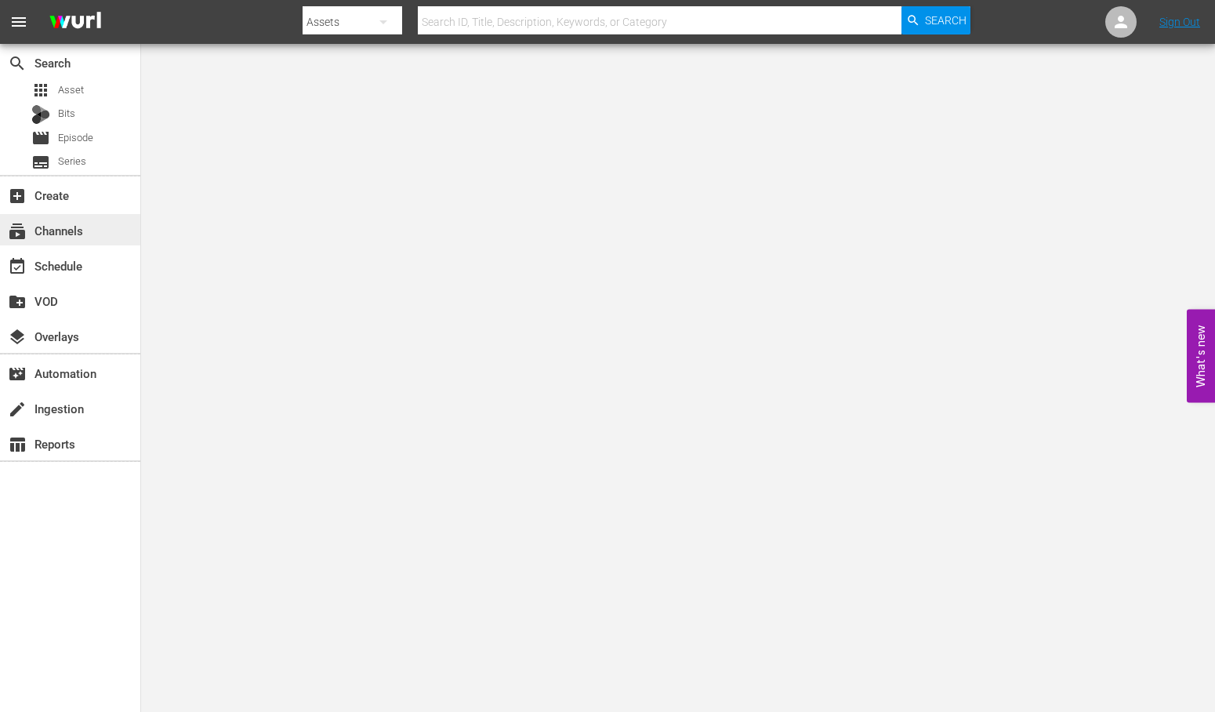
click at [88, 223] on div "subscriptions Channels" at bounding box center [70, 229] width 140 height 31
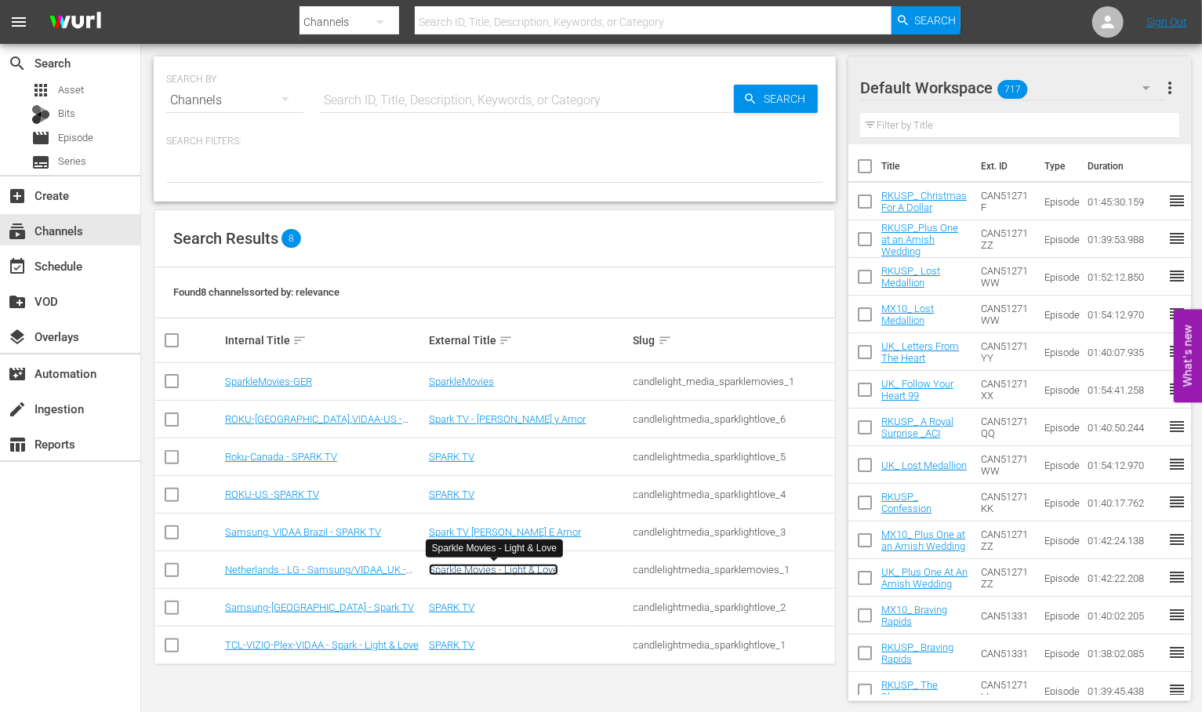
click at [496, 567] on link "Sparkle Movies - Light & Love" at bounding box center [493, 570] width 129 height 12
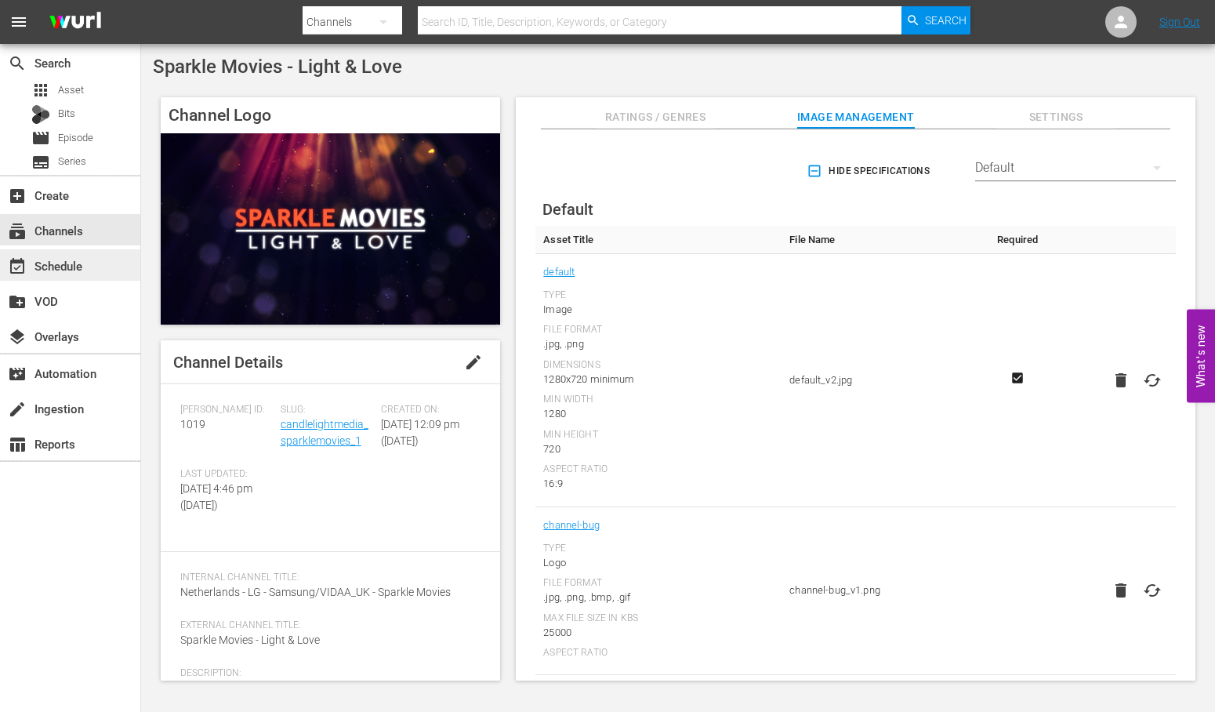
click at [71, 265] on div "event_available Schedule" at bounding box center [44, 263] width 88 height 14
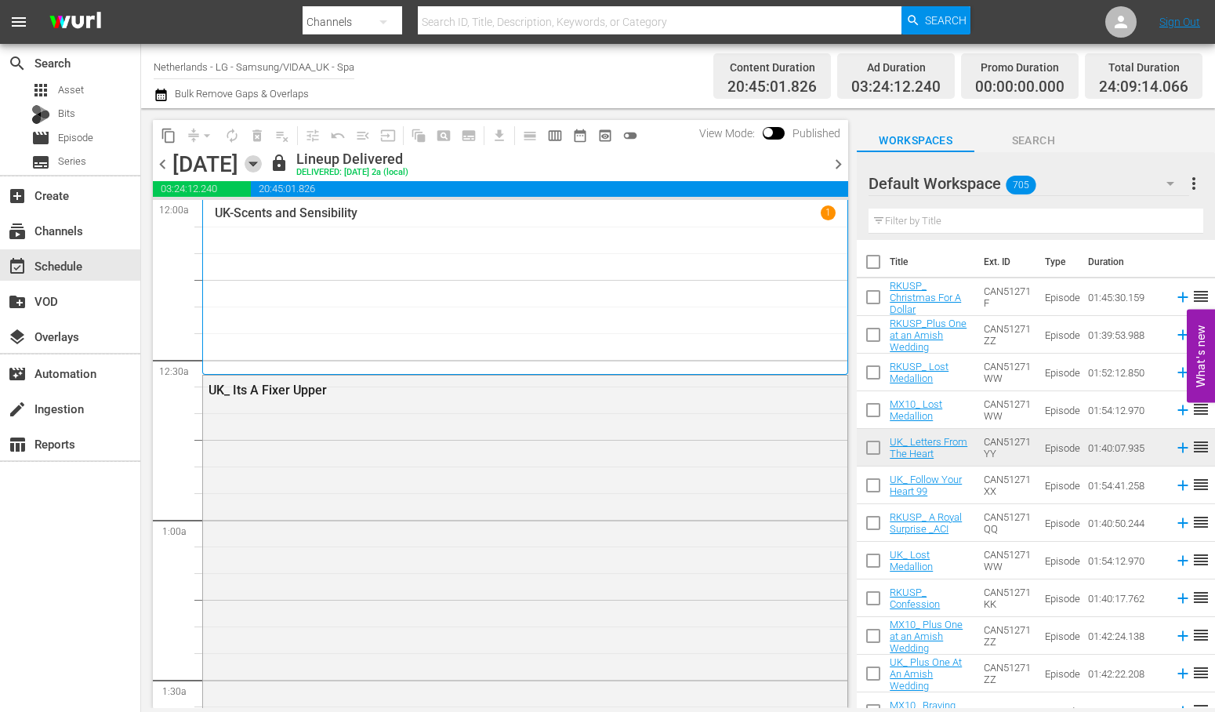
click at [256, 165] on icon "button" at bounding box center [252, 164] width 7 height 4
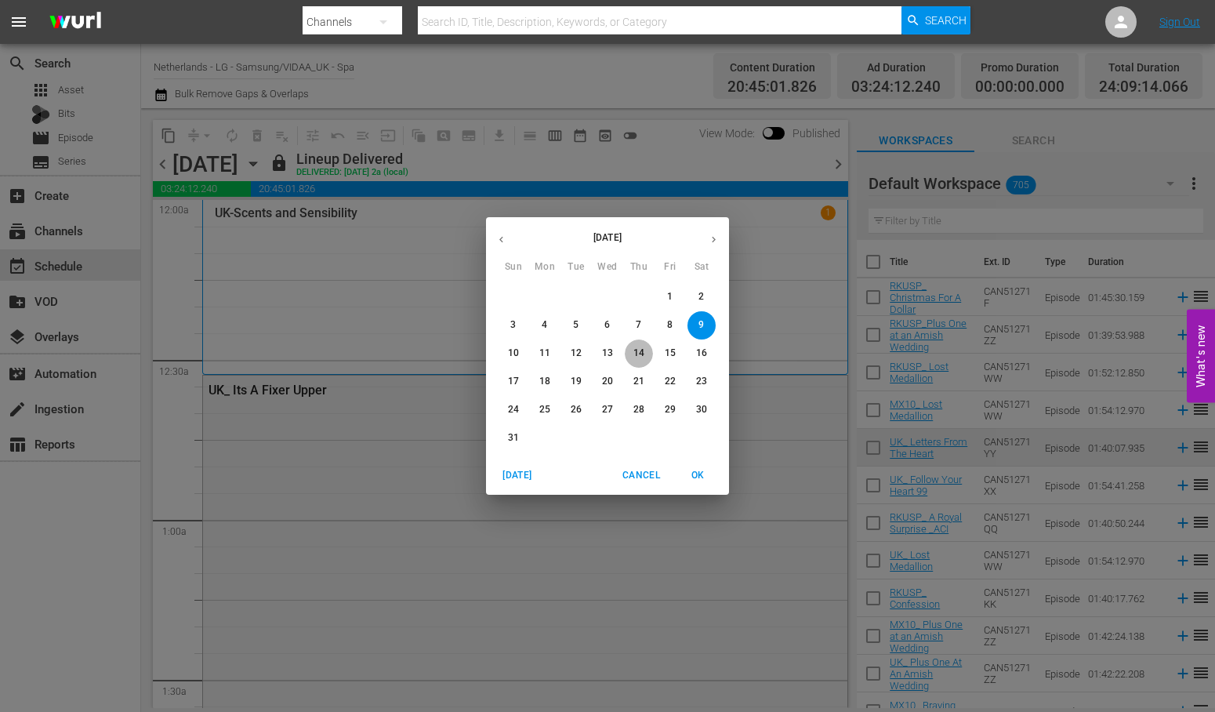
click at [640, 358] on p "14" at bounding box center [638, 353] width 11 height 13
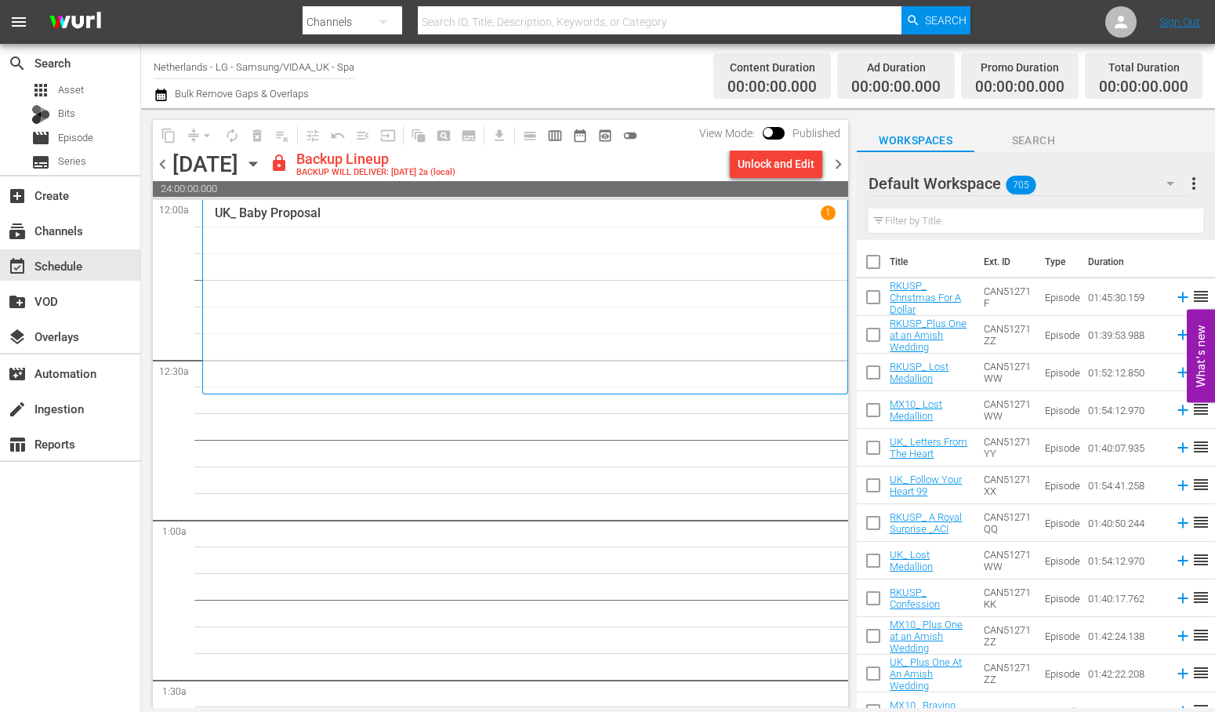
click at [1168, 181] on icon "button" at bounding box center [1170, 183] width 19 height 19
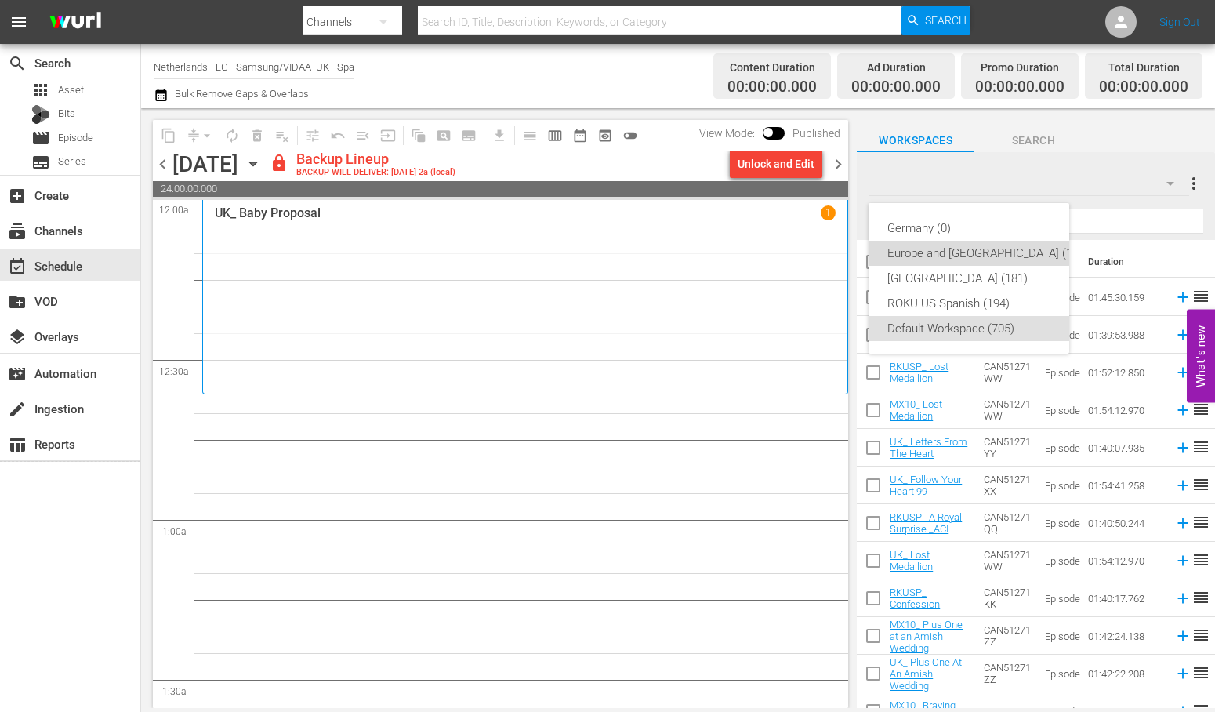
drag, startPoint x: 946, startPoint y: 251, endPoint x: 895, endPoint y: 247, distance: 51.9
click at [946, 251] on div "Europe and [GEOGRAPHIC_DATA] (196)" at bounding box center [987, 253] width 201 height 25
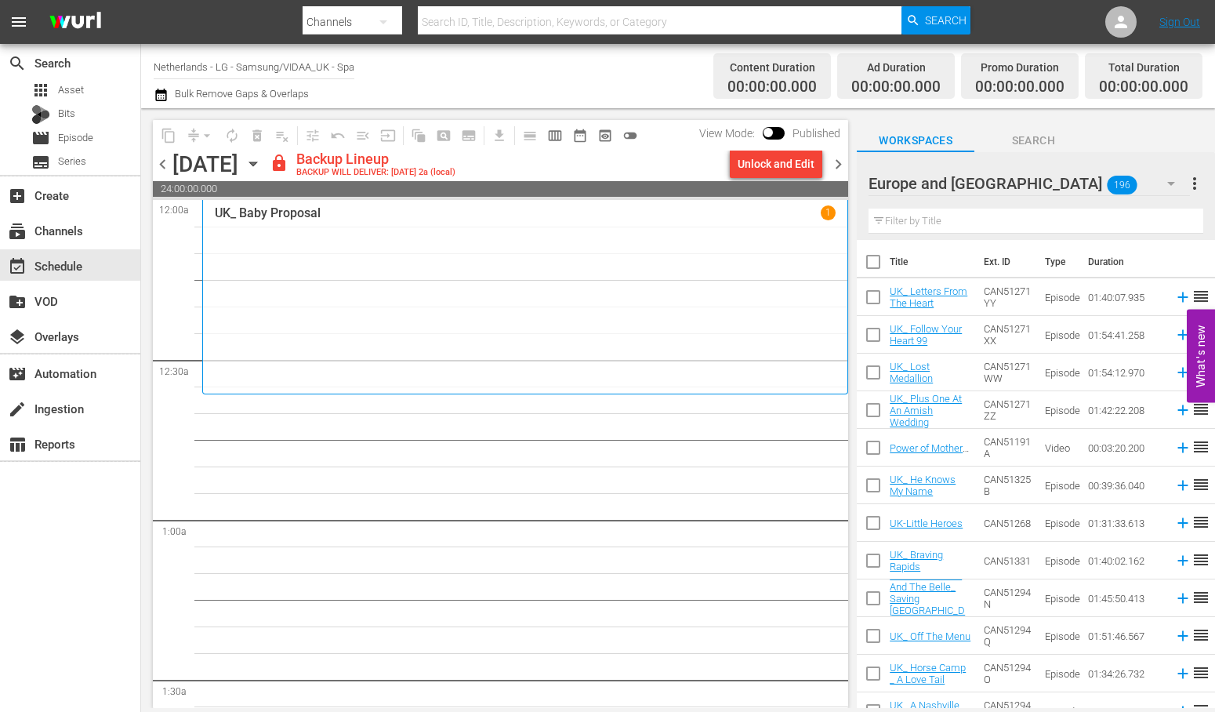
click at [775, 160] on div "Unlock and Edit" at bounding box center [776, 164] width 77 height 28
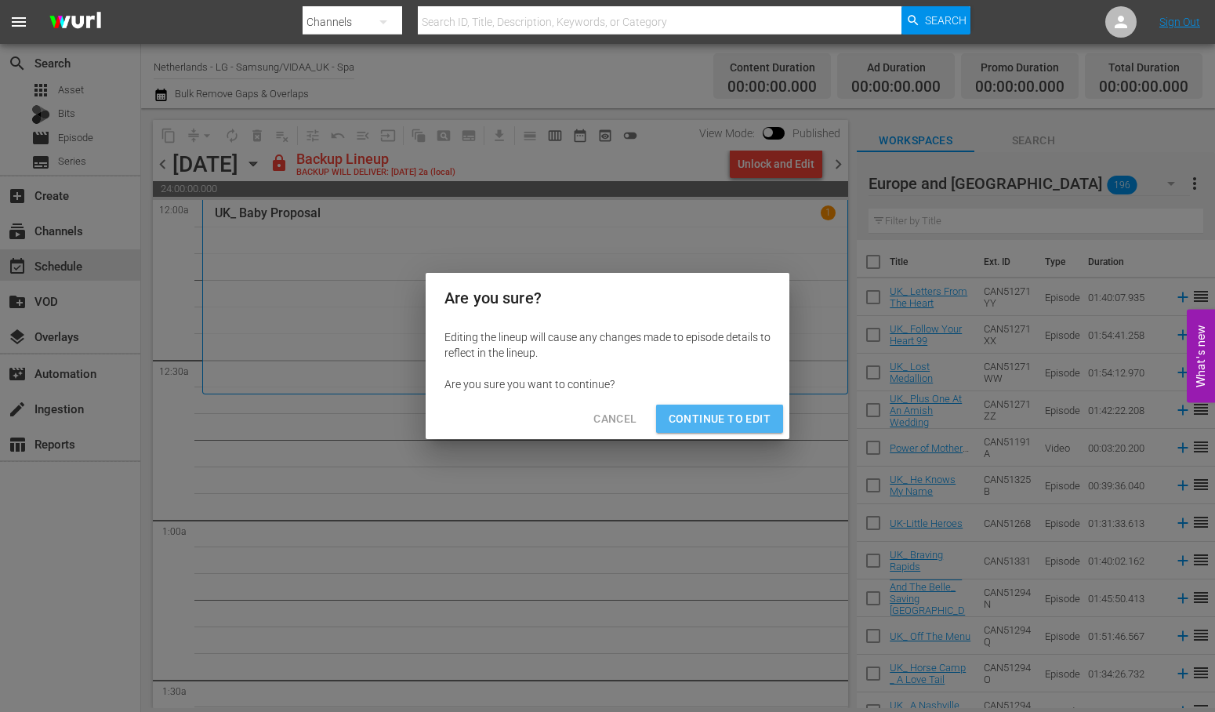
click at [721, 416] on span "Continue to Edit" at bounding box center [720, 419] width 102 height 20
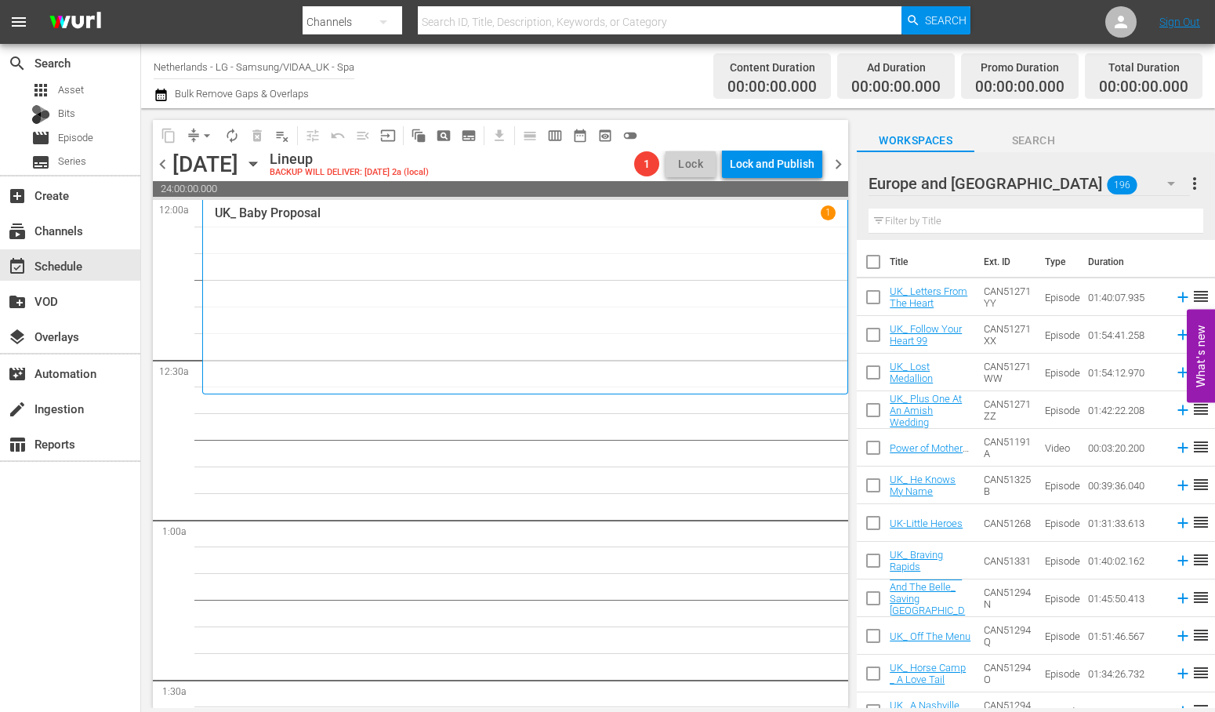
click at [949, 215] on input "text" at bounding box center [1036, 221] width 335 height 25
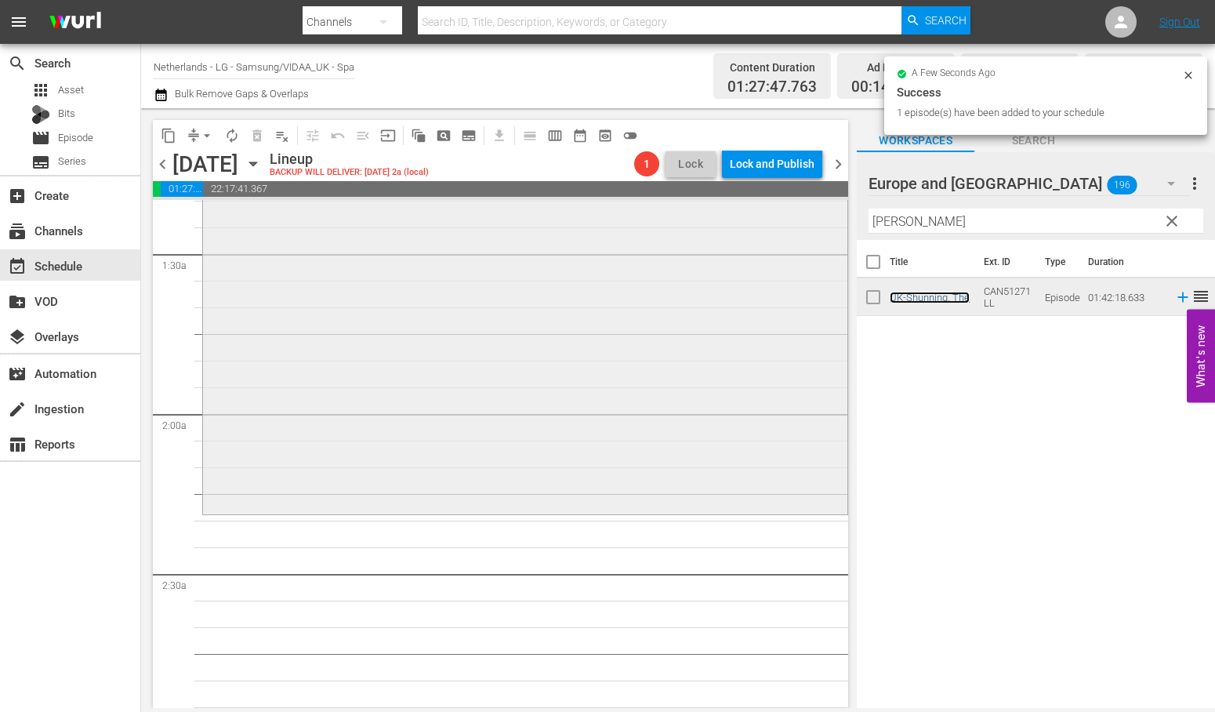
scroll to position [435, 0]
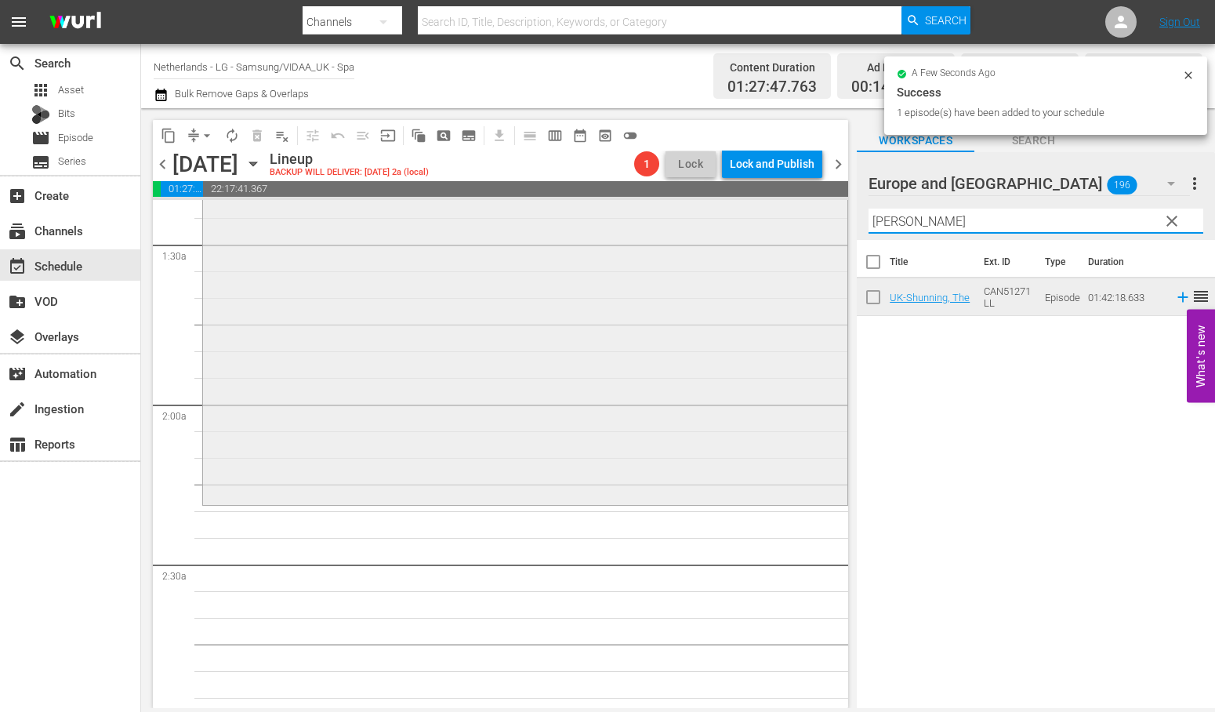
drag, startPoint x: 959, startPoint y: 221, endPoint x: 793, endPoint y: 221, distance: 165.4
click at [793, 221] on div "content_copy compress arrow_drop_down autorenew_outlined delete_forever_outline…" at bounding box center [678, 408] width 1074 height 600
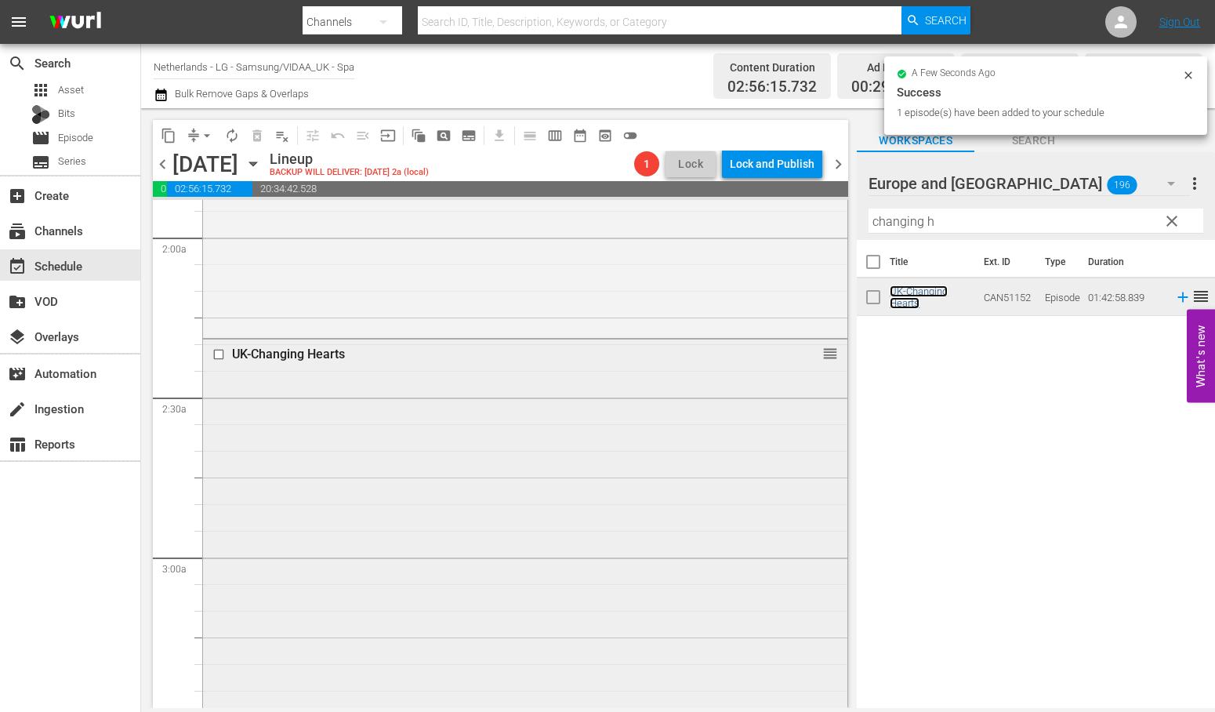
scroll to position [958, 0]
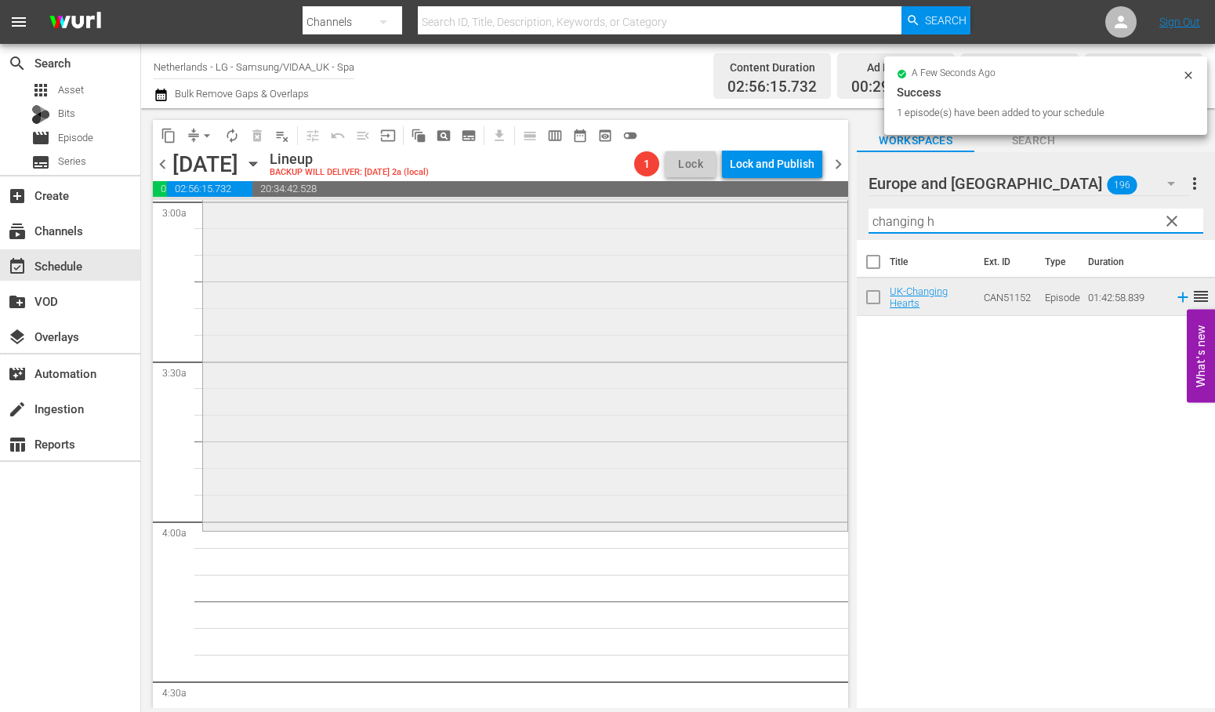
drag, startPoint x: 947, startPoint y: 223, endPoint x: 712, endPoint y: 201, distance: 236.1
click at [712, 201] on div "content_copy compress arrow_drop_down autorenew_outlined delete_forever_outline…" at bounding box center [678, 408] width 1074 height 600
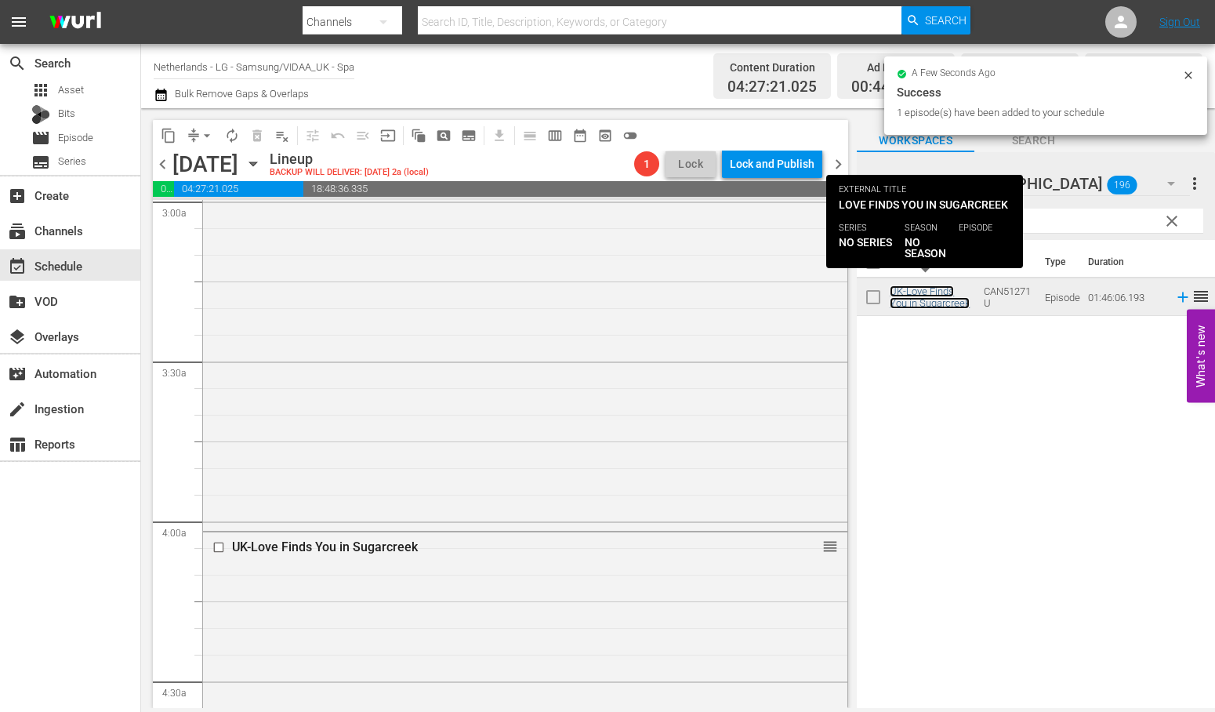
scroll to position [1480, 0]
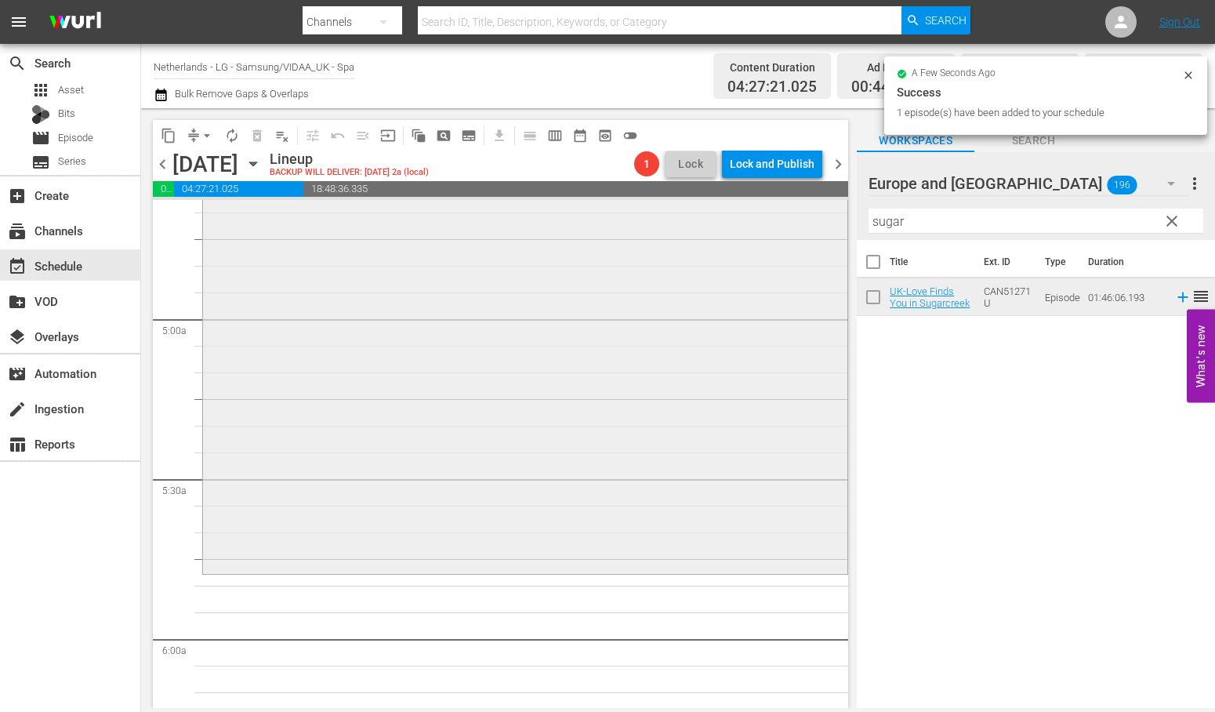
drag, startPoint x: 913, startPoint y: 221, endPoint x: 766, endPoint y: 221, distance: 146.6
click at [766, 221] on div "content_copy compress arrow_drop_down autorenew_outlined delete_forever_outline…" at bounding box center [678, 408] width 1074 height 600
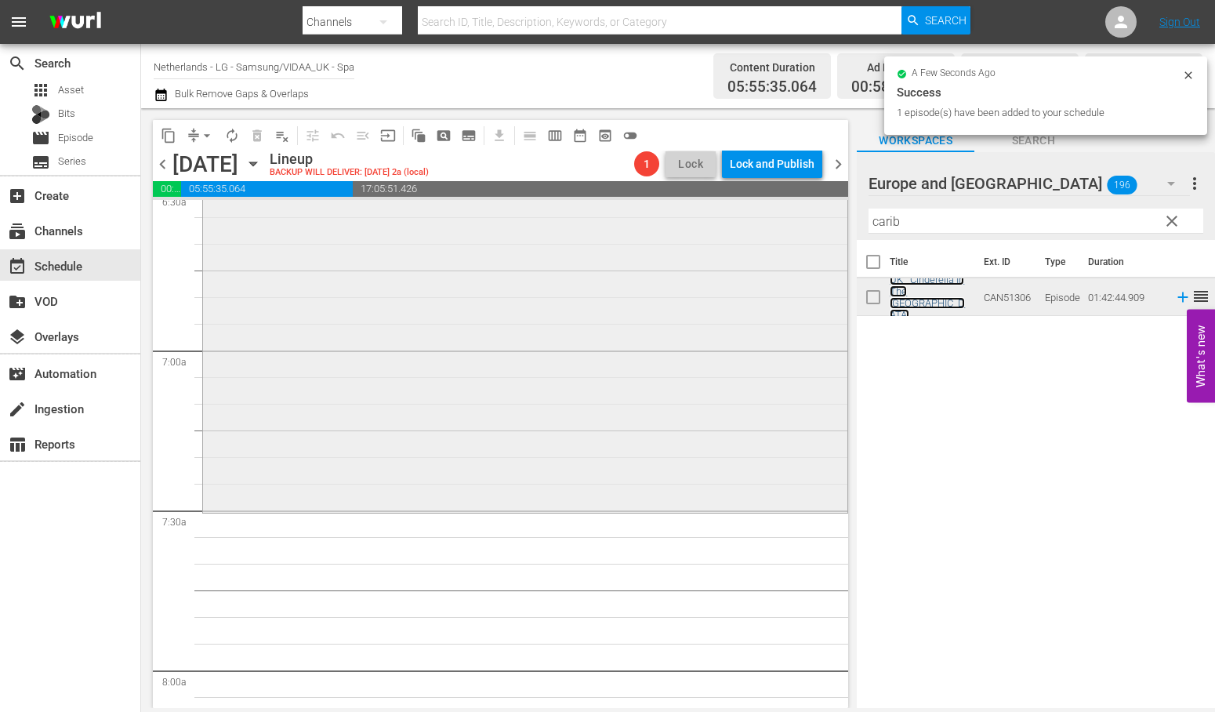
scroll to position [2090, 0]
drag, startPoint x: 934, startPoint y: 222, endPoint x: 779, endPoint y: 217, distance: 155.3
click at [779, 217] on div "content_copy compress arrow_drop_down autorenew_outlined delete_forever_outline…" at bounding box center [678, 408] width 1074 height 600
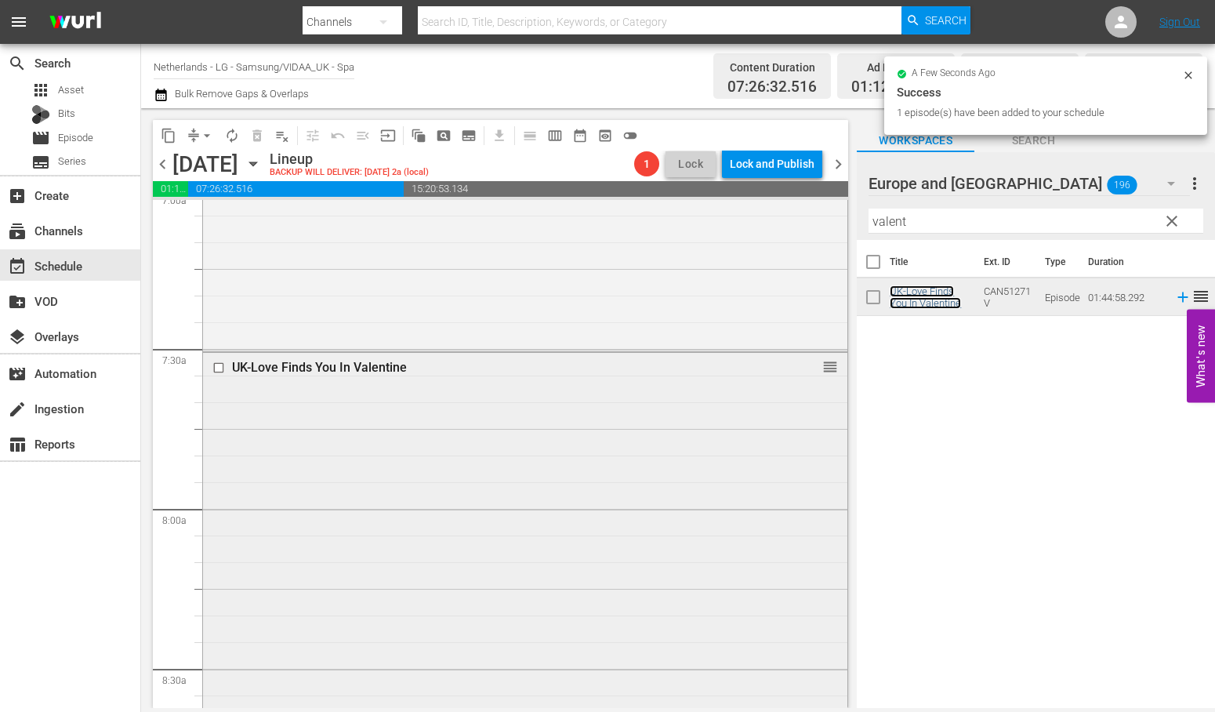
scroll to position [2526, 0]
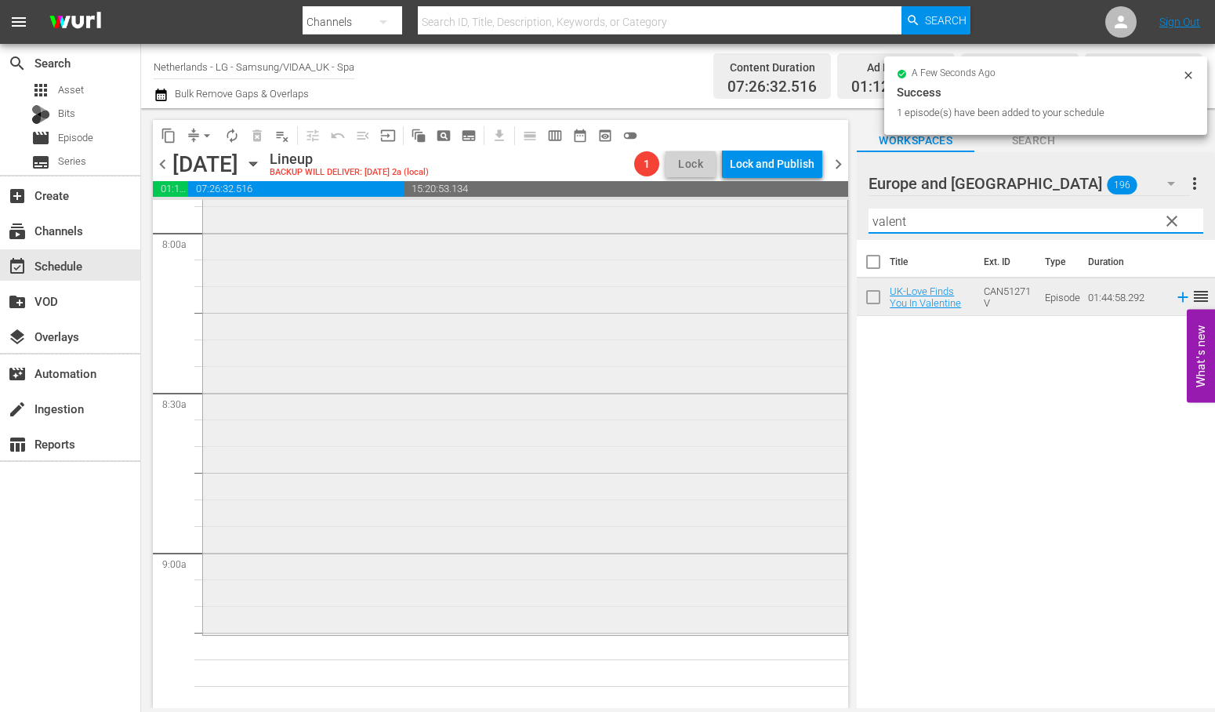
drag, startPoint x: 786, startPoint y: 222, endPoint x: 777, endPoint y: 222, distance: 8.6
click at [777, 222] on div "content_copy compress arrow_drop_down autorenew_outlined delete_forever_outline…" at bounding box center [678, 408] width 1074 height 600
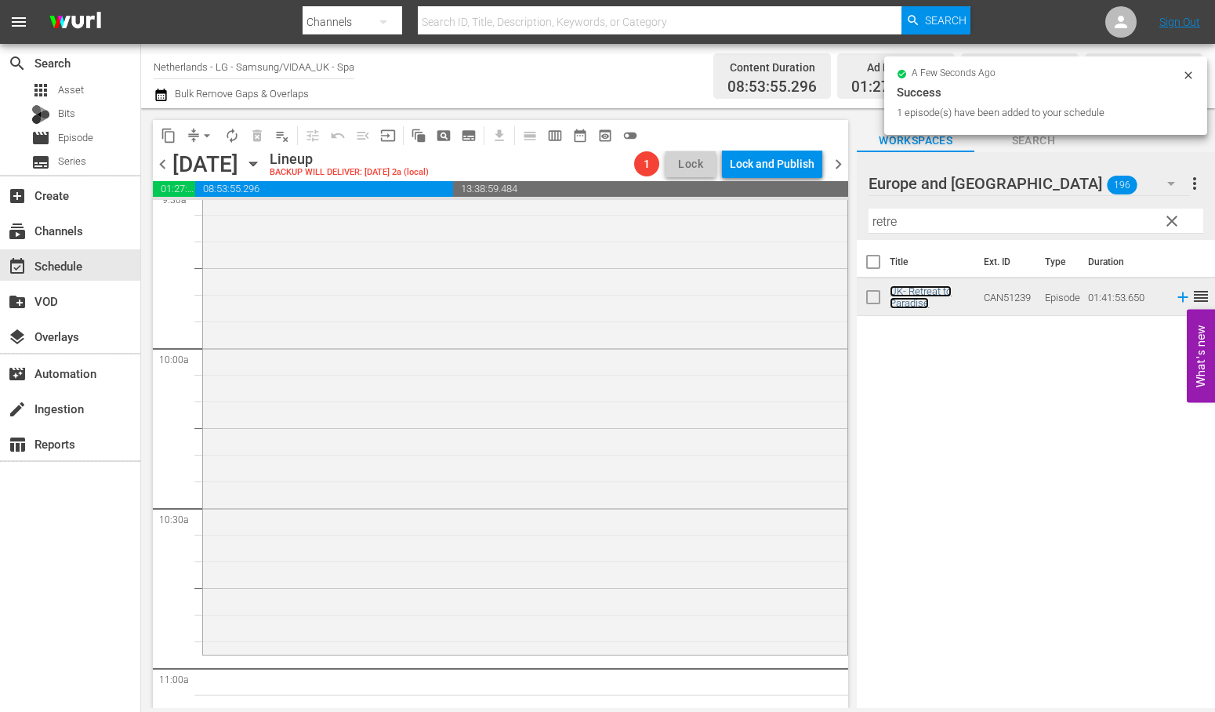
scroll to position [3136, 0]
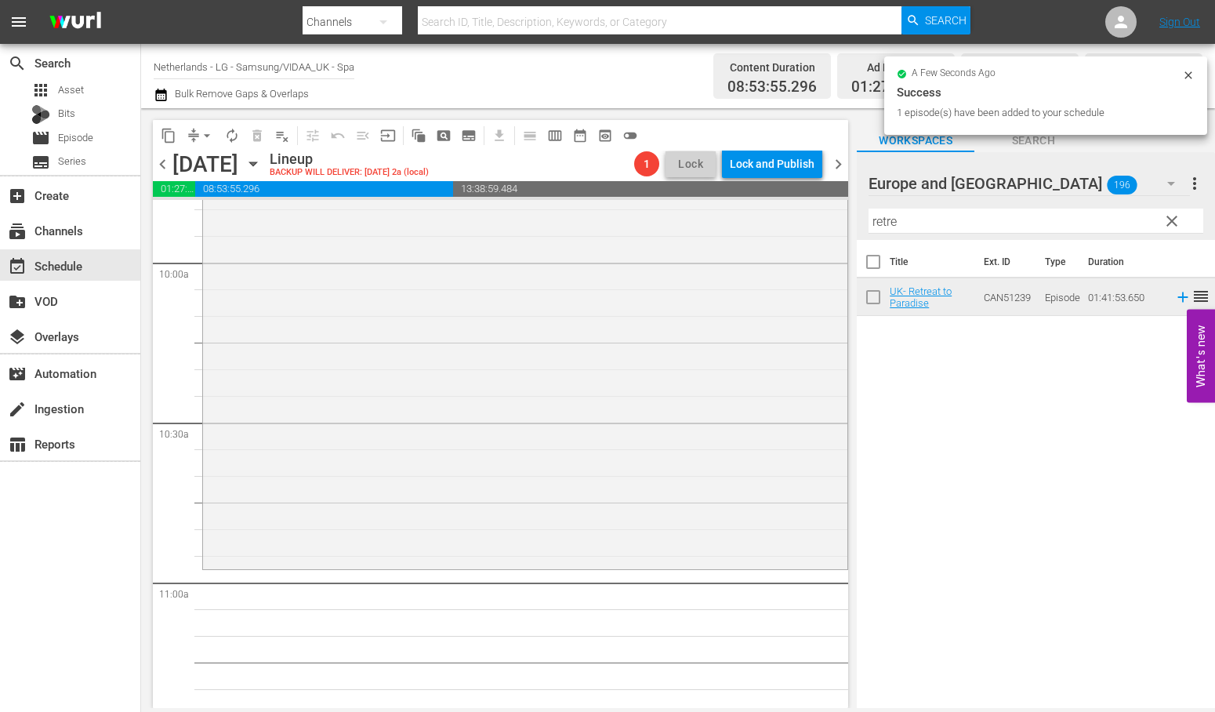
drag, startPoint x: 850, startPoint y: 226, endPoint x: 837, endPoint y: 230, distance: 13.9
click at [837, 230] on div "content_copy compress arrow_drop_down autorenew_outlined delete_forever_outline…" at bounding box center [678, 408] width 1074 height 600
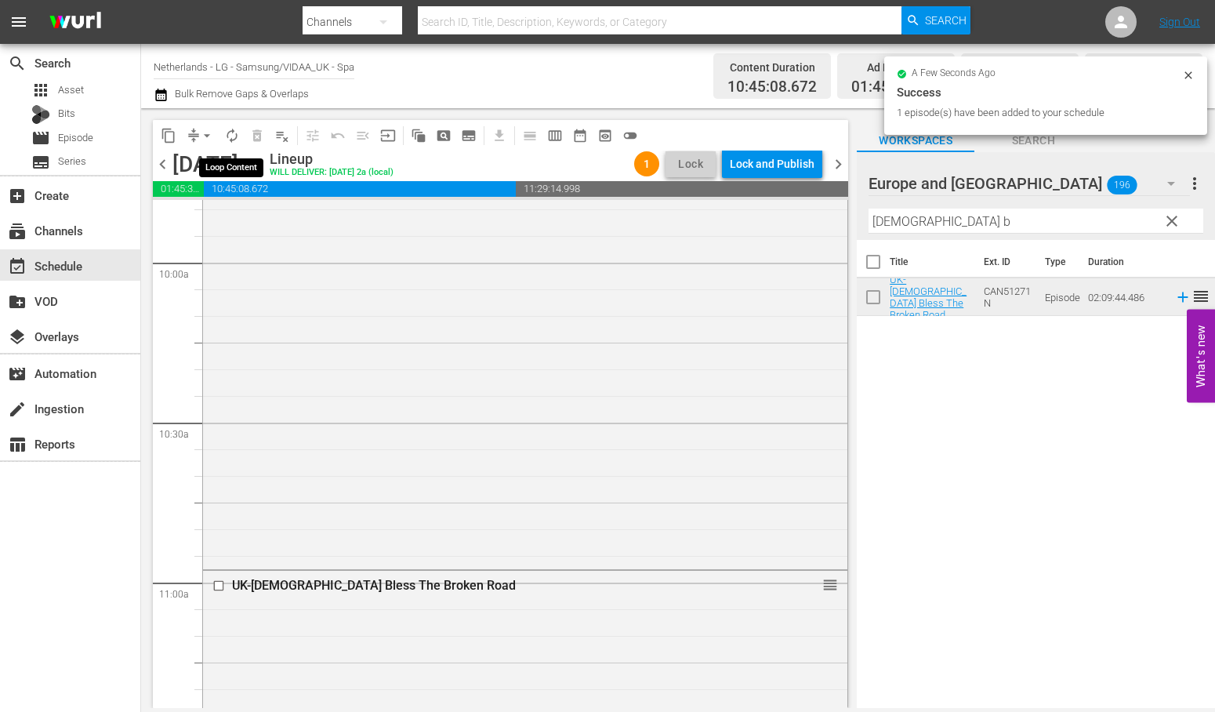
click at [239, 129] on span "autorenew_outlined" at bounding box center [232, 136] width 16 height 16
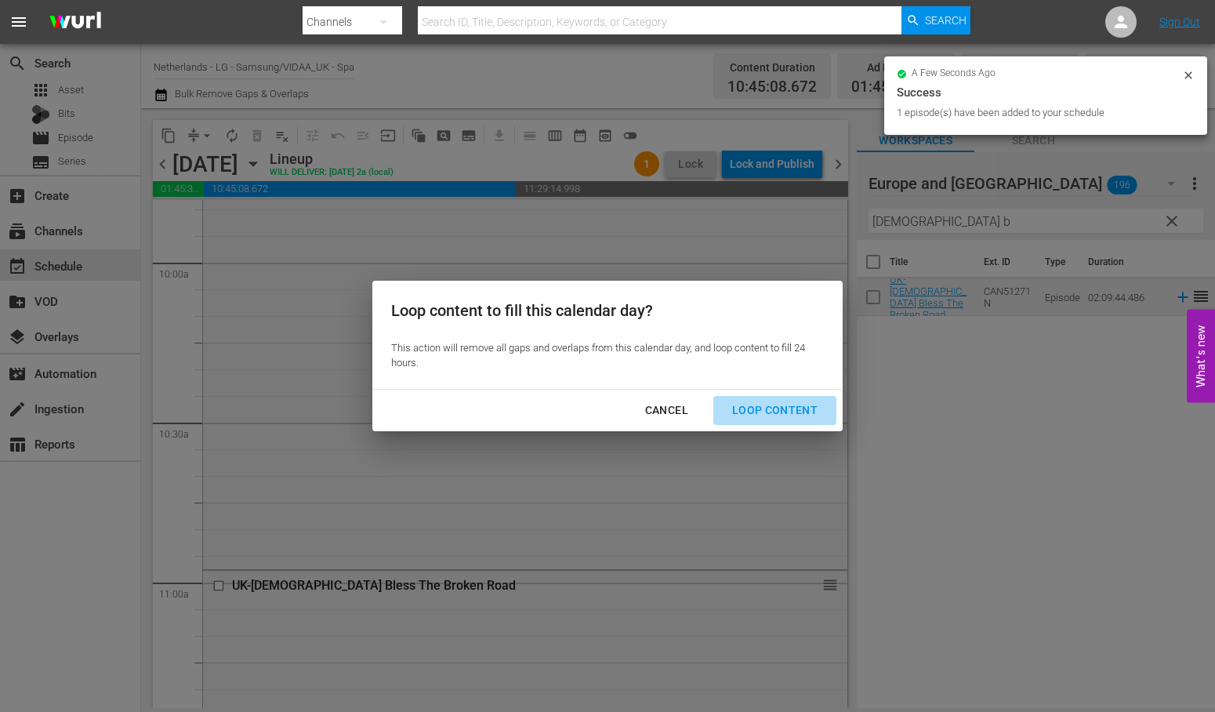
drag, startPoint x: 788, startPoint y: 405, endPoint x: 842, endPoint y: 419, distance: 56.1
click at [789, 405] on div "Loop Content" at bounding box center [775, 411] width 111 height 20
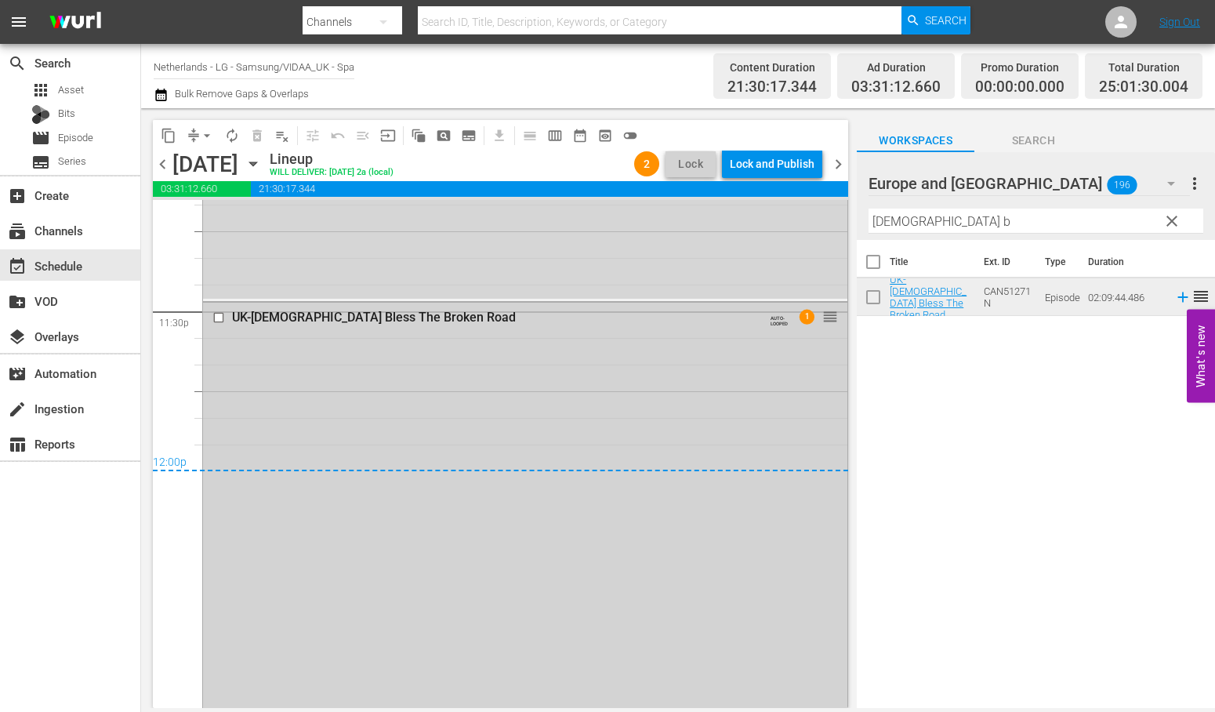
scroll to position [7578, 0]
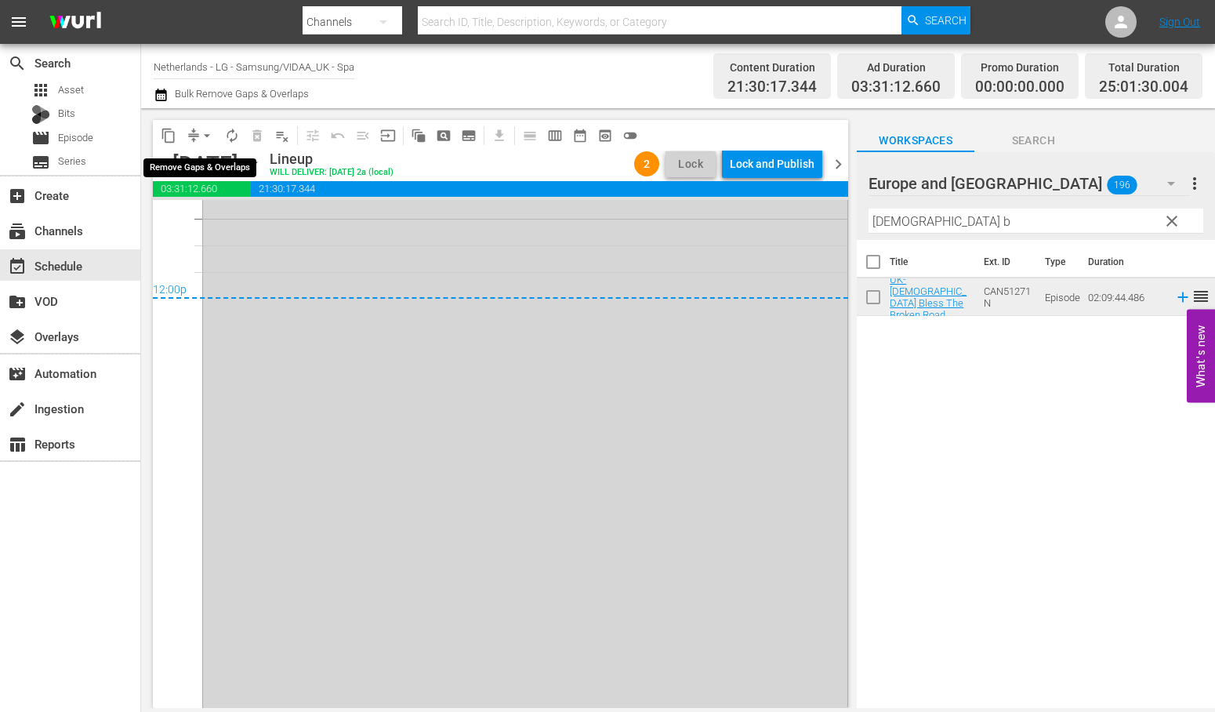
click at [206, 131] on span "arrow_drop_down" at bounding box center [207, 136] width 16 height 16
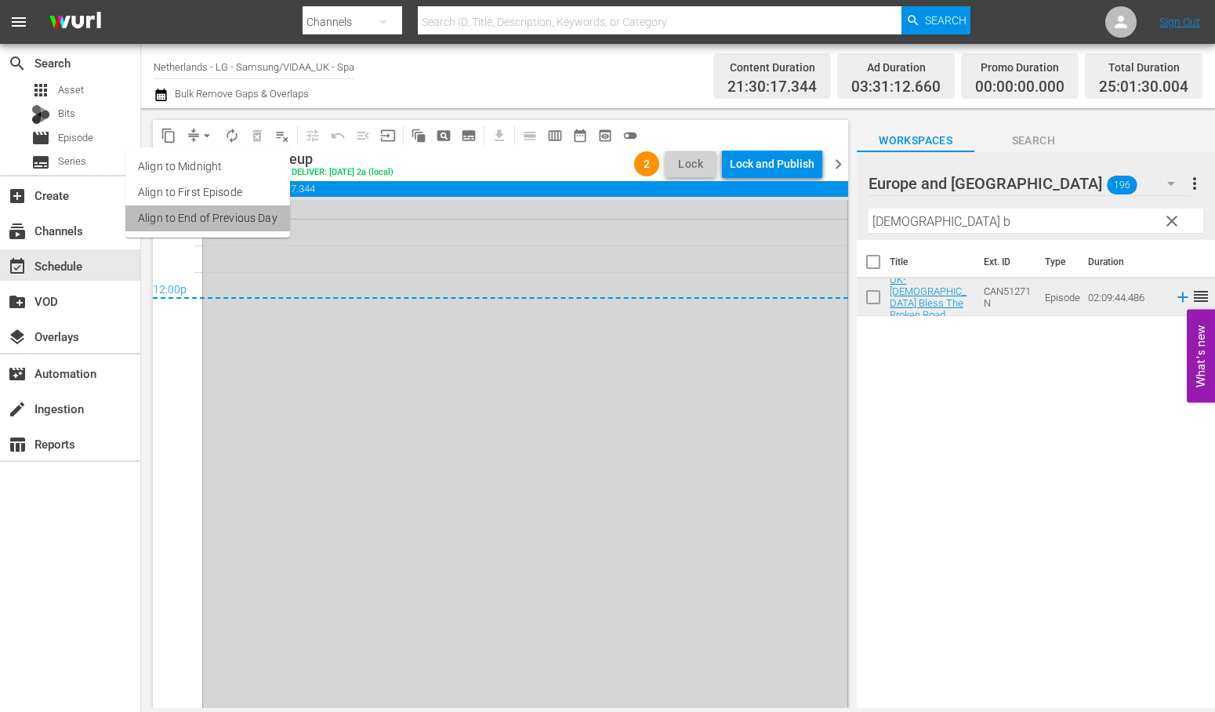
click at [268, 217] on li "Align to End of Previous Day" at bounding box center [207, 218] width 165 height 26
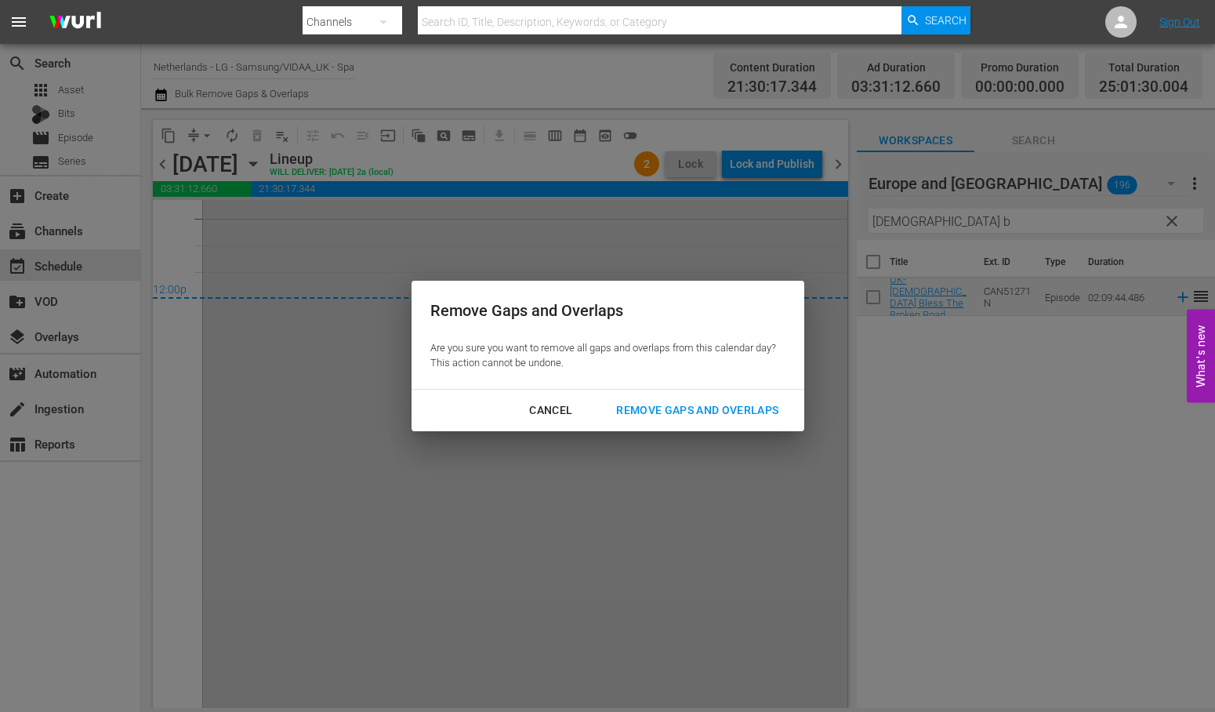
click at [746, 408] on div "Remove Gaps and Overlaps" at bounding box center [697, 411] width 187 height 20
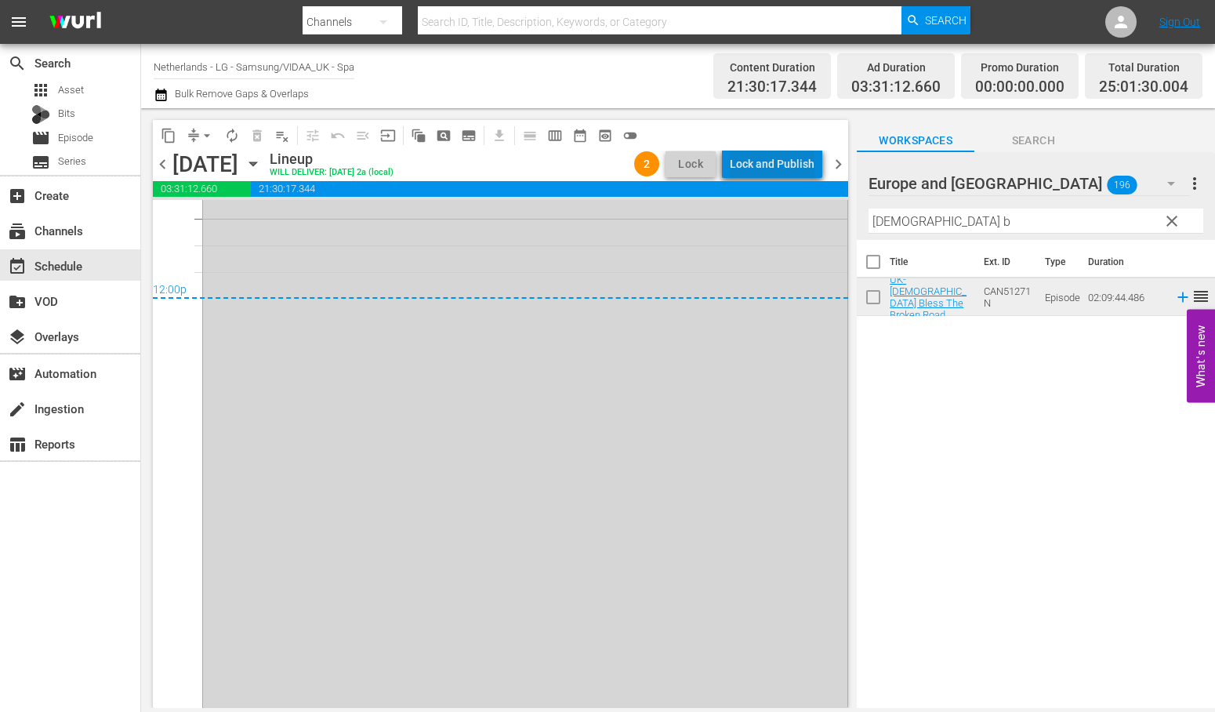
click at [792, 165] on div "Lock and Publish" at bounding box center [772, 164] width 85 height 28
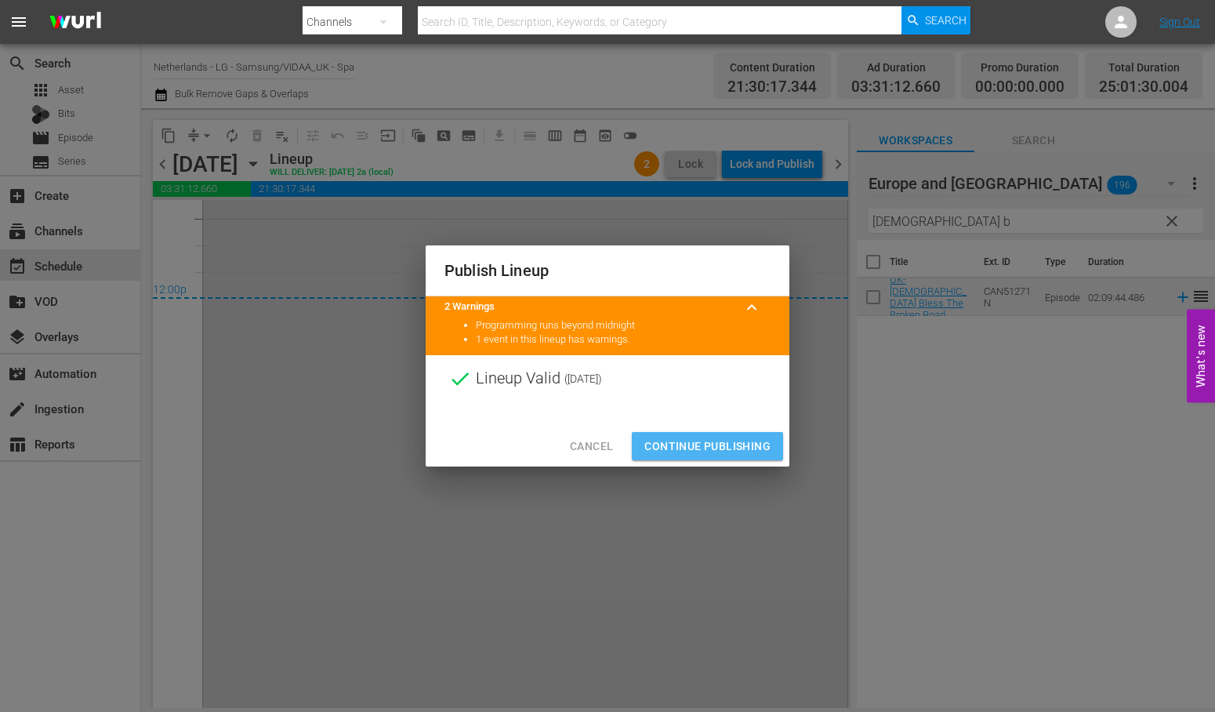
click at [717, 439] on span "Continue Publishing" at bounding box center [707, 447] width 126 height 20
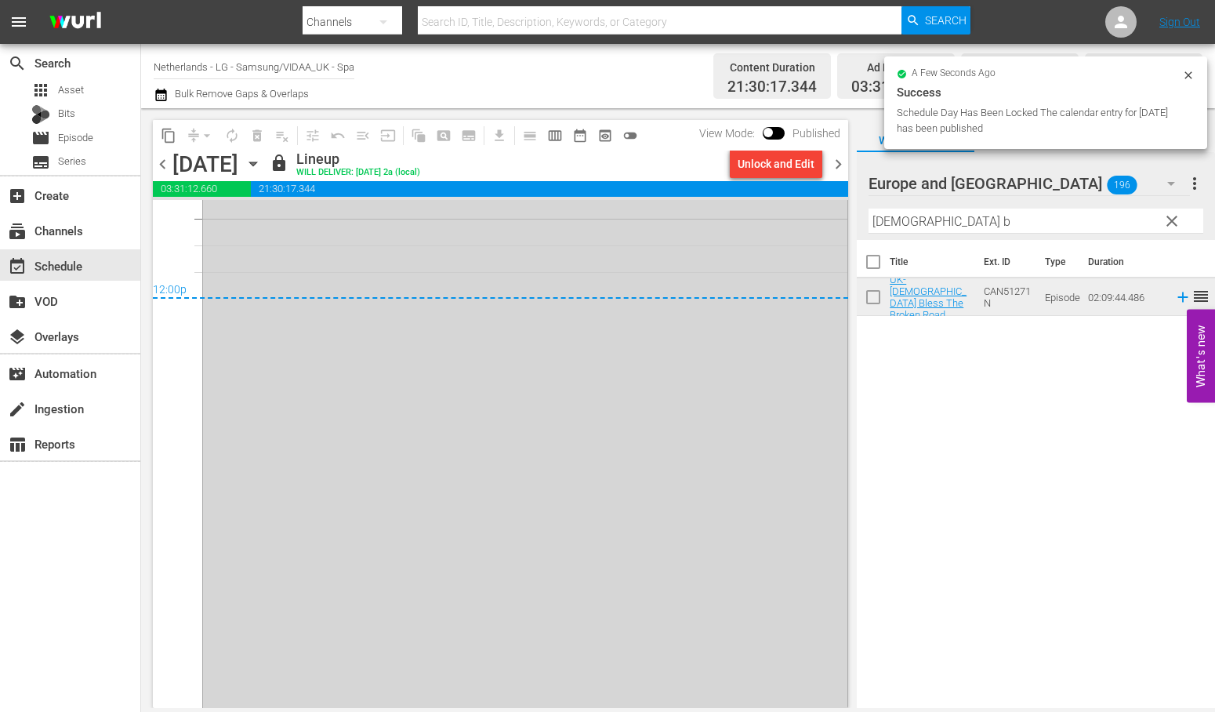
click at [256, 163] on icon "button" at bounding box center [252, 164] width 7 height 4
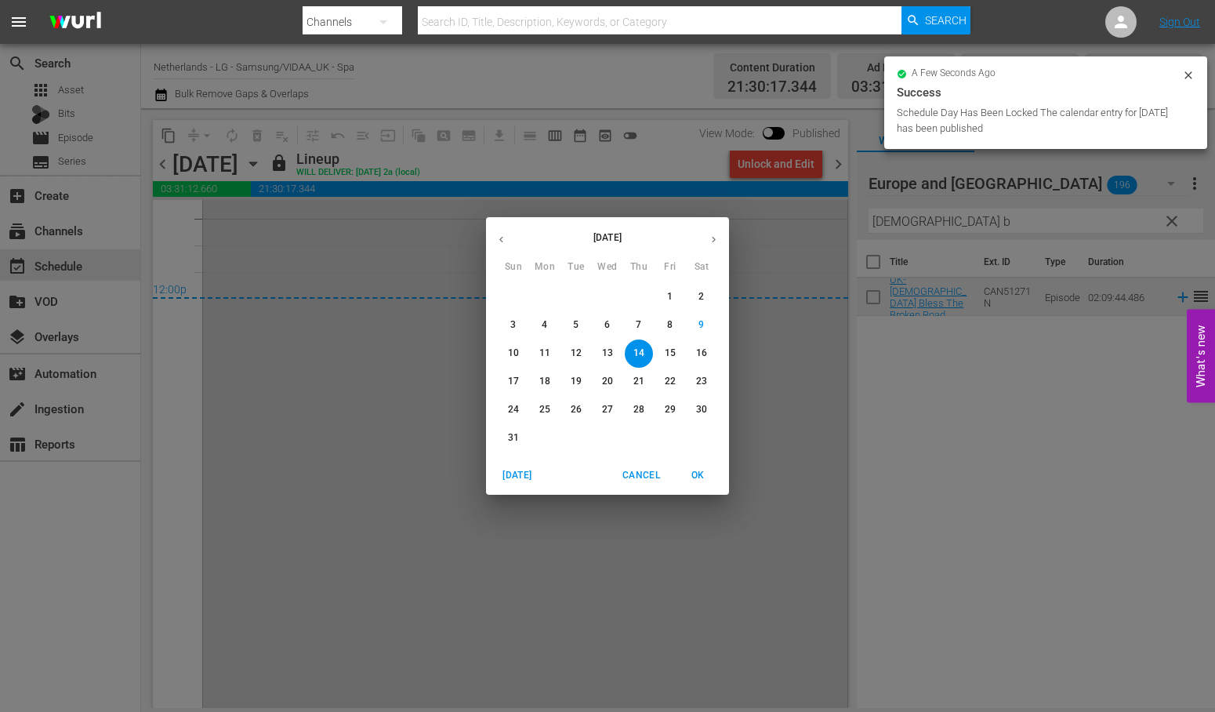
click at [676, 356] on span "15" at bounding box center [670, 353] width 28 height 13
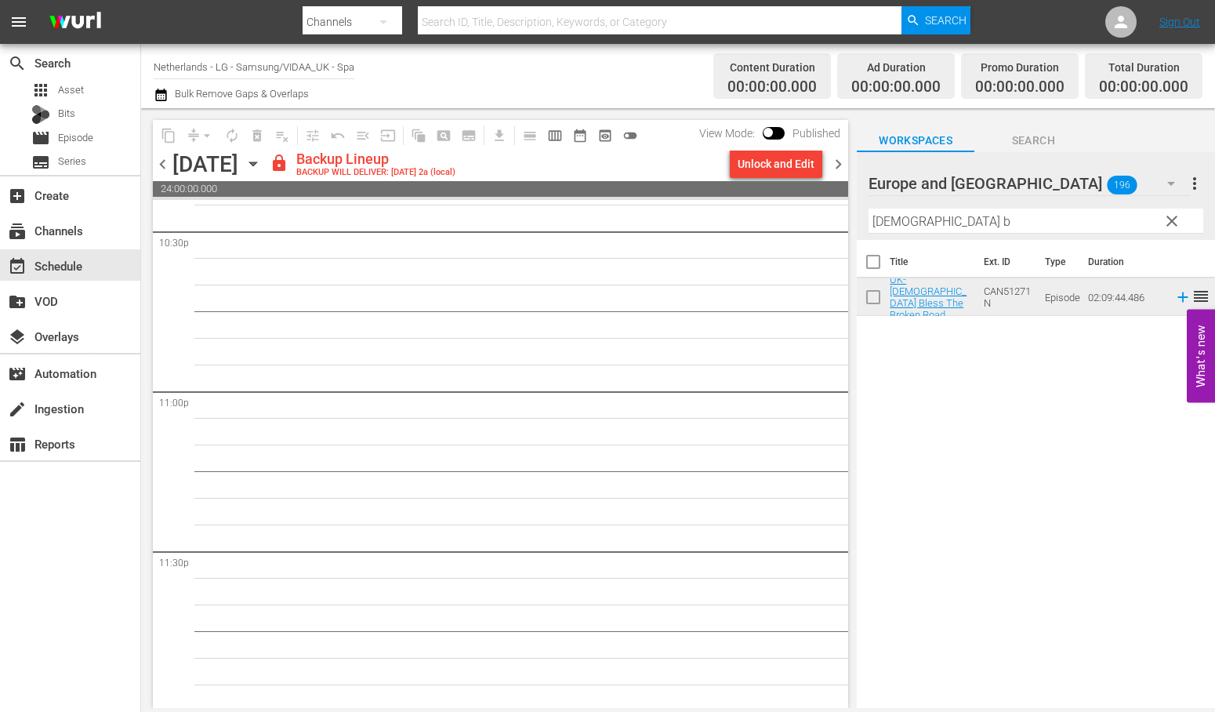
scroll to position [7168, 0]
click at [793, 168] on div "Unlock and Edit" at bounding box center [776, 164] width 77 height 28
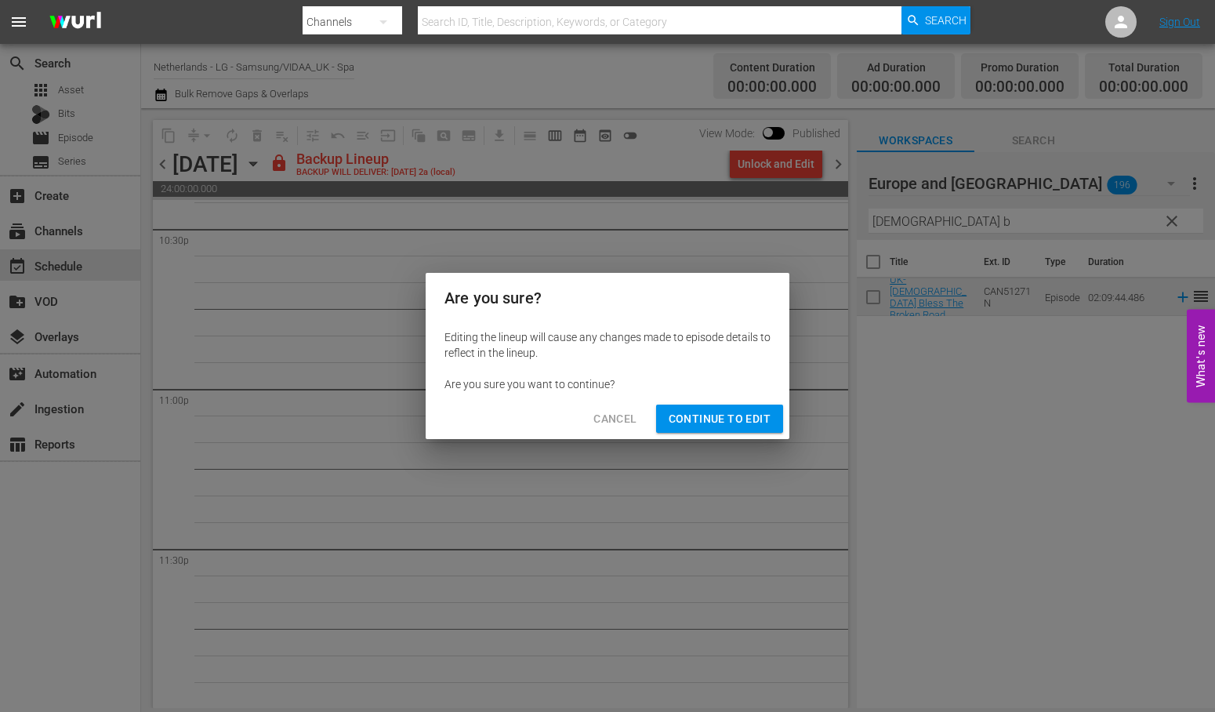
drag, startPoint x: 718, startPoint y: 416, endPoint x: 735, endPoint y: 441, distance: 30.4
click at [718, 416] on span "Continue to Edit" at bounding box center [720, 419] width 102 height 20
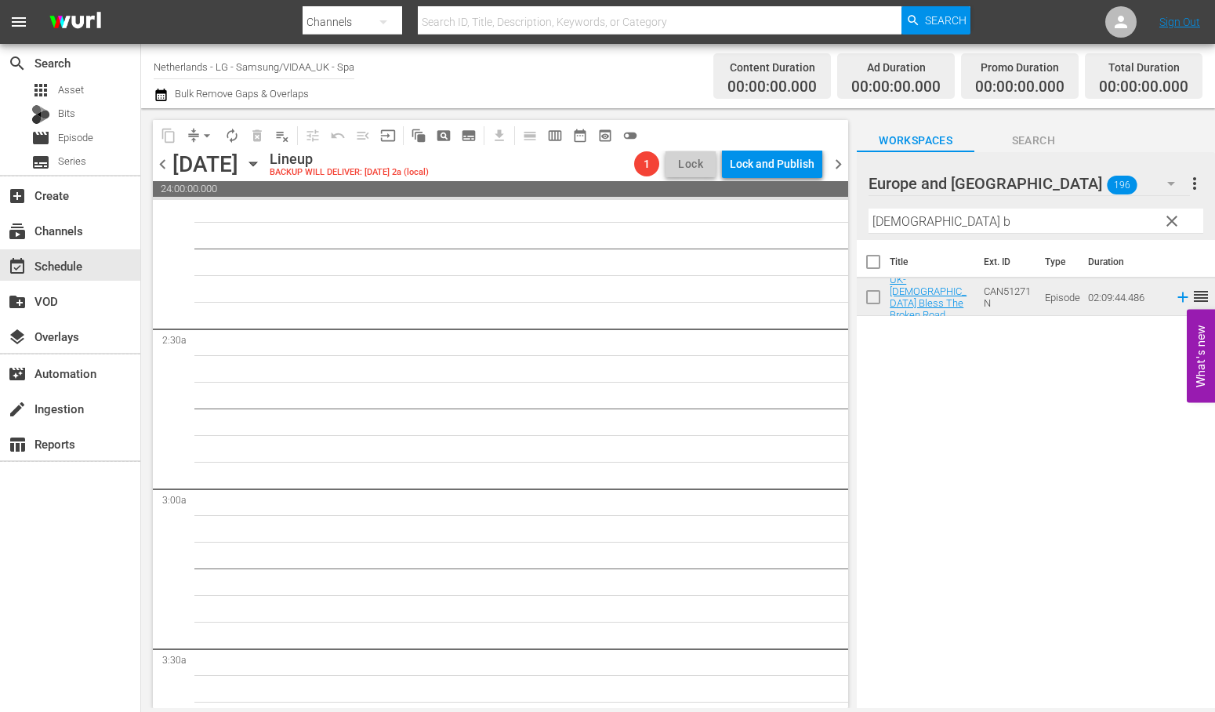
scroll to position [0, 0]
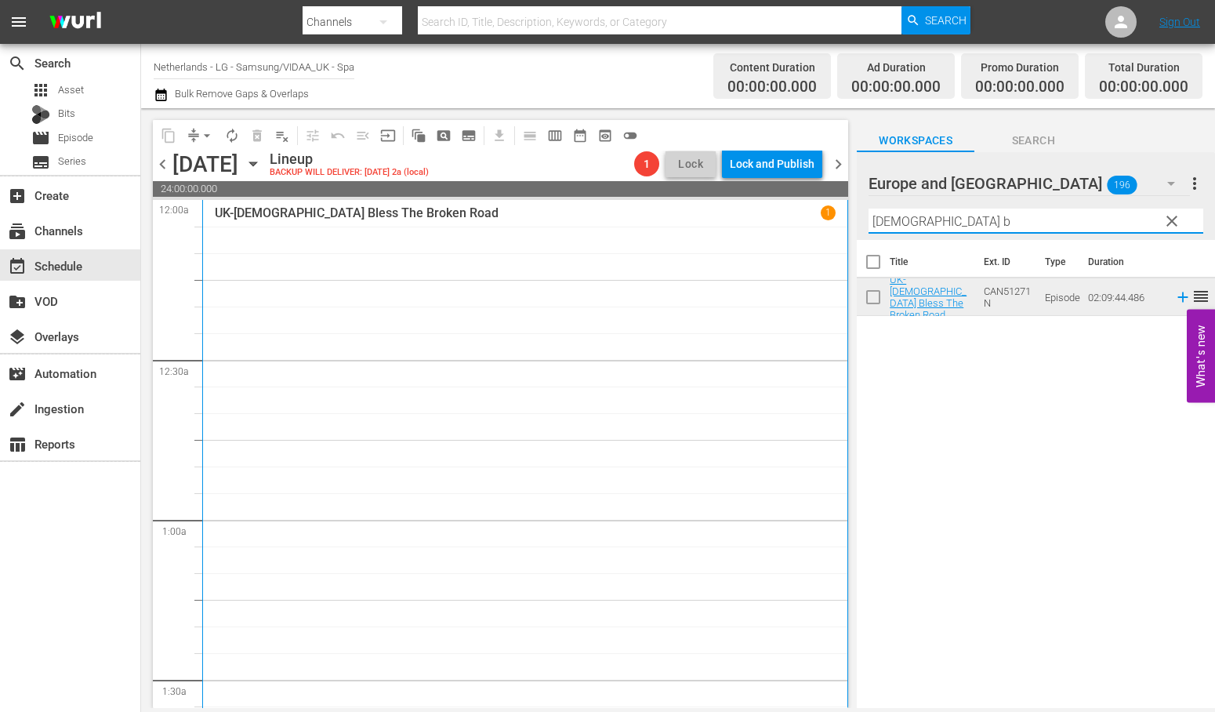
drag, startPoint x: 918, startPoint y: 223, endPoint x: 829, endPoint y: 220, distance: 88.6
click at [833, 222] on div "content_copy compress arrow_drop_down autorenew_outlined delete_forever_outline…" at bounding box center [678, 408] width 1074 height 600
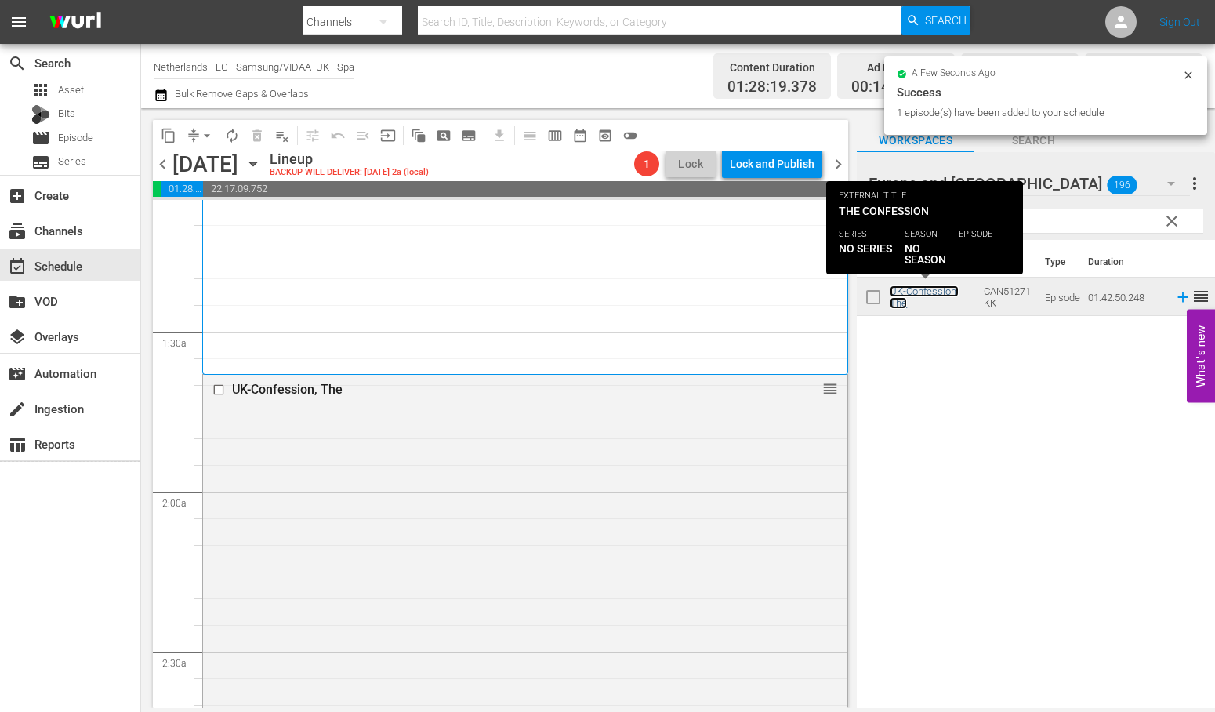
scroll to position [784, 0]
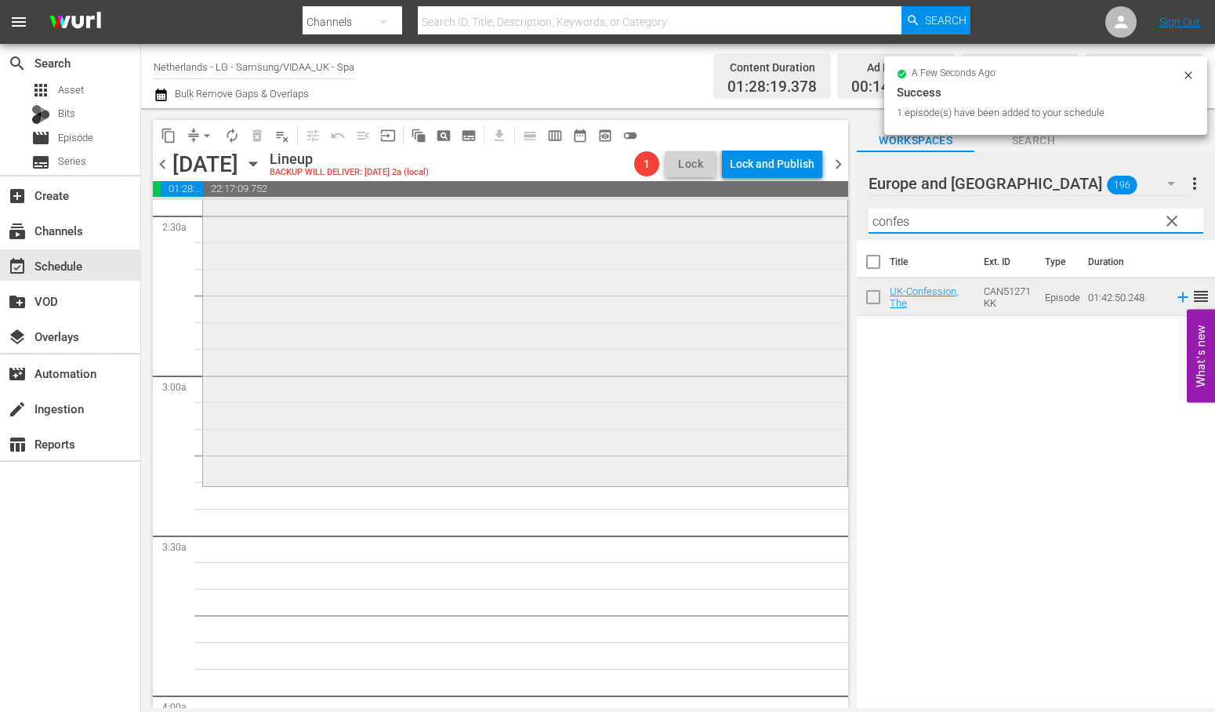
drag, startPoint x: 927, startPoint y: 222, endPoint x: 774, endPoint y: 212, distance: 154.0
click at [779, 212] on div "content_copy compress arrow_drop_down autorenew_outlined delete_forever_outline…" at bounding box center [678, 408] width 1074 height 600
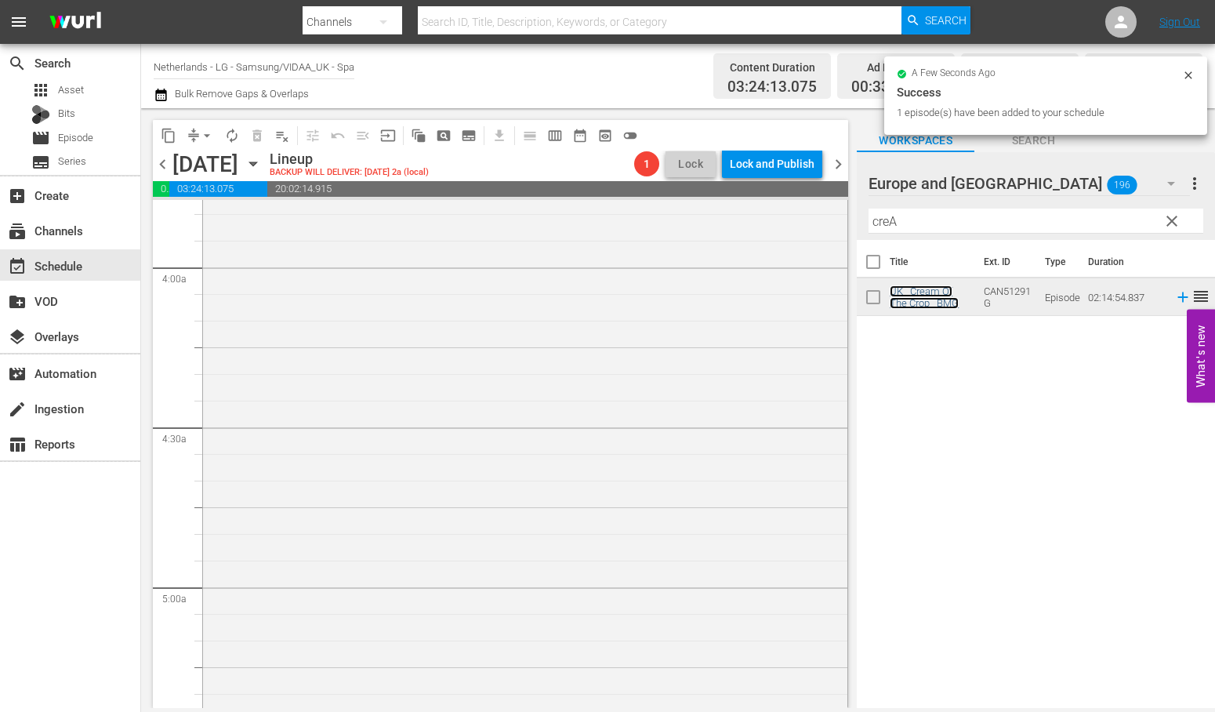
scroll to position [1393, 0]
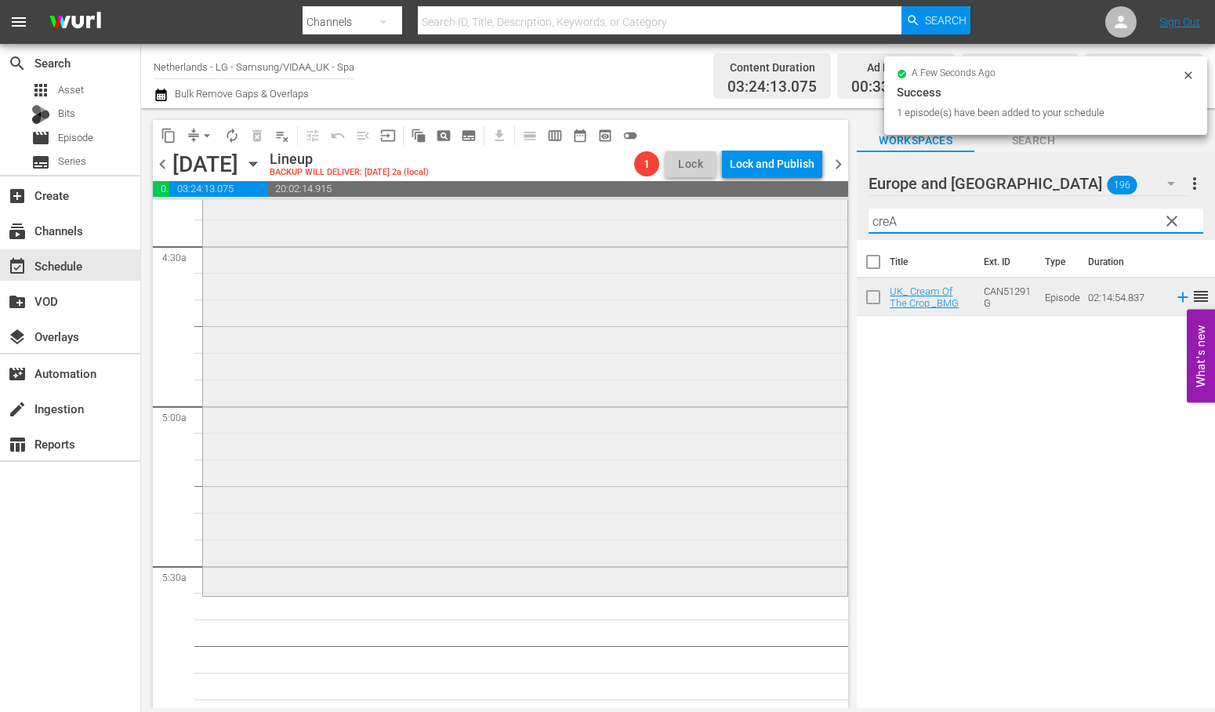
drag, startPoint x: 919, startPoint y: 225, endPoint x: 800, endPoint y: 212, distance: 119.0
click at [800, 212] on div "content_copy compress arrow_drop_down autorenew_outlined delete_forever_outline…" at bounding box center [678, 408] width 1074 height 600
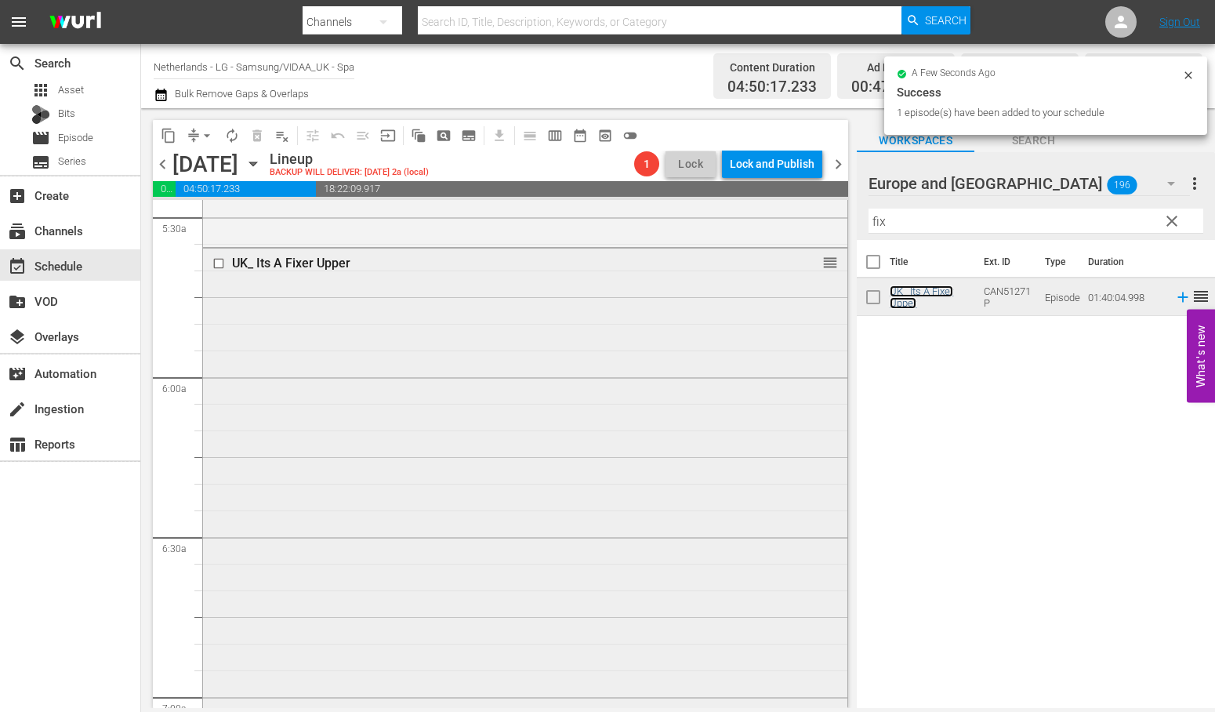
scroll to position [2090, 0]
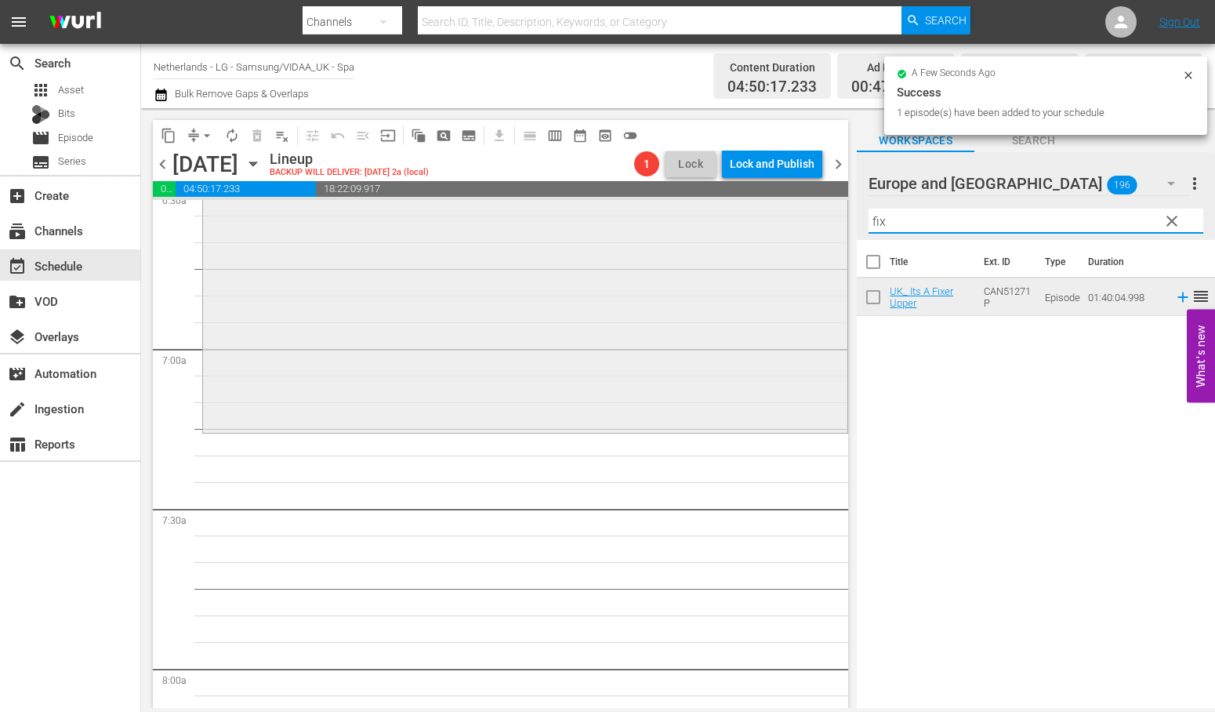
drag, startPoint x: 898, startPoint y: 222, endPoint x: 820, endPoint y: 214, distance: 78.0
click at [820, 214] on div "content_copy compress arrow_drop_down autorenew_outlined delete_forever_outline…" at bounding box center [678, 408] width 1074 height 600
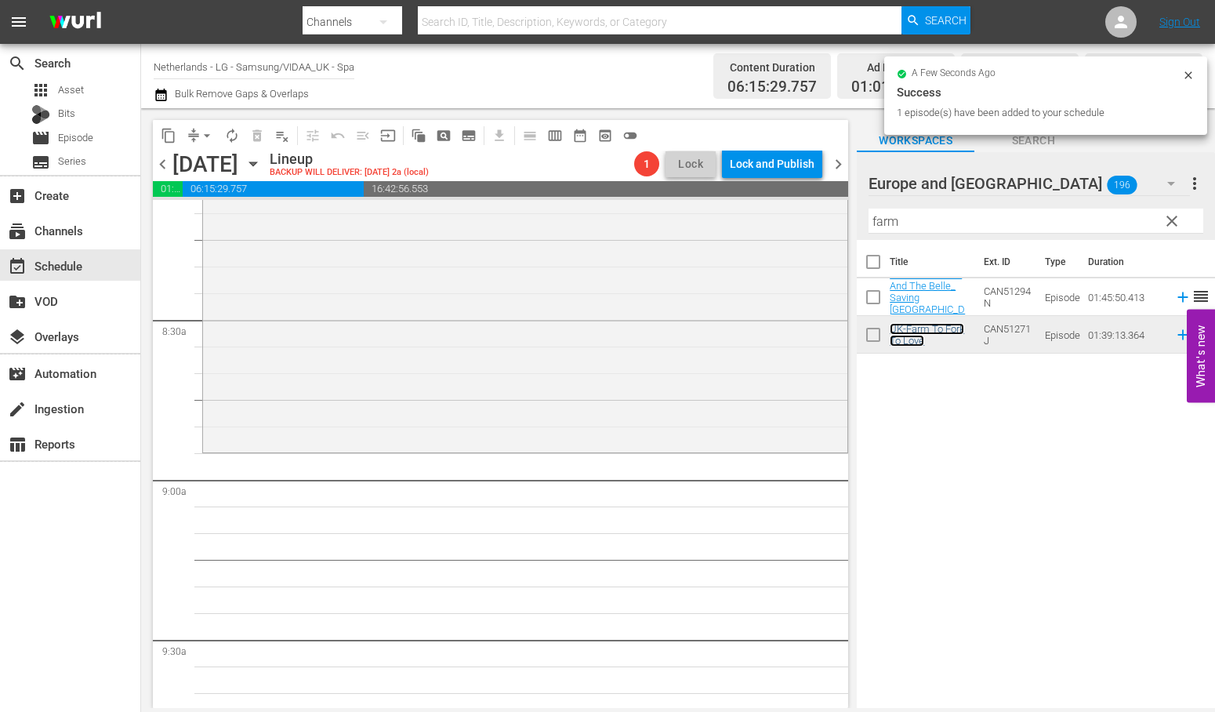
scroll to position [2613, 0]
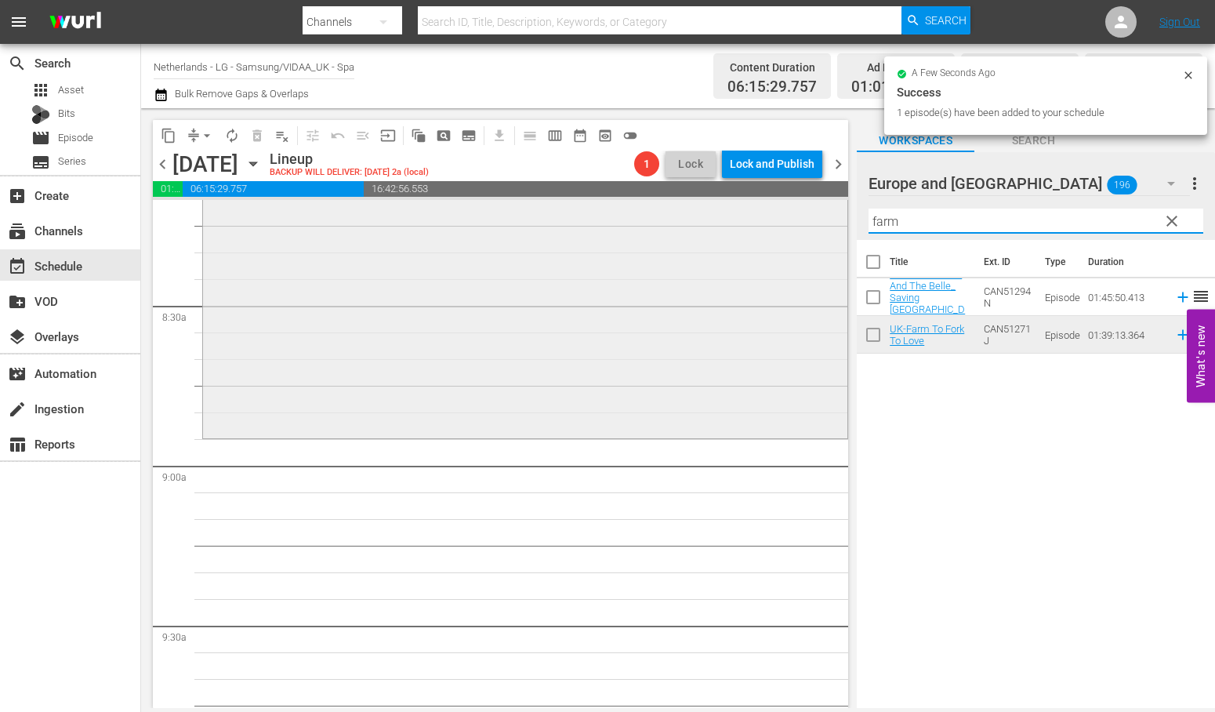
drag, startPoint x: 923, startPoint y: 223, endPoint x: 674, endPoint y: 215, distance: 248.7
click at [674, 215] on div "content_copy compress arrow_drop_down autorenew_outlined delete_forever_outline…" at bounding box center [678, 408] width 1074 height 600
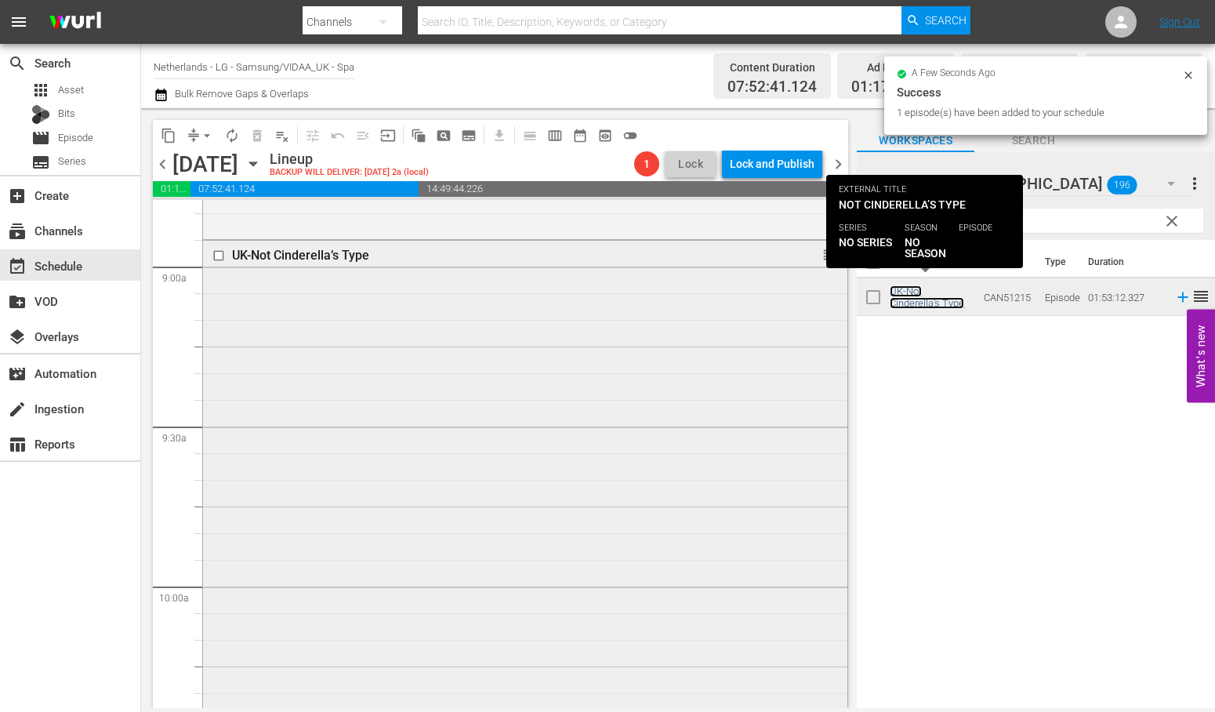
scroll to position [3136, 0]
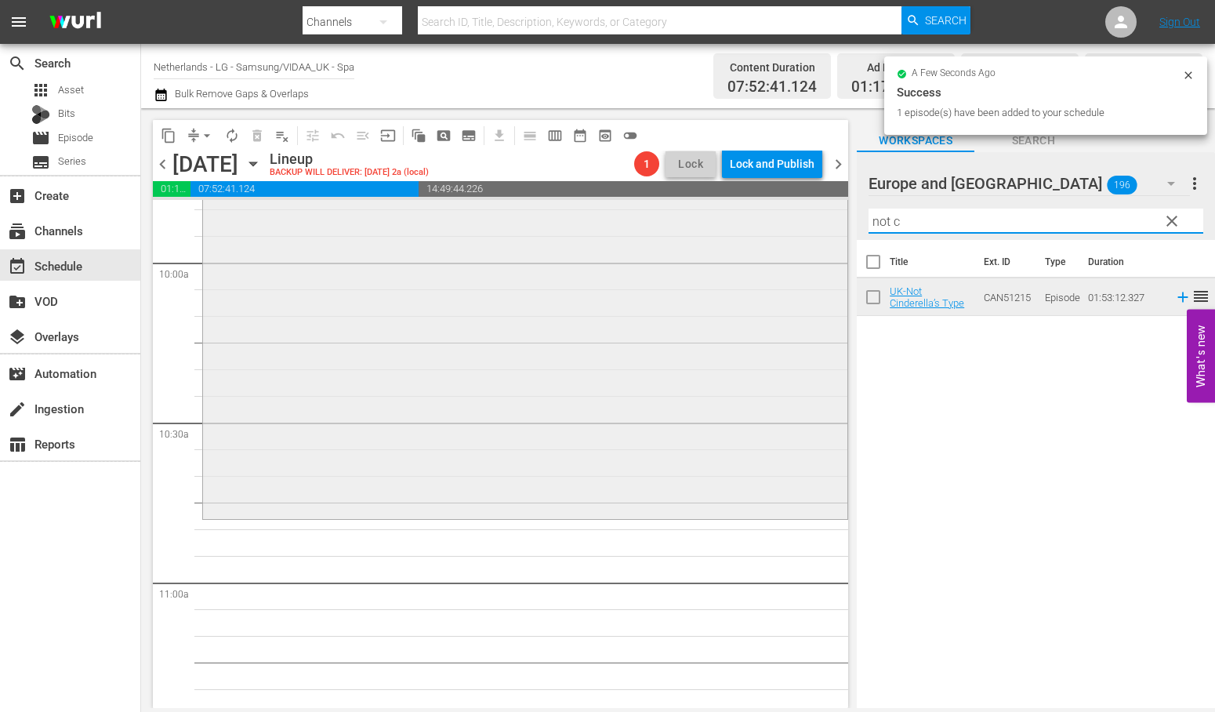
drag, startPoint x: 966, startPoint y: 217, endPoint x: 701, endPoint y: 222, distance: 265.0
click at [701, 222] on div "content_copy compress arrow_drop_down autorenew_outlined delete_forever_outline…" at bounding box center [678, 408] width 1074 height 600
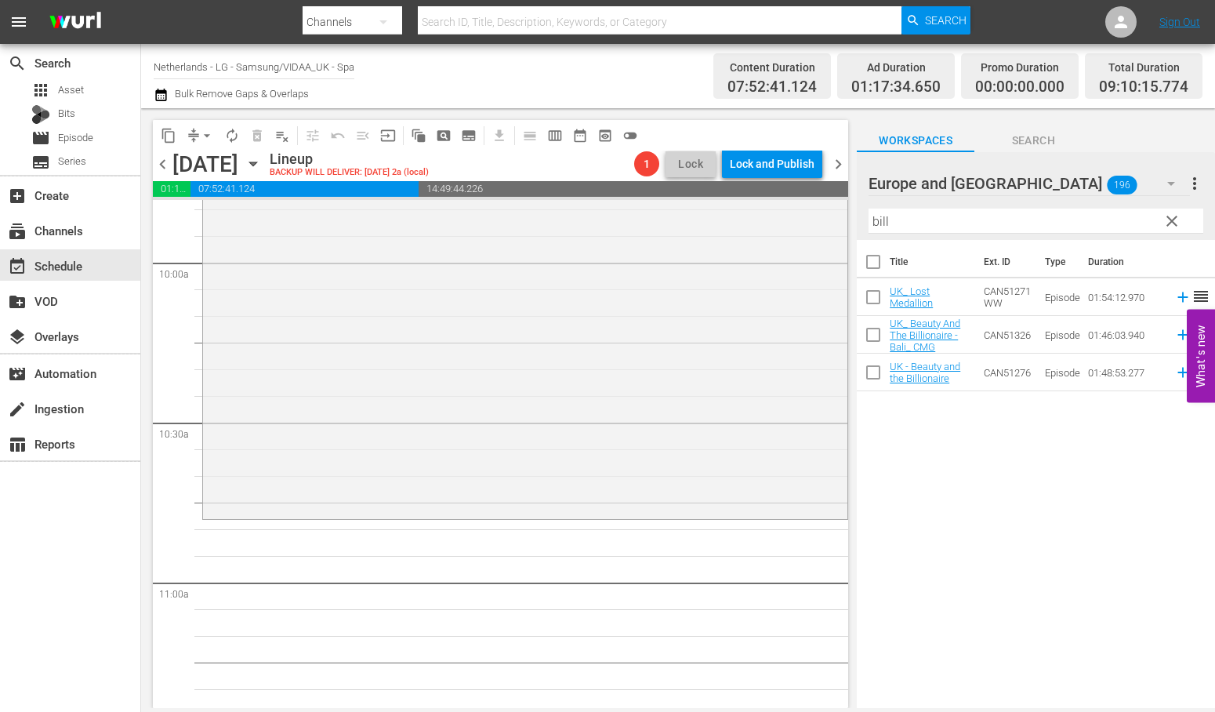
click at [1044, 506] on div "Title Ext. ID Type Duration UK_ Lost Medallion CAN51271WW Episode 01:54:12.970 …" at bounding box center [1036, 475] width 358 height 470
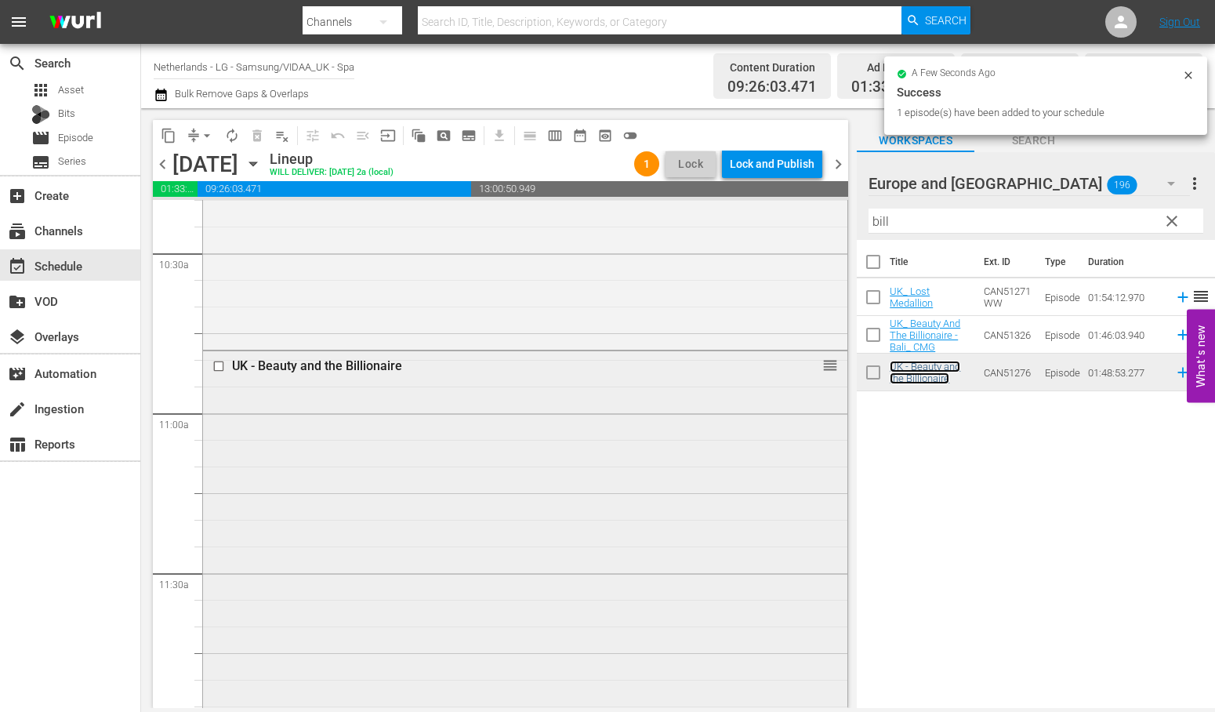
scroll to position [3658, 0]
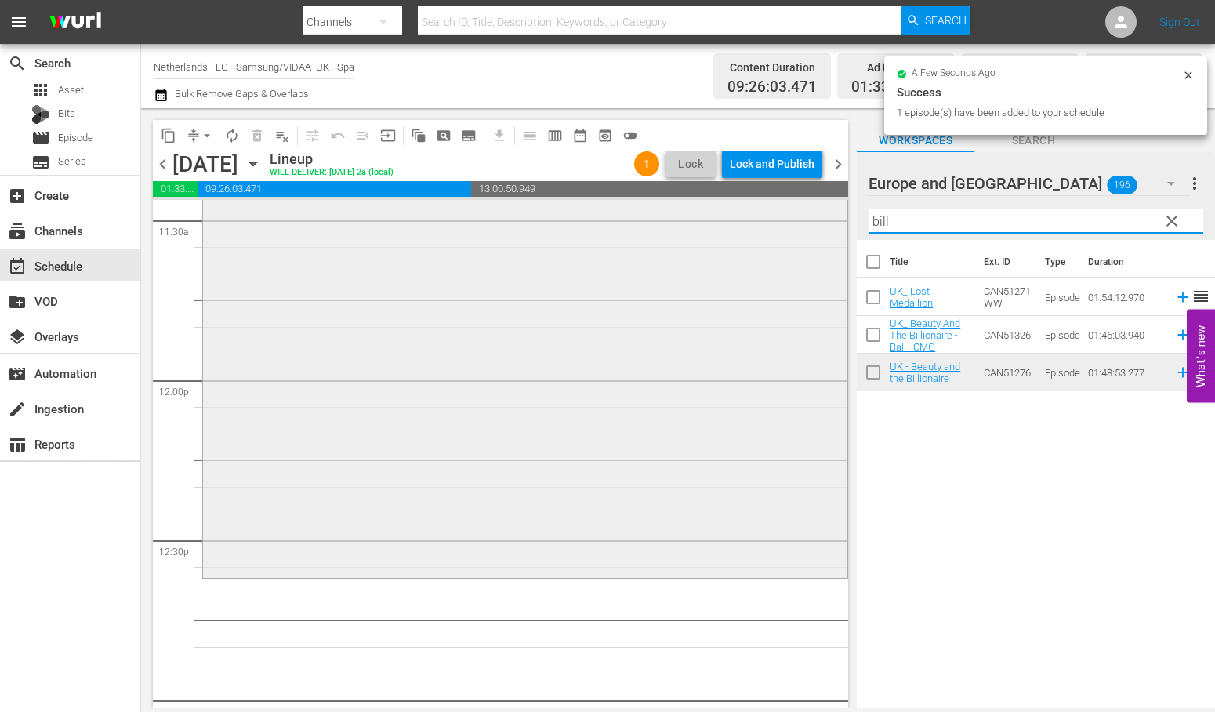
drag, startPoint x: 923, startPoint y: 222, endPoint x: 676, endPoint y: 217, distance: 247.0
click at [676, 217] on div "content_copy compress arrow_drop_down autorenew_outlined delete_forever_outline…" at bounding box center [678, 408] width 1074 height 600
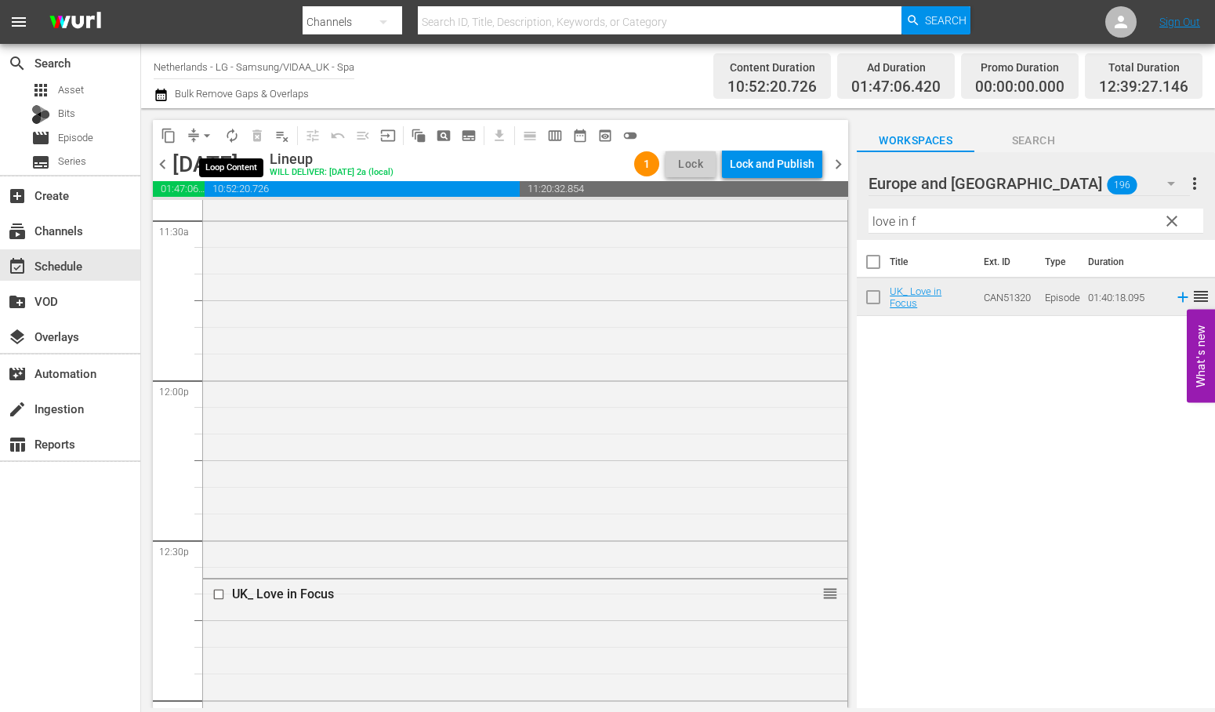
click at [230, 131] on span "autorenew_outlined" at bounding box center [232, 136] width 16 height 16
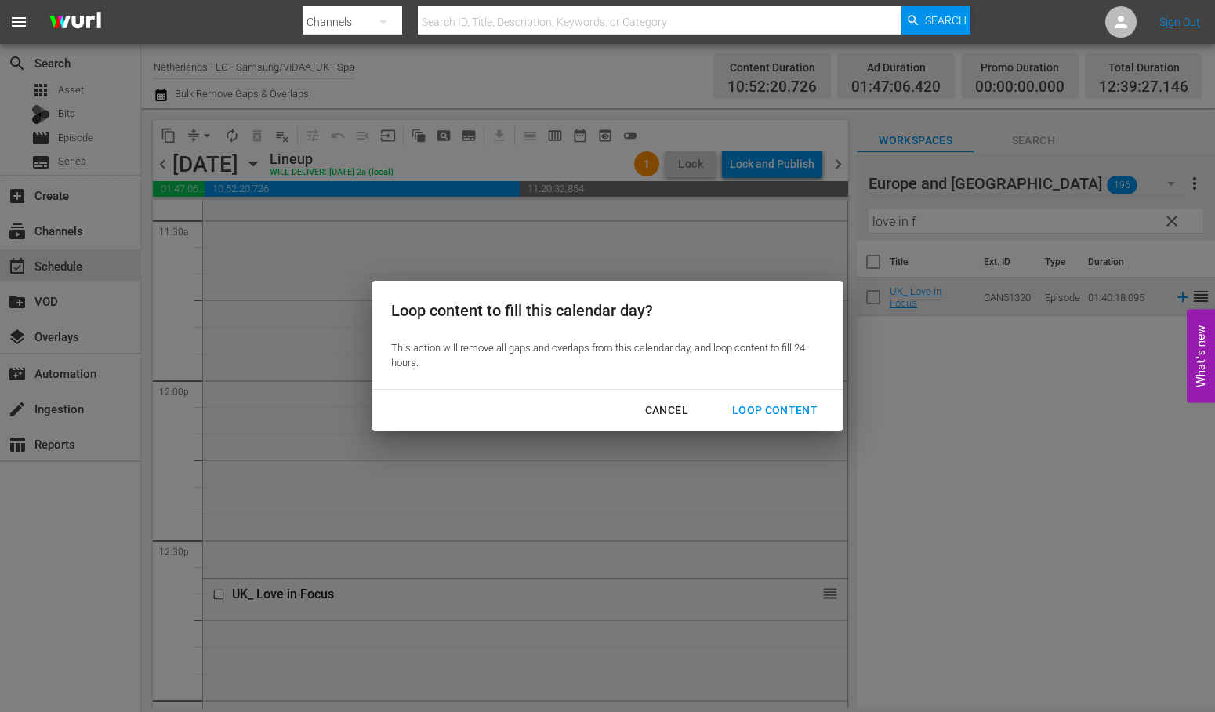
click at [755, 405] on div "Loop Content" at bounding box center [775, 411] width 111 height 20
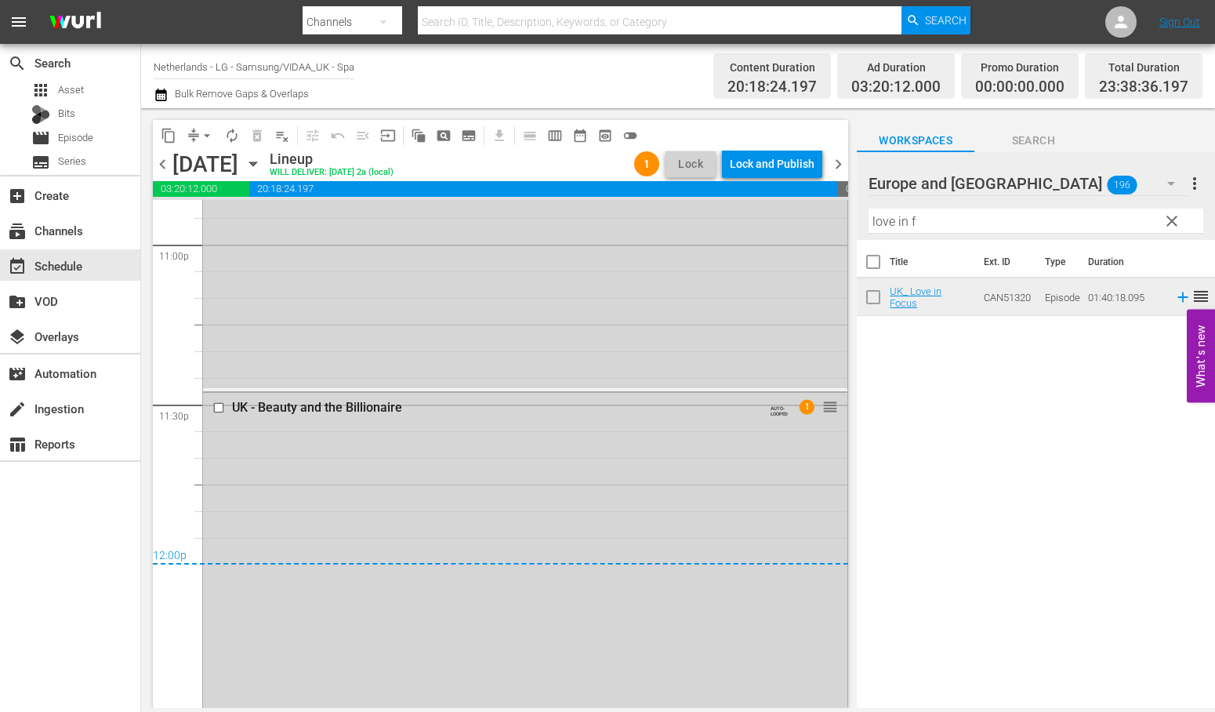
scroll to position [7317, 0]
drag, startPoint x: 201, startPoint y: 135, endPoint x: 206, endPoint y: 142, distance: 8.5
click at [205, 138] on span "arrow_drop_down" at bounding box center [207, 136] width 16 height 16
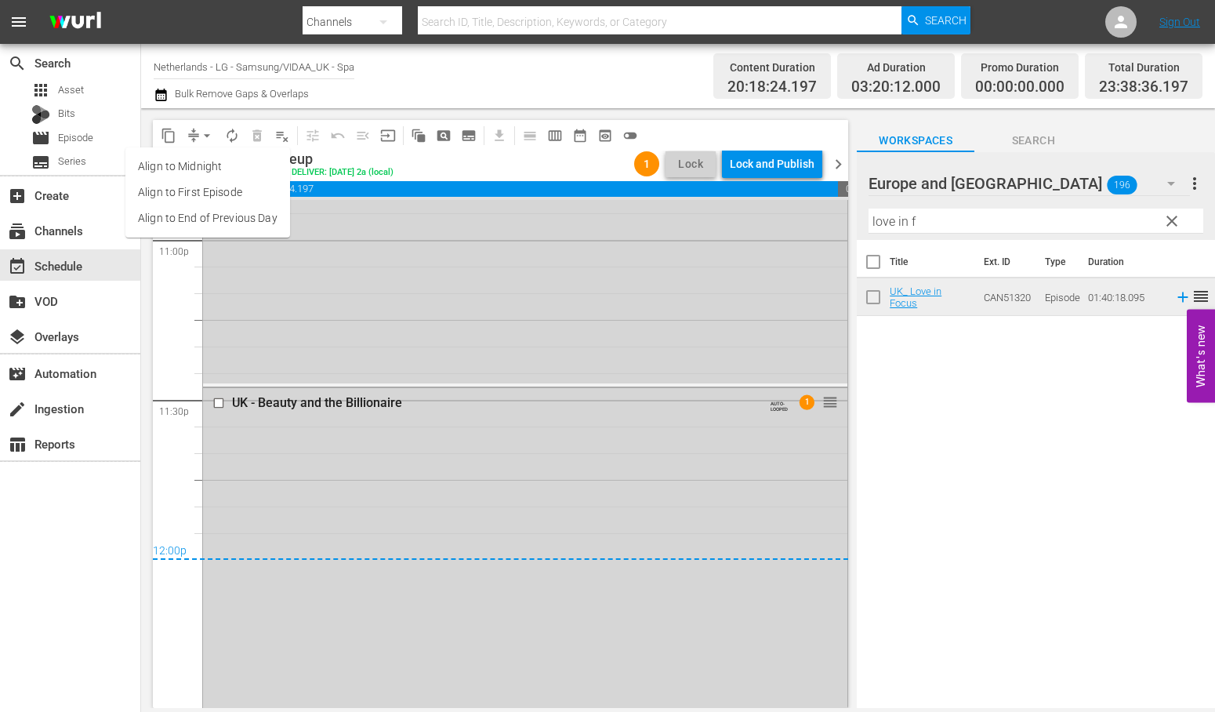
click at [241, 214] on li "Align to End of Previous Day" at bounding box center [207, 218] width 165 height 26
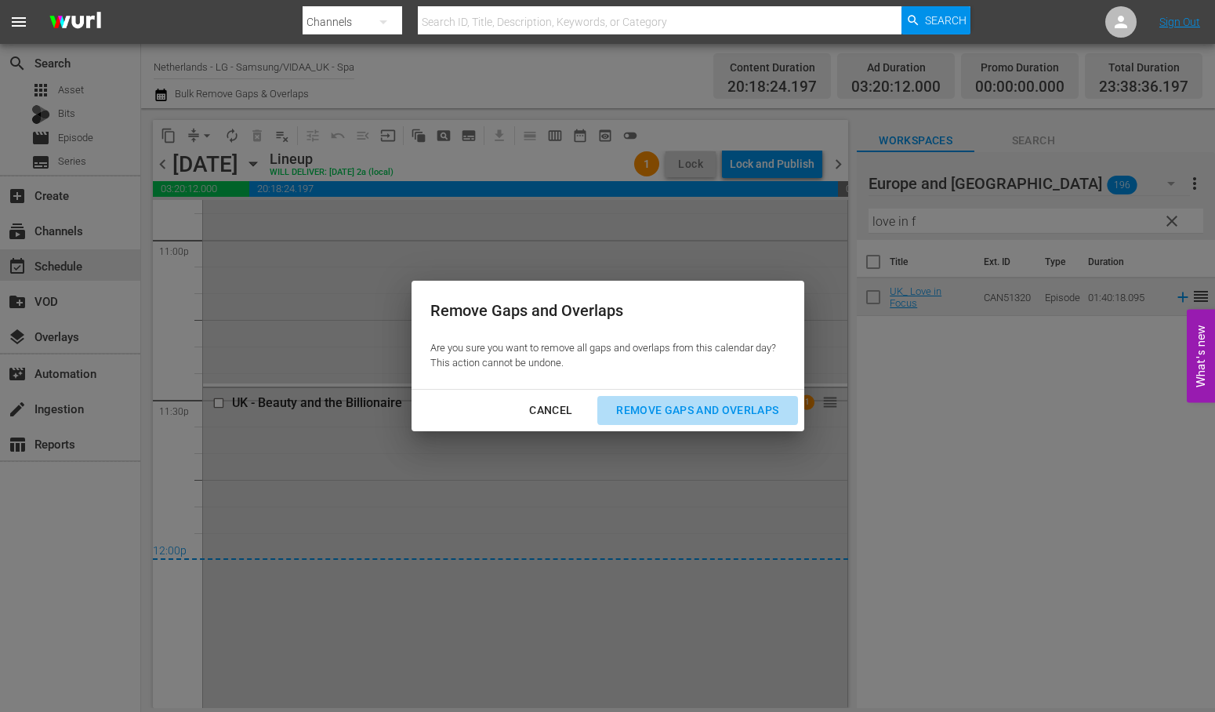
click at [742, 406] on div "Remove Gaps and Overlaps" at bounding box center [697, 411] width 187 height 20
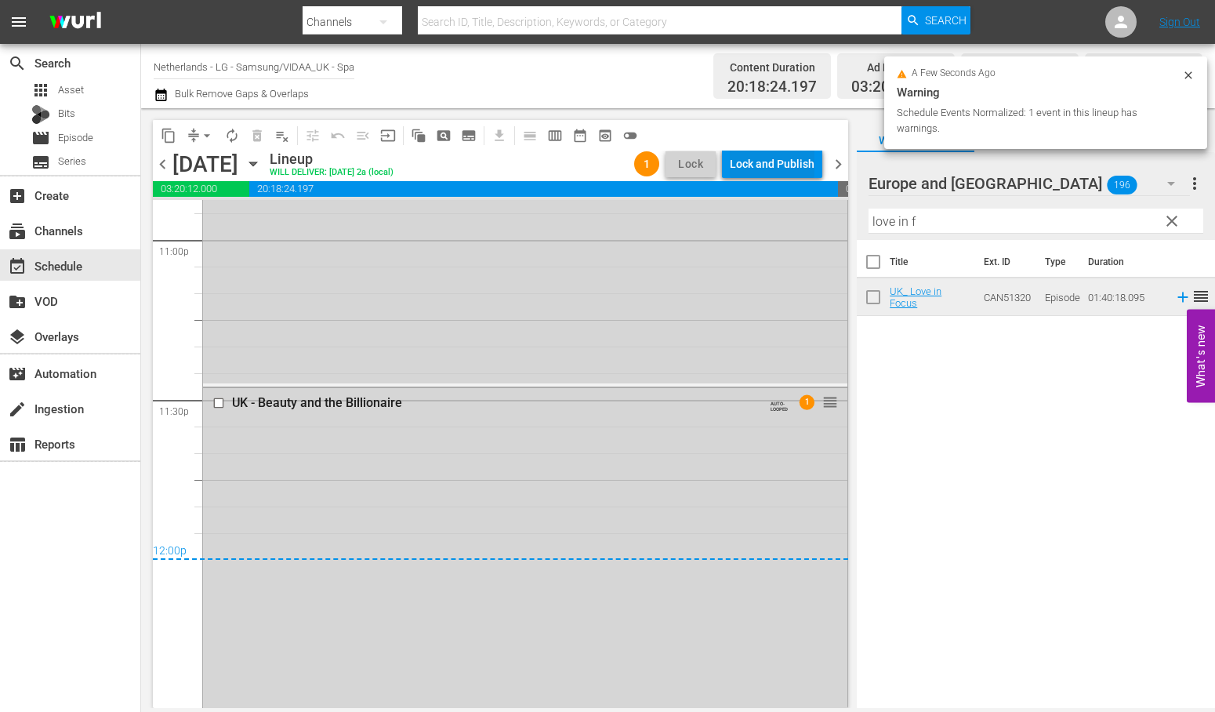
click at [784, 160] on div "Lock and Publish" at bounding box center [772, 164] width 85 height 28
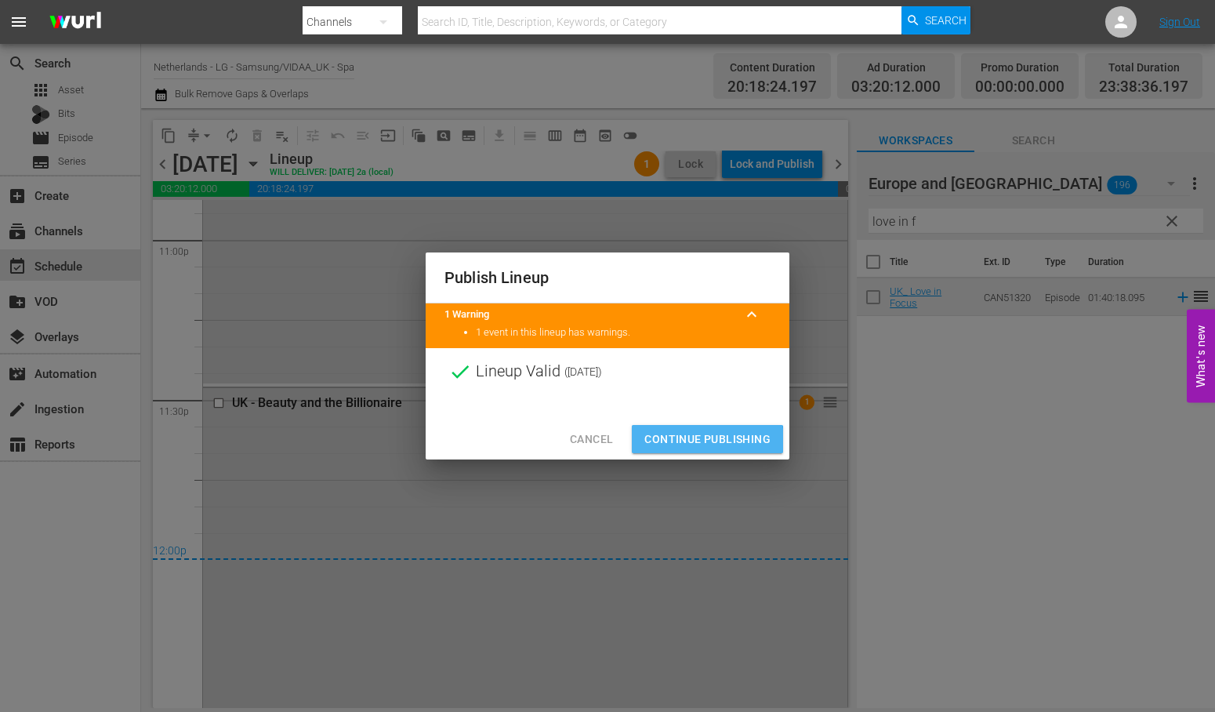
click at [693, 441] on span "Continue Publishing" at bounding box center [707, 440] width 126 height 20
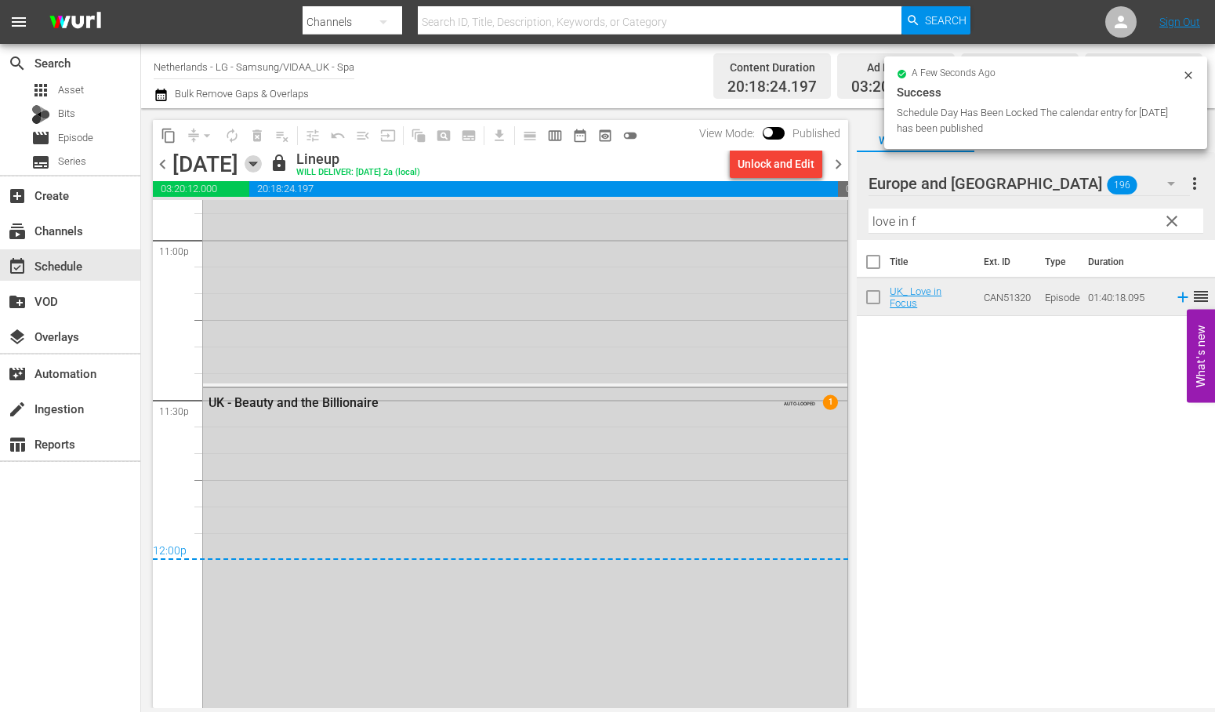
click at [256, 162] on icon "button" at bounding box center [252, 164] width 7 height 4
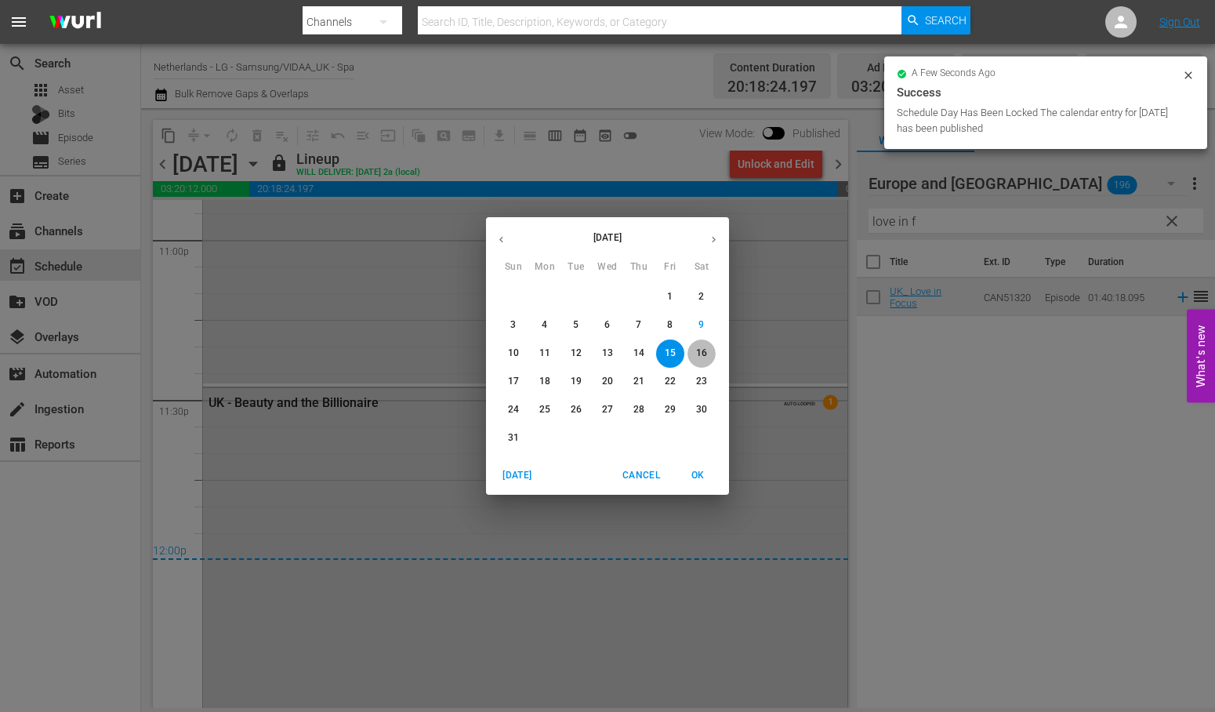
click at [699, 351] on p "16" at bounding box center [701, 353] width 11 height 13
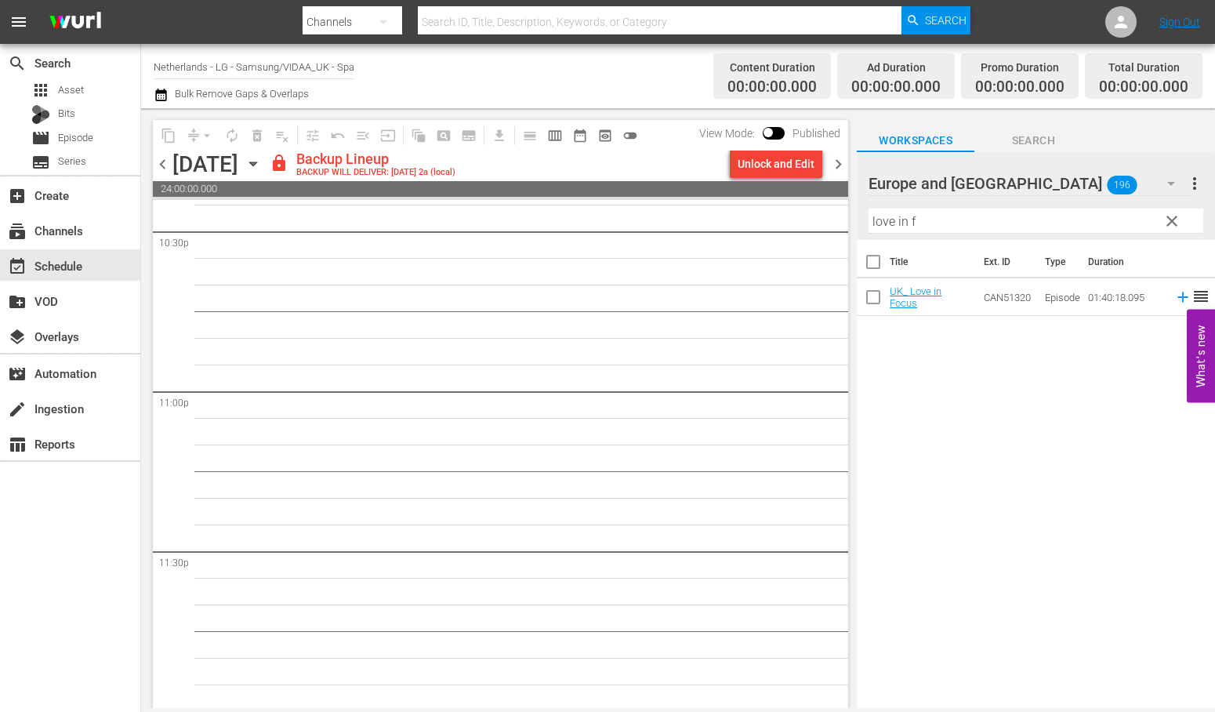
scroll to position [7168, 0]
click at [789, 169] on div "Unlock and Edit" at bounding box center [776, 164] width 77 height 28
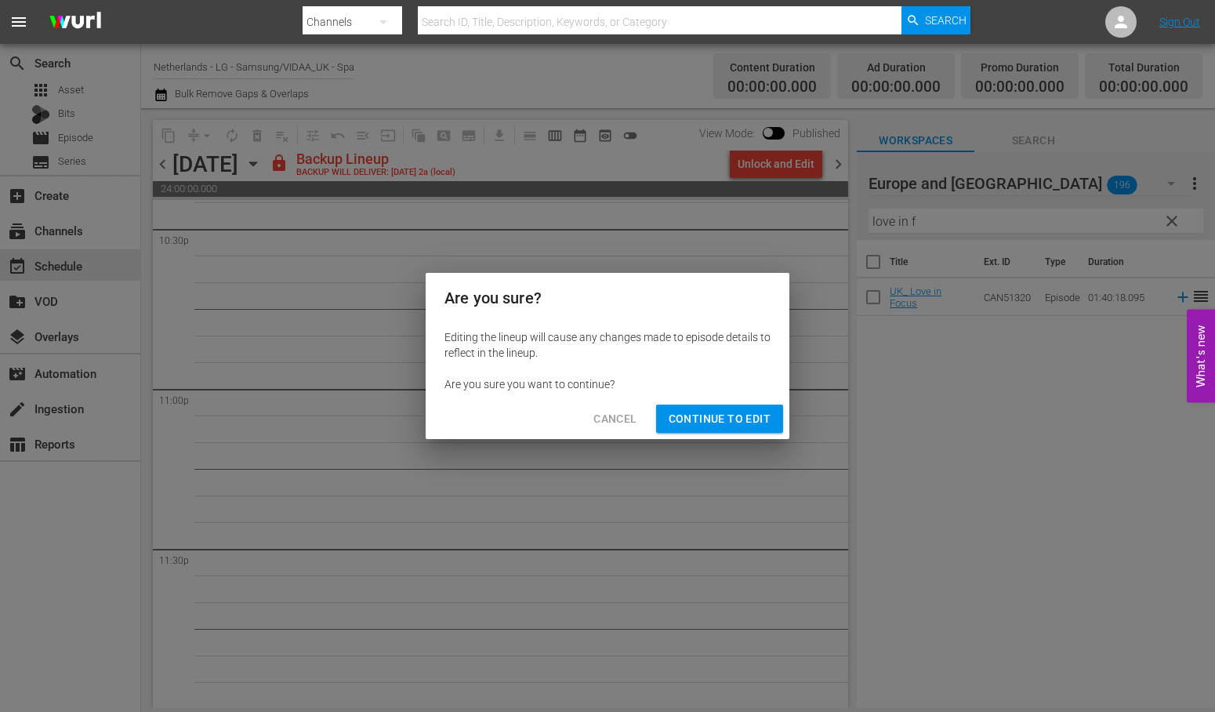
click at [739, 419] on span "Continue to Edit" at bounding box center [720, 419] width 102 height 20
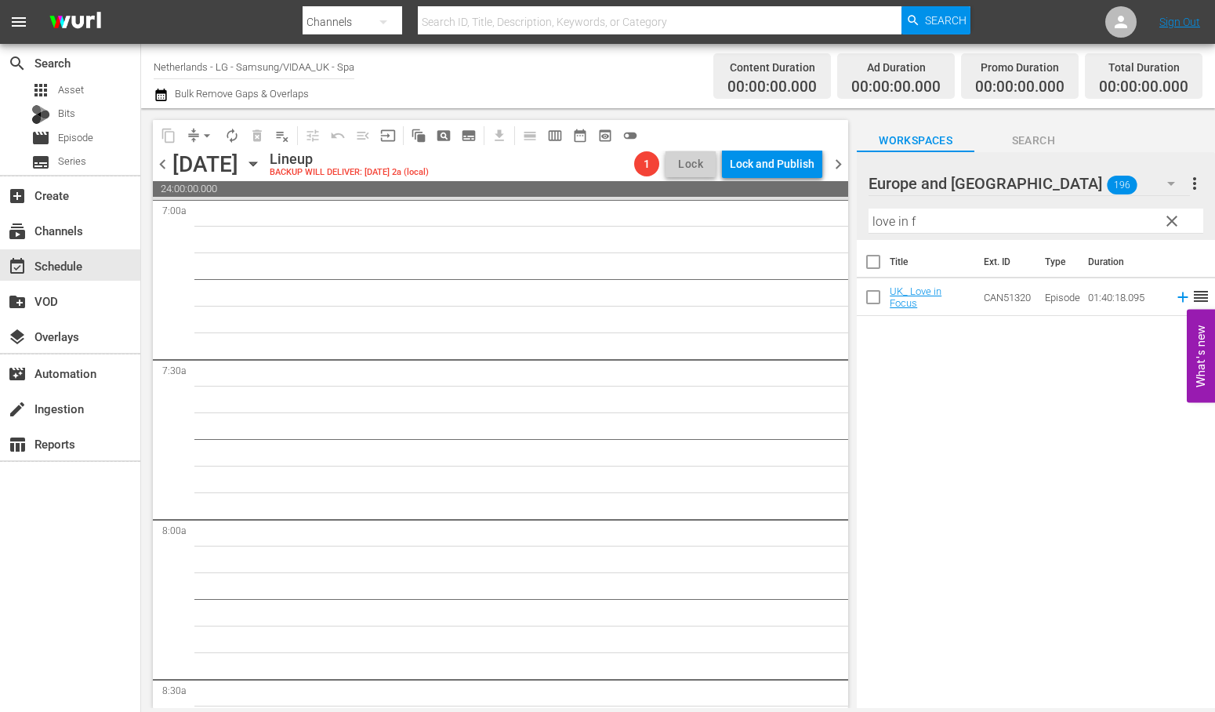
scroll to position [0, 0]
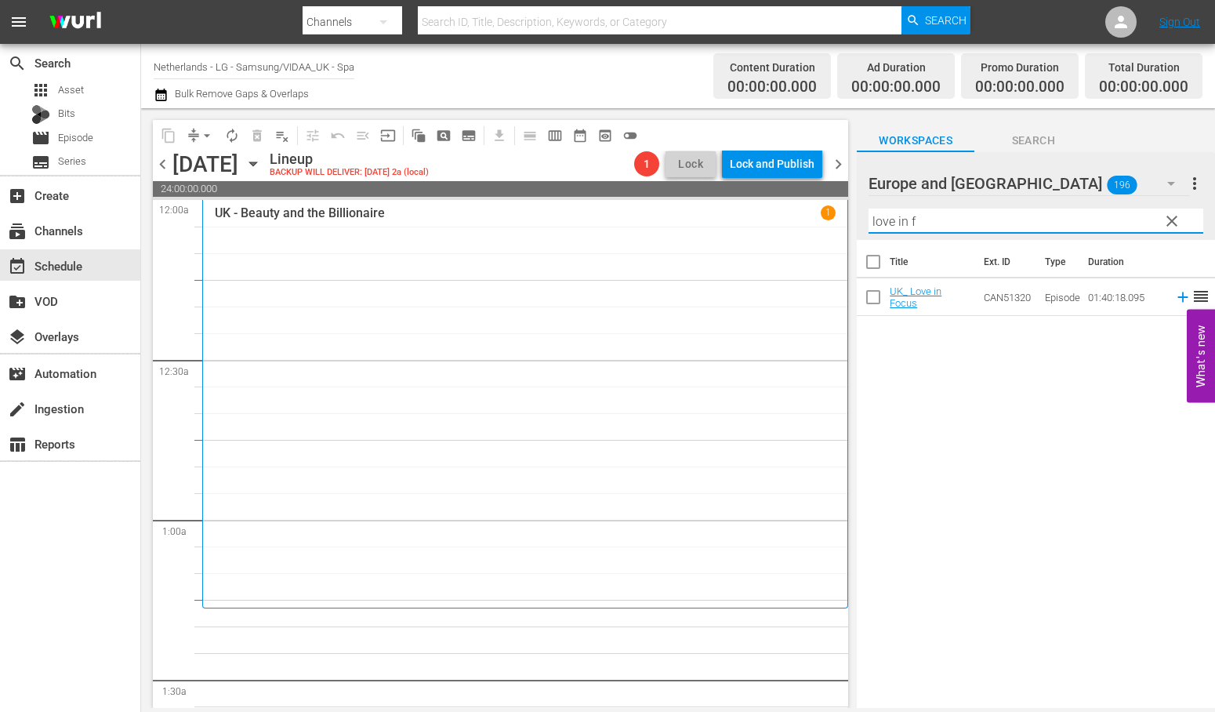
drag, startPoint x: 929, startPoint y: 223, endPoint x: 706, endPoint y: 223, distance: 223.4
click at [706, 223] on div "content_copy compress arrow_drop_down autorenew_outlined delete_forever_outline…" at bounding box center [678, 408] width 1074 height 600
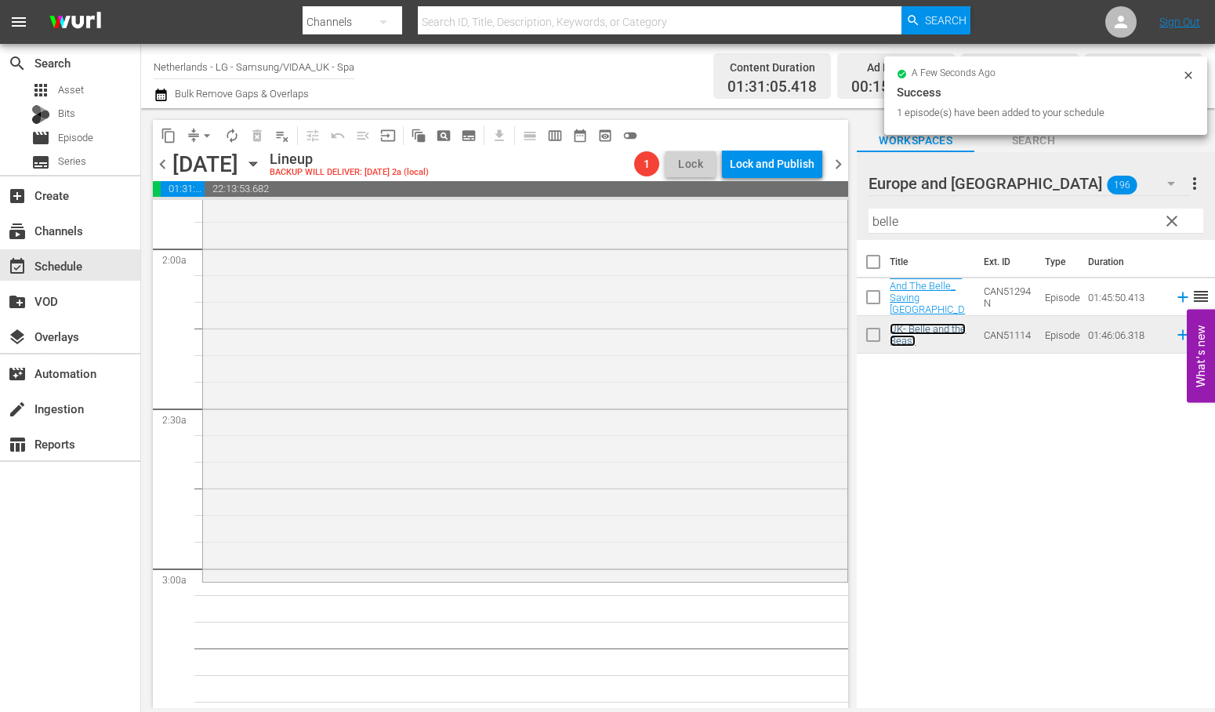
scroll to position [784, 0]
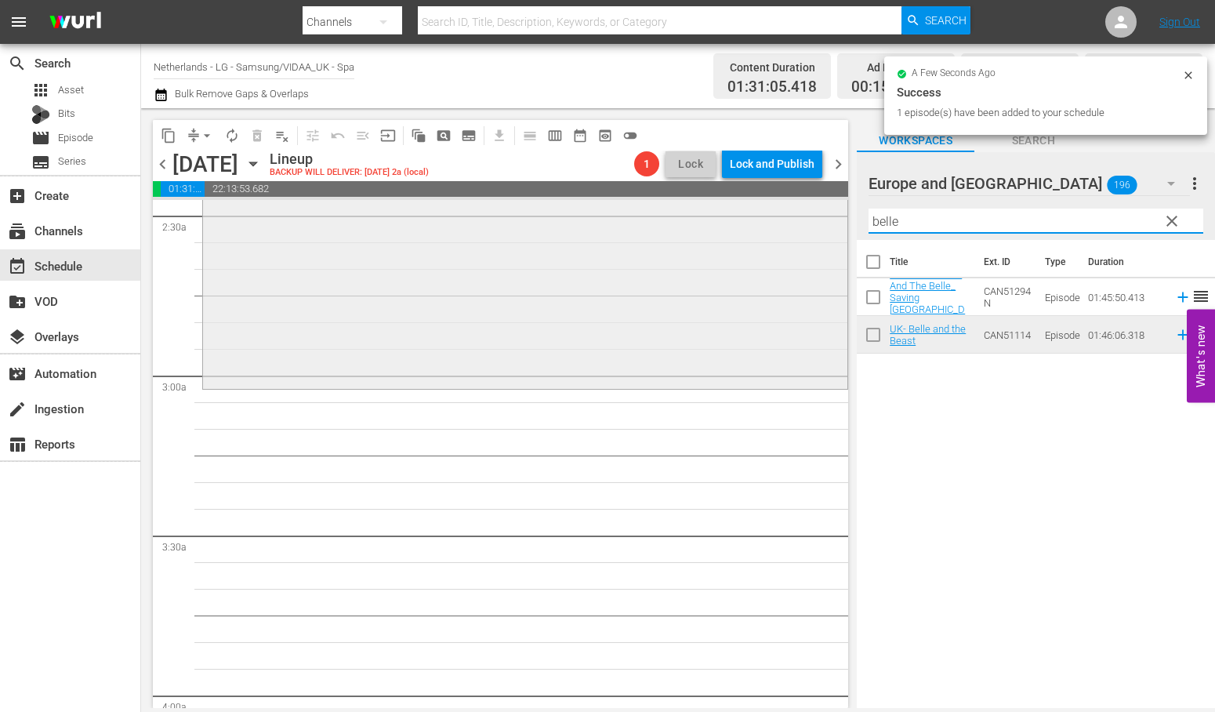
drag, startPoint x: 926, startPoint y: 225, endPoint x: 811, endPoint y: 216, distance: 115.6
click at [811, 216] on div "content_copy compress arrow_drop_down autorenew_outlined delete_forever_outline…" at bounding box center [678, 408] width 1074 height 600
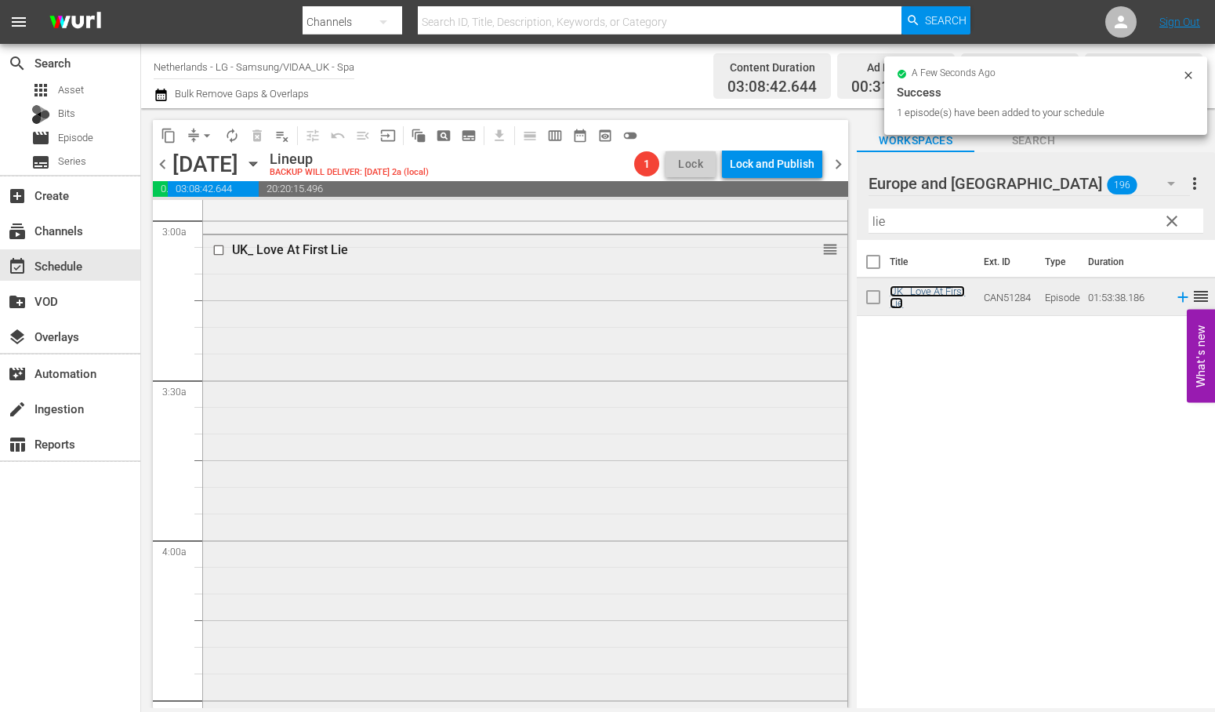
scroll to position [1306, 0]
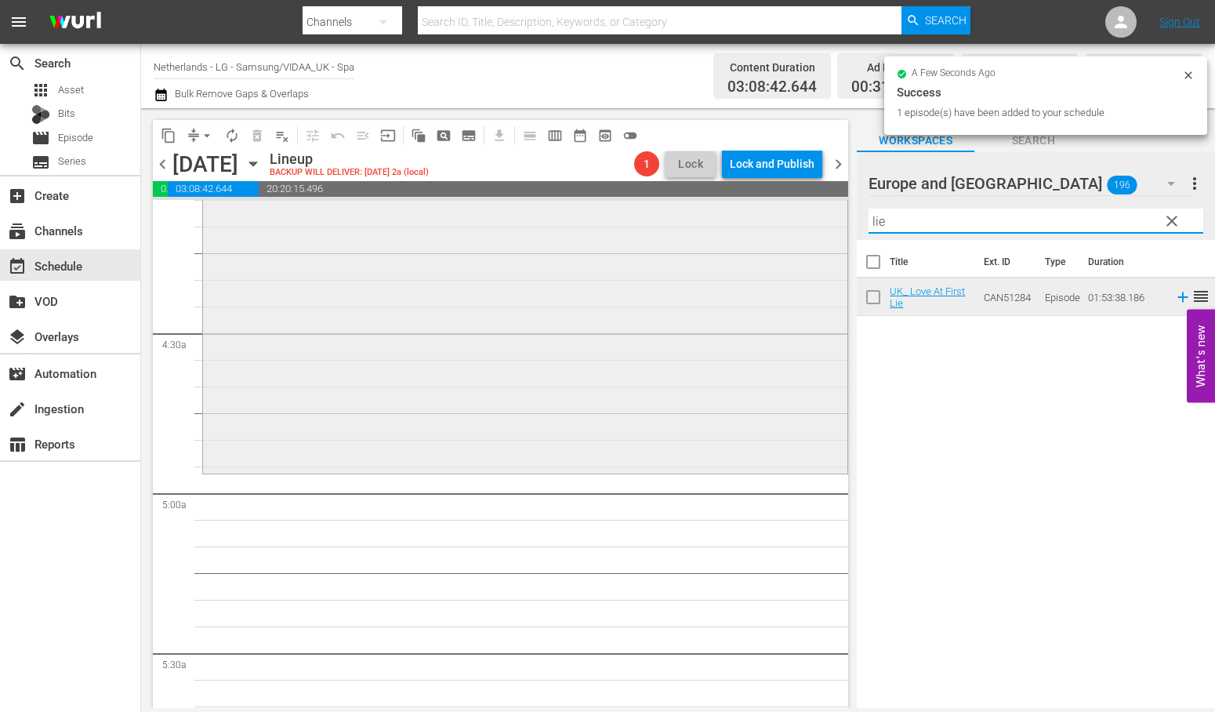
drag, startPoint x: 923, startPoint y: 213, endPoint x: 818, endPoint y: 213, distance: 105.1
click at [818, 213] on div "content_copy compress arrow_drop_down autorenew_outlined delete_forever_outline…" at bounding box center [678, 408] width 1074 height 600
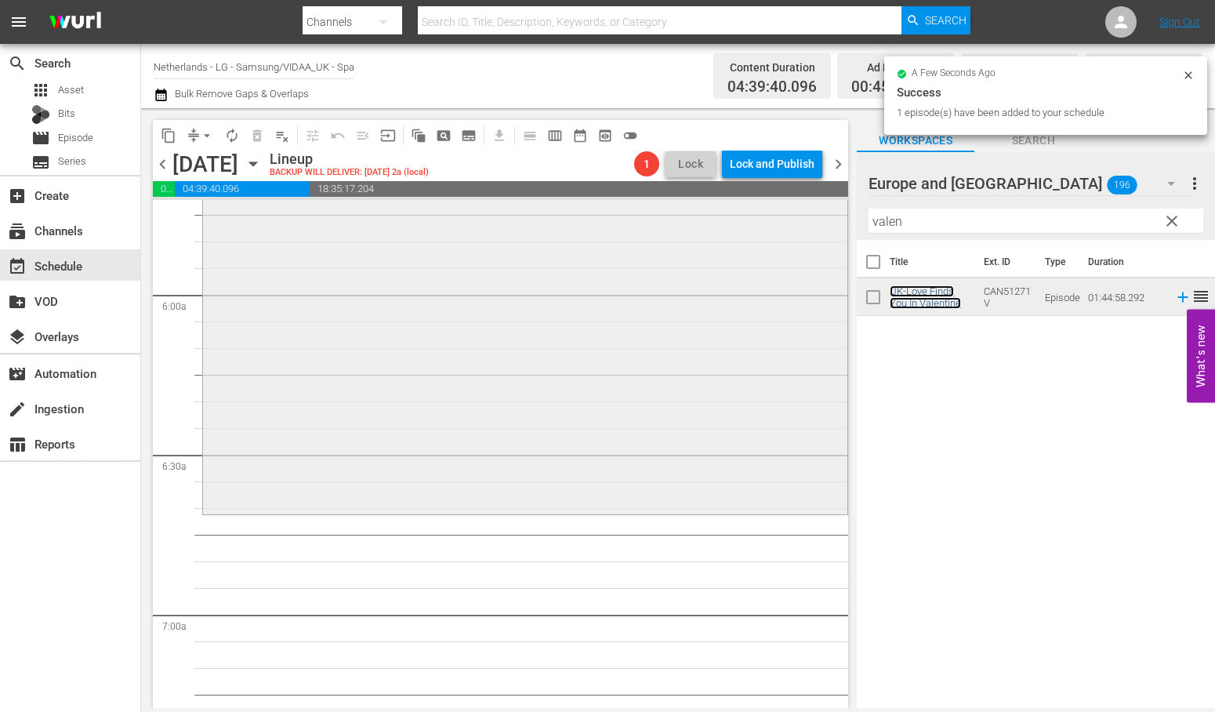
scroll to position [1829, 0]
drag, startPoint x: 910, startPoint y: 222, endPoint x: 819, endPoint y: 221, distance: 90.9
click at [819, 221] on div "content_copy compress arrow_drop_down autorenew_outlined delete_forever_outline…" at bounding box center [678, 408] width 1074 height 600
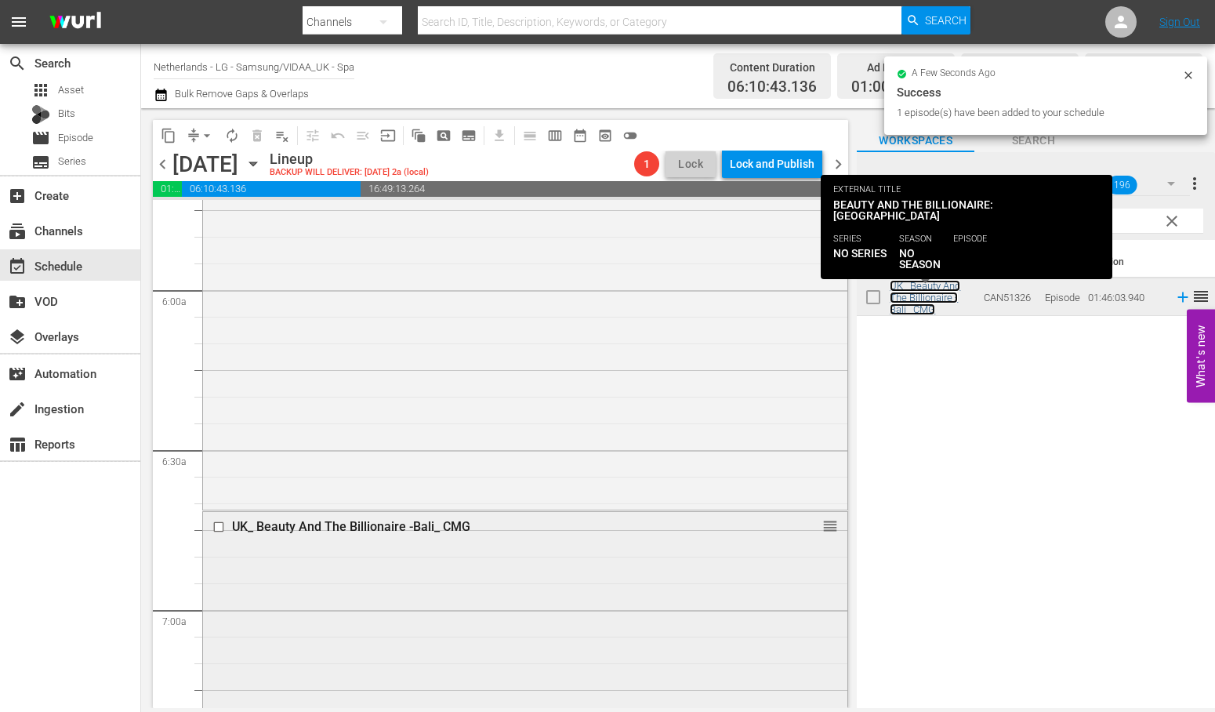
scroll to position [2352, 0]
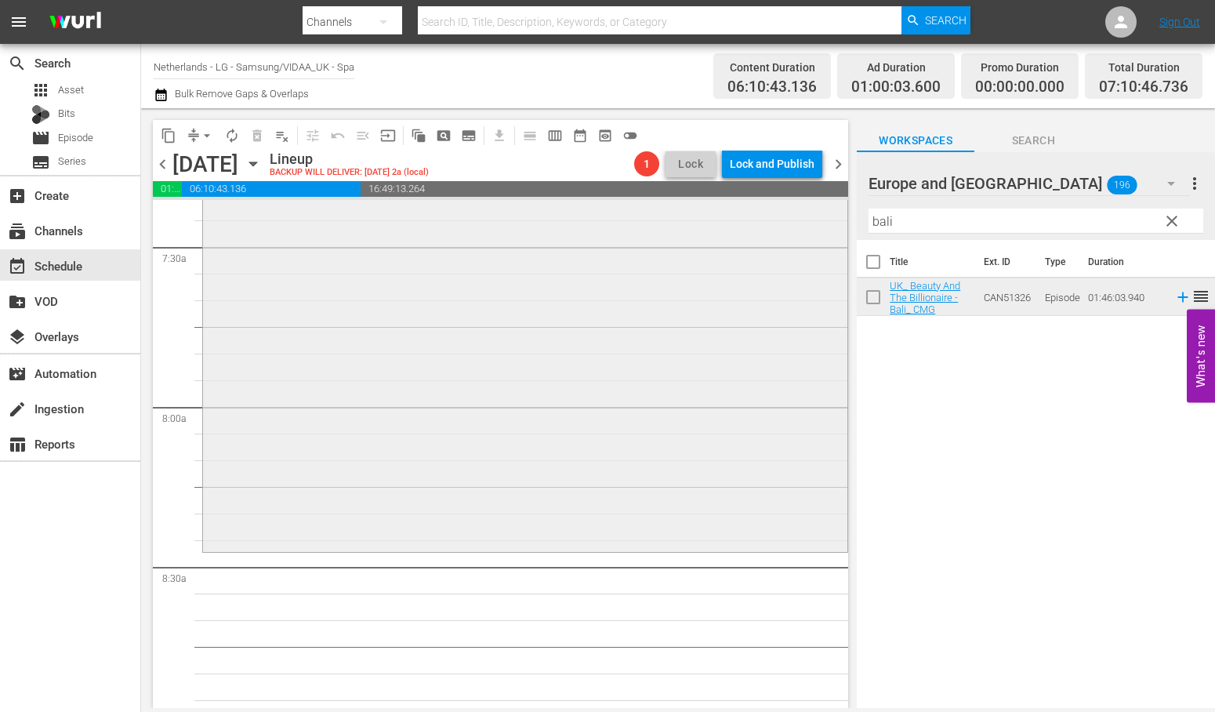
drag, startPoint x: 895, startPoint y: 223, endPoint x: 797, endPoint y: 221, distance: 98.0
click at [797, 221] on div "content_copy compress arrow_drop_down autorenew_outlined delete_forever_outline…" at bounding box center [678, 408] width 1074 height 600
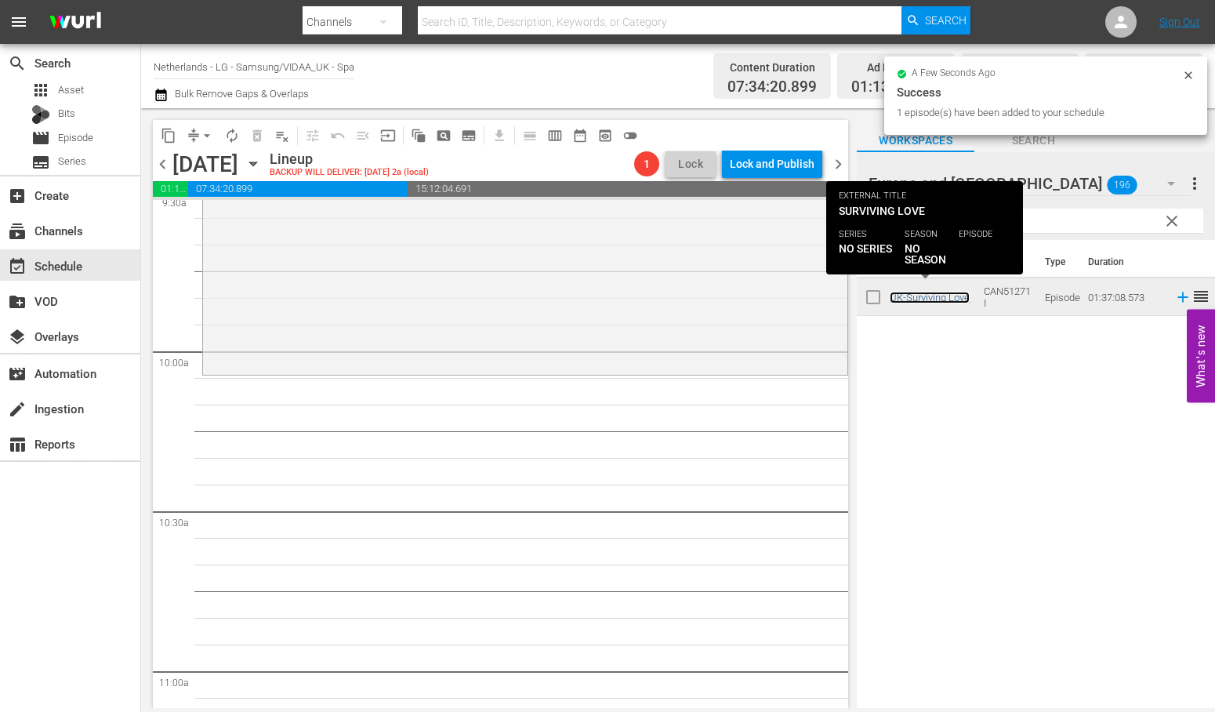
scroll to position [3048, 0]
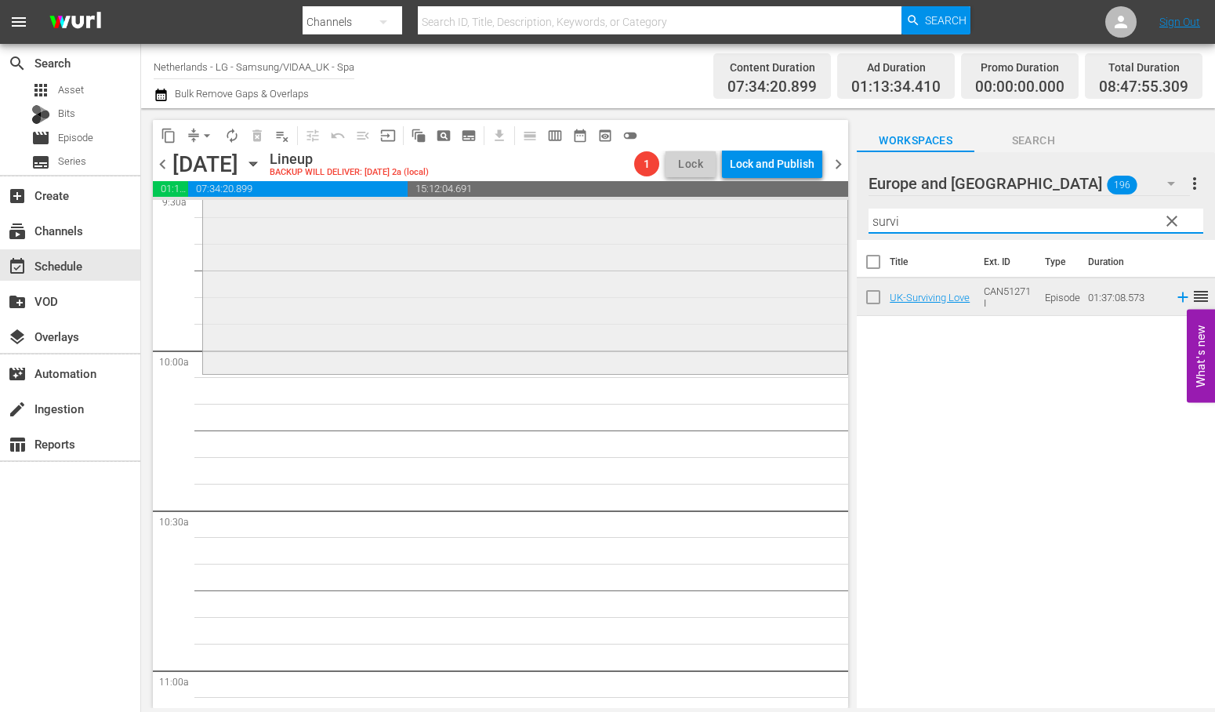
drag, startPoint x: 919, startPoint y: 222, endPoint x: 789, endPoint y: 222, distance: 129.4
click at [789, 222] on div "content_copy compress arrow_drop_down autorenew_outlined delete_forever_outline…" at bounding box center [678, 408] width 1074 height 600
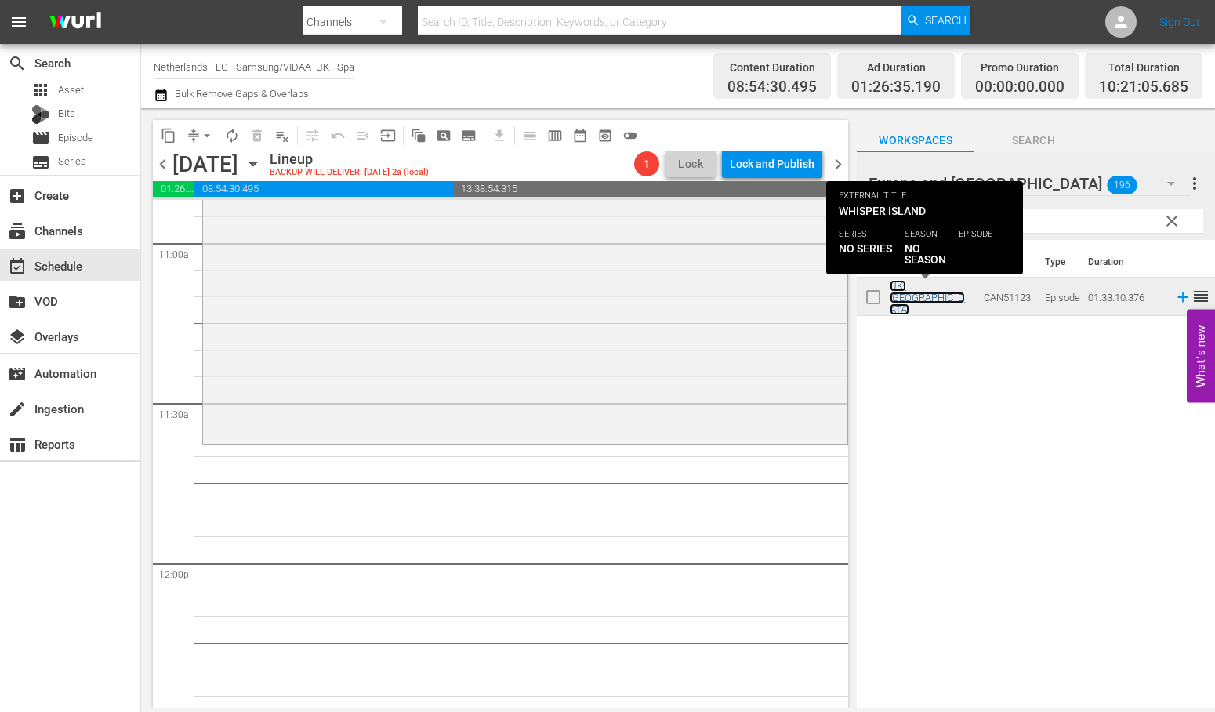
scroll to position [3484, 0]
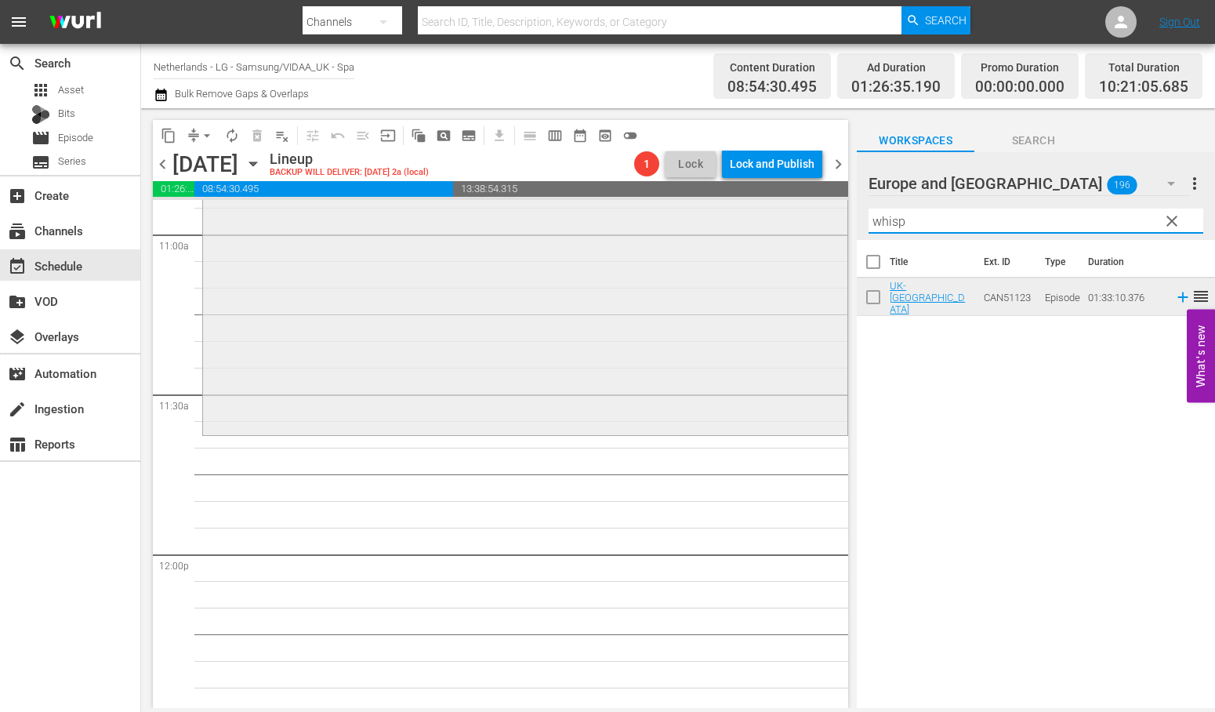
drag, startPoint x: 935, startPoint y: 221, endPoint x: 804, endPoint y: 218, distance: 131.7
click at [804, 218] on div "content_copy compress arrow_drop_down autorenew_outlined delete_forever_outline…" at bounding box center [678, 408] width 1074 height 600
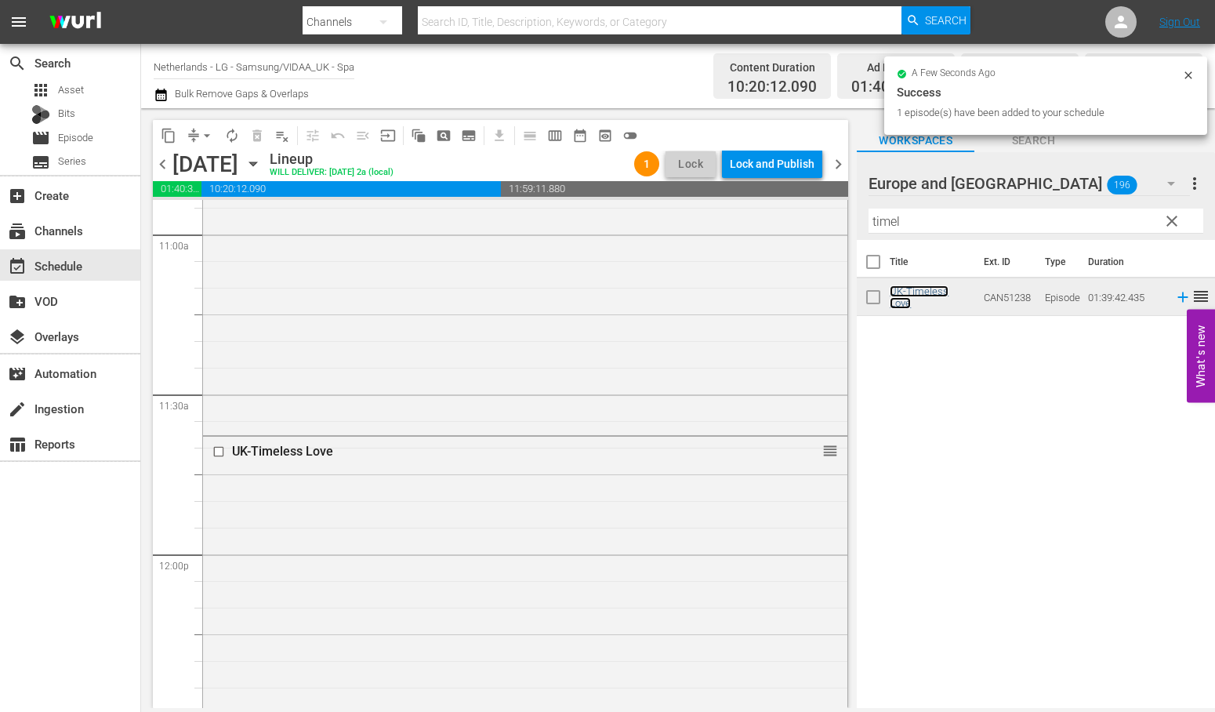
scroll to position [4007, 0]
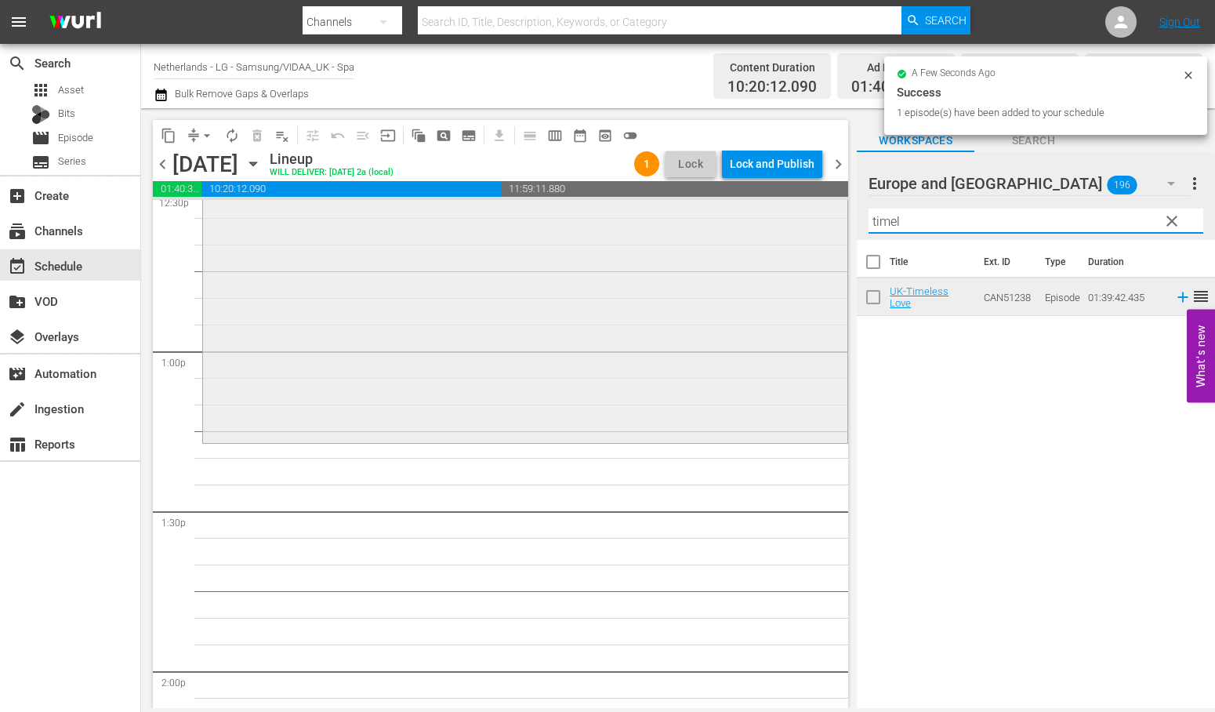
drag, startPoint x: 947, startPoint y: 220, endPoint x: 754, endPoint y: 226, distance: 192.9
click at [754, 226] on div "content_copy compress arrow_drop_down autorenew_outlined delete_forever_outline…" at bounding box center [678, 408] width 1074 height 600
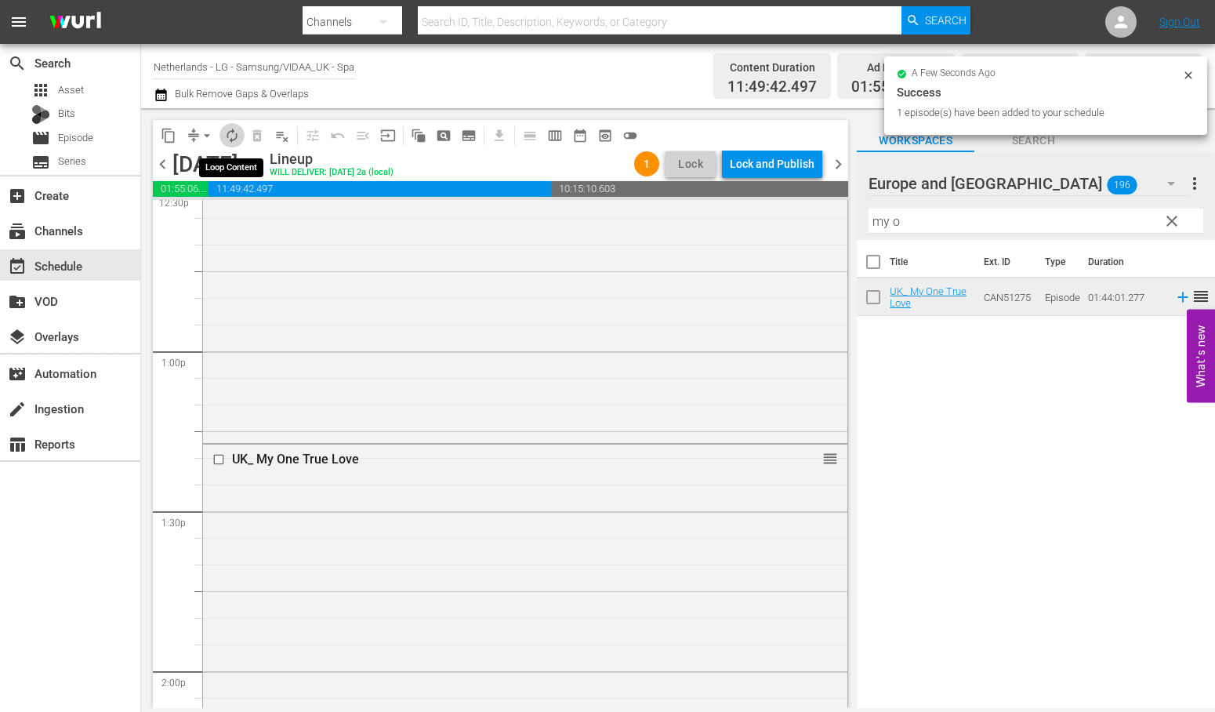
click at [235, 129] on span "autorenew_outlined" at bounding box center [232, 136] width 16 height 16
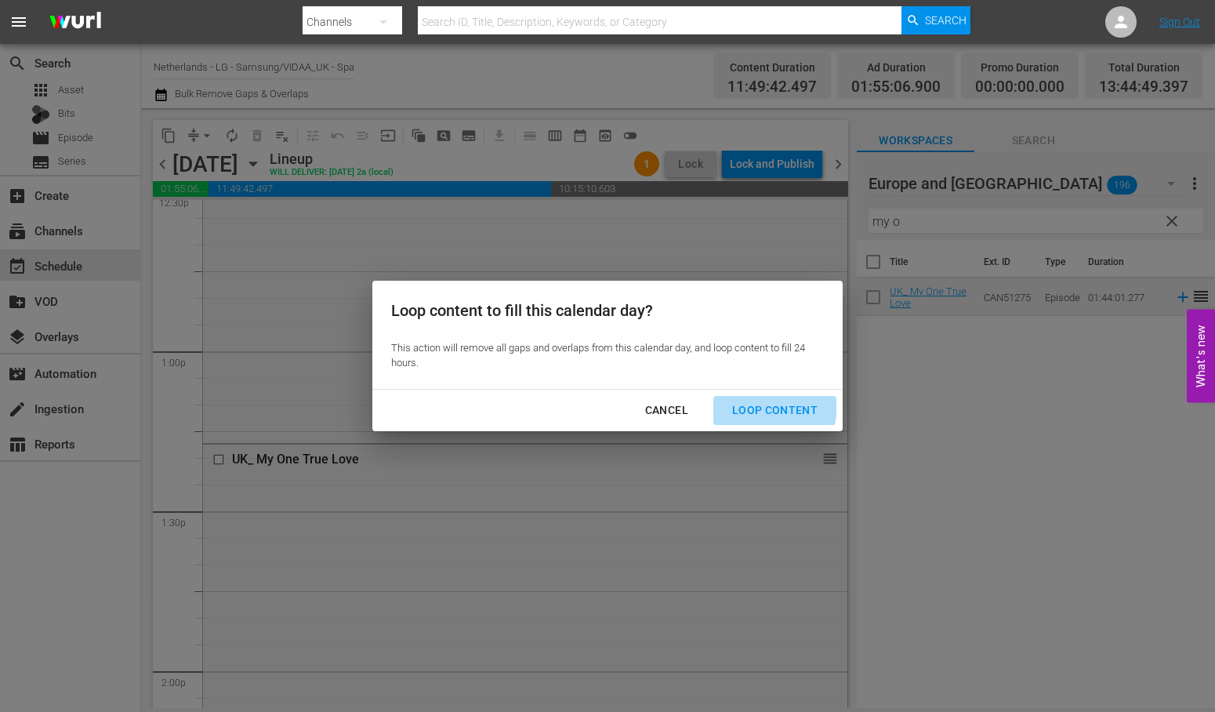
click at [761, 405] on div "Loop Content" at bounding box center [775, 411] width 111 height 20
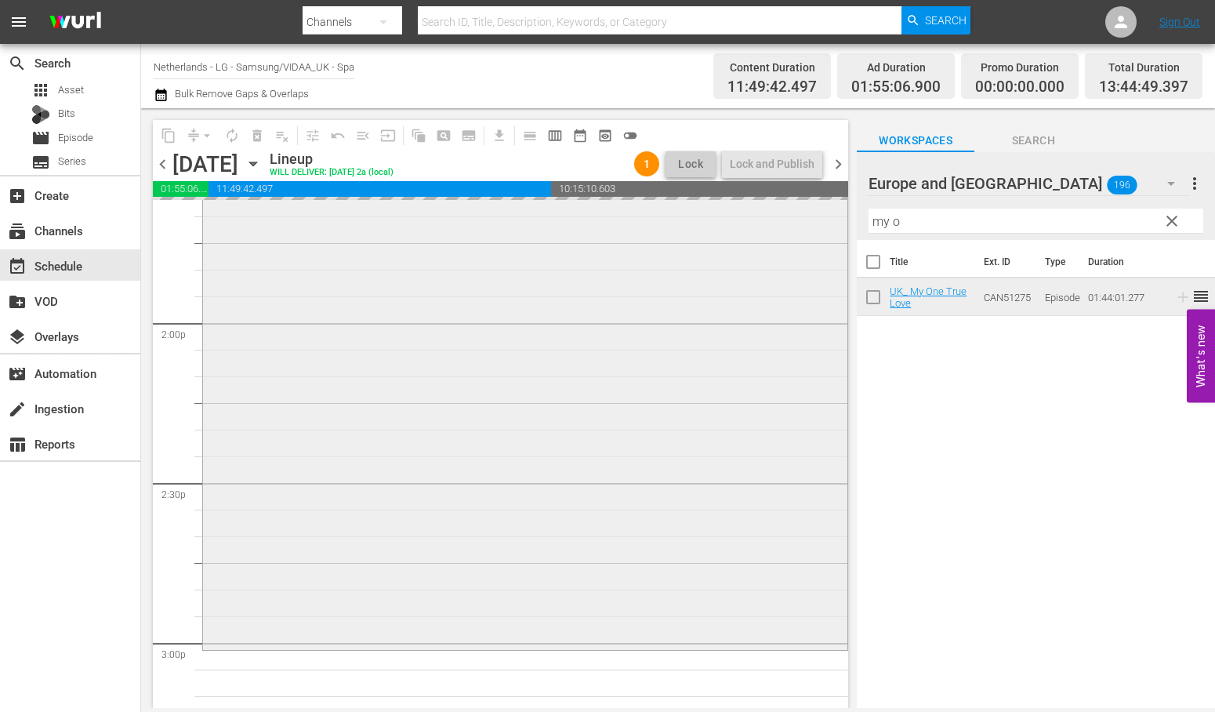
scroll to position [4704, 0]
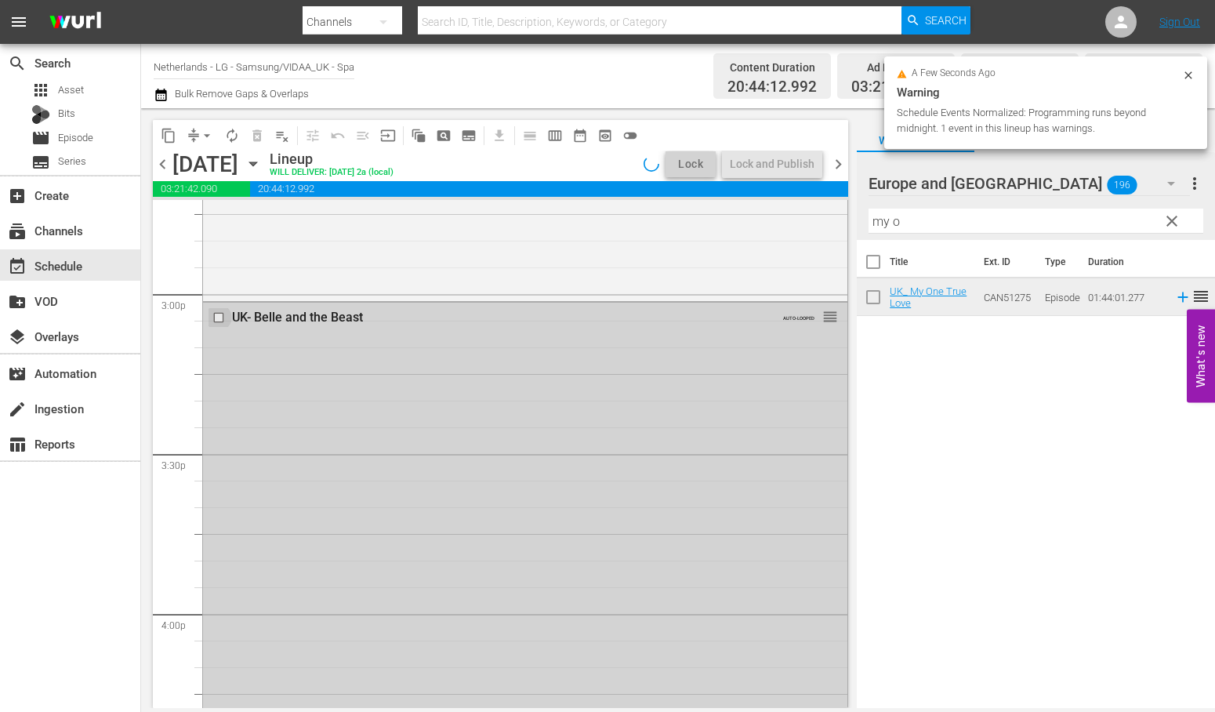
click at [218, 317] on input "checkbox" at bounding box center [220, 317] width 16 height 13
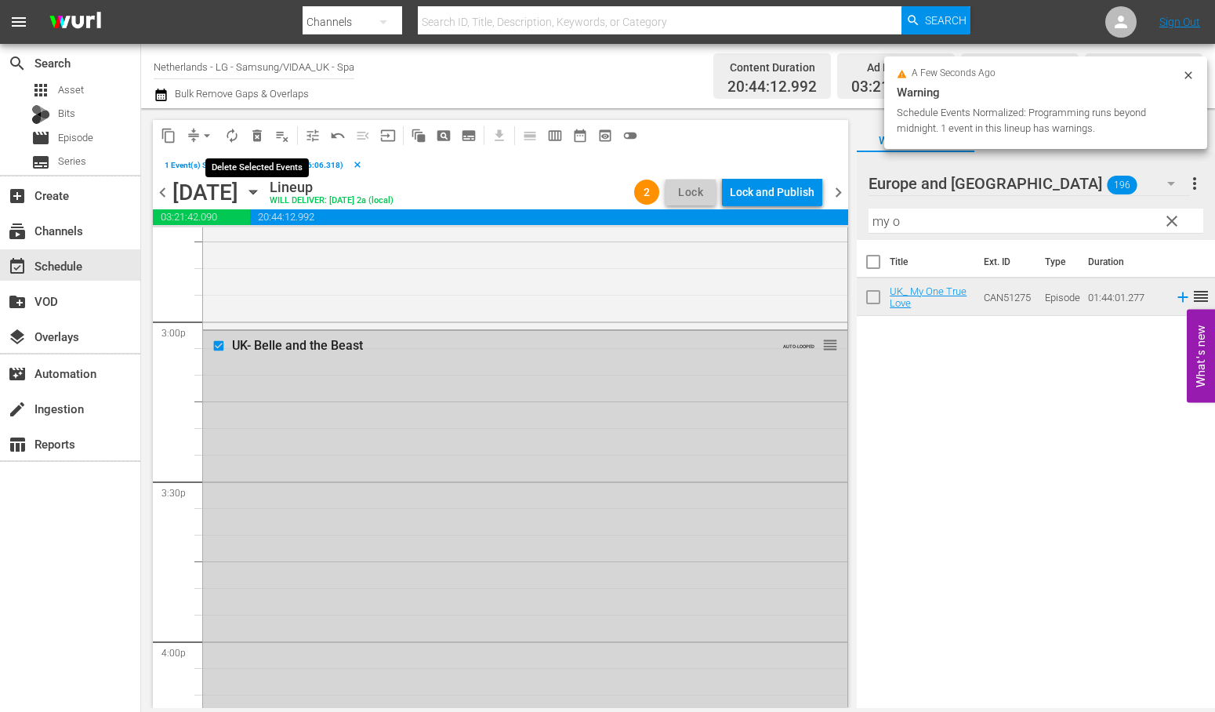
click at [256, 138] on span "delete_forever_outlined" at bounding box center [257, 136] width 16 height 16
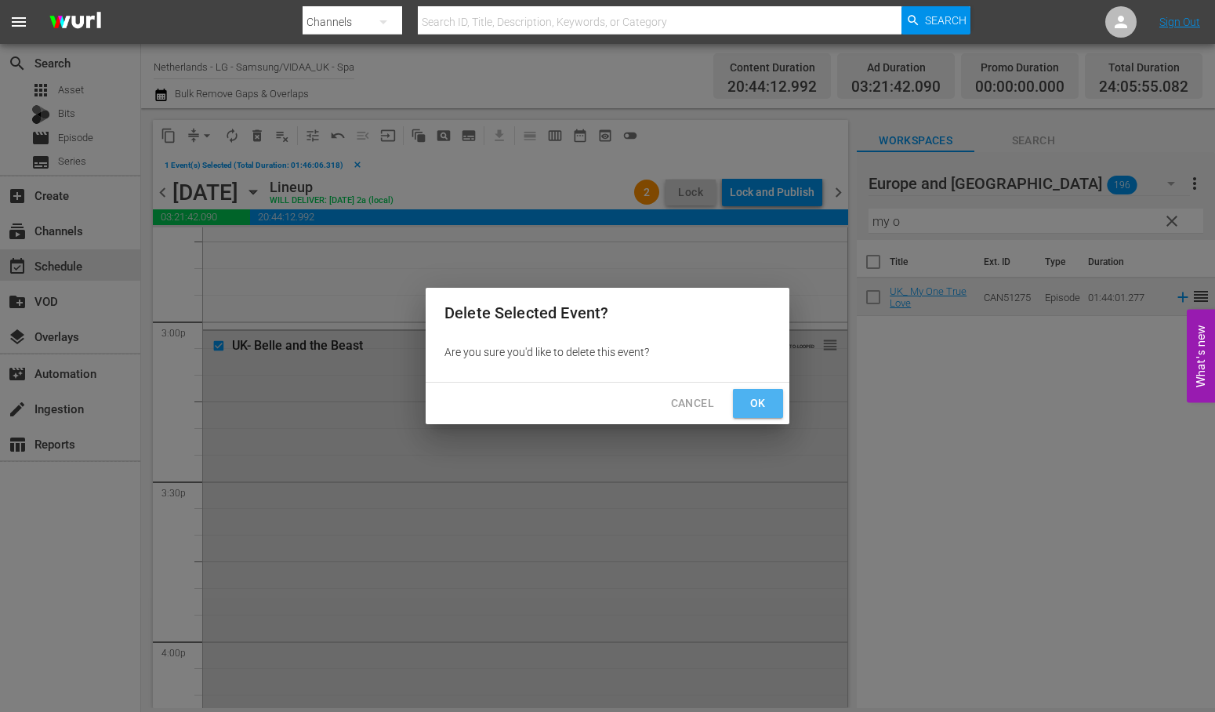
click at [762, 401] on span "Ok" at bounding box center [758, 404] width 25 height 20
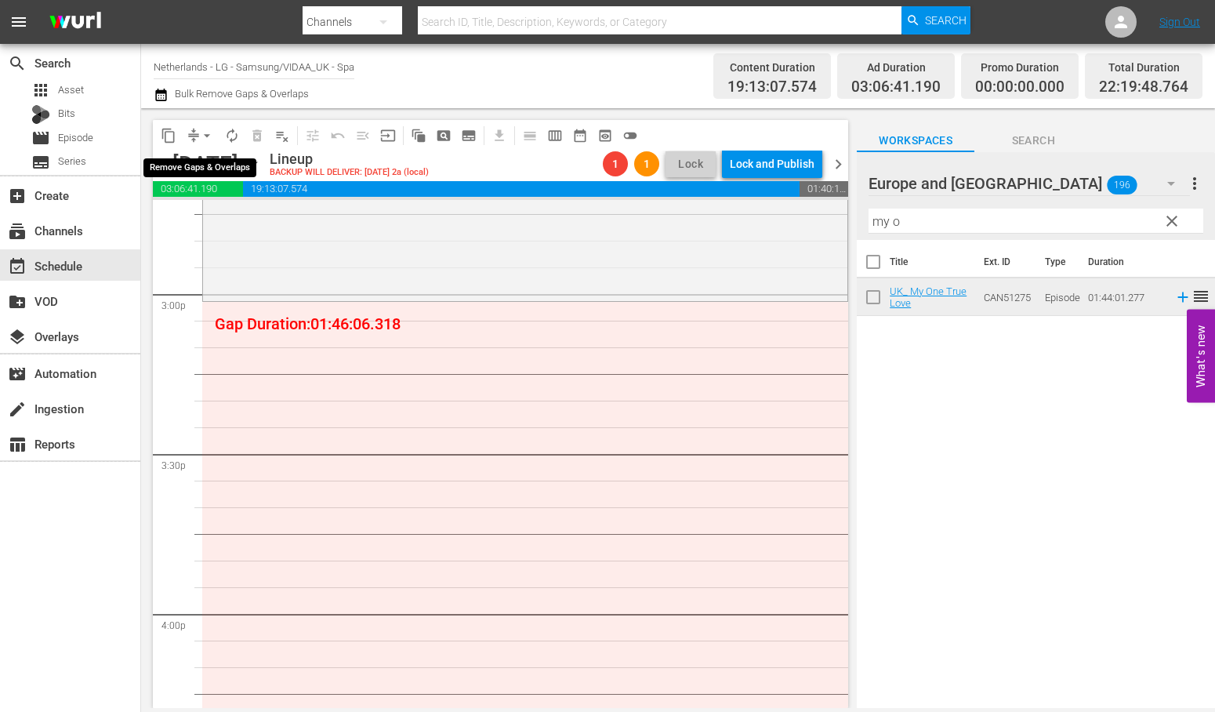
click at [199, 131] on span "arrow_drop_down" at bounding box center [207, 136] width 16 height 16
click at [208, 213] on li "Align to End of Previous Day" at bounding box center [207, 218] width 165 height 26
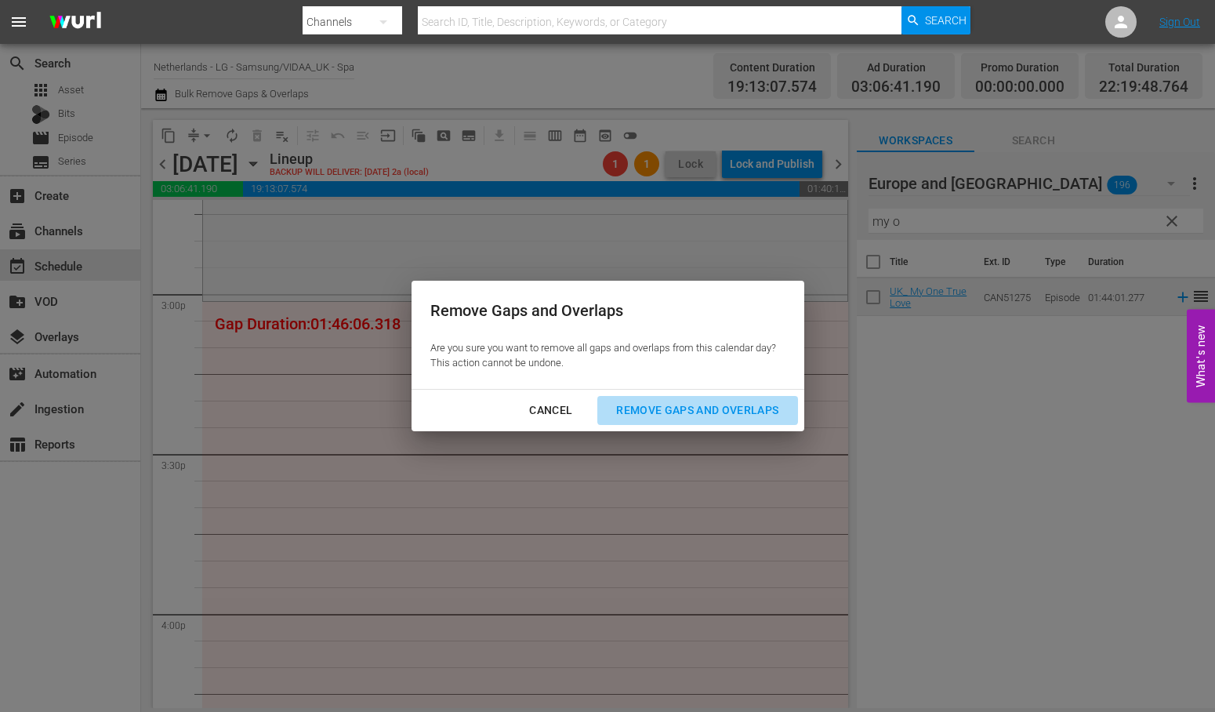
click at [732, 408] on div "Remove Gaps and Overlaps" at bounding box center [697, 411] width 187 height 20
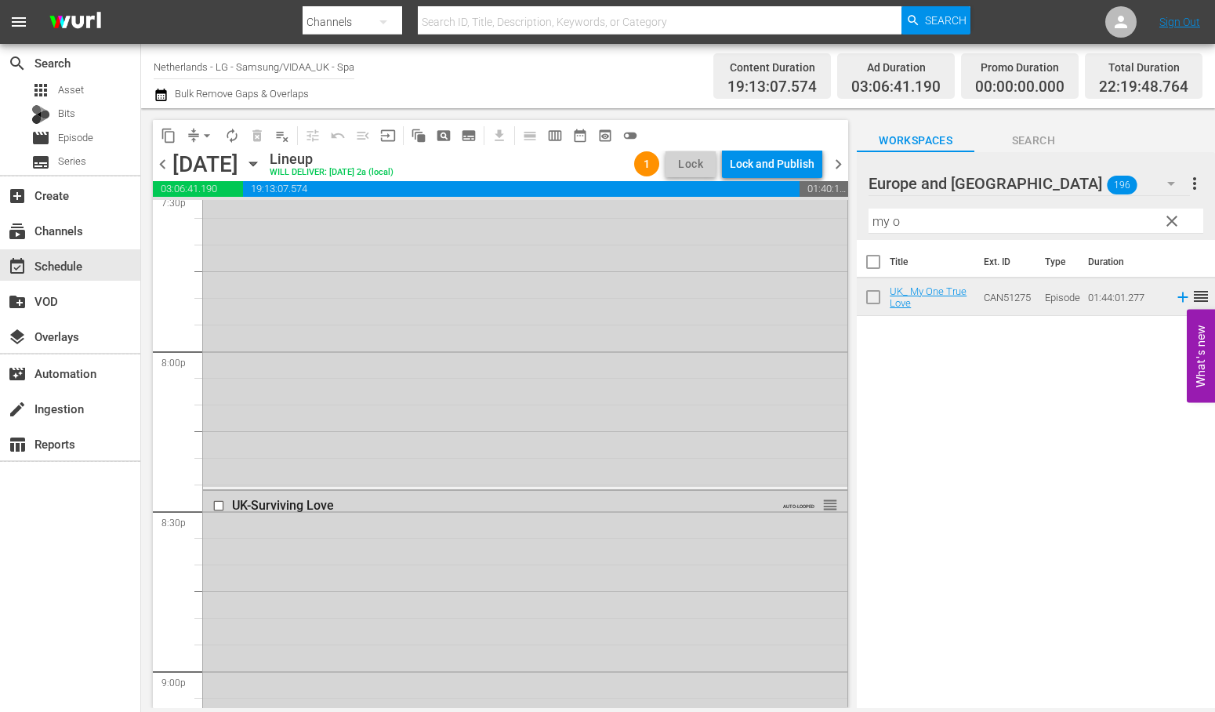
scroll to position [6707, 0]
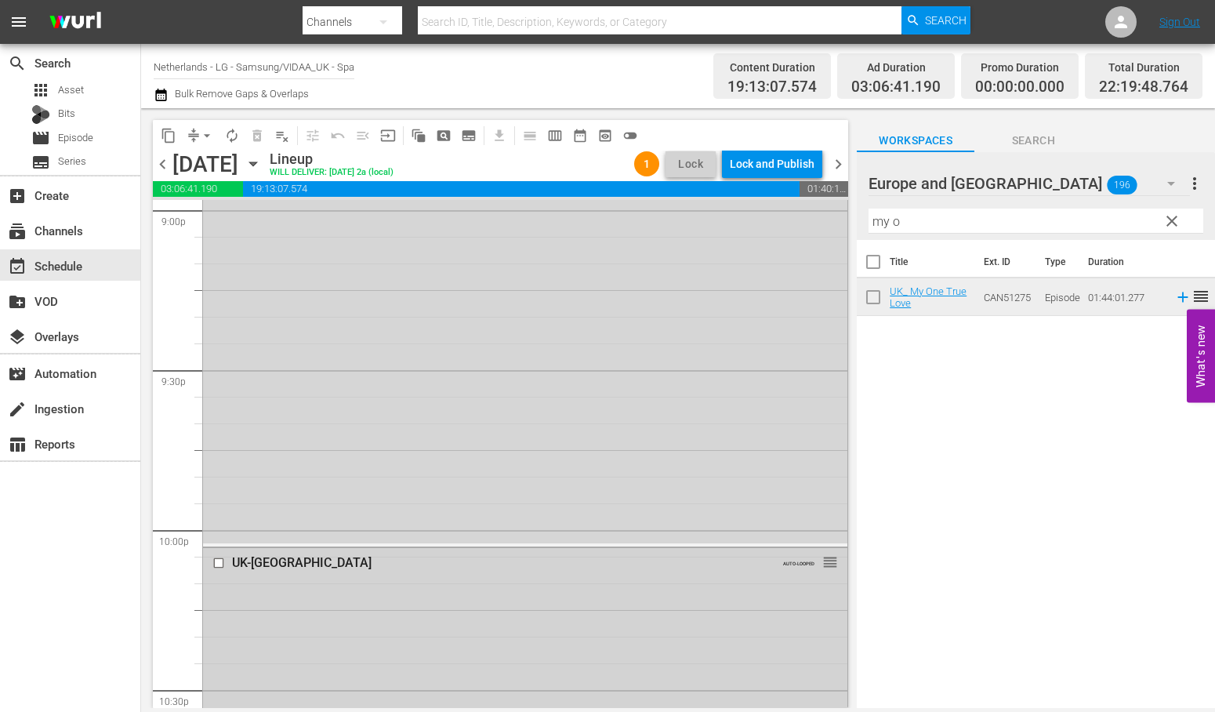
click at [217, 563] on input "checkbox" at bounding box center [220, 563] width 16 height 13
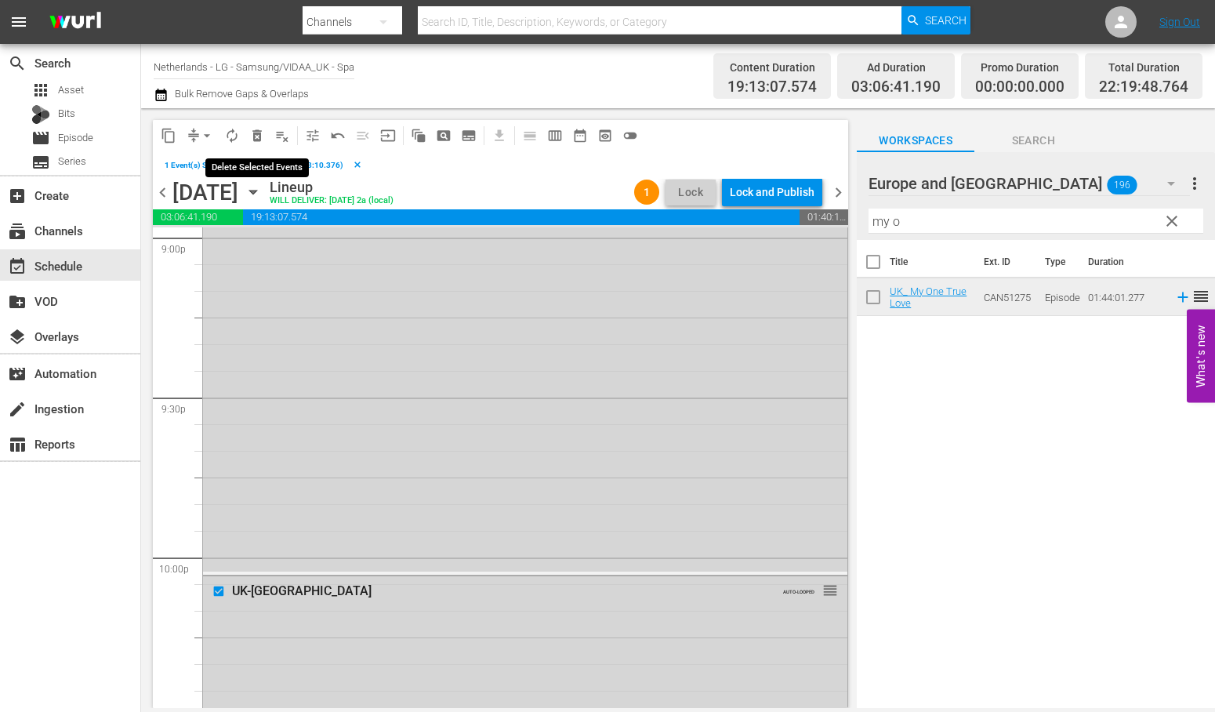
click at [257, 133] on span "delete_forever_outlined" at bounding box center [257, 136] width 16 height 16
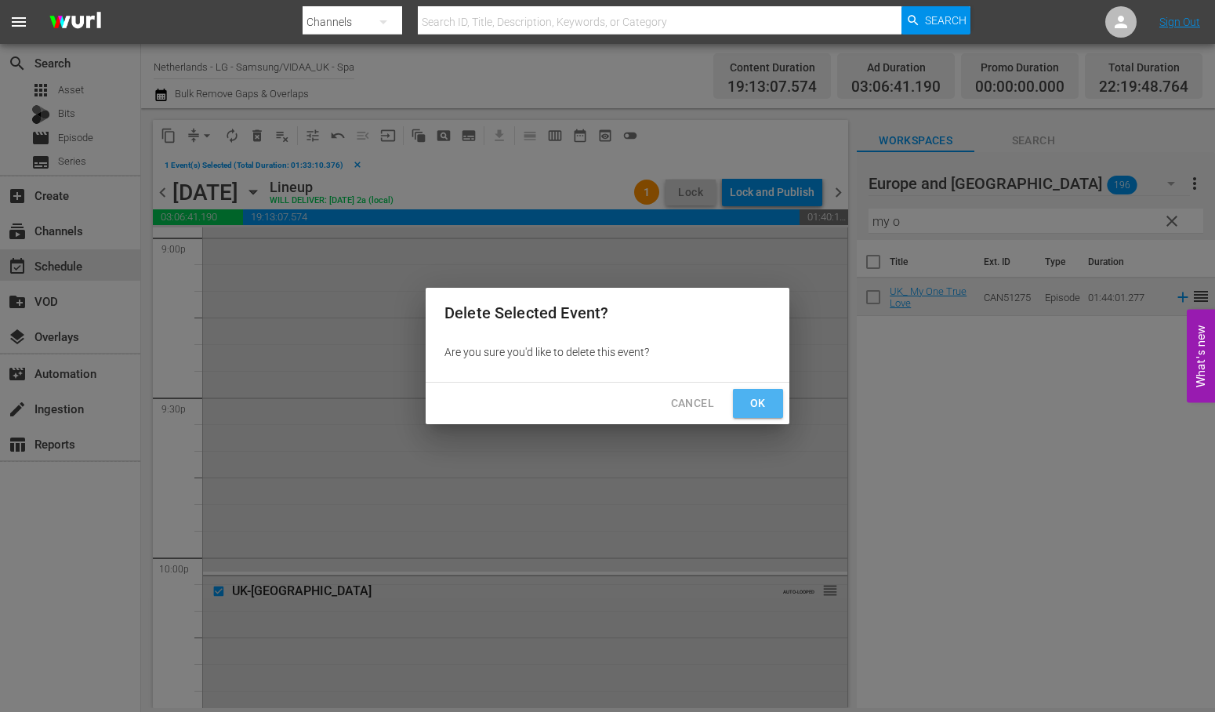
click at [760, 402] on span "Ok" at bounding box center [758, 404] width 25 height 20
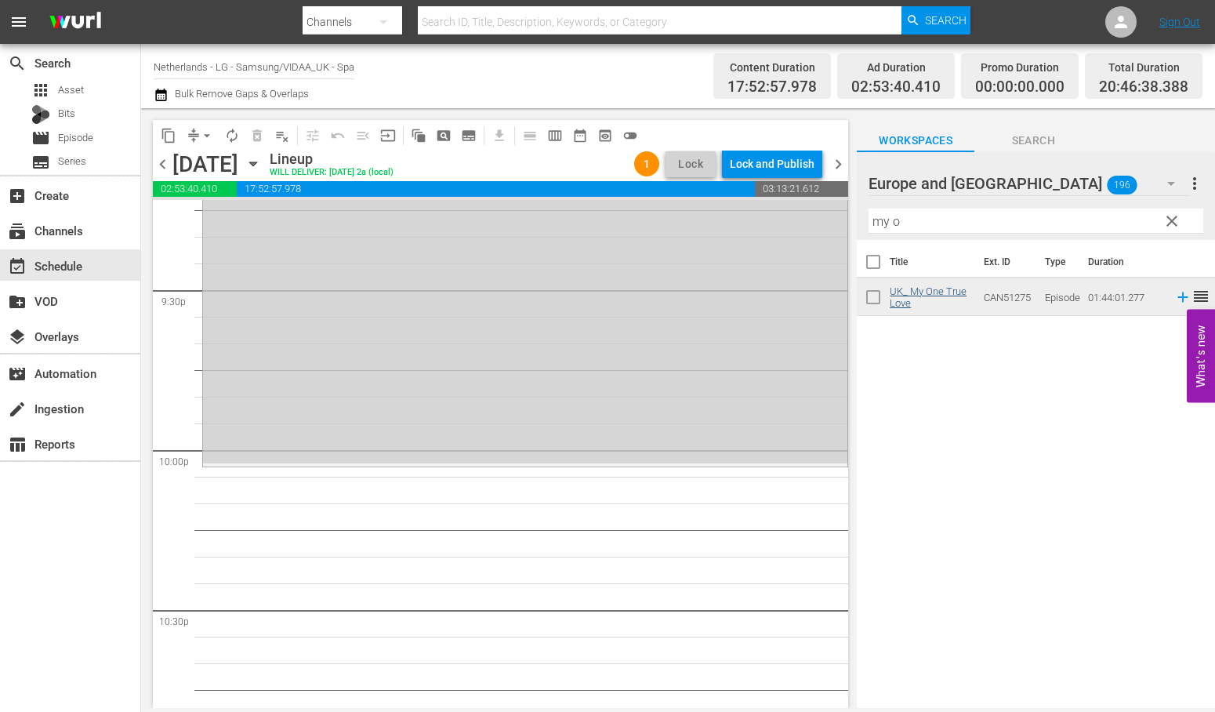
scroll to position [6794, 0]
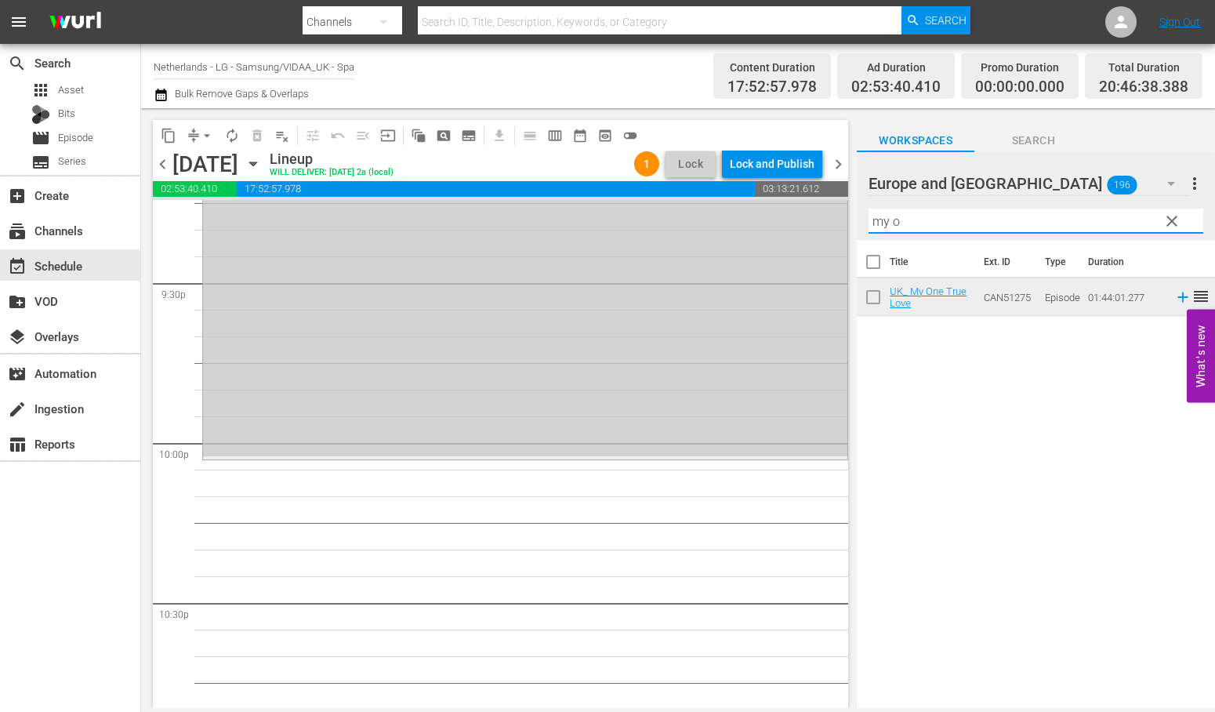
drag, startPoint x: 916, startPoint y: 220, endPoint x: 727, endPoint y: 218, distance: 189.0
click at [727, 218] on div "content_copy compress arrow_drop_down autorenew_outlined delete_forever_outline…" at bounding box center [678, 408] width 1074 height 600
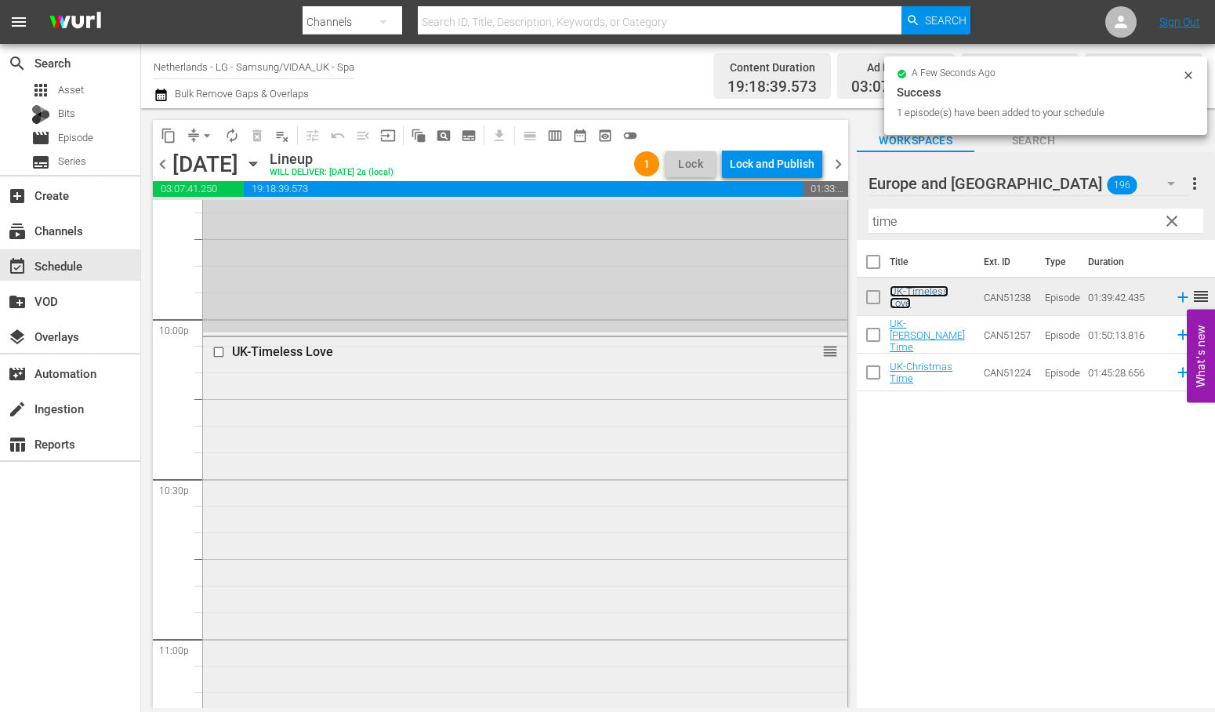
scroll to position [7168, 0]
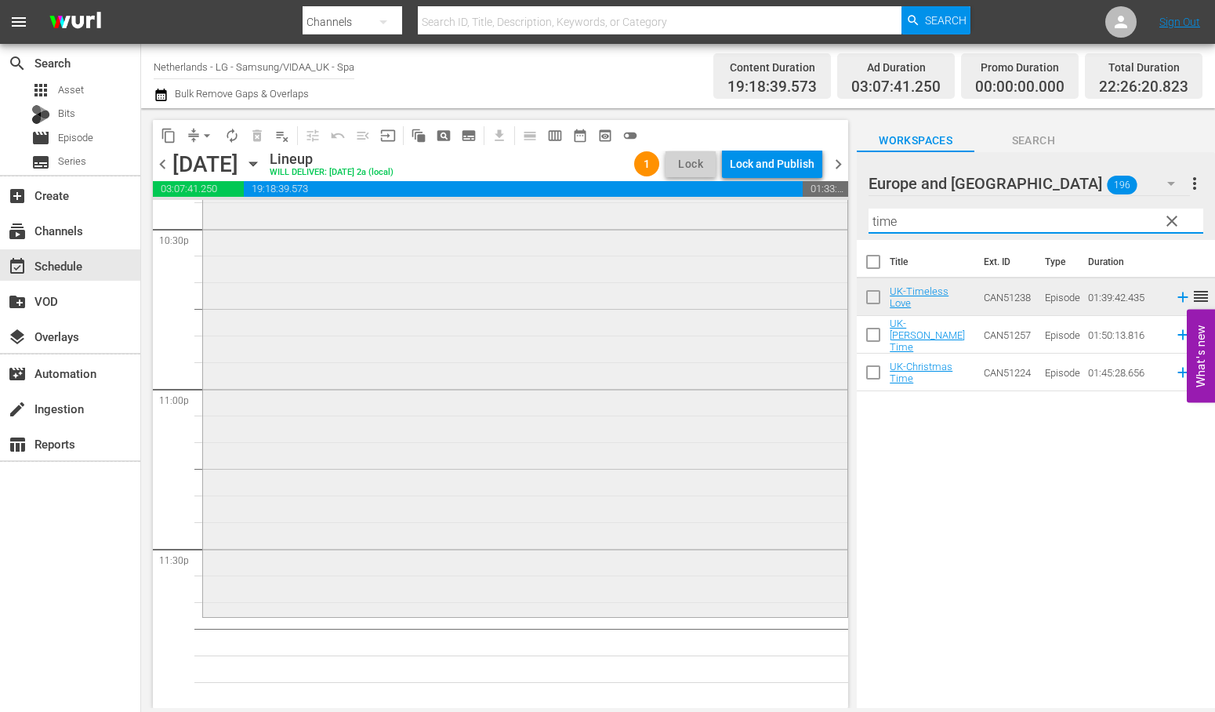
drag, startPoint x: 910, startPoint y: 223, endPoint x: 798, endPoint y: 222, distance: 112.1
click at [801, 222] on div "content_copy compress arrow_drop_down autorenew_outlined delete_forever_outline…" at bounding box center [678, 408] width 1074 height 600
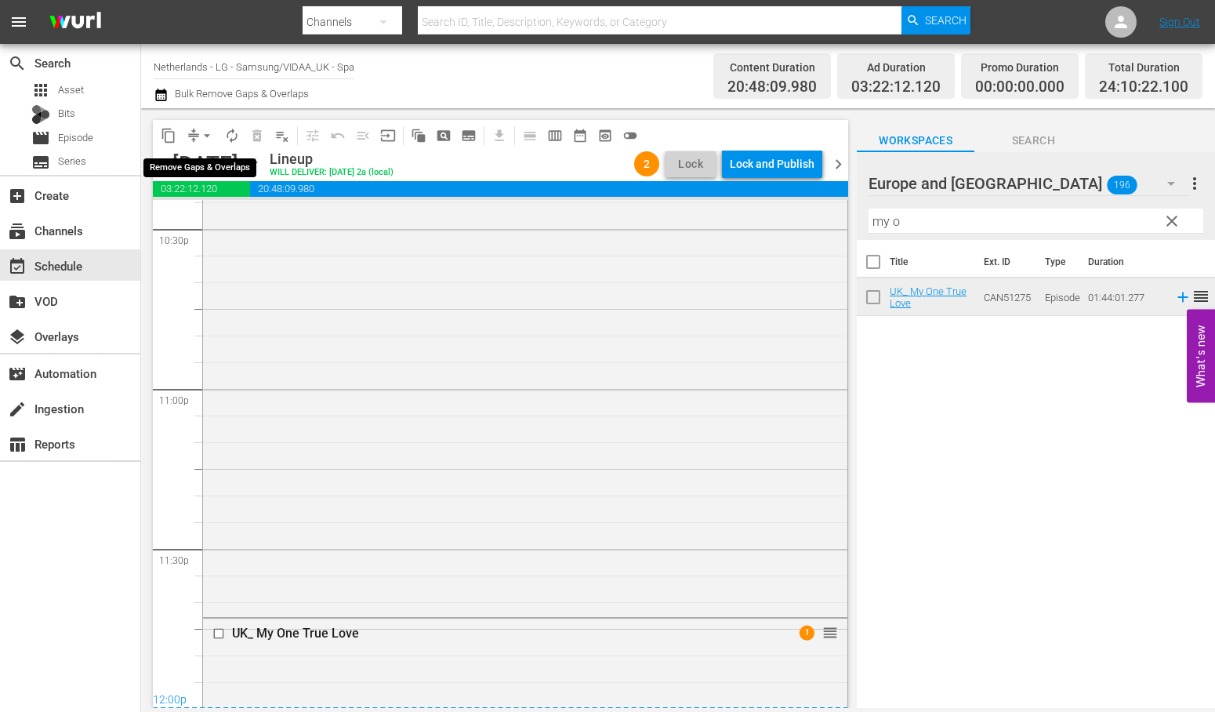
click at [201, 130] on span "arrow_drop_down" at bounding box center [207, 136] width 16 height 16
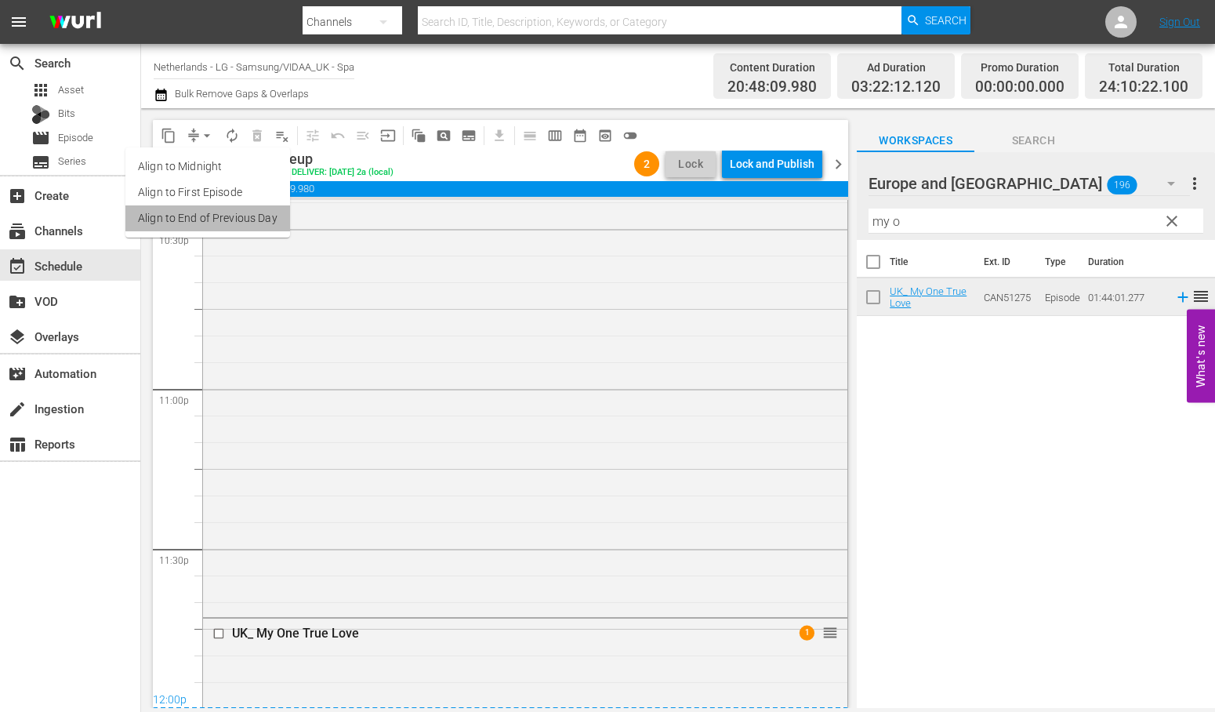
click at [224, 209] on li "Align to End of Previous Day" at bounding box center [207, 218] width 165 height 26
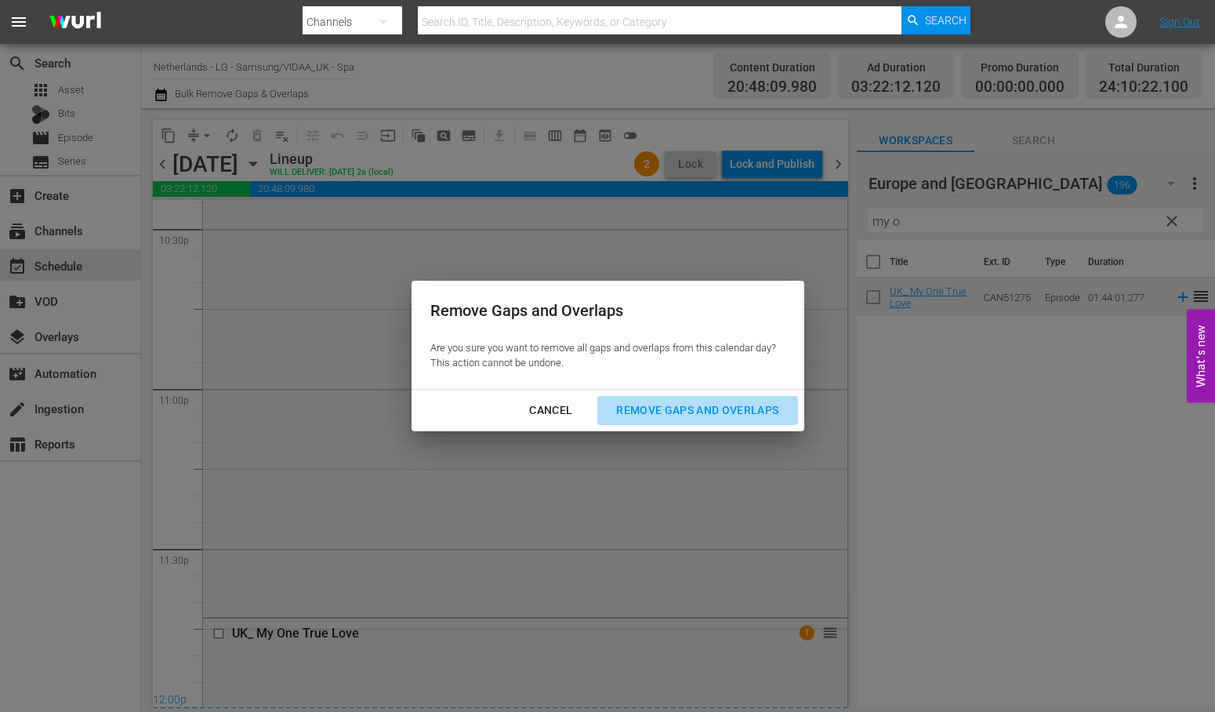
click at [759, 406] on div "Remove Gaps and Overlaps" at bounding box center [697, 411] width 187 height 20
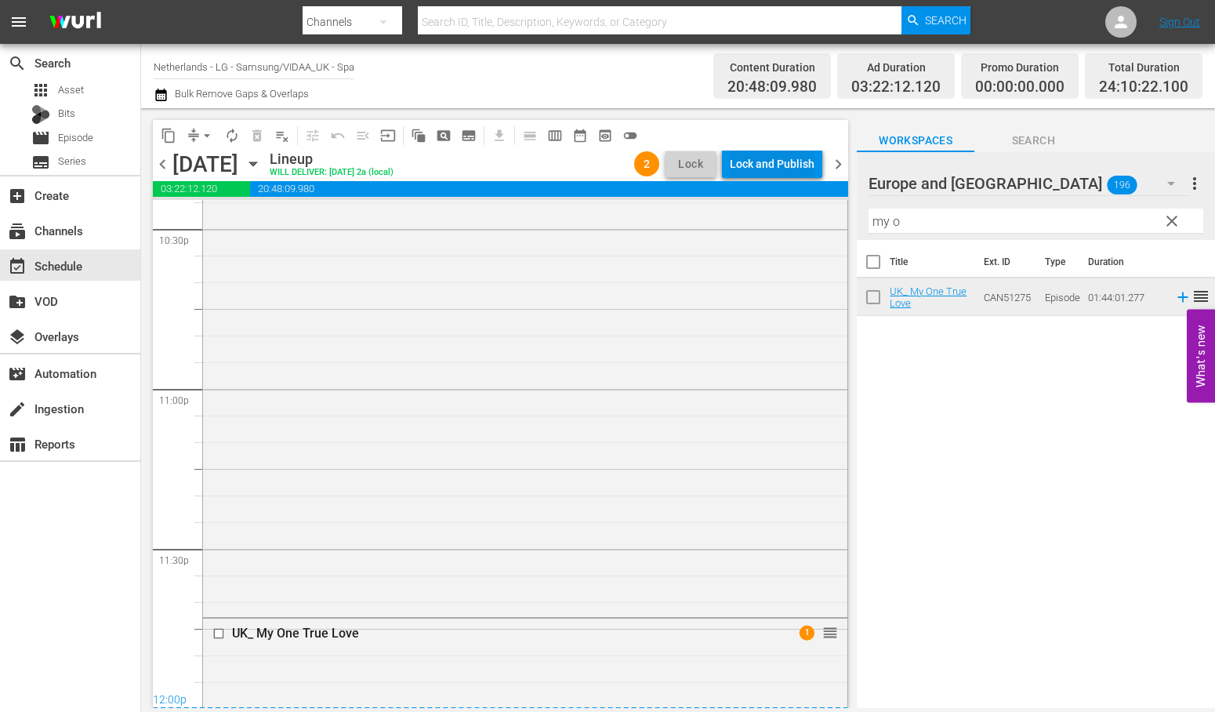
click at [760, 154] on div "Lock and Publish" at bounding box center [772, 164] width 85 height 28
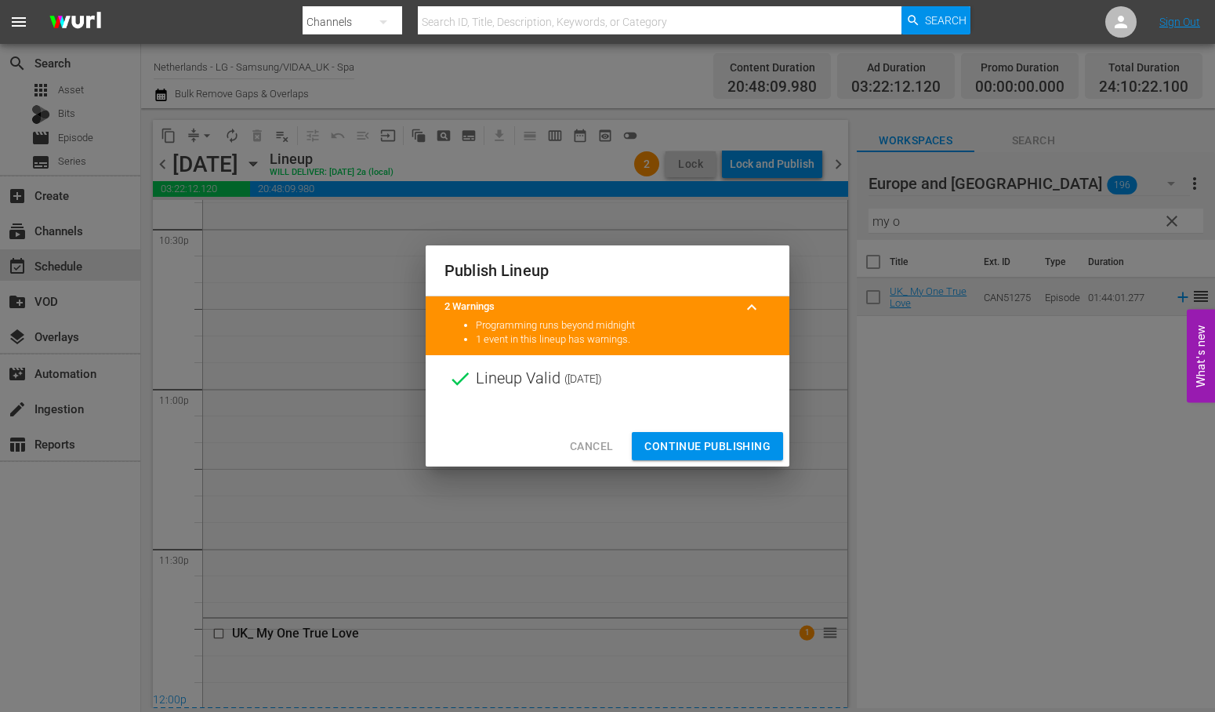
click at [749, 450] on span "Continue Publishing" at bounding box center [707, 447] width 126 height 20
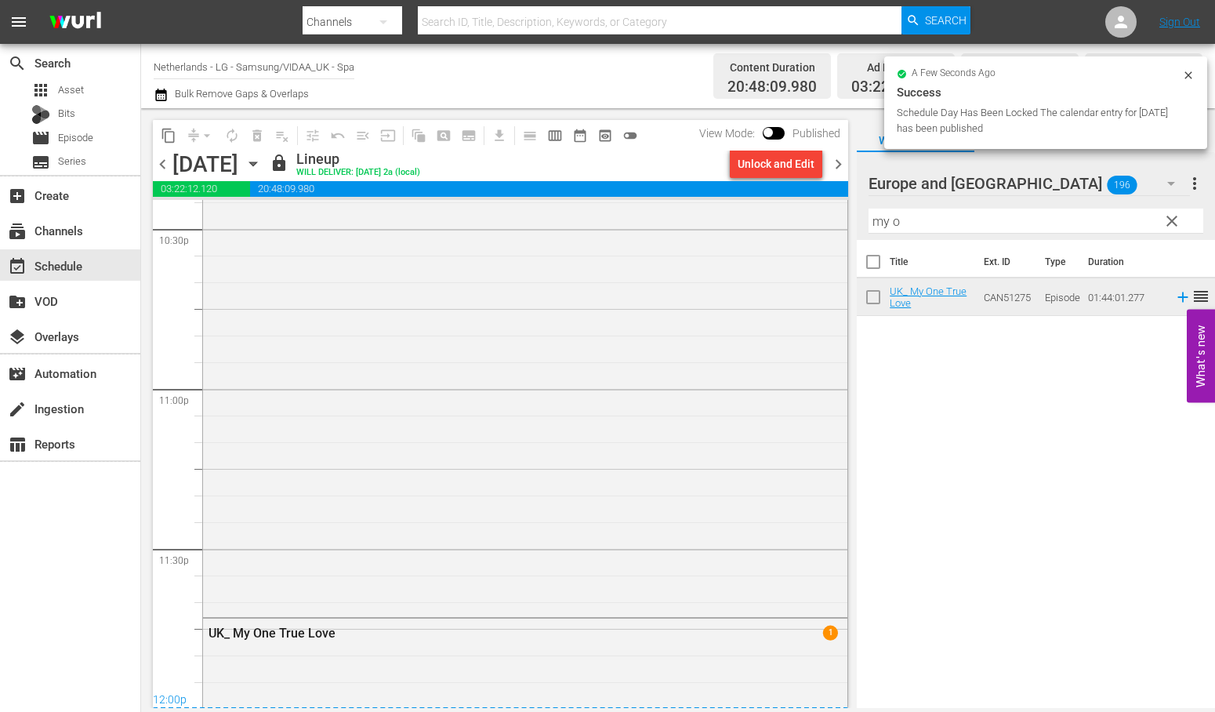
click at [256, 163] on icon "button" at bounding box center [252, 164] width 7 height 4
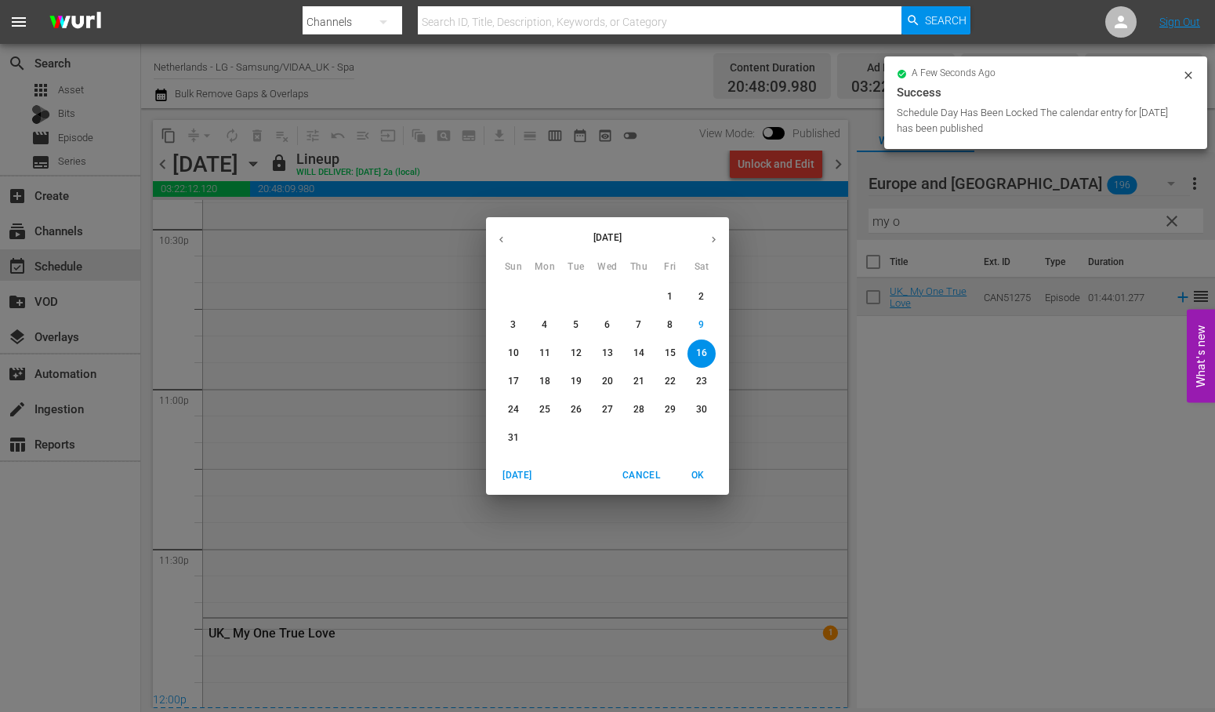
drag, startPoint x: 518, startPoint y: 385, endPoint x: 510, endPoint y: 384, distance: 8.7
click at [518, 384] on p "17" at bounding box center [513, 381] width 11 height 13
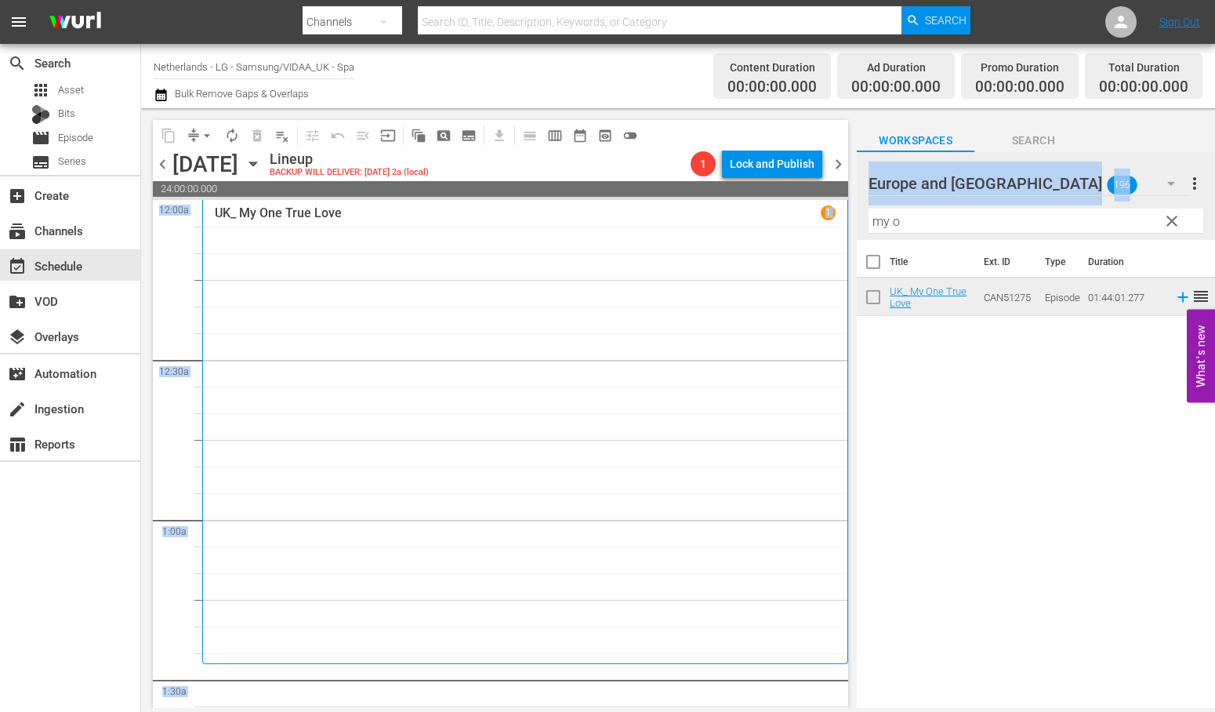
drag, startPoint x: 938, startPoint y: 237, endPoint x: 793, endPoint y: 210, distance: 147.5
click at [793, 214] on div "content_copy compress arrow_drop_down autorenew_outlined delete_forever_outline…" at bounding box center [678, 408] width 1074 height 600
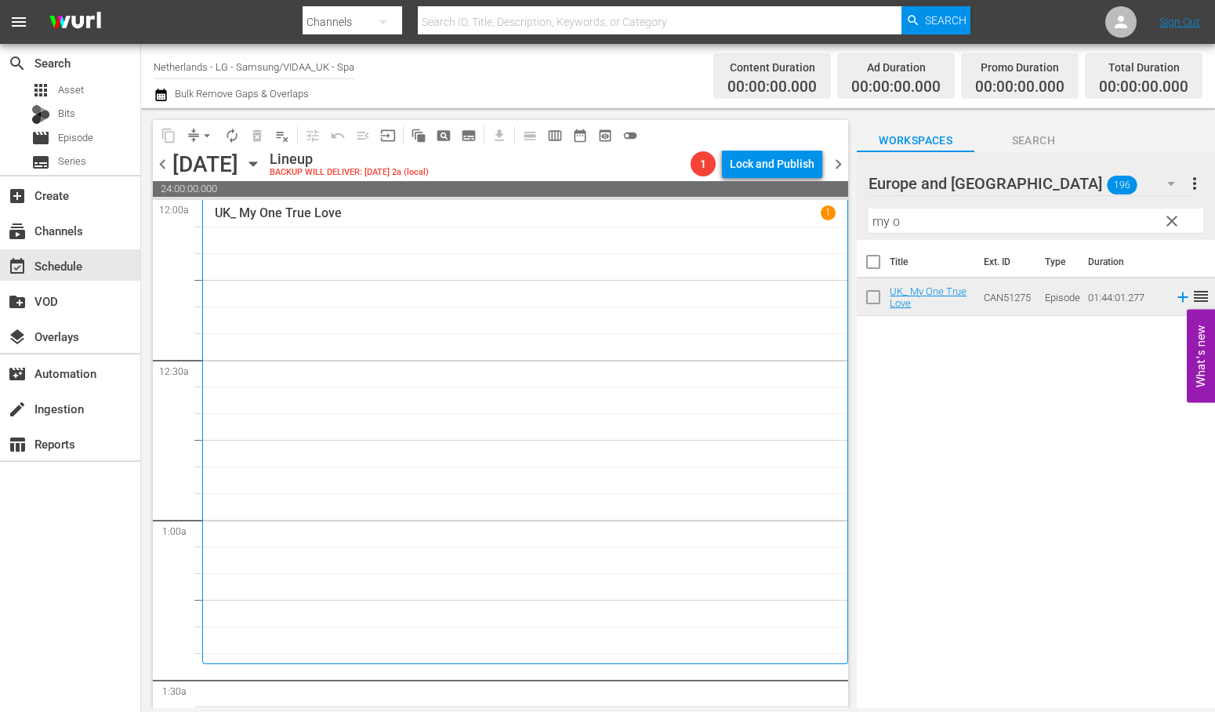
drag, startPoint x: 1159, startPoint y: 532, endPoint x: 1072, endPoint y: 417, distance: 143.8
click at [1153, 521] on div "Title Ext. ID Type Duration UK_ My One True Love CAN51275 Episode 01:44:01.277 …" at bounding box center [1036, 475] width 358 height 470
click at [915, 220] on input "my o" at bounding box center [1036, 221] width 335 height 25
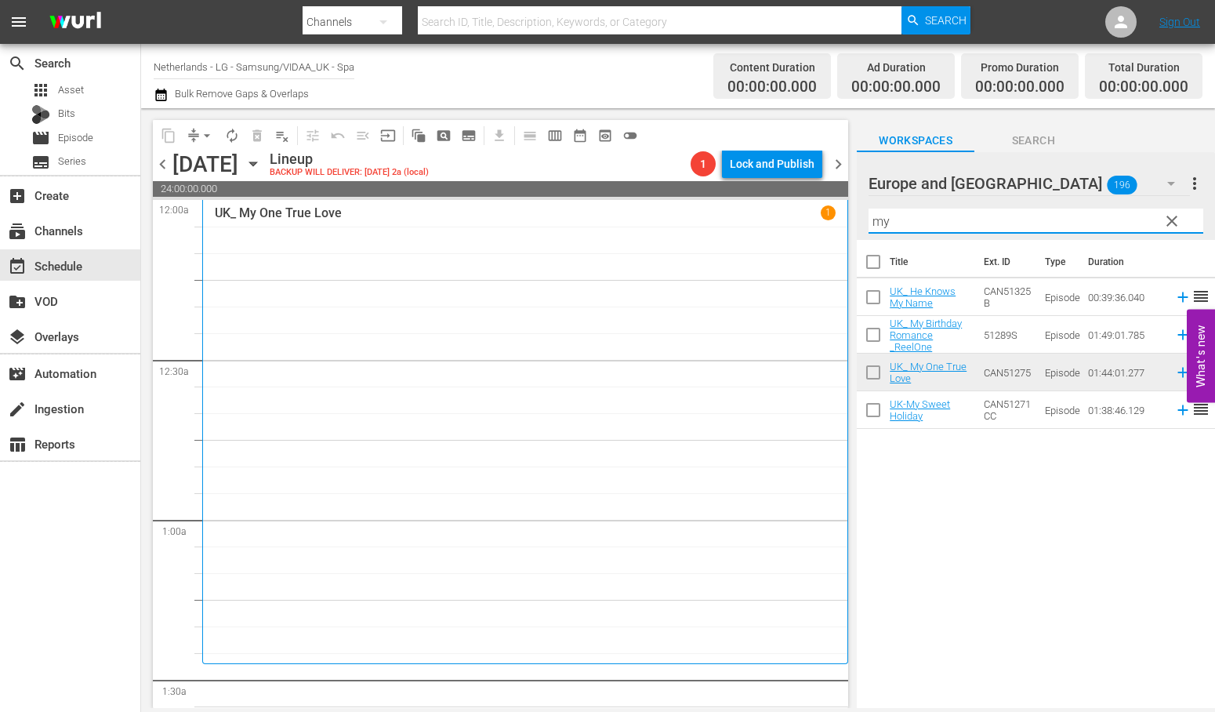
type input "m"
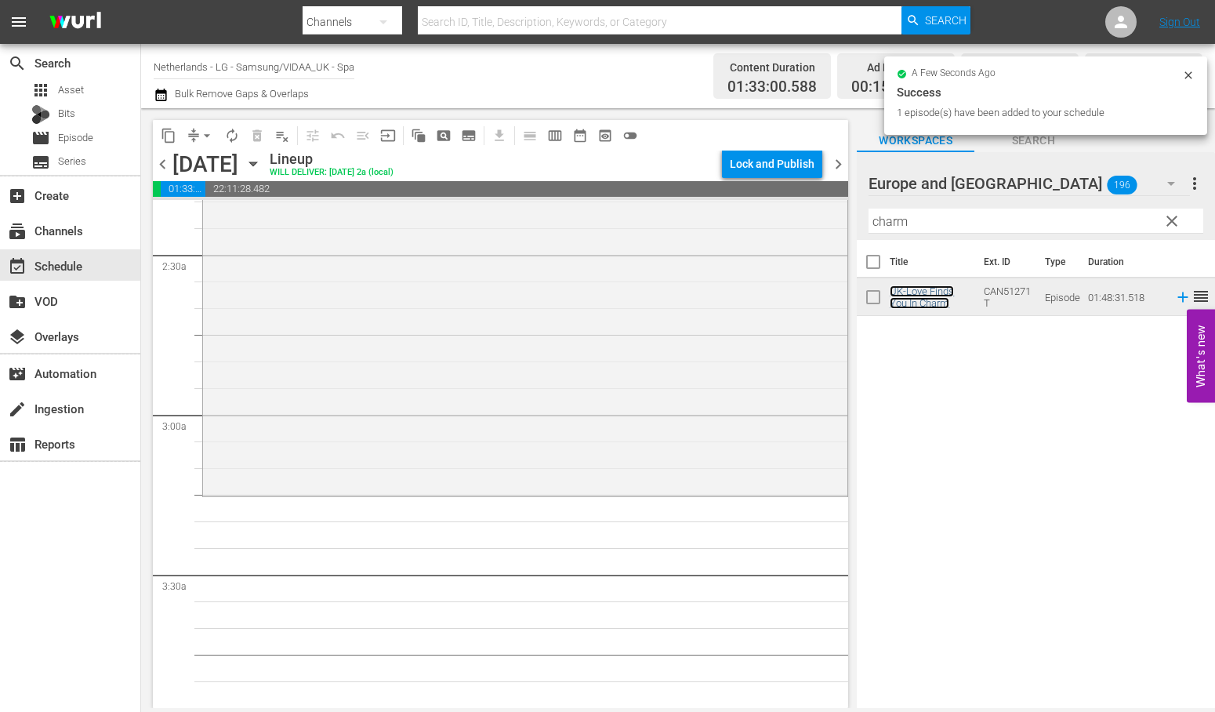
scroll to position [784, 0]
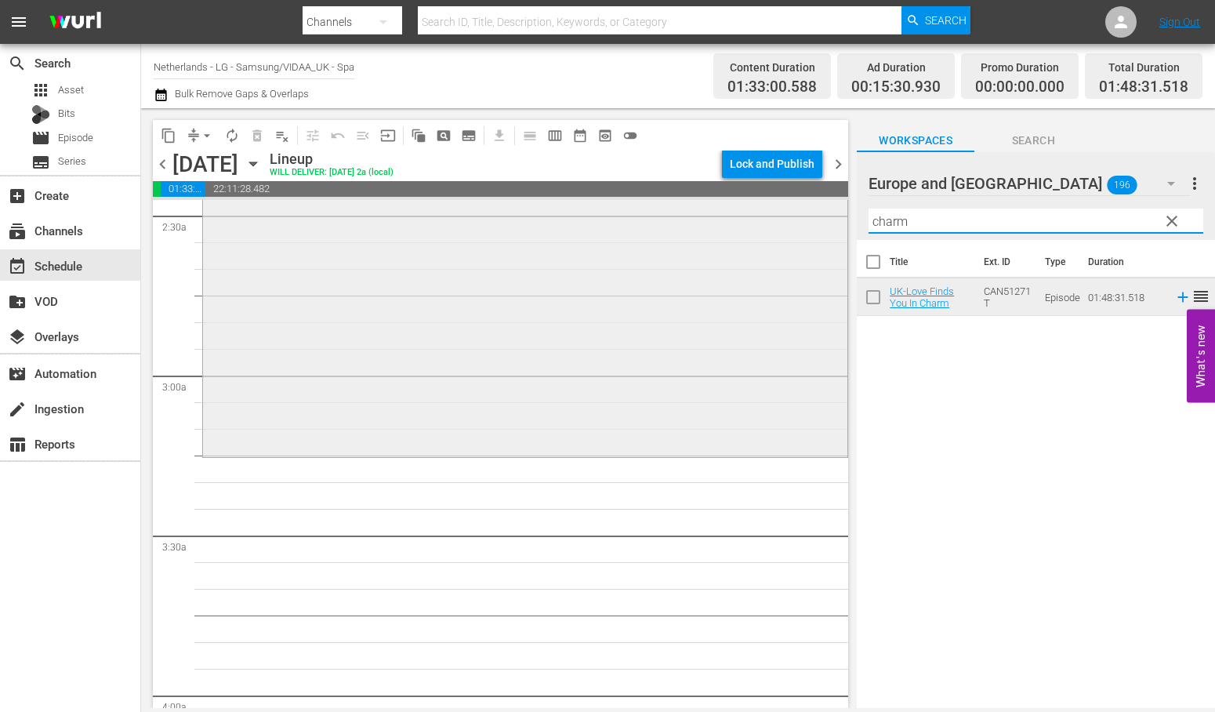
drag, startPoint x: 929, startPoint y: 228, endPoint x: 803, endPoint y: 216, distance: 126.8
click at [803, 216] on div "content_copy compress arrow_drop_down autorenew_outlined delete_forever_outline…" at bounding box center [678, 408] width 1074 height 600
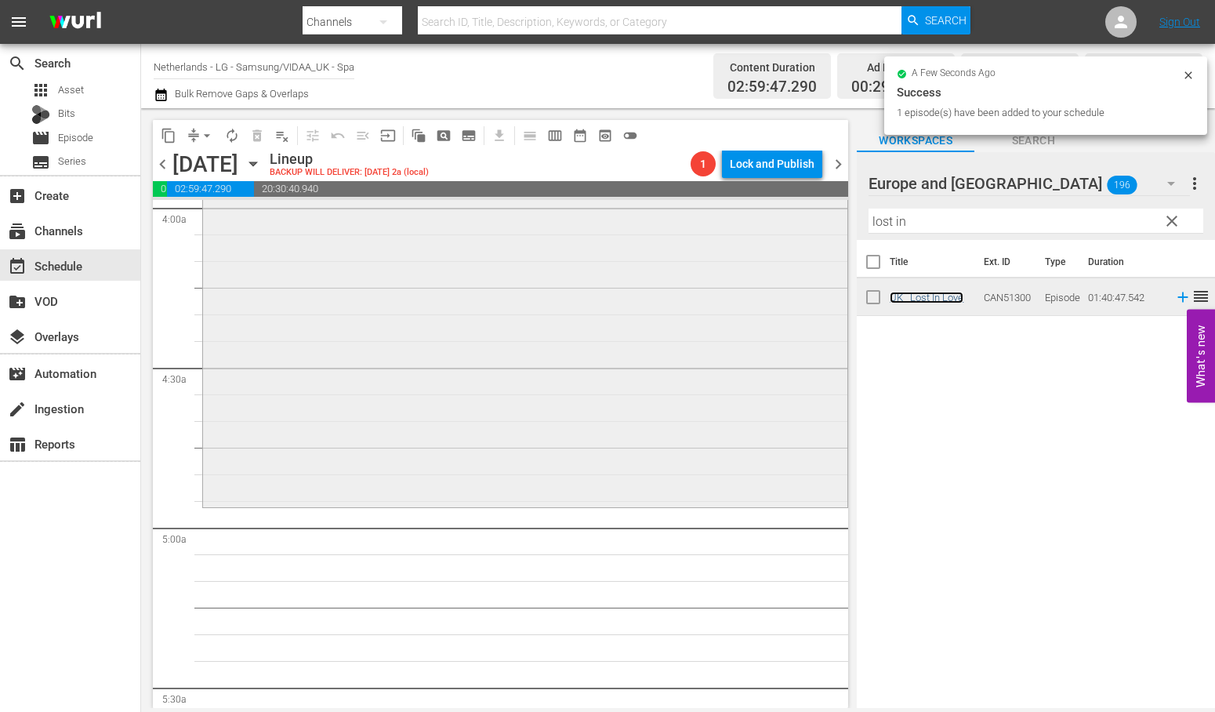
scroll to position [1306, 0]
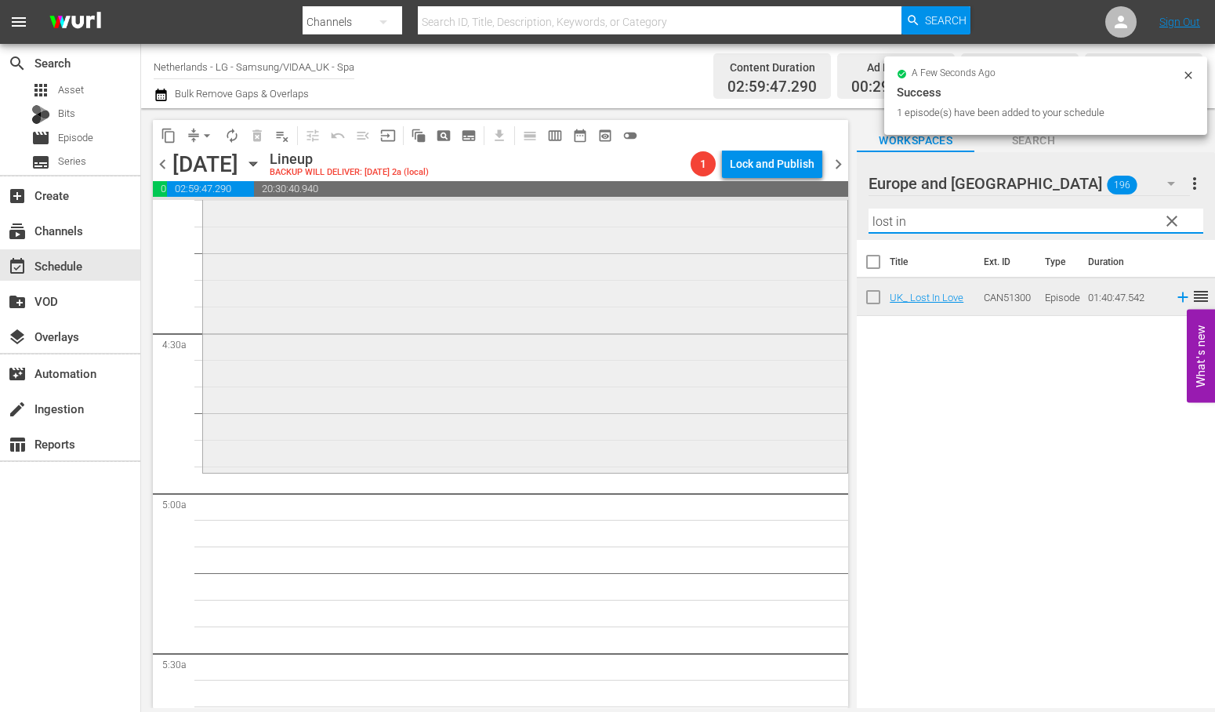
drag, startPoint x: 916, startPoint y: 223, endPoint x: 776, endPoint y: 216, distance: 139.7
click at [777, 216] on div "content_copy compress arrow_drop_down autorenew_outlined delete_forever_outline…" at bounding box center [678, 408] width 1074 height 600
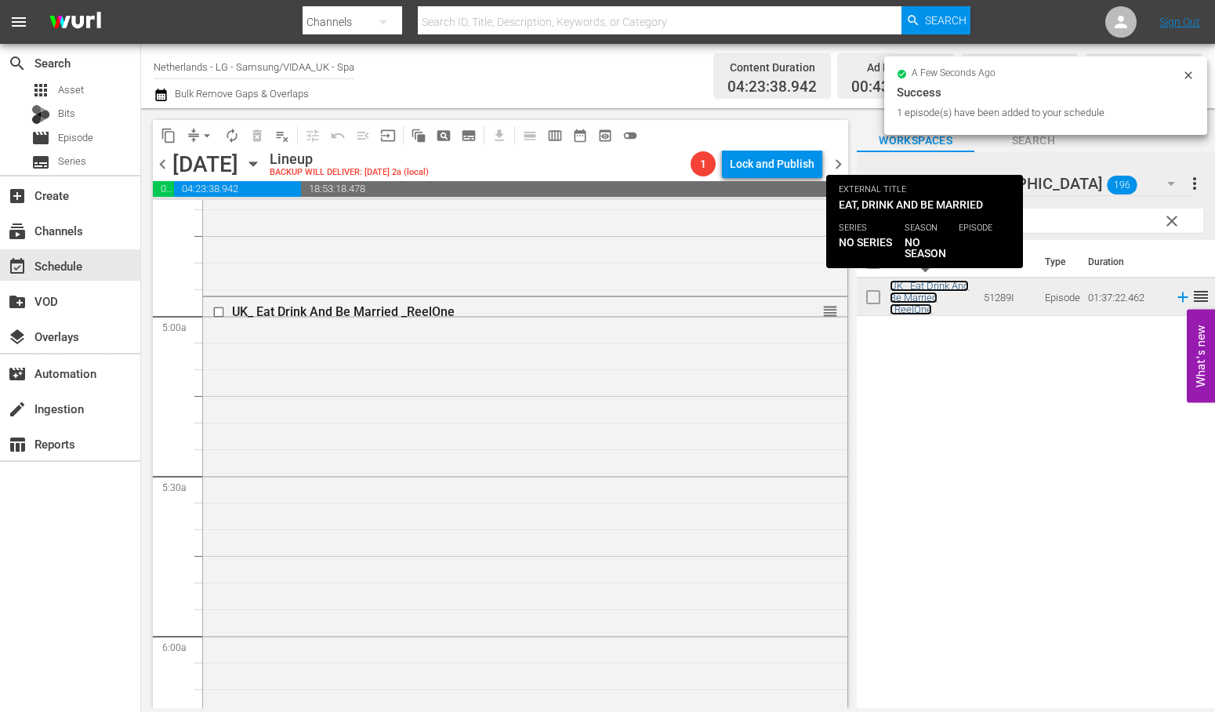
scroll to position [1829, 0]
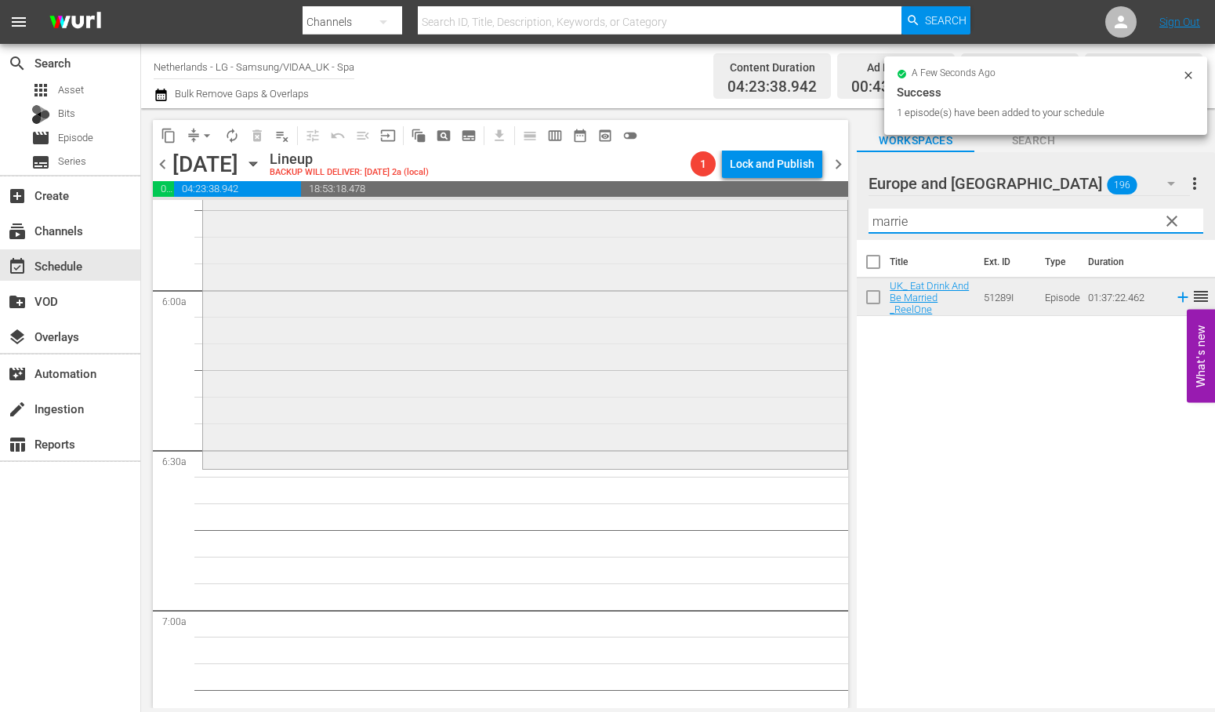
drag, startPoint x: 935, startPoint y: 220, endPoint x: 762, endPoint y: 212, distance: 172.7
click at [762, 212] on div "content_copy compress arrow_drop_down autorenew_outlined delete_forever_outline…" at bounding box center [678, 408] width 1074 height 600
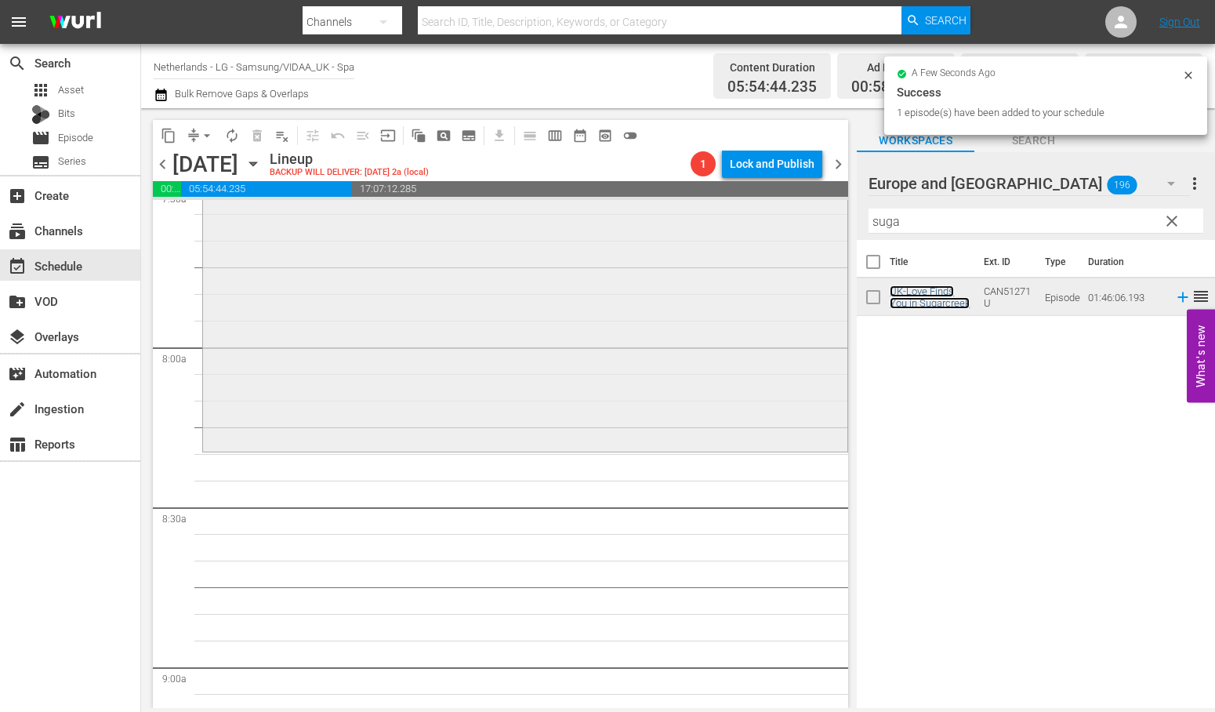
scroll to position [2526, 0]
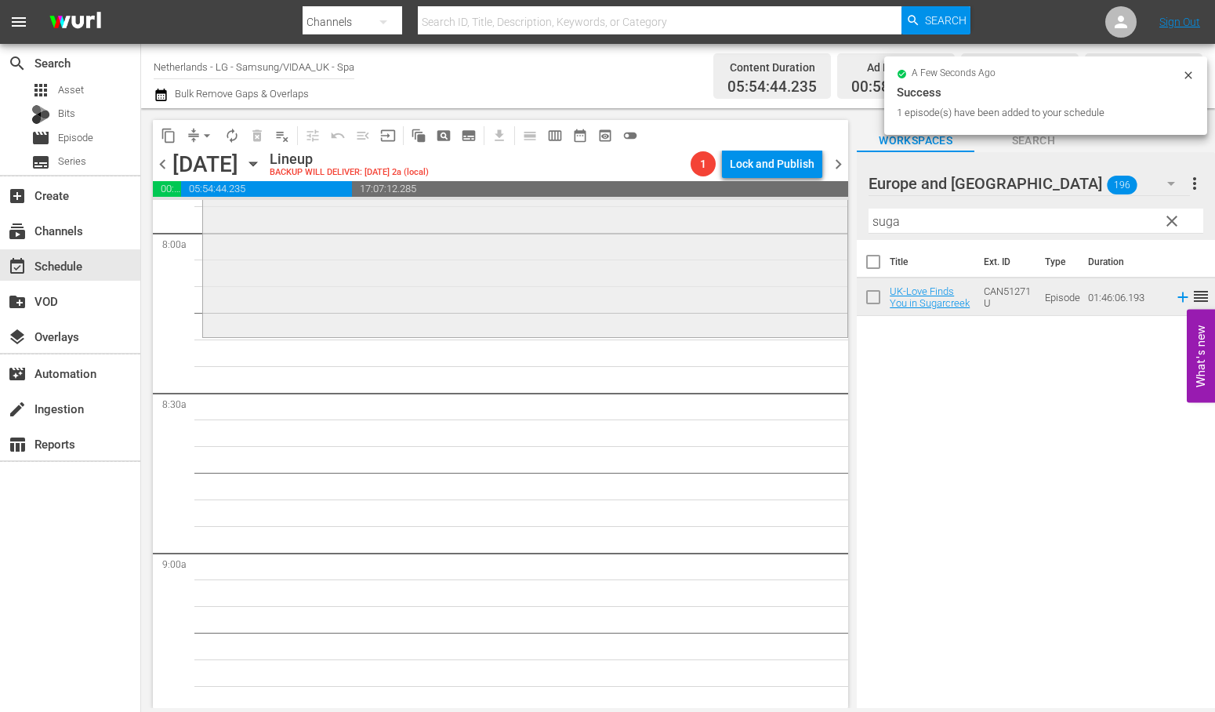
drag, startPoint x: 931, startPoint y: 222, endPoint x: 731, endPoint y: 221, distance: 199.1
click at [731, 221] on div "content_copy compress arrow_drop_down autorenew_outlined delete_forever_outline…" at bounding box center [678, 408] width 1074 height 600
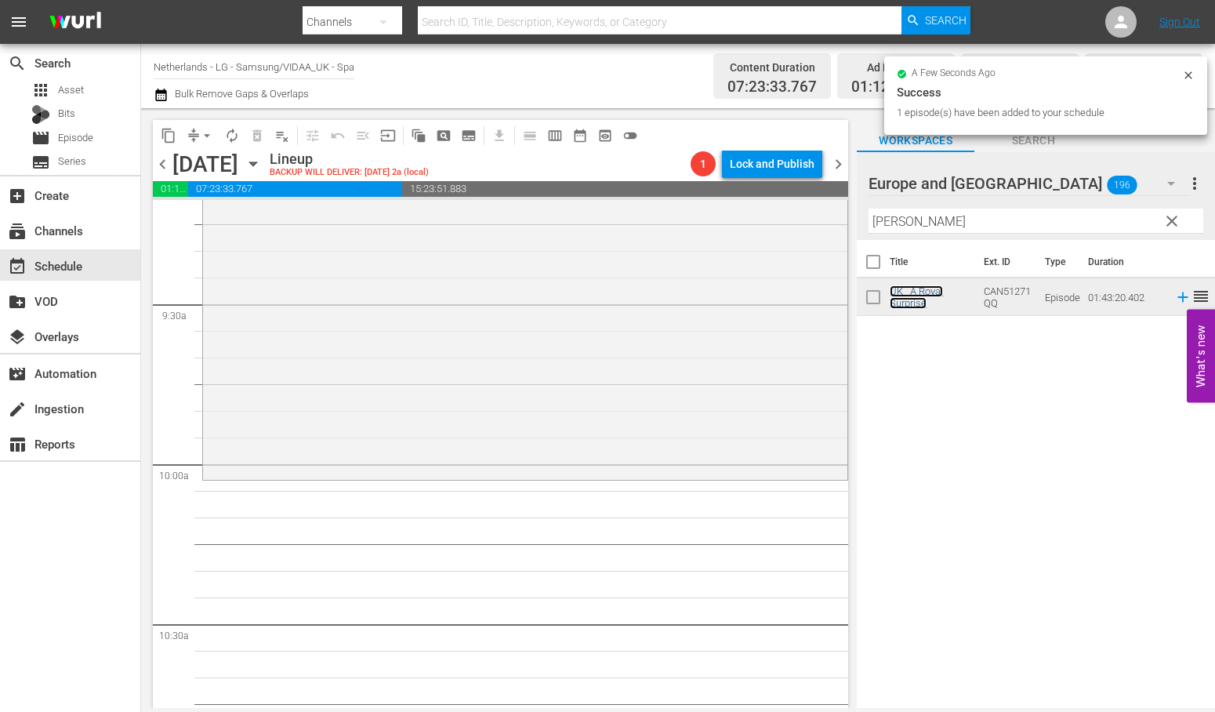
scroll to position [2961, 0]
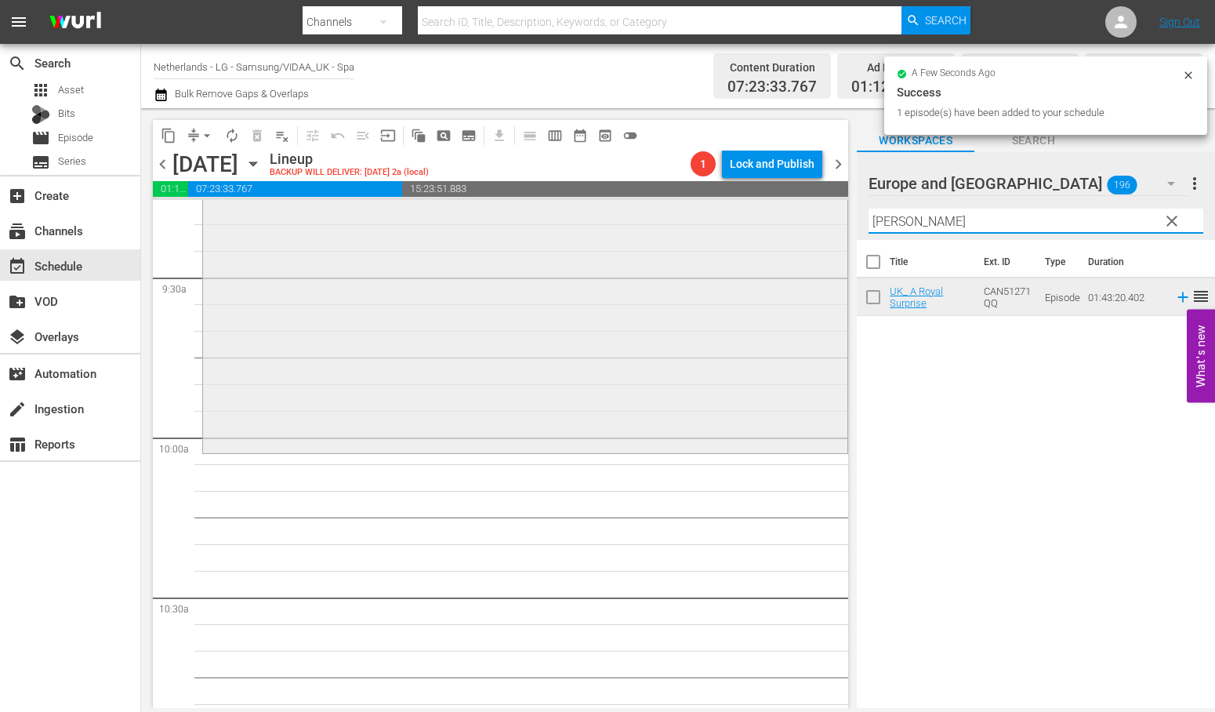
drag, startPoint x: 942, startPoint y: 218, endPoint x: 661, endPoint y: 220, distance: 281.5
click at [661, 220] on div "content_copy compress arrow_drop_down autorenew_outlined delete_forever_outline…" at bounding box center [678, 408] width 1074 height 600
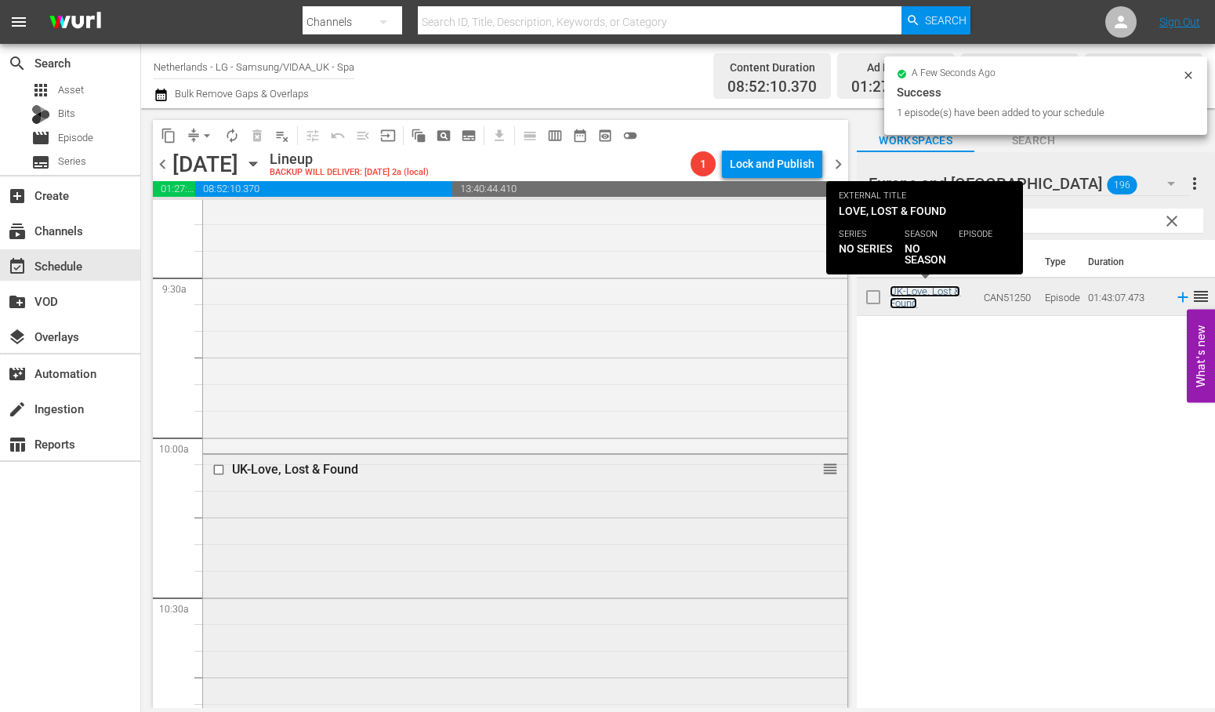
scroll to position [3484, 0]
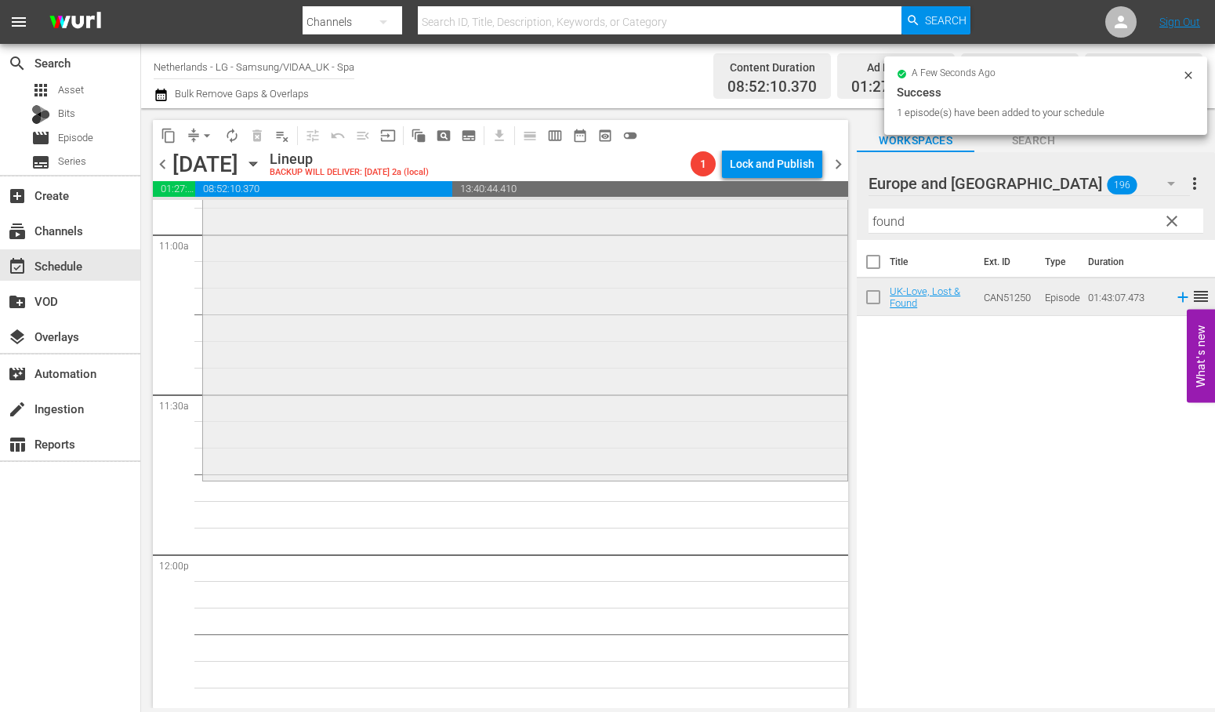
drag, startPoint x: 875, startPoint y: 221, endPoint x: 738, endPoint y: 221, distance: 137.2
click at [738, 221] on div "content_copy compress arrow_drop_down autorenew_outlined delete_forever_outline…" at bounding box center [678, 408] width 1074 height 600
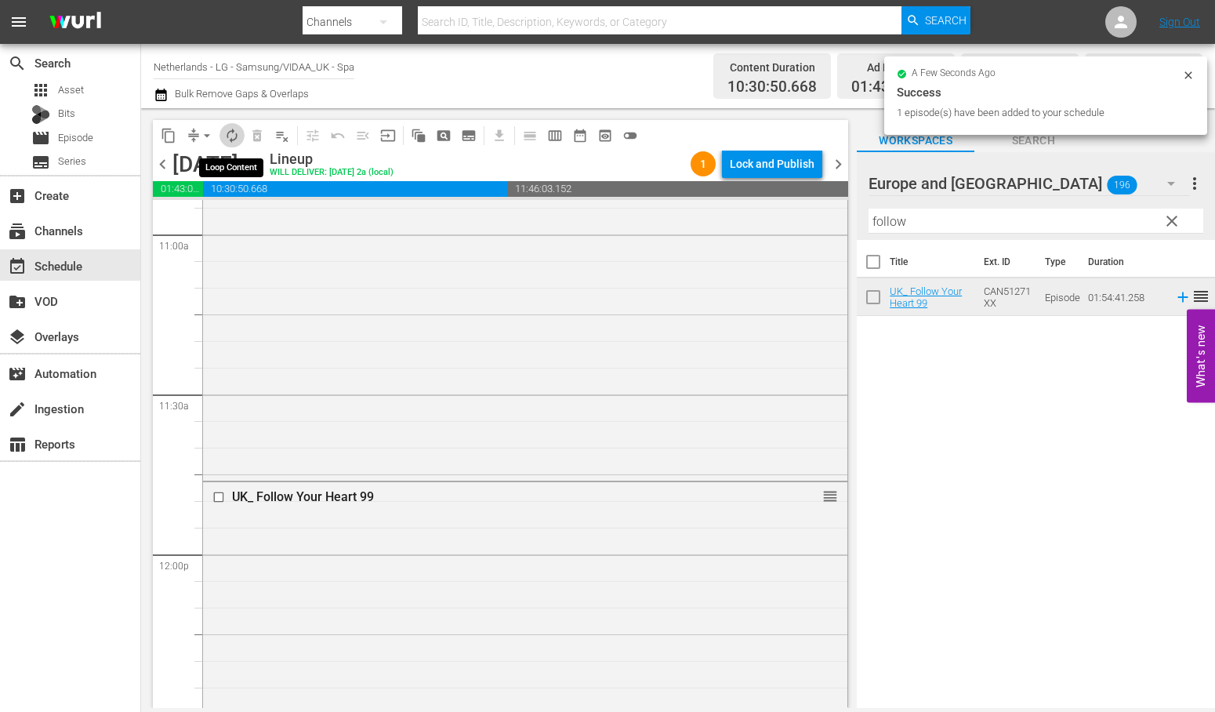
click at [232, 132] on span "autorenew_outlined" at bounding box center [232, 136] width 16 height 16
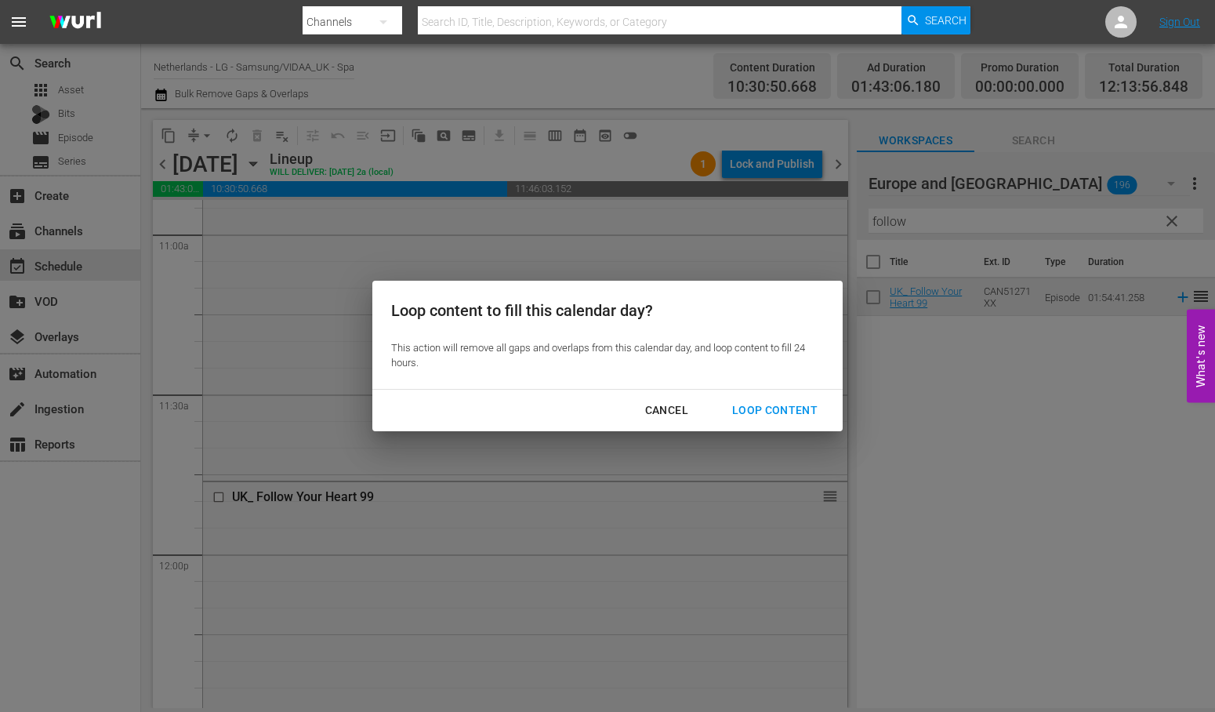
click at [782, 404] on div "Loop Content" at bounding box center [775, 411] width 111 height 20
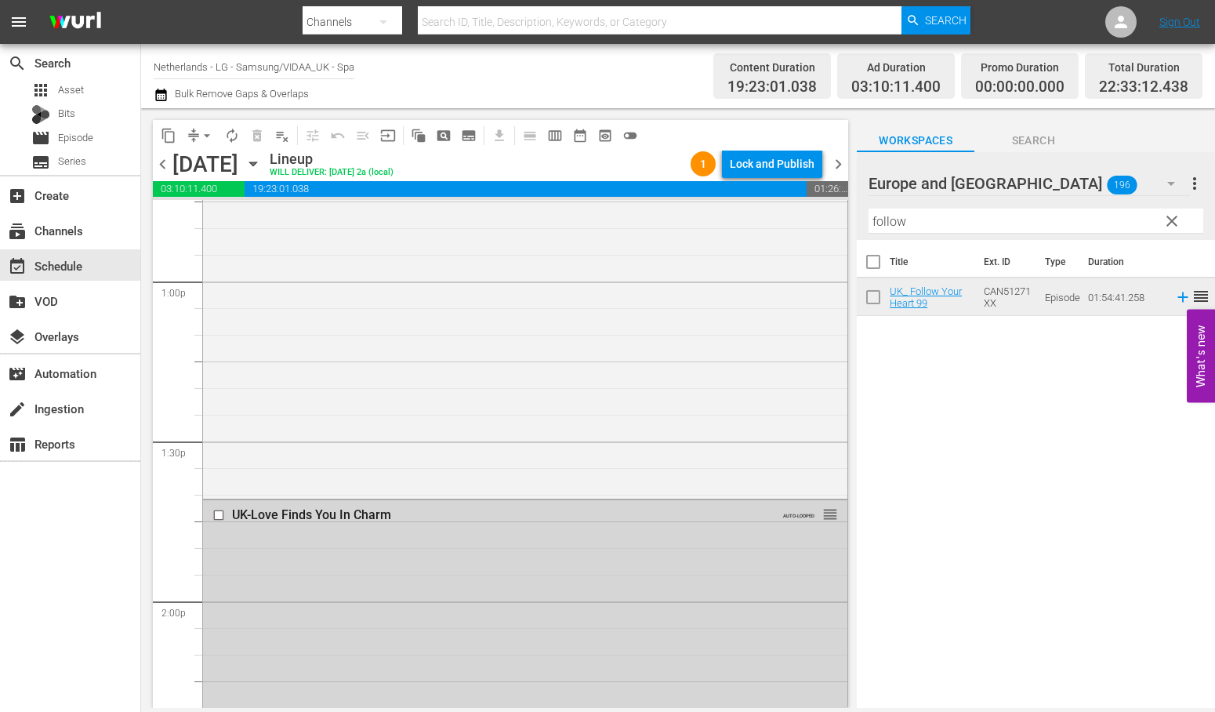
scroll to position [4007, 0]
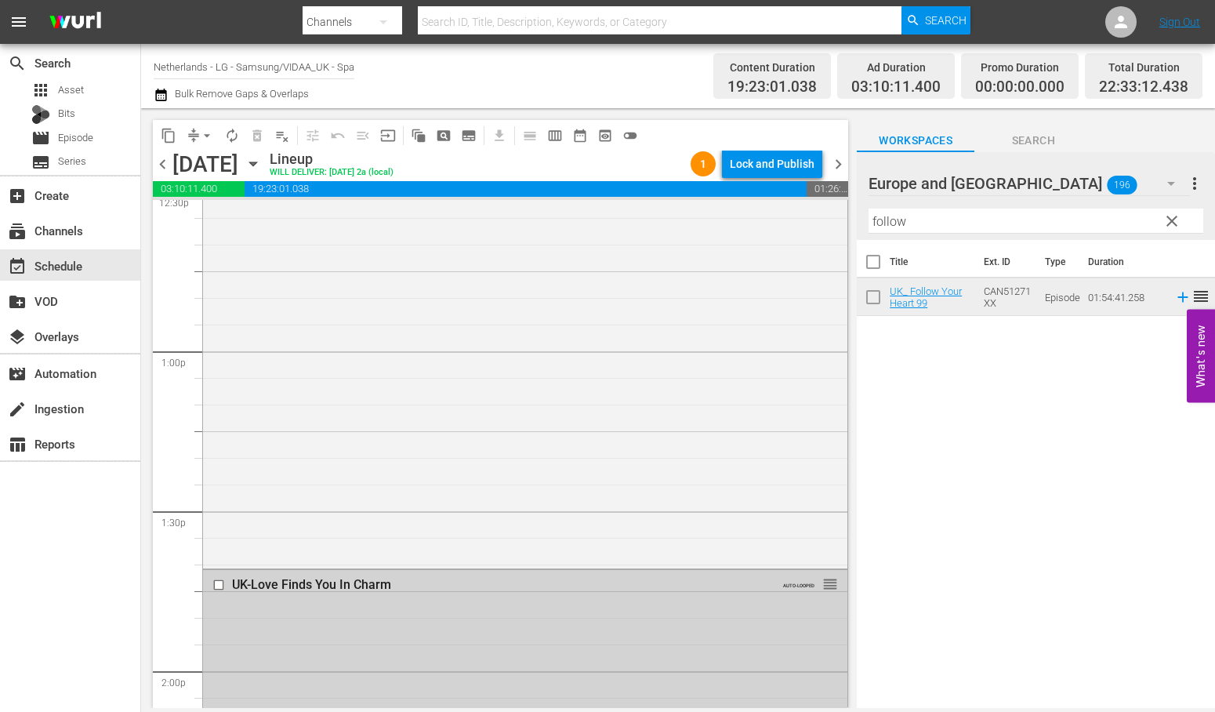
click at [222, 584] on input "checkbox" at bounding box center [220, 585] width 16 height 13
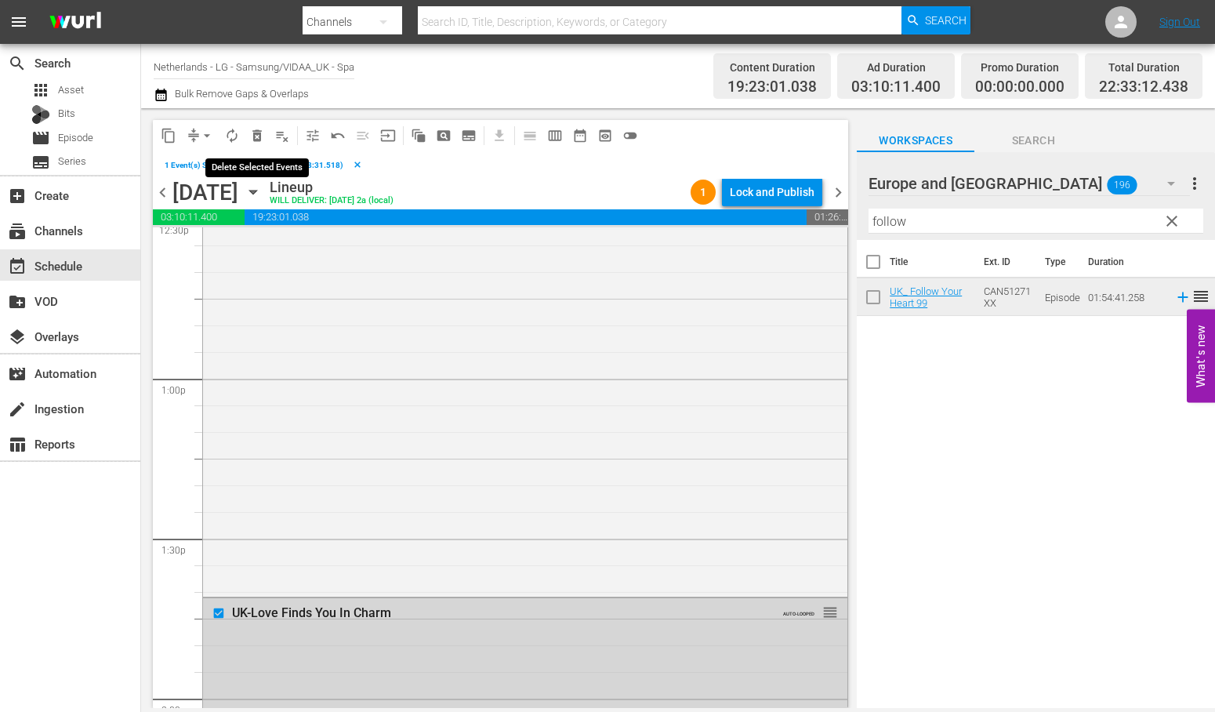
click at [259, 139] on span "delete_forever_outlined" at bounding box center [257, 136] width 16 height 16
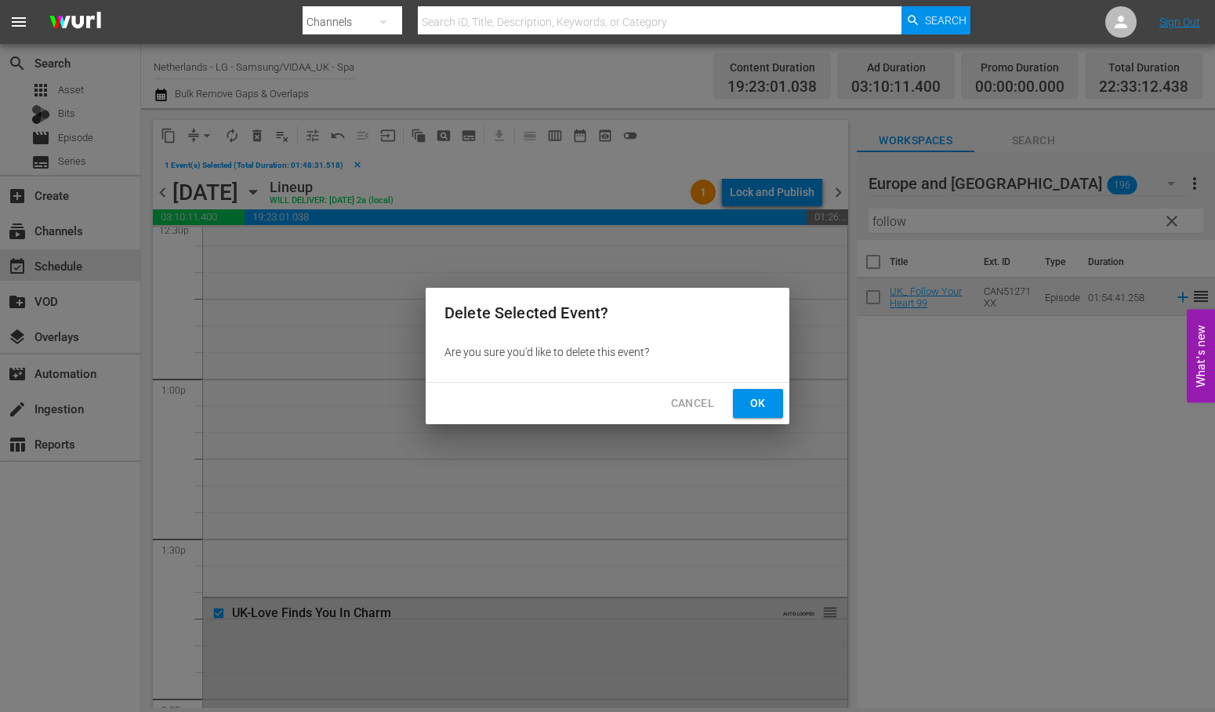
click at [753, 404] on span "Ok" at bounding box center [758, 404] width 25 height 20
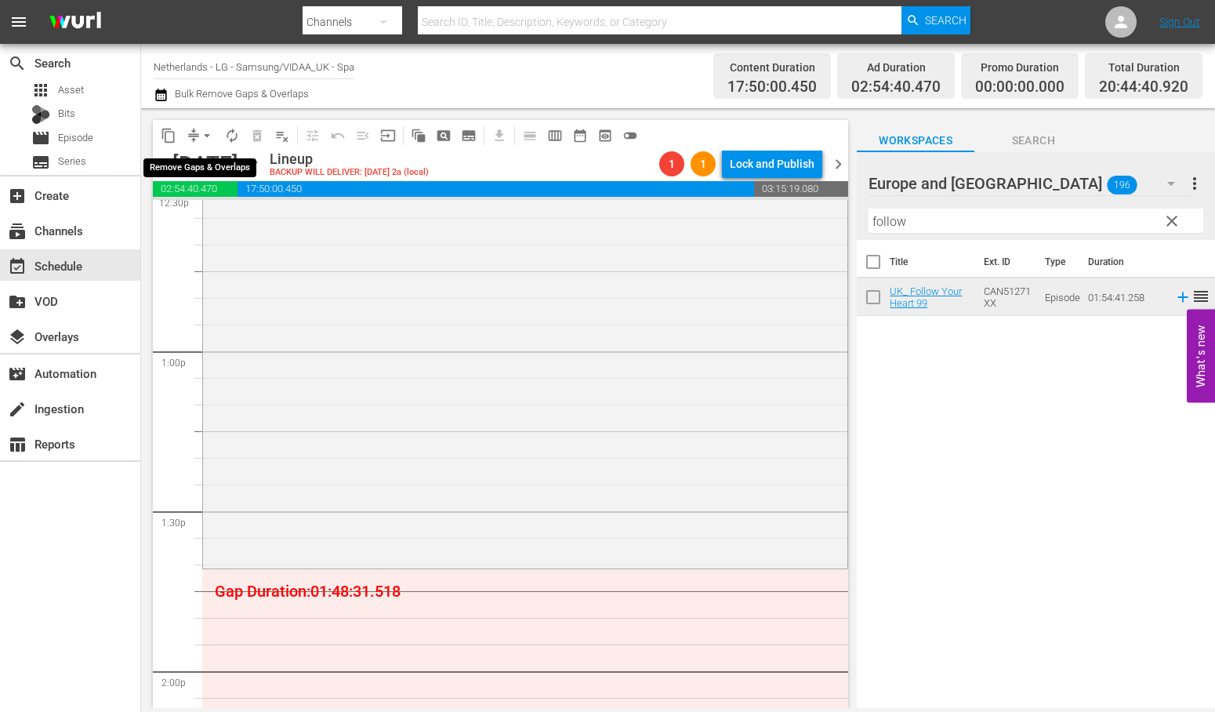
click at [206, 137] on span "arrow_drop_down" at bounding box center [207, 136] width 16 height 16
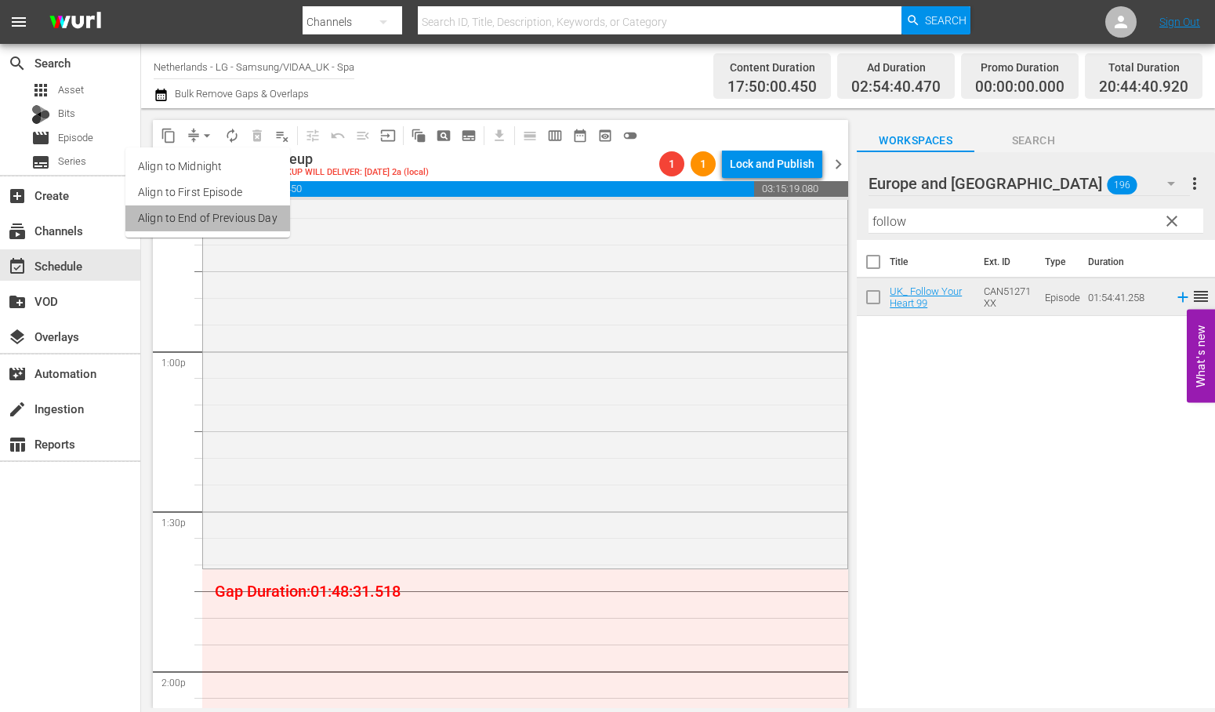
click at [257, 222] on li "Align to End of Previous Day" at bounding box center [207, 218] width 165 height 26
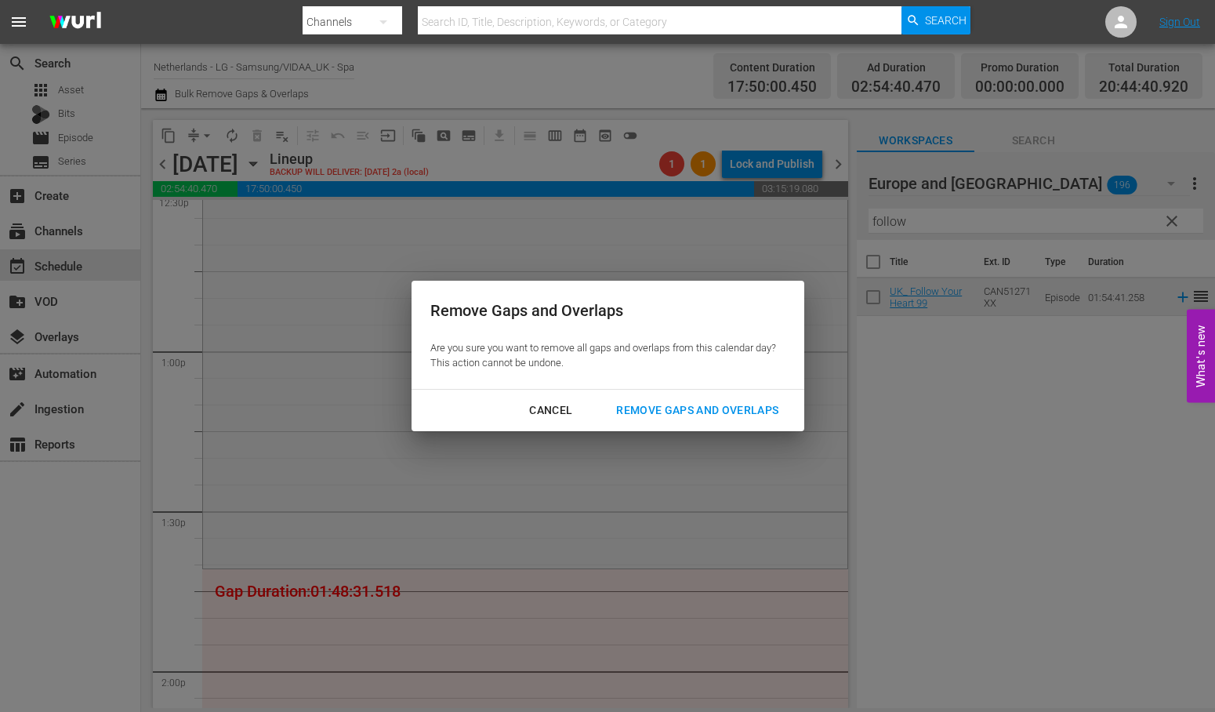
click at [713, 405] on div "Remove Gaps and Overlaps" at bounding box center [697, 411] width 187 height 20
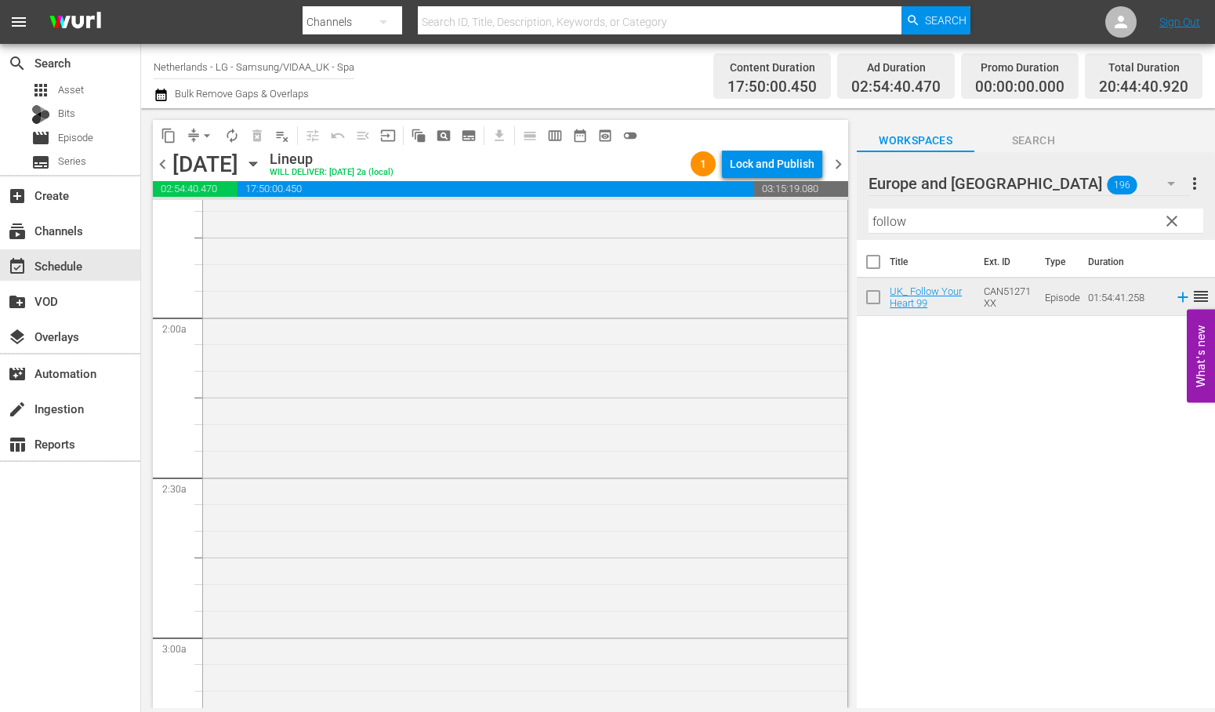
scroll to position [696, 0]
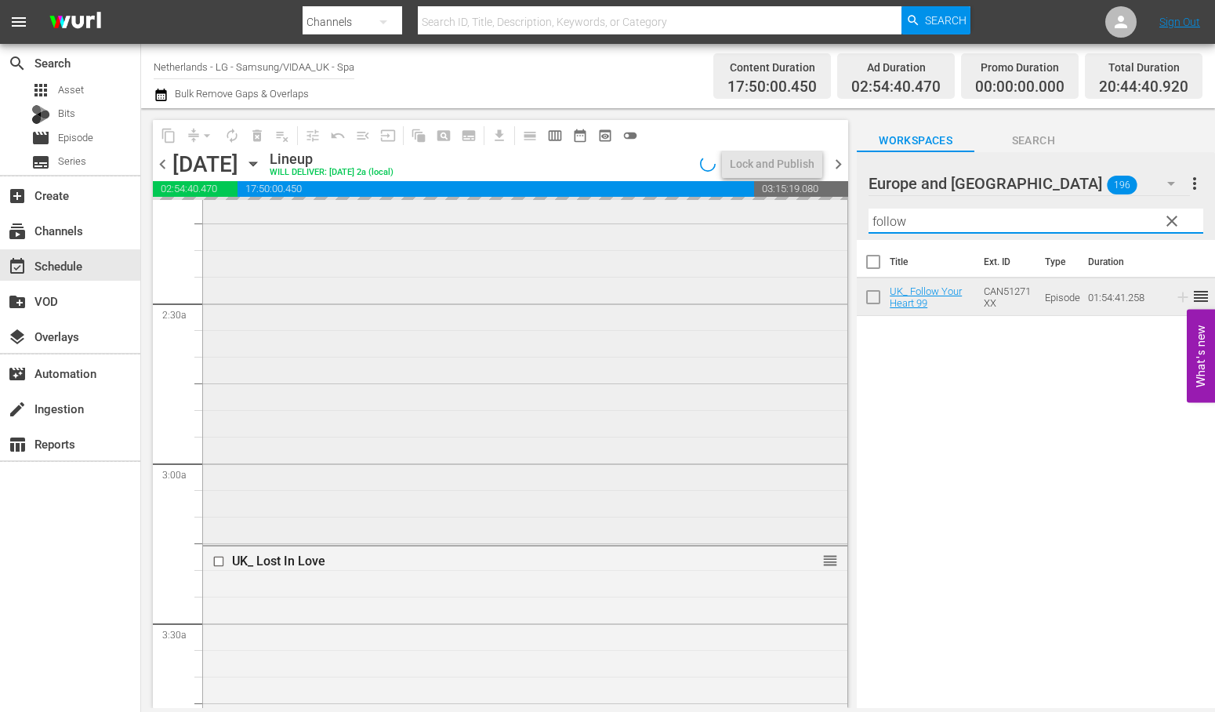
drag, startPoint x: 931, startPoint y: 221, endPoint x: 808, endPoint y: 221, distance: 123.1
click at [808, 221] on div "content_copy compress arrow_drop_down autorenew_outlined delete_forever_outline…" at bounding box center [678, 408] width 1074 height 600
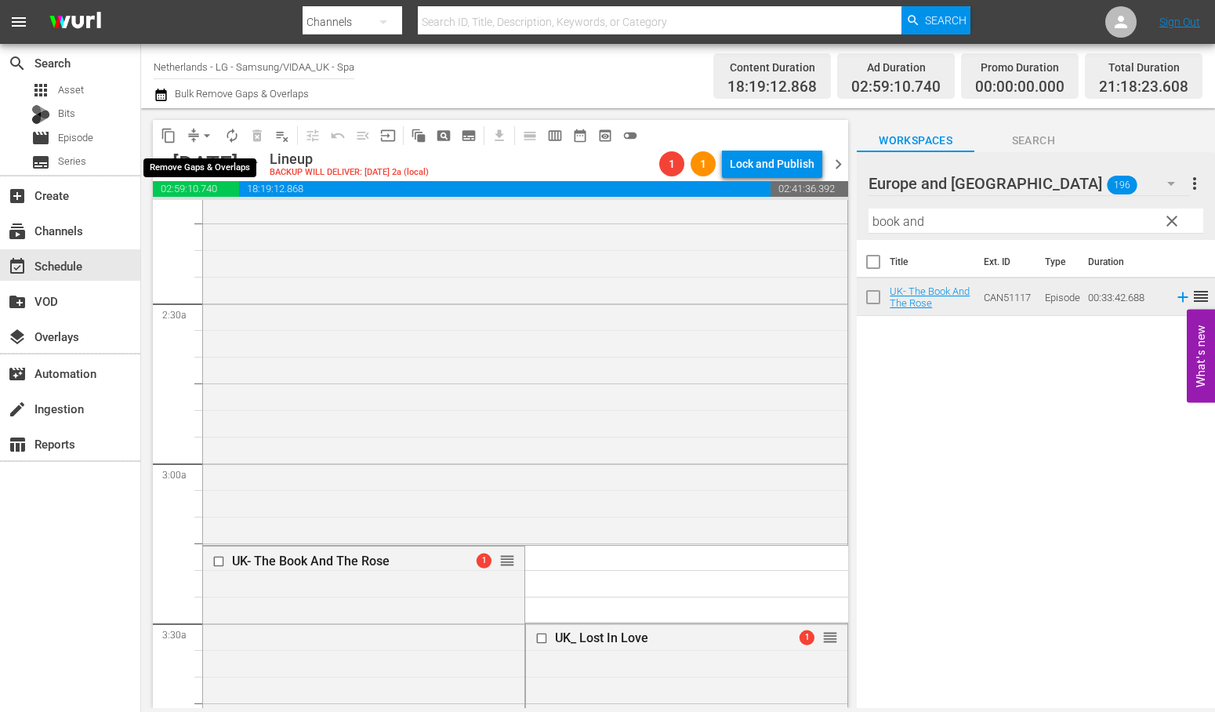
drag, startPoint x: 207, startPoint y: 133, endPoint x: 217, endPoint y: 141, distance: 12.9
click at [207, 133] on span "arrow_drop_down" at bounding box center [207, 136] width 16 height 16
click at [271, 216] on li "Align to End of Previous Day" at bounding box center [207, 218] width 165 height 26
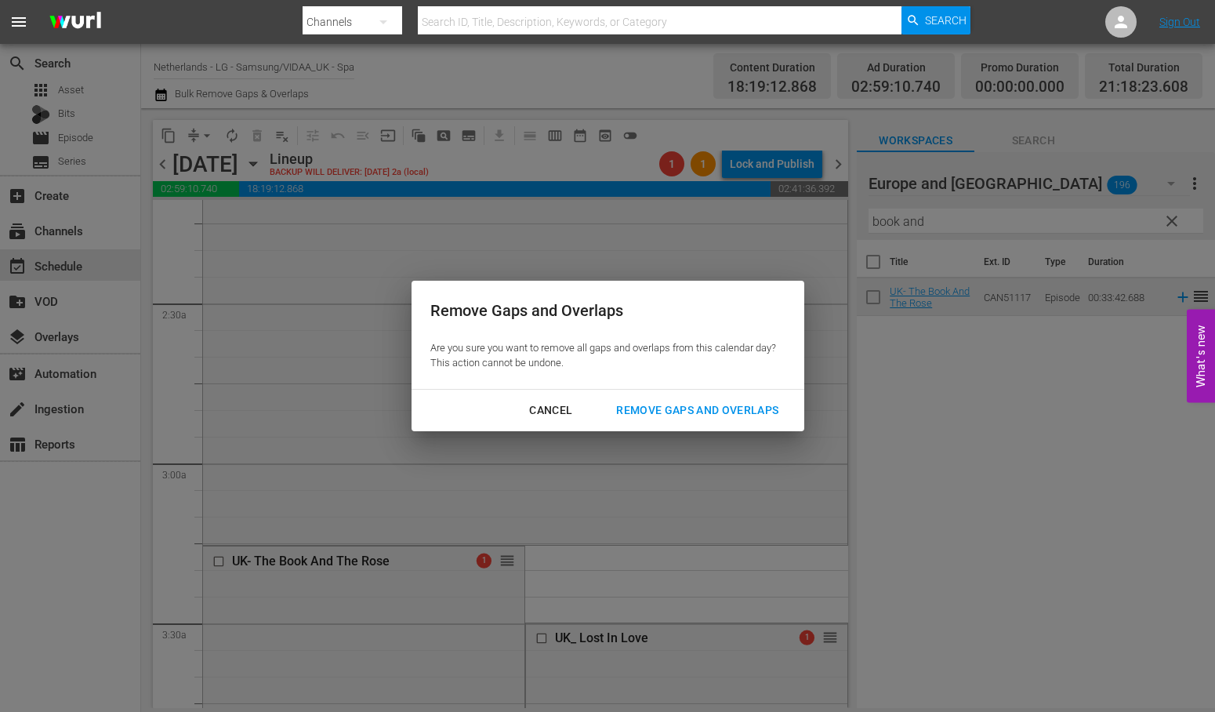
click at [729, 406] on div "Remove Gaps and Overlaps" at bounding box center [697, 411] width 187 height 20
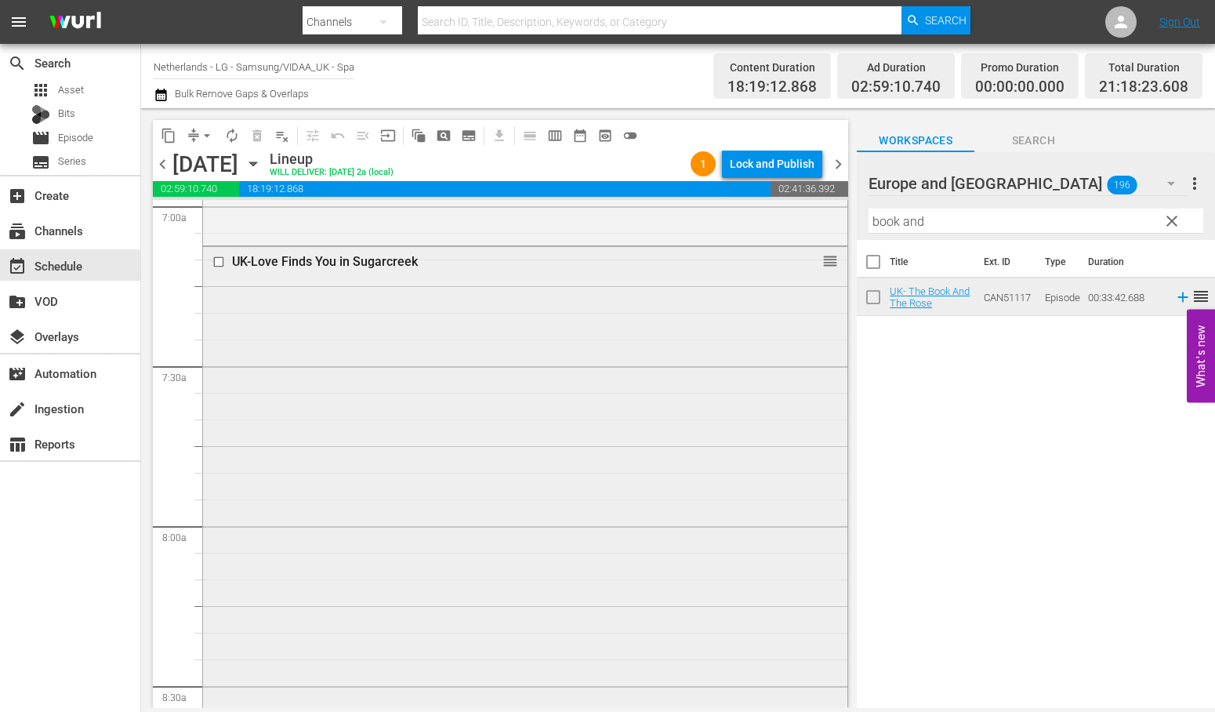
scroll to position [2177, 0]
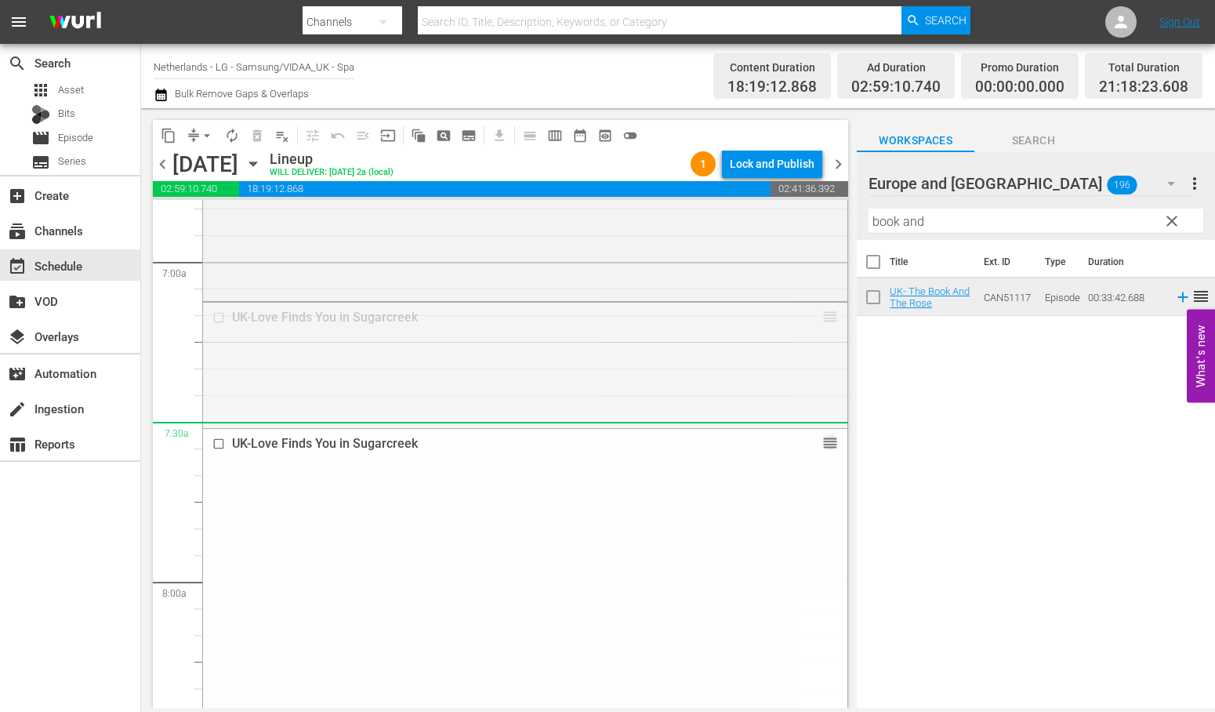
drag, startPoint x: 820, startPoint y: 314, endPoint x: 947, endPoint y: 267, distance: 135.7
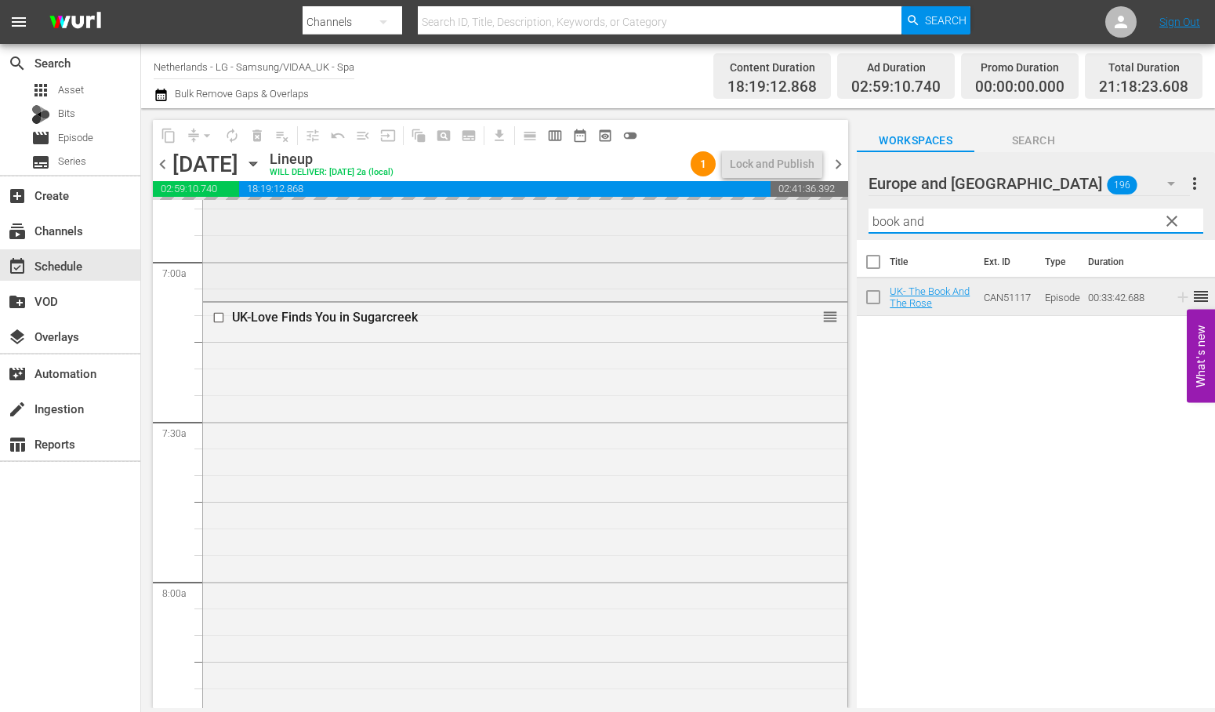
click at [793, 234] on div "content_copy compress arrow_drop_down autorenew_outlined delete_forever_outline…" at bounding box center [678, 408] width 1074 height 600
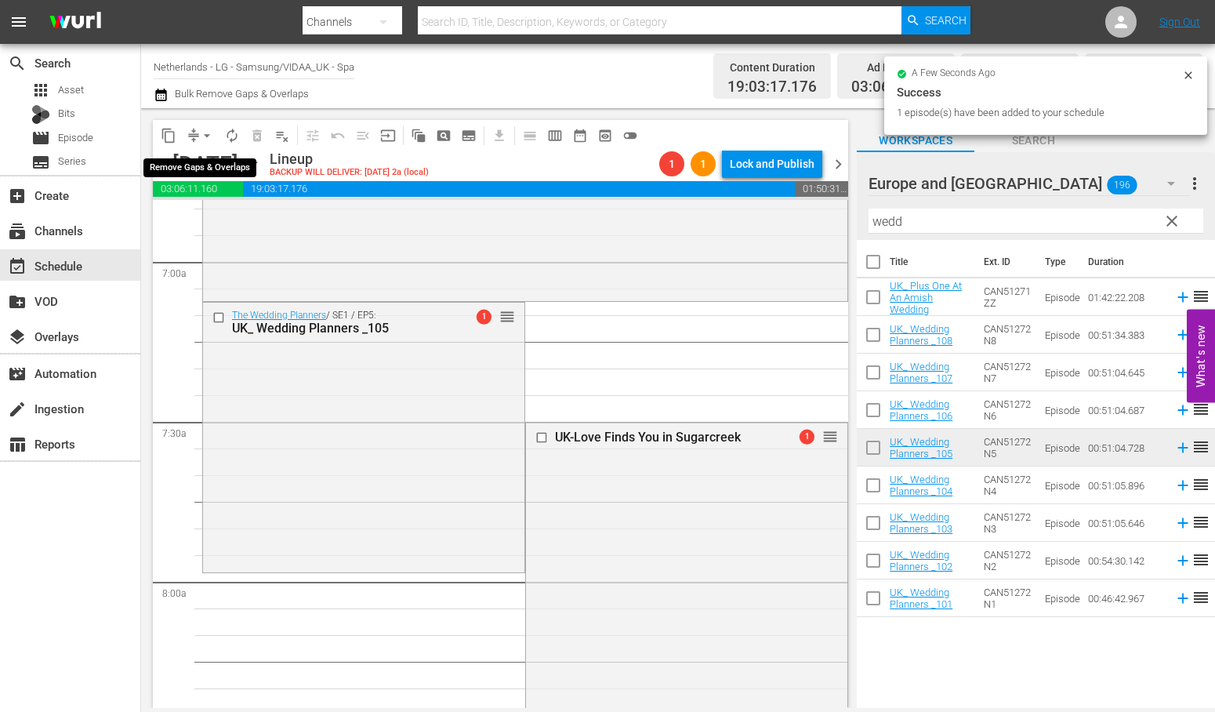
click at [205, 133] on span "arrow_drop_down" at bounding box center [207, 136] width 16 height 16
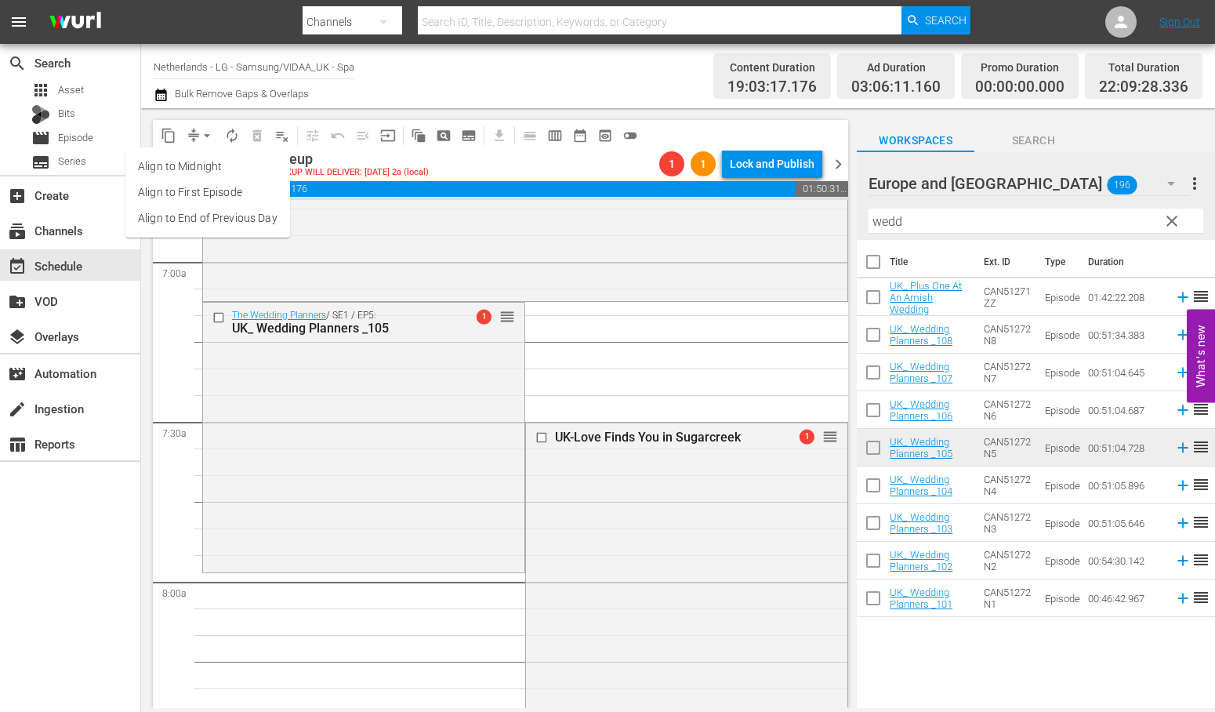
click at [213, 220] on li "Align to End of Previous Day" at bounding box center [207, 218] width 165 height 26
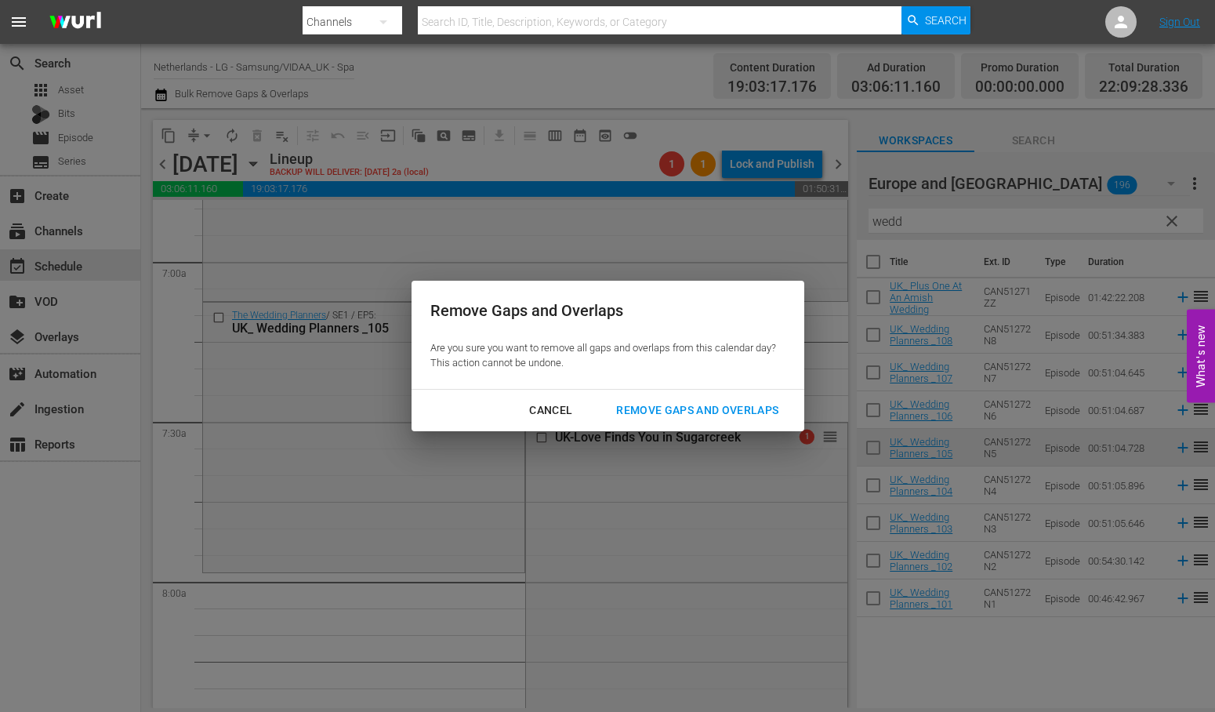
click at [739, 413] on div "Remove Gaps and Overlaps" at bounding box center [697, 411] width 187 height 20
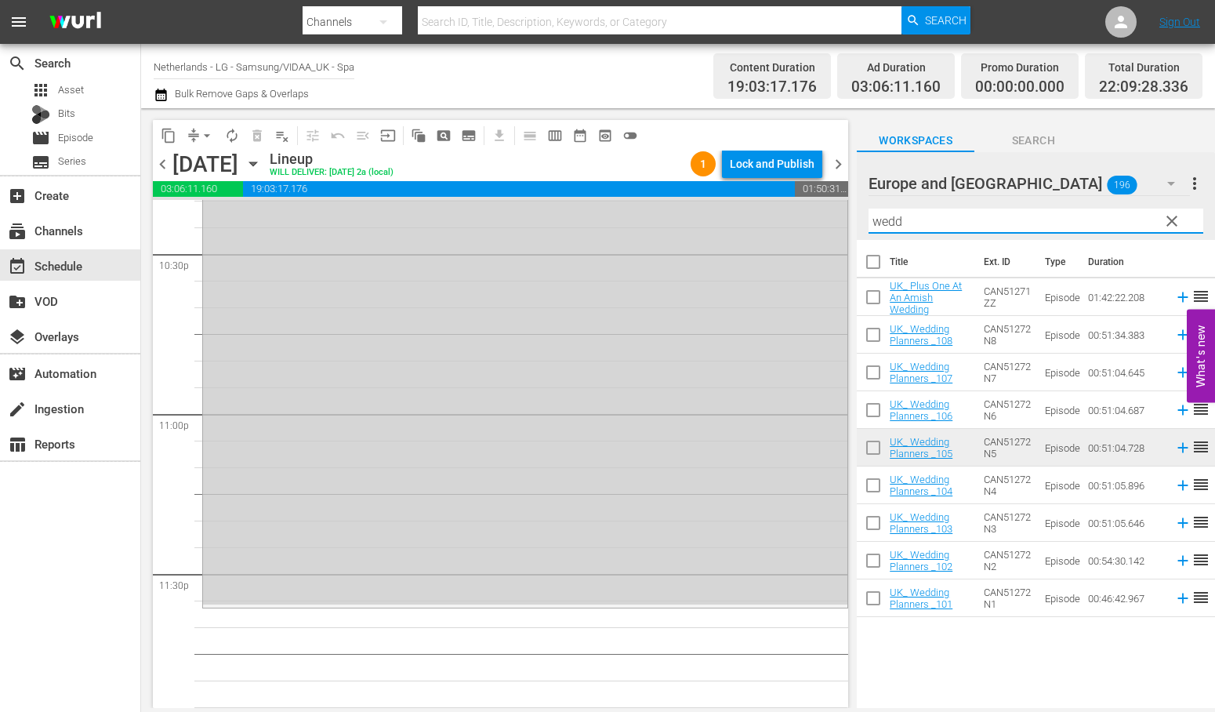
scroll to position [6966, 0]
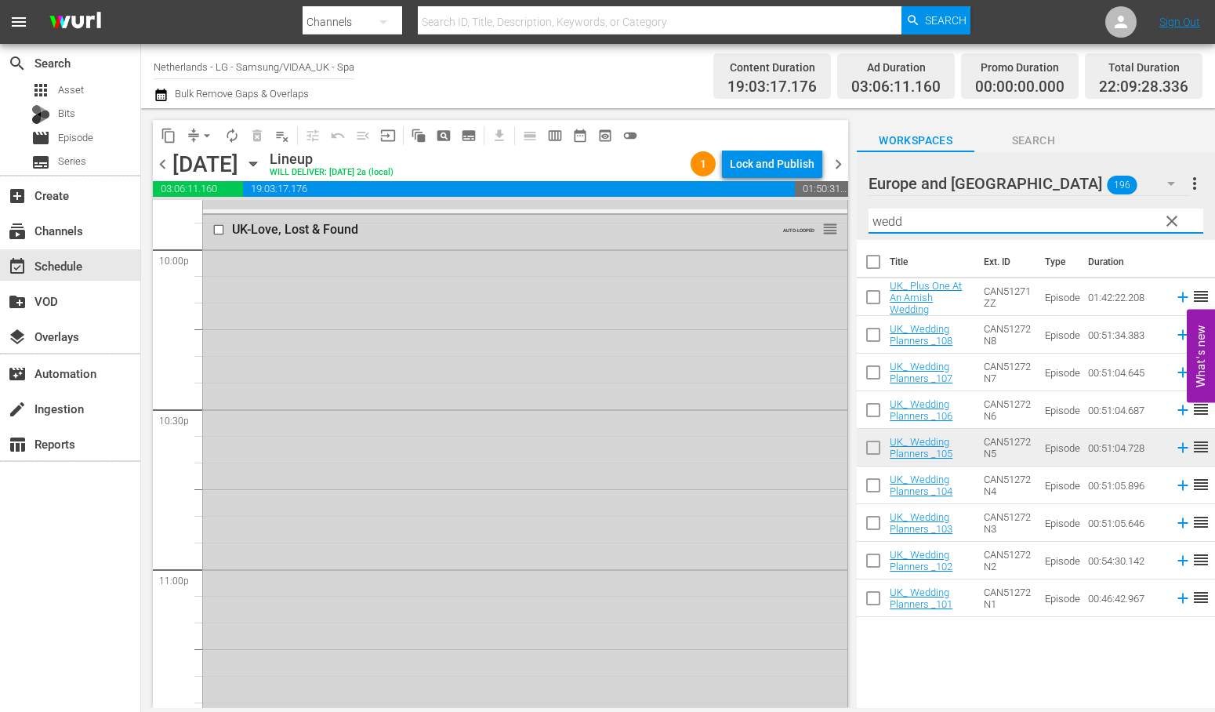
drag, startPoint x: 938, startPoint y: 216, endPoint x: 669, endPoint y: 190, distance: 270.2
click at [669, 190] on div "content_copy compress arrow_drop_down autorenew_outlined delete_forever_outline…" at bounding box center [678, 408] width 1074 height 600
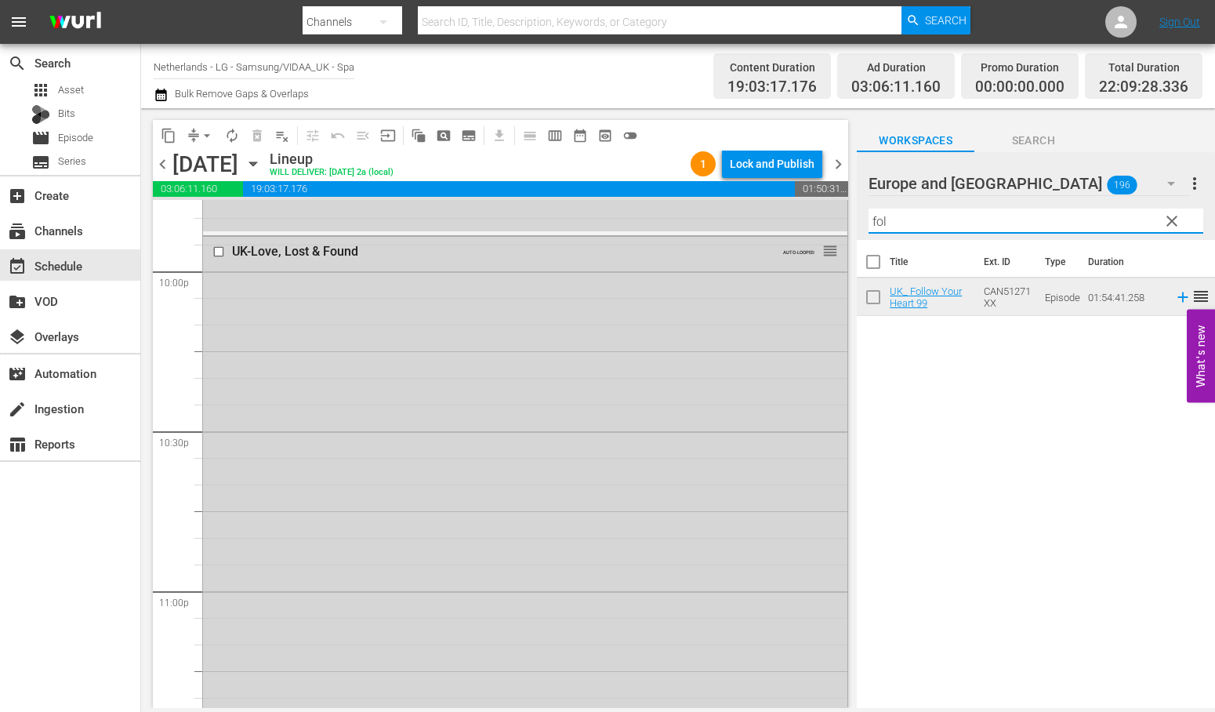
scroll to position [7168, 0]
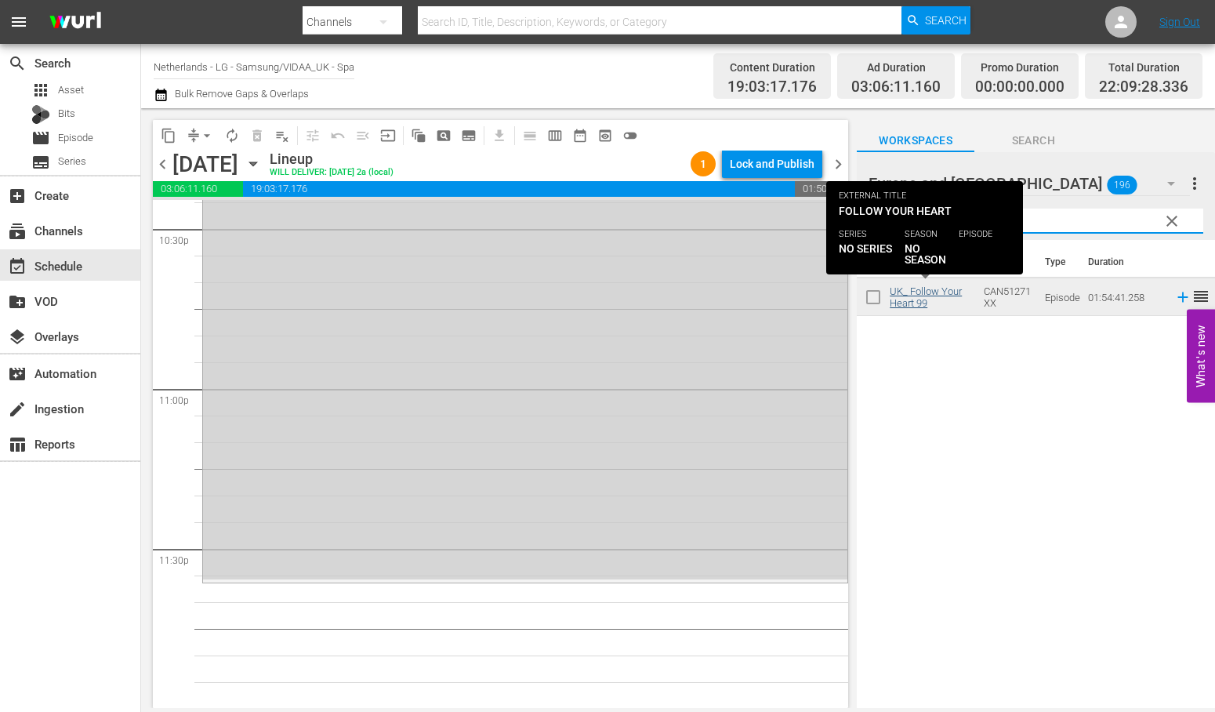
type input "fol"
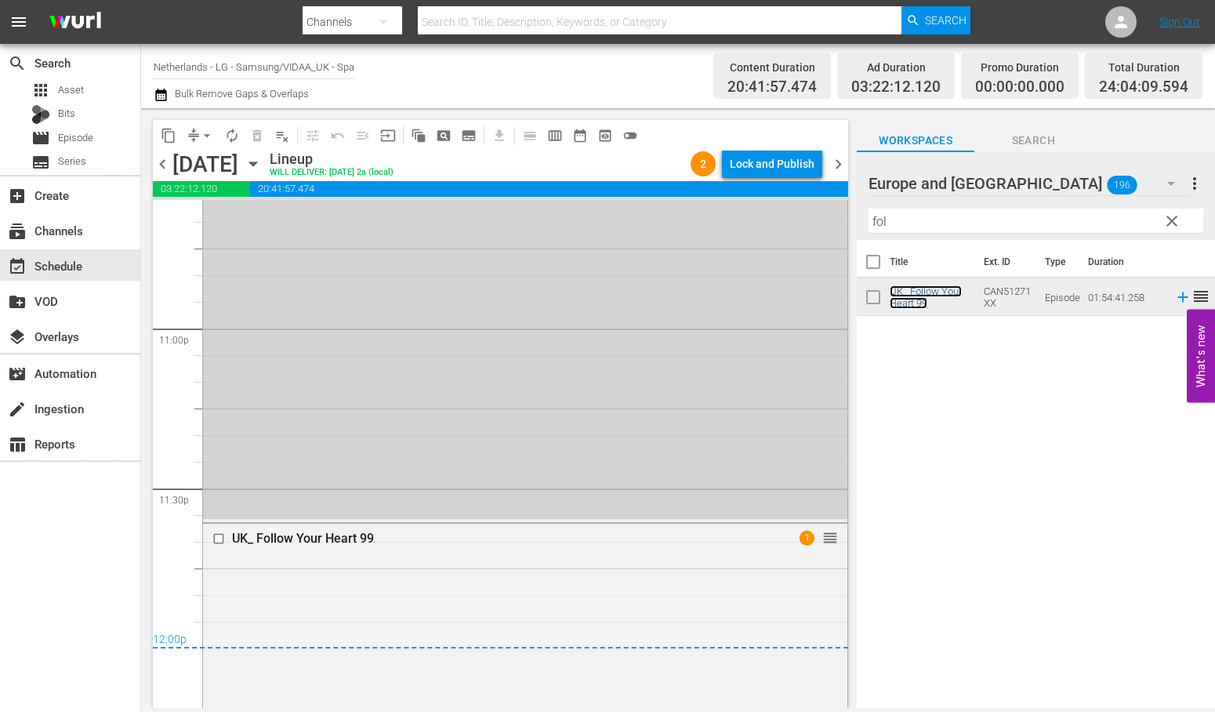
scroll to position [7230, 0]
drag, startPoint x: 212, startPoint y: 136, endPoint x: 207, endPoint y: 144, distance: 9.8
click at [212, 136] on span "arrow_drop_down" at bounding box center [207, 136] width 16 height 16
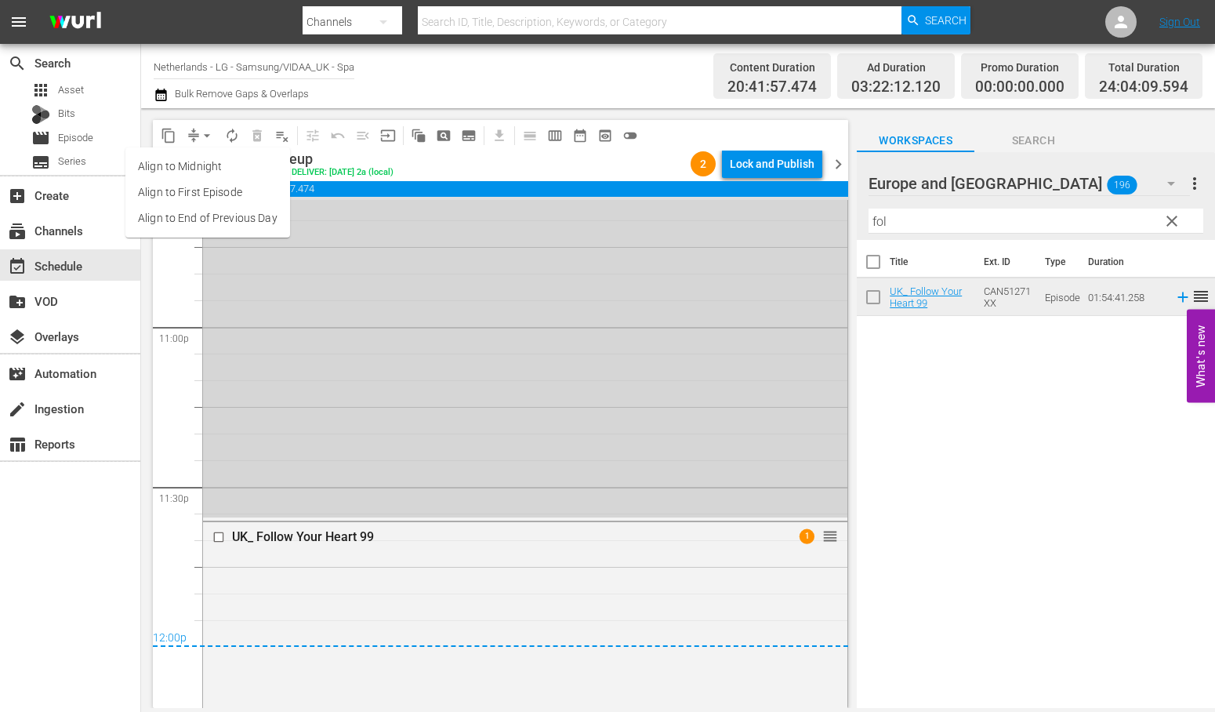
click at [214, 209] on li "Align to End of Previous Day" at bounding box center [207, 218] width 165 height 26
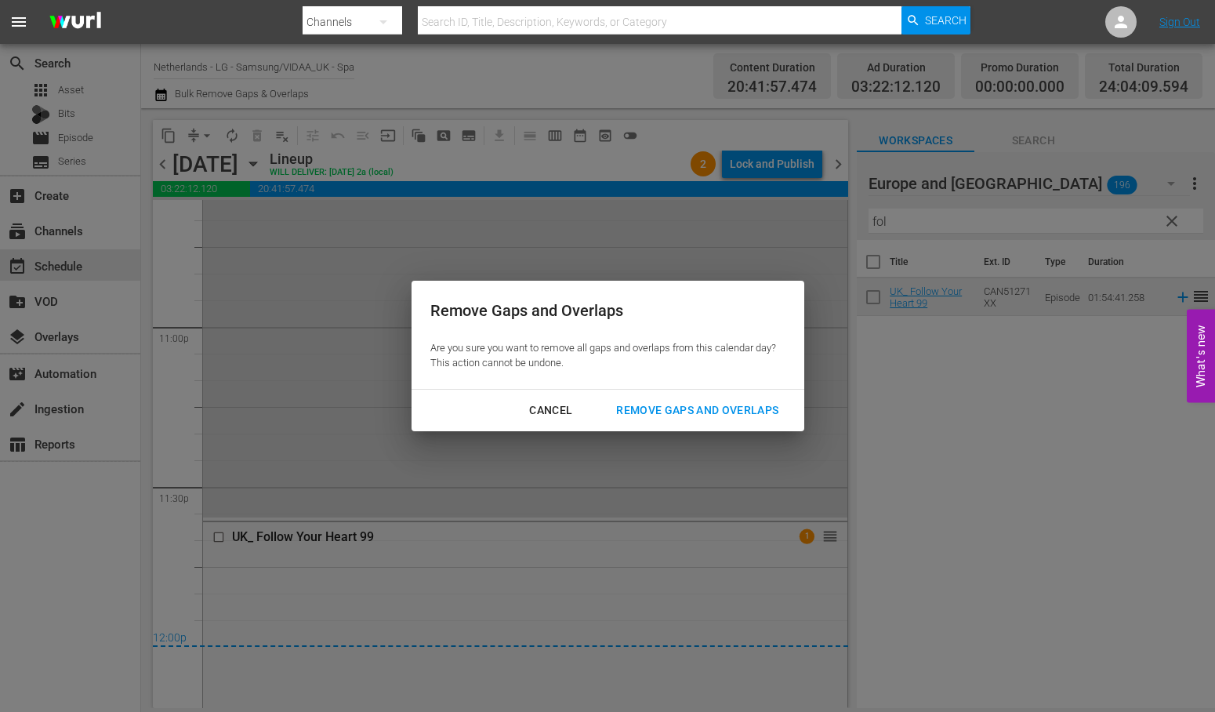
click at [772, 408] on div "Remove Gaps and Overlaps" at bounding box center [697, 411] width 187 height 20
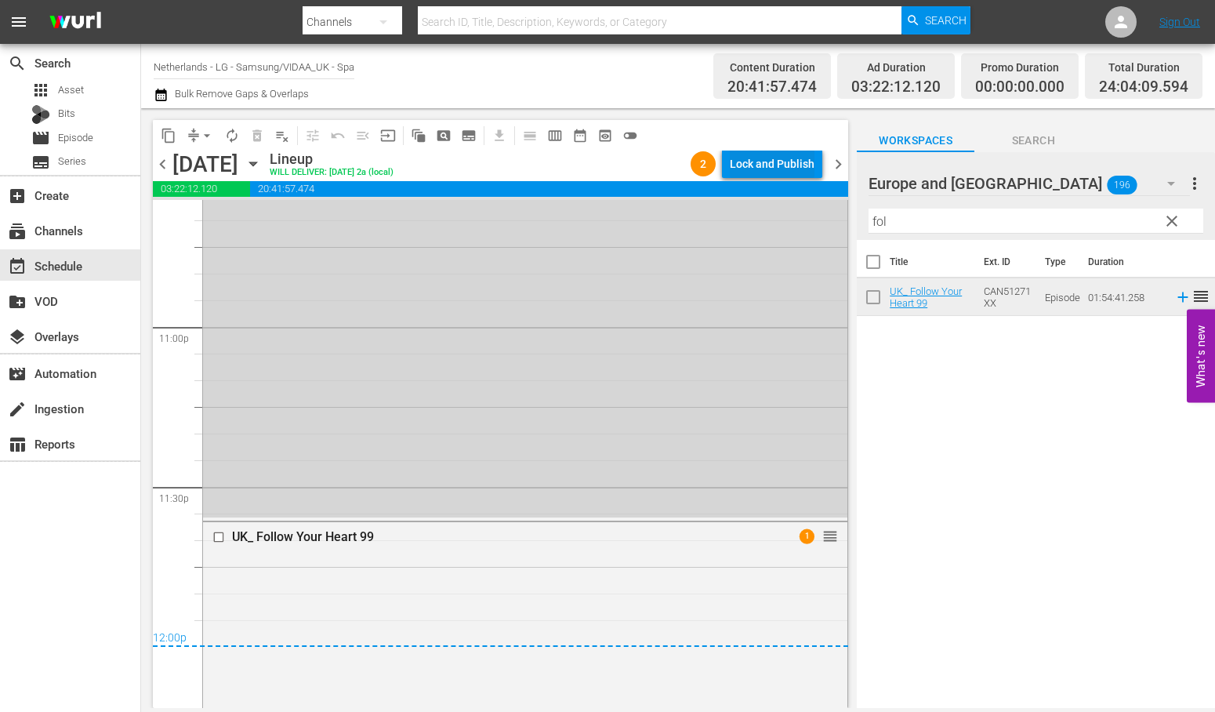
click at [753, 161] on div "Lock and Publish" at bounding box center [772, 164] width 85 height 28
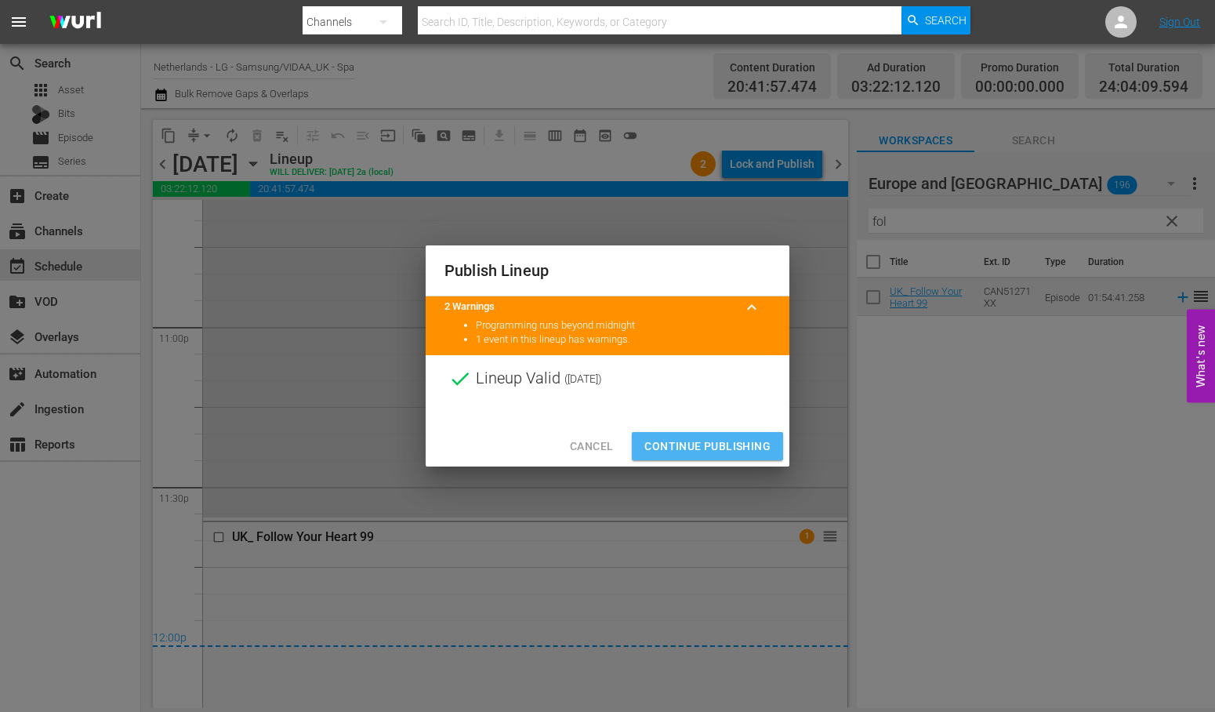
click at [728, 441] on span "Continue Publishing" at bounding box center [707, 447] width 126 height 20
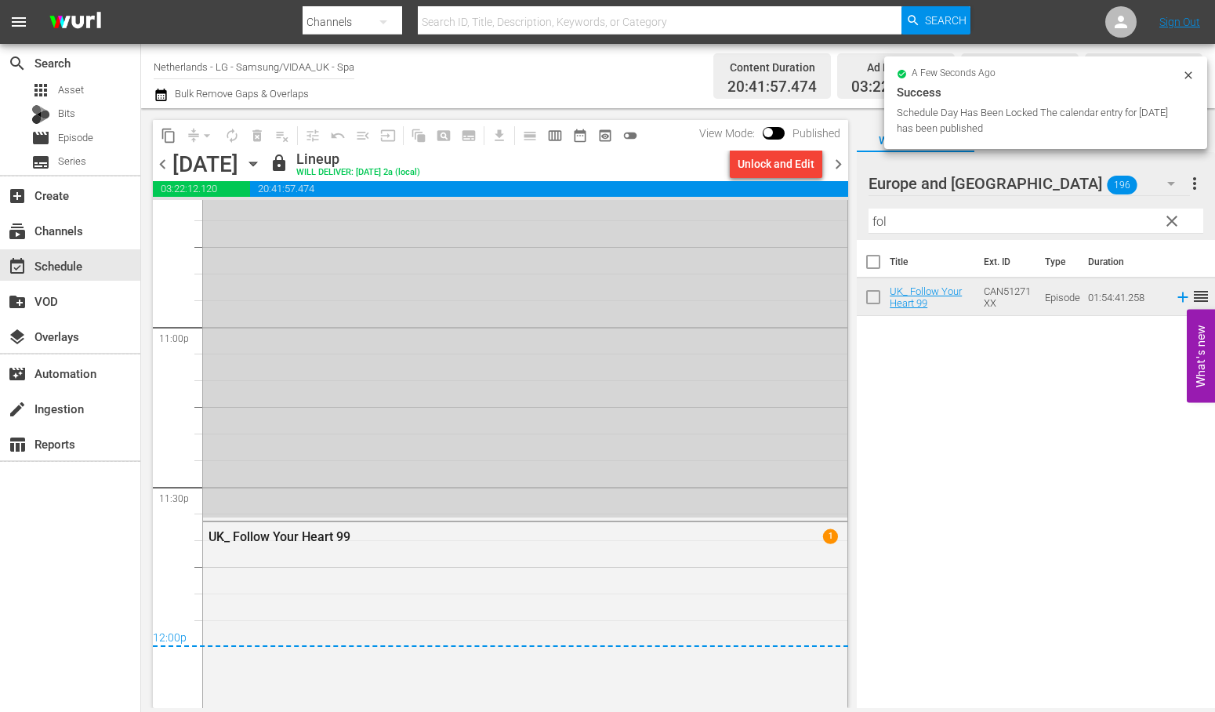
click at [262, 165] on icon "button" at bounding box center [253, 163] width 17 height 17
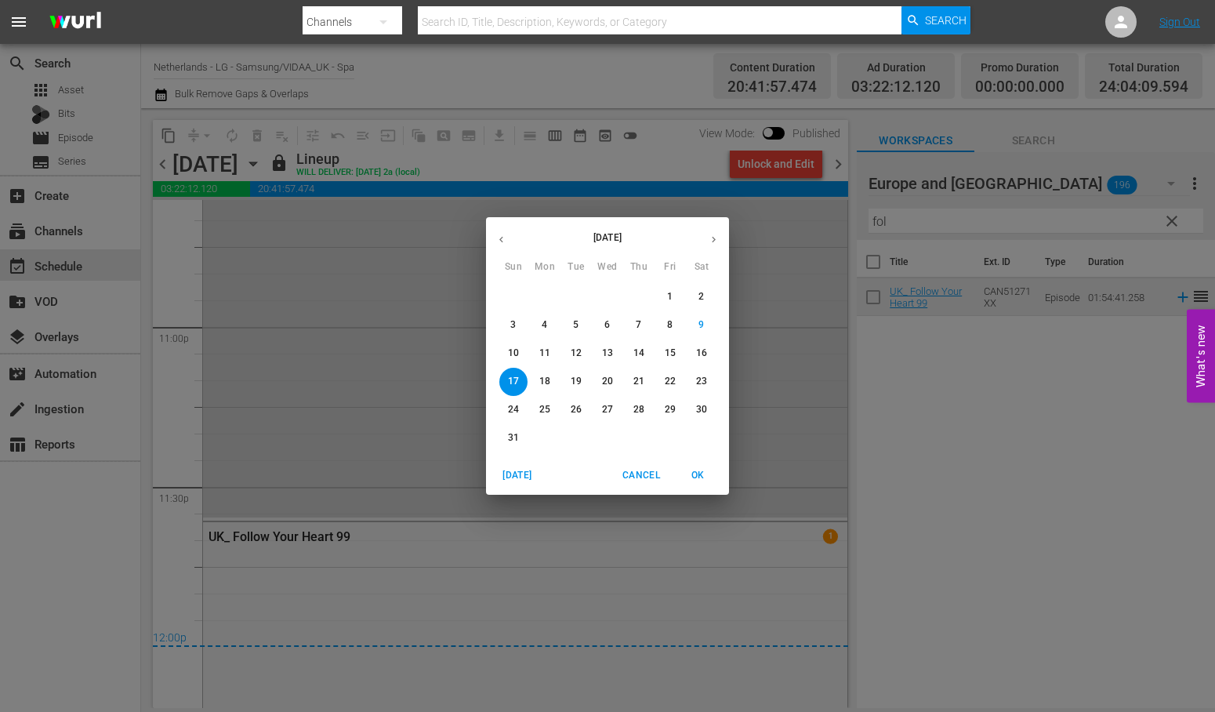
click at [539, 346] on button "11" at bounding box center [545, 353] width 28 height 28
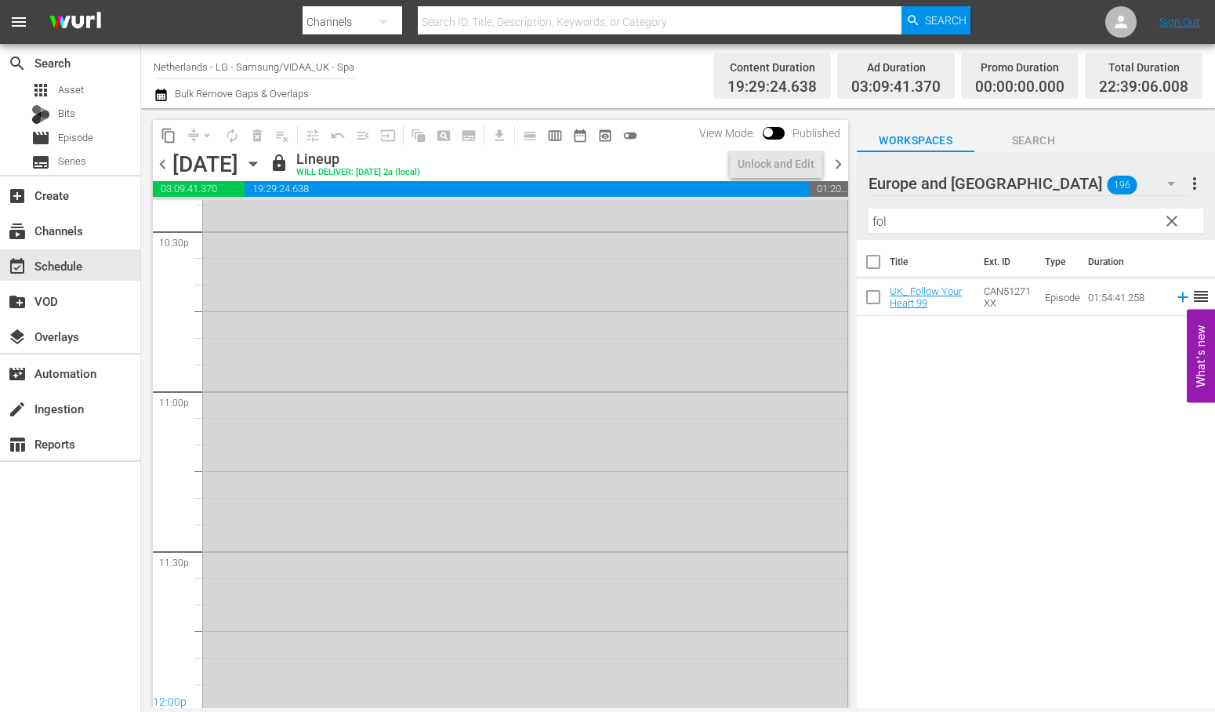
scroll to position [7183, 0]
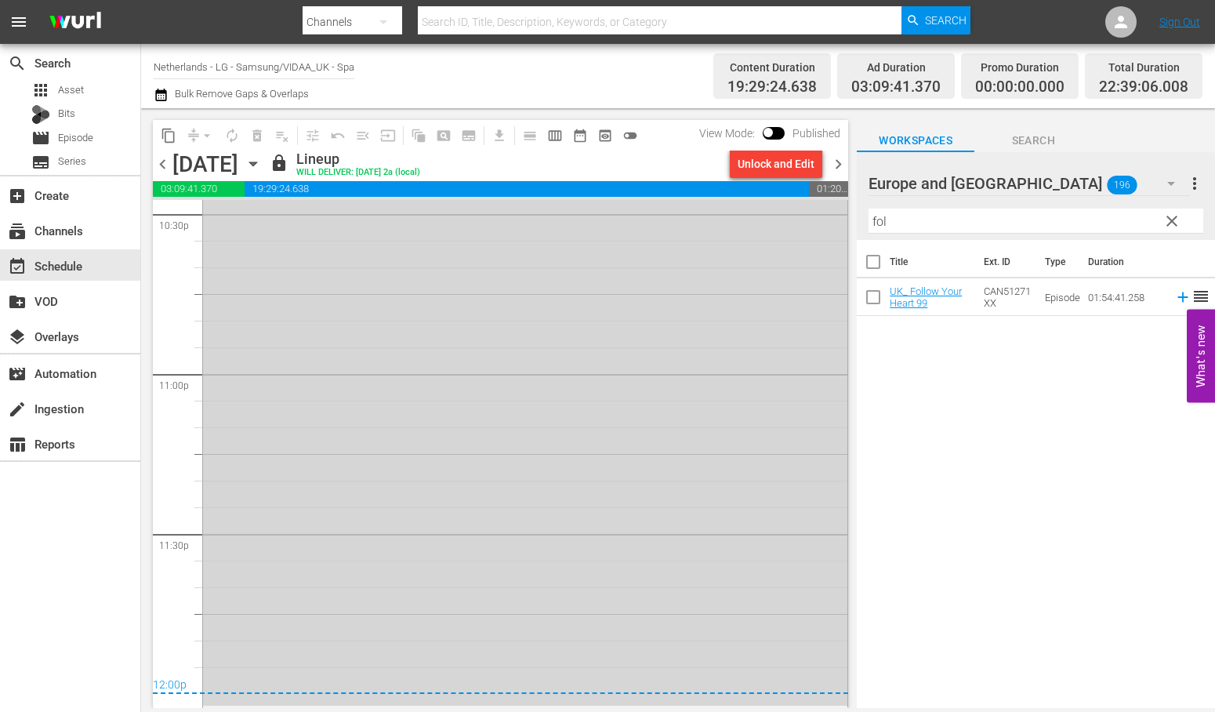
click at [262, 167] on icon "button" at bounding box center [253, 163] width 17 height 17
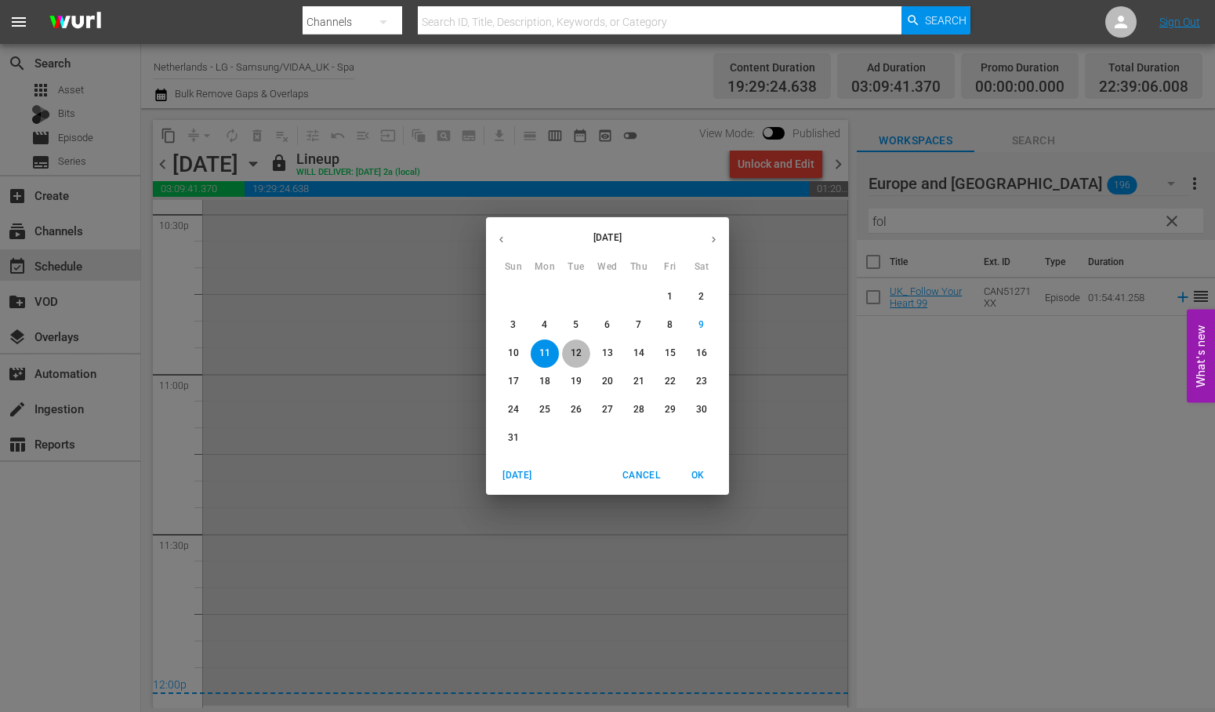
click at [575, 351] on p "12" at bounding box center [576, 353] width 11 height 13
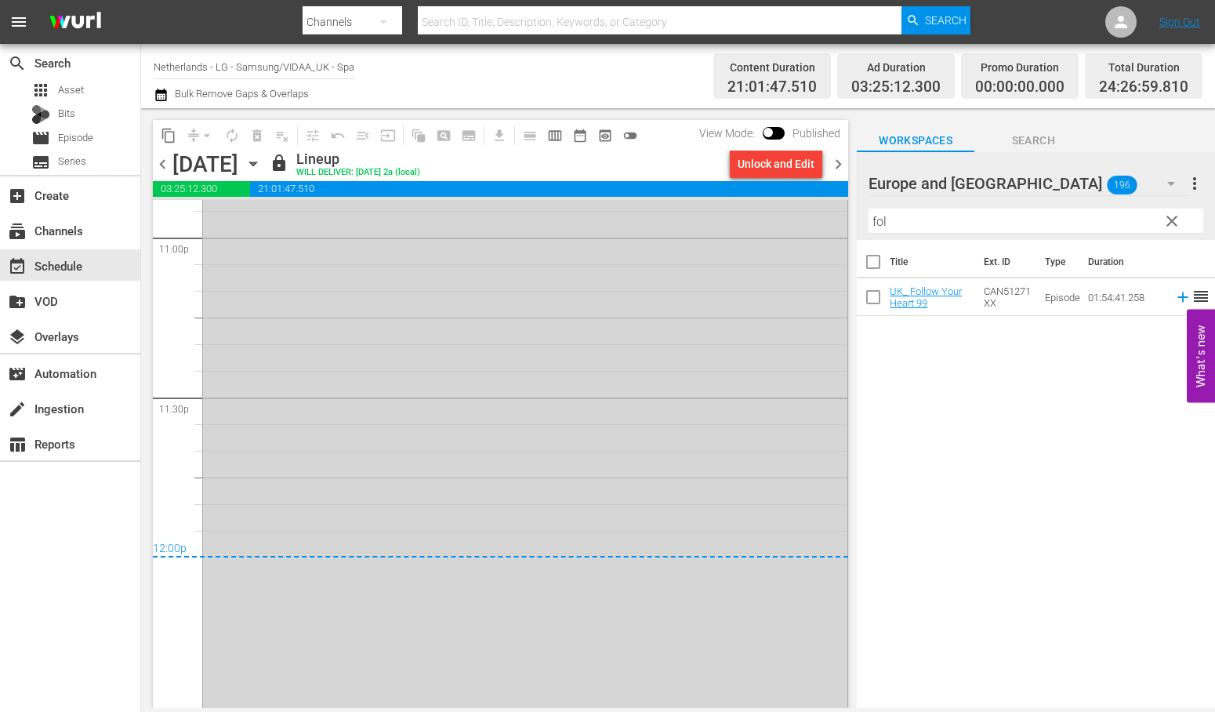
scroll to position [7327, 0]
click at [262, 162] on icon "button" at bounding box center [253, 163] width 17 height 17
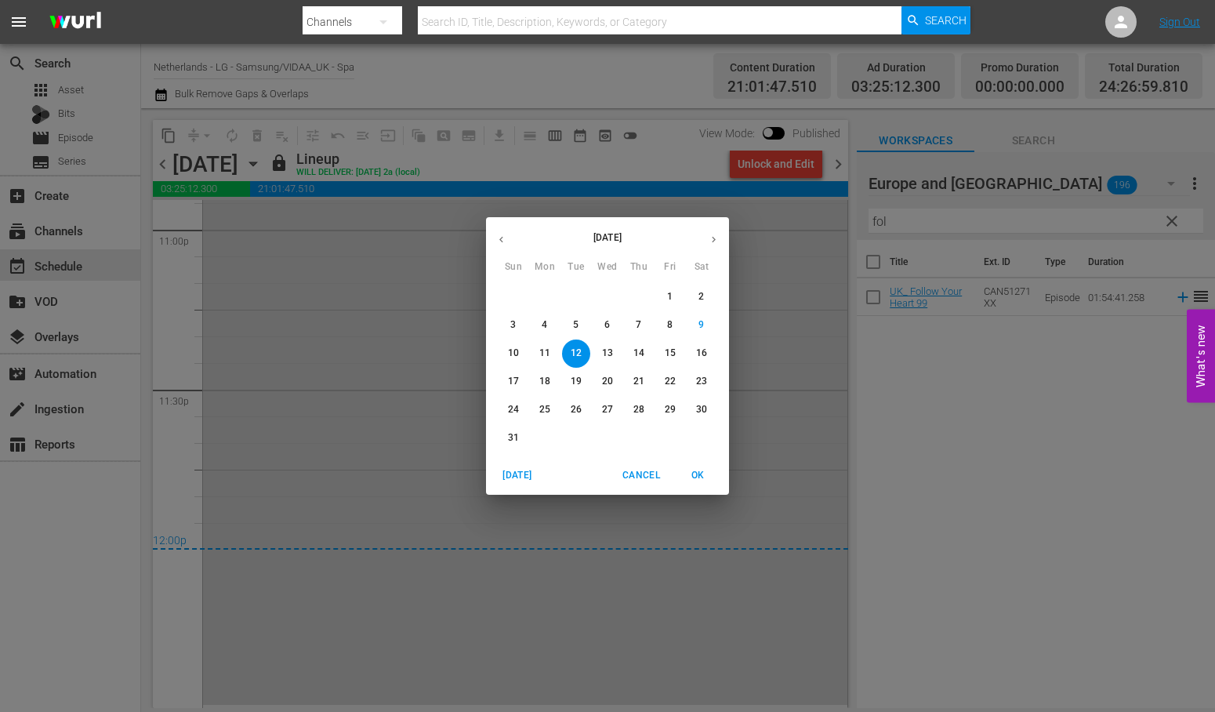
click at [604, 350] on p "13" at bounding box center [607, 353] width 11 height 13
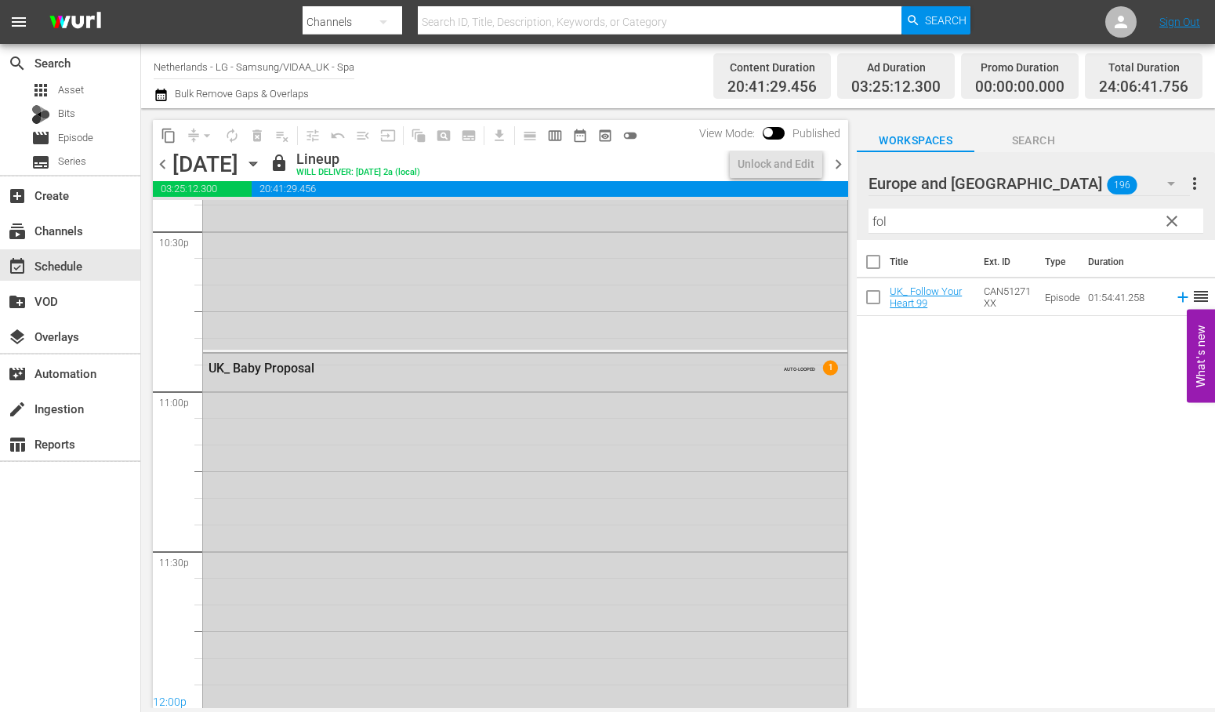
scroll to position [7363, 0]
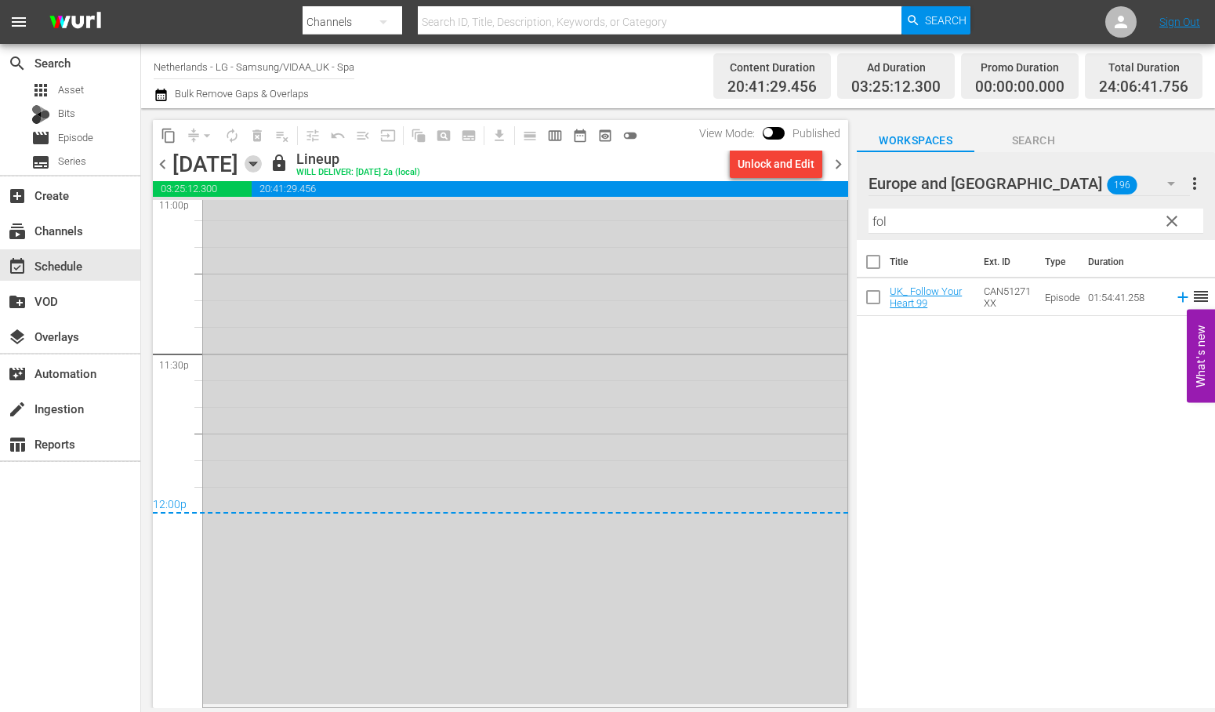
click at [262, 165] on icon "button" at bounding box center [253, 163] width 17 height 17
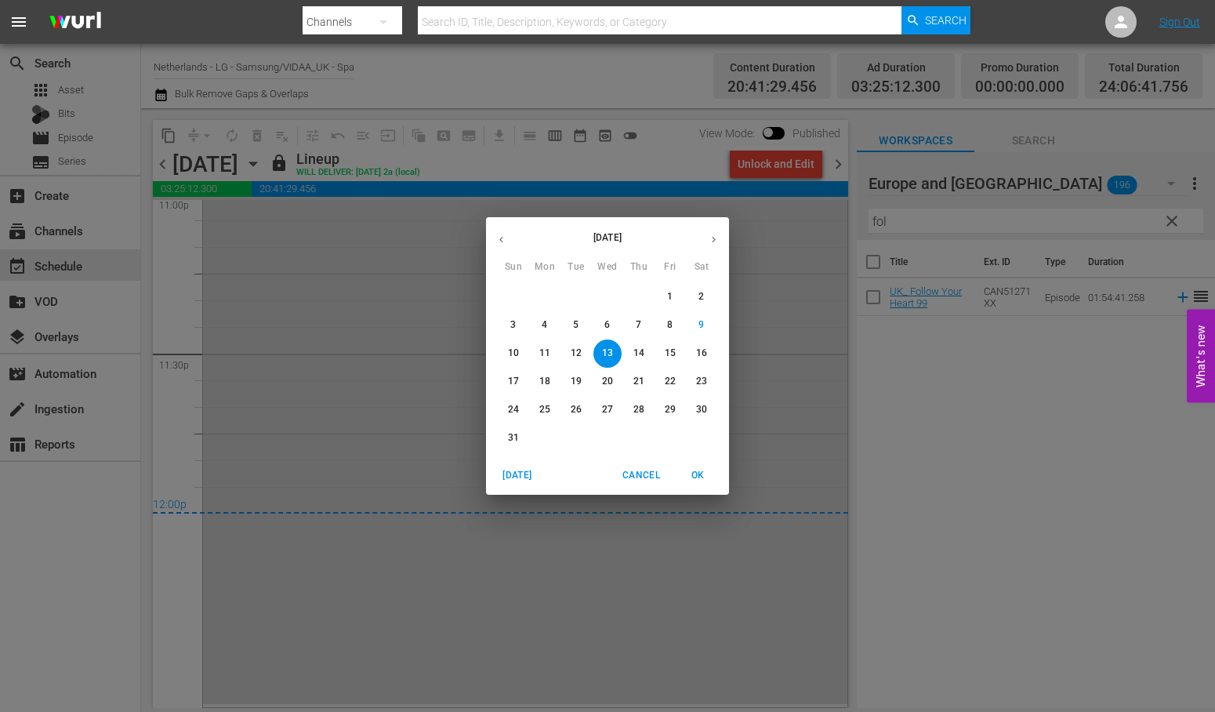
click at [637, 343] on button "14" at bounding box center [639, 353] width 28 height 28
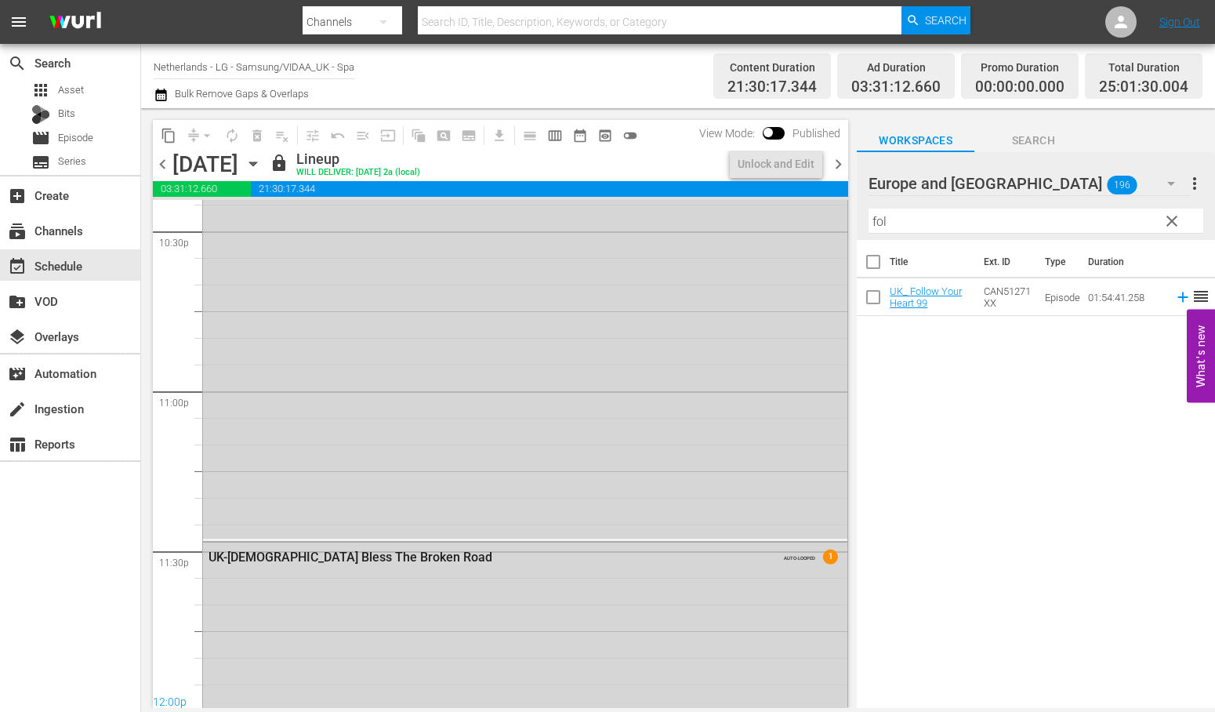
scroll to position [7381, 0]
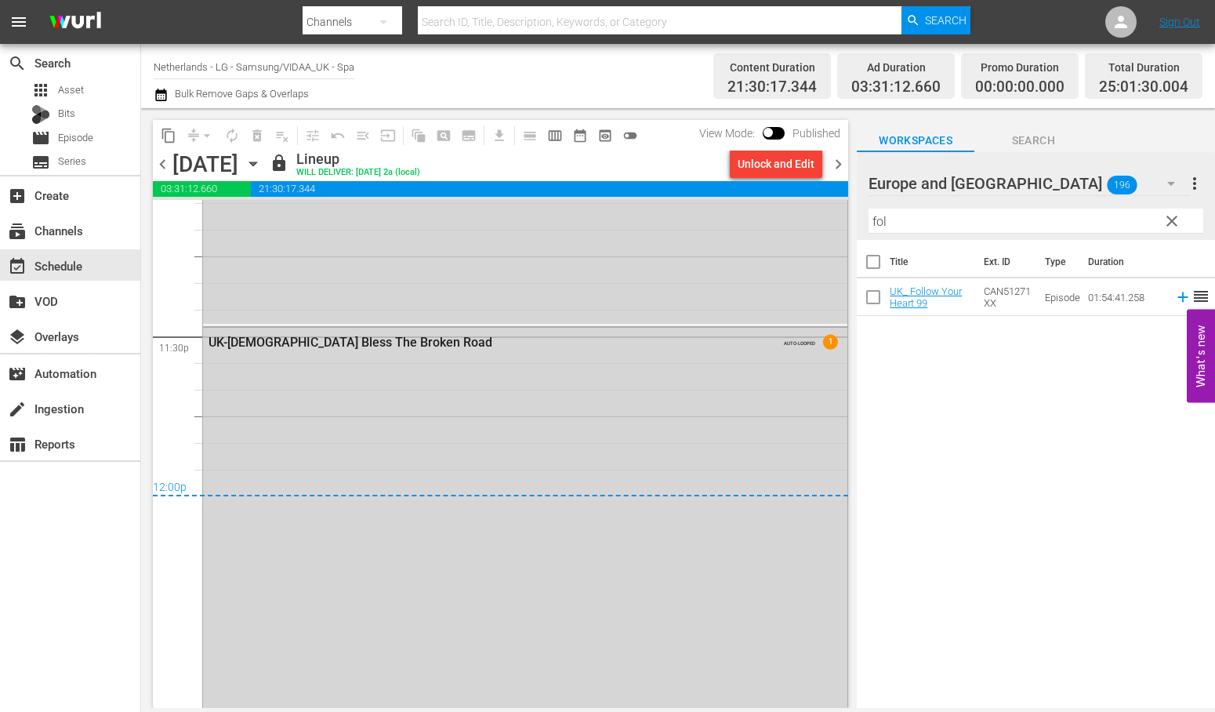
click at [262, 165] on icon "button" at bounding box center [253, 163] width 17 height 17
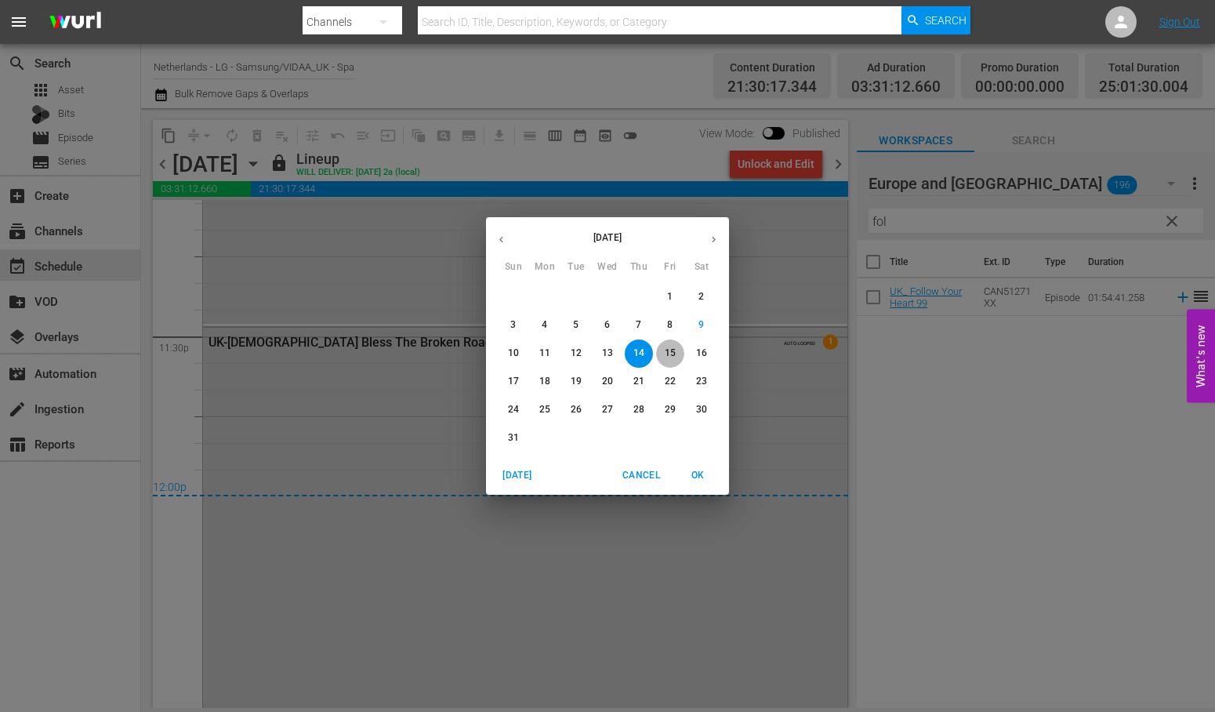
click at [671, 350] on p "15" at bounding box center [670, 353] width 11 height 13
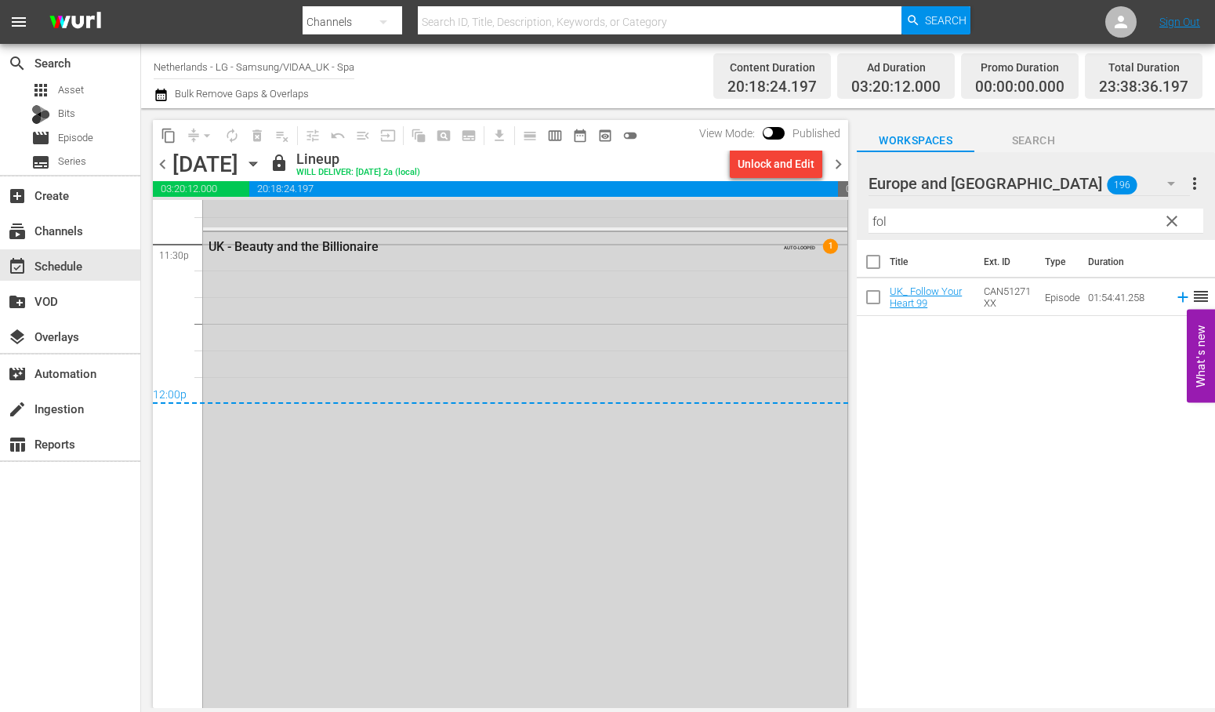
scroll to position [7514, 0]
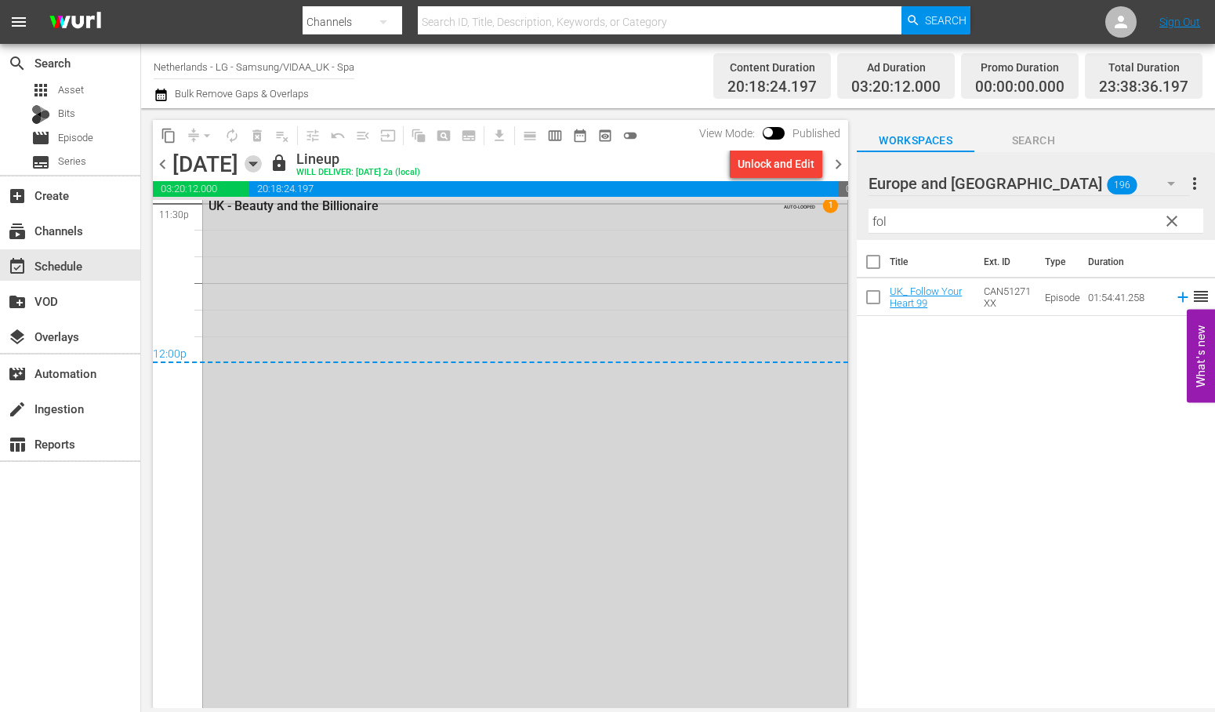
click at [256, 162] on icon "button" at bounding box center [252, 164] width 7 height 4
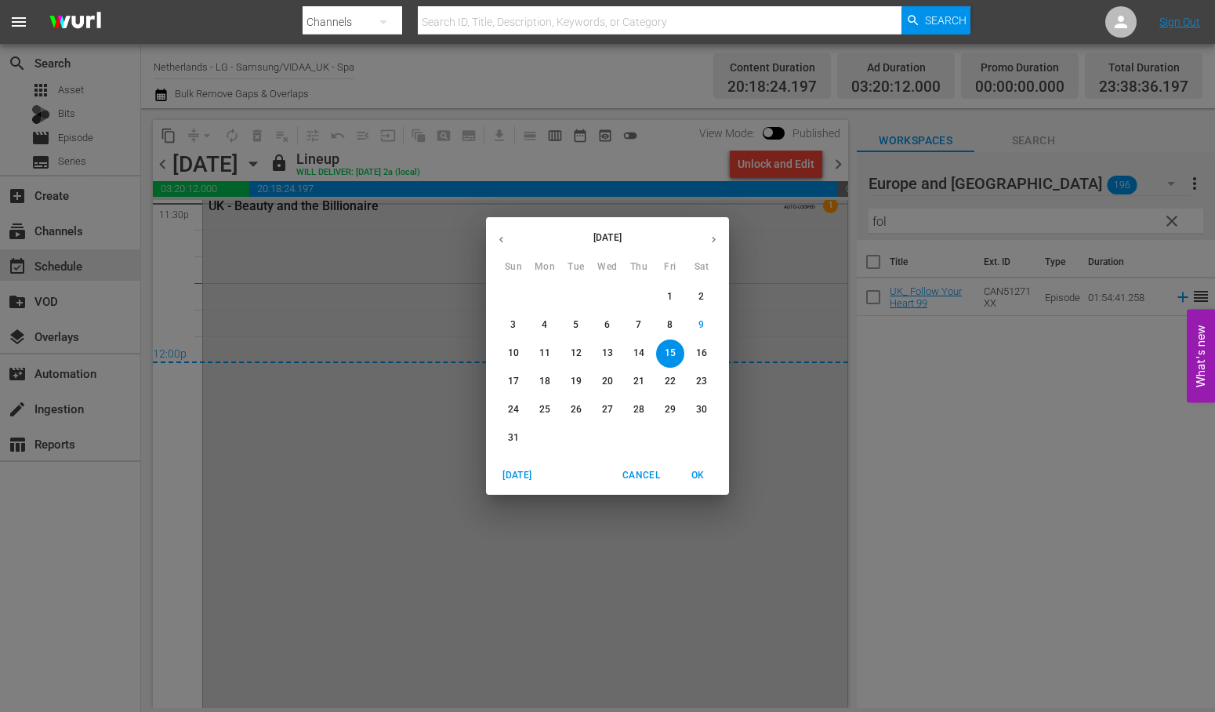
click at [699, 350] on p "16" at bounding box center [701, 353] width 11 height 13
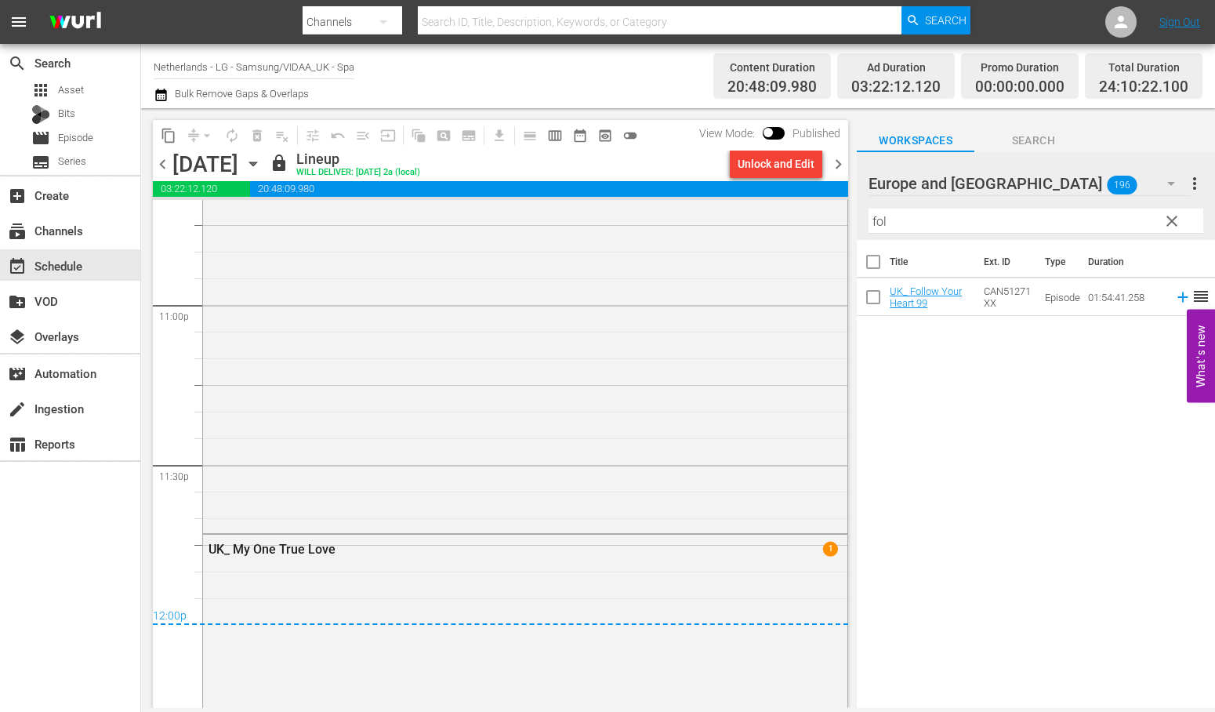
scroll to position [7274, 0]
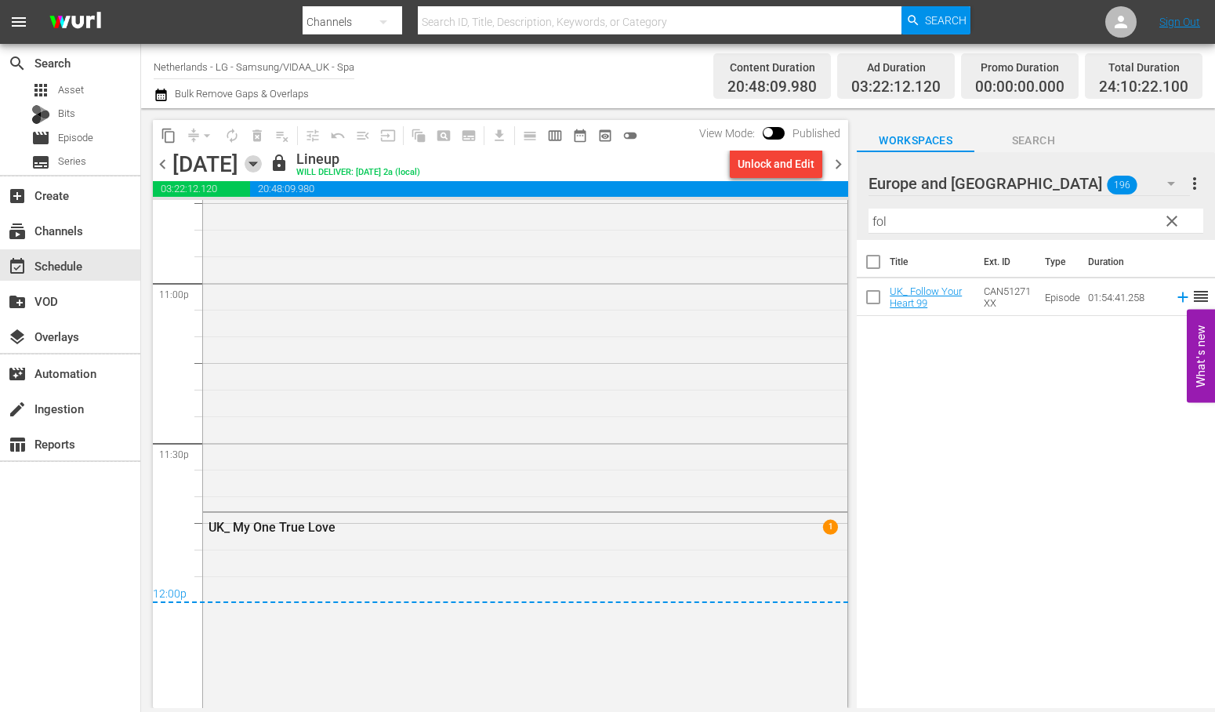
click at [262, 165] on icon "button" at bounding box center [253, 163] width 17 height 17
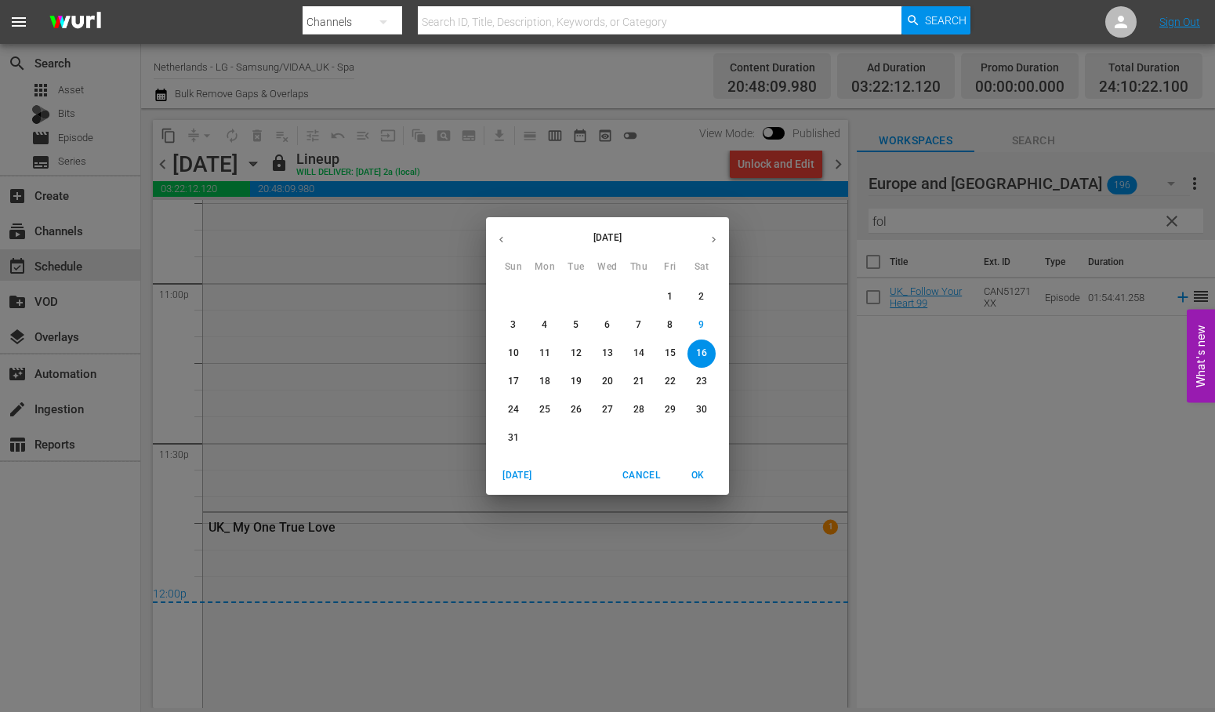
click at [511, 381] on p "17" at bounding box center [513, 381] width 11 height 13
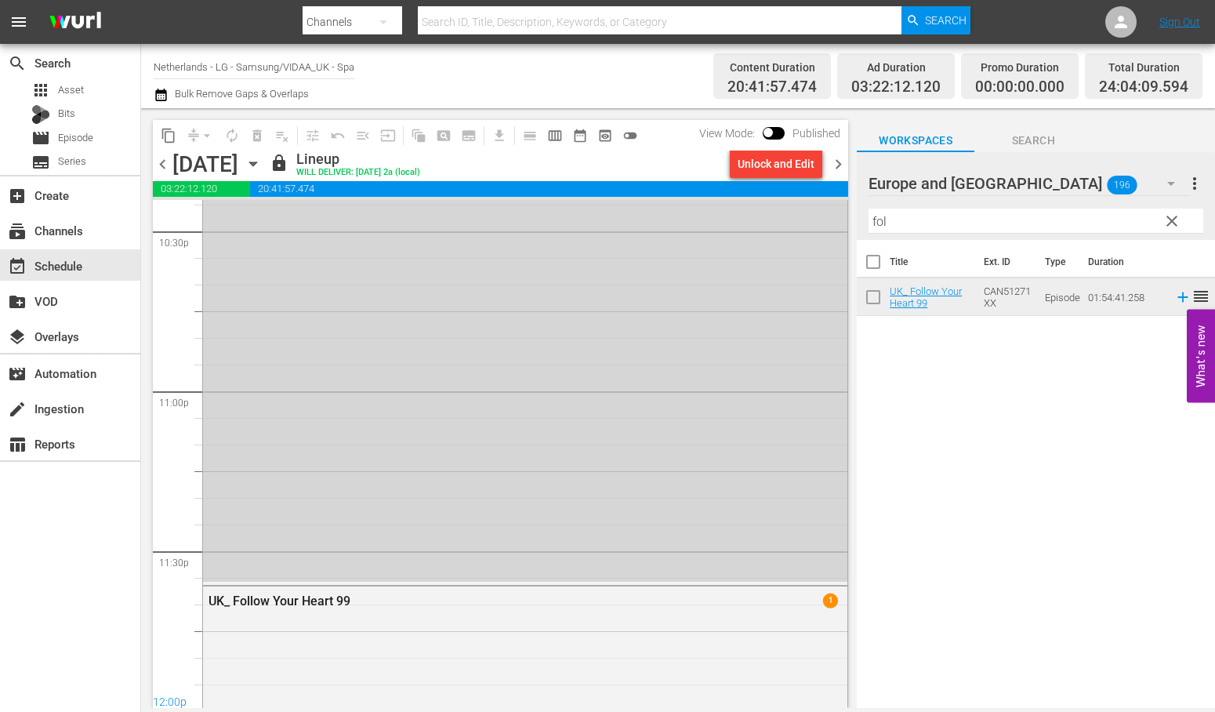
scroll to position [7328, 0]
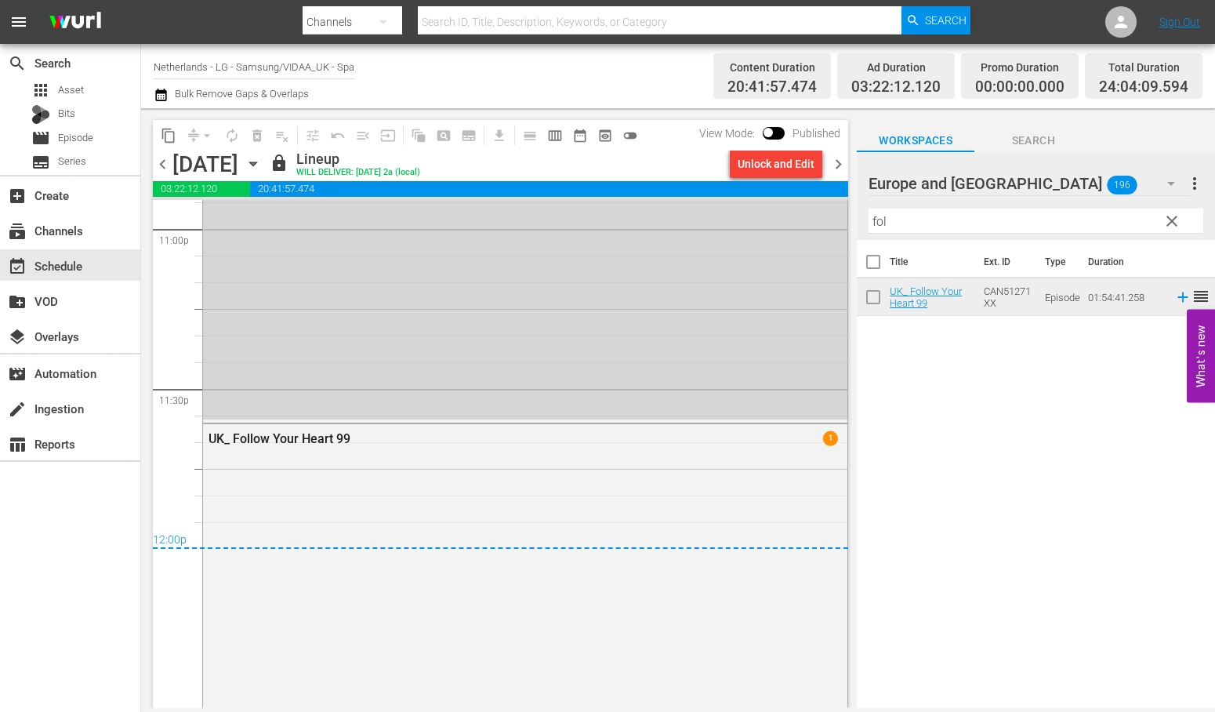
click at [262, 160] on icon "button" at bounding box center [253, 163] width 17 height 17
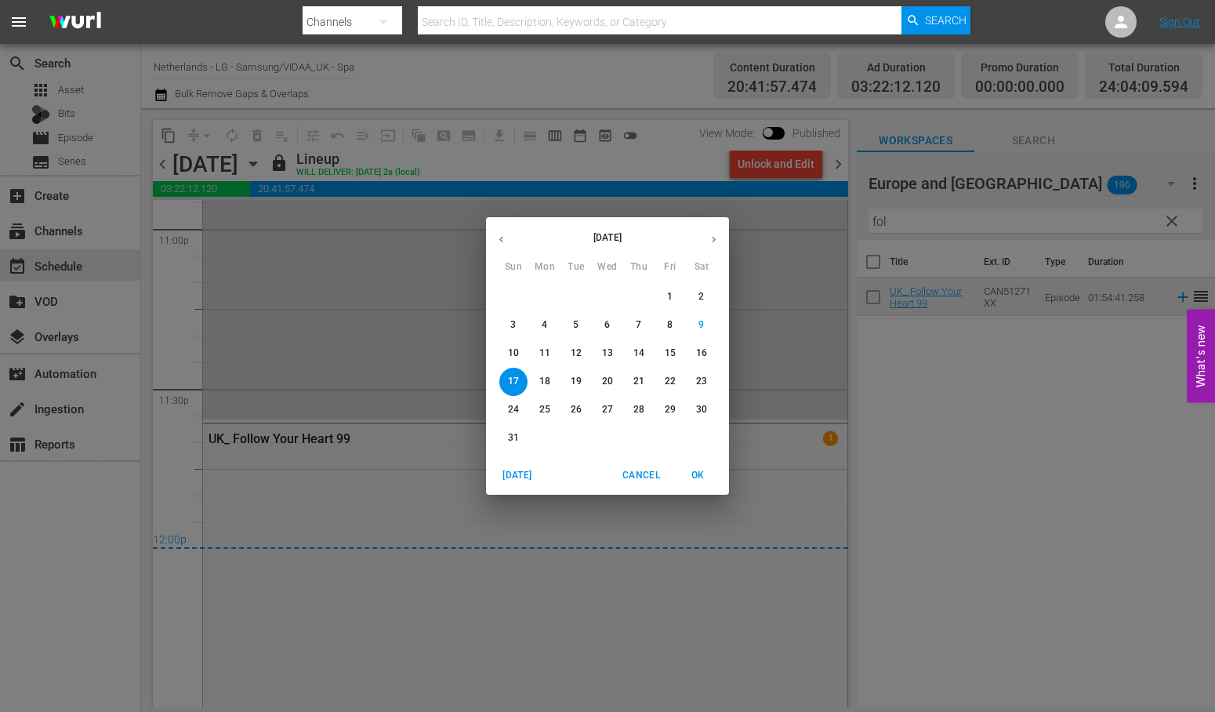
click at [545, 350] on p "11" at bounding box center [544, 353] width 11 height 13
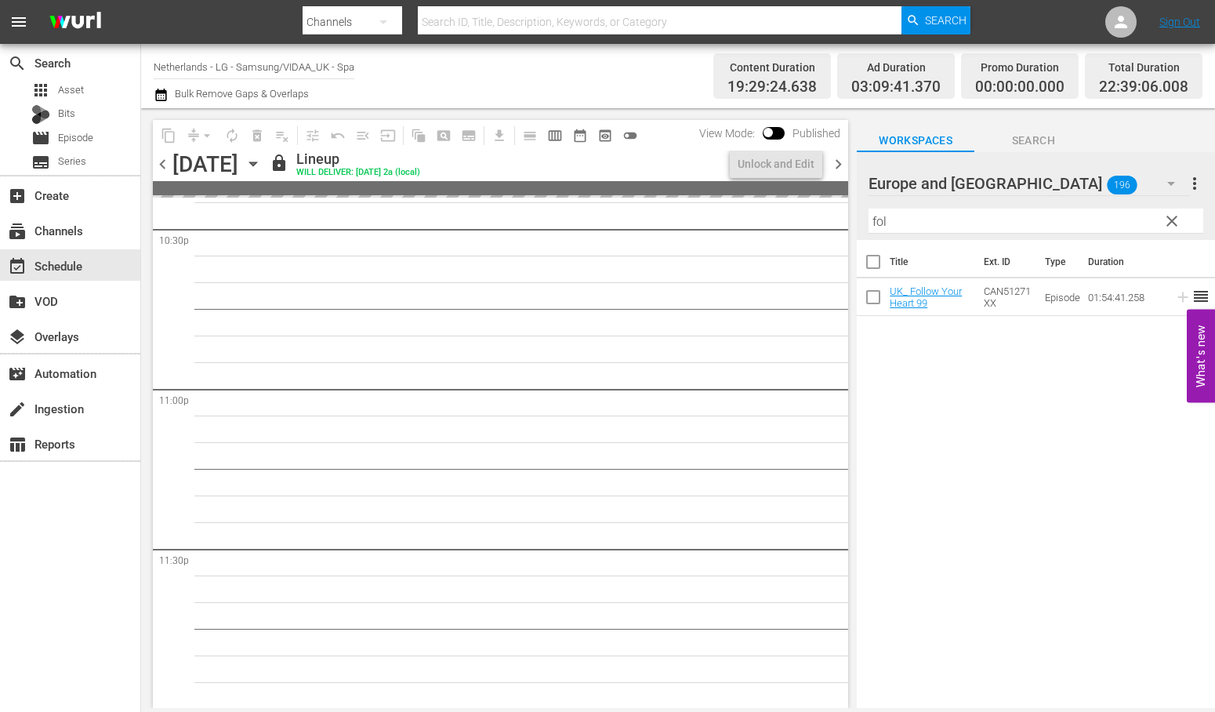
scroll to position [7183, 0]
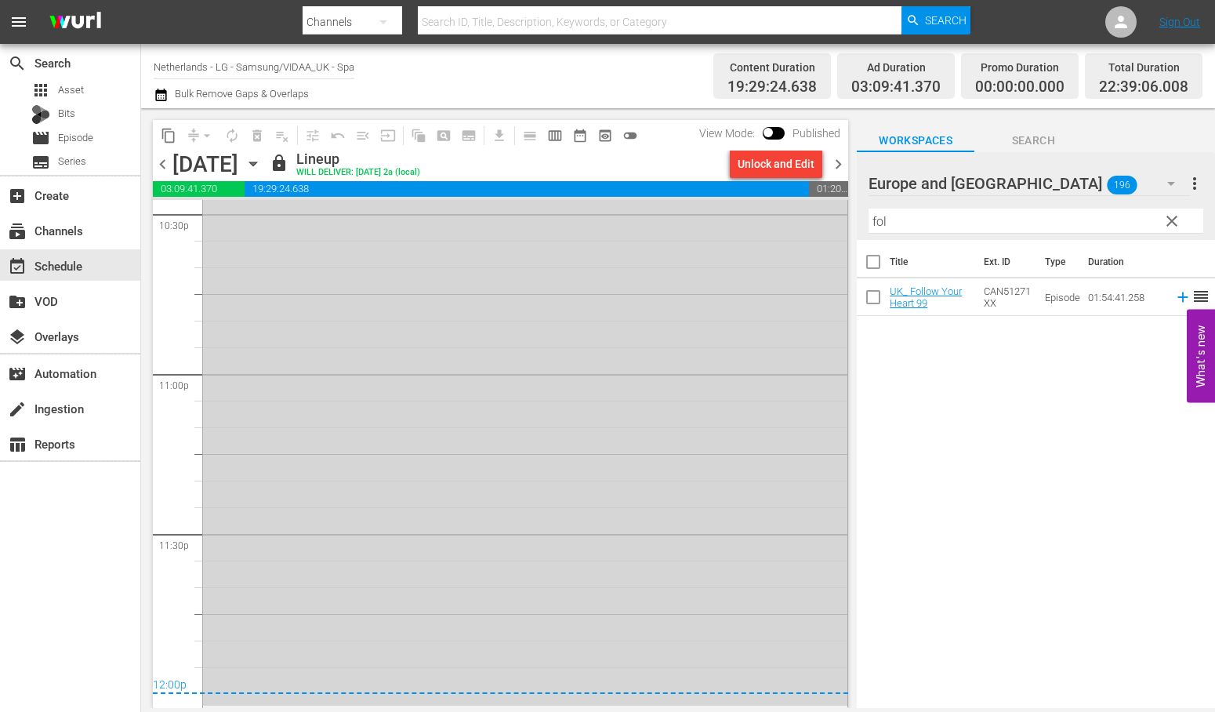
click at [262, 165] on icon "button" at bounding box center [253, 163] width 17 height 17
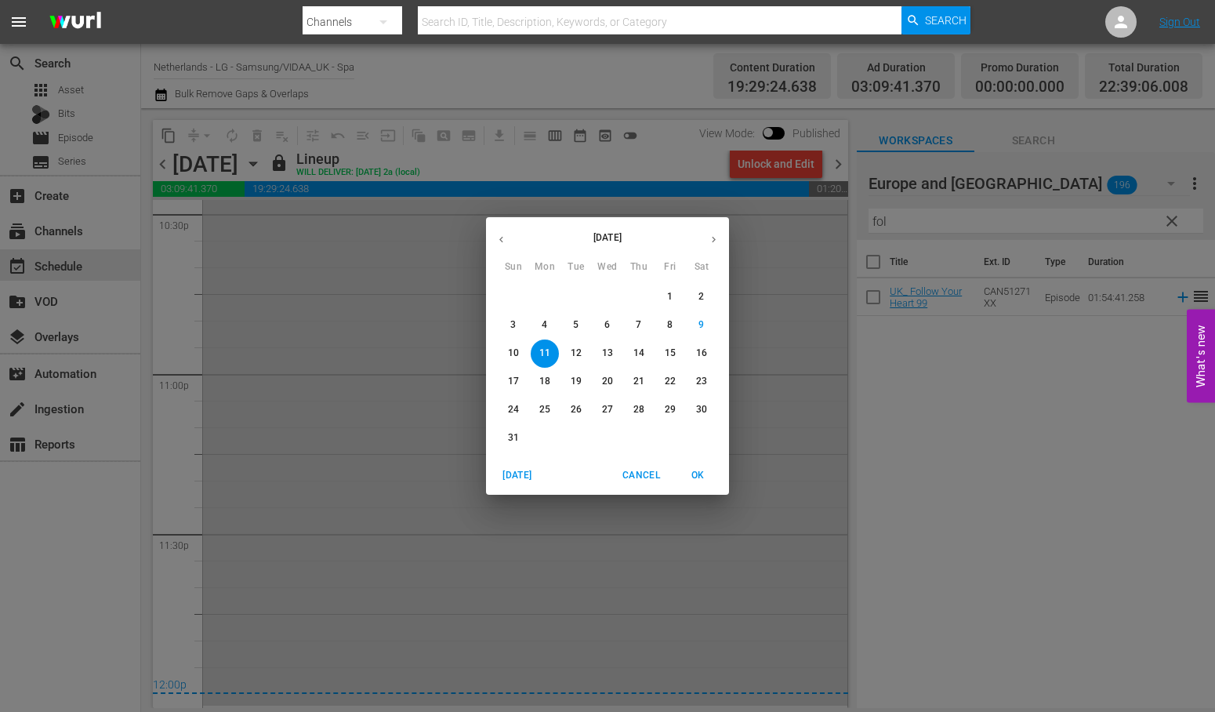
click at [577, 351] on p "12" at bounding box center [576, 353] width 11 height 13
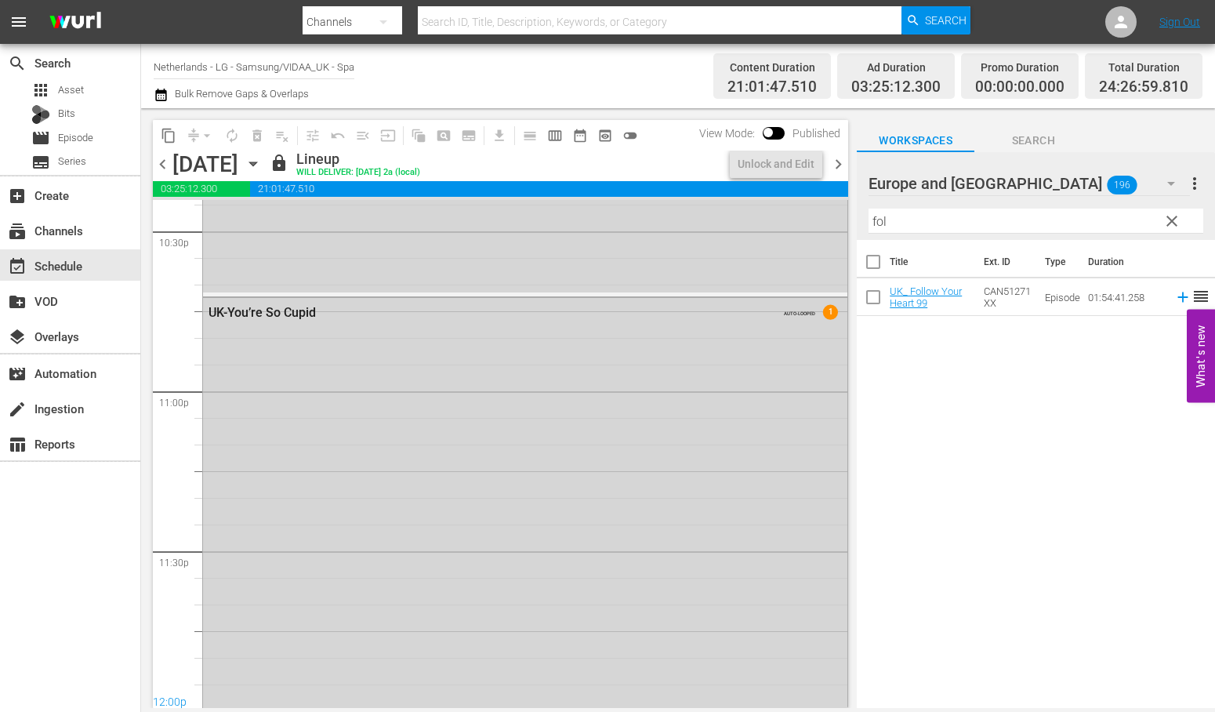
scroll to position [7248, 0]
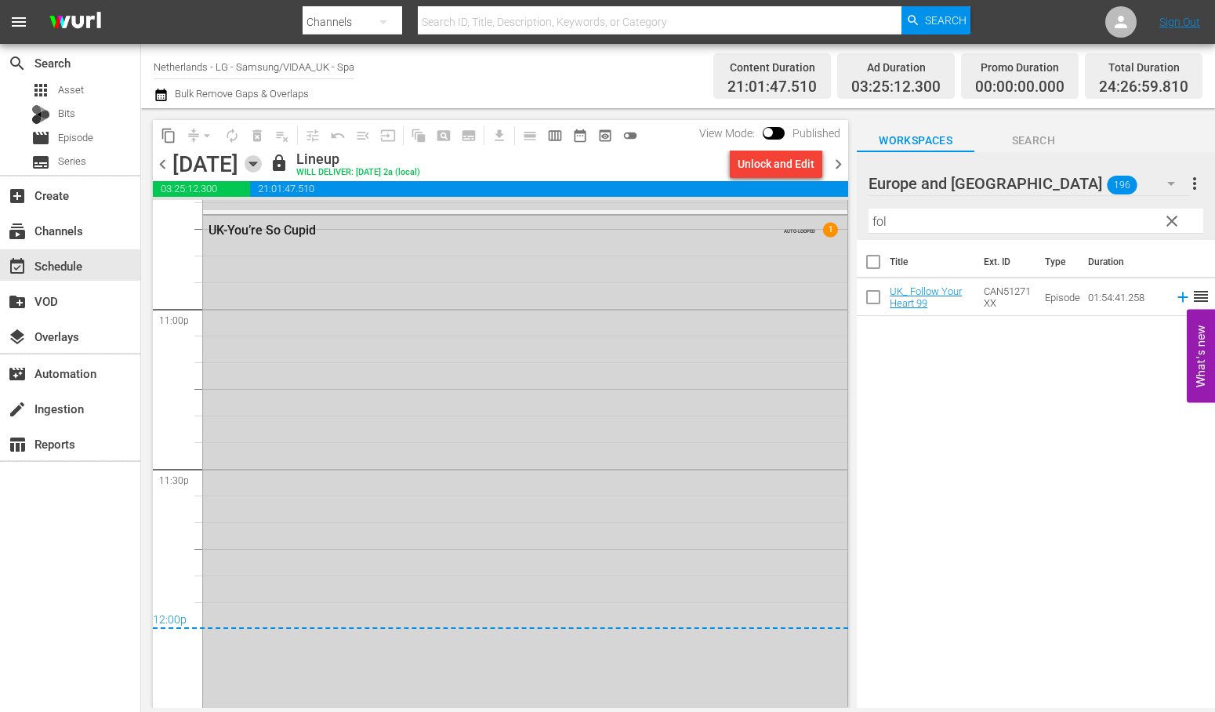
click at [256, 165] on icon "button" at bounding box center [252, 164] width 7 height 4
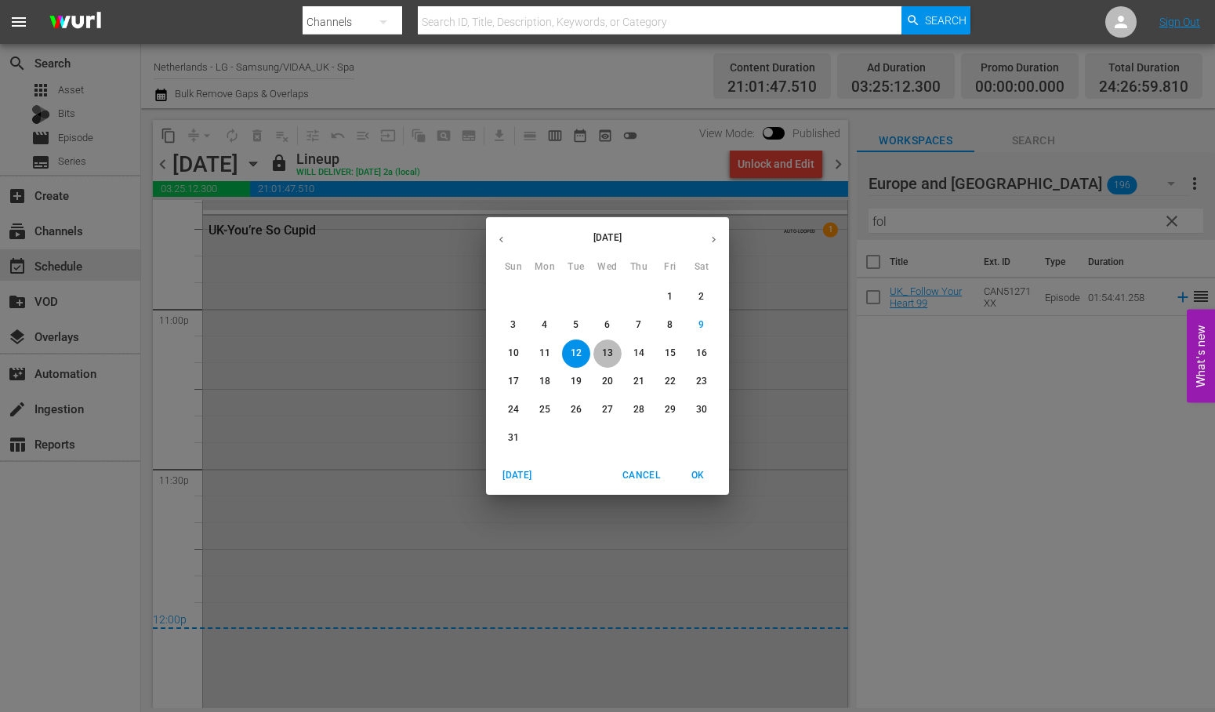
drag, startPoint x: 608, startPoint y: 351, endPoint x: 522, endPoint y: 227, distance: 150.9
click at [608, 351] on p "13" at bounding box center [607, 353] width 11 height 13
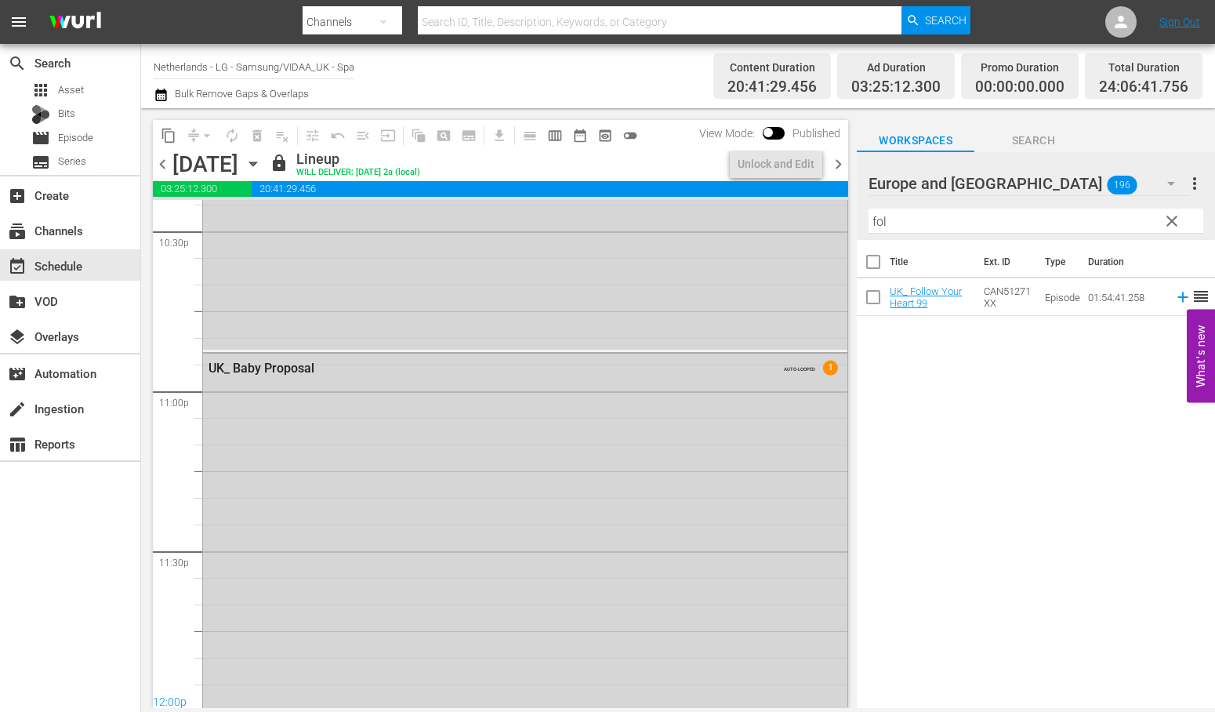
scroll to position [7363, 0]
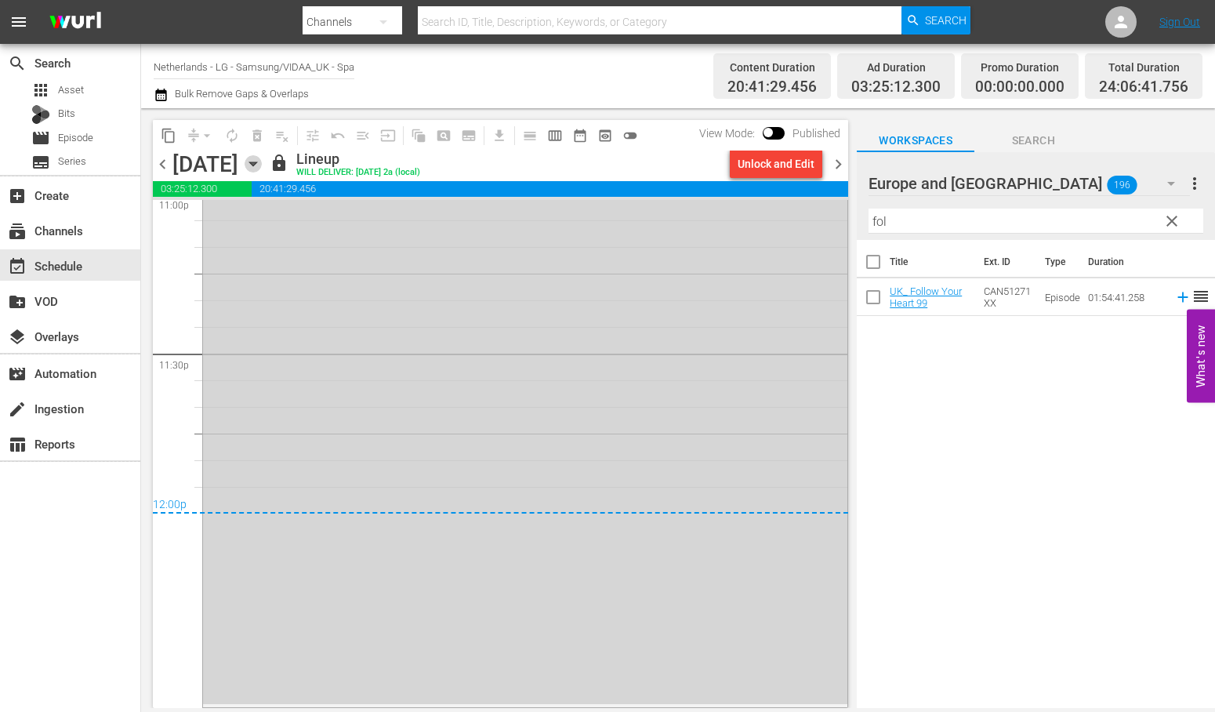
click at [262, 160] on icon "button" at bounding box center [253, 163] width 17 height 17
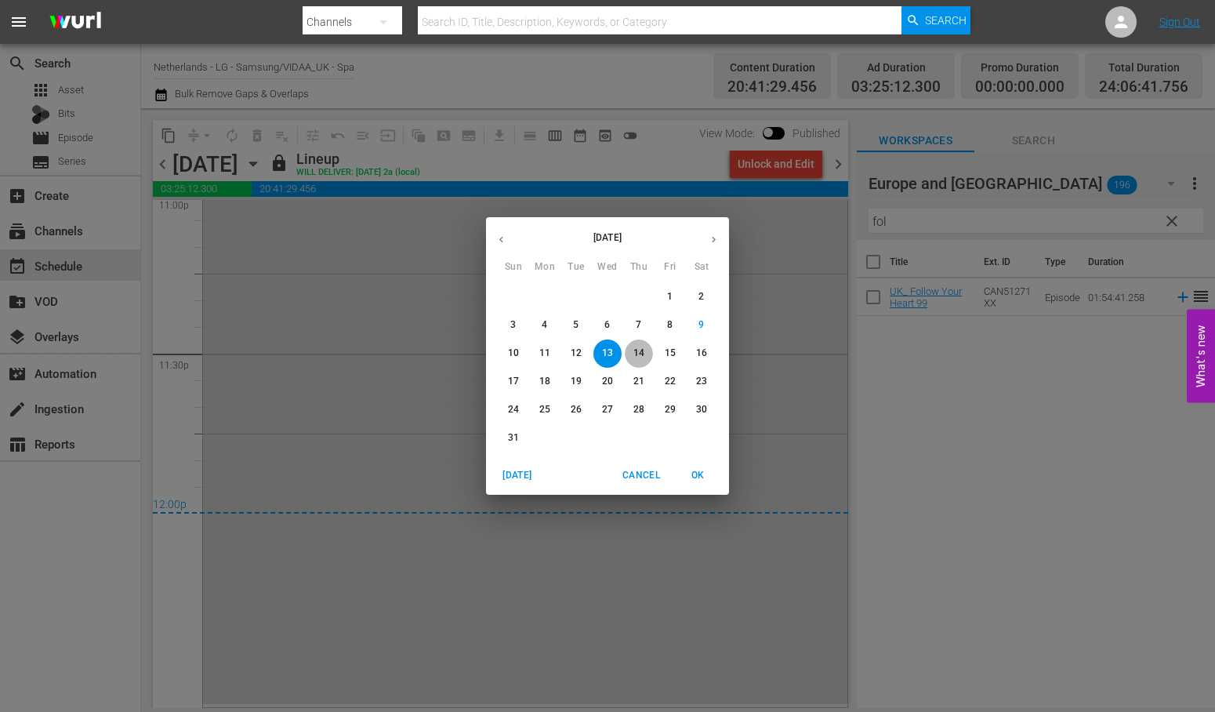
click at [643, 354] on p "14" at bounding box center [638, 353] width 11 height 13
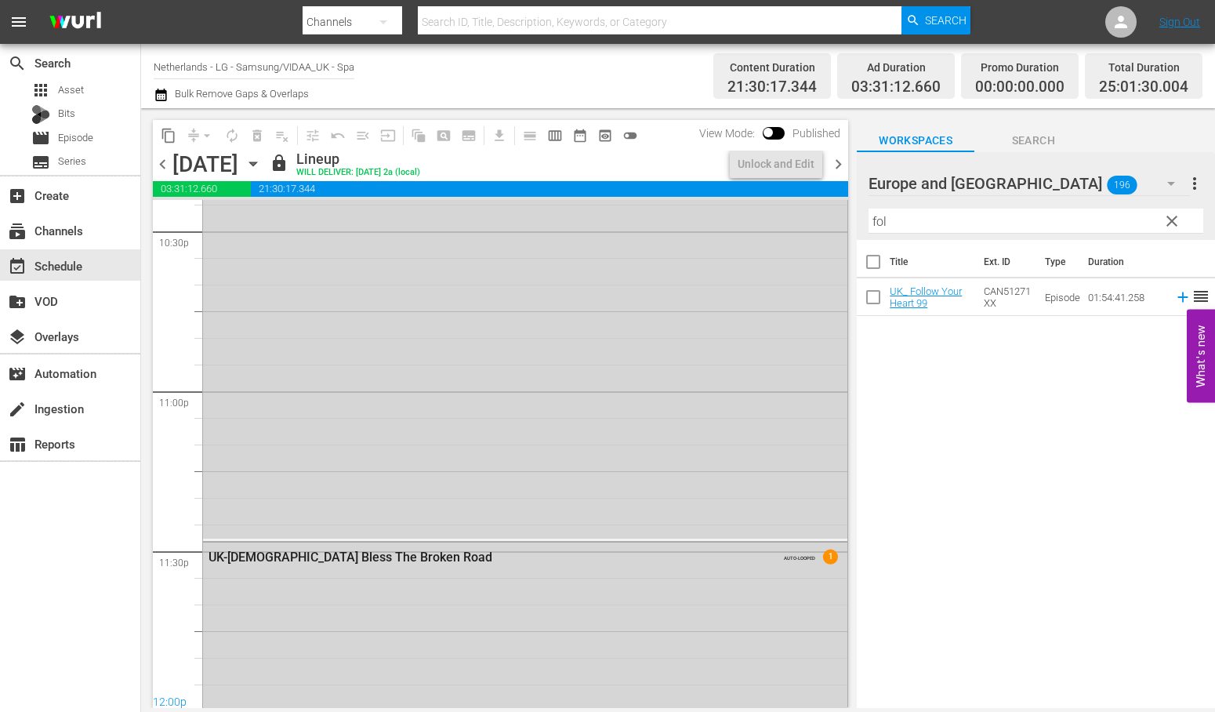
scroll to position [7274, 0]
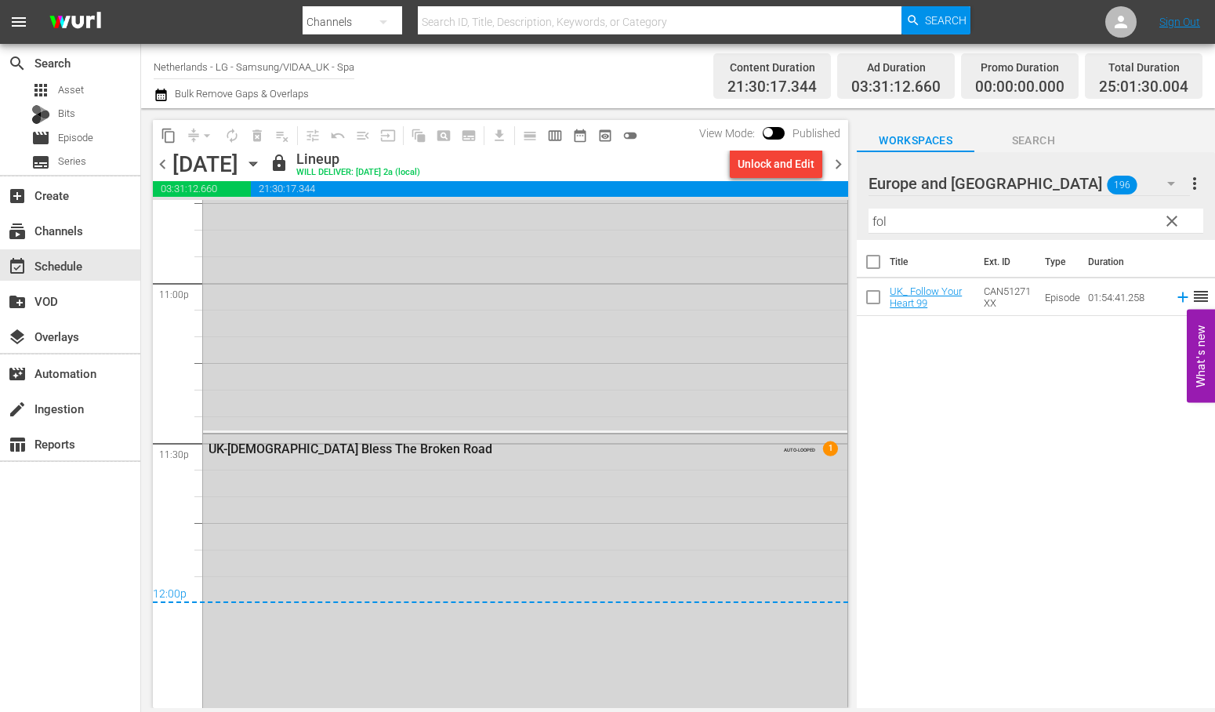
click at [262, 161] on icon "button" at bounding box center [253, 163] width 17 height 17
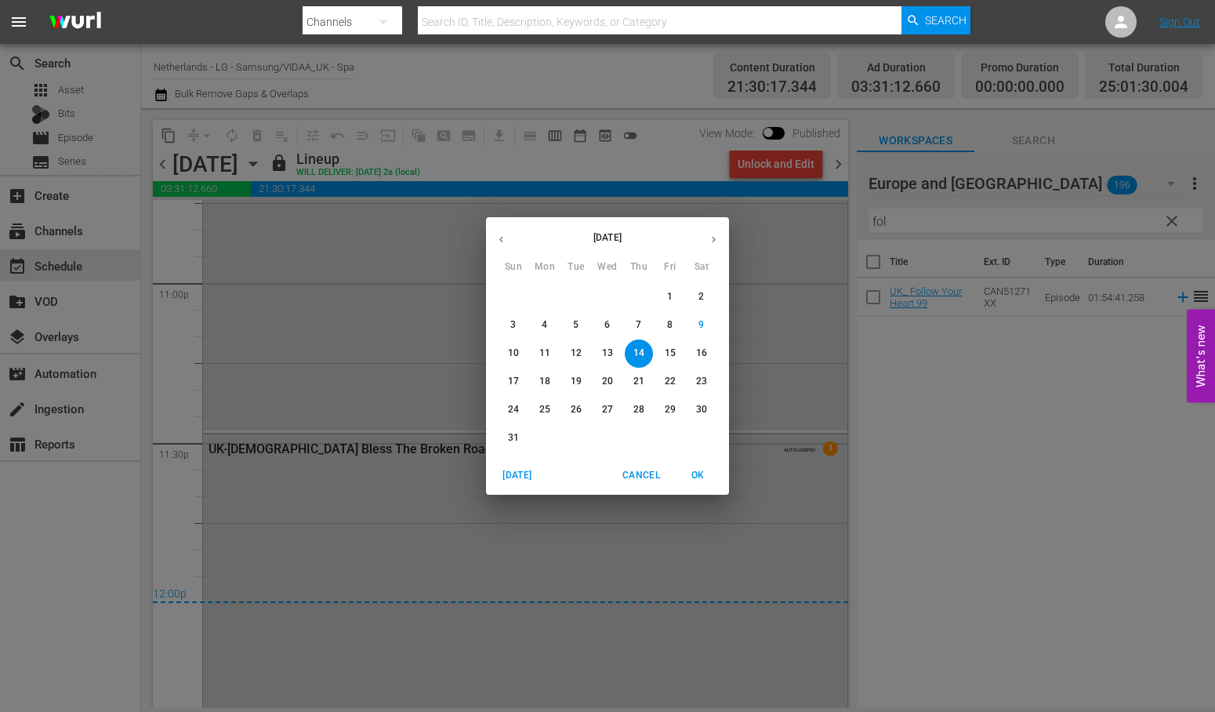
drag, startPoint x: 673, startPoint y: 354, endPoint x: 628, endPoint y: 284, distance: 82.9
click at [673, 354] on p "15" at bounding box center [670, 353] width 11 height 13
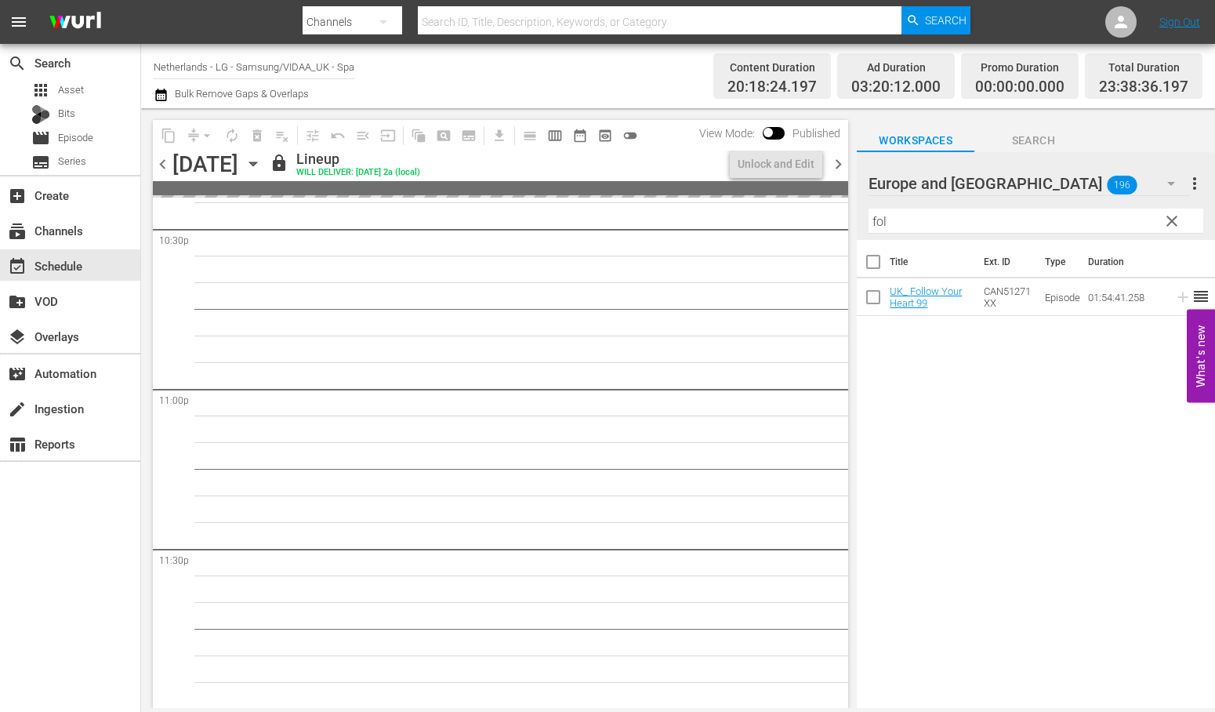
scroll to position [7435, 0]
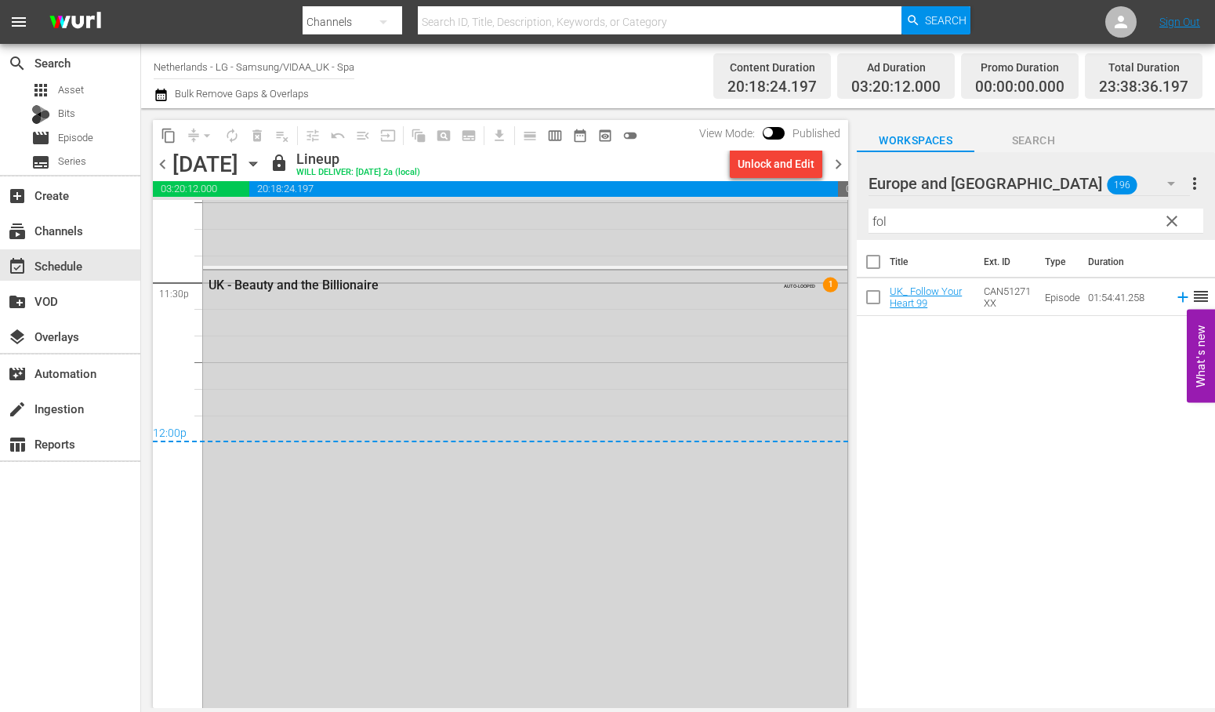
click at [256, 163] on icon "button" at bounding box center [252, 164] width 7 height 4
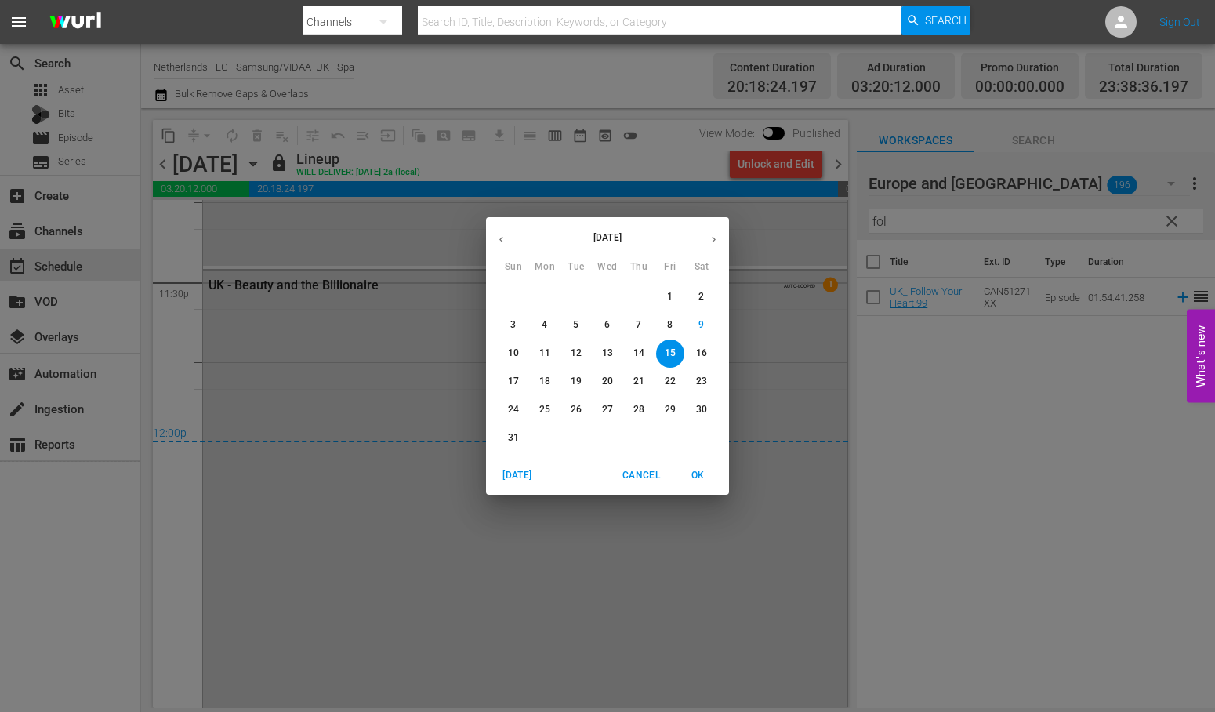
click at [707, 348] on span "16" at bounding box center [702, 353] width 28 height 13
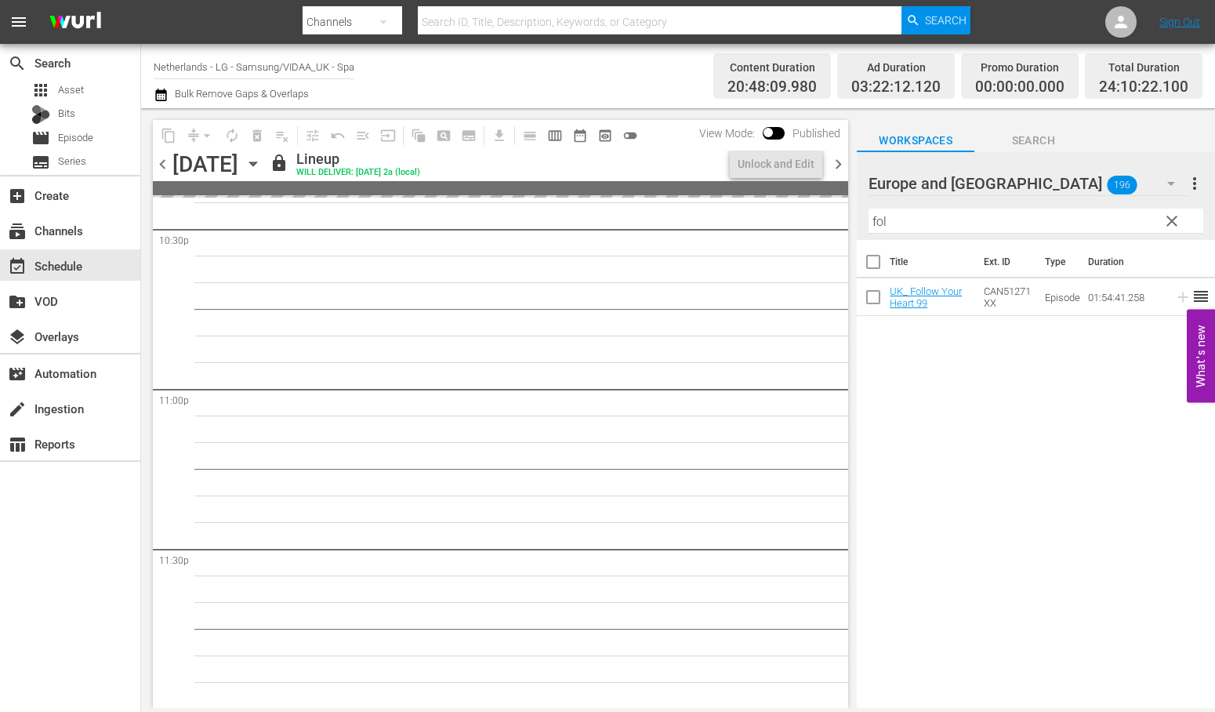
scroll to position [7274, 0]
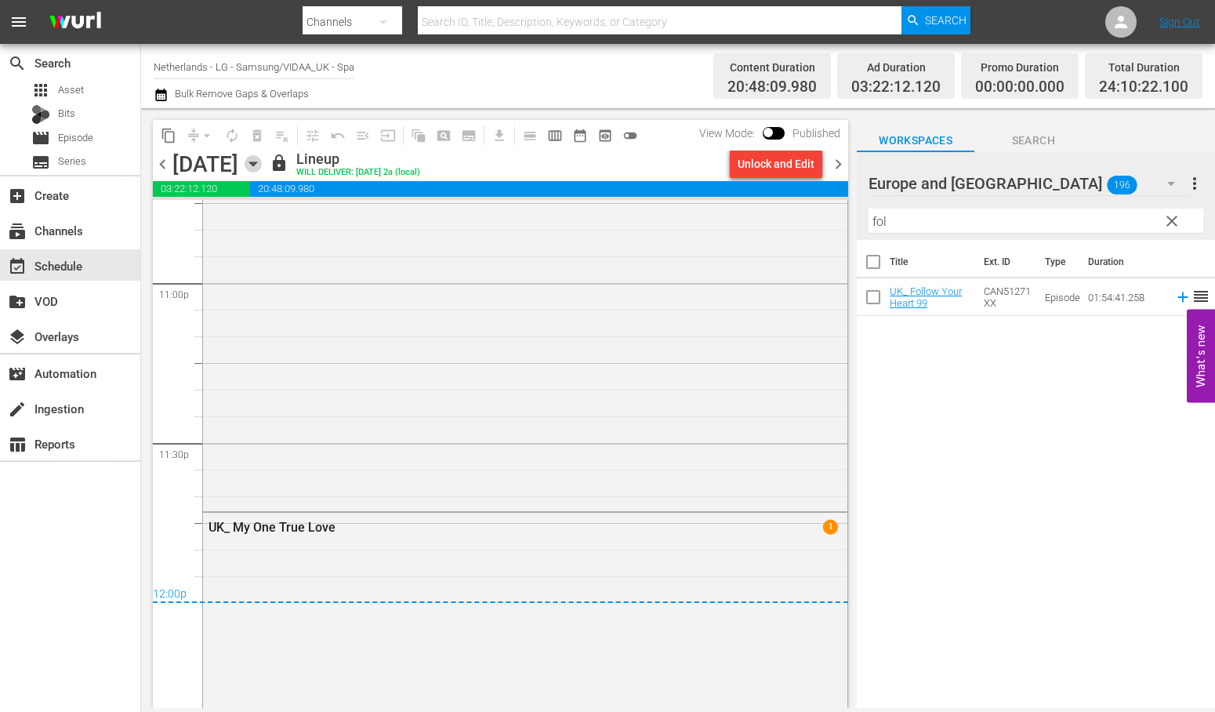
click at [262, 166] on icon "button" at bounding box center [253, 163] width 17 height 17
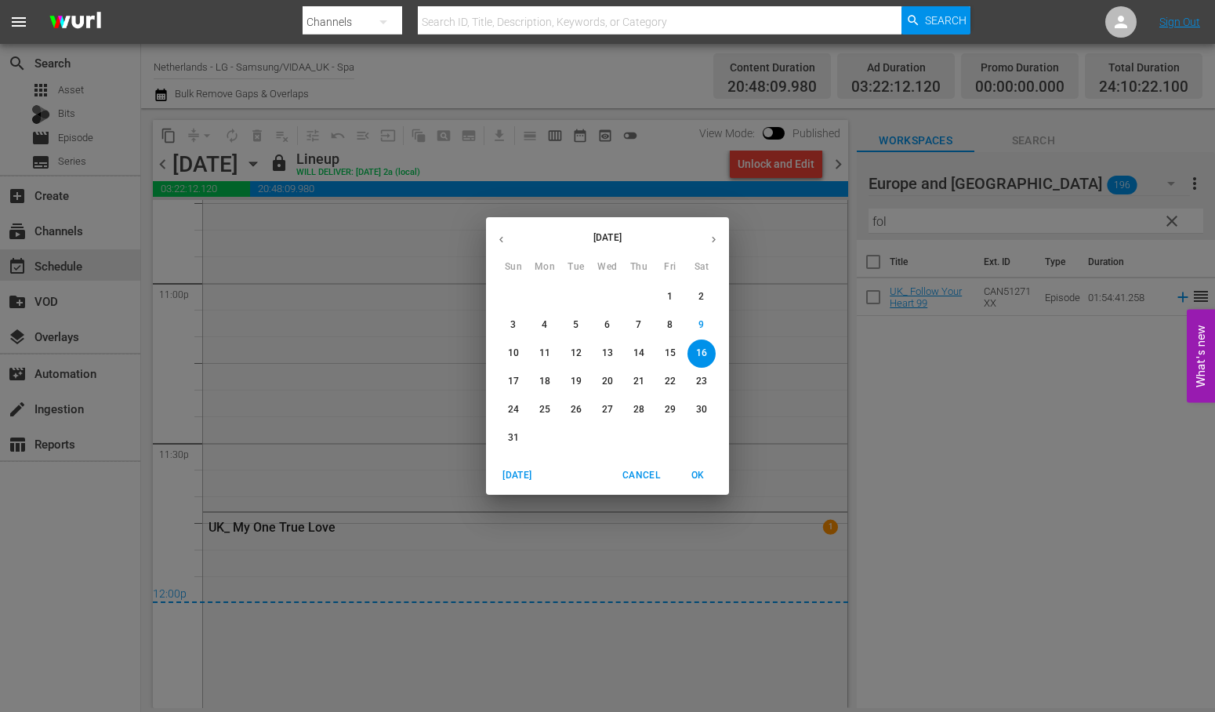
click at [516, 376] on p "17" at bounding box center [513, 381] width 11 height 13
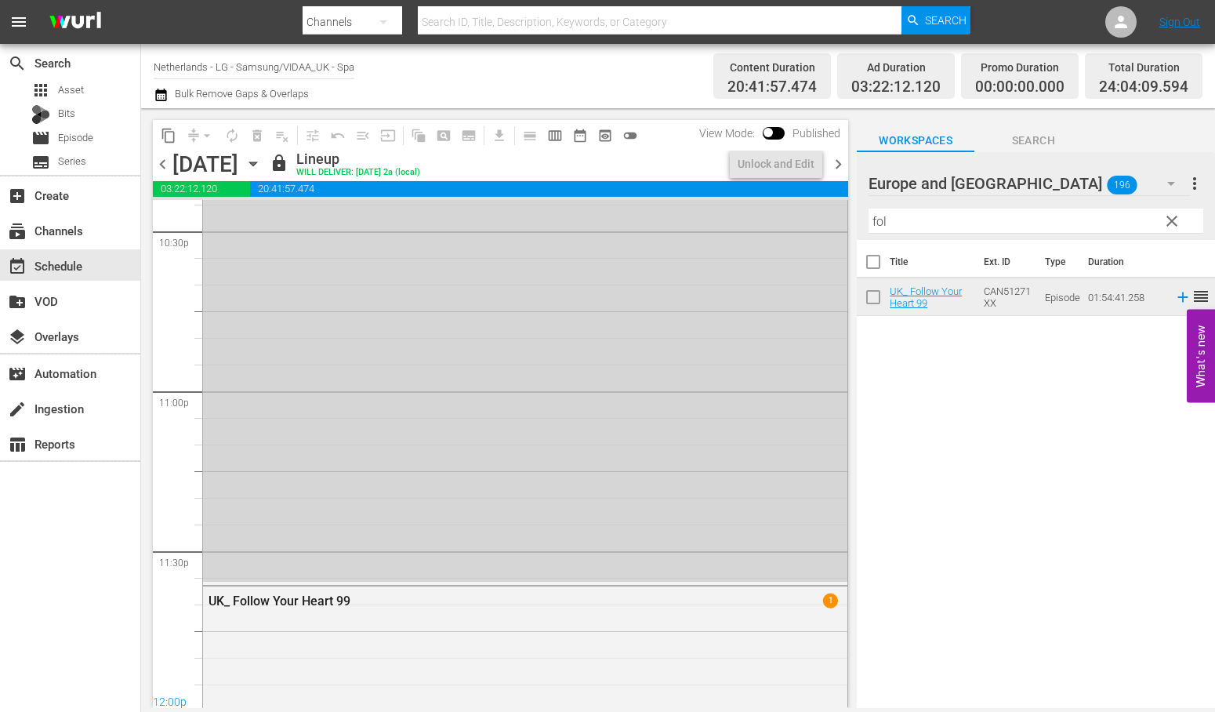
scroll to position [7328, 0]
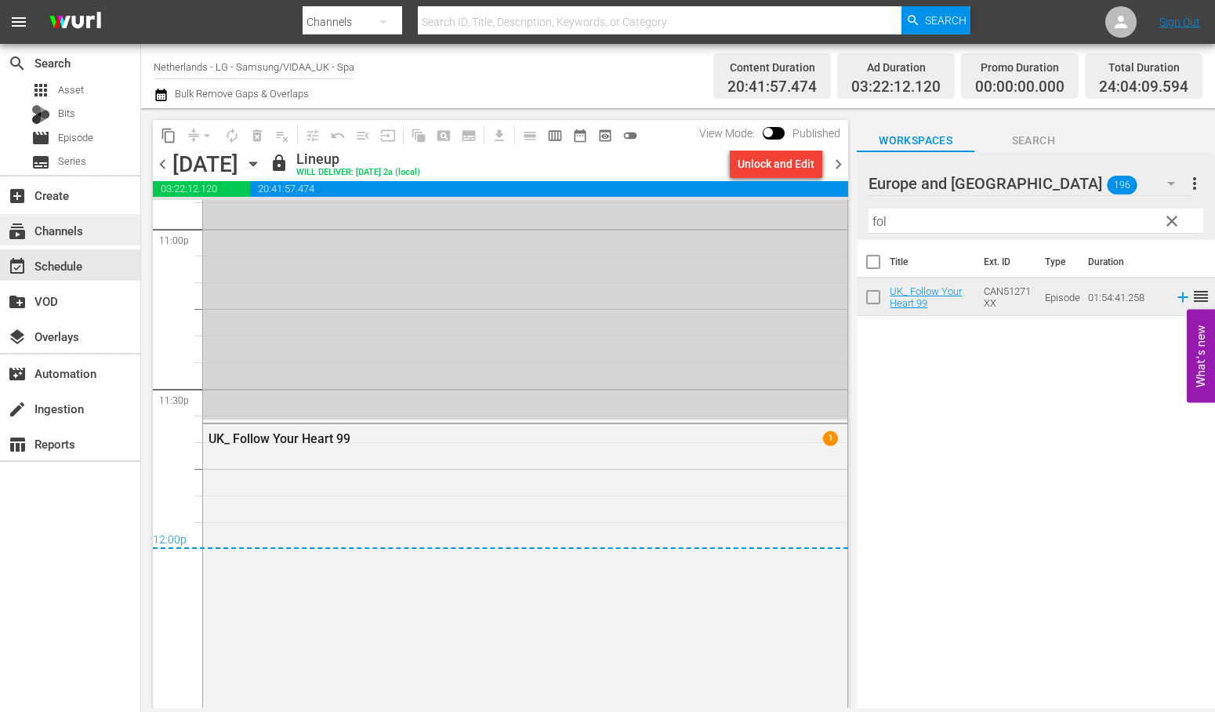
click at [72, 234] on div "subscriptions Channels" at bounding box center [44, 228] width 88 height 14
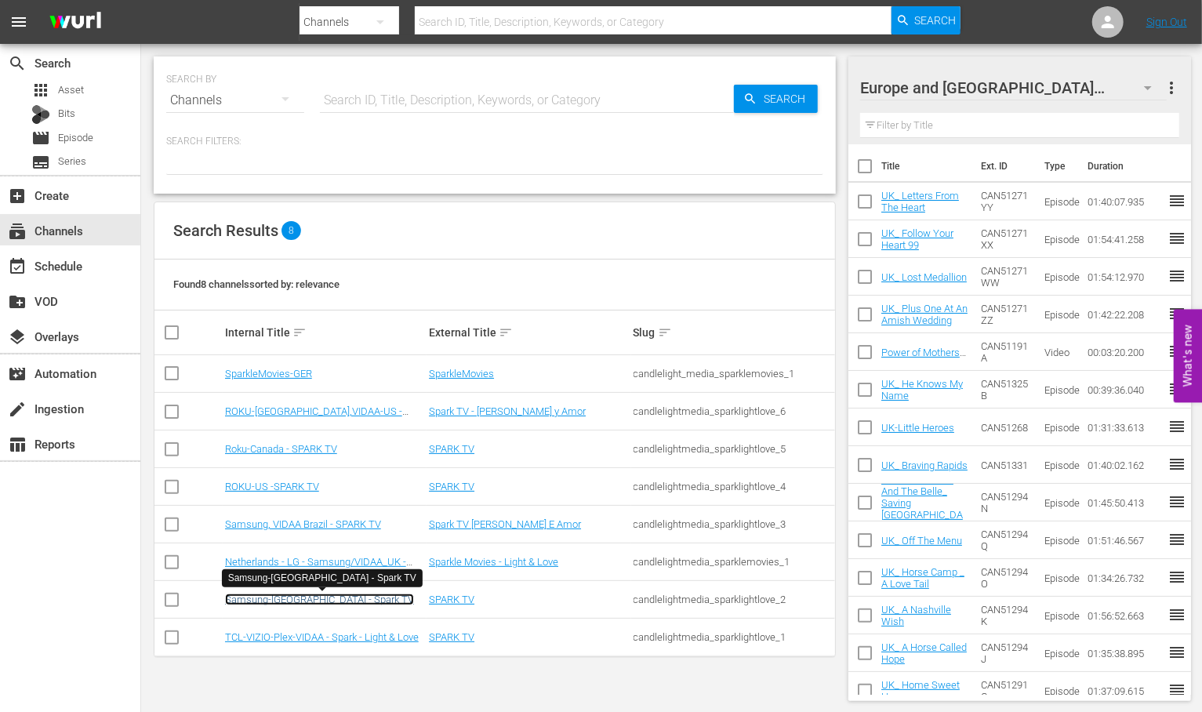
click at [304, 600] on link "Samsung-[GEOGRAPHIC_DATA] - Spark TV" at bounding box center [319, 599] width 189 height 12
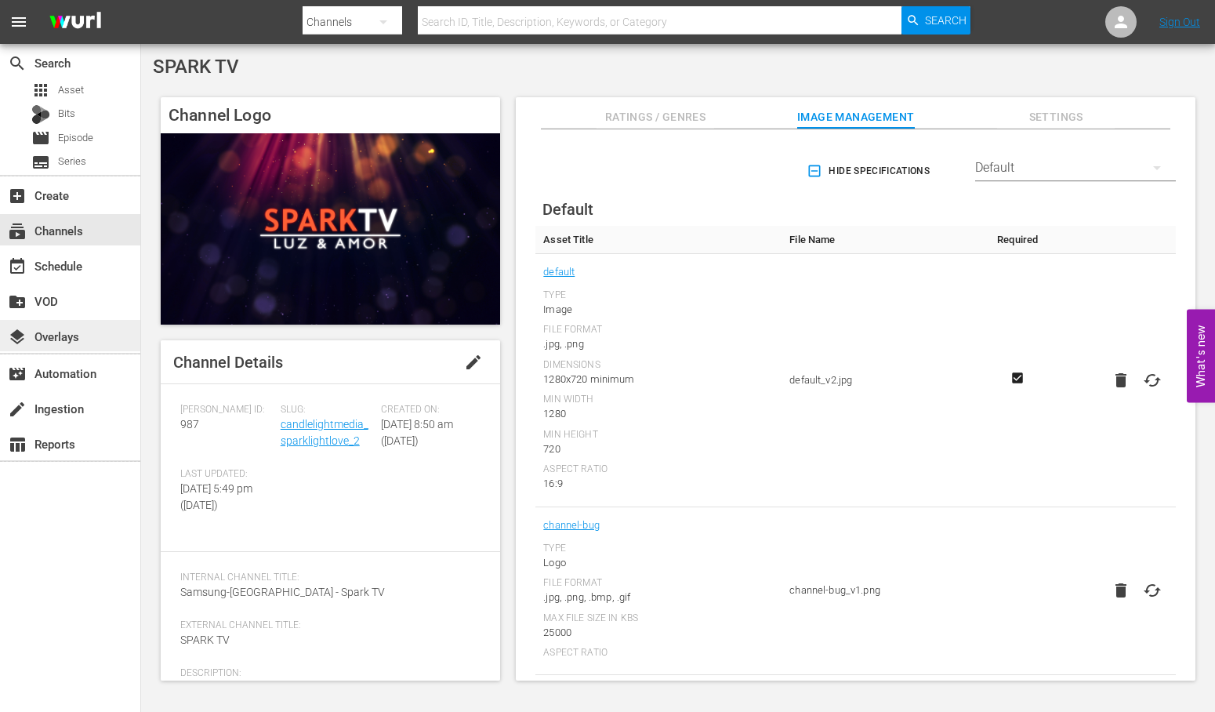
click at [66, 327] on div "layers Overlays" at bounding box center [44, 334] width 88 height 14
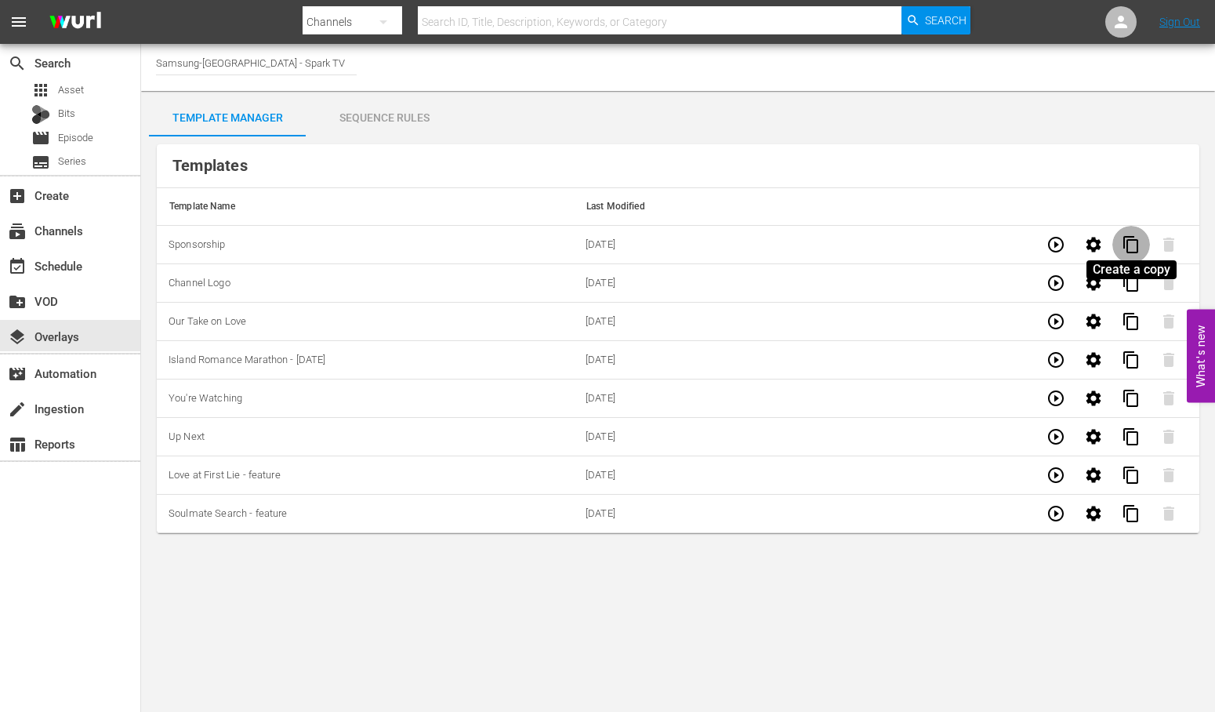
click at [1138, 244] on span "content_copy" at bounding box center [1131, 244] width 19 height 19
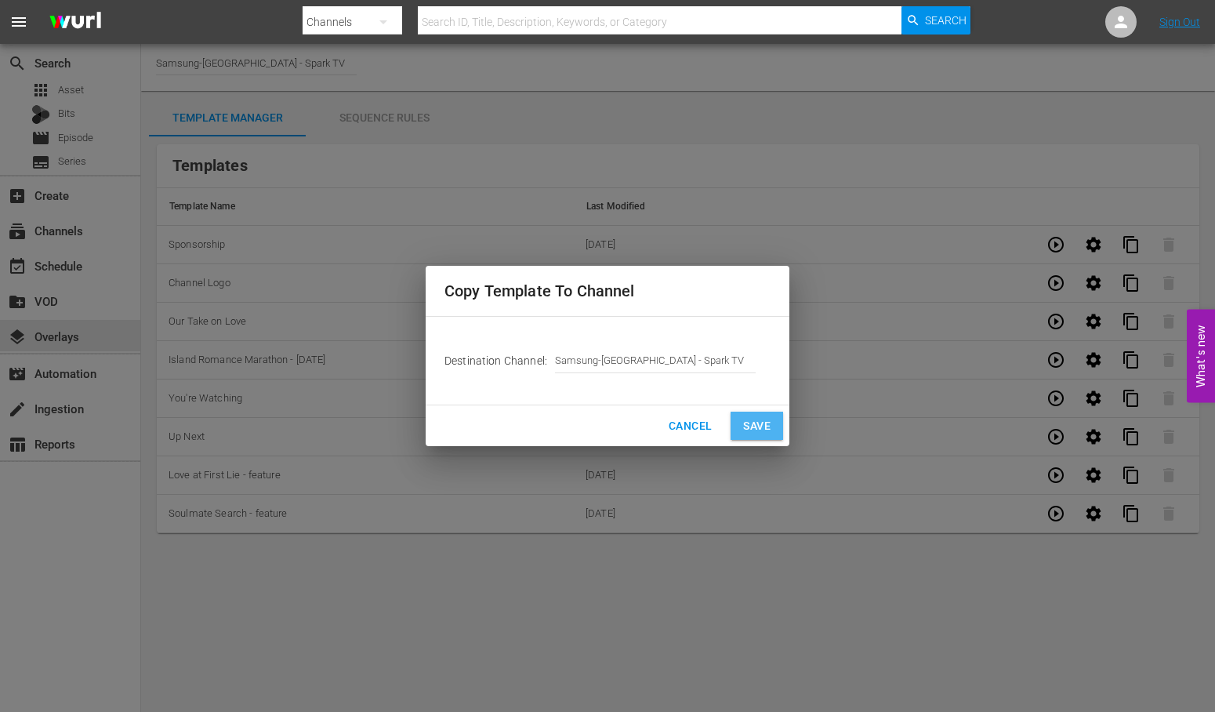
click at [764, 429] on span "Save" at bounding box center [756, 426] width 27 height 20
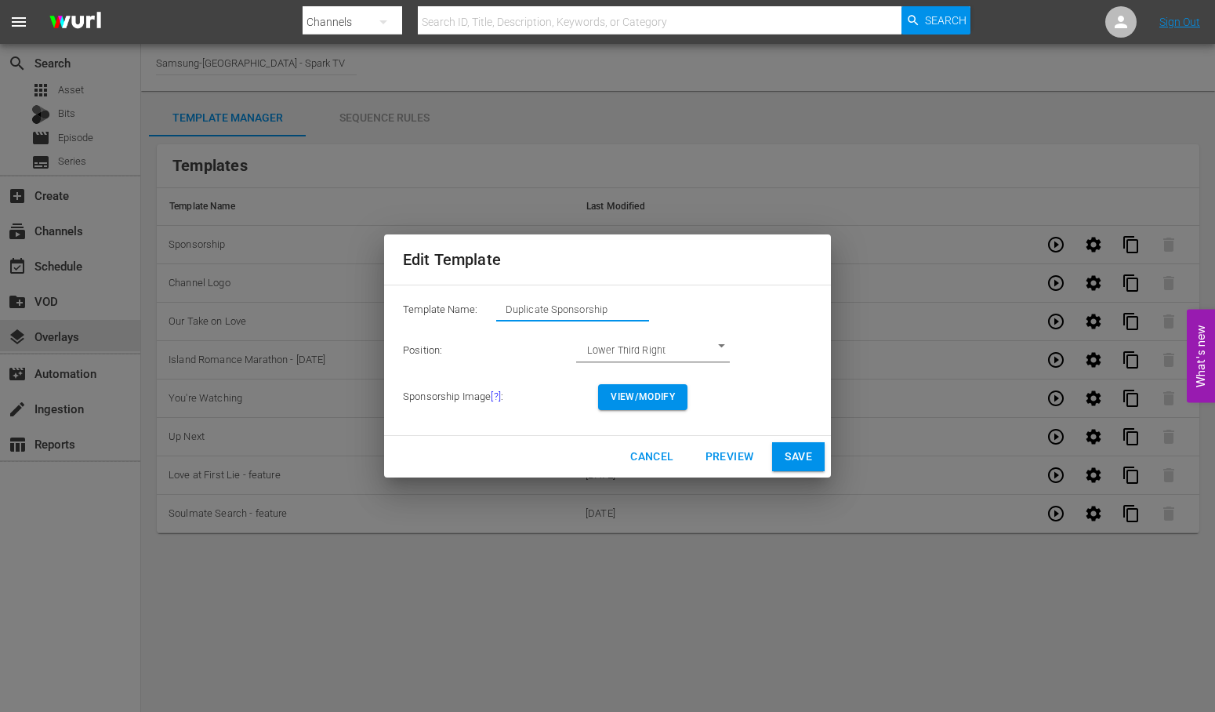
drag, startPoint x: 638, startPoint y: 309, endPoint x: 260, endPoint y: 286, distance: 379.4
click at [260, 286] on div "Edit Template Template Name: Duplicate Sponsorship Position: Lower Third Right …" at bounding box center [607, 355] width 1196 height 693
type input "Not Cinderella's Type"
click at [662, 397] on span "View/Modify" at bounding box center [643, 397] width 64 height 16
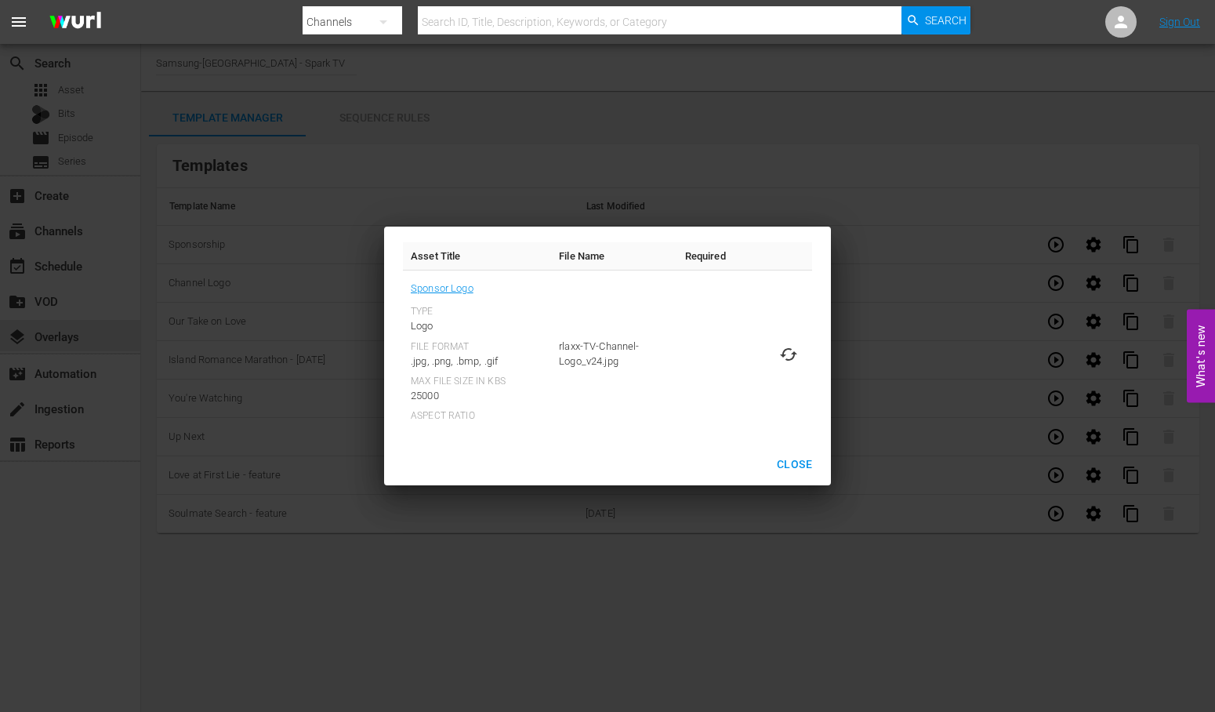
click at [793, 355] on icon at bounding box center [788, 354] width 19 height 19
click at [774, 368] on input "file" at bounding box center [773, 368] width 1 height 1
type input "C:\fakepath\NotCinderellasType_SP_Película_Domingo.jpg"
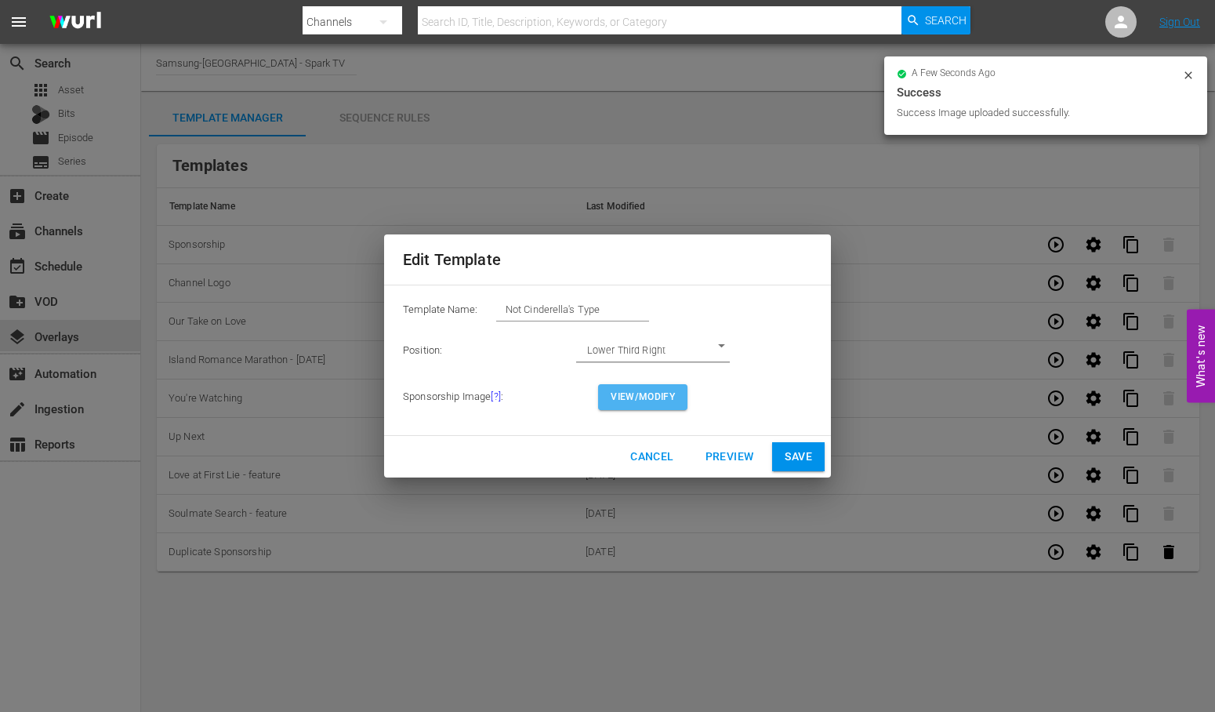
click at [675, 394] on button "View/Modify" at bounding box center [642, 397] width 89 height 26
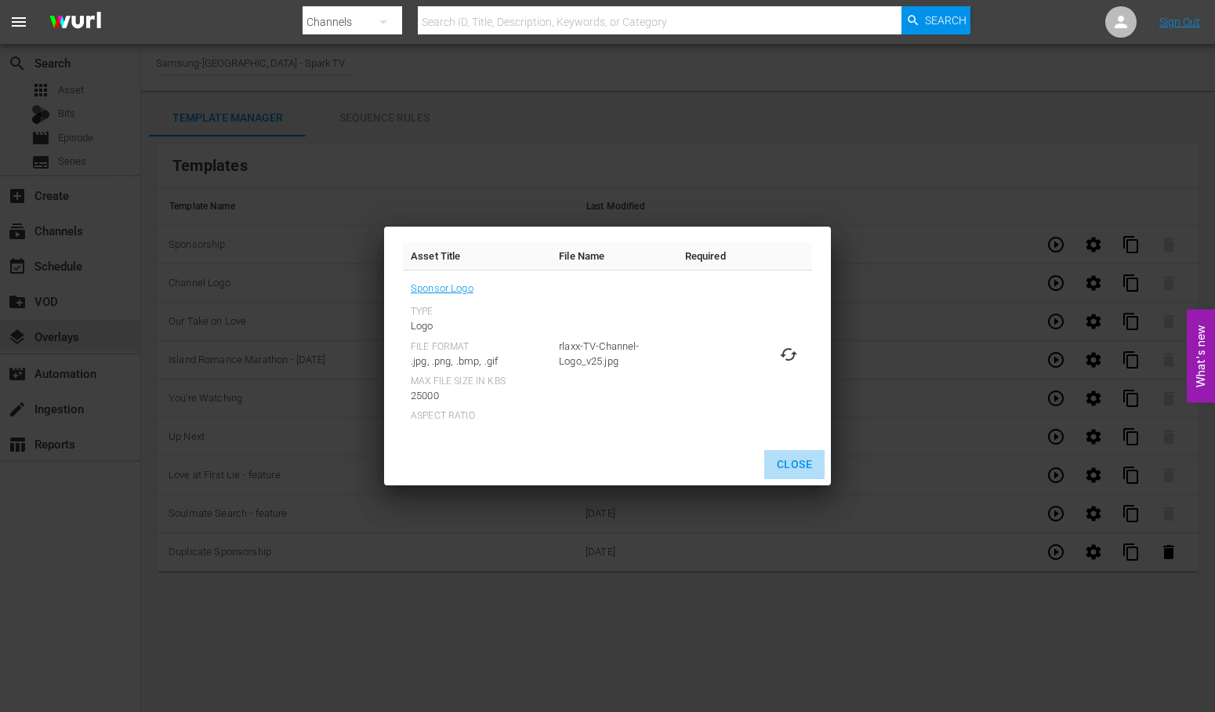
click at [800, 463] on span "Close" at bounding box center [794, 465] width 35 height 20
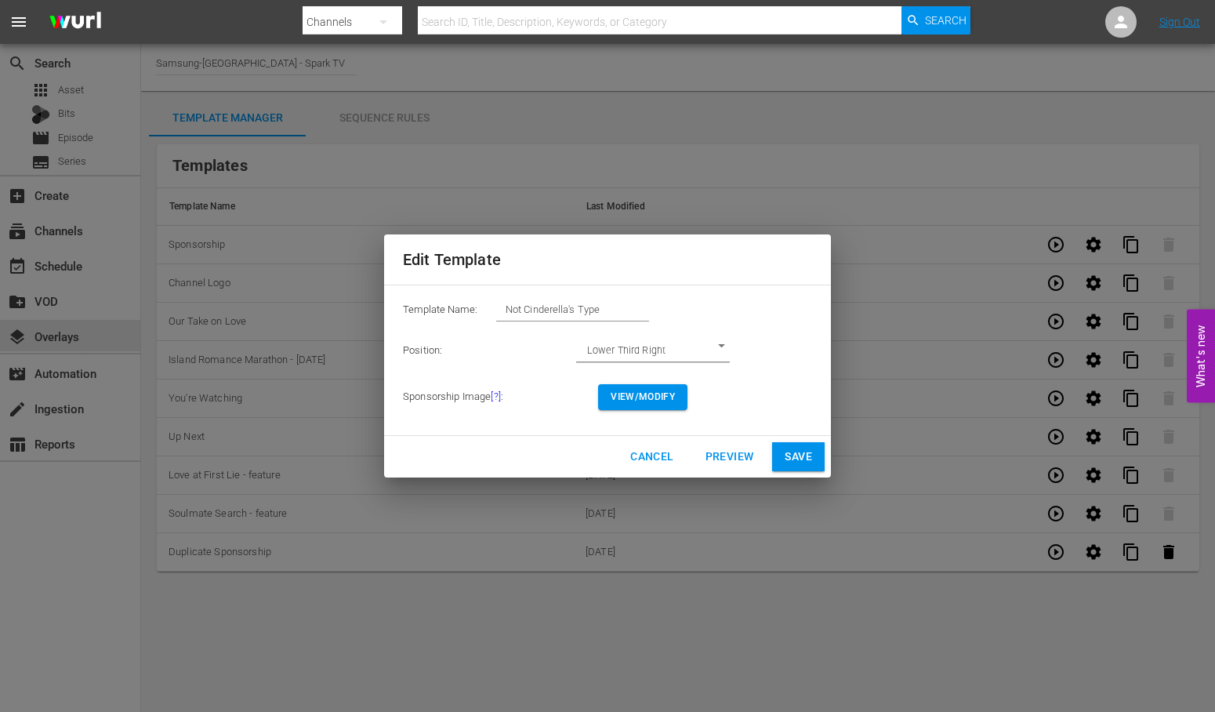
click at [733, 452] on span "Preview" at bounding box center [730, 457] width 49 height 20
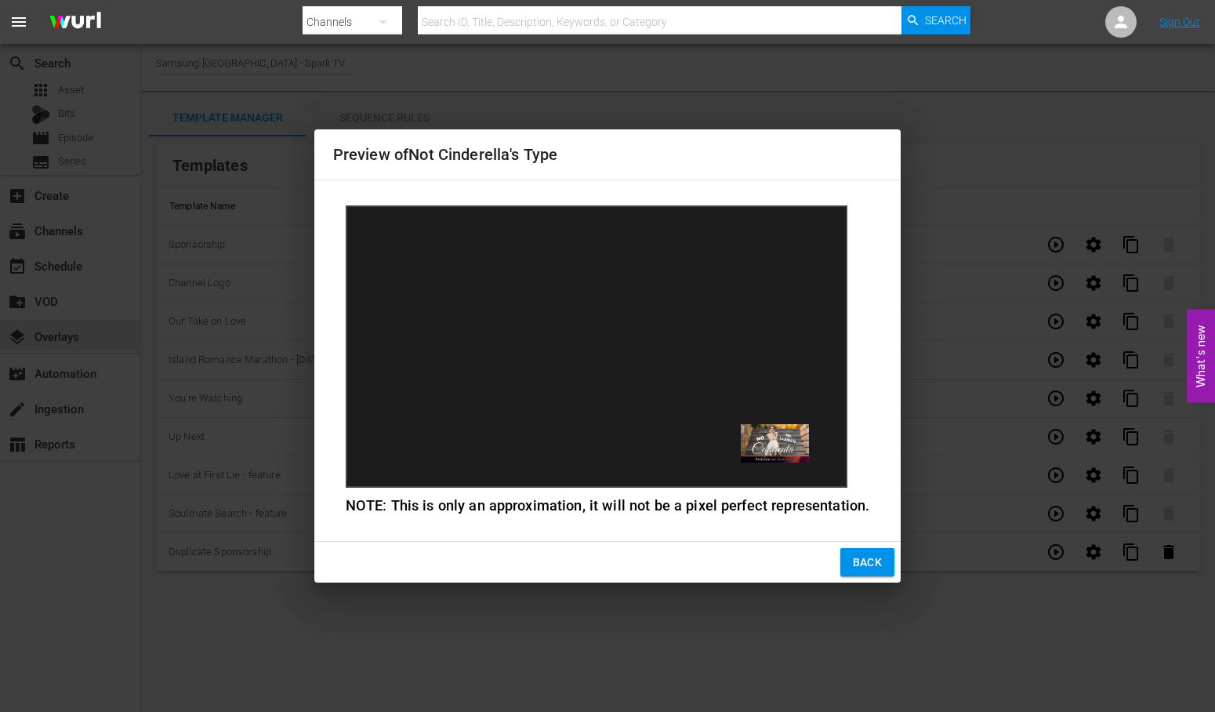
click at [857, 554] on span "Back" at bounding box center [868, 563] width 30 height 20
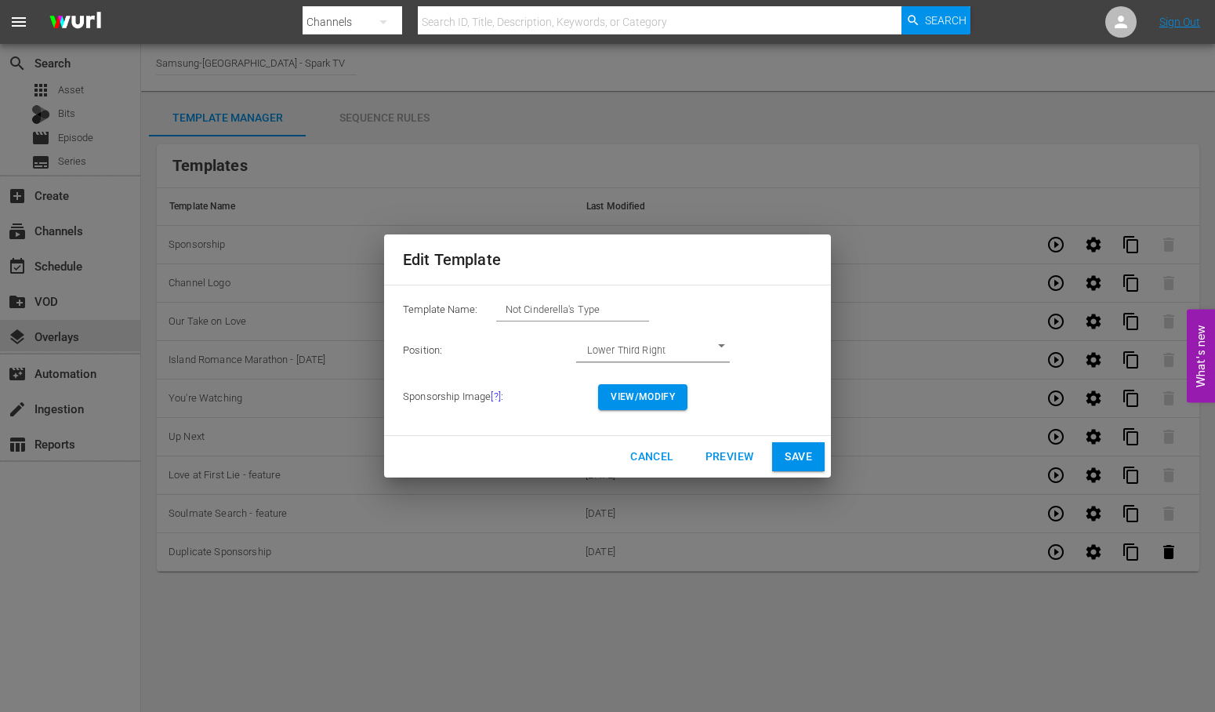
click at [804, 458] on span "Save" at bounding box center [798, 457] width 27 height 20
type input "Duplicate Sponsorship"
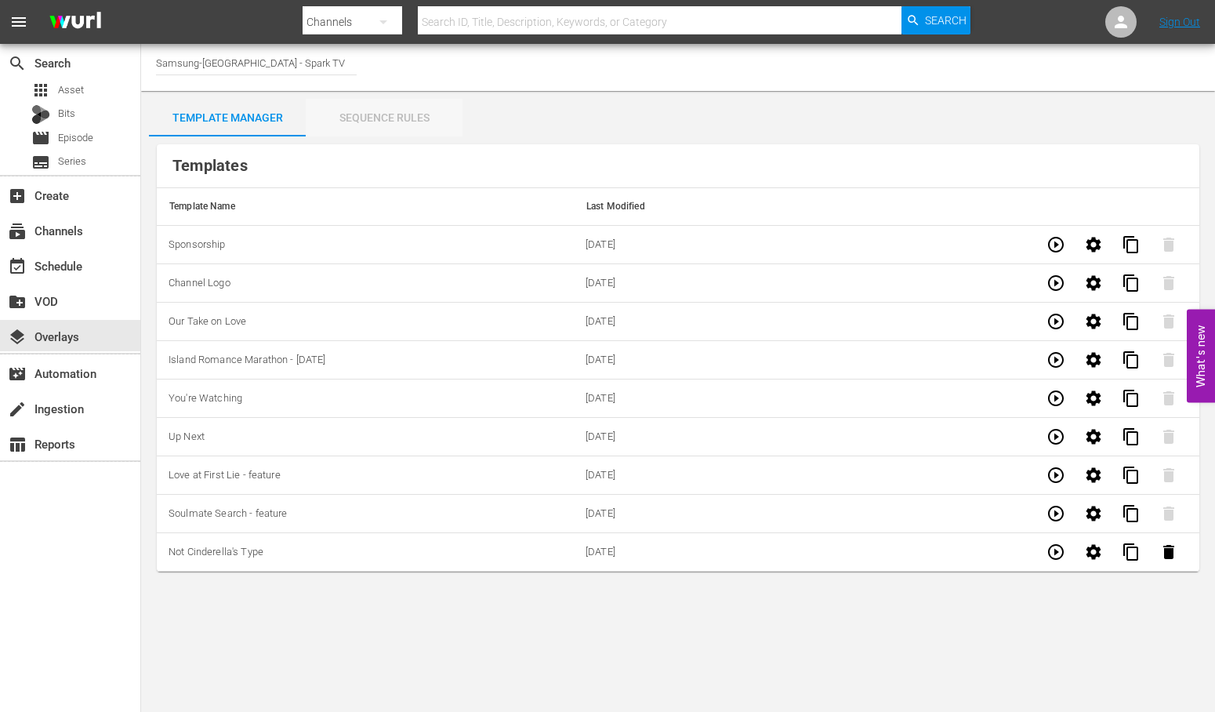
click at [367, 108] on div "Sequence Rules" at bounding box center [384, 118] width 157 height 38
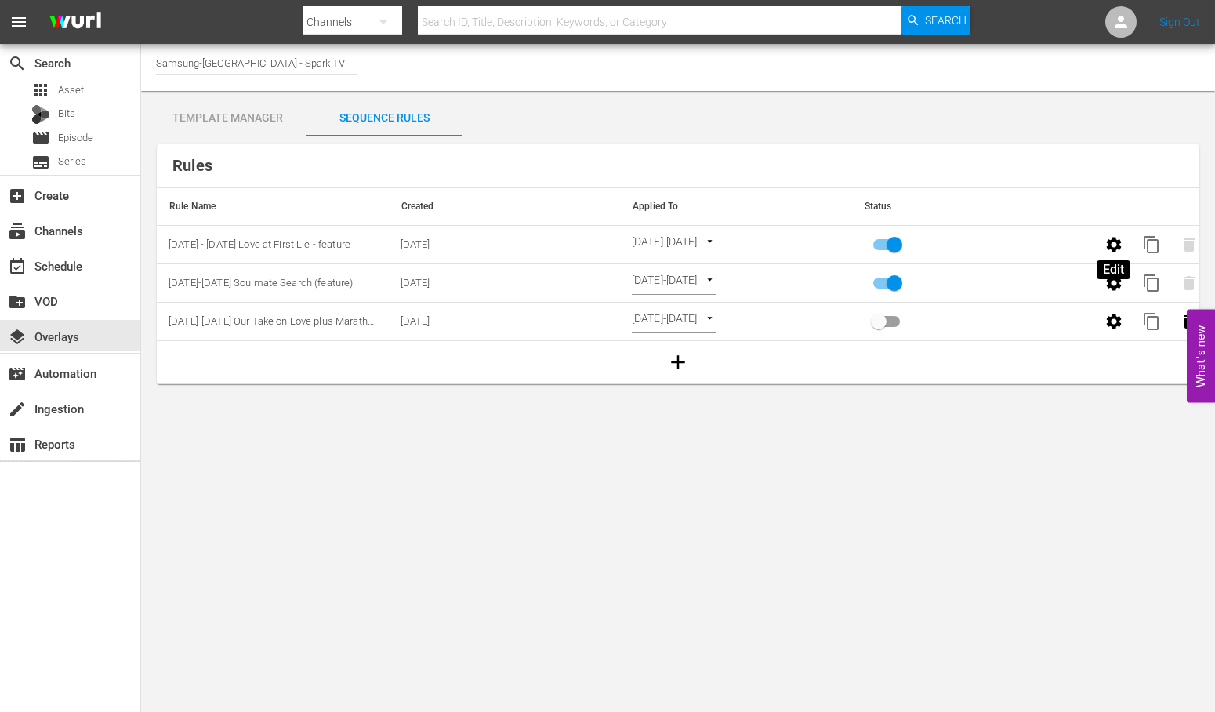
click at [1113, 244] on icon "button" at bounding box center [1114, 244] width 19 height 19
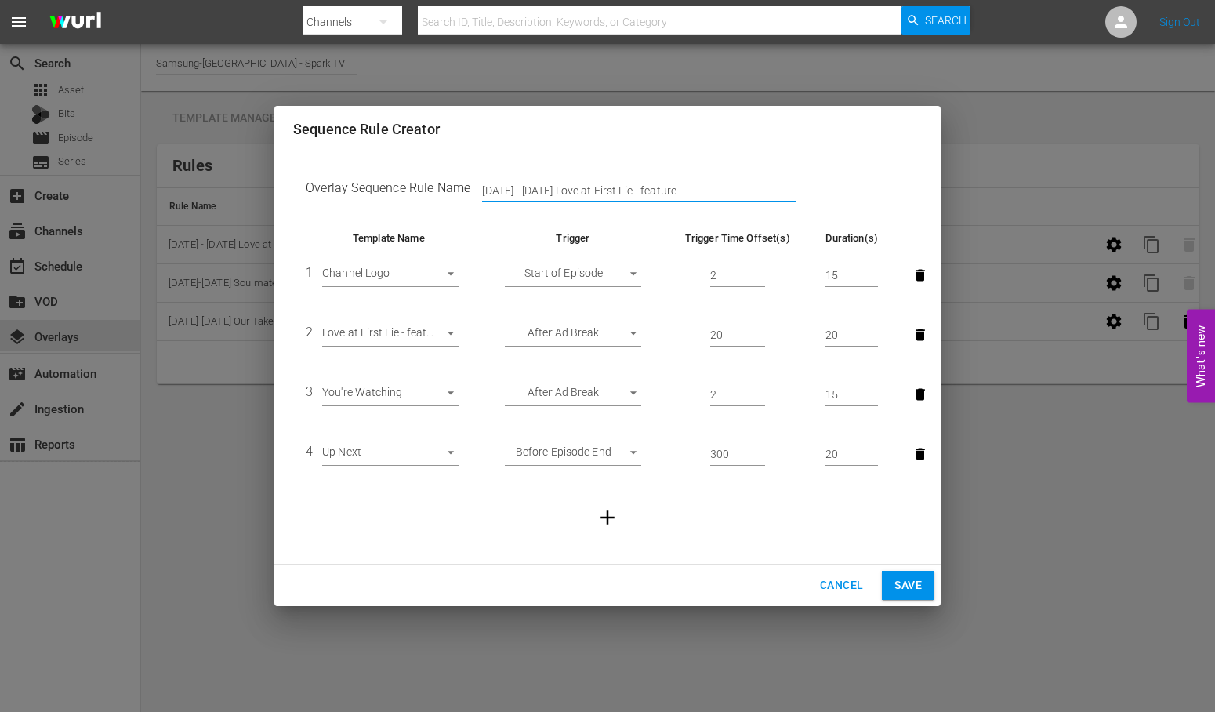
drag, startPoint x: 754, startPoint y: 194, endPoint x: 96, endPoint y: 185, distance: 657.8
click at [96, 185] on div "Sequence Rule Creator Overlay Sequence Rule Name [DATE] - [DATE] Love at First …" at bounding box center [607, 356] width 1215 height 712
type input "[DATE]-[DATE] Not Cinderella's Type (feature)"
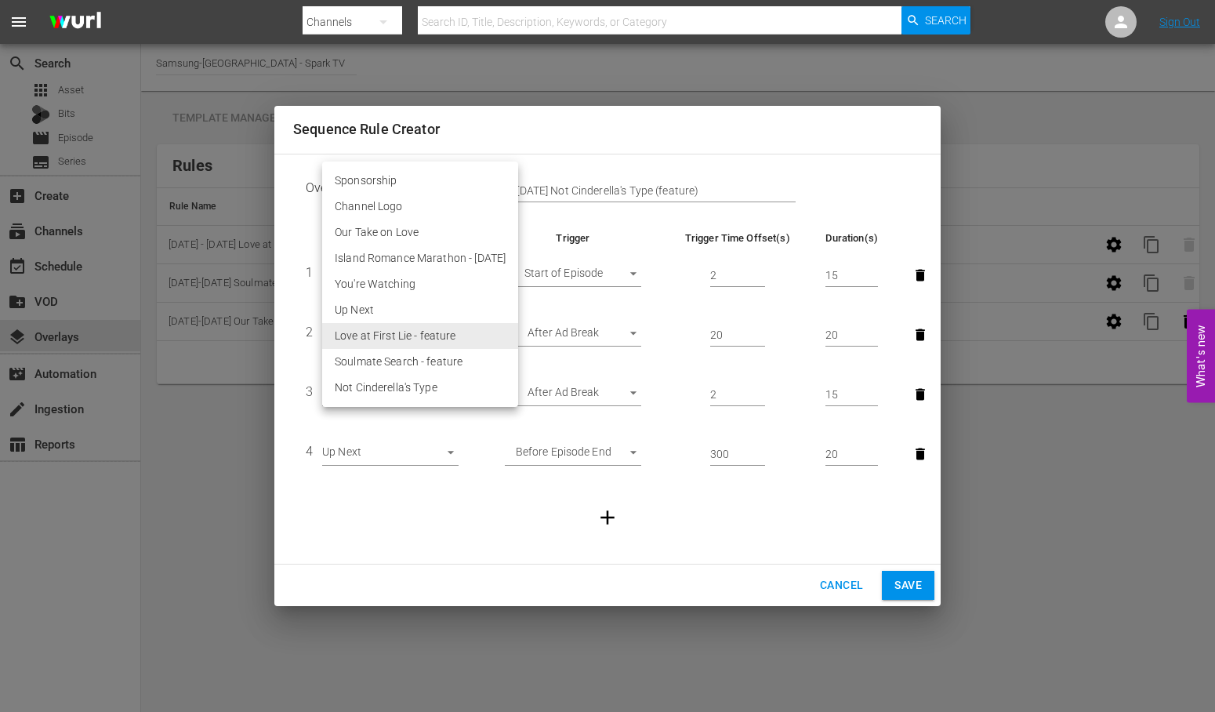
click at [448, 332] on body "menu Search By Channels Search ID, Title, Description, Keywords, or Category Se…" at bounding box center [607, 356] width 1215 height 712
click at [418, 383] on li "Not Cinderella's Type" at bounding box center [420, 388] width 196 height 26
type input "30382"
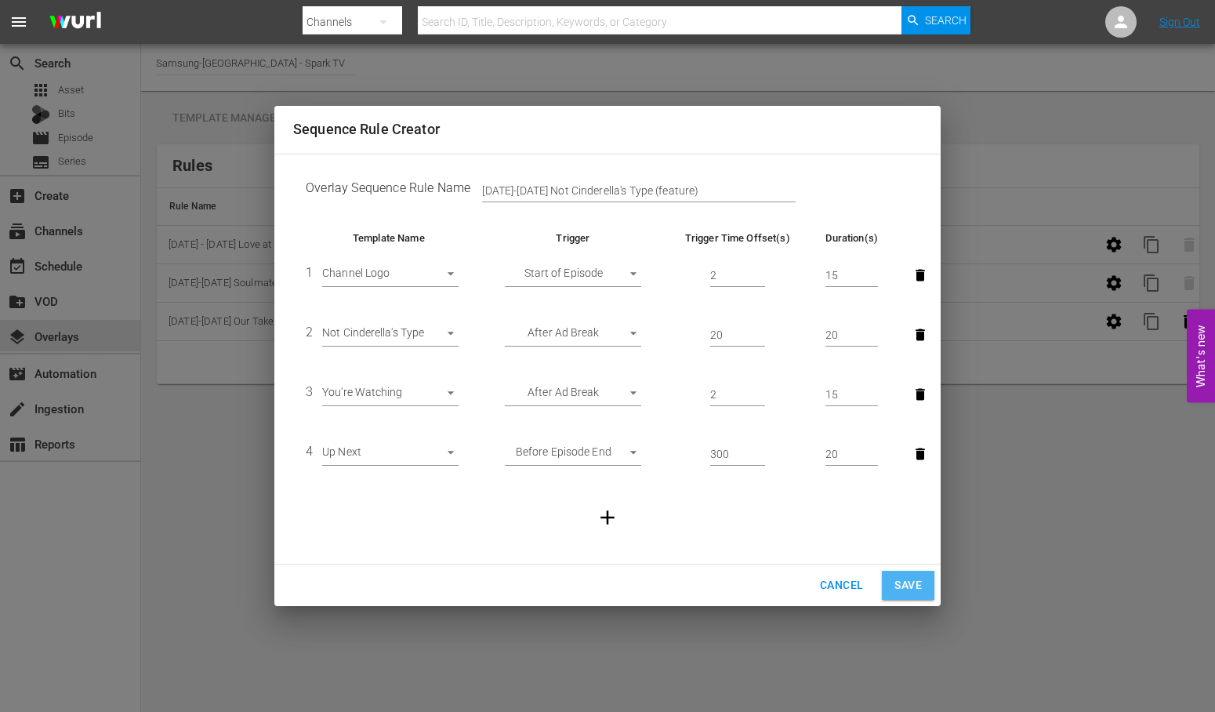
click at [914, 588] on span "Save" at bounding box center [908, 585] width 27 height 20
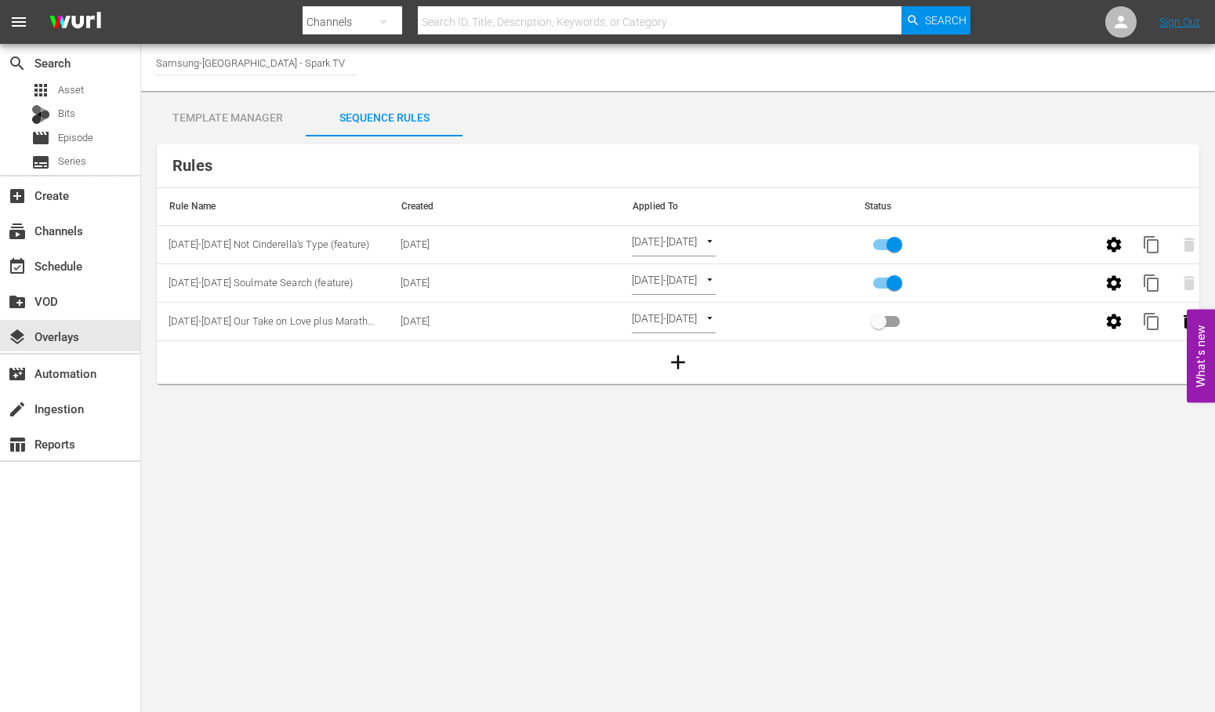
click at [230, 115] on div "Template Manager" at bounding box center [227, 118] width 157 height 38
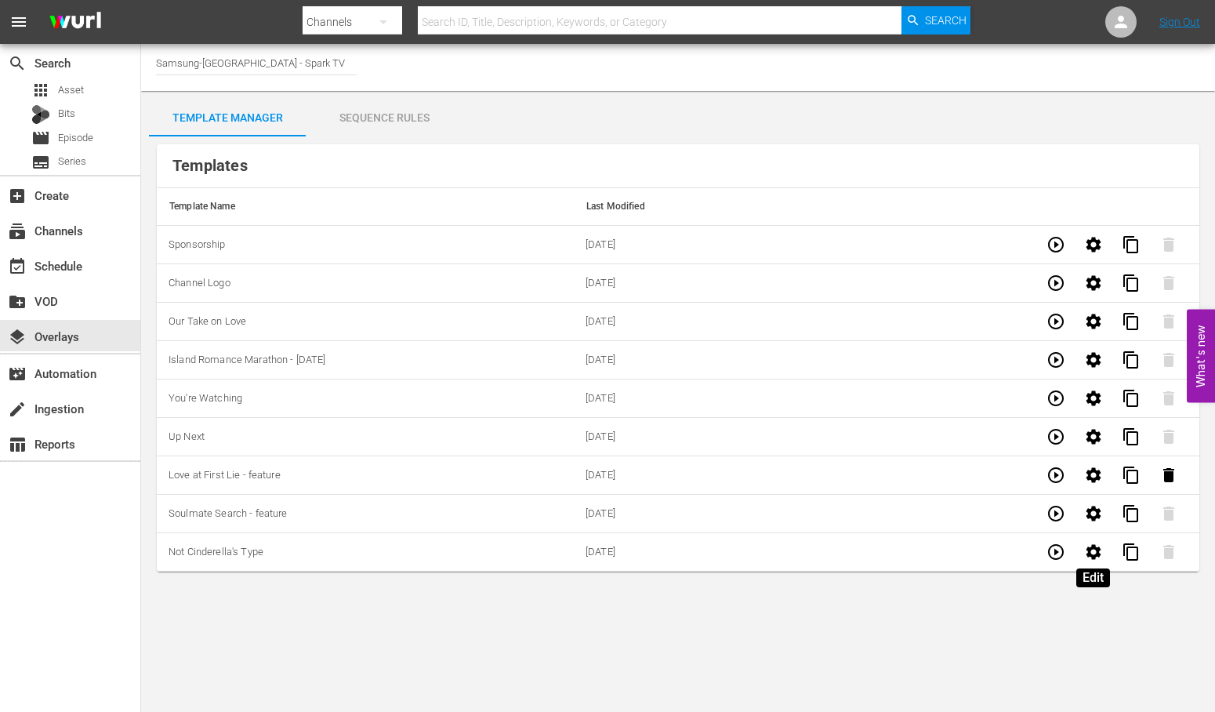
click at [1093, 554] on icon "button" at bounding box center [1093, 552] width 19 height 19
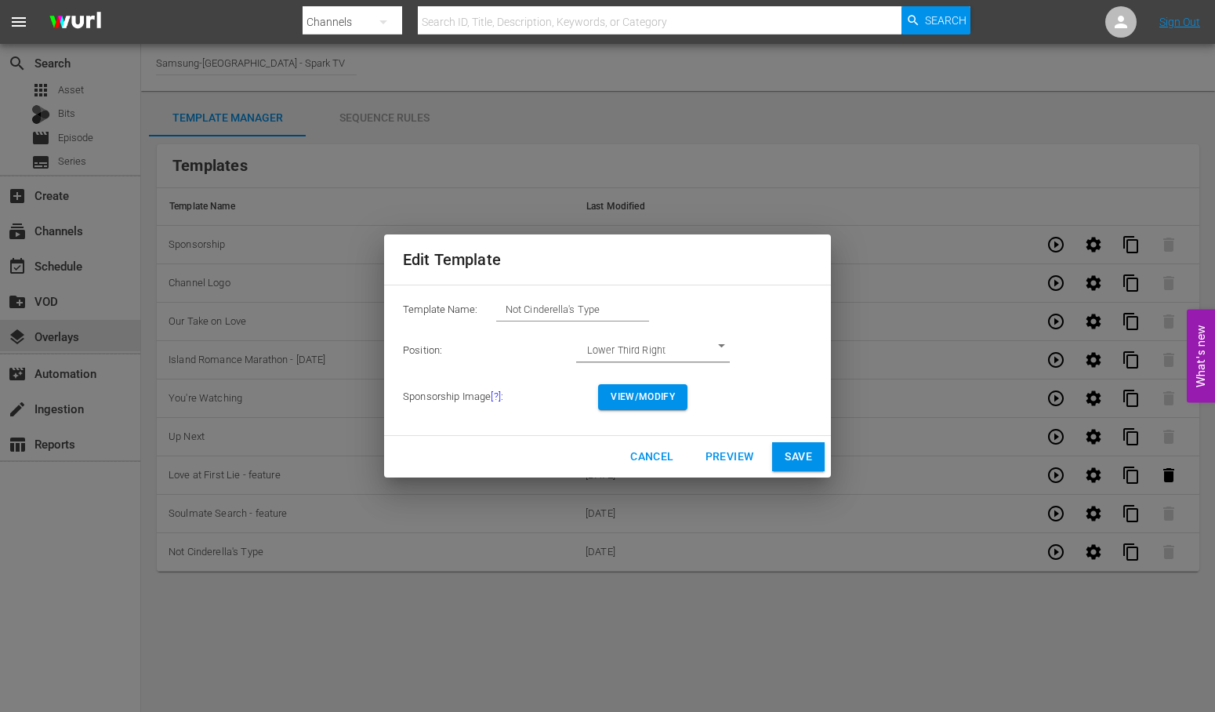
click at [615, 311] on input "Not Cinderella's Type" at bounding box center [572, 310] width 153 height 22
click at [797, 456] on span "Save" at bounding box center [798, 457] width 27 height 20
type input "Not Cinderella's Type"
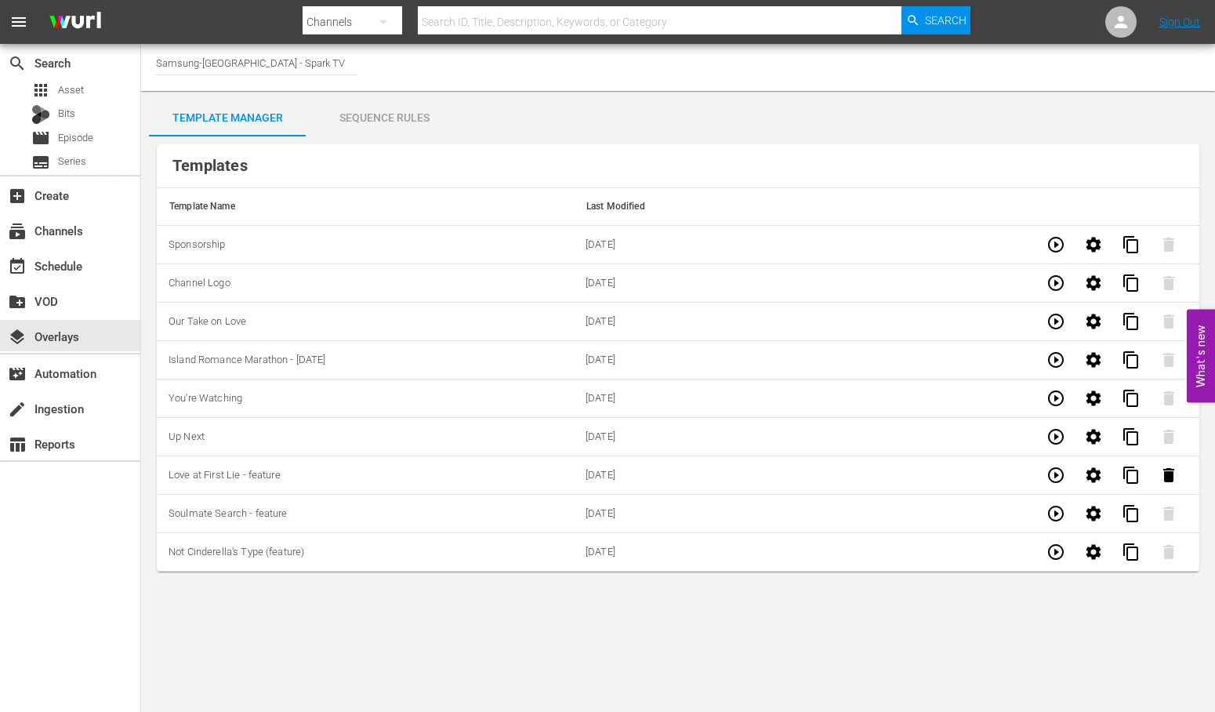
click at [379, 111] on div "Sequence Rules" at bounding box center [384, 118] width 157 height 38
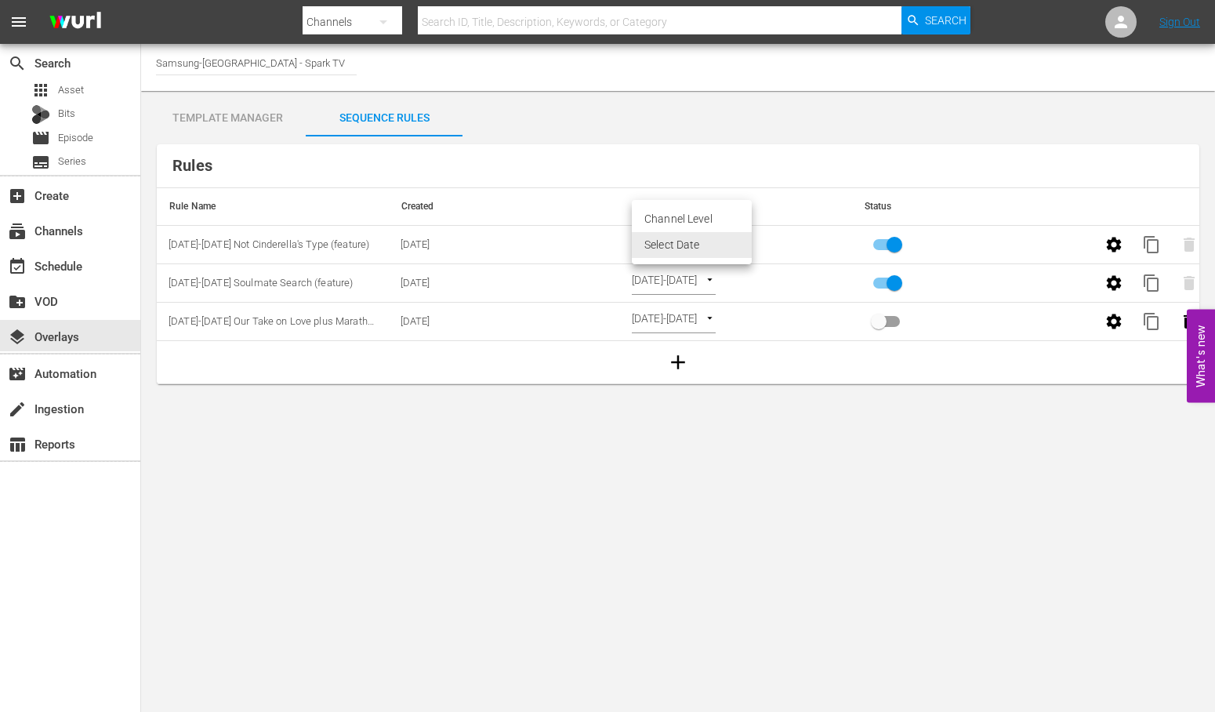
click at [745, 240] on body "menu Search By Channels Search ID, Title, Description, Keywords, or Category Se…" at bounding box center [607, 356] width 1215 height 712
drag, startPoint x: 688, startPoint y: 216, endPoint x: 740, endPoint y: 228, distance: 53.2
click at [690, 216] on li "Channel Level" at bounding box center [692, 219] width 120 height 26
type input "CHANNEL_LEVEL"
click at [709, 239] on body "menu Search By Channels Search ID, Title, Description, Keywords, or Category Se…" at bounding box center [607, 356] width 1215 height 712
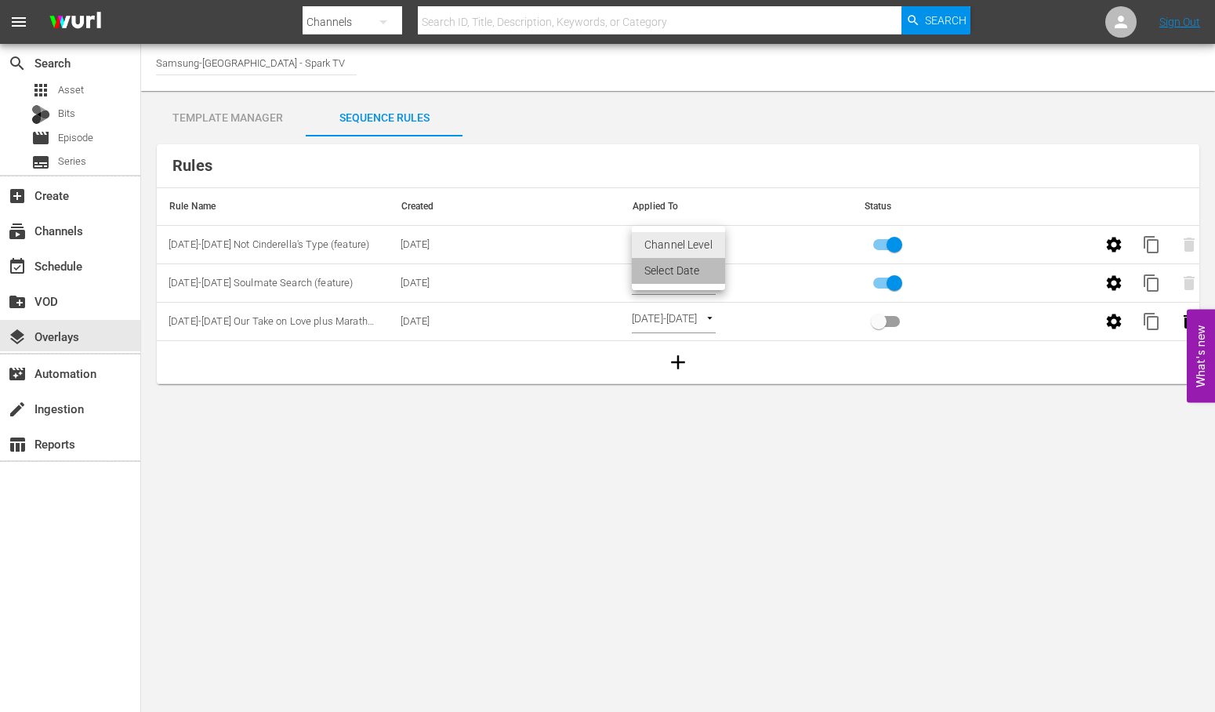
click at [682, 274] on li "Select Date" at bounding box center [678, 271] width 93 height 26
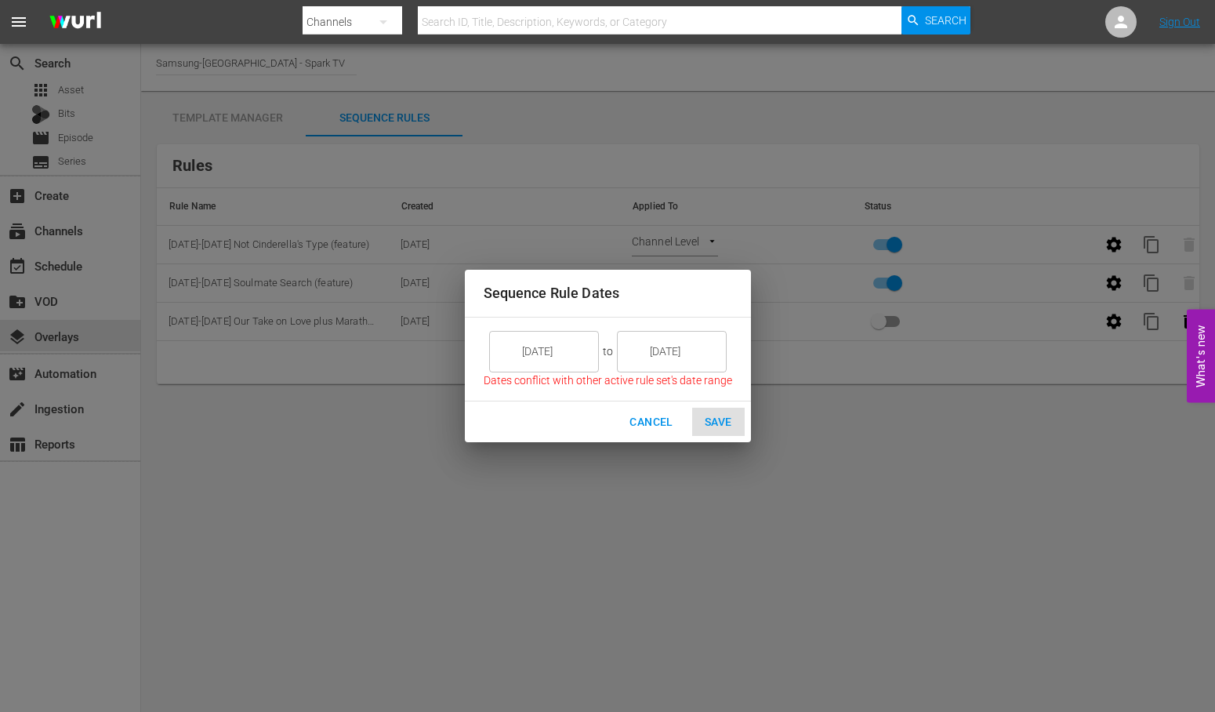
click at [570, 348] on input "[DATE]" at bounding box center [555, 351] width 88 height 42
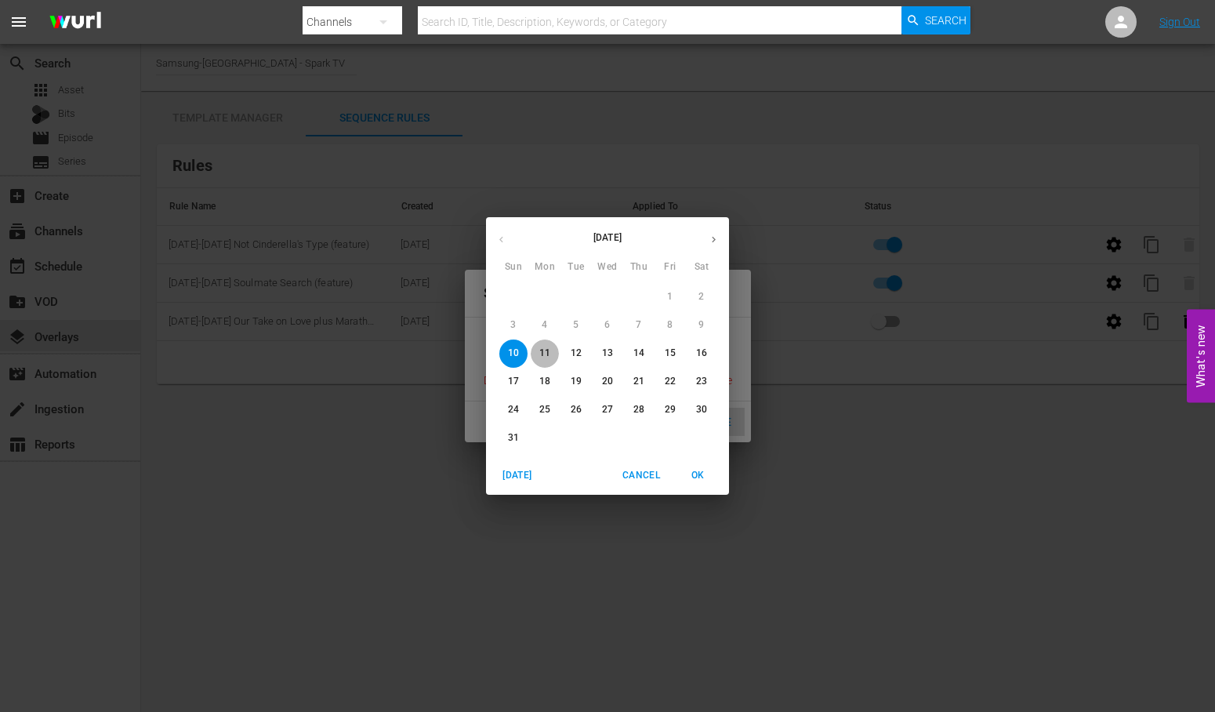
click at [539, 353] on p "11" at bounding box center [544, 353] width 11 height 13
type input "[DATE]"
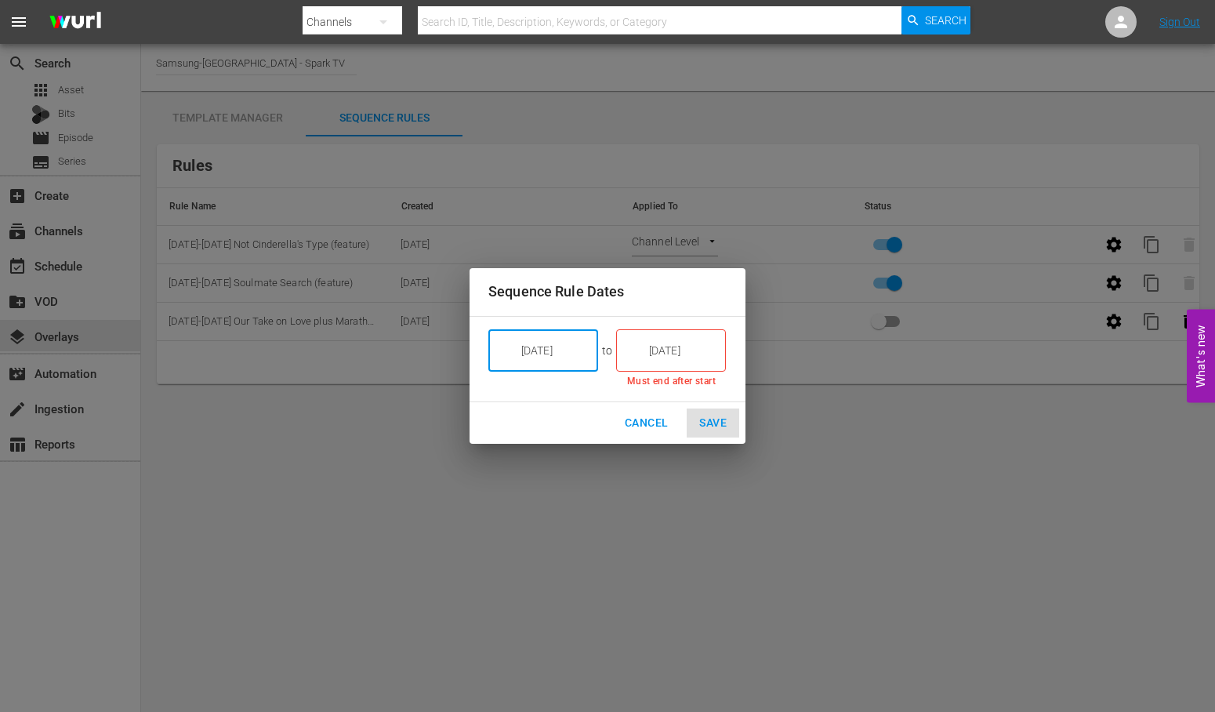
click at [700, 356] on input "[DATE]" at bounding box center [682, 350] width 88 height 42
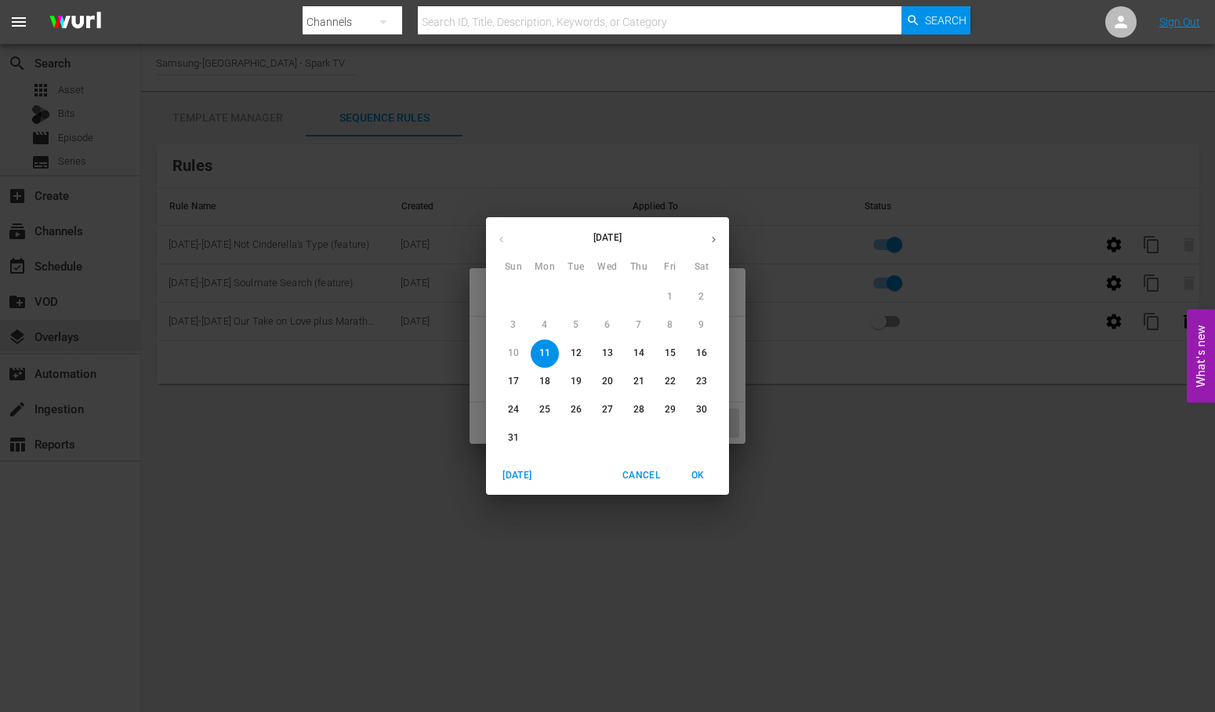
click at [515, 381] on p "17" at bounding box center [513, 381] width 11 height 13
type input "[DATE]"
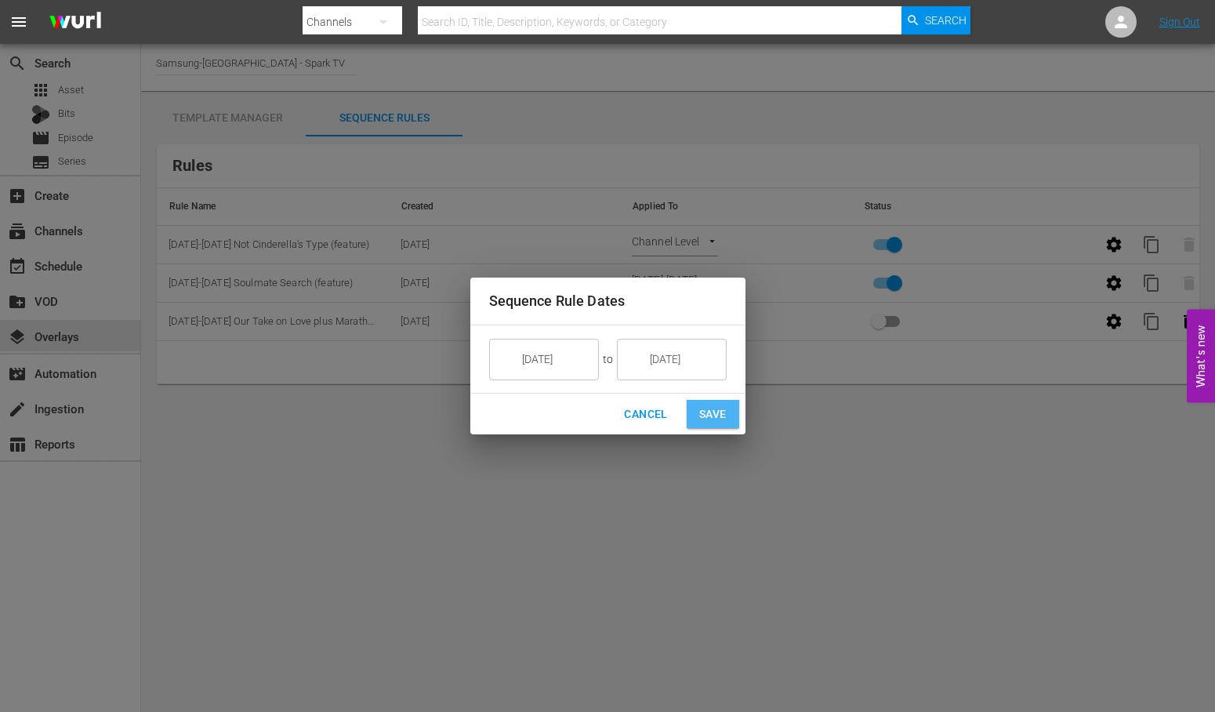
click at [718, 409] on span "Save" at bounding box center [712, 415] width 27 height 20
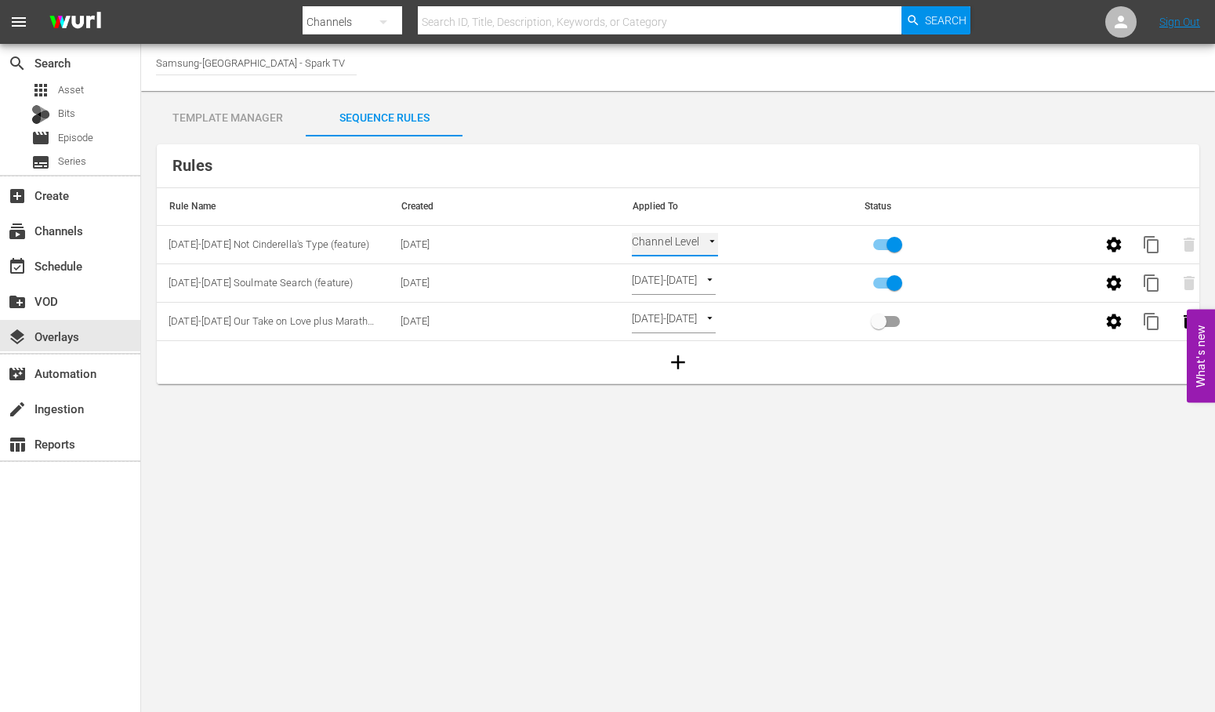
type input "SELECT_DATE"
drag, startPoint x: 231, startPoint y: 114, endPoint x: 290, endPoint y: 127, distance: 60.3
click at [231, 114] on div "Template Manager" at bounding box center [227, 118] width 157 height 38
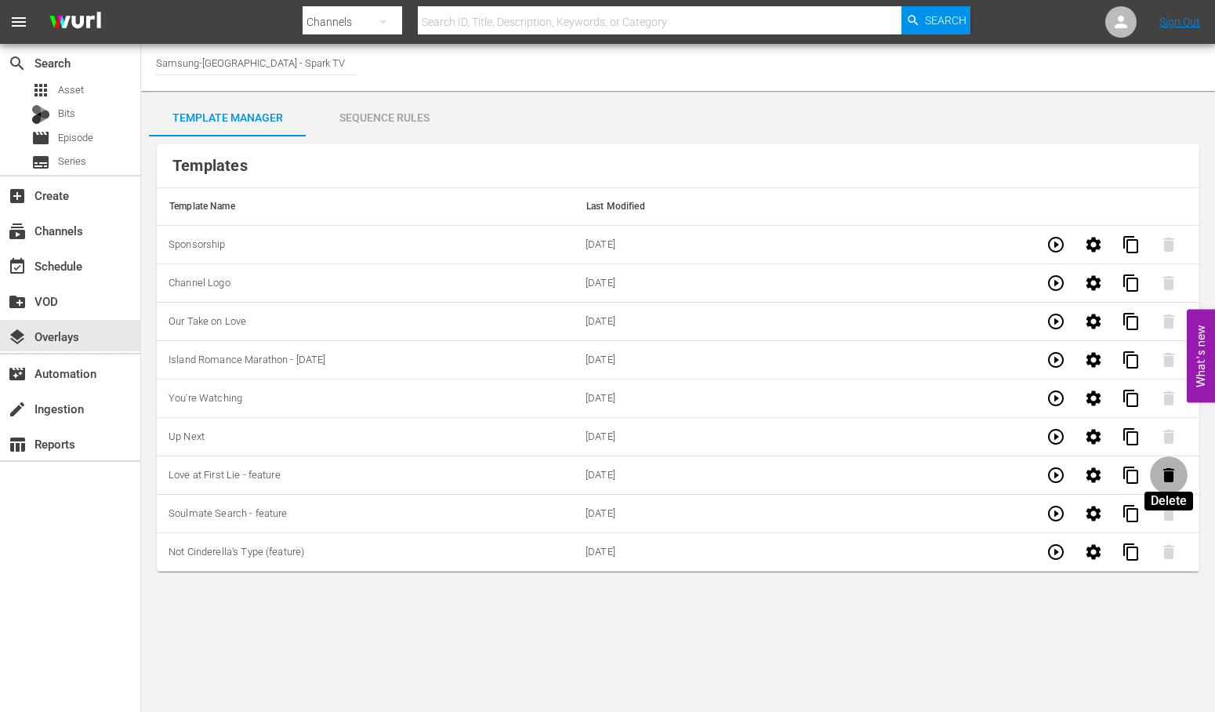
click at [1171, 472] on icon "button" at bounding box center [1168, 475] width 11 height 14
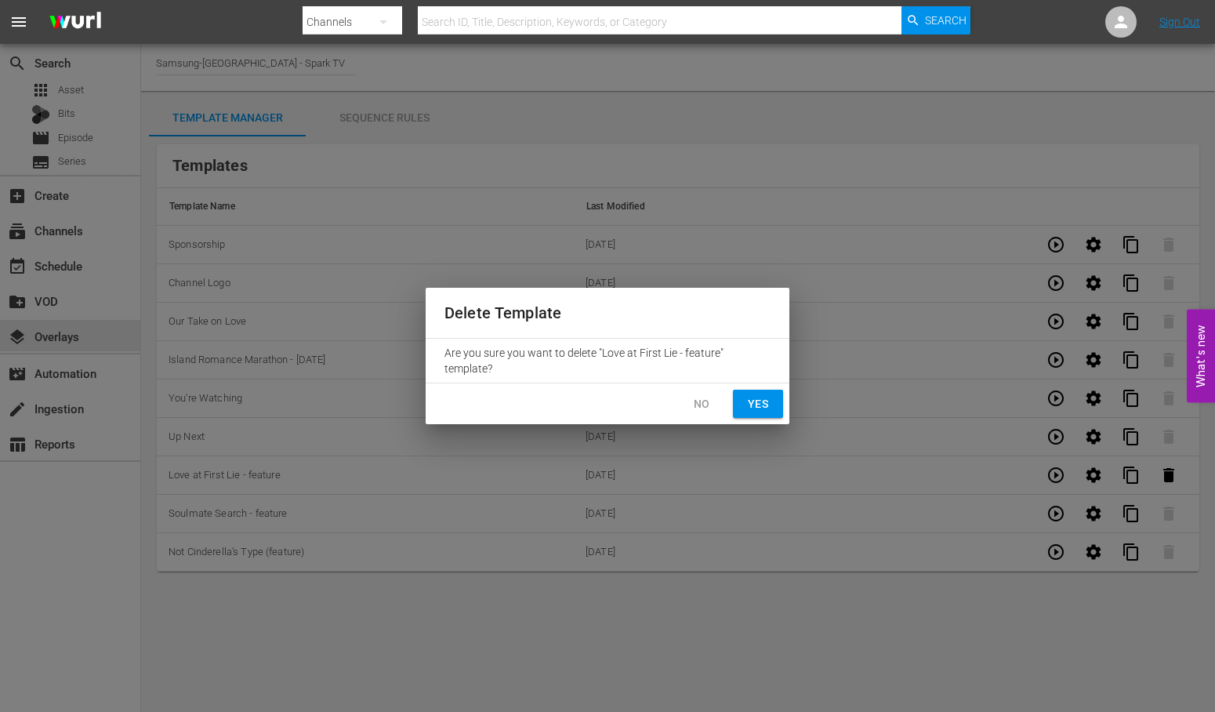
click at [769, 402] on span "Yes" at bounding box center [758, 404] width 25 height 20
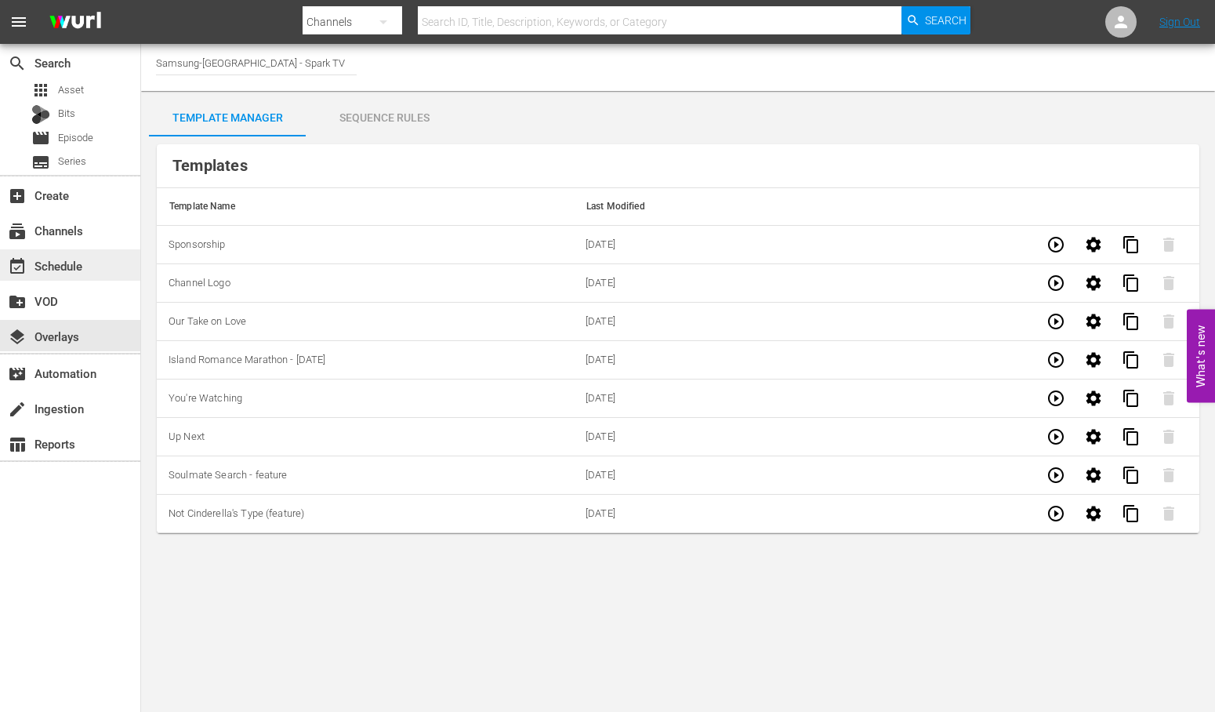
click at [69, 256] on div "event_available Schedule" at bounding box center [44, 263] width 88 height 14
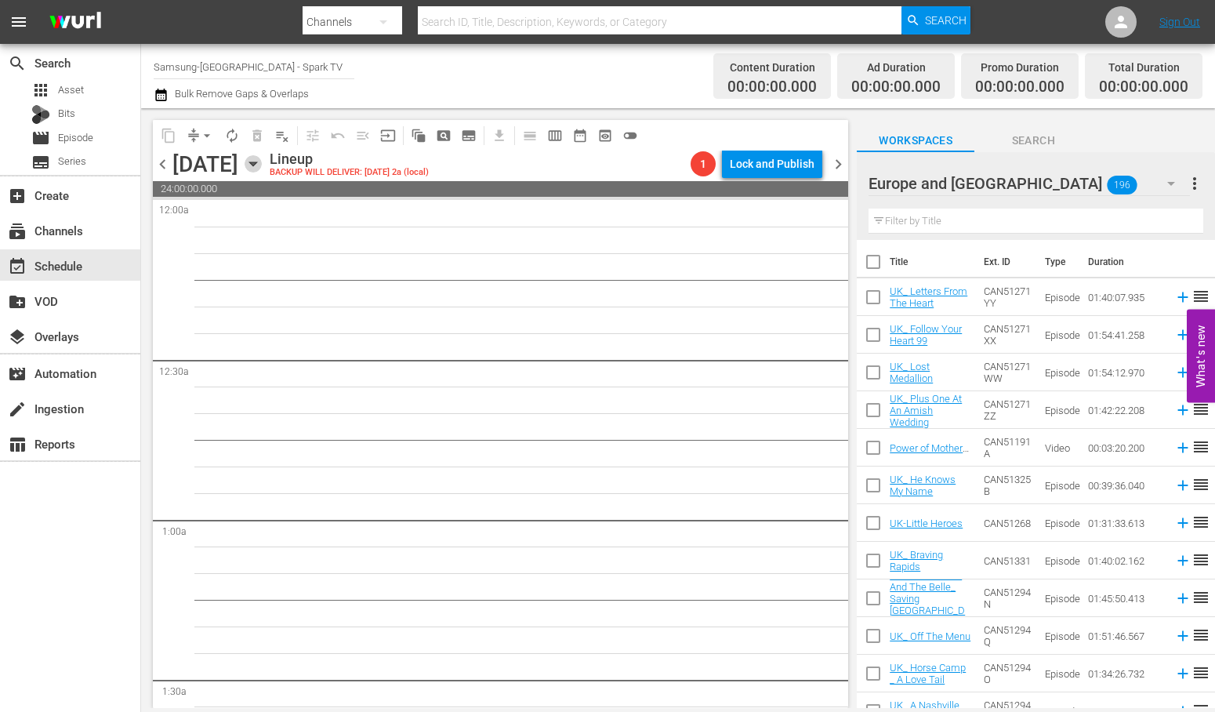
click at [262, 163] on icon "button" at bounding box center [253, 163] width 17 height 17
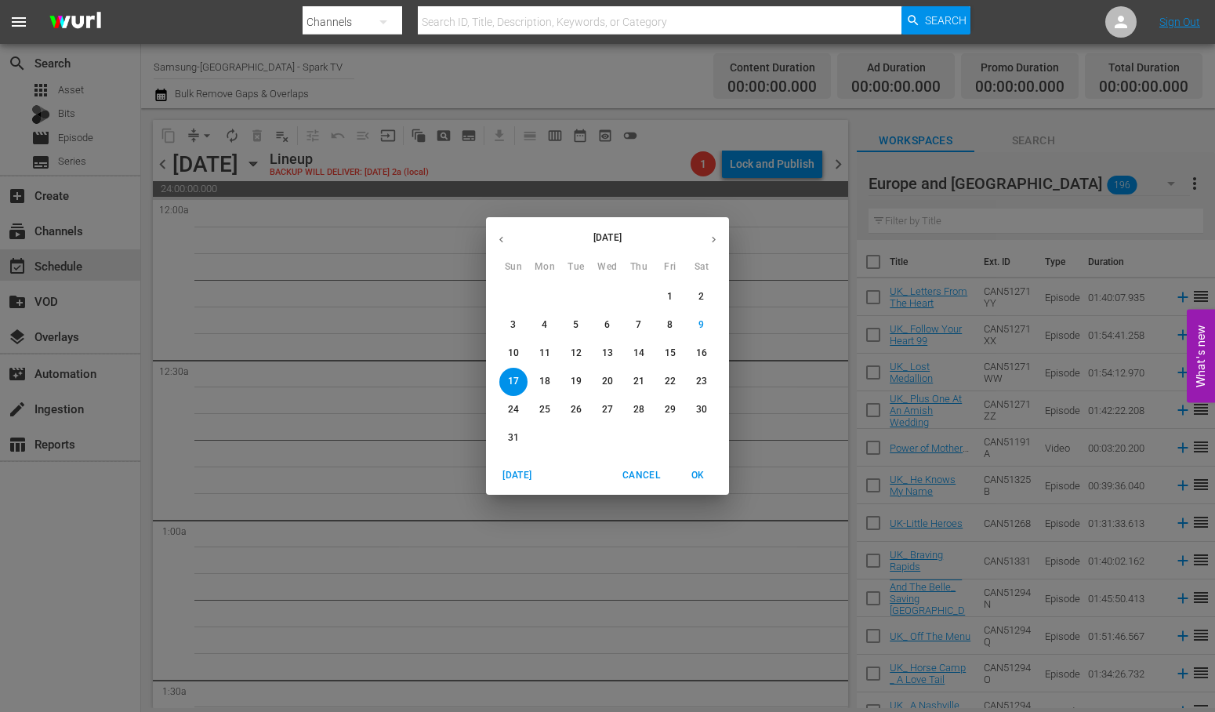
click at [553, 354] on span "11" at bounding box center [545, 353] width 28 height 13
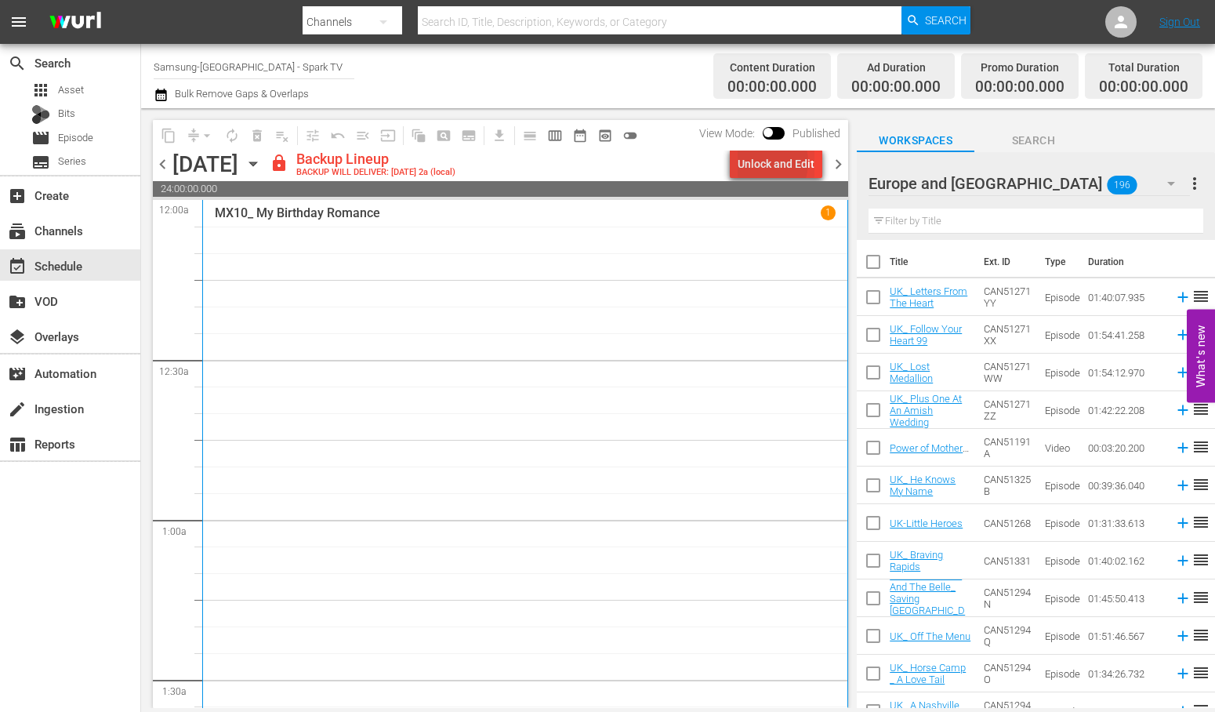
click at [763, 162] on div "Unlock and Edit" at bounding box center [776, 164] width 77 height 28
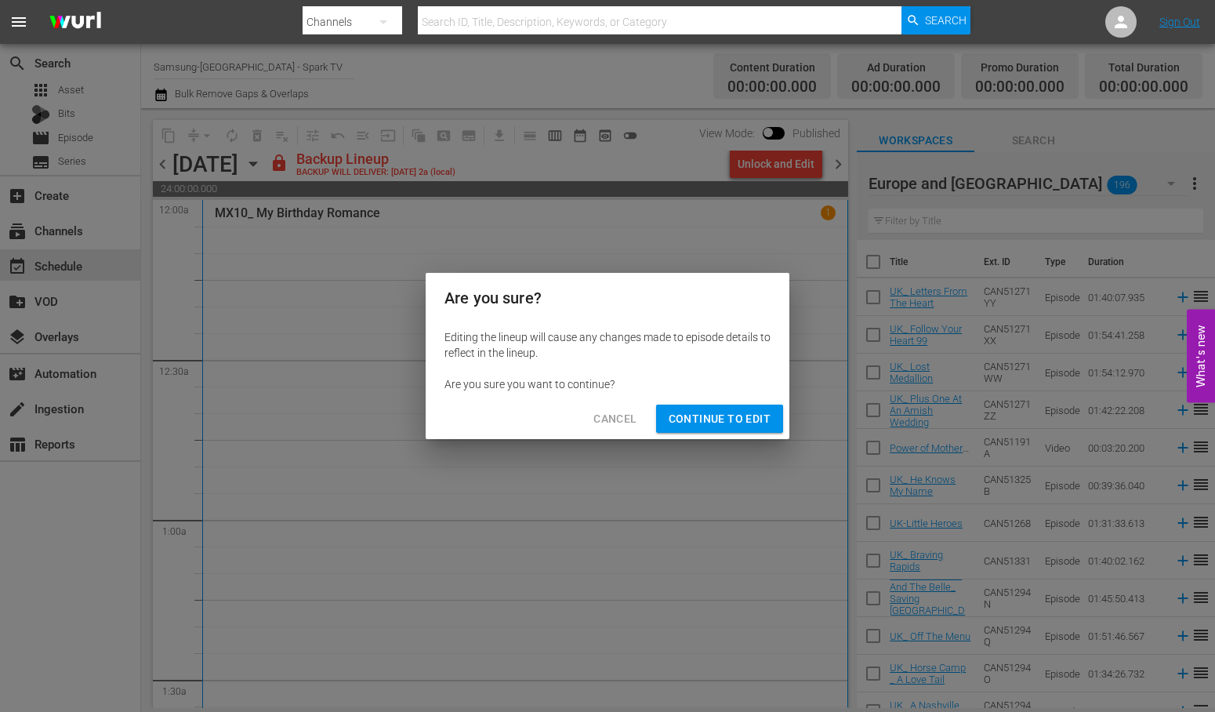
drag, startPoint x: 718, startPoint y: 417, endPoint x: 978, endPoint y: 335, distance: 273.0
click at [721, 417] on span "Continue to Edit" at bounding box center [720, 419] width 102 height 20
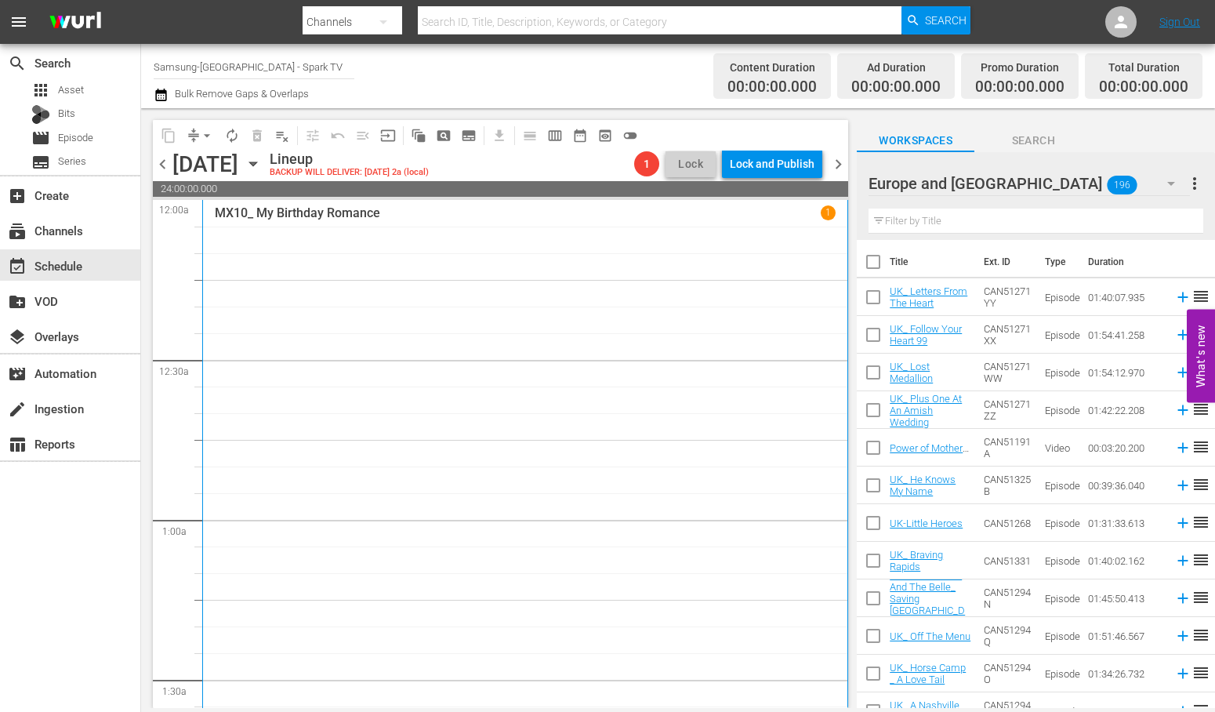
click at [1167, 180] on icon "button" at bounding box center [1171, 183] width 19 height 19
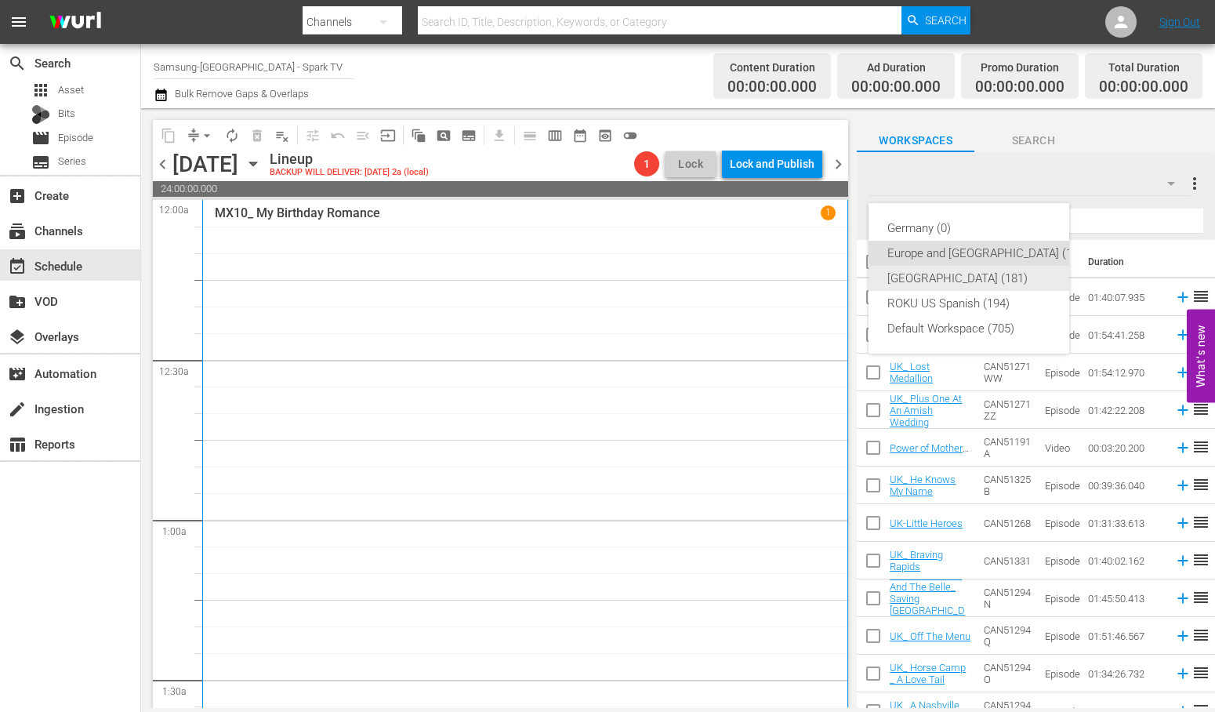
click at [943, 276] on div "[GEOGRAPHIC_DATA] (181)" at bounding box center [987, 278] width 201 height 25
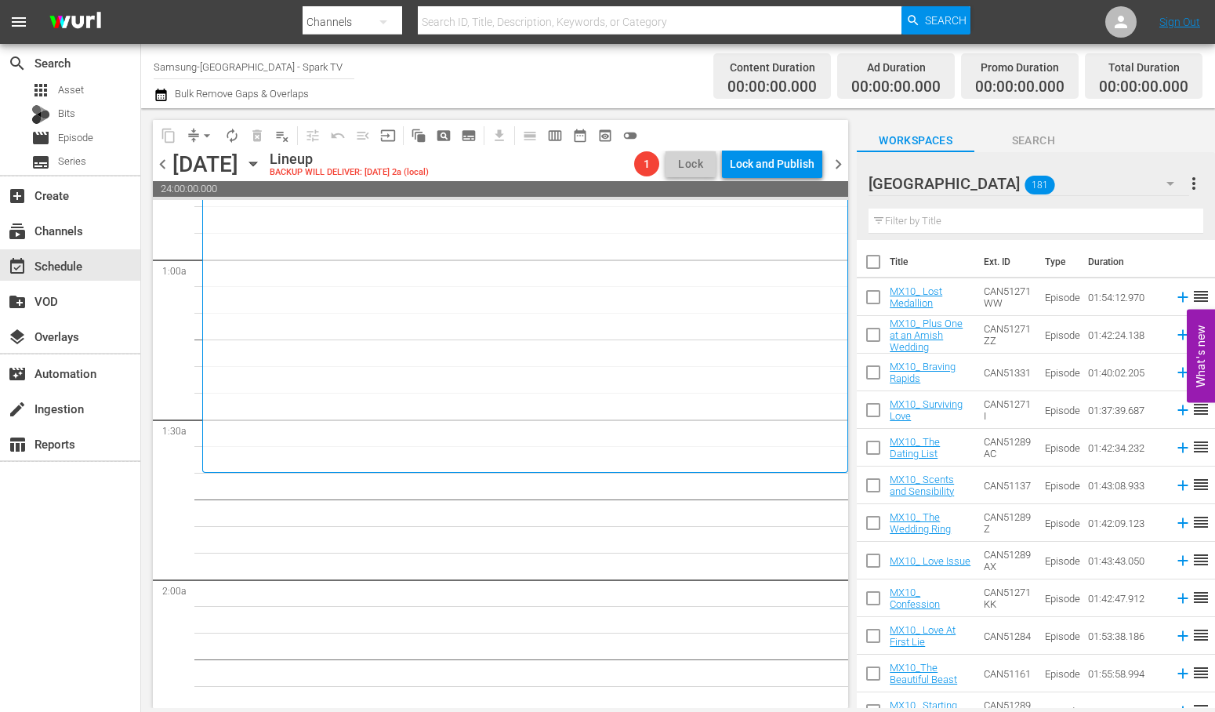
scroll to position [261, 0]
click at [926, 217] on input "text" at bounding box center [1036, 221] width 335 height 25
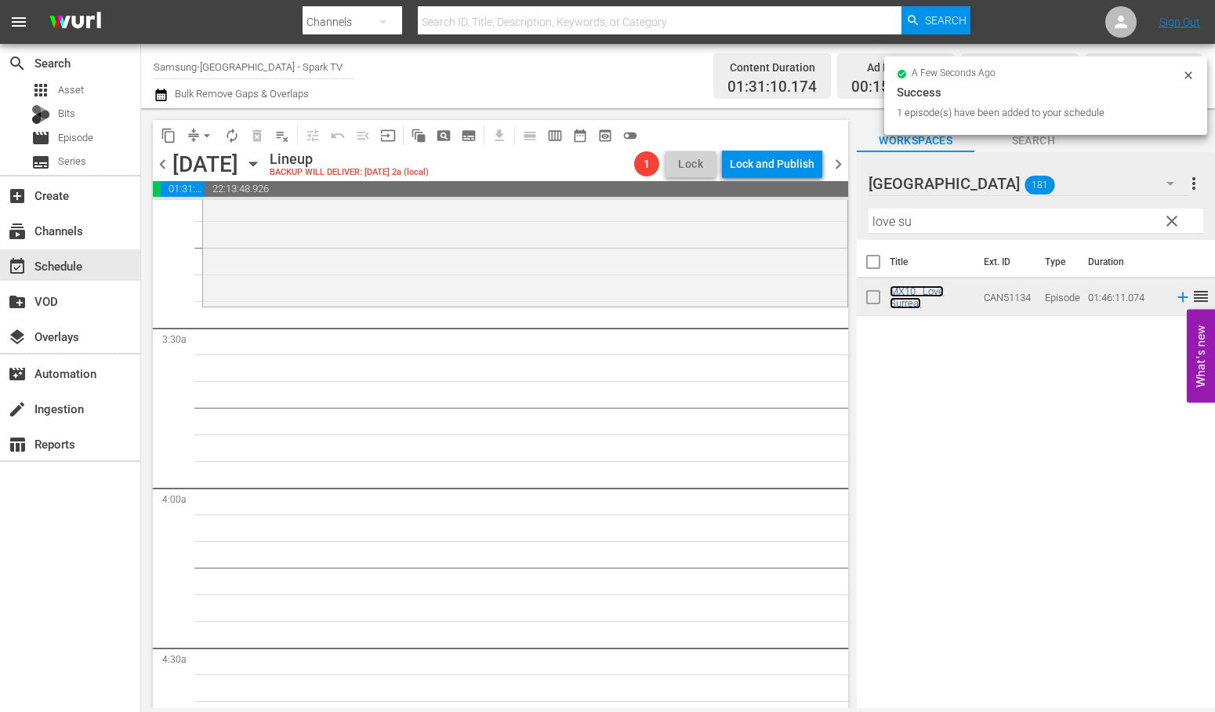
scroll to position [1045, 0]
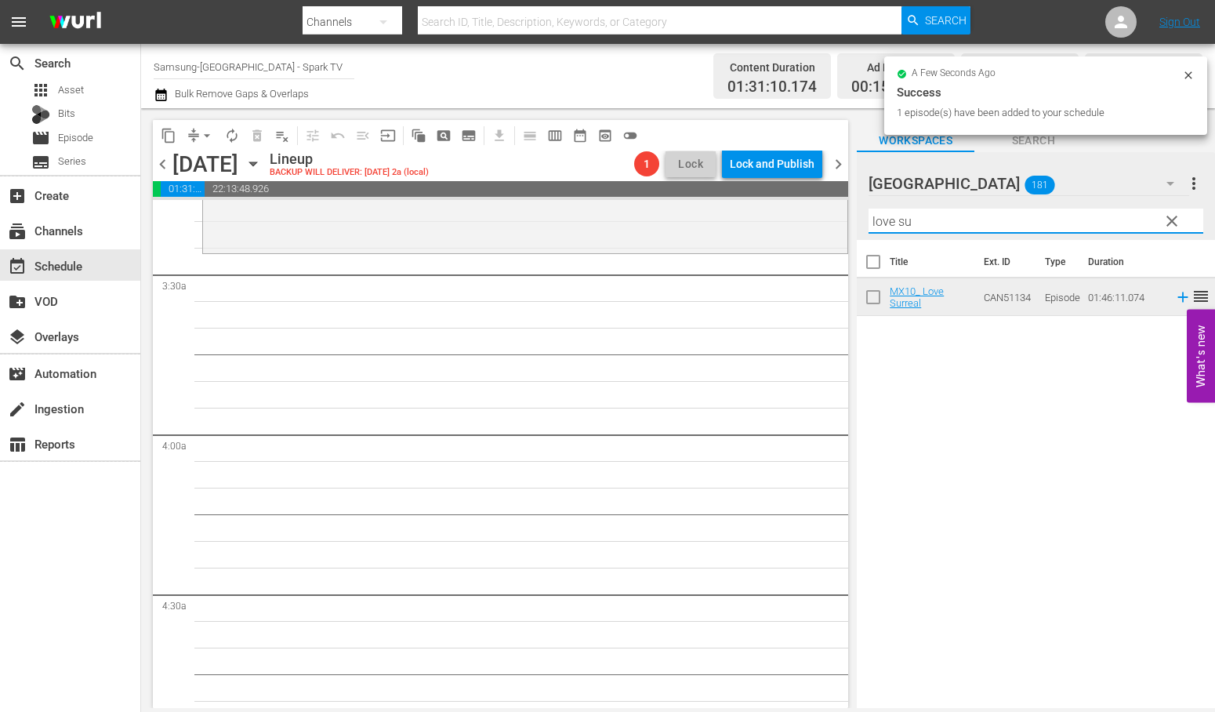
drag, startPoint x: 927, startPoint y: 220, endPoint x: 735, endPoint y: 191, distance: 194.3
click at [738, 191] on div "content_copy compress arrow_drop_down autorenew_outlined delete_forever_outline…" at bounding box center [678, 408] width 1074 height 600
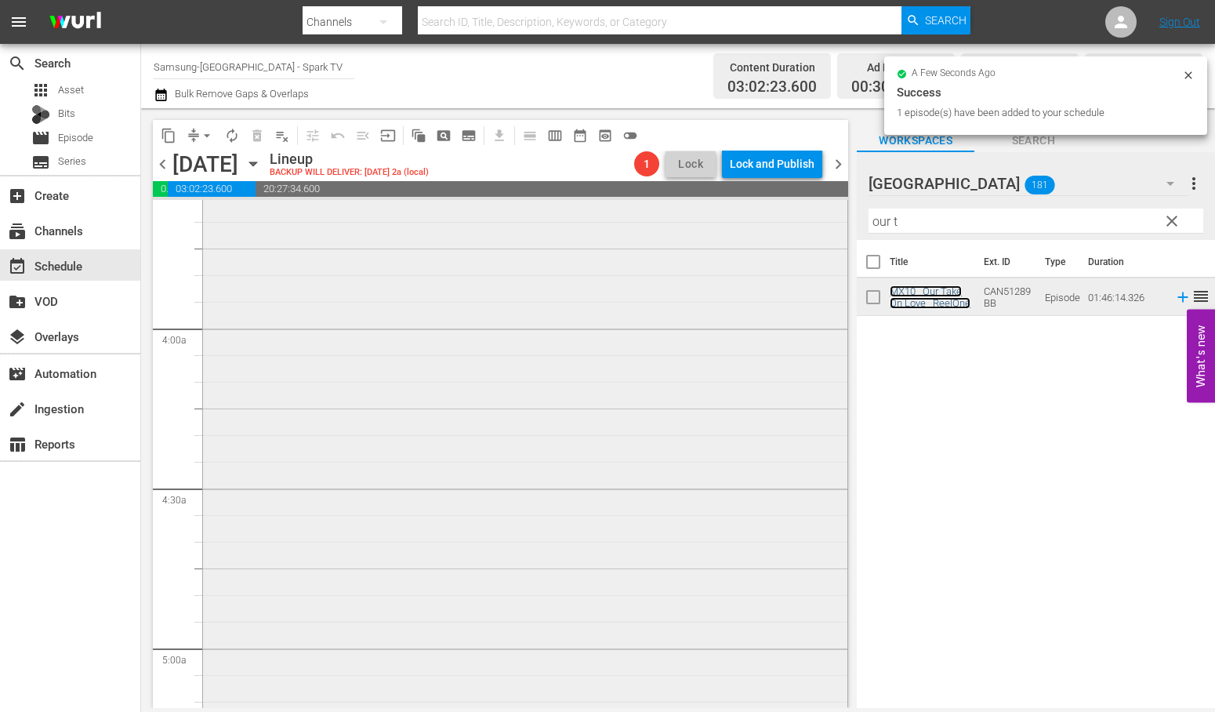
scroll to position [1393, 0]
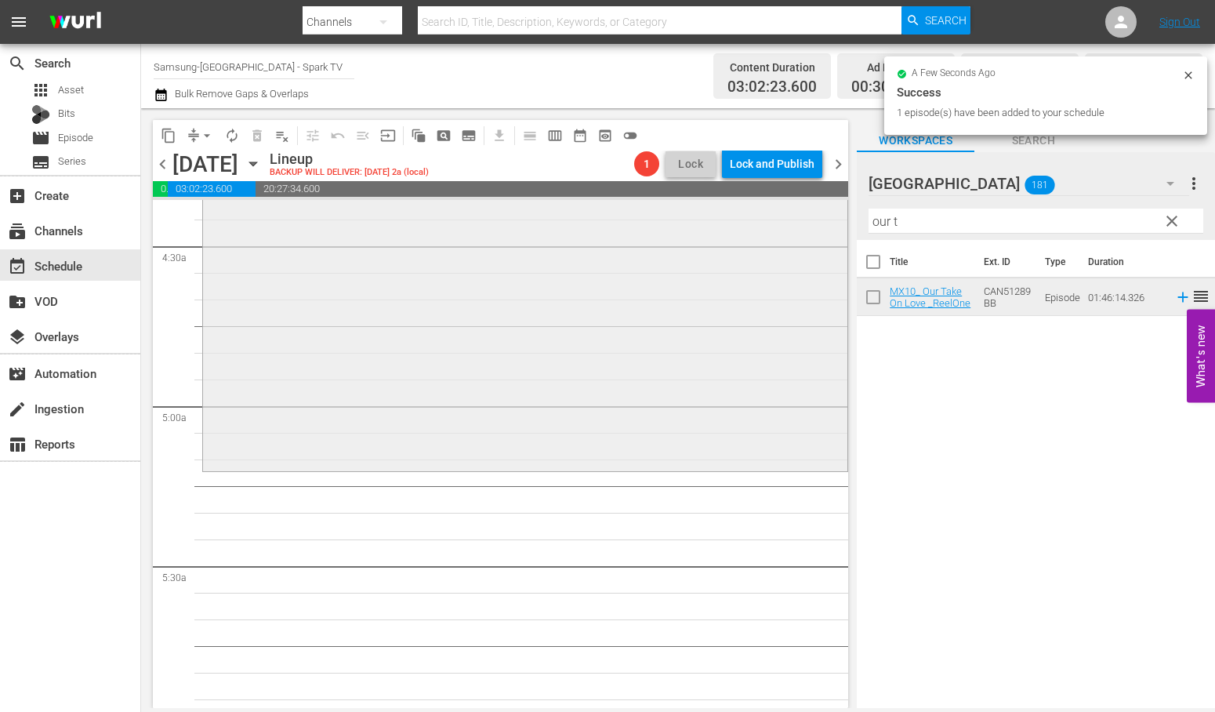
drag, startPoint x: 679, startPoint y: 215, endPoint x: 663, endPoint y: 215, distance: 15.7
click at [663, 215] on div "content_copy compress arrow_drop_down autorenew_outlined delete_forever_outline…" at bounding box center [678, 408] width 1074 height 600
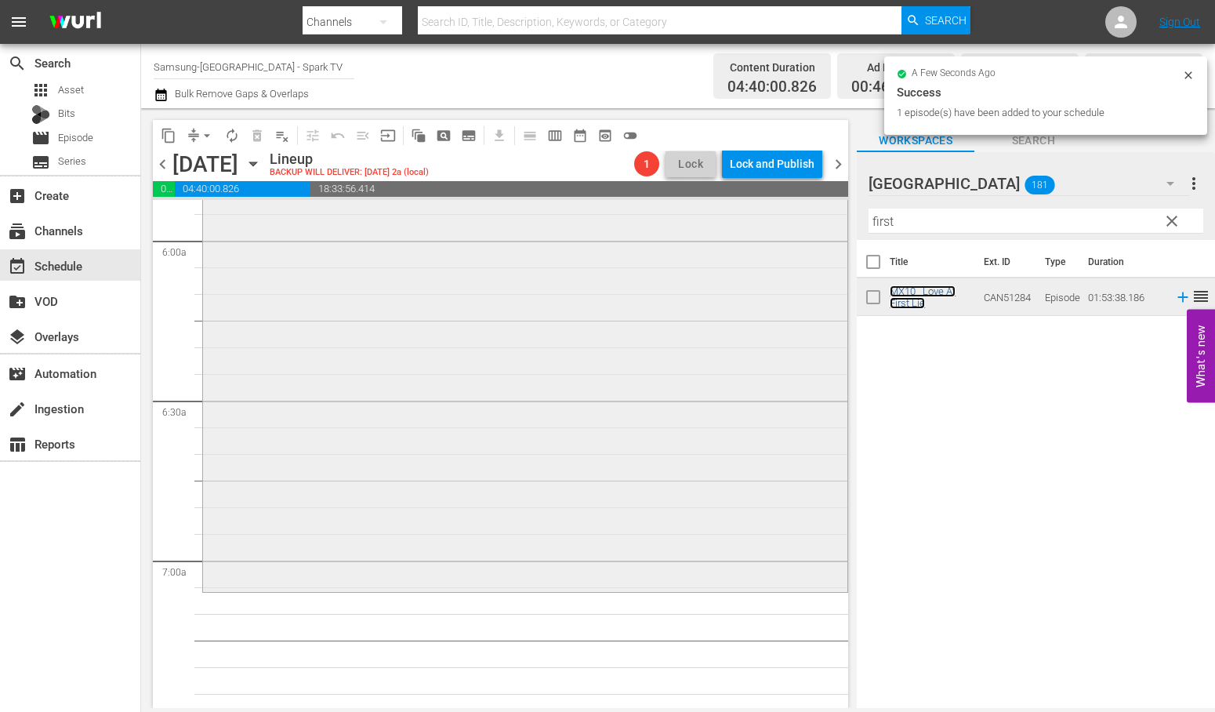
scroll to position [1916, 0]
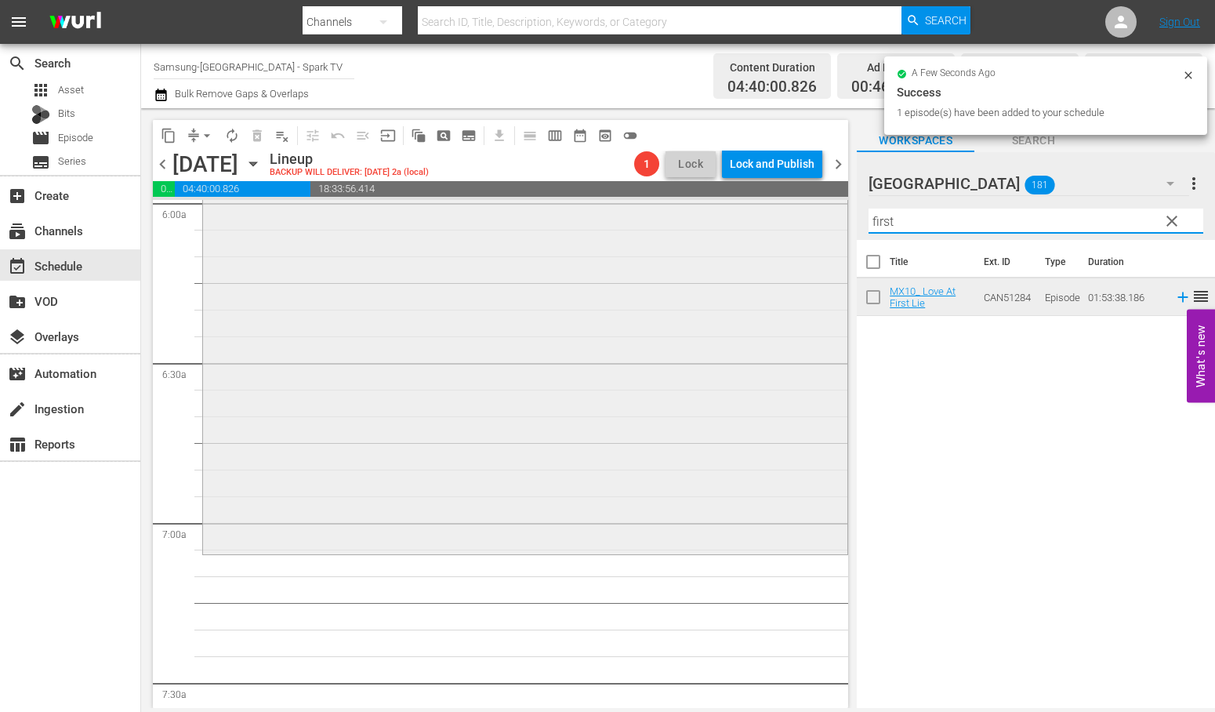
drag, startPoint x: 899, startPoint y: 220, endPoint x: 727, endPoint y: 209, distance: 172.9
click at [737, 210] on div "content_copy compress arrow_drop_down autorenew_outlined delete_forever_outline…" at bounding box center [678, 408] width 1074 height 600
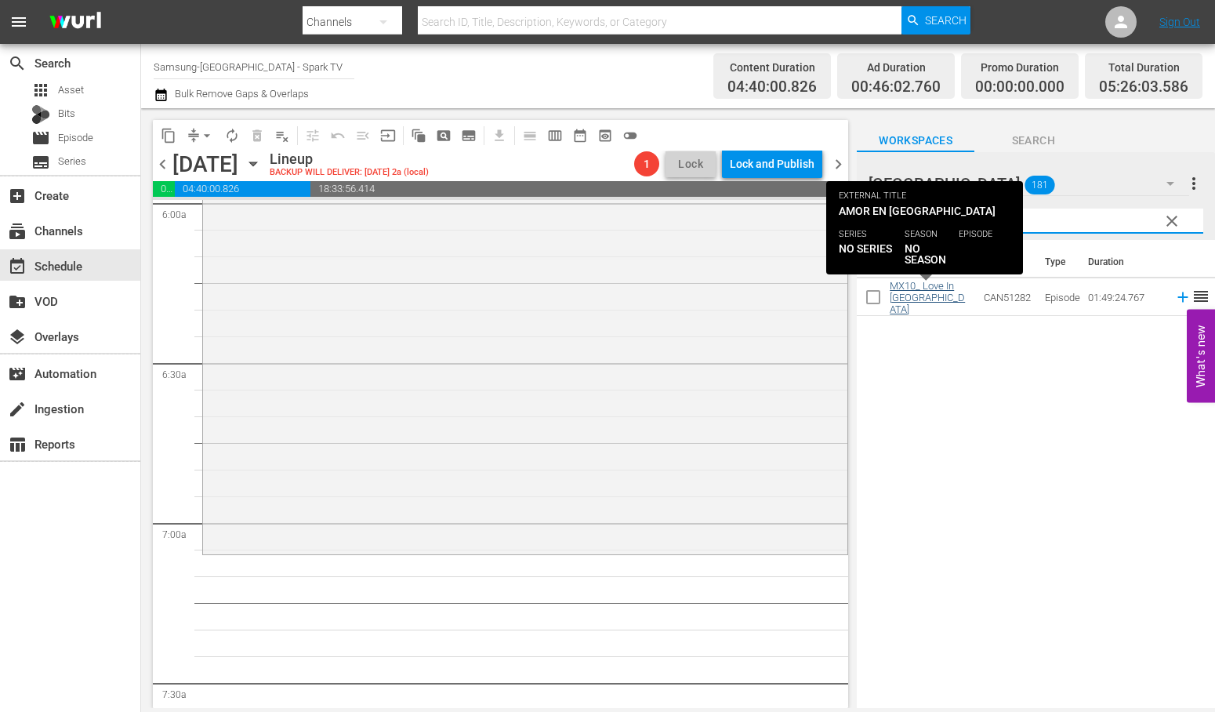
type input "tah"
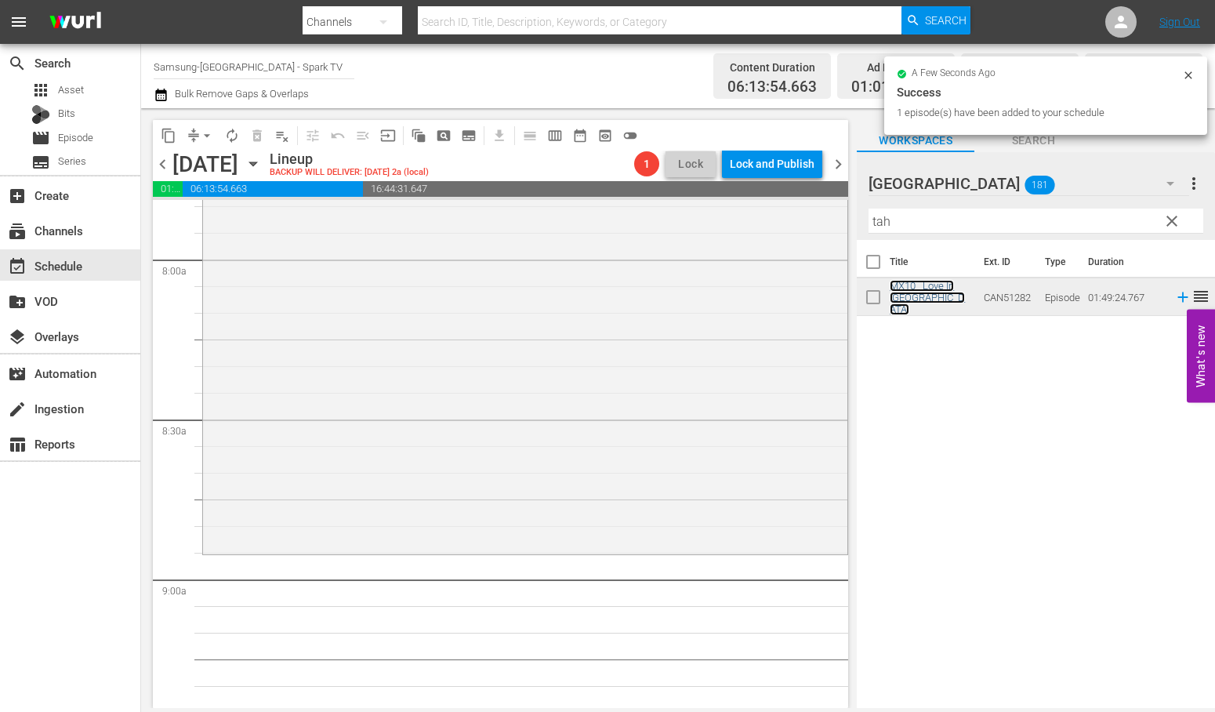
scroll to position [2613, 0]
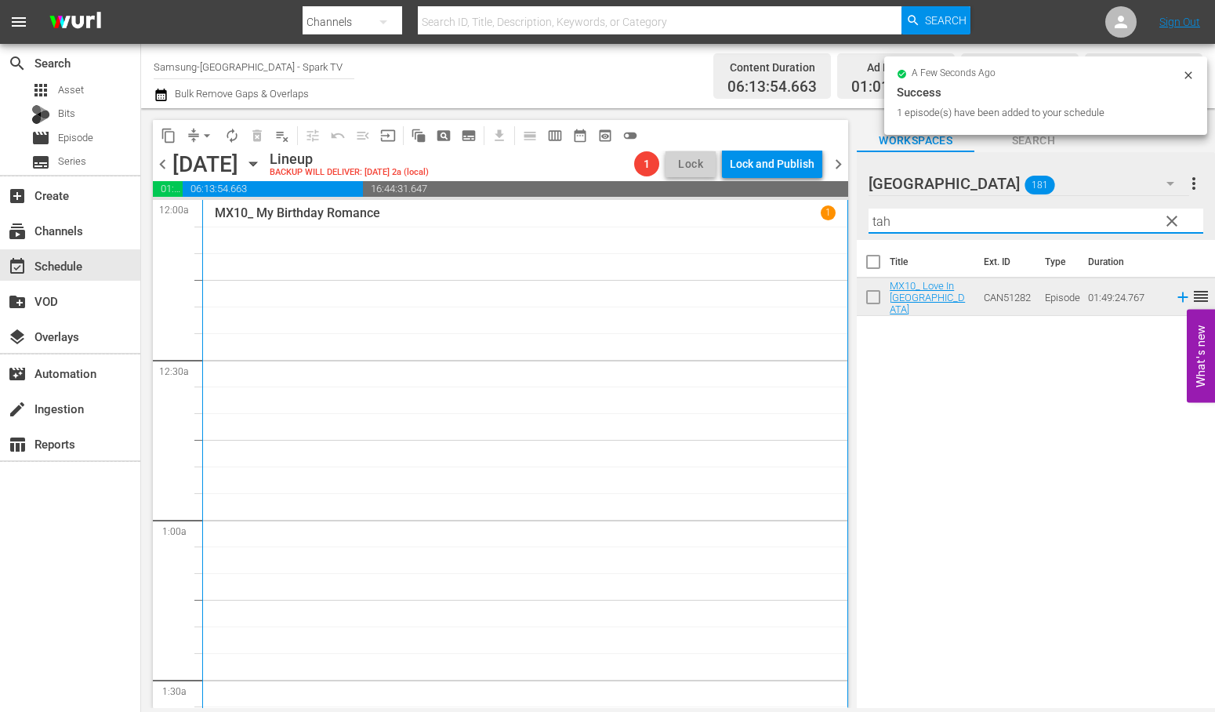
click at [711, 220] on div "content_copy compress arrow_drop_down autorenew_outlined delete_forever_outline…" at bounding box center [678, 408] width 1074 height 600
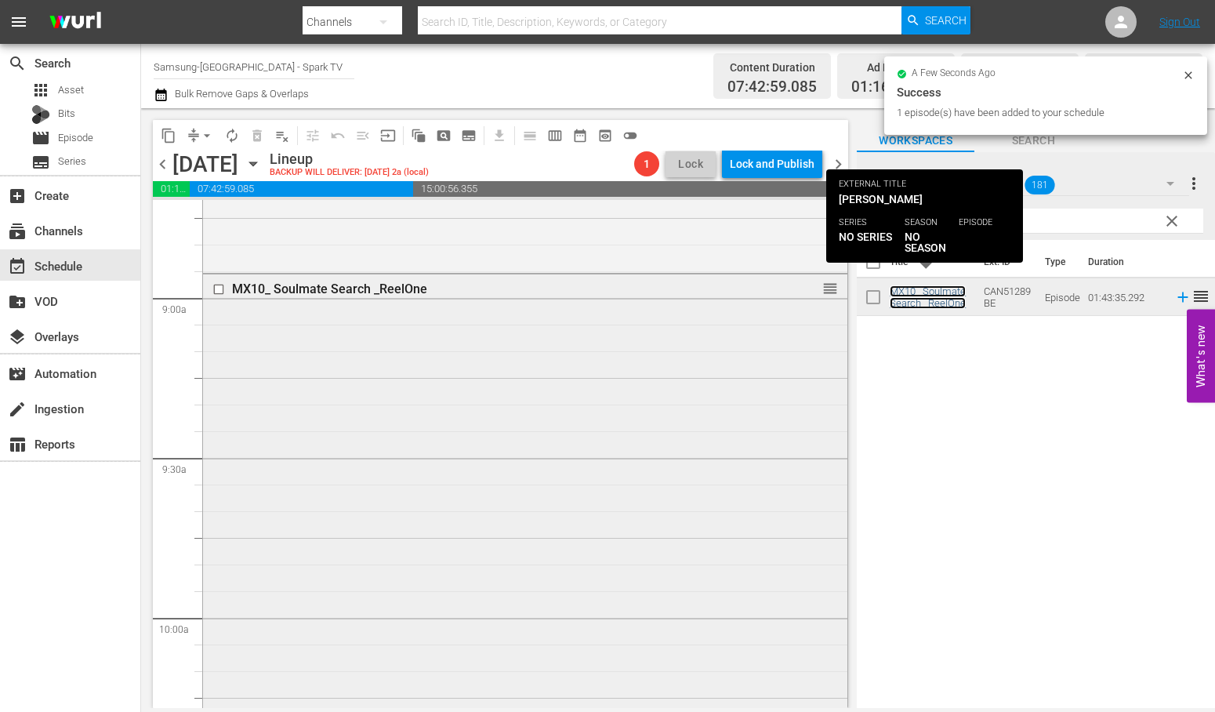
scroll to position [3048, 0]
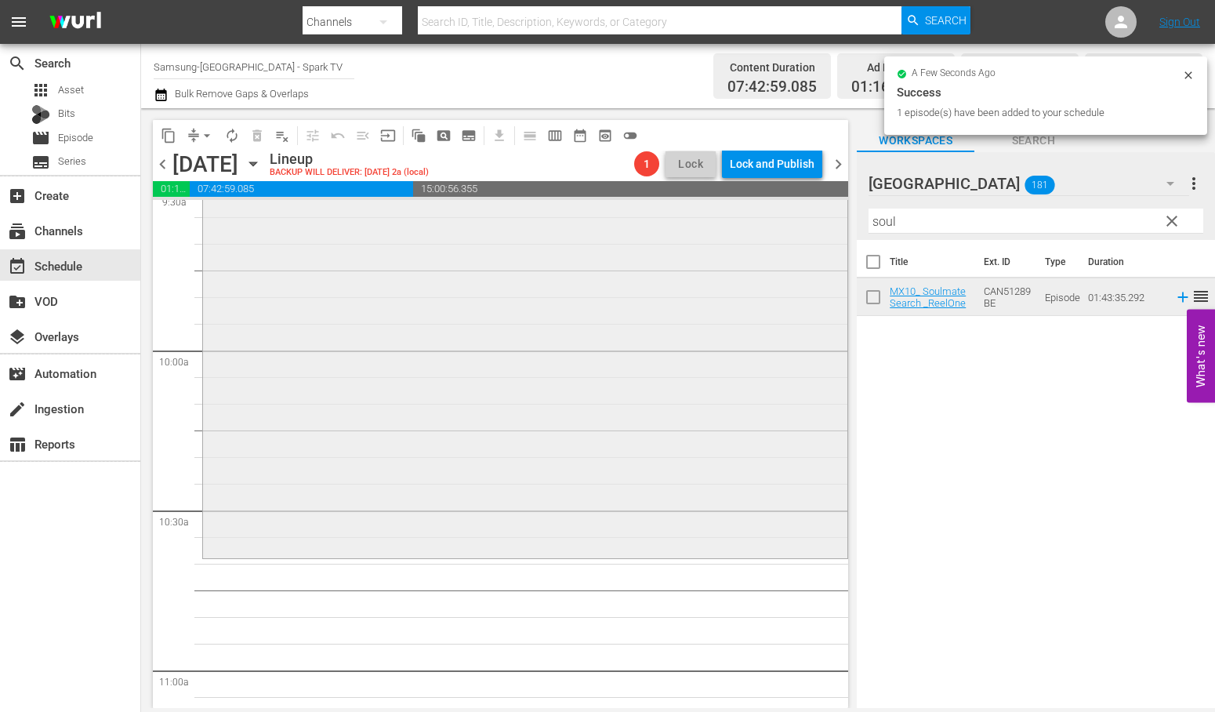
drag, startPoint x: 895, startPoint y: 223, endPoint x: 655, endPoint y: 222, distance: 239.9
click at [655, 222] on div "content_copy compress arrow_drop_down autorenew_outlined delete_forever_outline…" at bounding box center [678, 408] width 1074 height 600
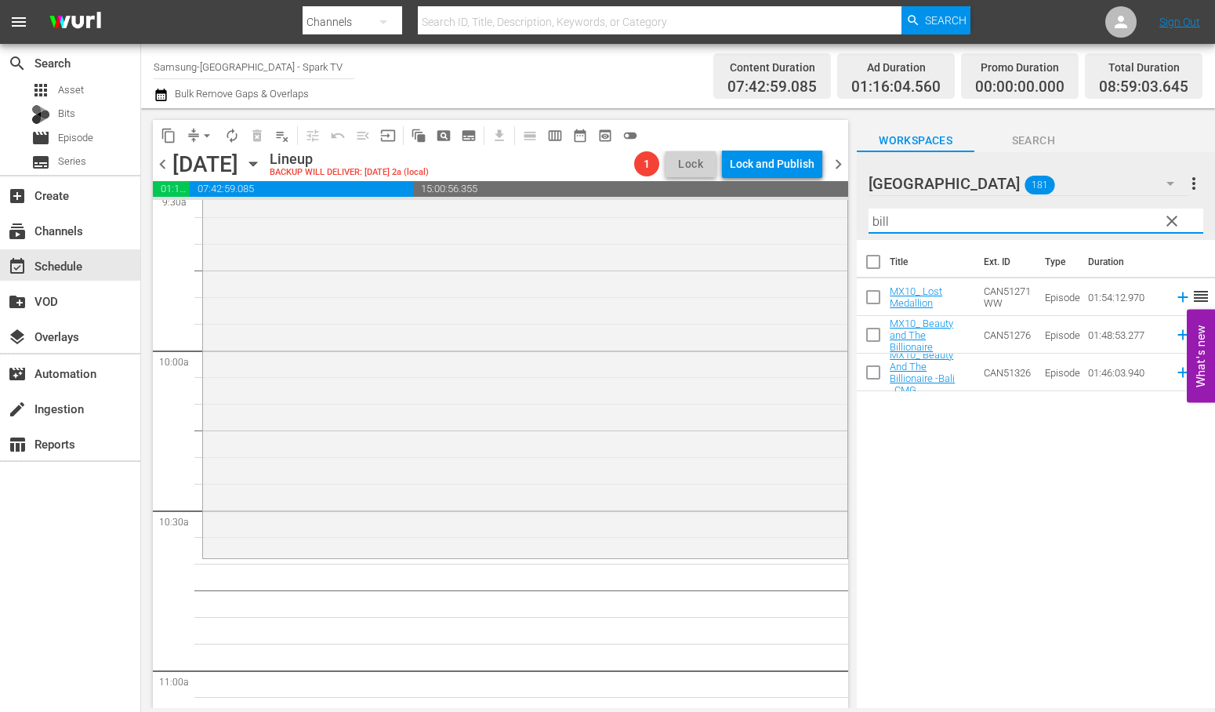
click at [1014, 539] on div "Title Ext. ID Type Duration MX10_ Lost Medallion CAN51271WW Episode 01:54:12.97…" at bounding box center [1036, 475] width 358 height 470
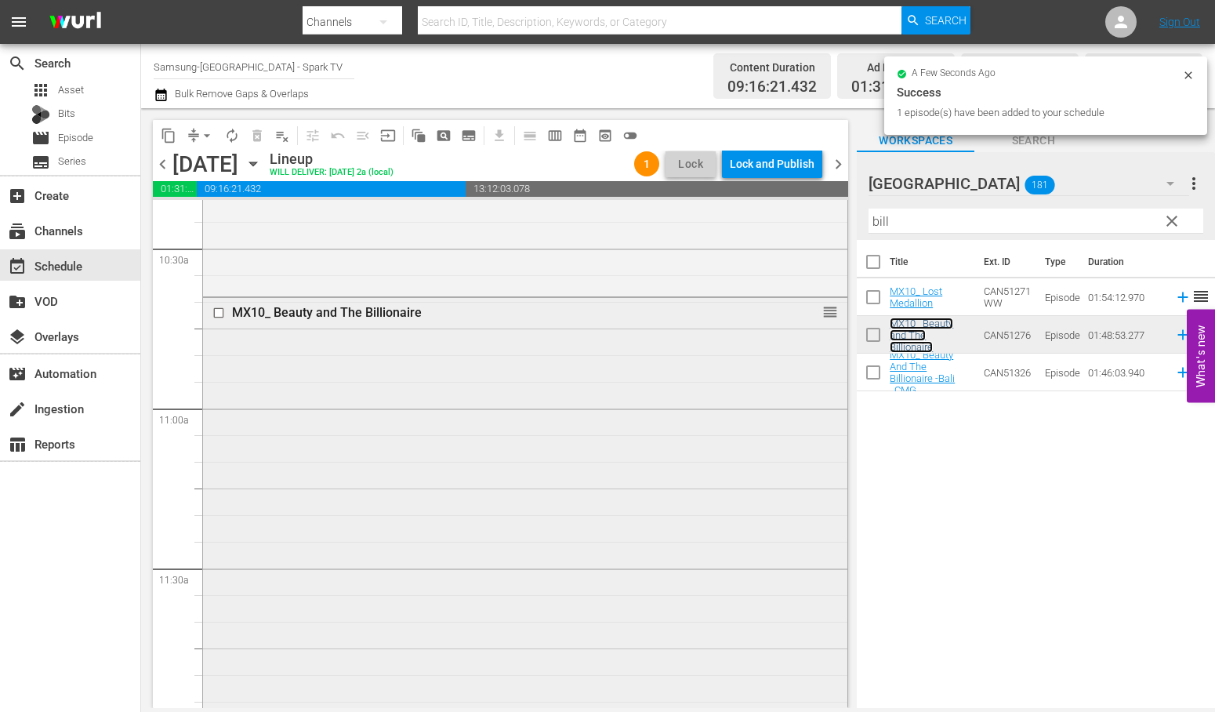
scroll to position [3484, 0]
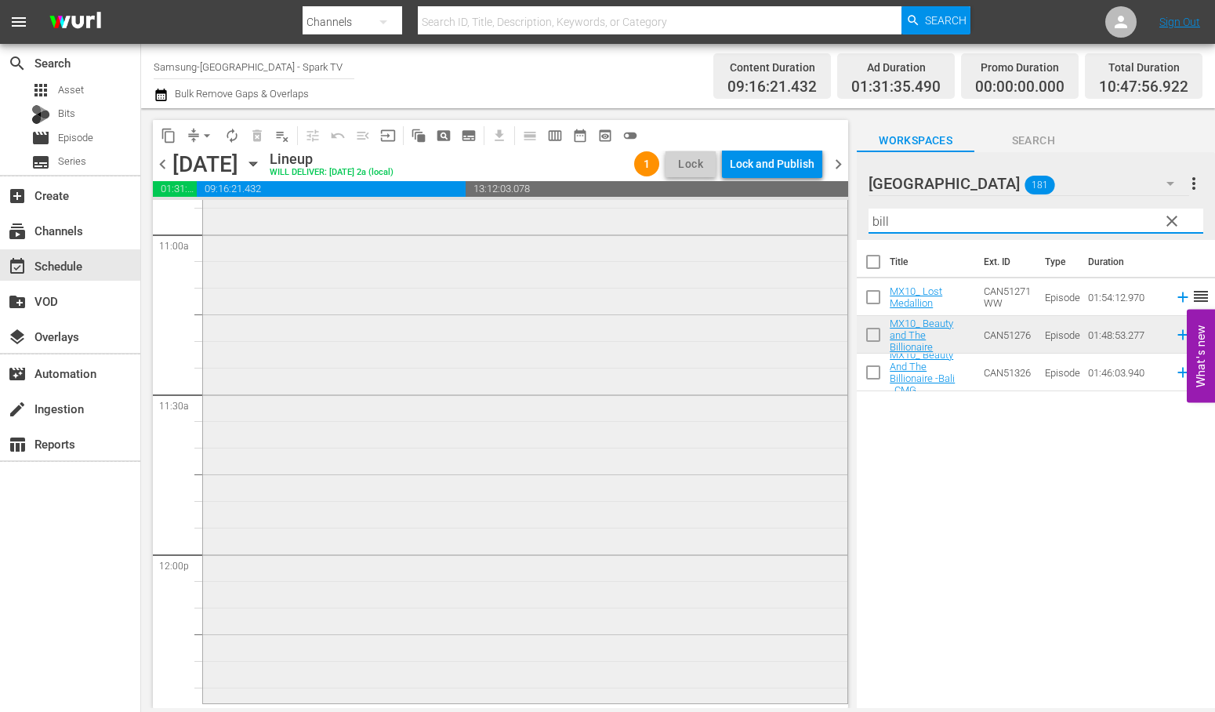
drag, startPoint x: 927, startPoint y: 218, endPoint x: 770, endPoint y: 201, distance: 157.7
click at [770, 201] on div "content_copy compress arrow_drop_down autorenew_outlined delete_forever_outline…" at bounding box center [678, 408] width 1074 height 600
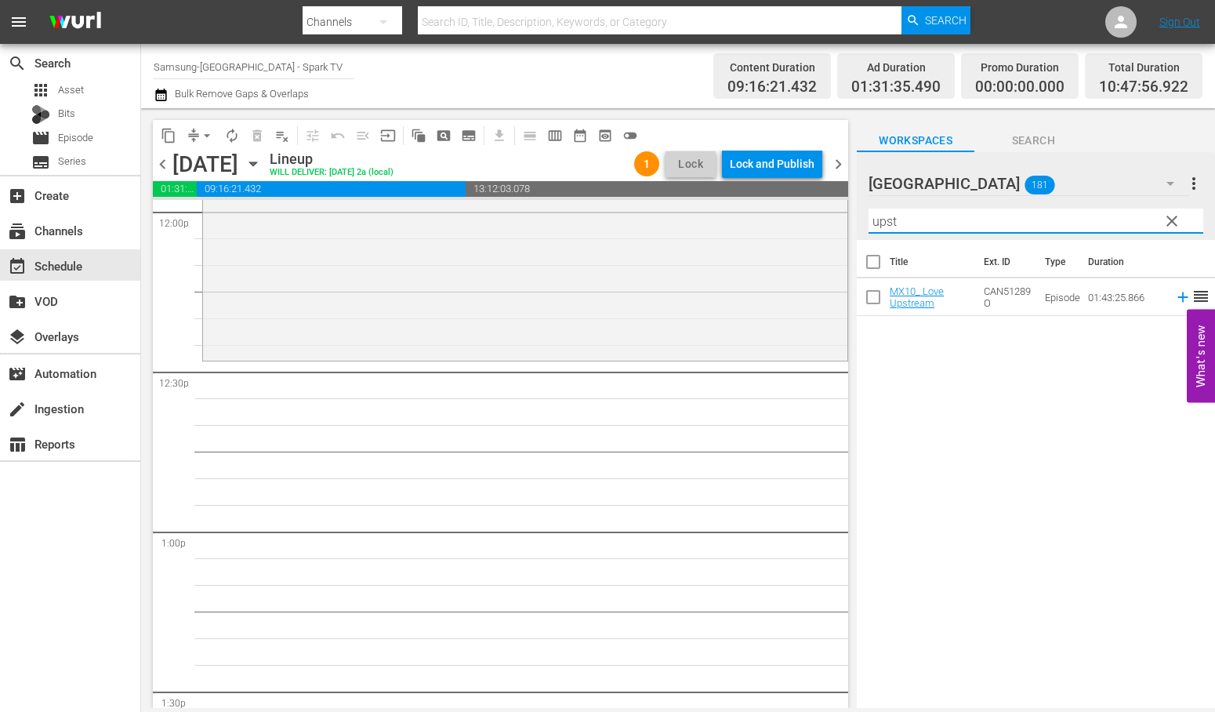
scroll to position [3832, 0]
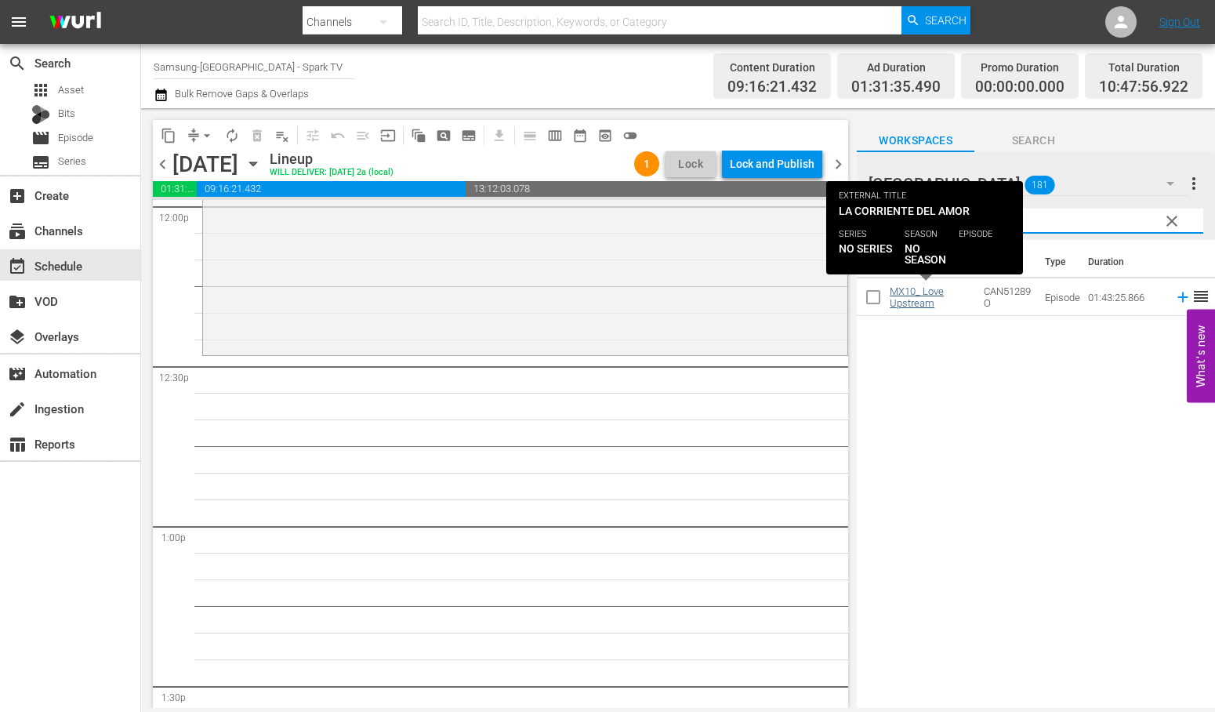
type input "upst"
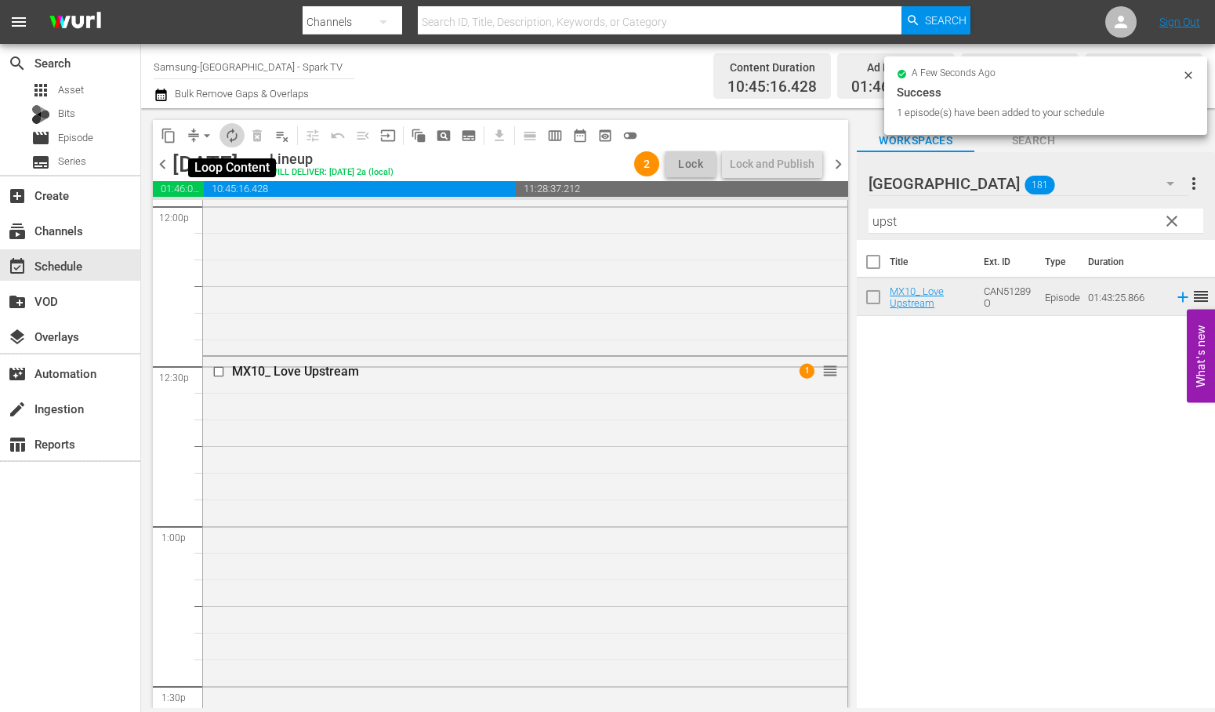
click at [232, 135] on span "autorenew_outlined" at bounding box center [232, 136] width 16 height 16
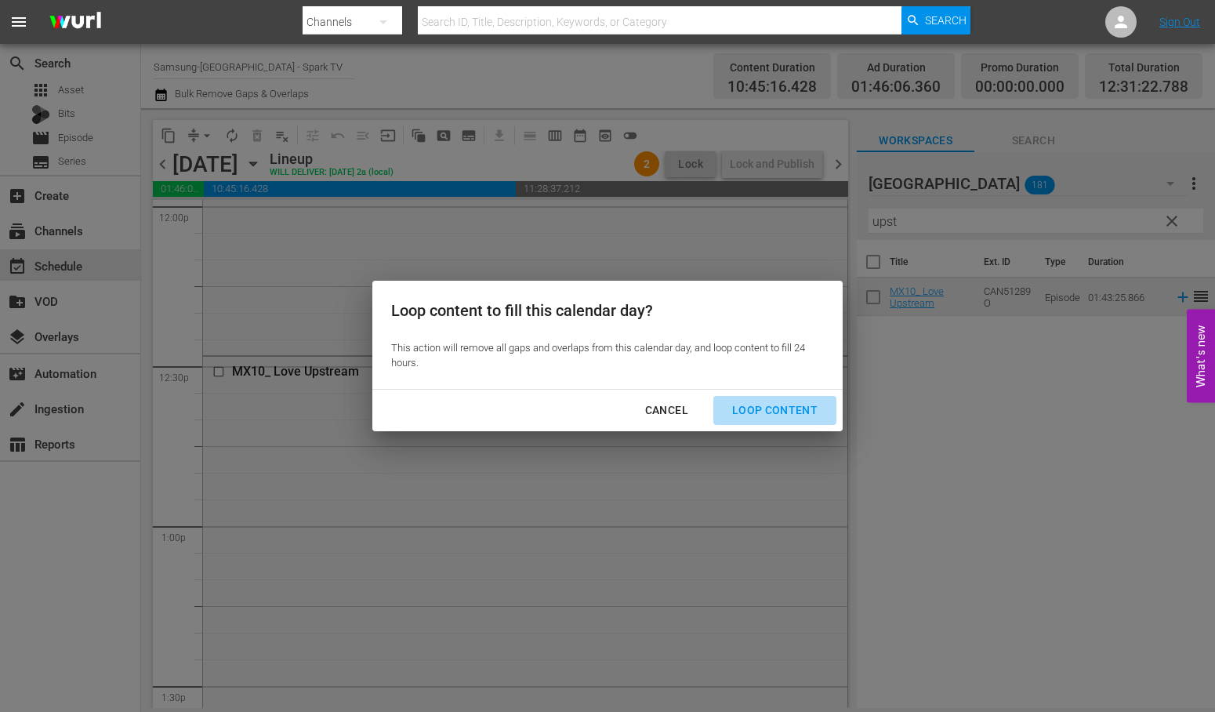
click at [779, 410] on div "Loop Content" at bounding box center [775, 411] width 111 height 20
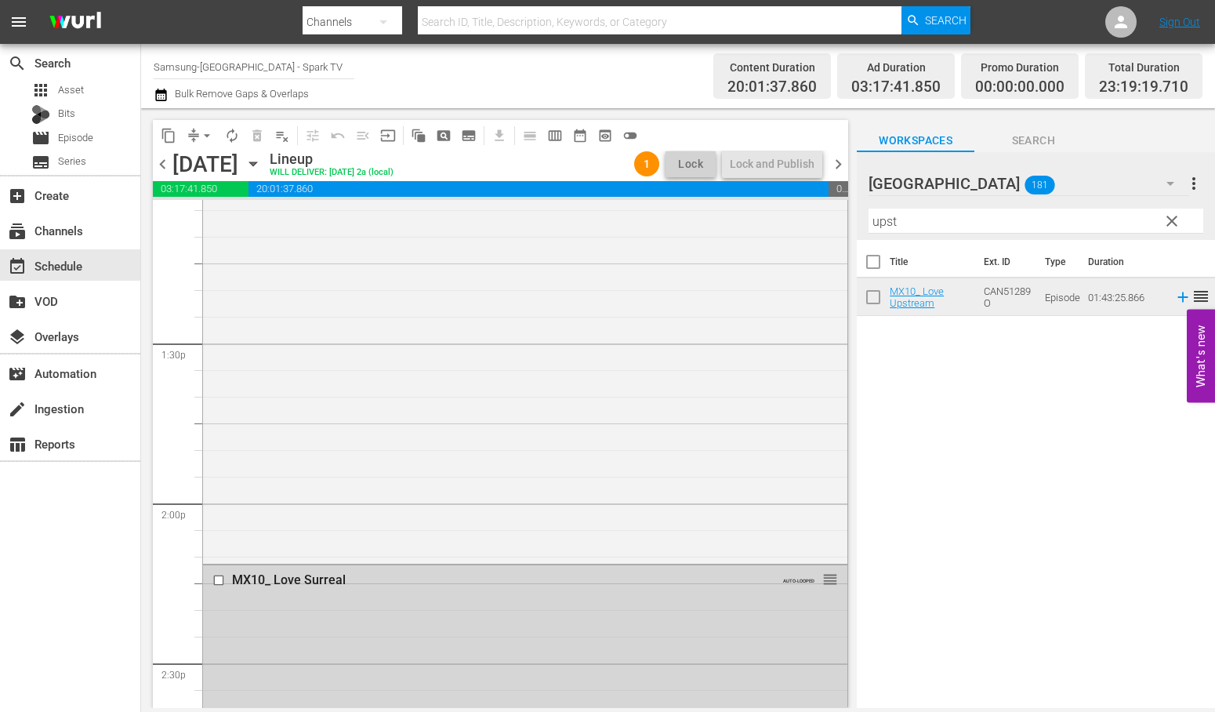
scroll to position [3827, 0]
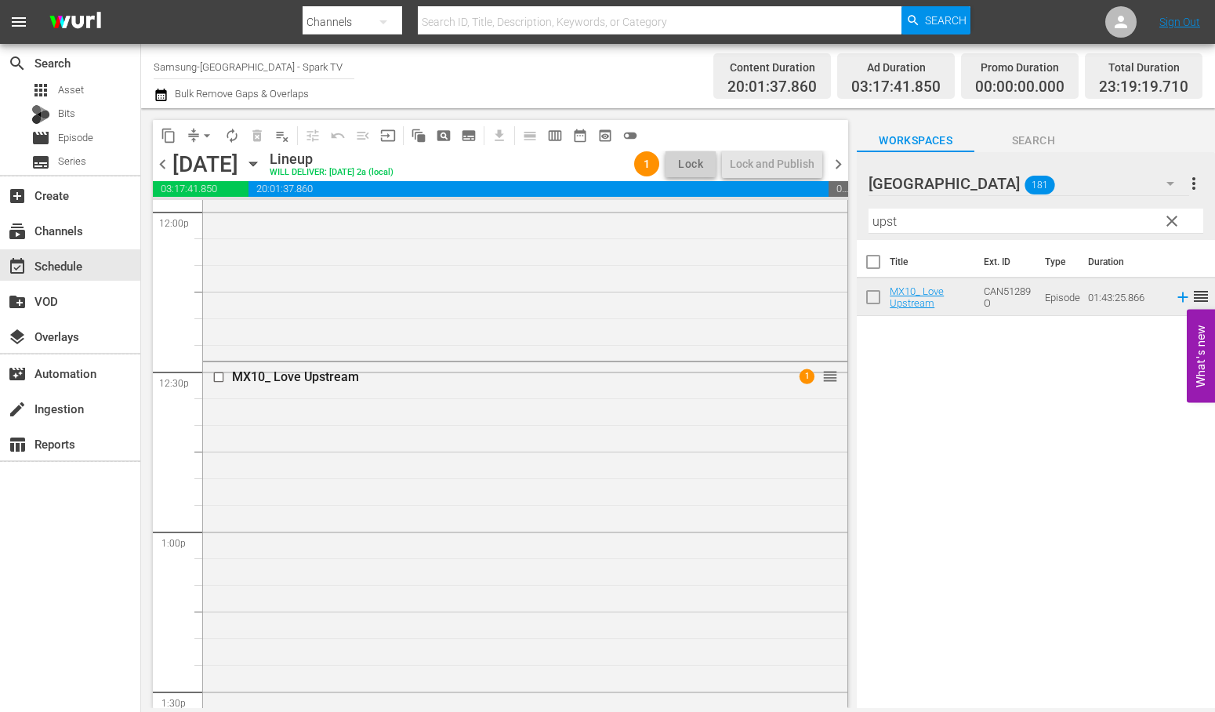
click at [800, 378] on span "1" at bounding box center [807, 375] width 15 height 15
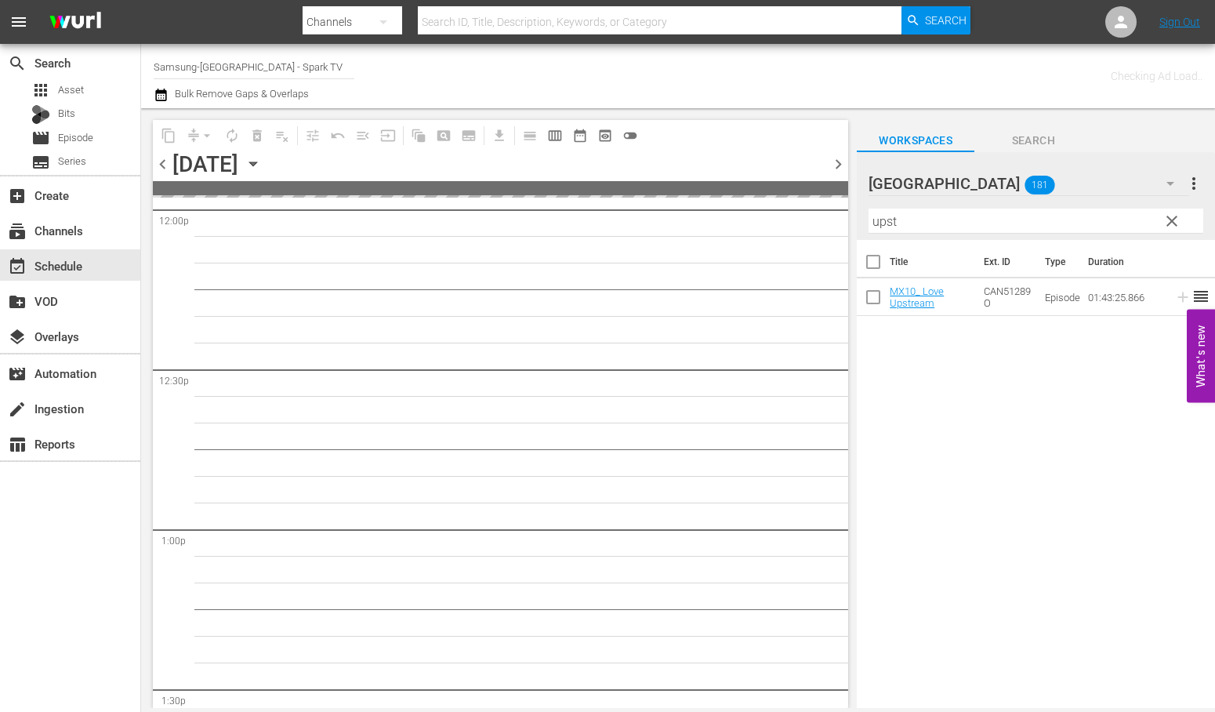
scroll to position [3907, 0]
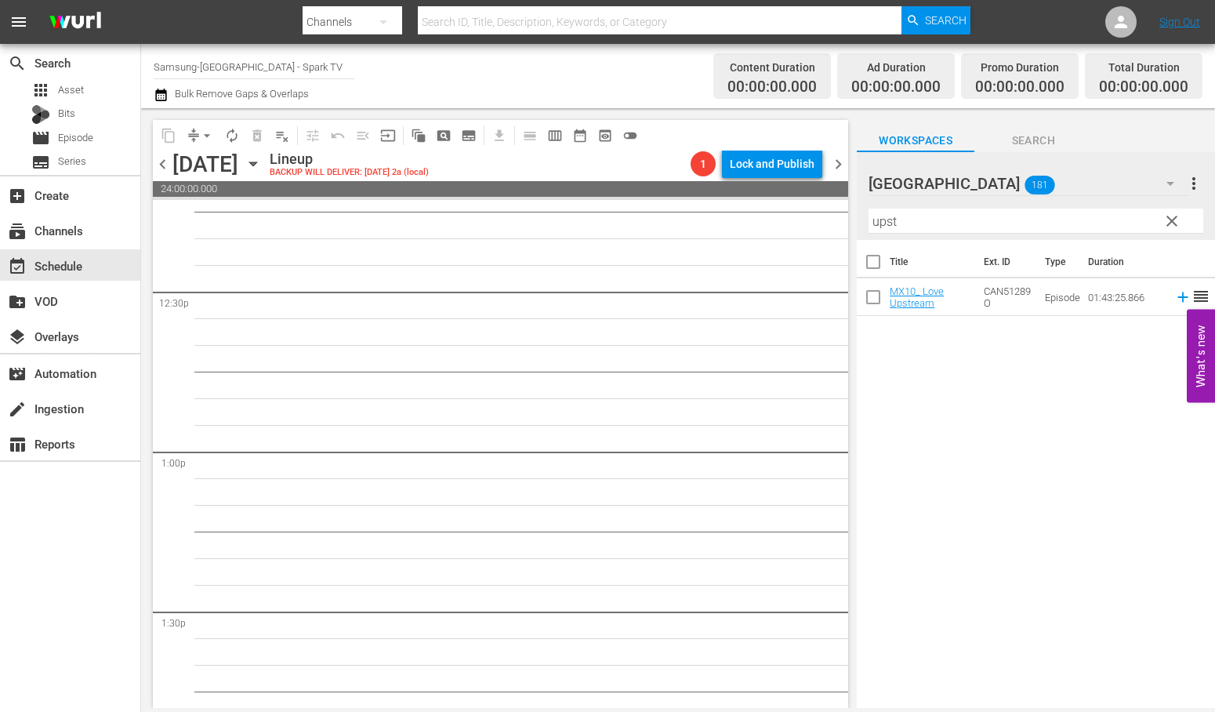
click at [262, 162] on icon "button" at bounding box center [253, 163] width 17 height 17
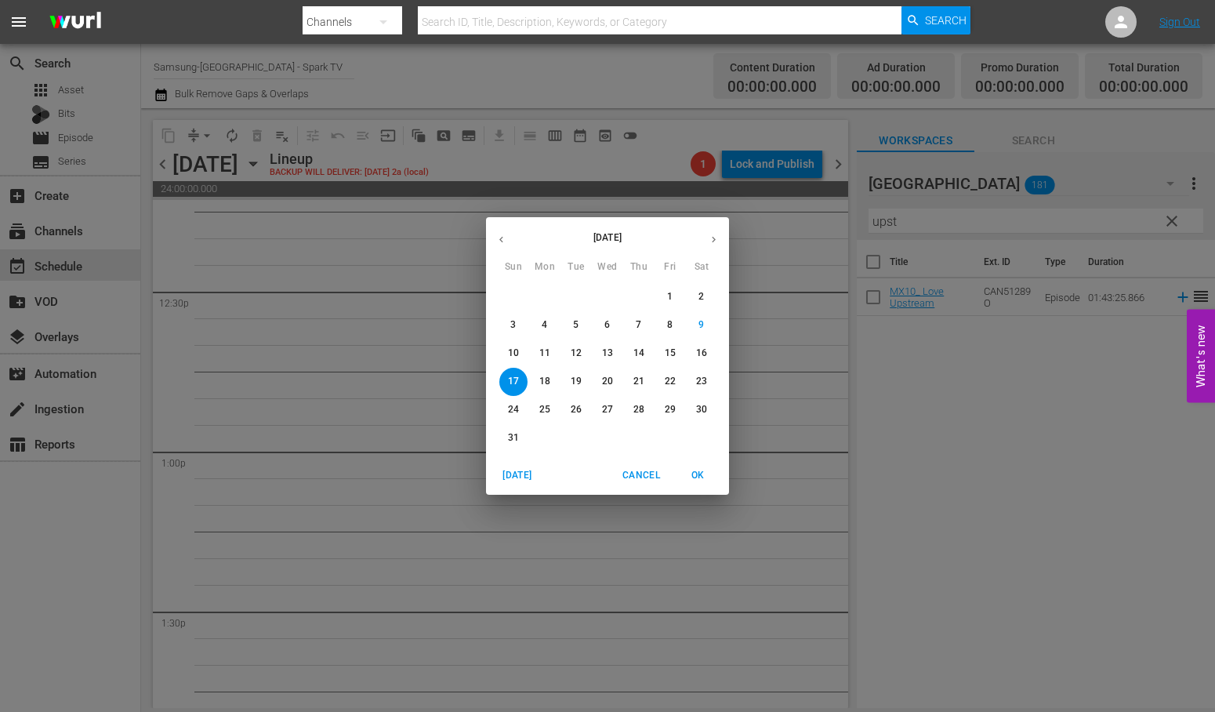
click at [543, 350] on p "11" at bounding box center [544, 353] width 11 height 13
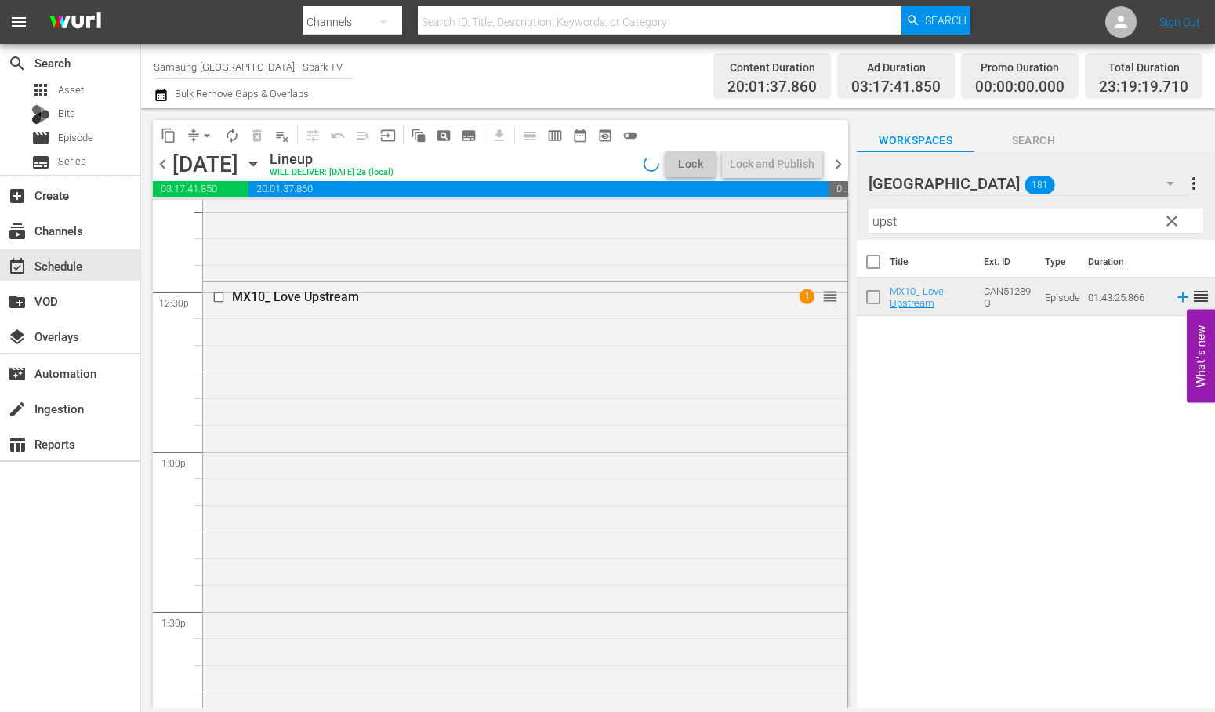
scroll to position [3827, 0]
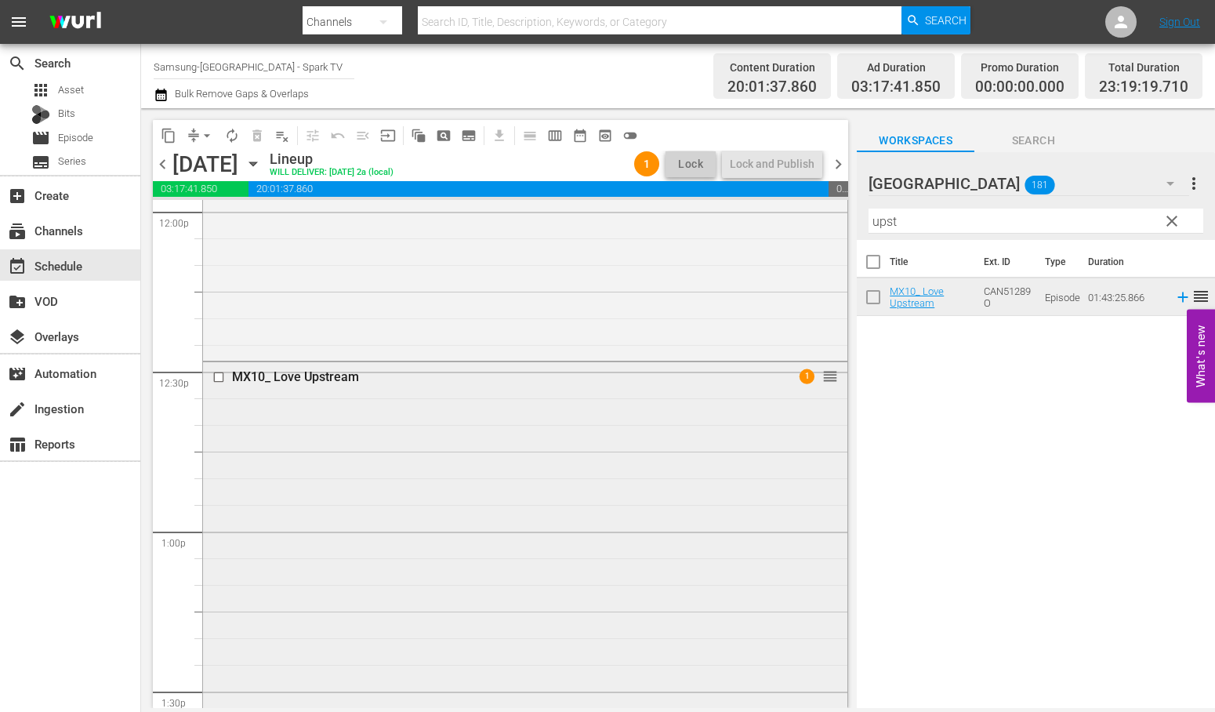
click at [220, 376] on input "checkbox" at bounding box center [220, 376] width 16 height 13
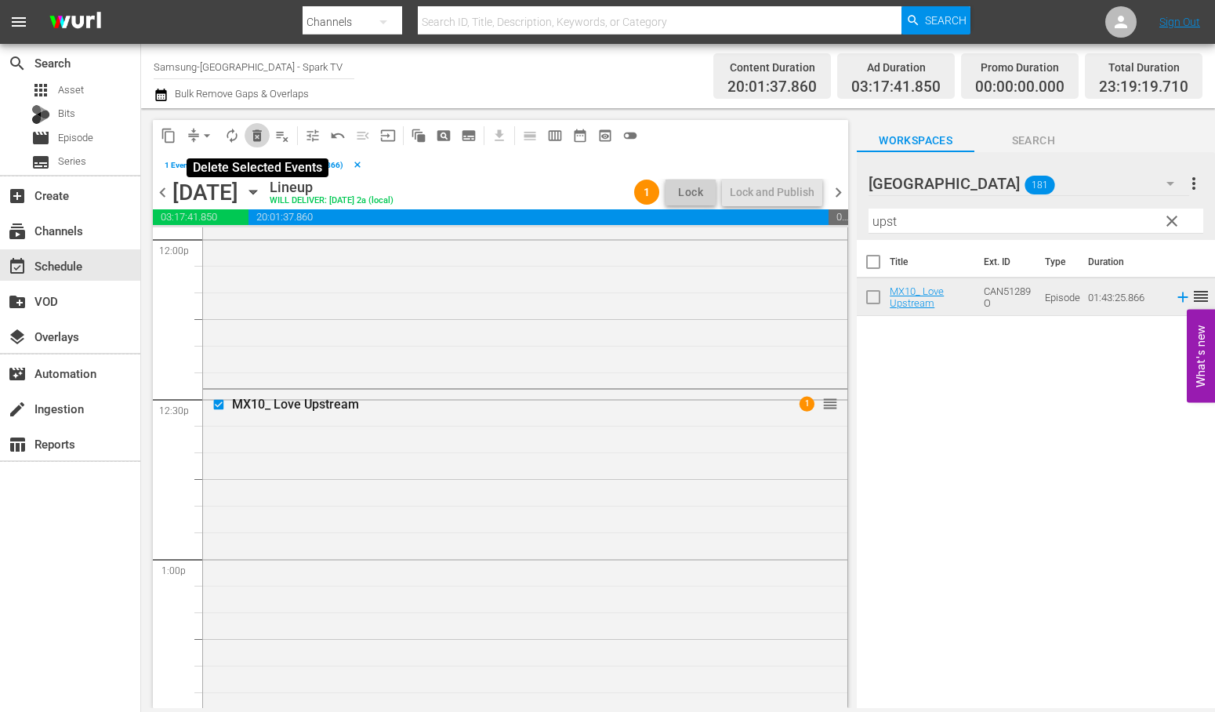
click at [256, 134] on span "delete_forever_outlined" at bounding box center [257, 136] width 16 height 16
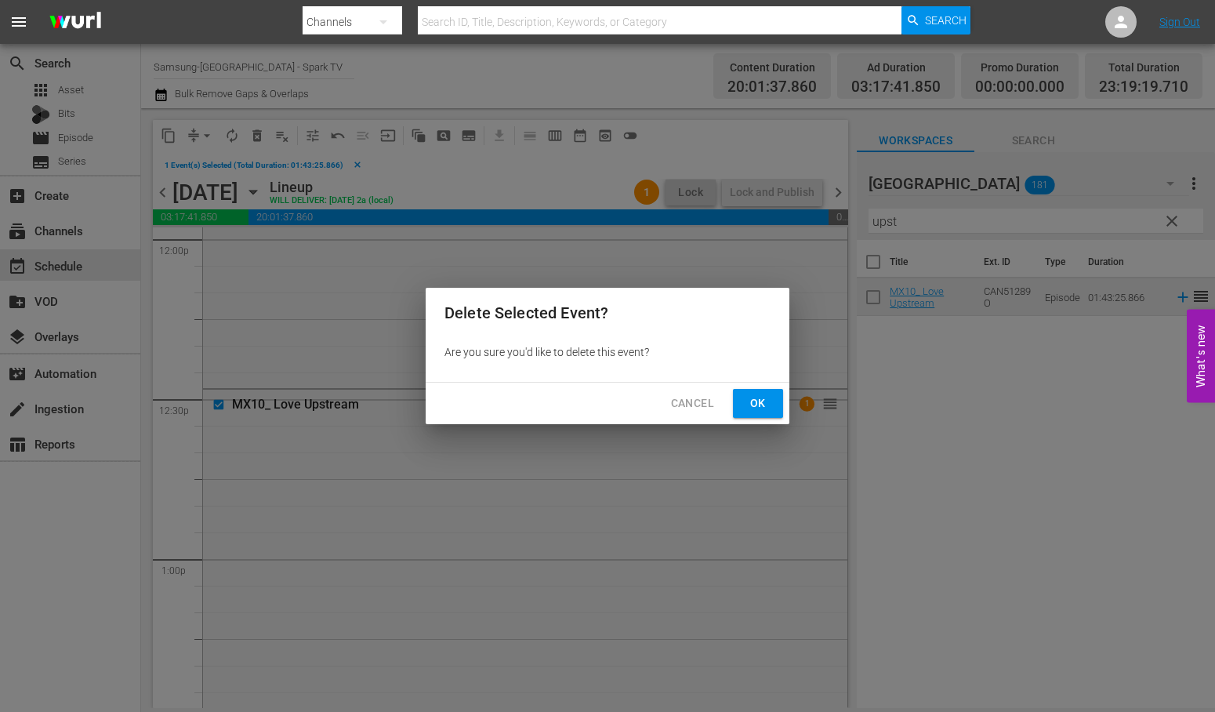
click at [746, 410] on span "Ok" at bounding box center [758, 404] width 25 height 20
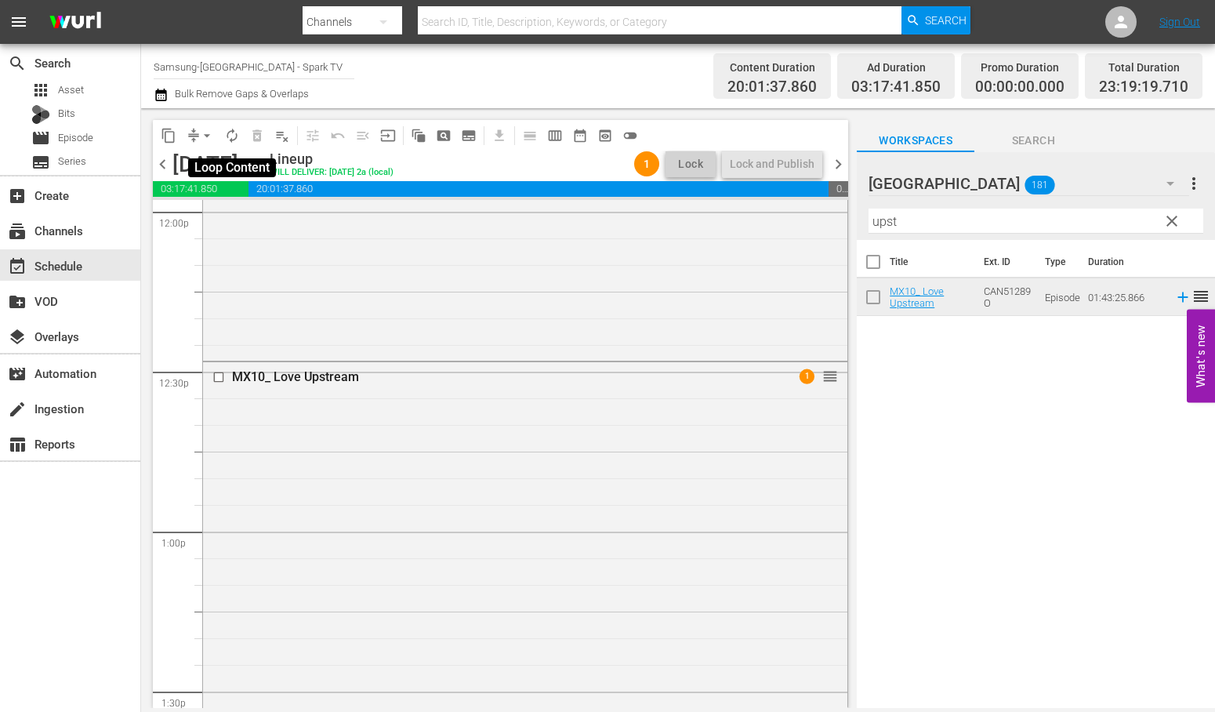
click at [233, 136] on span "autorenew_outlined" at bounding box center [232, 136] width 16 height 16
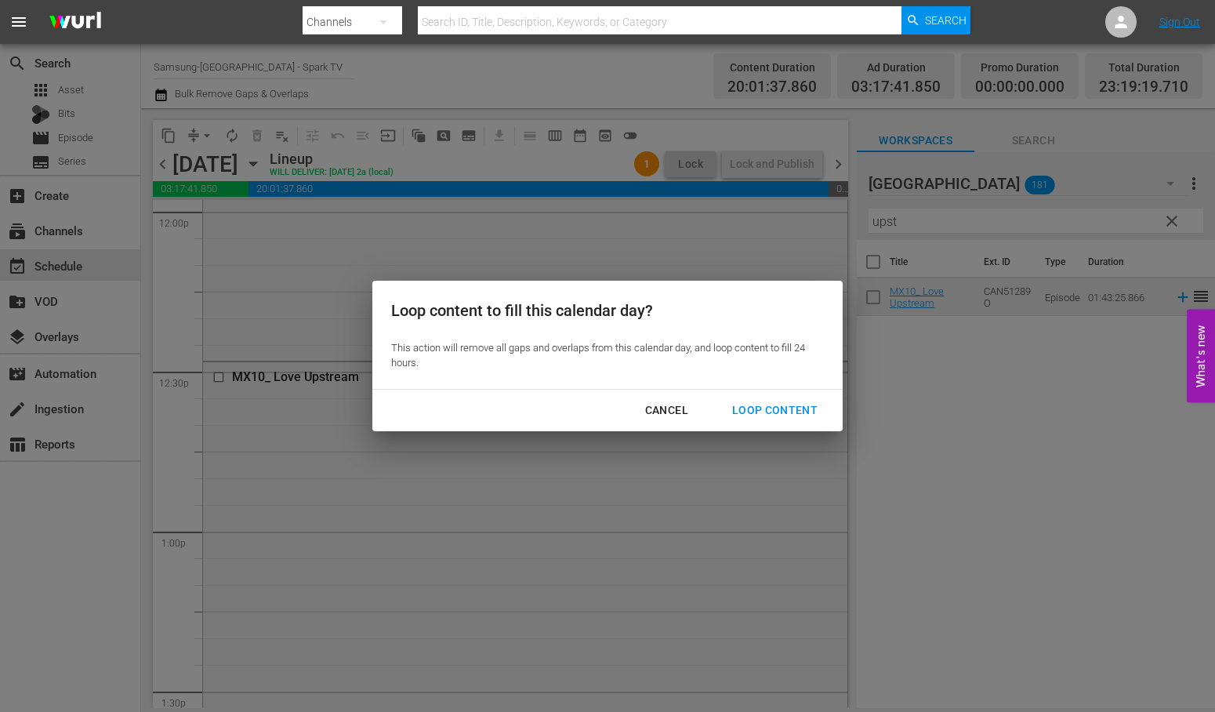
drag, startPoint x: 660, startPoint y: 404, endPoint x: 652, endPoint y: 387, distance: 18.9
click at [660, 404] on div "Cancel" at bounding box center [667, 411] width 68 height 20
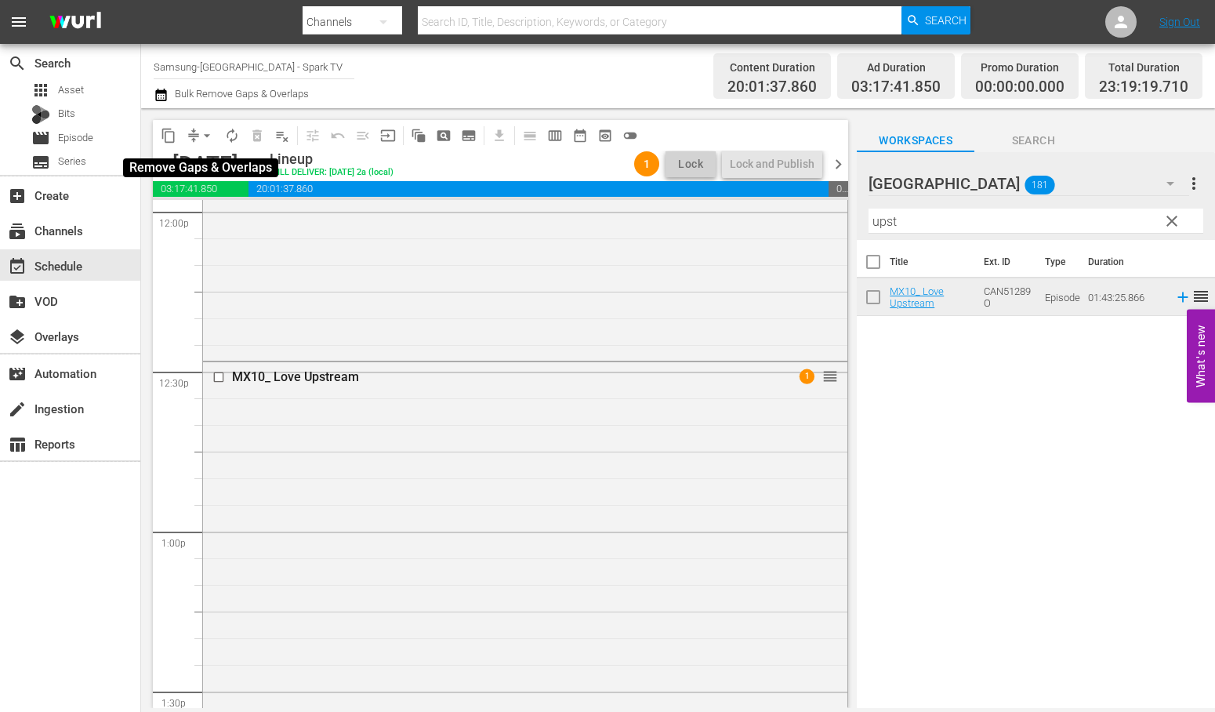
drag, startPoint x: 205, startPoint y: 135, endPoint x: 206, endPoint y: 143, distance: 8.0
click at [205, 135] on span "arrow_drop_down" at bounding box center [207, 136] width 16 height 16
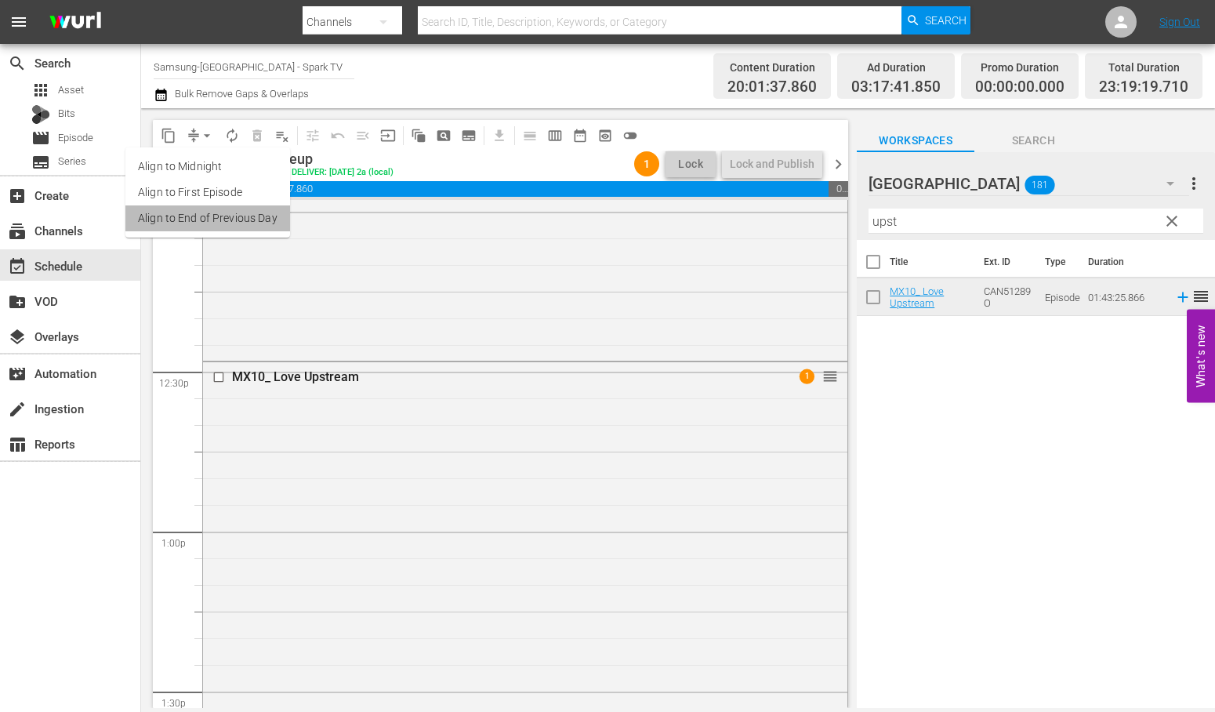
click at [216, 221] on li "Align to End of Previous Day" at bounding box center [207, 218] width 165 height 26
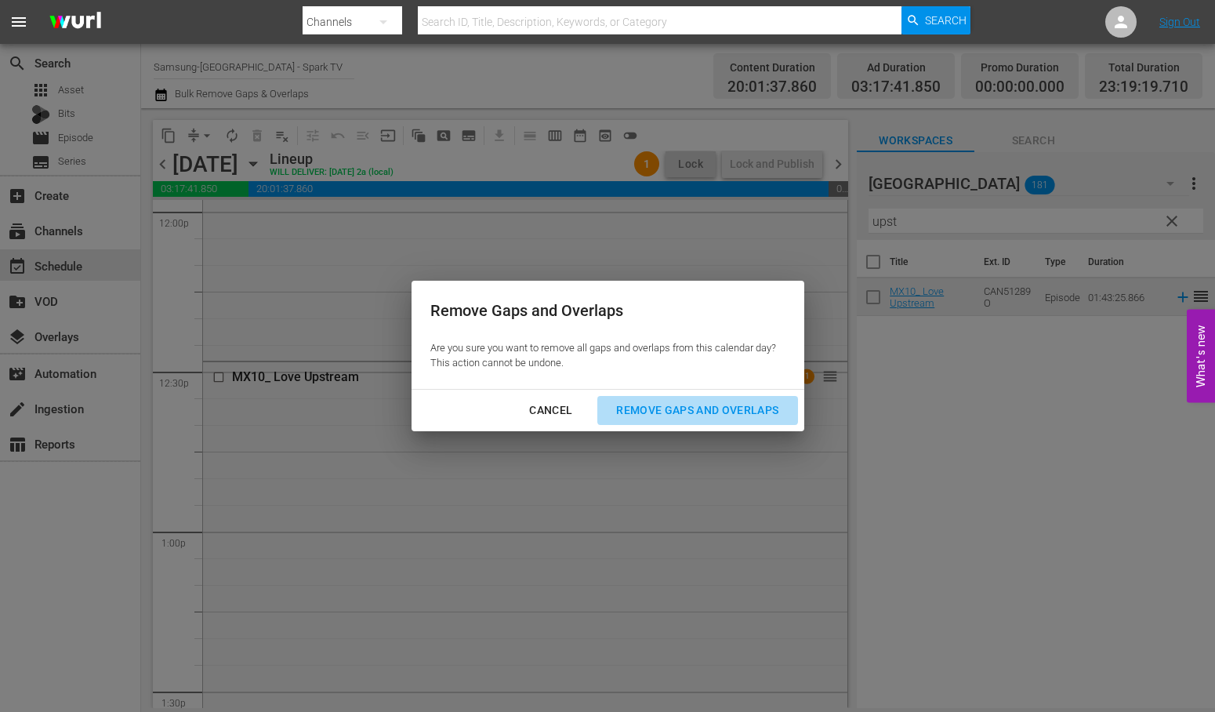
click at [724, 410] on div "Remove Gaps and Overlaps" at bounding box center [697, 411] width 187 height 20
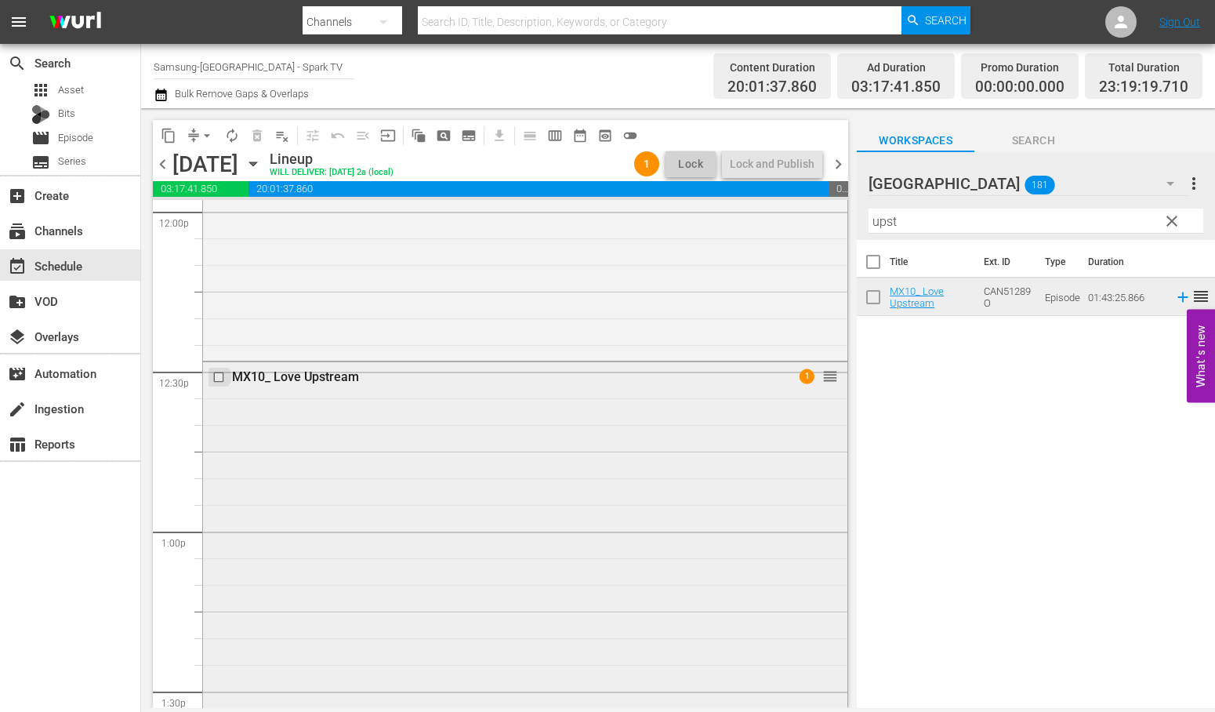
click at [216, 376] on input "checkbox" at bounding box center [220, 376] width 16 height 13
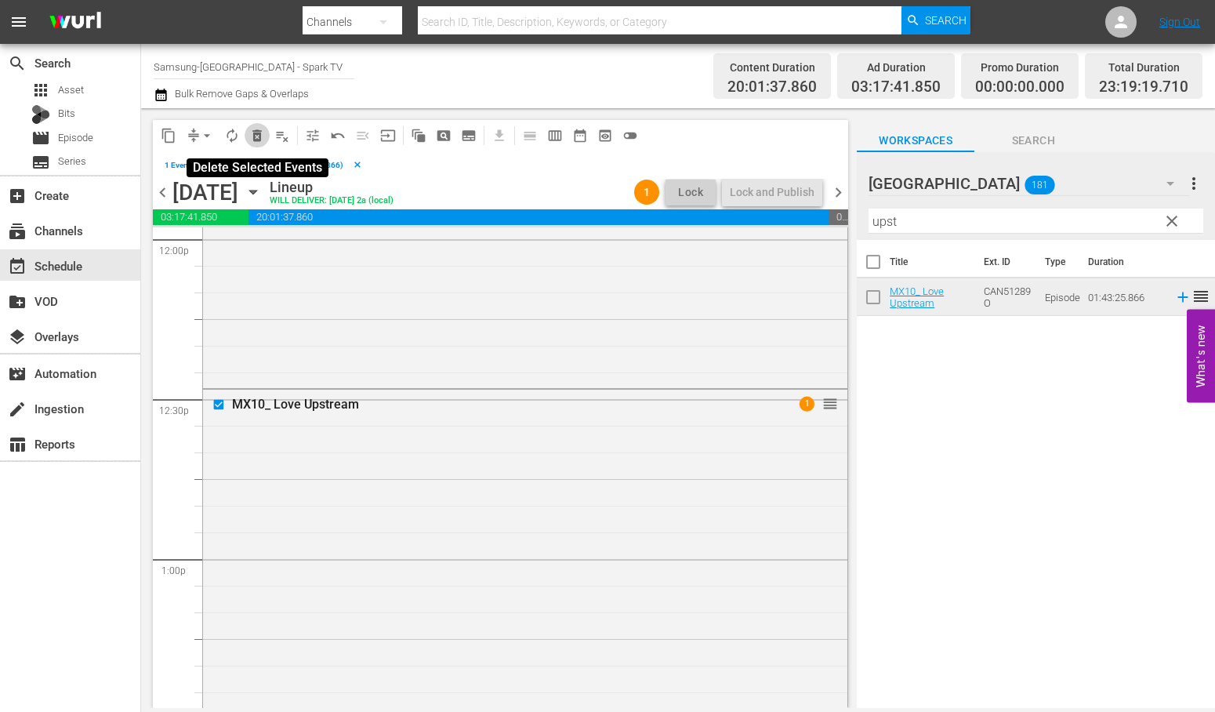
click at [257, 137] on span "delete_forever_outlined" at bounding box center [257, 136] width 16 height 16
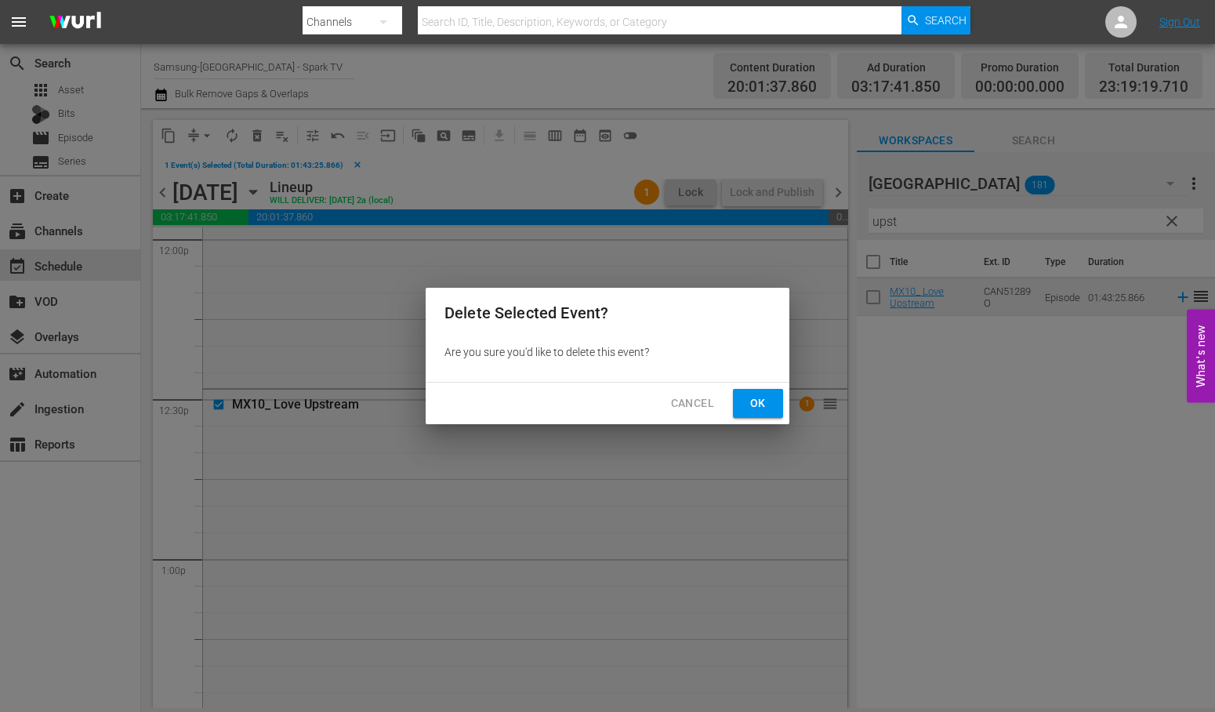
click at [764, 396] on span "Ok" at bounding box center [758, 404] width 25 height 20
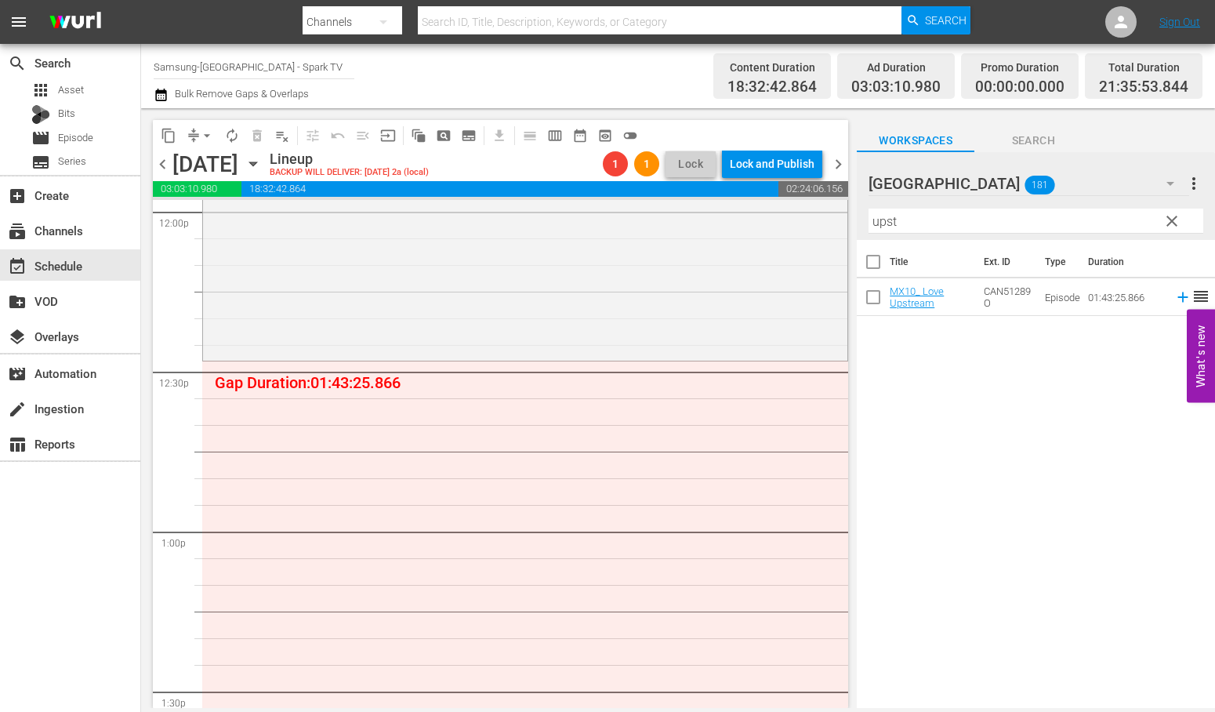
click at [1020, 444] on div "Title Ext. ID Type Duration MX10_ Love Upstream CAN51289O Episode 01:43:25.866 …" at bounding box center [1036, 475] width 358 height 470
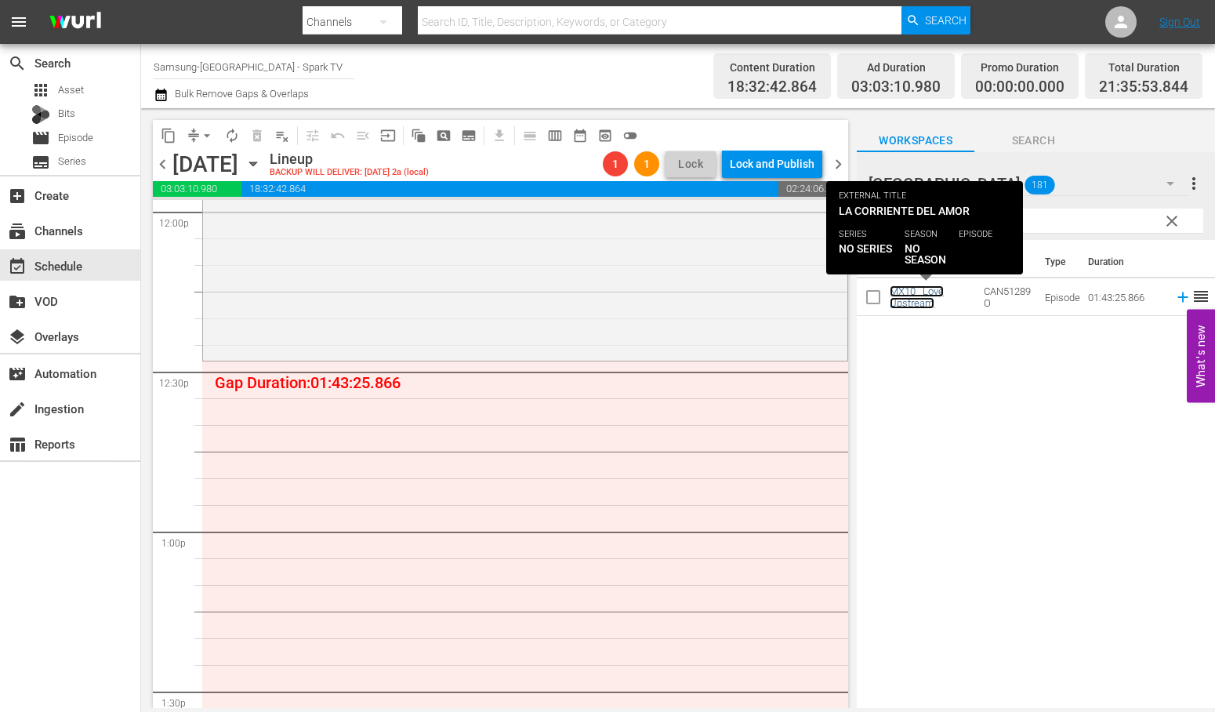
click at [902, 292] on link "MX10_ Love Upstream" at bounding box center [917, 297] width 54 height 24
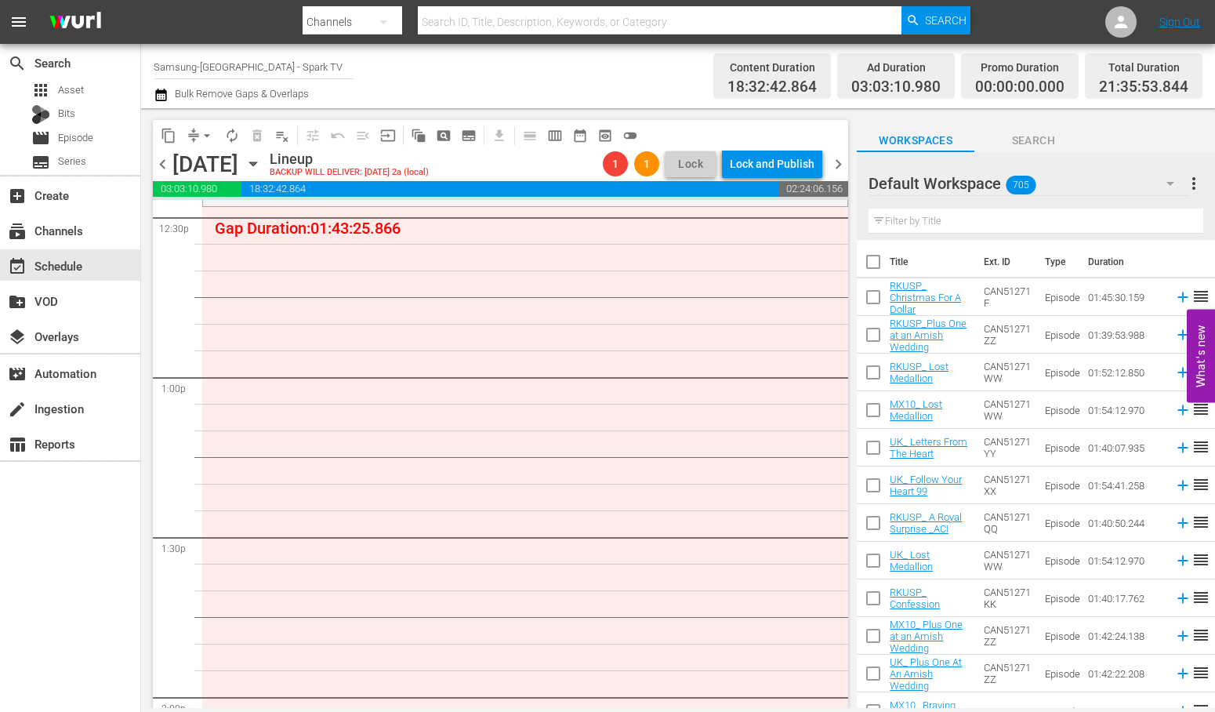
scroll to position [4007, 0]
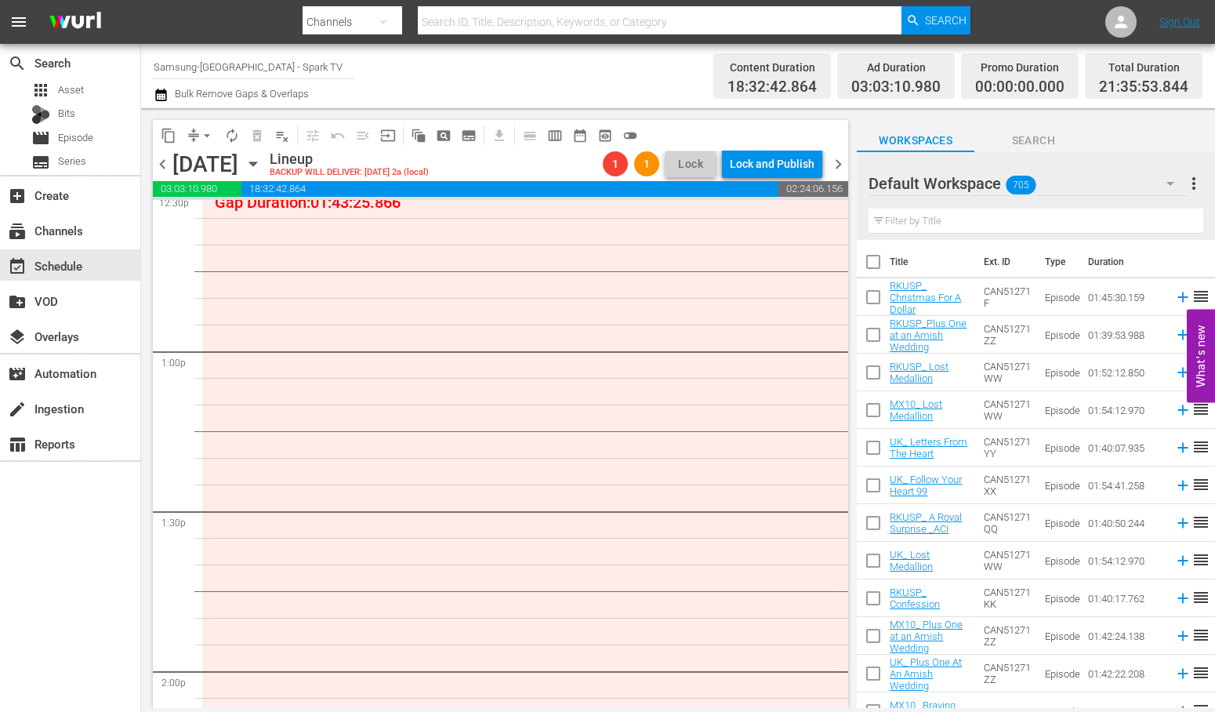
click at [945, 222] on input "text" at bounding box center [1036, 221] width 335 height 25
type input "u"
click at [1168, 180] on icon "button" at bounding box center [1170, 183] width 19 height 19
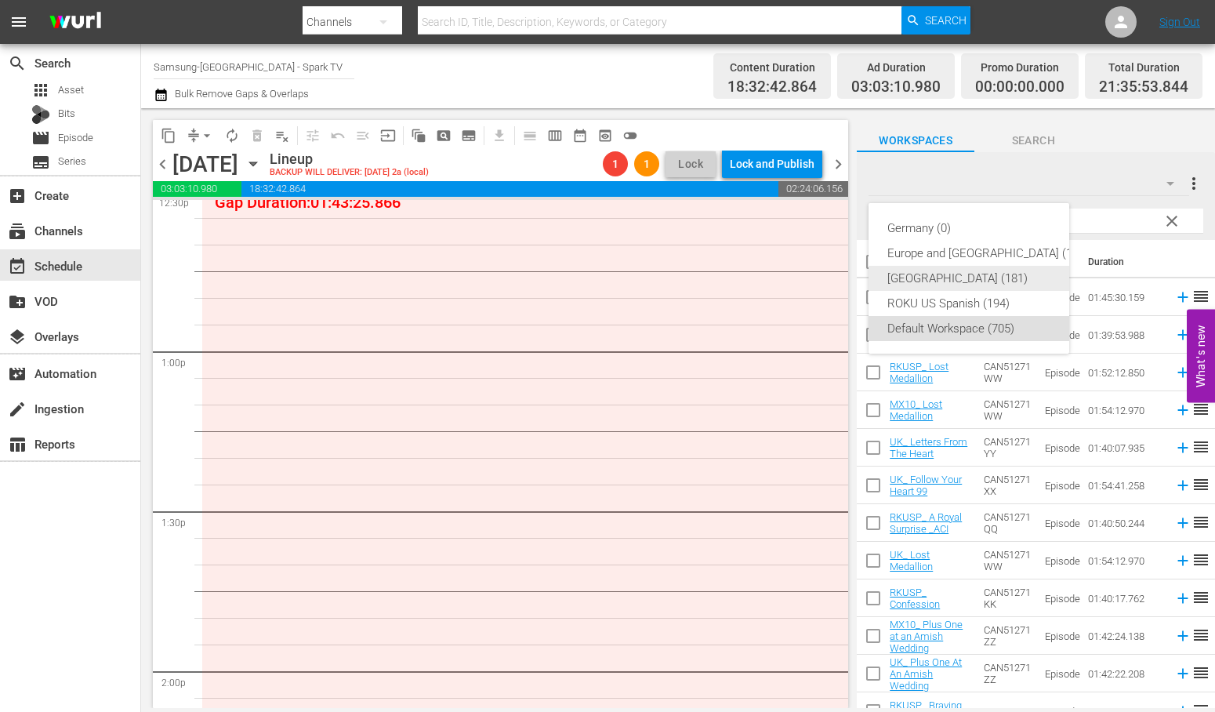
click at [937, 276] on div "[GEOGRAPHIC_DATA] (181)" at bounding box center [987, 278] width 201 height 25
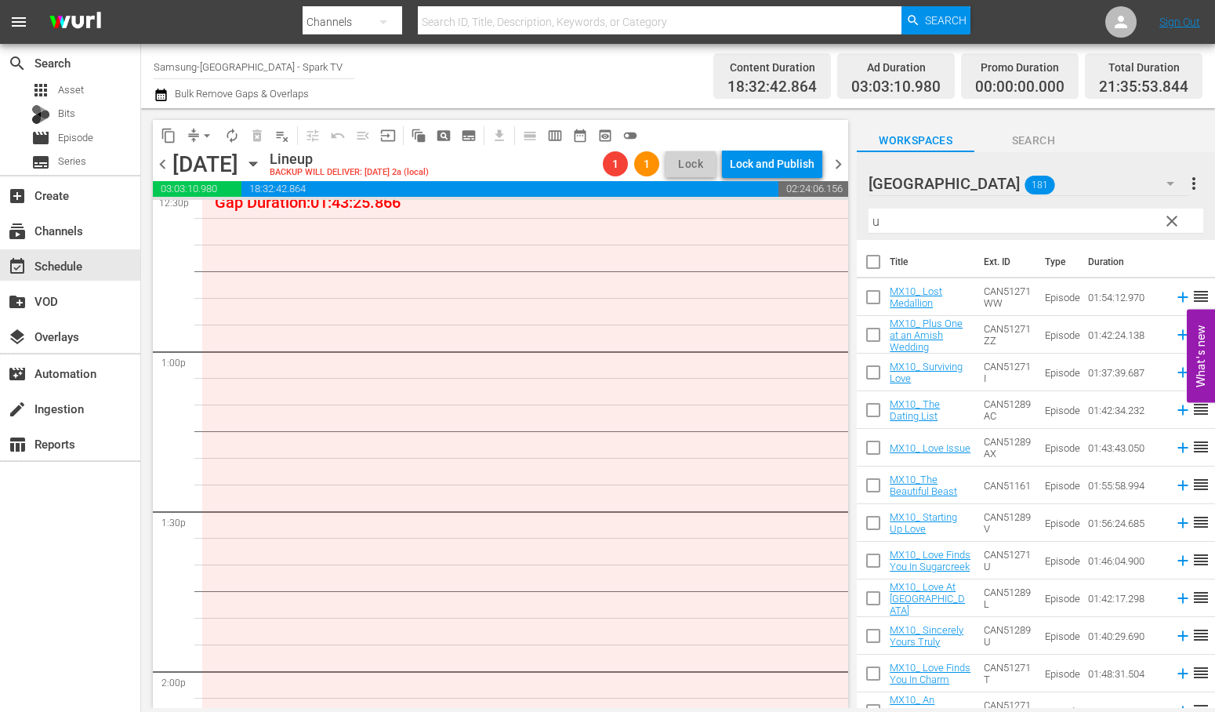
click at [894, 220] on input "u" at bounding box center [1036, 221] width 335 height 25
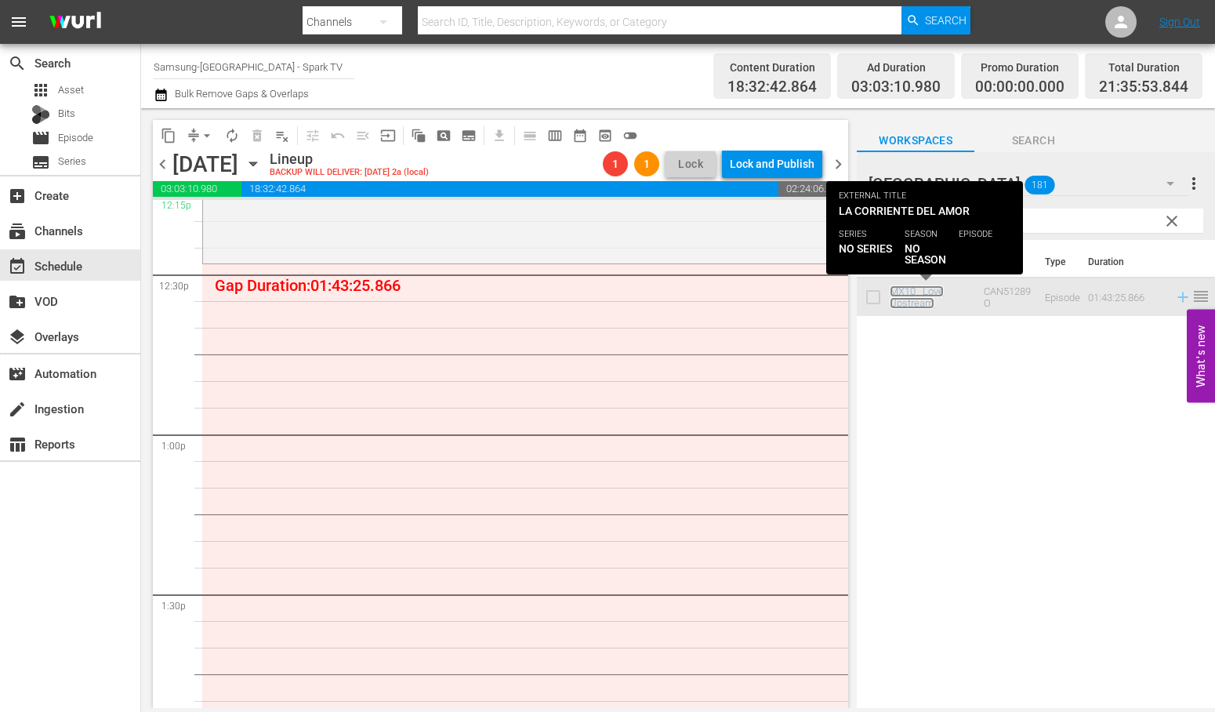
scroll to position [3869, 0]
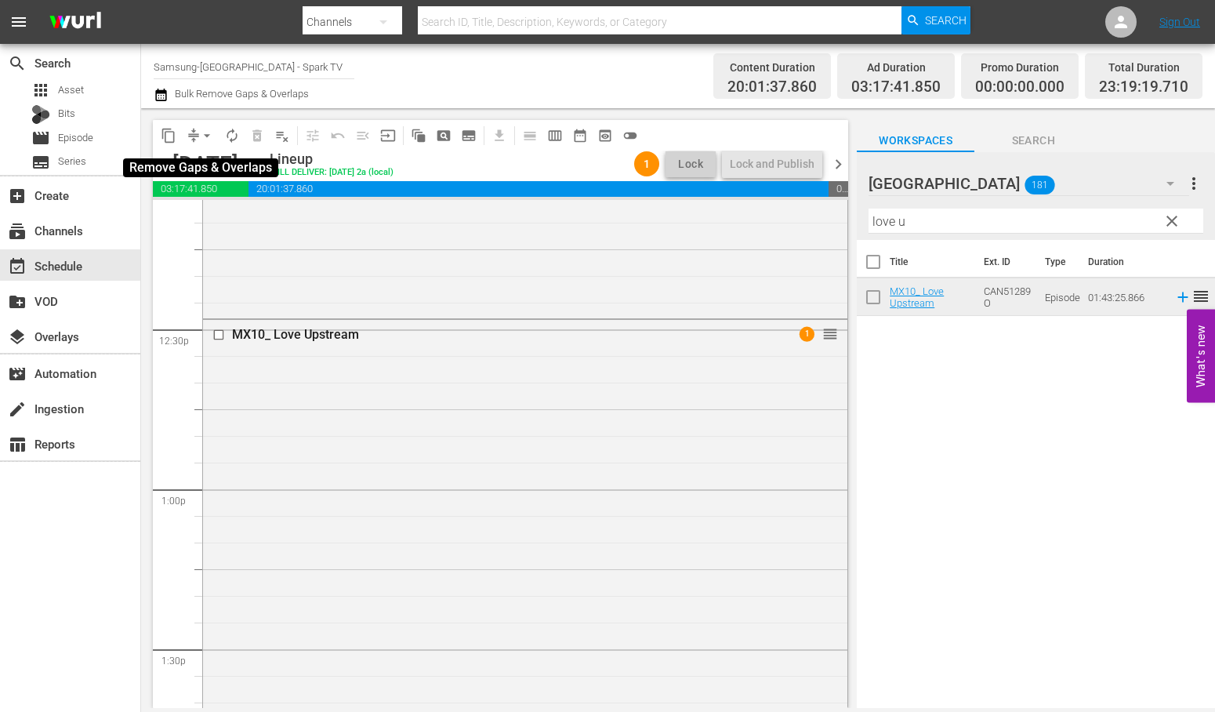
click at [205, 136] on span "arrow_drop_down" at bounding box center [207, 136] width 16 height 16
click at [226, 223] on li "Align to End of Previous Day" at bounding box center [207, 218] width 165 height 26
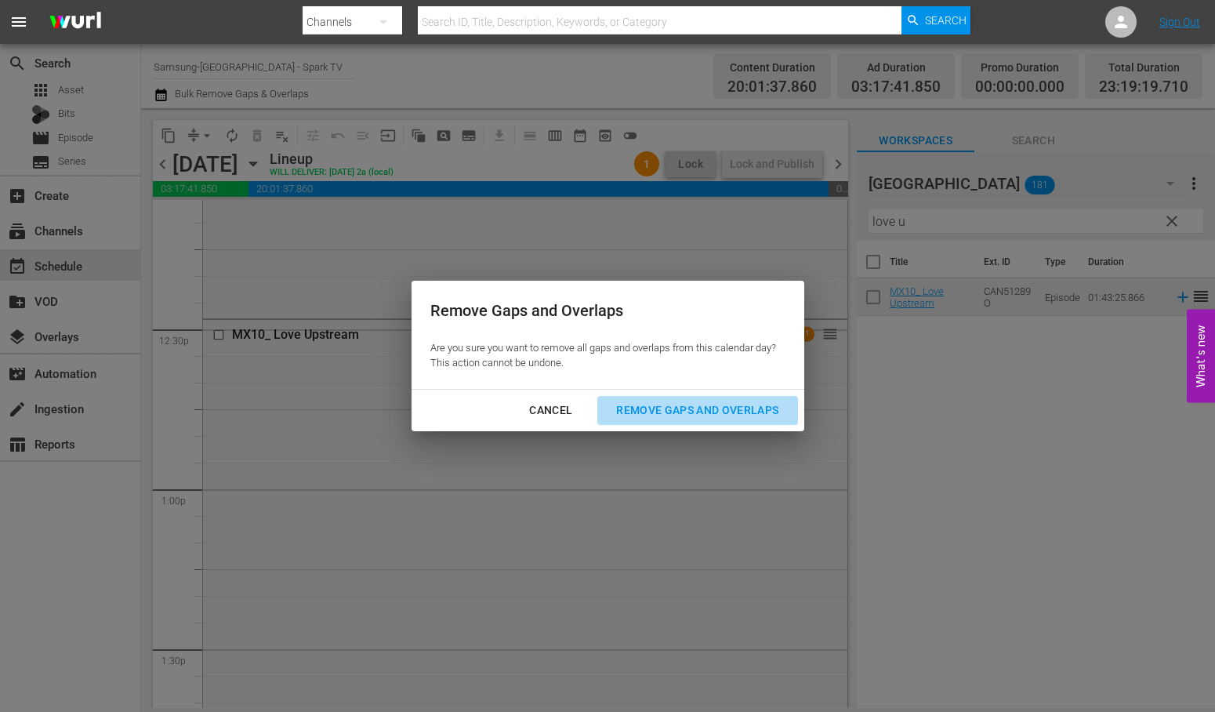
click at [721, 409] on div "Remove Gaps and Overlaps" at bounding box center [697, 411] width 187 height 20
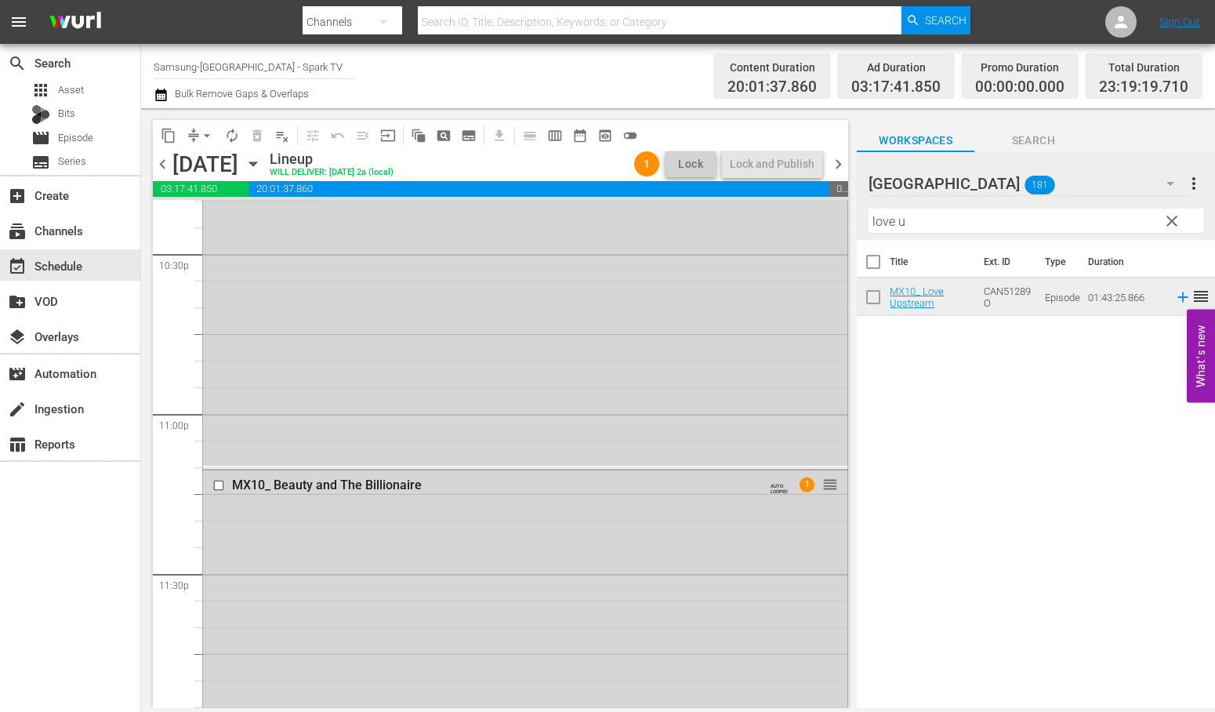
scroll to position [7485, 0]
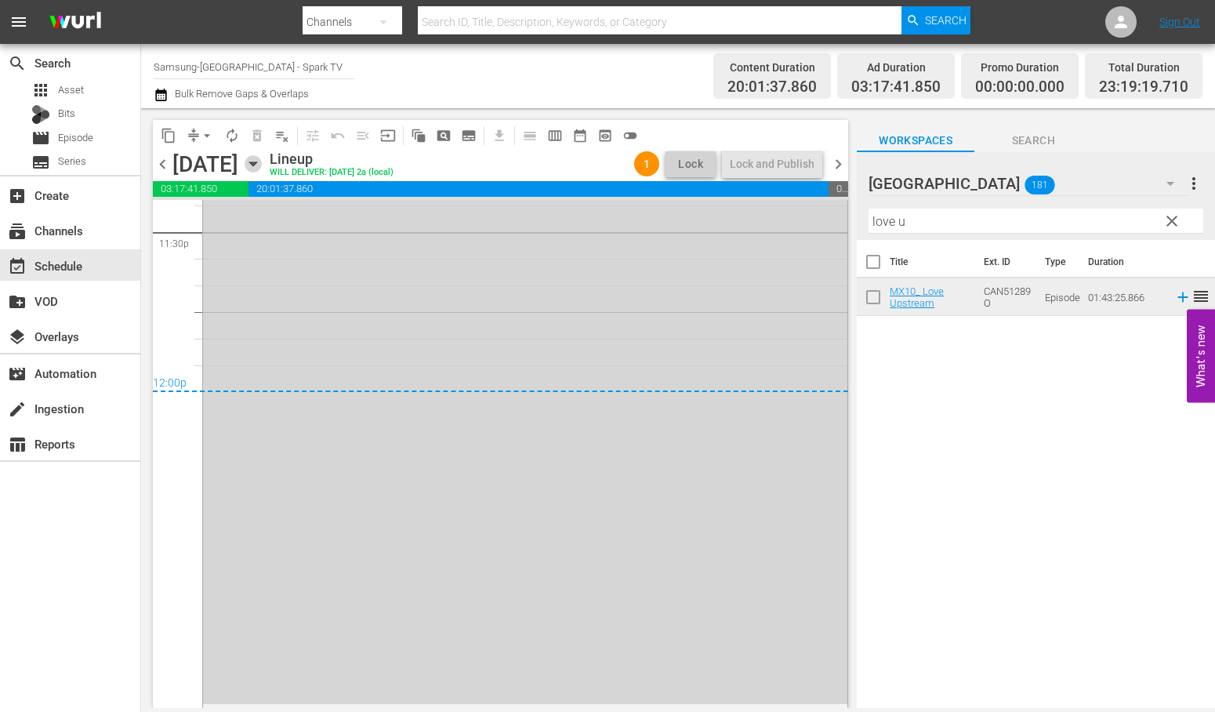
click at [256, 165] on icon "button" at bounding box center [252, 164] width 7 height 4
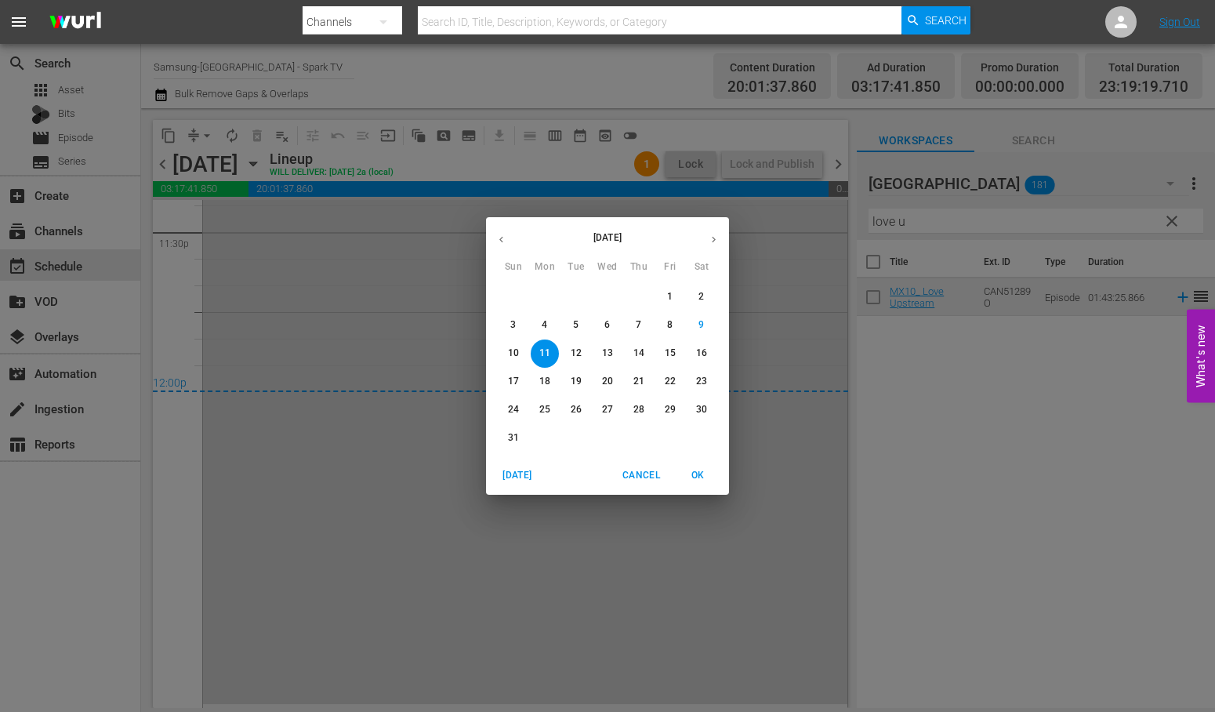
click at [578, 353] on p "12" at bounding box center [576, 353] width 11 height 13
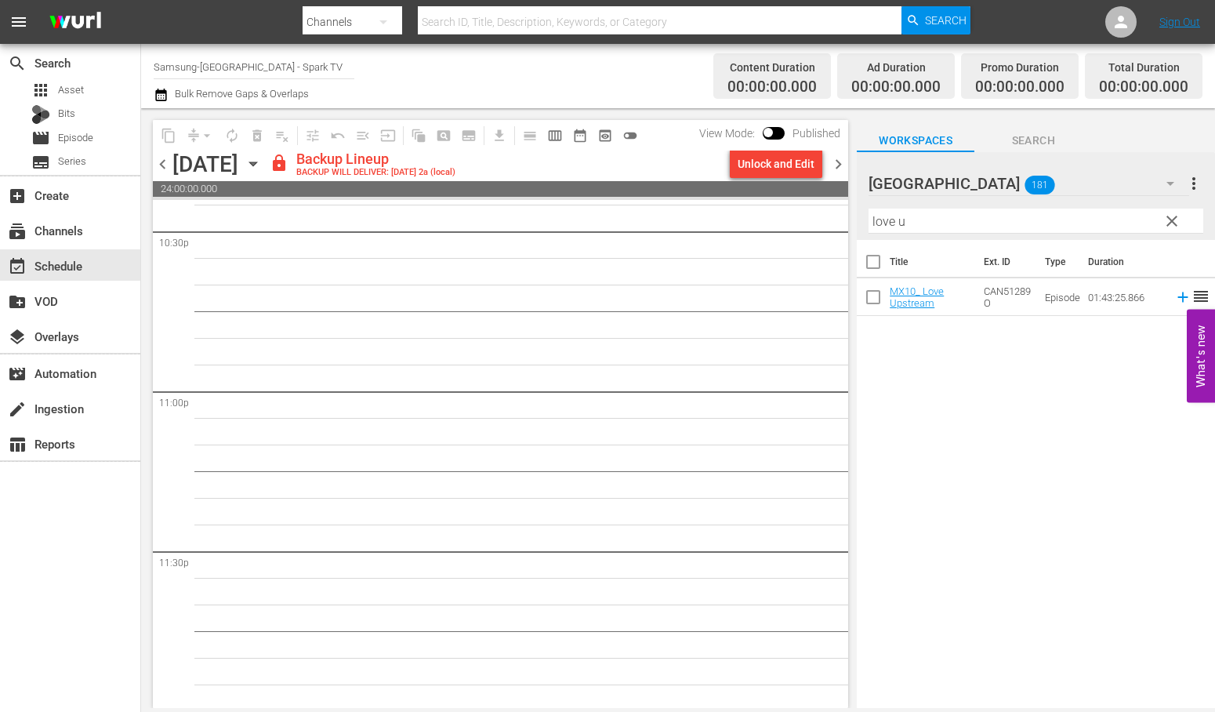
scroll to position [7168, 0]
click at [780, 165] on div "Unlock and Edit" at bounding box center [776, 164] width 77 height 28
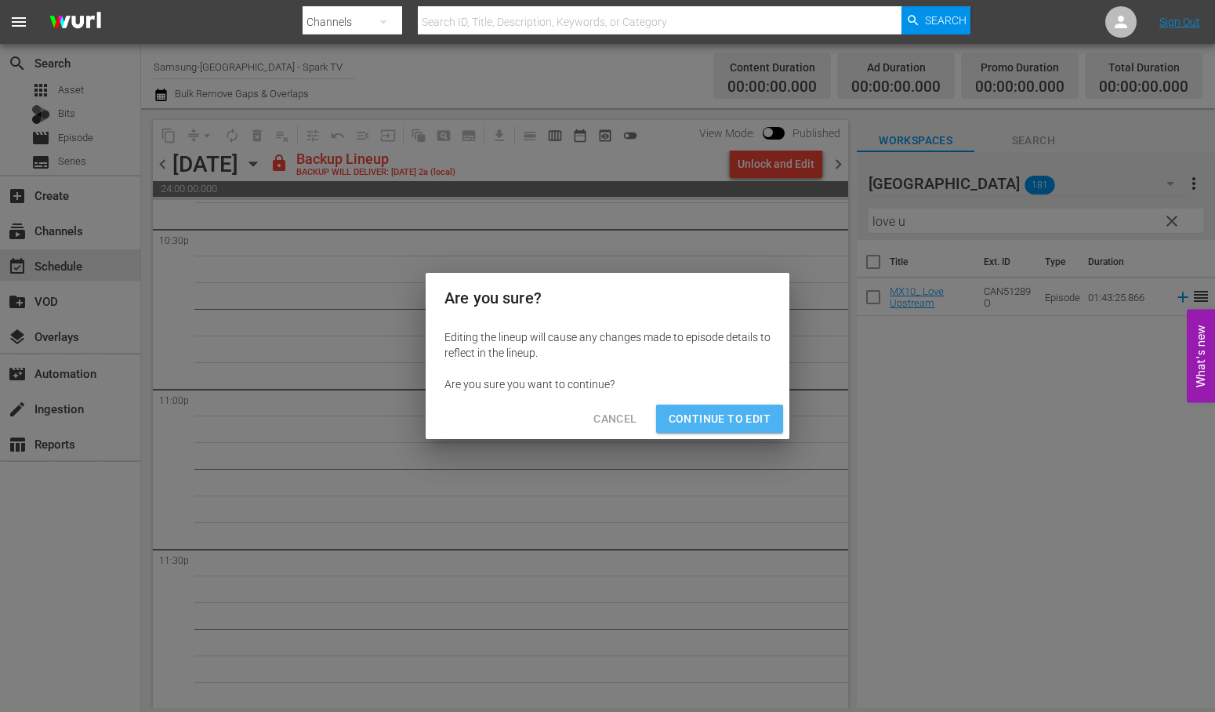
click at [724, 419] on span "Continue to Edit" at bounding box center [720, 419] width 102 height 20
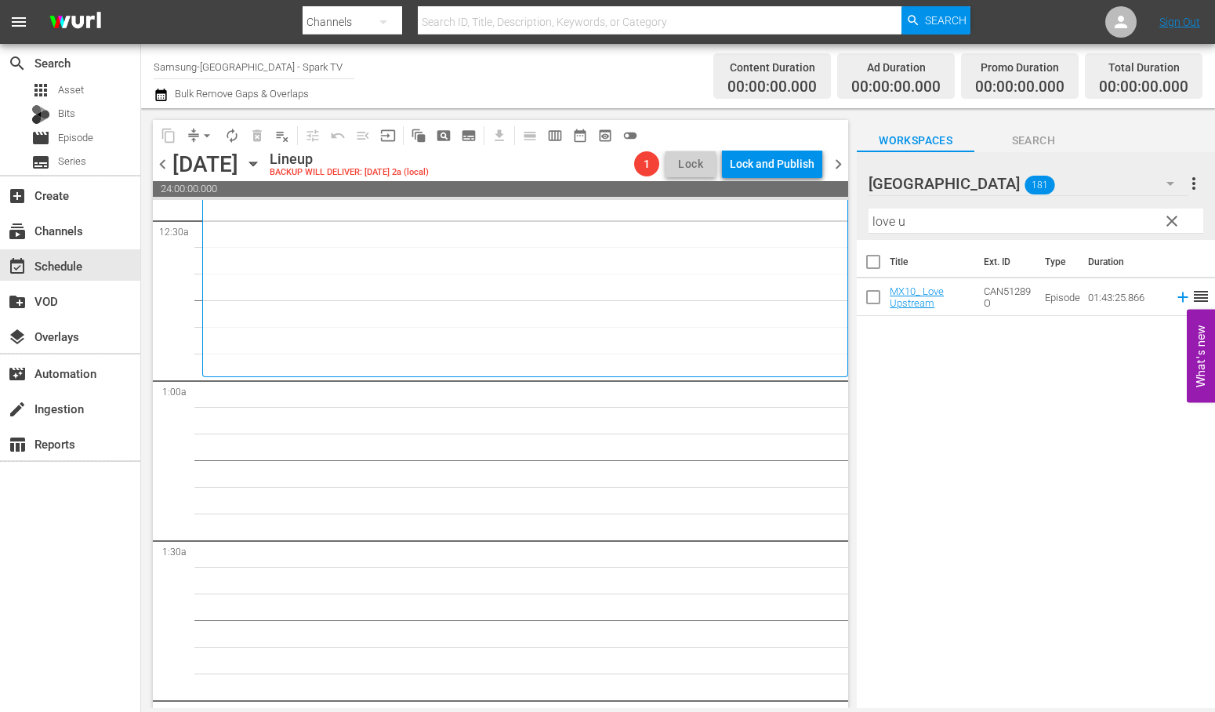
scroll to position [0, 0]
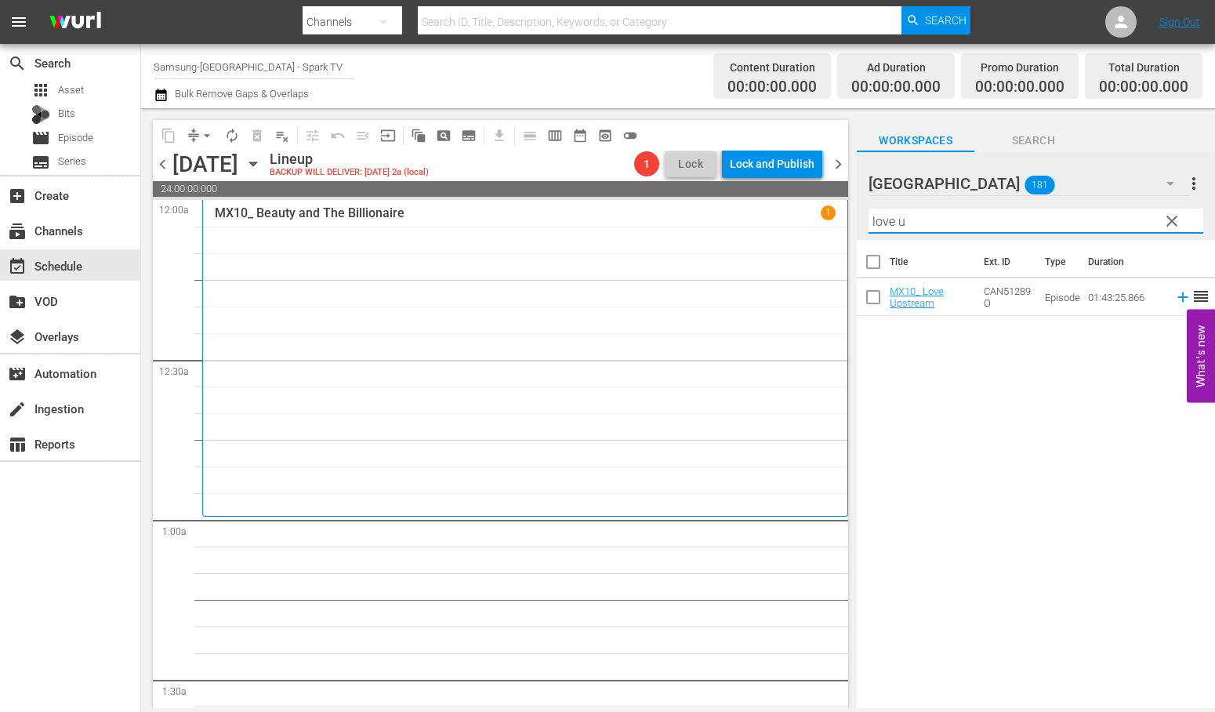
drag, startPoint x: 942, startPoint y: 213, endPoint x: 730, endPoint y: 208, distance: 211.8
click at [730, 208] on div "content_copy compress arrow_drop_down autorenew_outlined delete_forever_outline…" at bounding box center [678, 408] width 1074 height 600
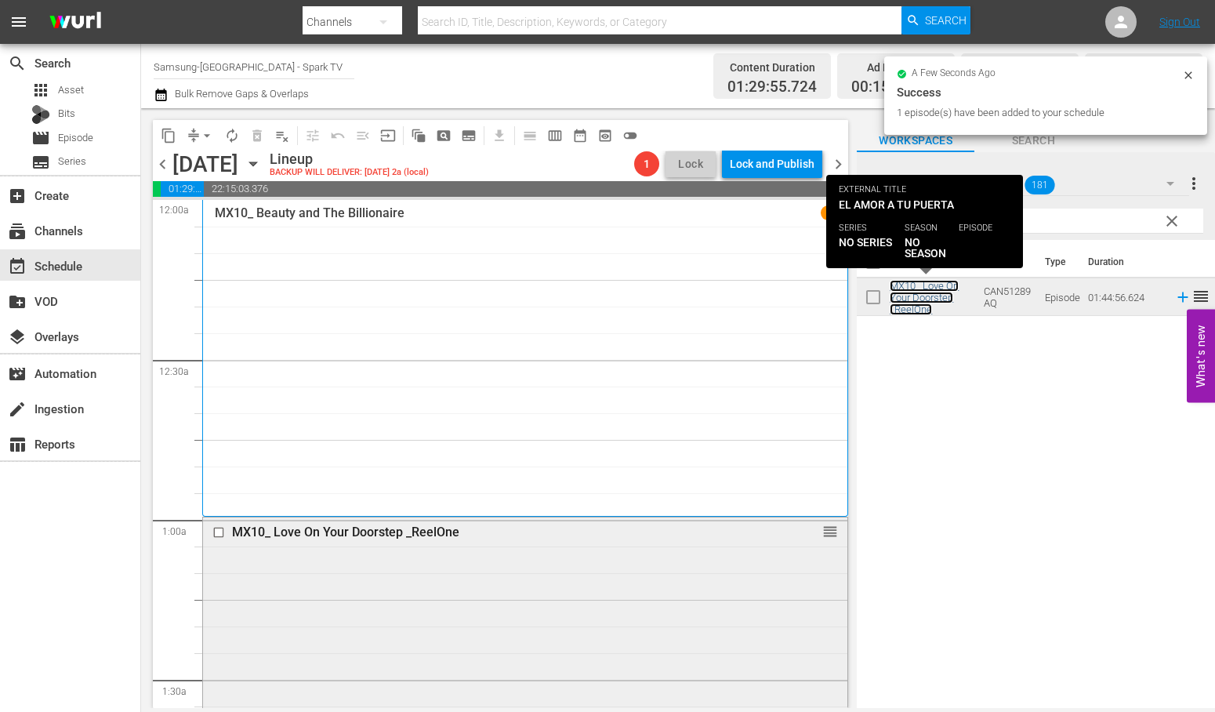
scroll to position [522, 0]
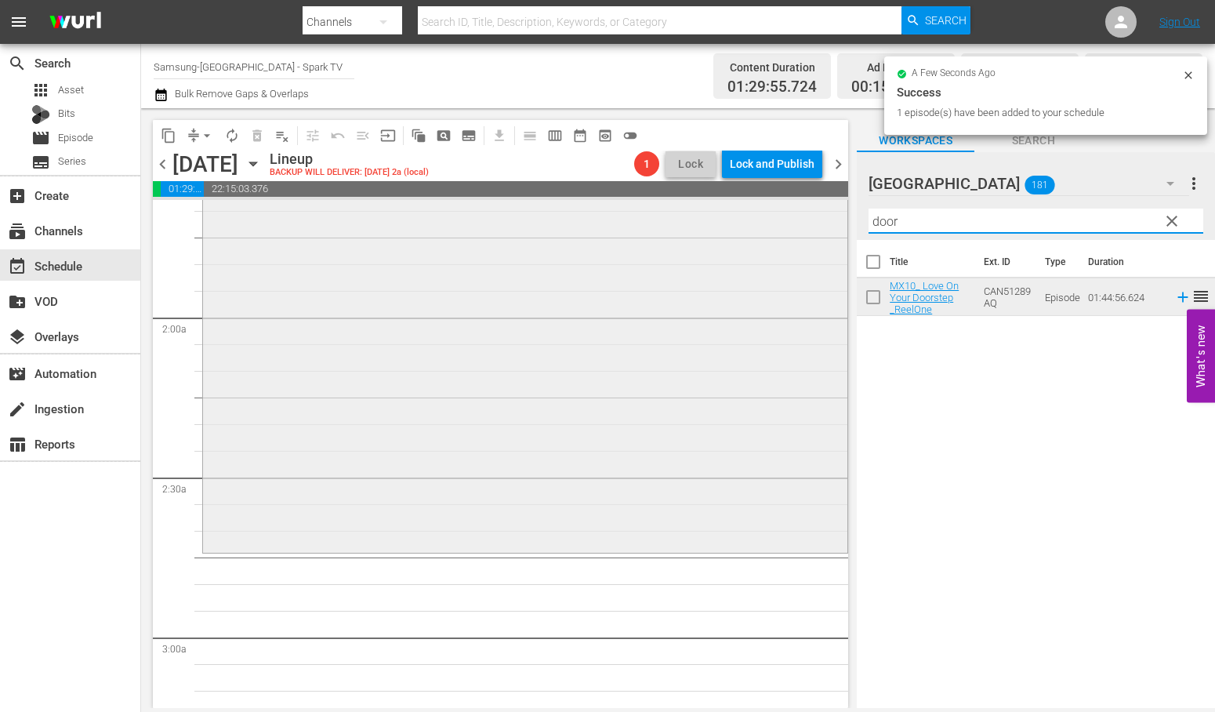
drag, startPoint x: 883, startPoint y: 220, endPoint x: 818, endPoint y: 220, distance: 64.3
click at [823, 220] on div "content_copy compress arrow_drop_down autorenew_outlined delete_forever_outline…" at bounding box center [678, 408] width 1074 height 600
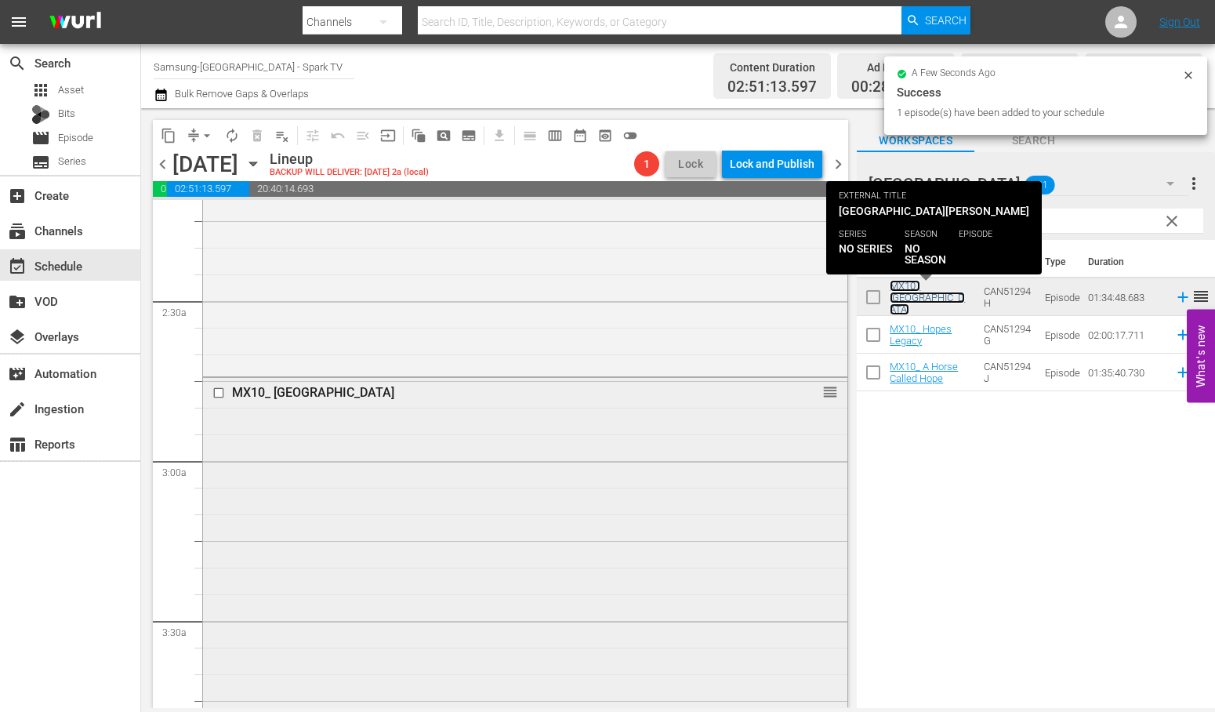
scroll to position [1045, 0]
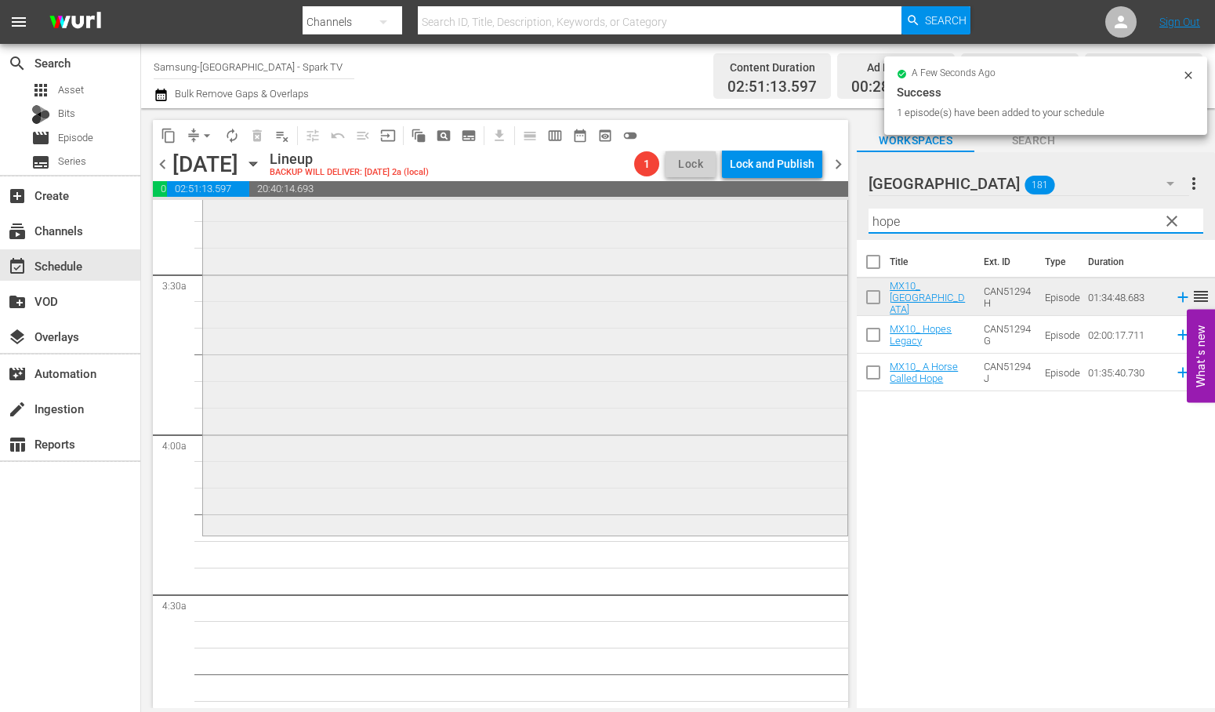
drag, startPoint x: 909, startPoint y: 221, endPoint x: 801, endPoint y: 214, distance: 108.4
click at [801, 214] on div "content_copy compress arrow_drop_down autorenew_outlined delete_forever_outline…" at bounding box center [678, 408] width 1074 height 600
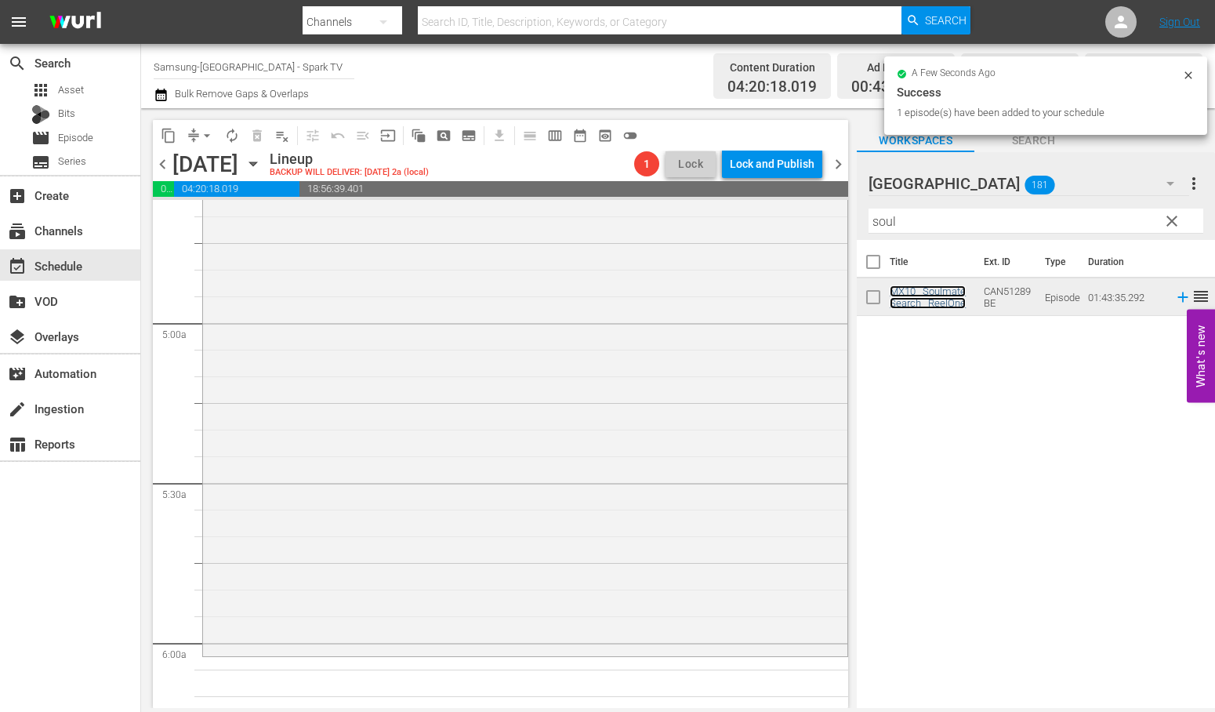
scroll to position [1655, 0]
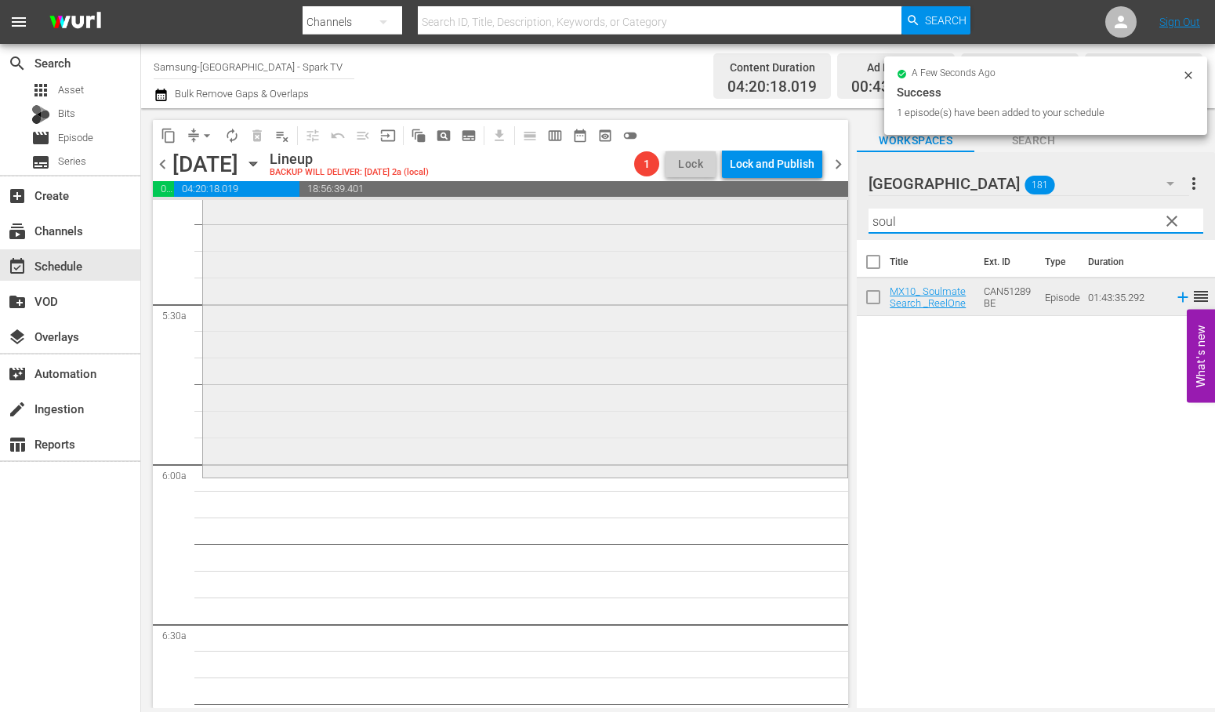
drag, startPoint x: 934, startPoint y: 228, endPoint x: 691, endPoint y: 215, distance: 243.4
click at [691, 215] on div "content_copy compress arrow_drop_down autorenew_outlined delete_forever_outline…" at bounding box center [678, 408] width 1074 height 600
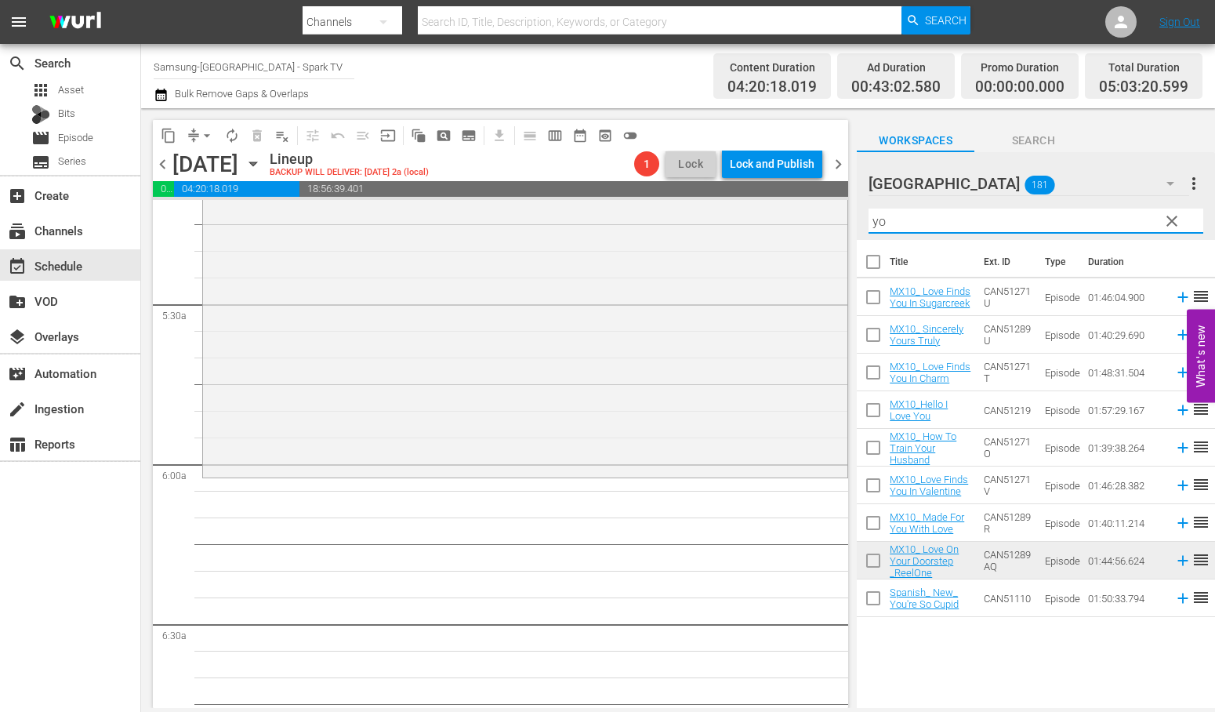
type input "y"
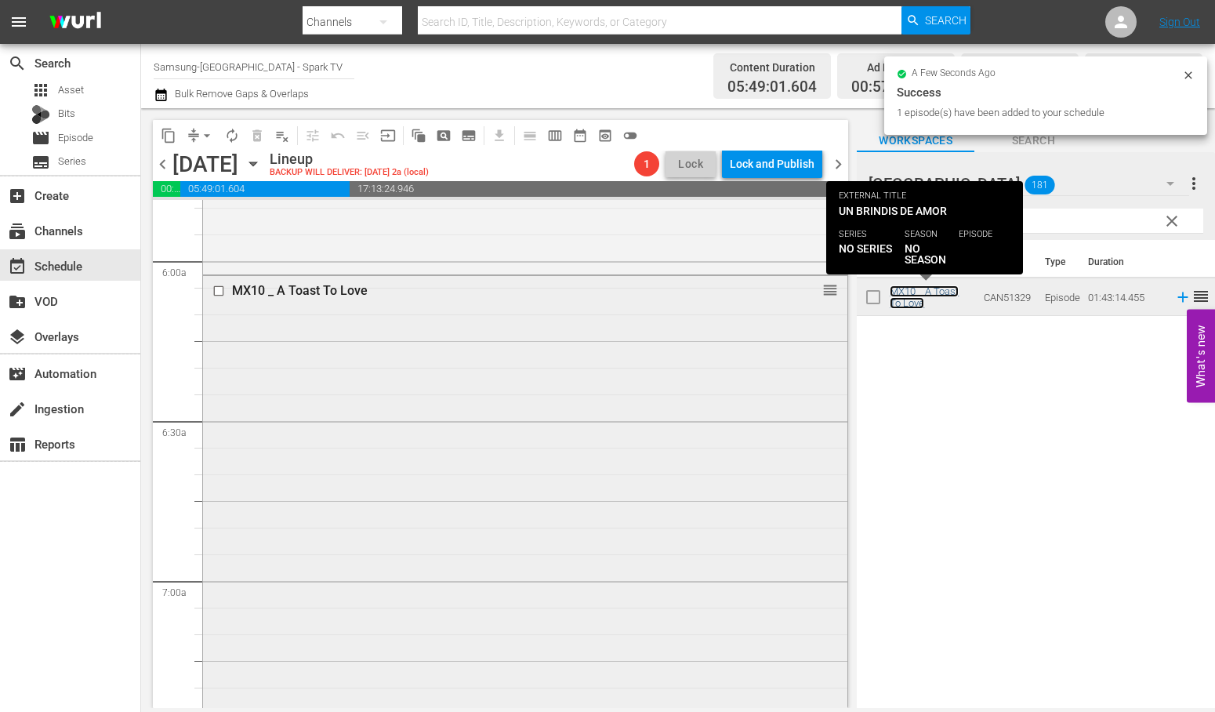
scroll to position [2090, 0]
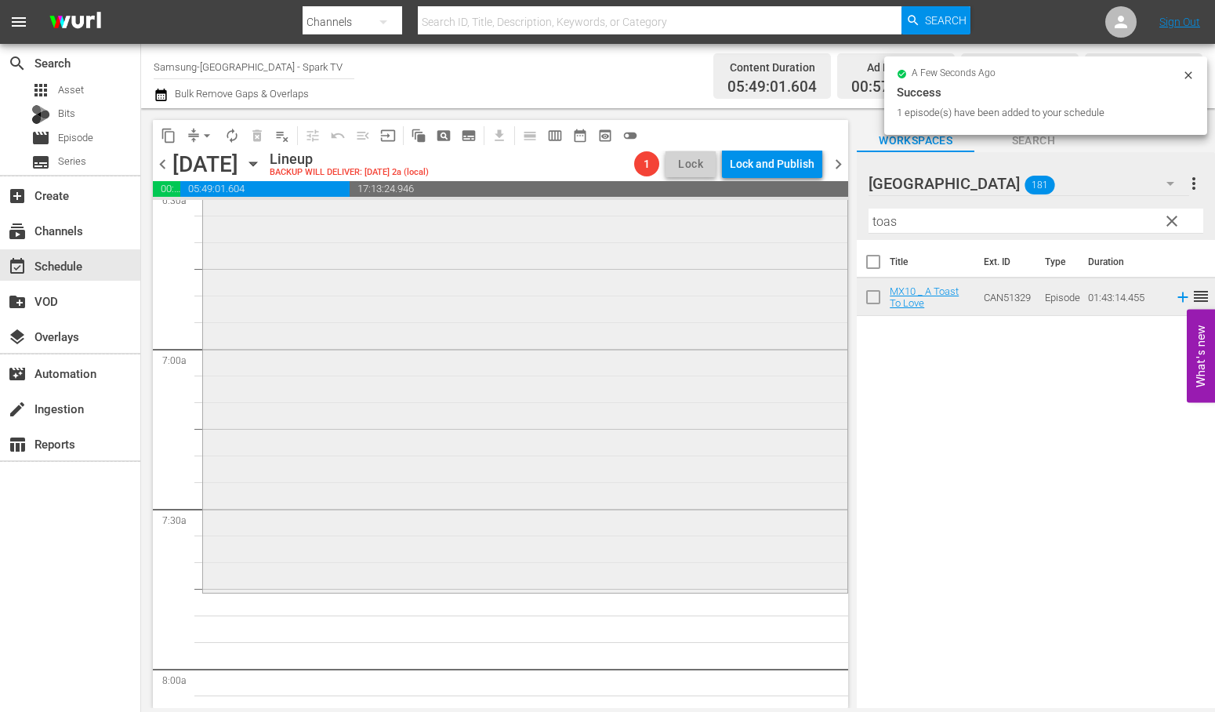
drag, startPoint x: 909, startPoint y: 223, endPoint x: 764, endPoint y: 209, distance: 146.6
click at [770, 209] on div "content_copy compress arrow_drop_down autorenew_outlined delete_forever_outline…" at bounding box center [678, 408] width 1074 height 600
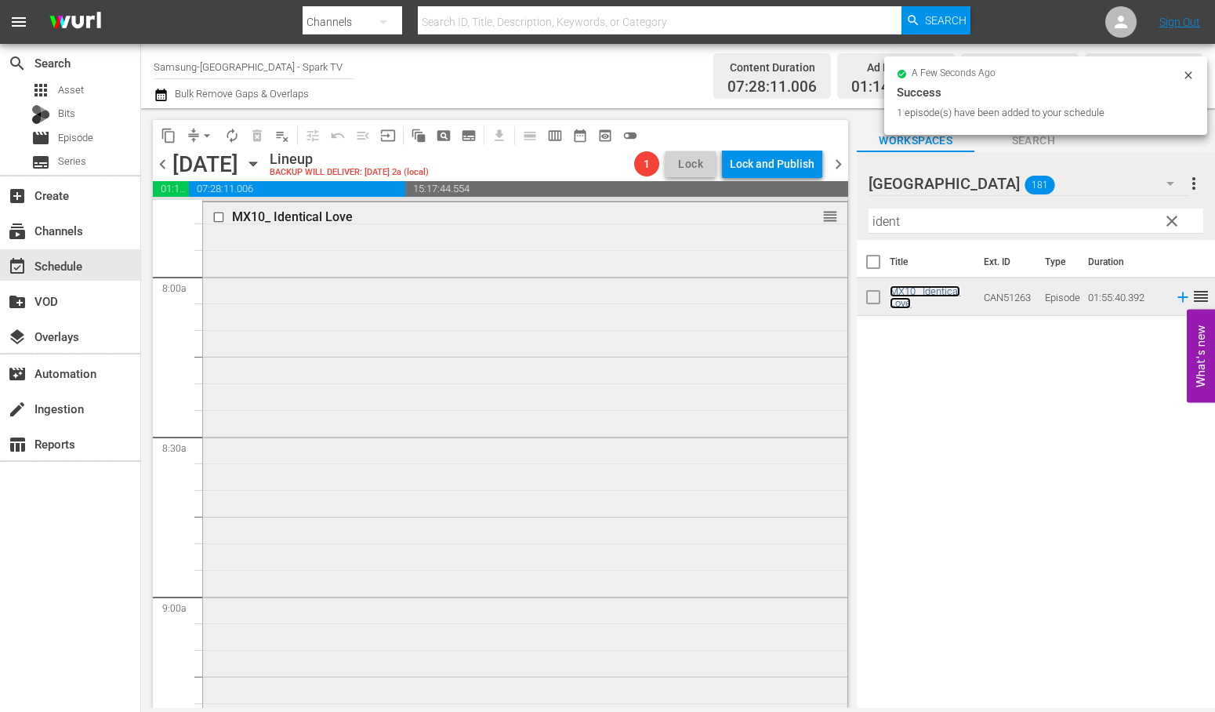
scroll to position [2700, 0]
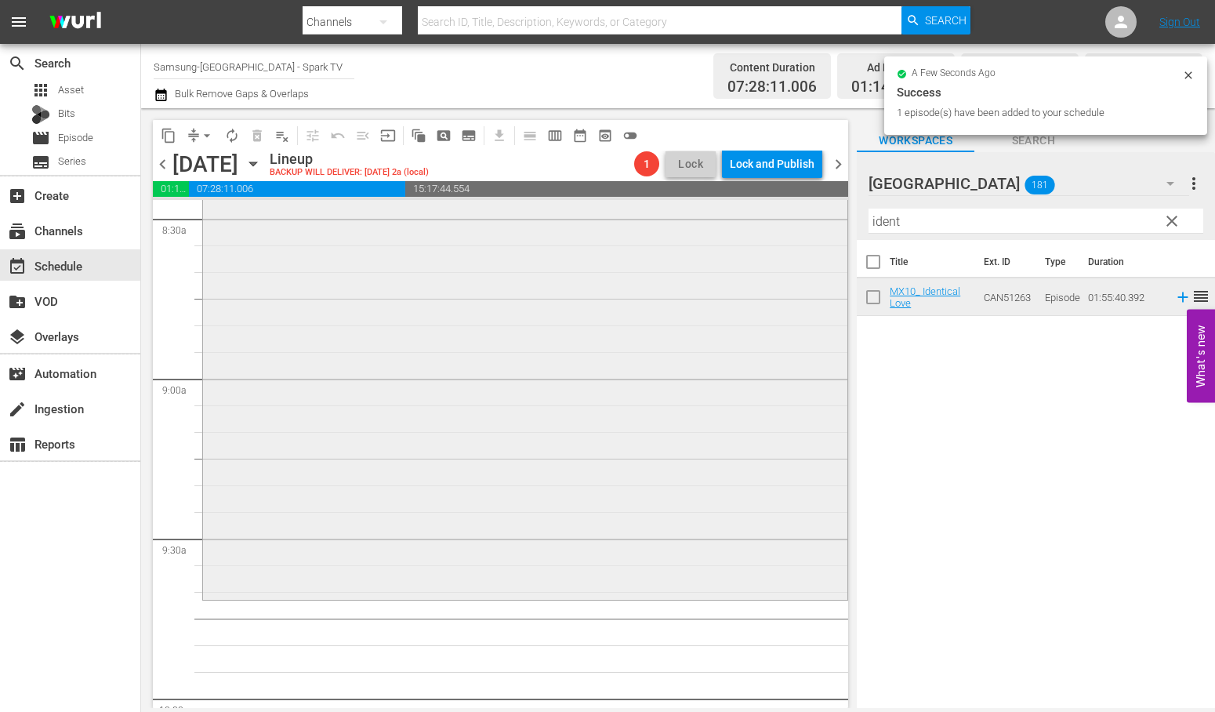
drag, startPoint x: 936, startPoint y: 220, endPoint x: 691, endPoint y: 205, distance: 245.1
click at [692, 205] on div "content_copy compress arrow_drop_down autorenew_outlined delete_forever_outline…" at bounding box center [678, 408] width 1074 height 600
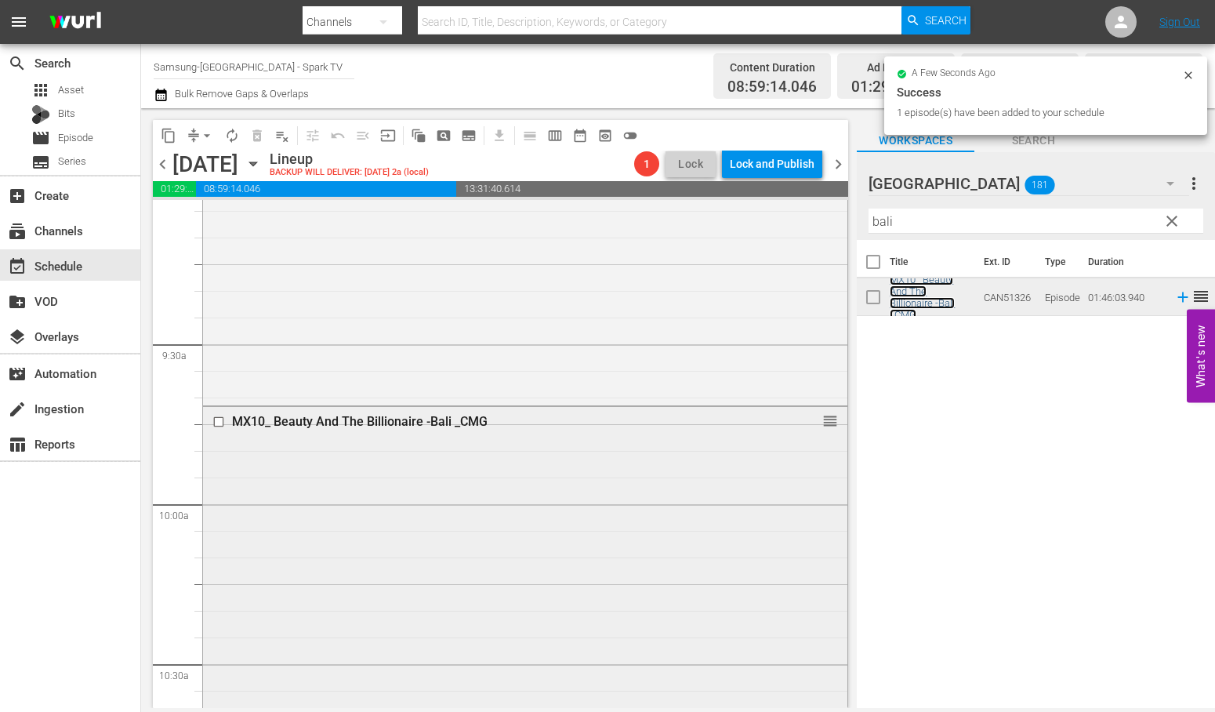
scroll to position [3223, 0]
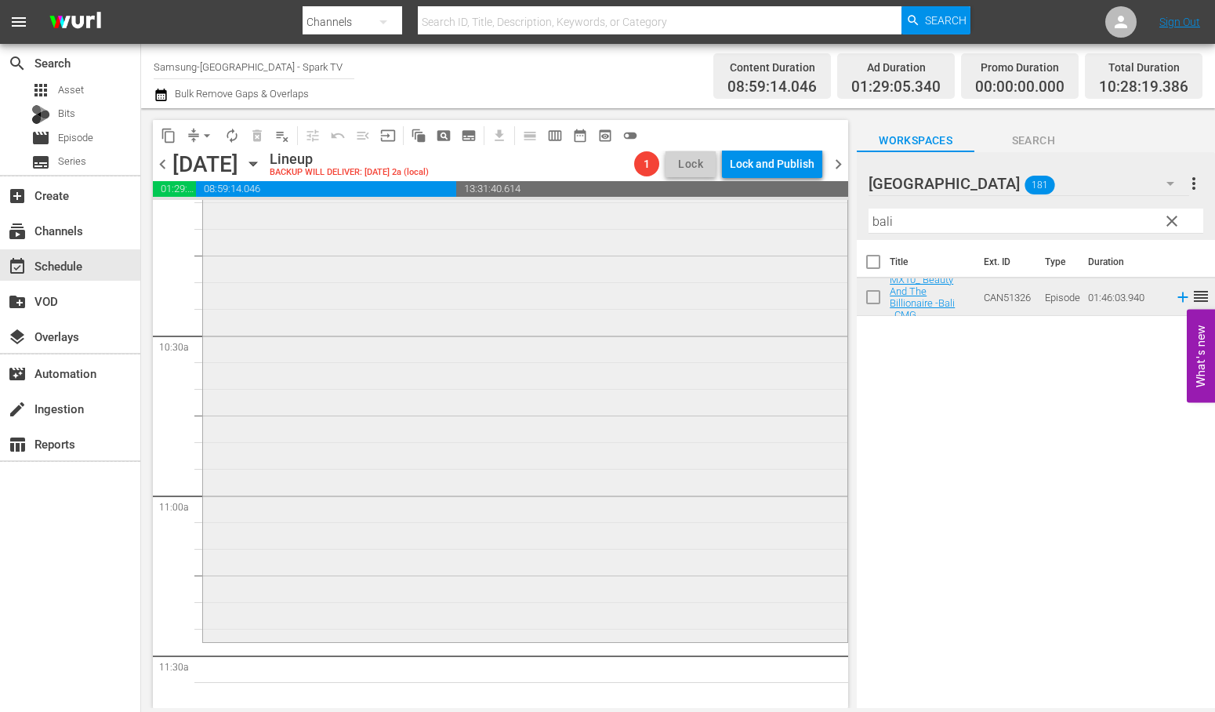
click at [739, 223] on div "content_copy compress arrow_drop_down autorenew_outlined delete_forever_outline…" at bounding box center [678, 408] width 1074 height 600
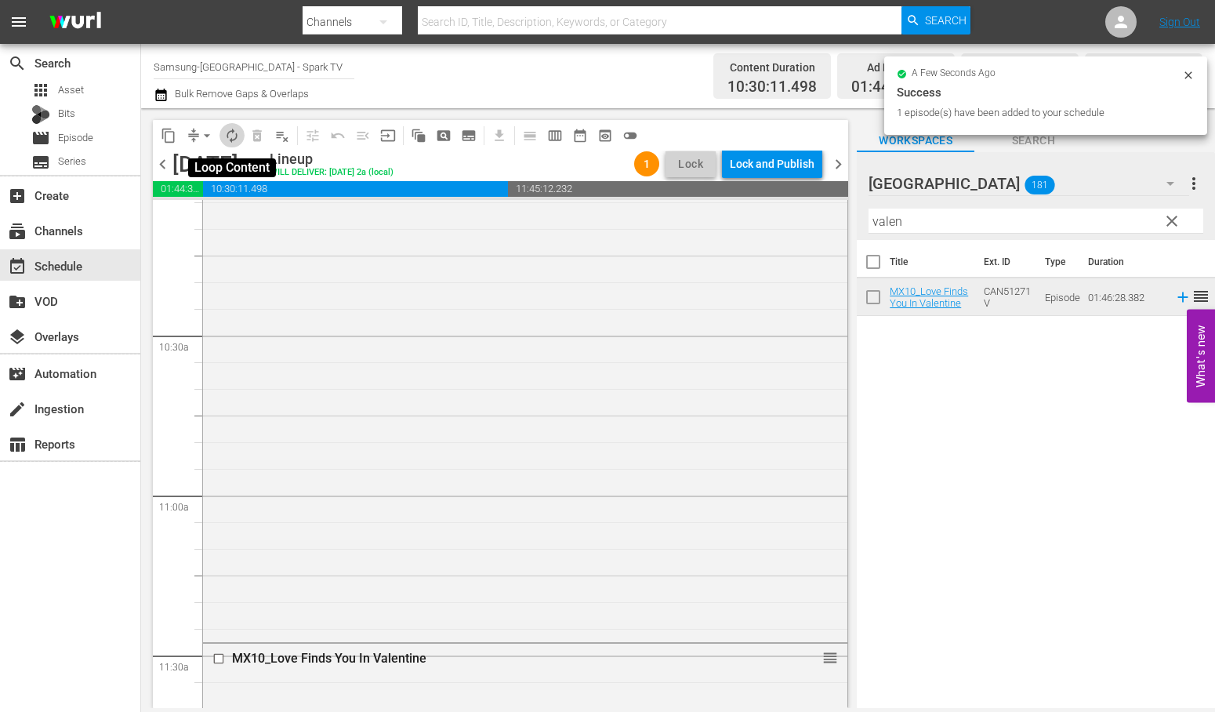
click at [231, 136] on span "autorenew_outlined" at bounding box center [232, 136] width 16 height 16
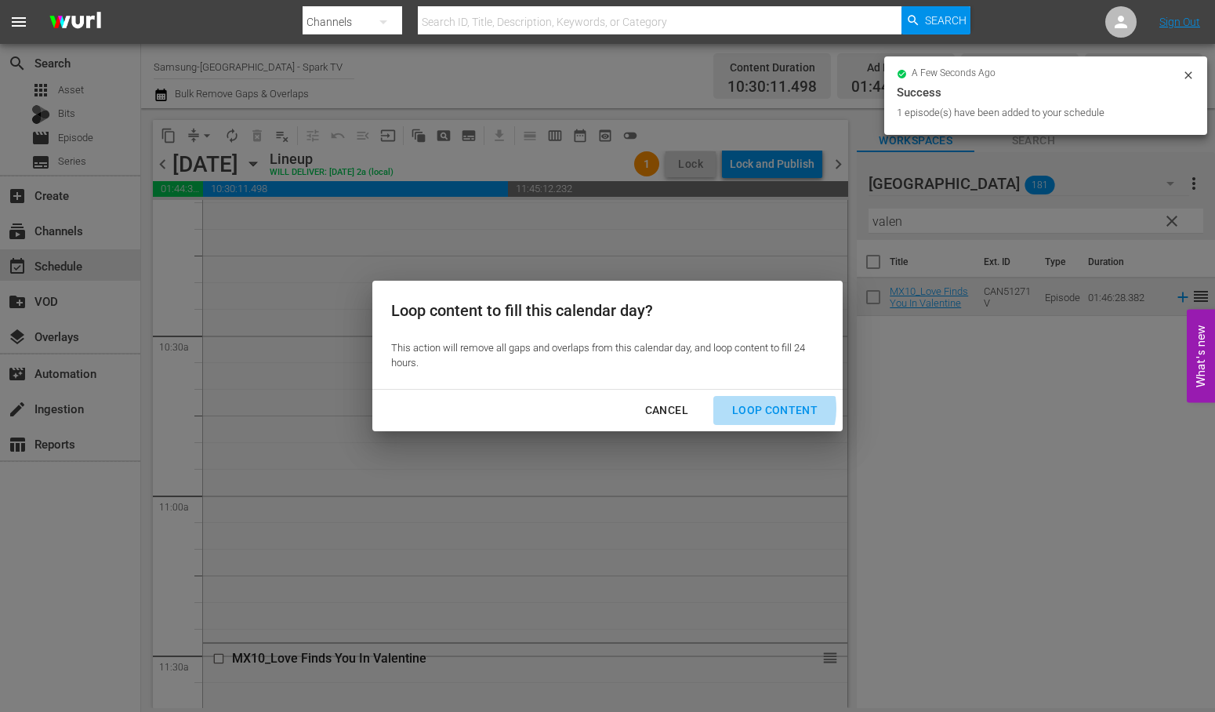
click at [757, 409] on div "Loop Content" at bounding box center [775, 411] width 111 height 20
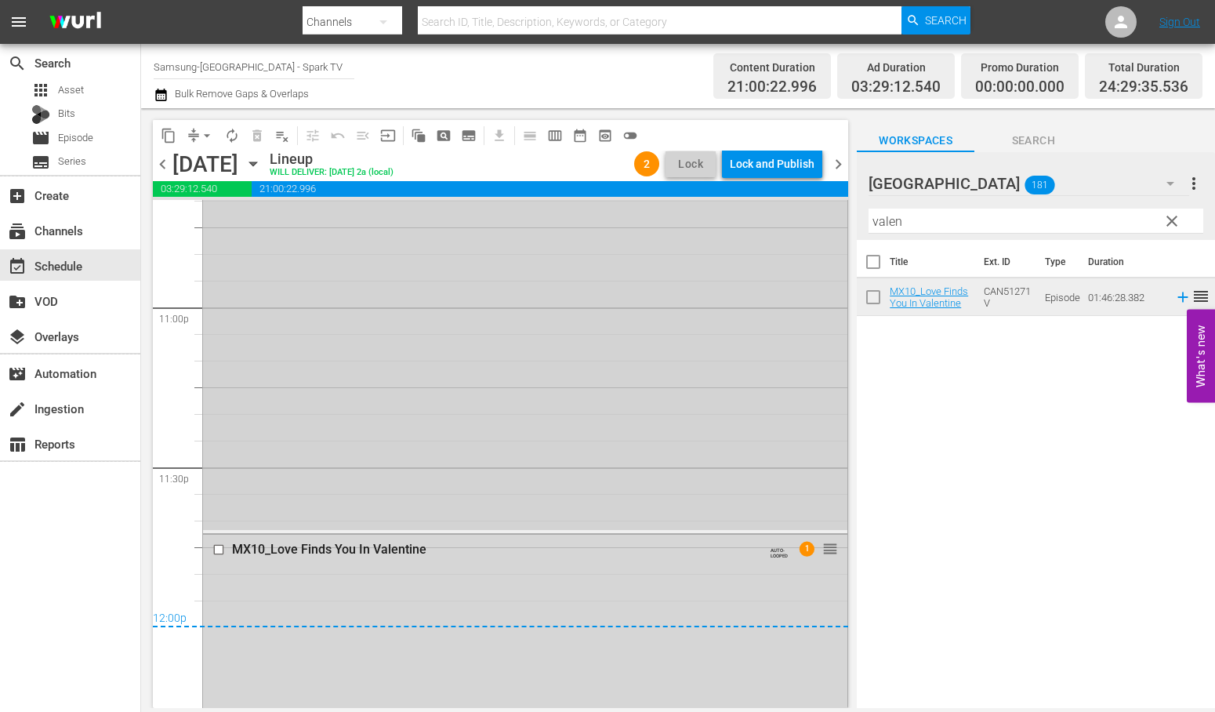
scroll to position [7230, 0]
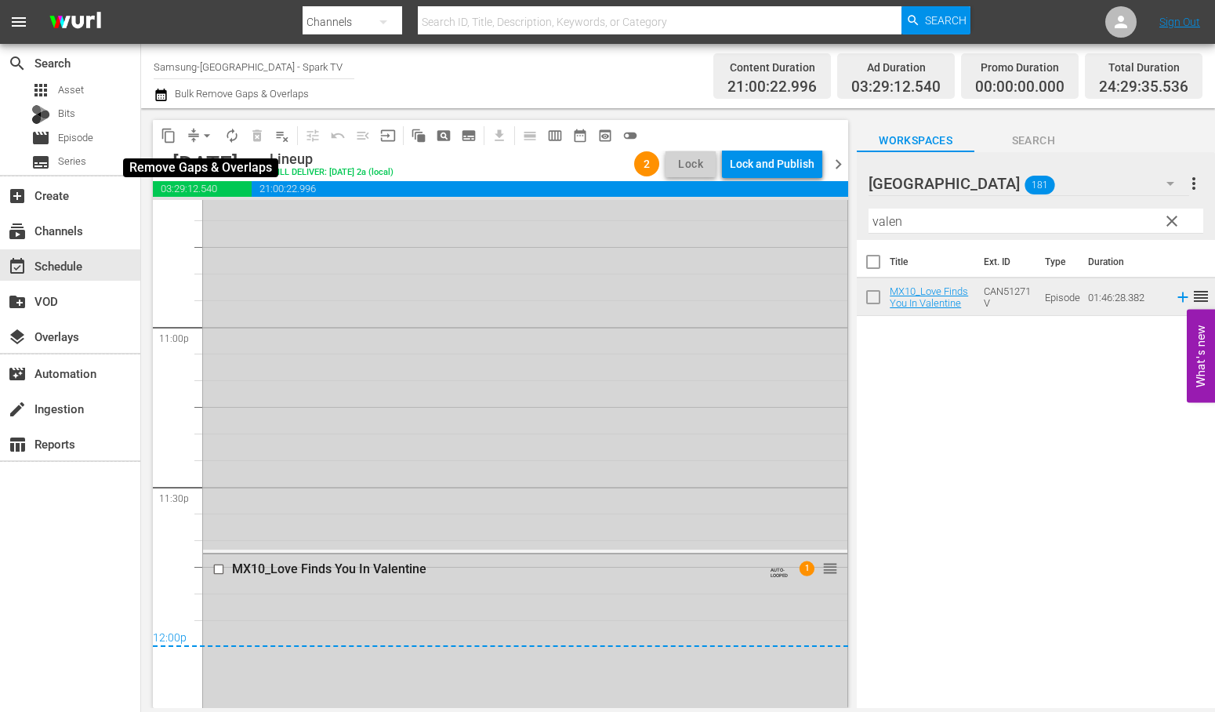
drag, startPoint x: 205, startPoint y: 131, endPoint x: 213, endPoint y: 140, distance: 12.2
click at [207, 134] on span "arrow_drop_down" at bounding box center [207, 136] width 16 height 16
click at [271, 220] on li "Align to End of Previous Day" at bounding box center [207, 218] width 165 height 26
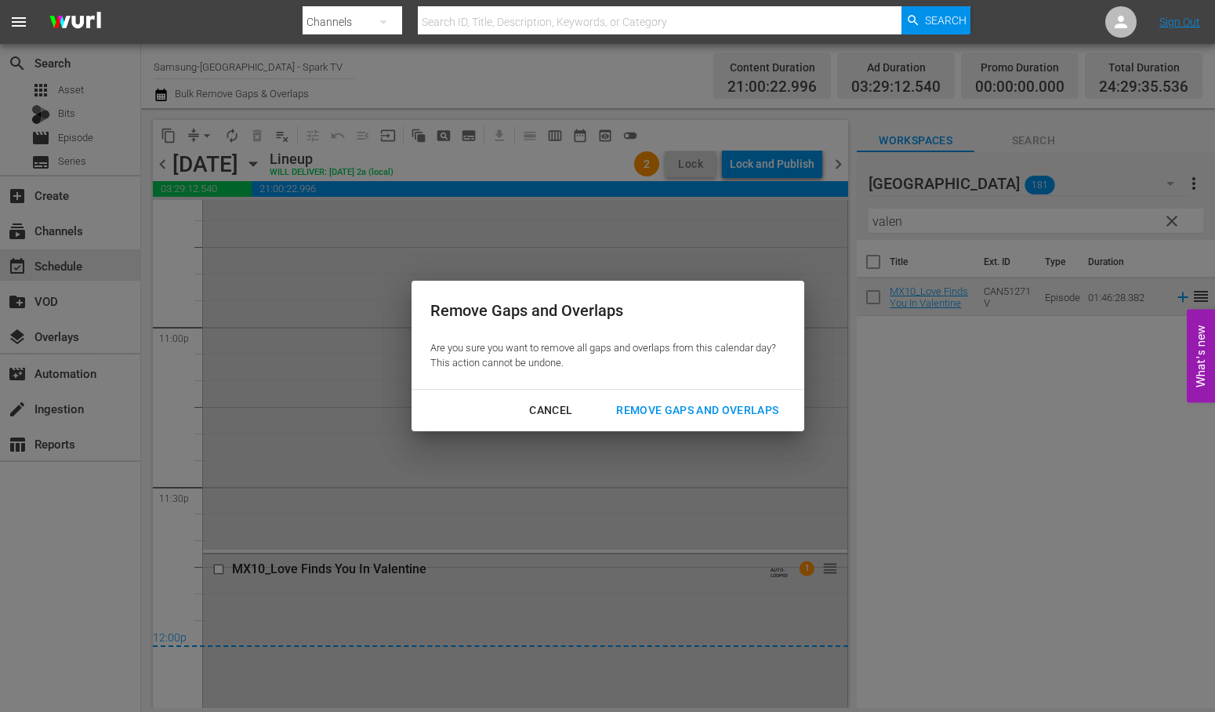
click at [739, 412] on div "Remove Gaps and Overlaps" at bounding box center [697, 411] width 187 height 20
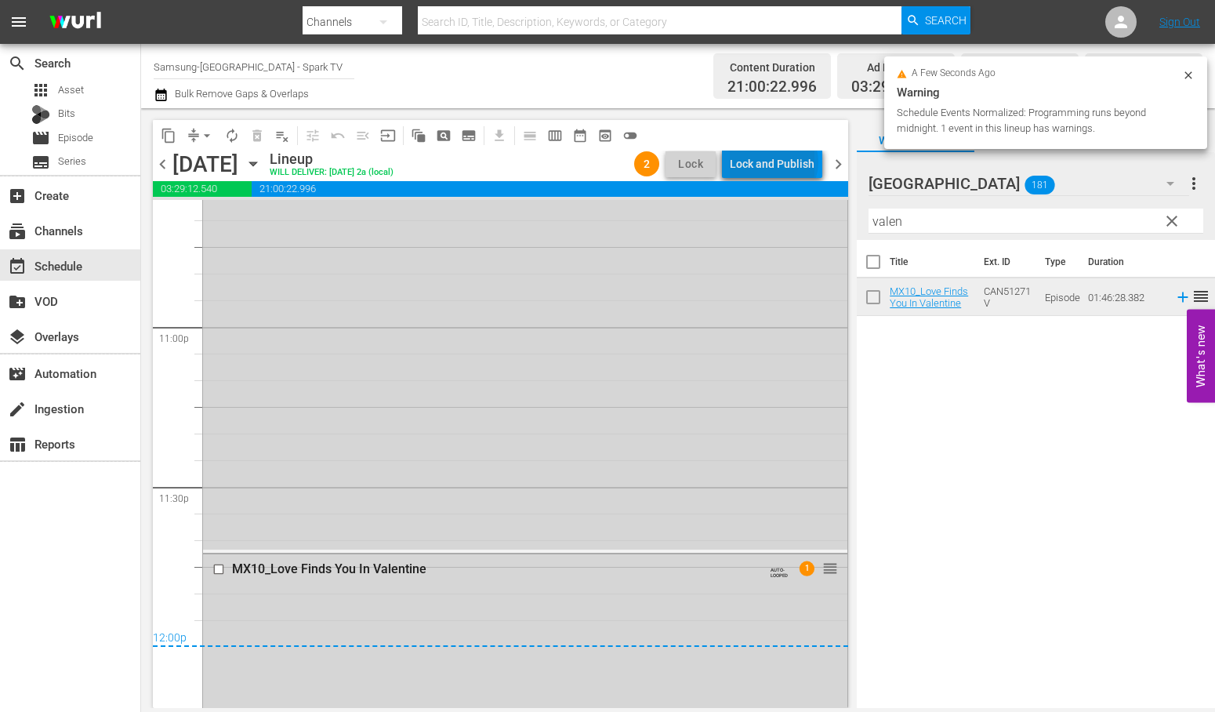
click at [778, 162] on div "Lock and Publish" at bounding box center [772, 164] width 85 height 28
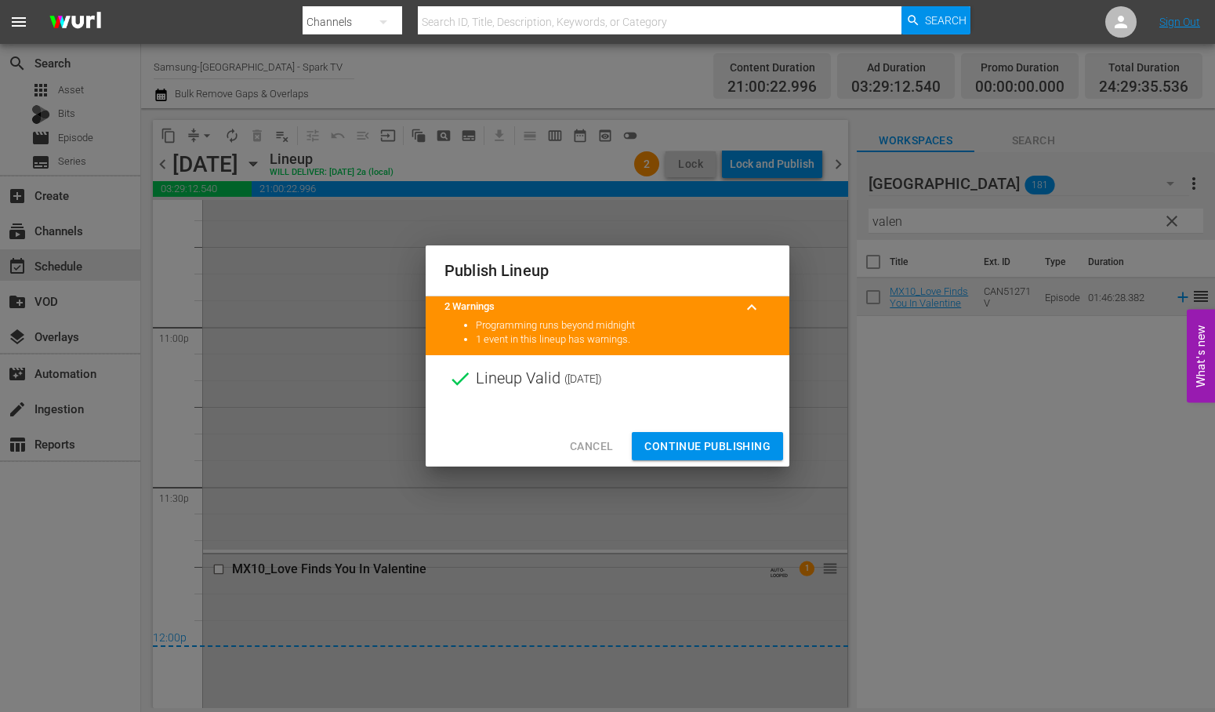
click at [710, 440] on span "Continue Publishing" at bounding box center [707, 447] width 126 height 20
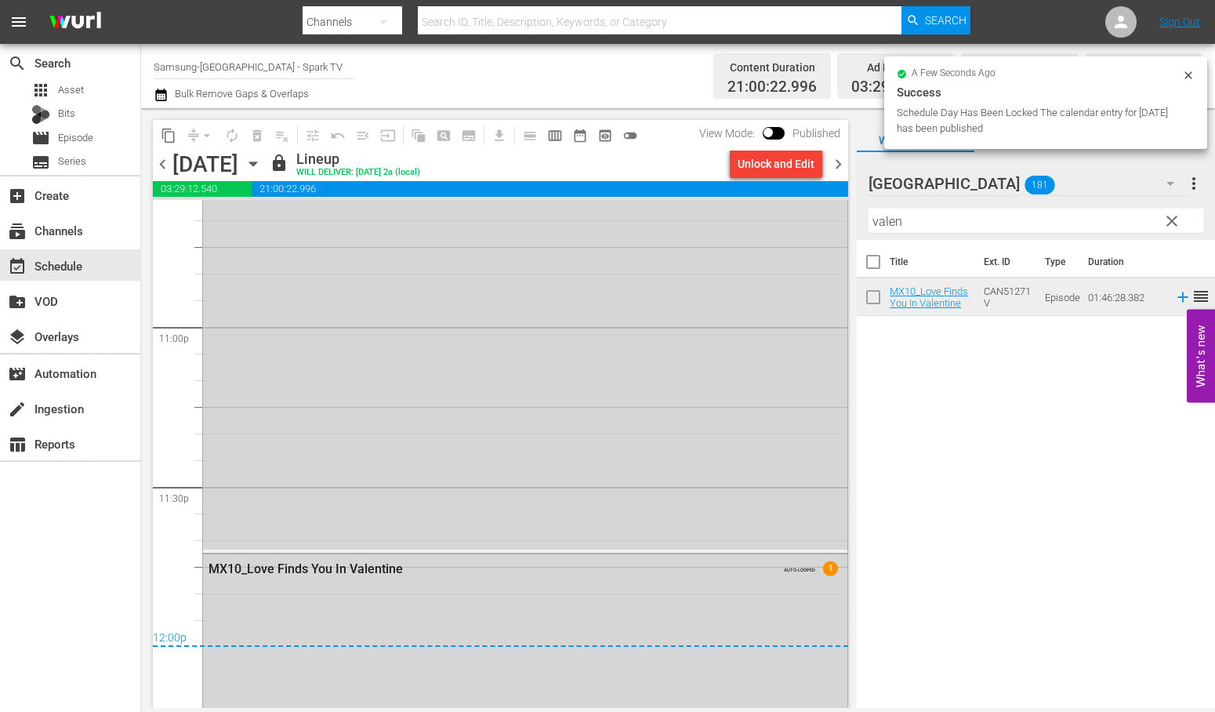
click at [262, 159] on icon "button" at bounding box center [253, 163] width 17 height 17
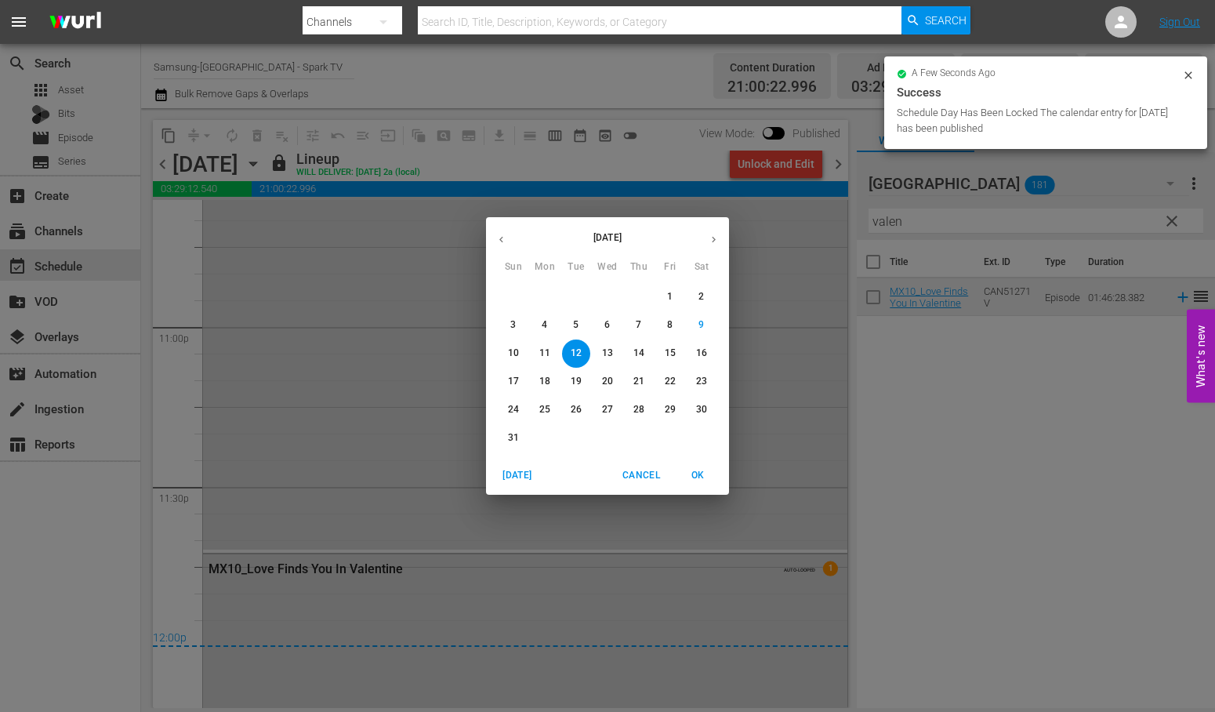
click at [547, 354] on p "11" at bounding box center [544, 353] width 11 height 13
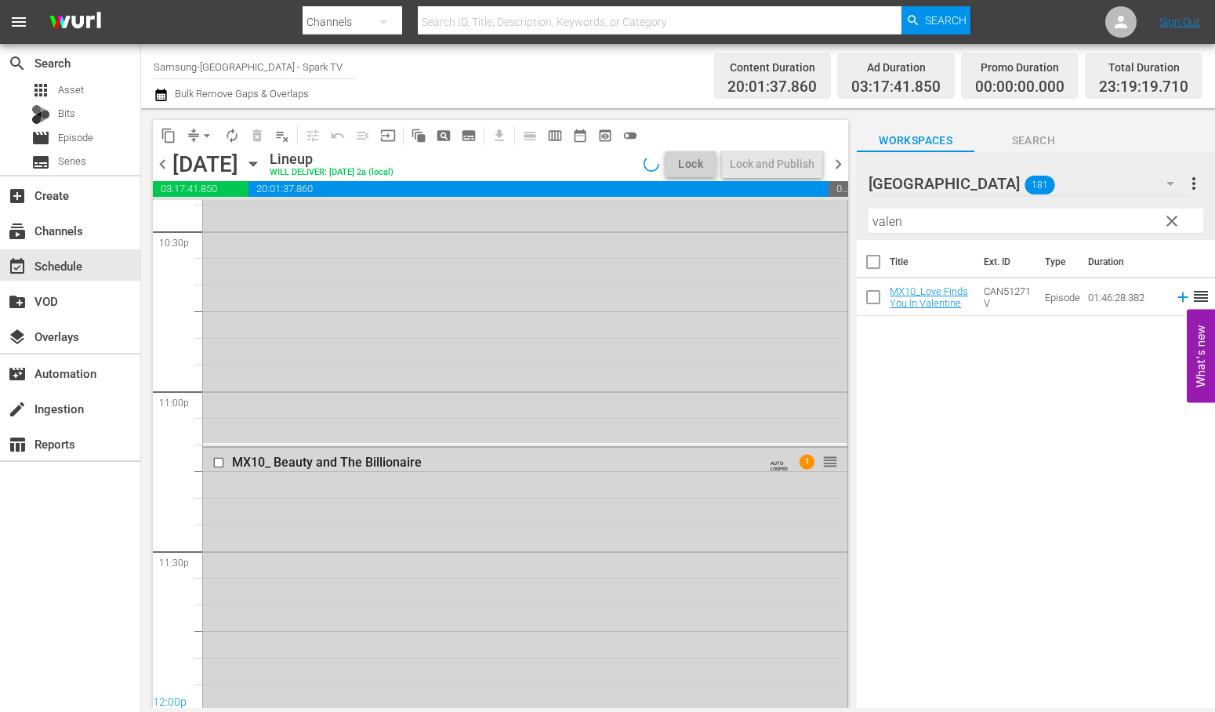
scroll to position [7177, 0]
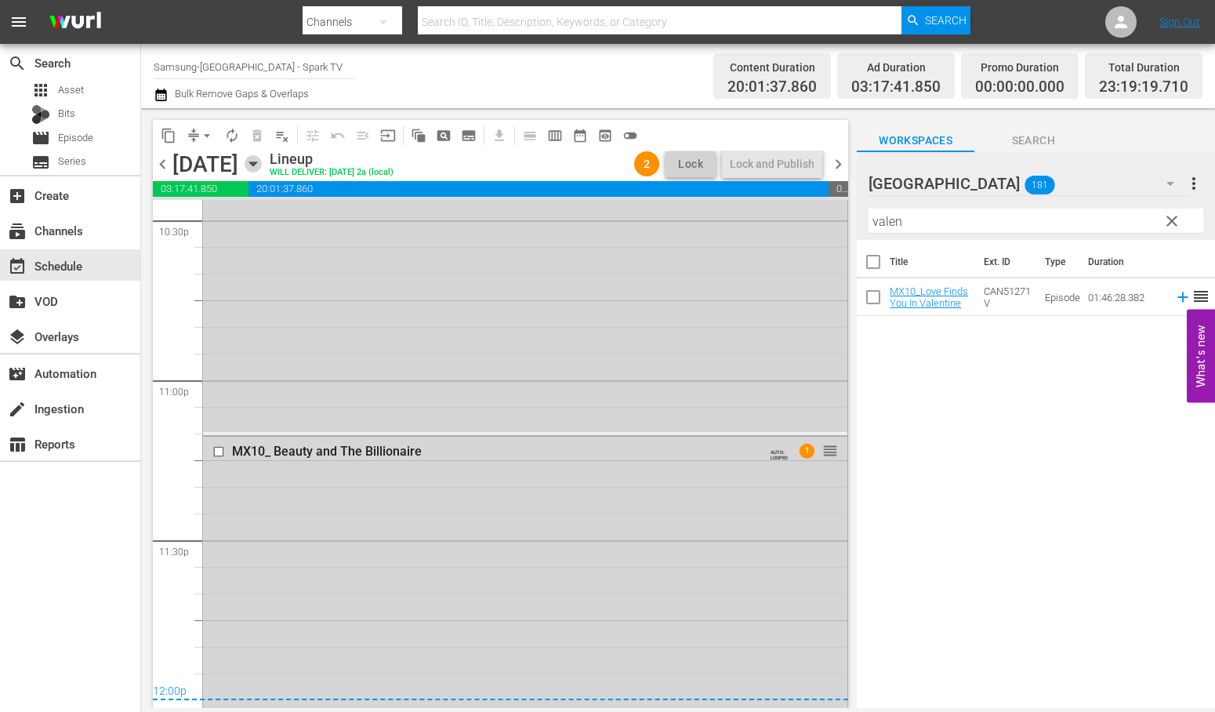
click at [256, 162] on icon "button" at bounding box center [252, 164] width 7 height 4
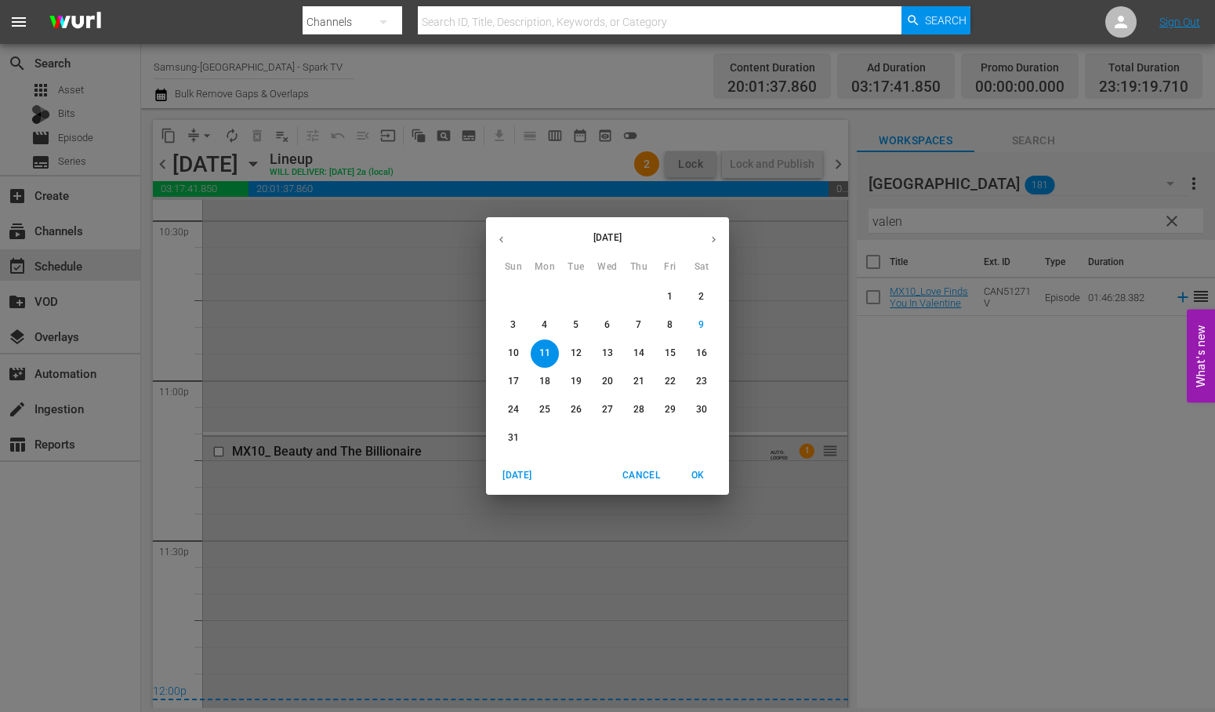
click at [578, 350] on p "12" at bounding box center [576, 353] width 11 height 13
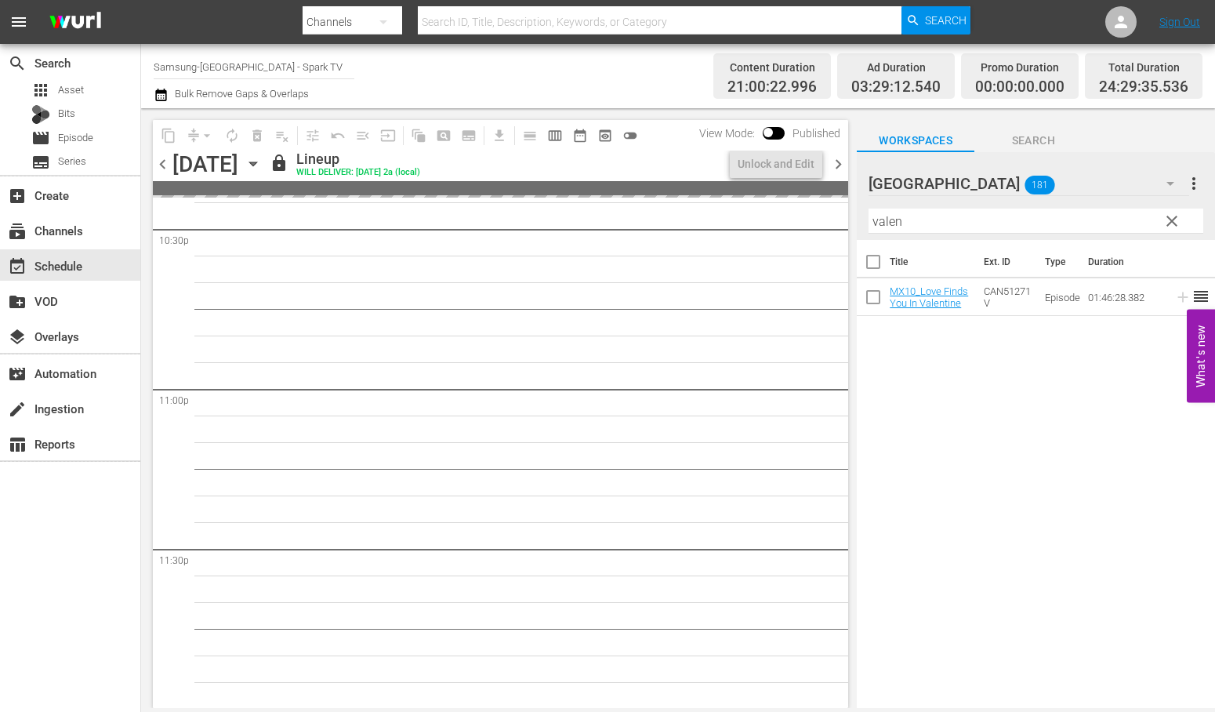
scroll to position [7230, 0]
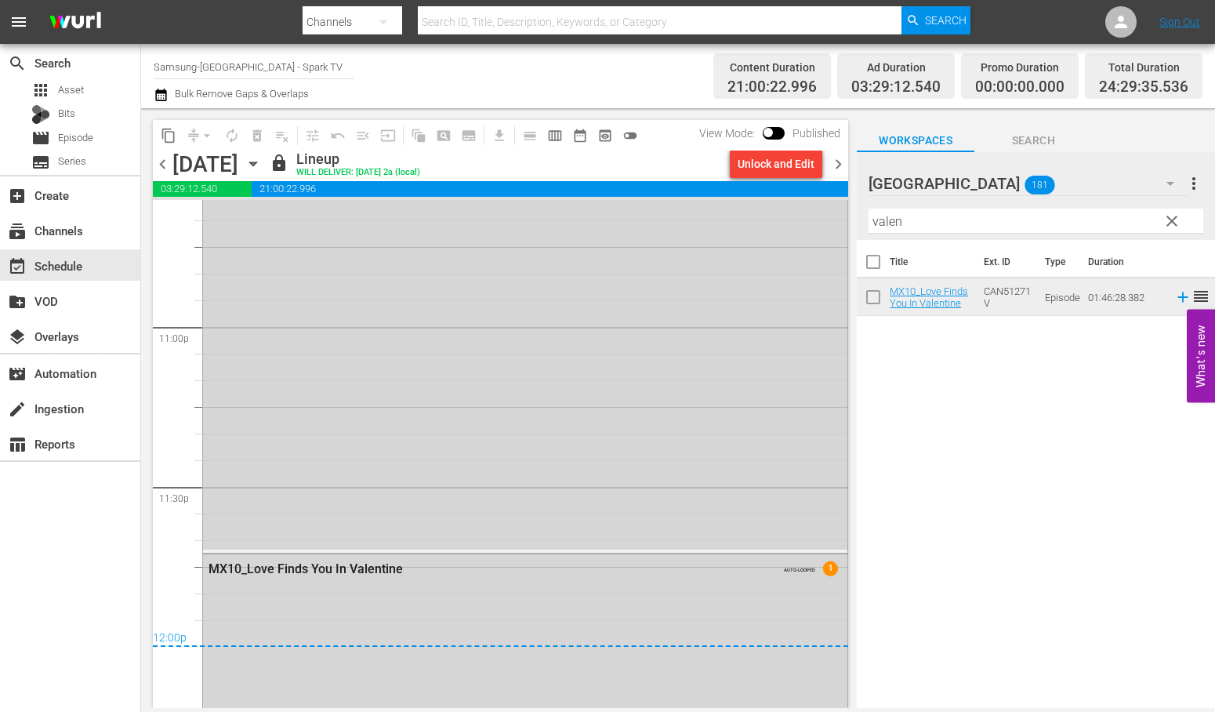
click at [262, 166] on icon "button" at bounding box center [253, 163] width 17 height 17
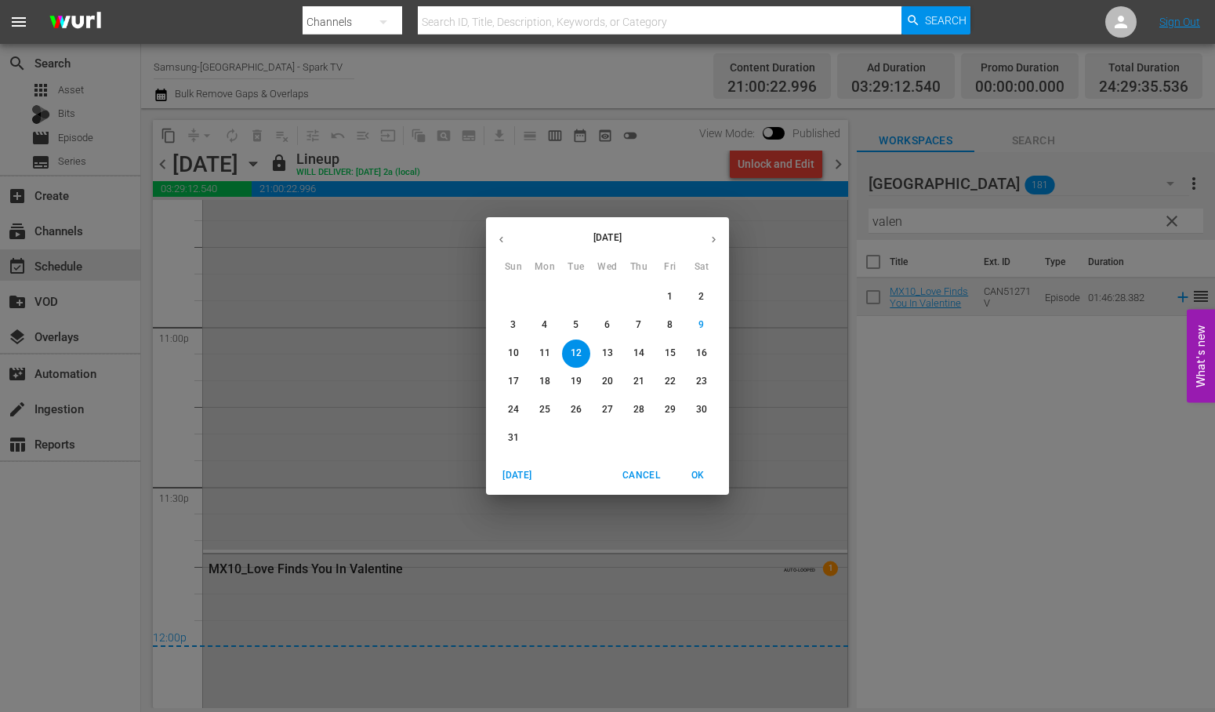
click at [609, 350] on p "13" at bounding box center [607, 353] width 11 height 13
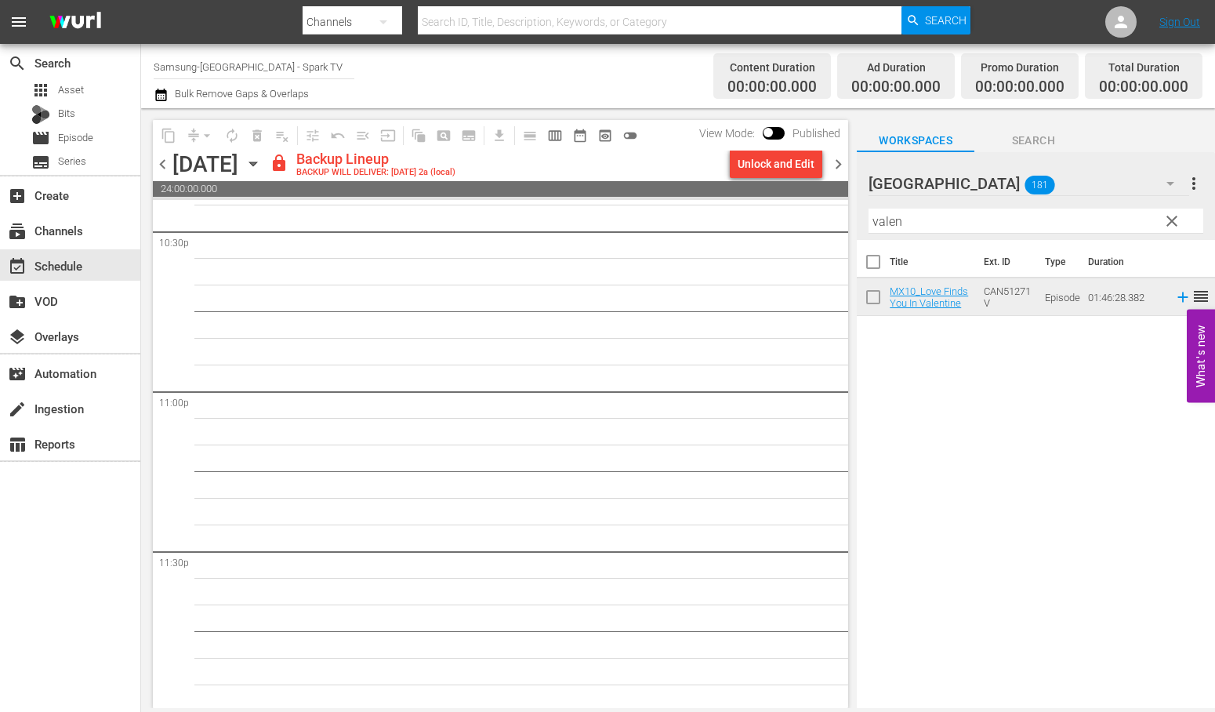
scroll to position [7168, 0]
click at [758, 162] on div "Unlock and Edit" at bounding box center [776, 164] width 77 height 28
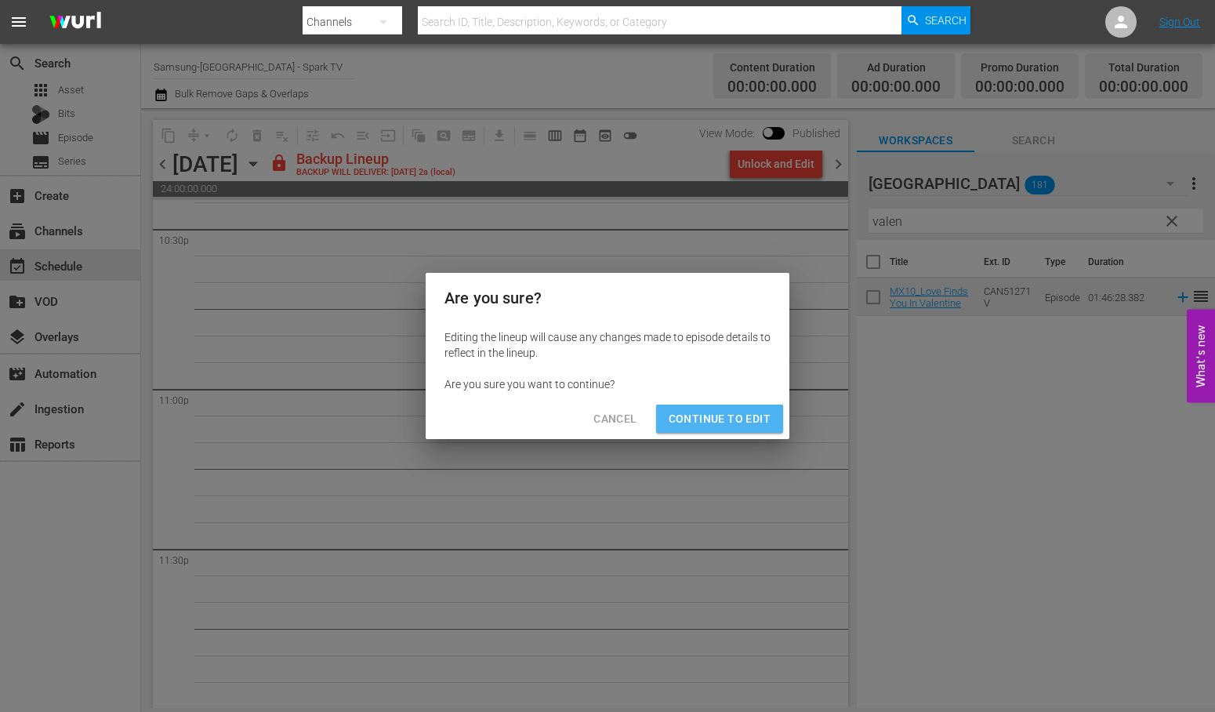
click at [742, 414] on span "Continue to Edit" at bounding box center [720, 419] width 102 height 20
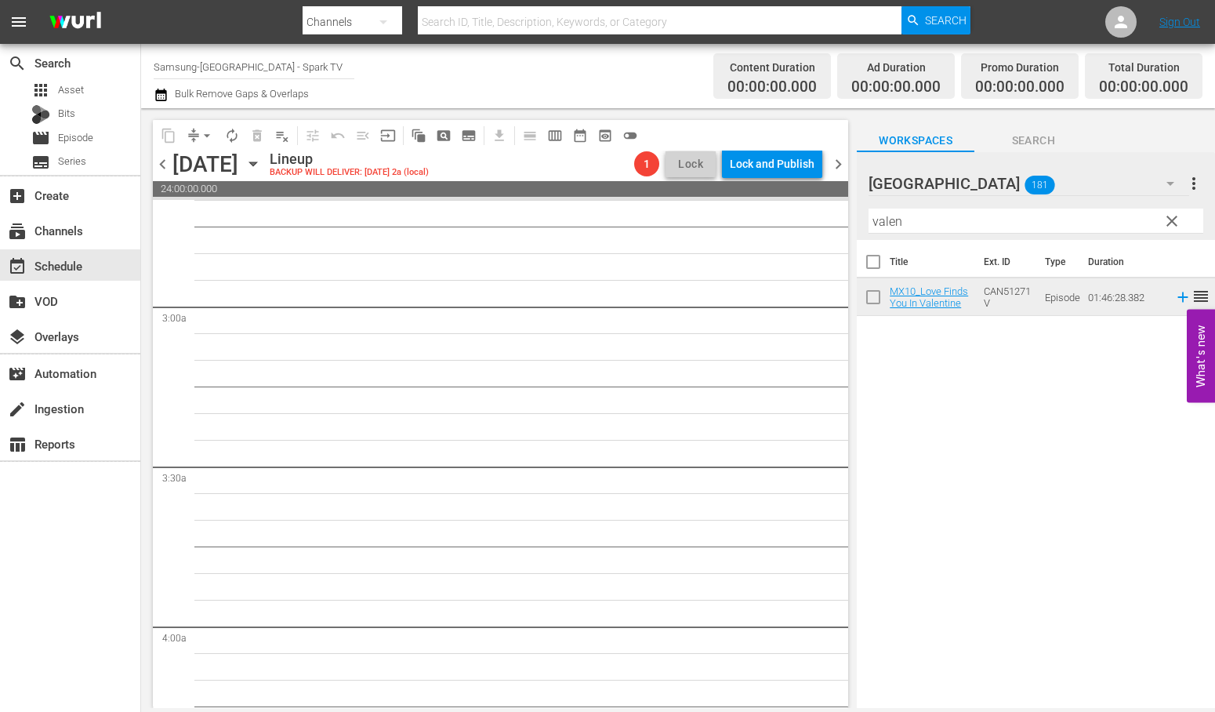
scroll to position [0, 0]
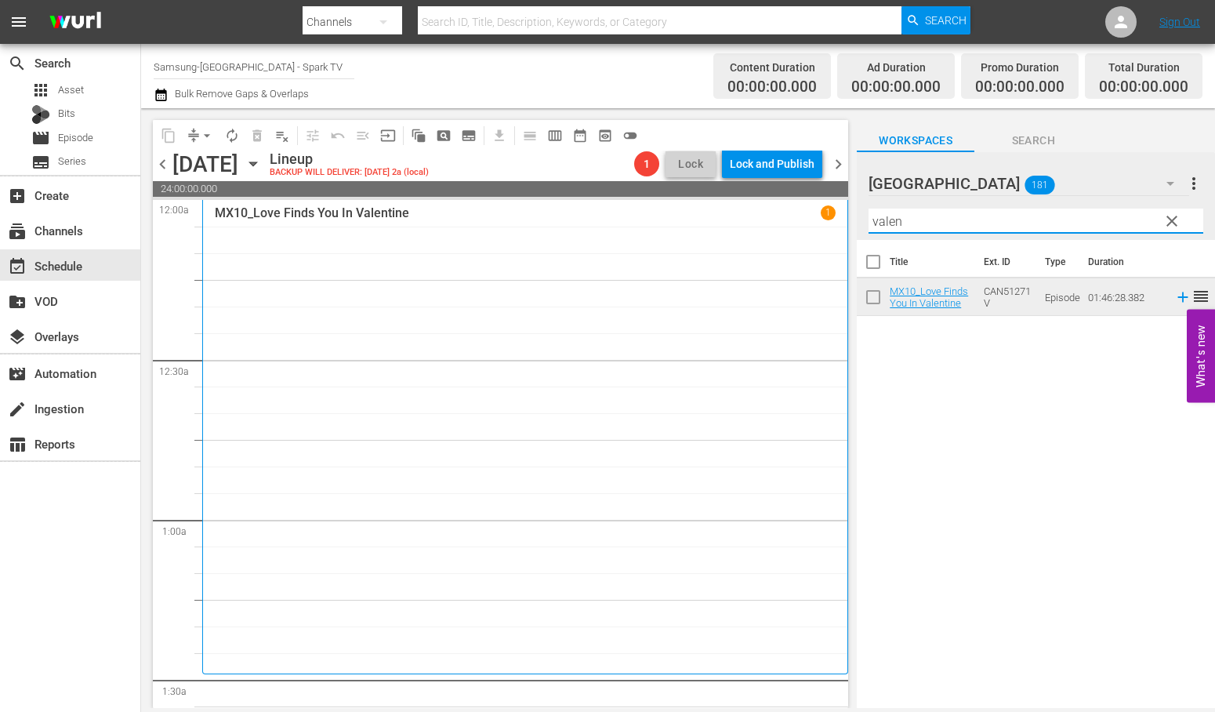
drag, startPoint x: 919, startPoint y: 220, endPoint x: 743, endPoint y: 216, distance: 175.6
click at [743, 216] on div "content_copy compress arrow_drop_down autorenew_outlined delete_forever_outline…" at bounding box center [678, 408] width 1074 height 600
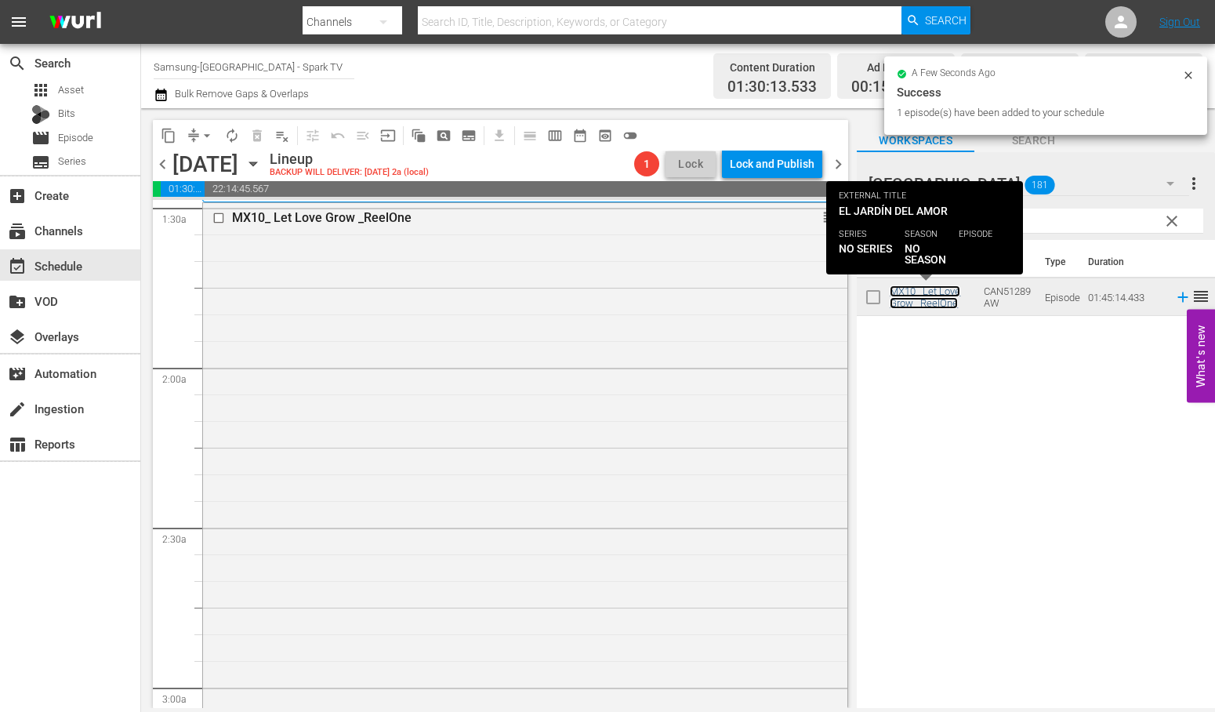
scroll to position [784, 0]
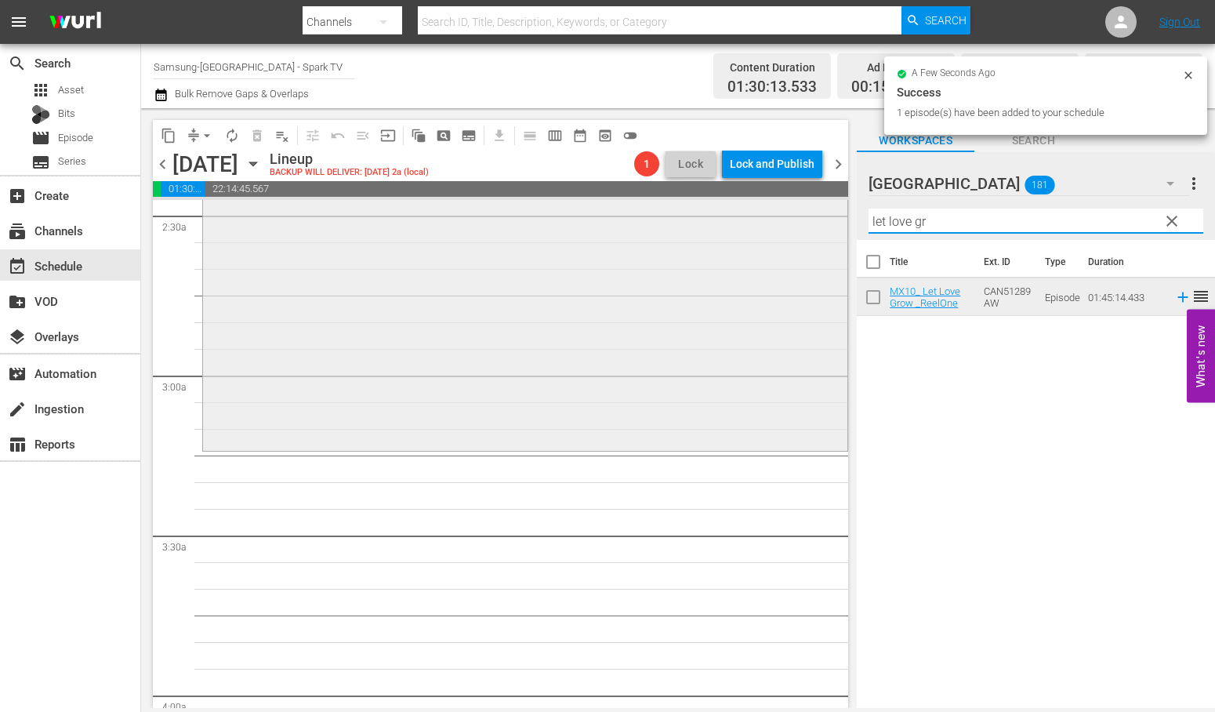
drag, startPoint x: 954, startPoint y: 228, endPoint x: 683, endPoint y: 220, distance: 271.4
click at [683, 220] on div "content_copy compress arrow_drop_down autorenew_outlined delete_forever_outline…" at bounding box center [678, 408] width 1074 height 600
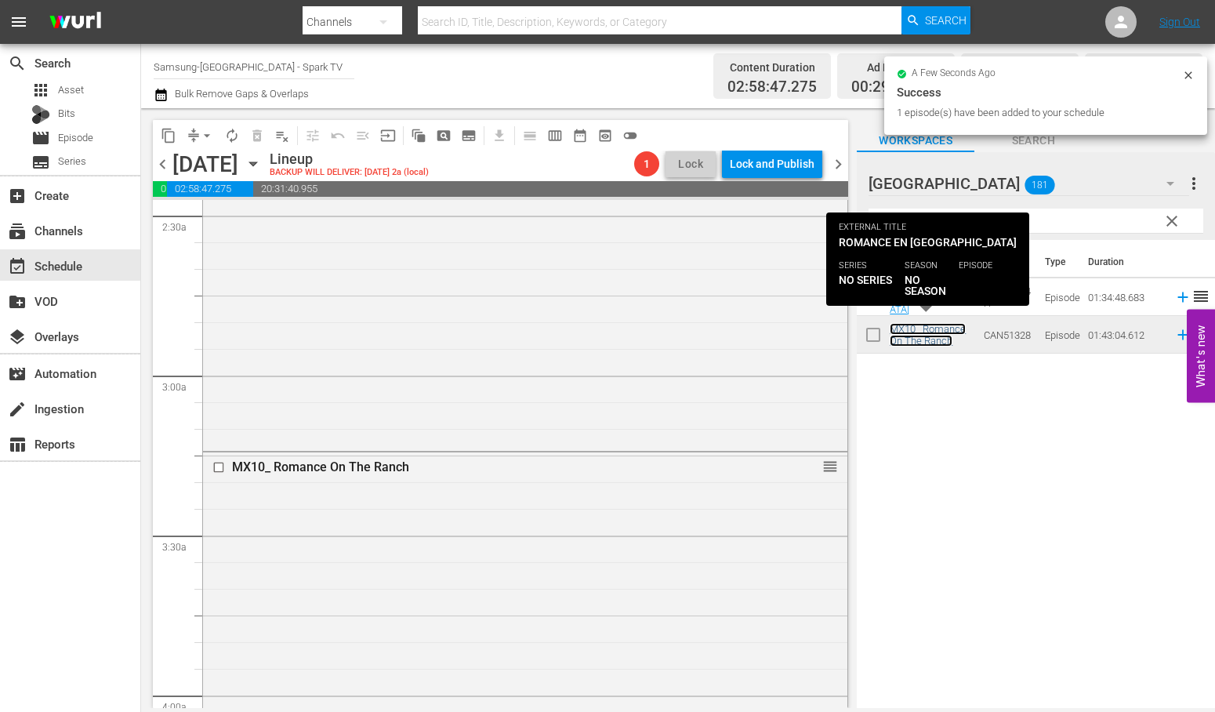
scroll to position [1219, 0]
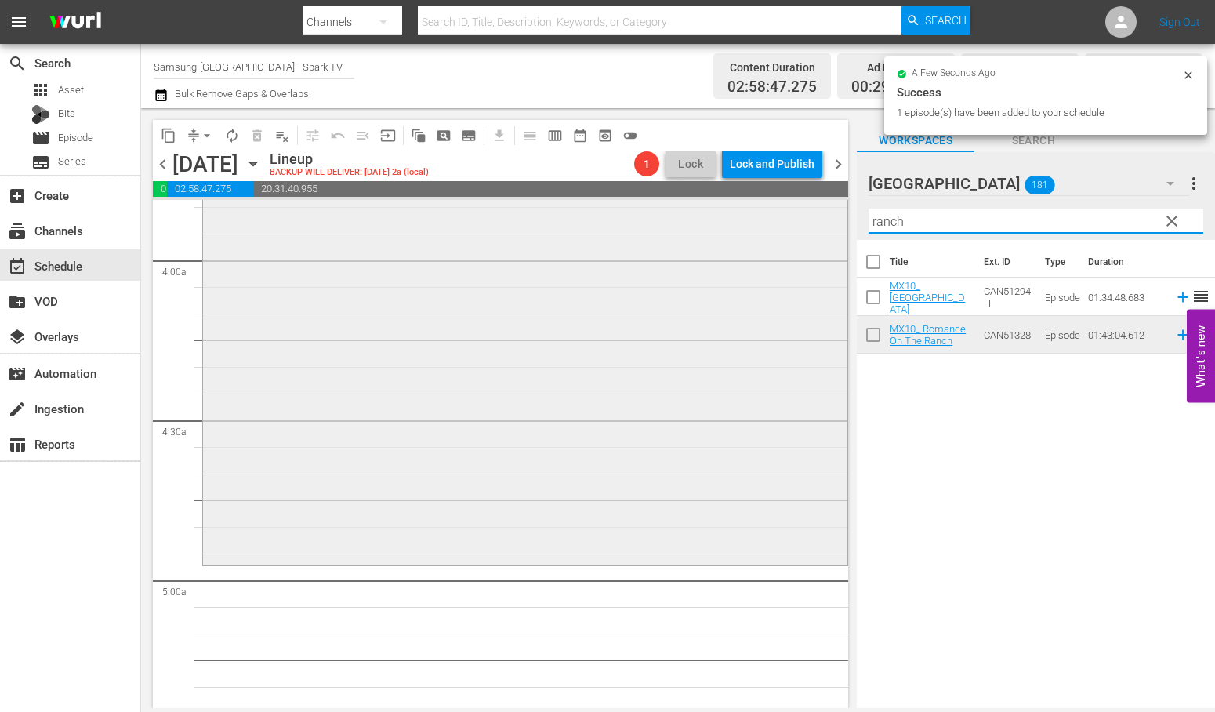
drag, startPoint x: 914, startPoint y: 221, endPoint x: 771, endPoint y: 218, distance: 142.7
click at [771, 218] on div "content_copy compress arrow_drop_down autorenew_outlined delete_forever_outline…" at bounding box center [678, 408] width 1074 height 600
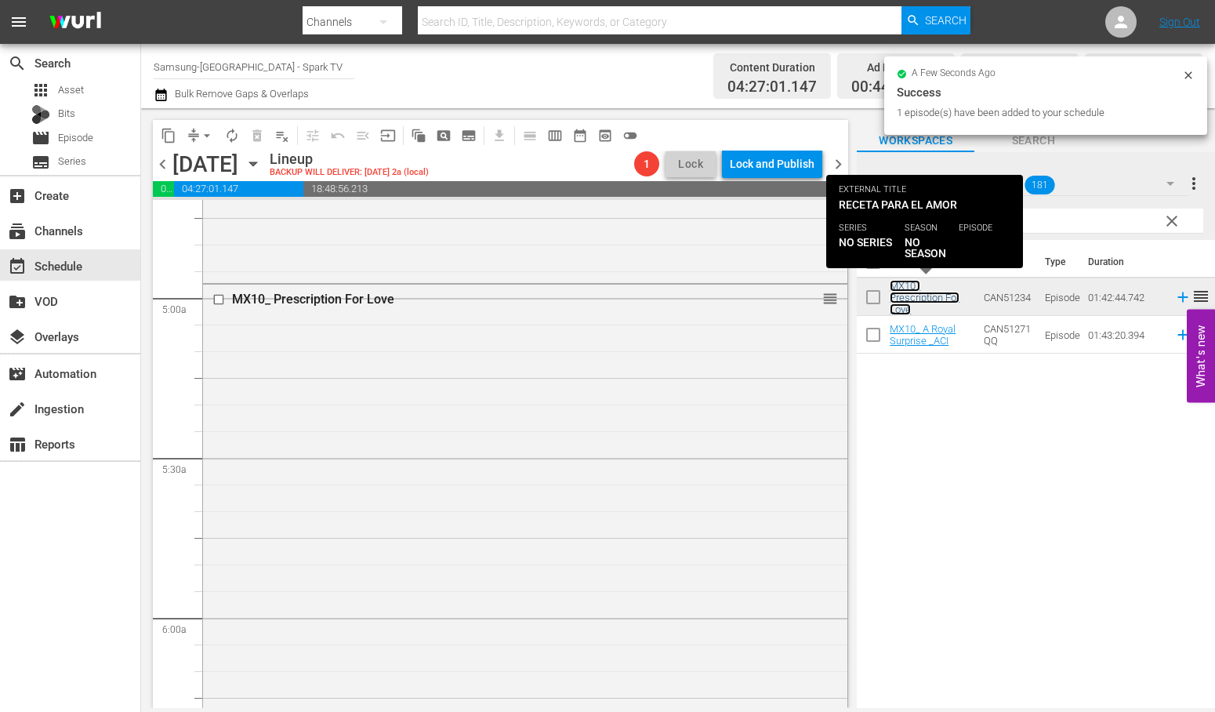
scroll to position [1655, 0]
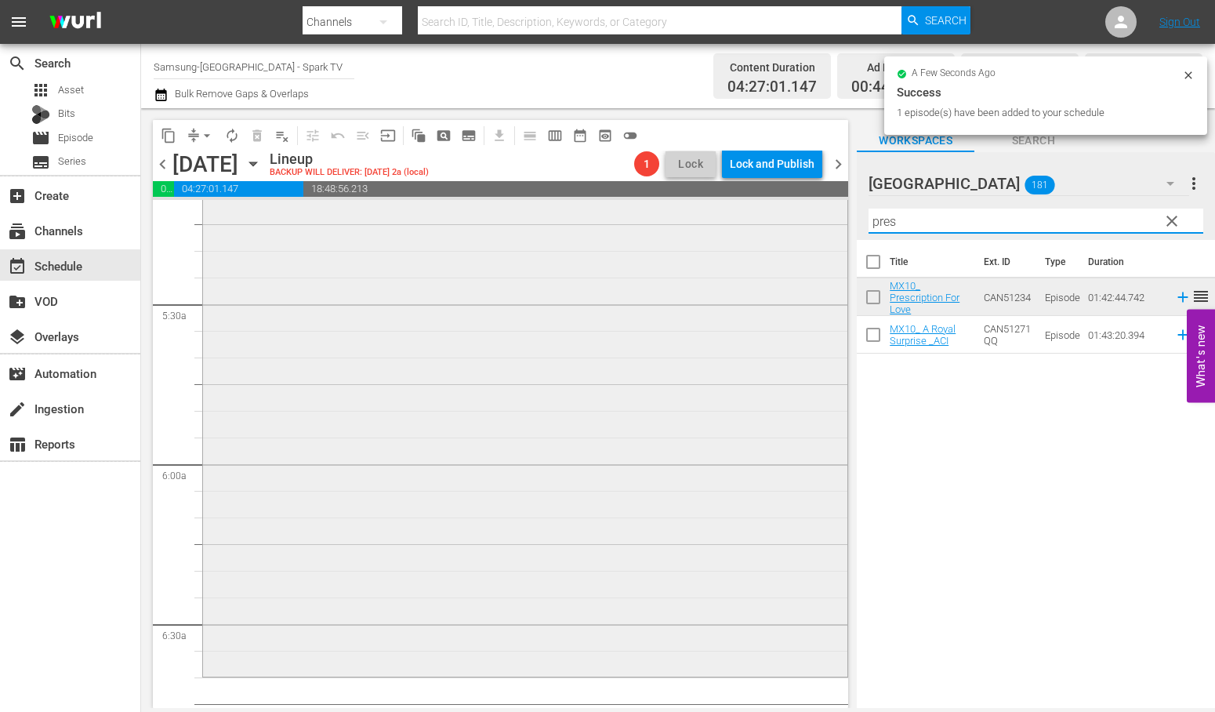
drag, startPoint x: 911, startPoint y: 218, endPoint x: 781, endPoint y: 217, distance: 130.1
click at [786, 217] on div "content_copy compress arrow_drop_down autorenew_outlined delete_forever_outline…" at bounding box center [678, 408] width 1074 height 600
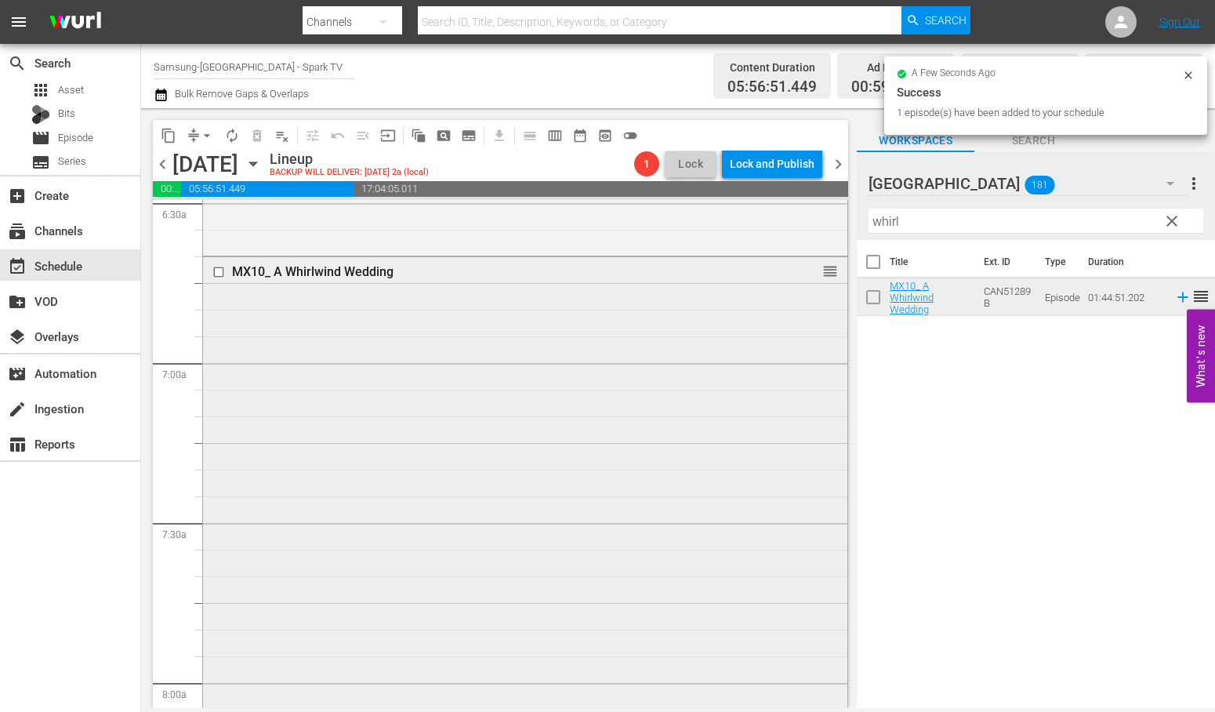
scroll to position [2439, 0]
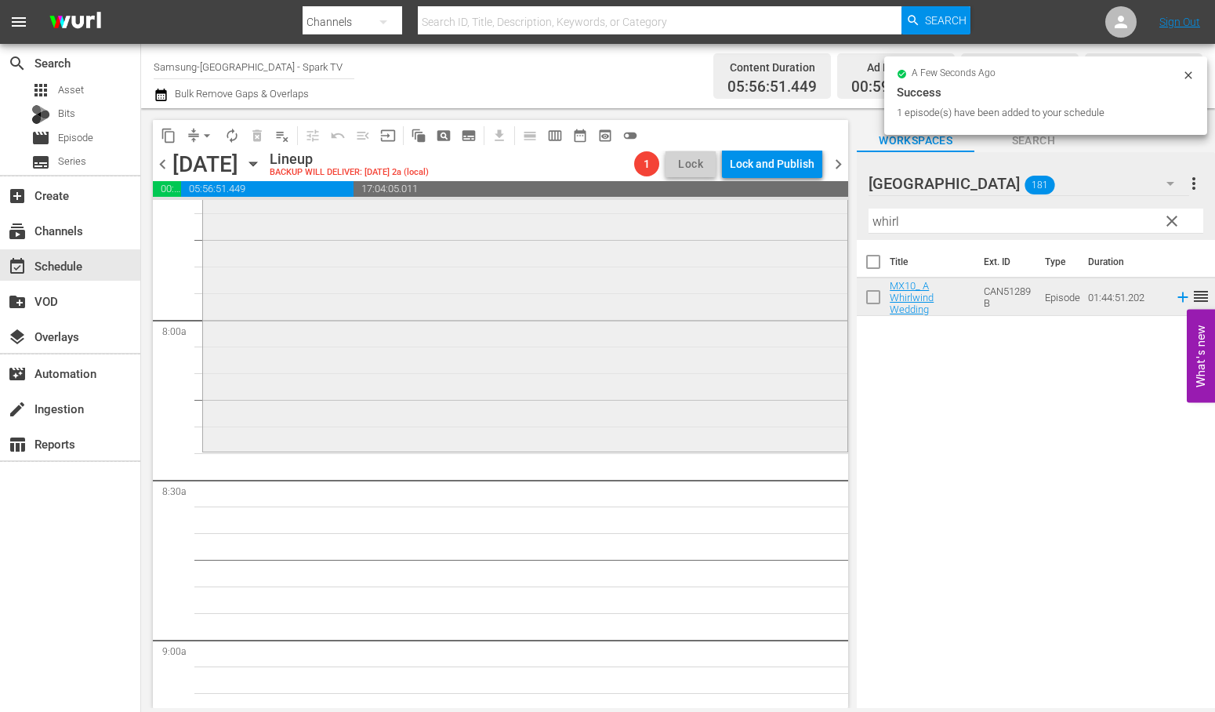
drag, startPoint x: 919, startPoint y: 218, endPoint x: 656, endPoint y: 235, distance: 263.2
click at [664, 232] on div "content_copy compress arrow_drop_down autorenew_outlined delete_forever_outline…" at bounding box center [678, 408] width 1074 height 600
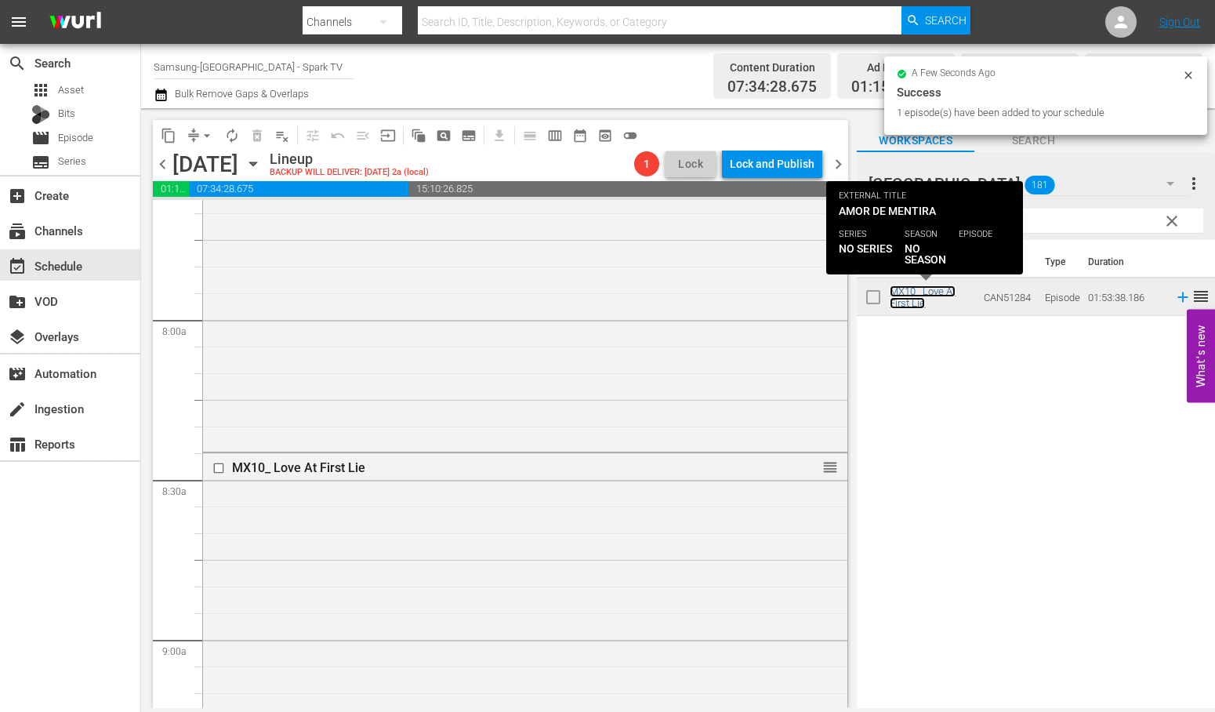
scroll to position [2961, 0]
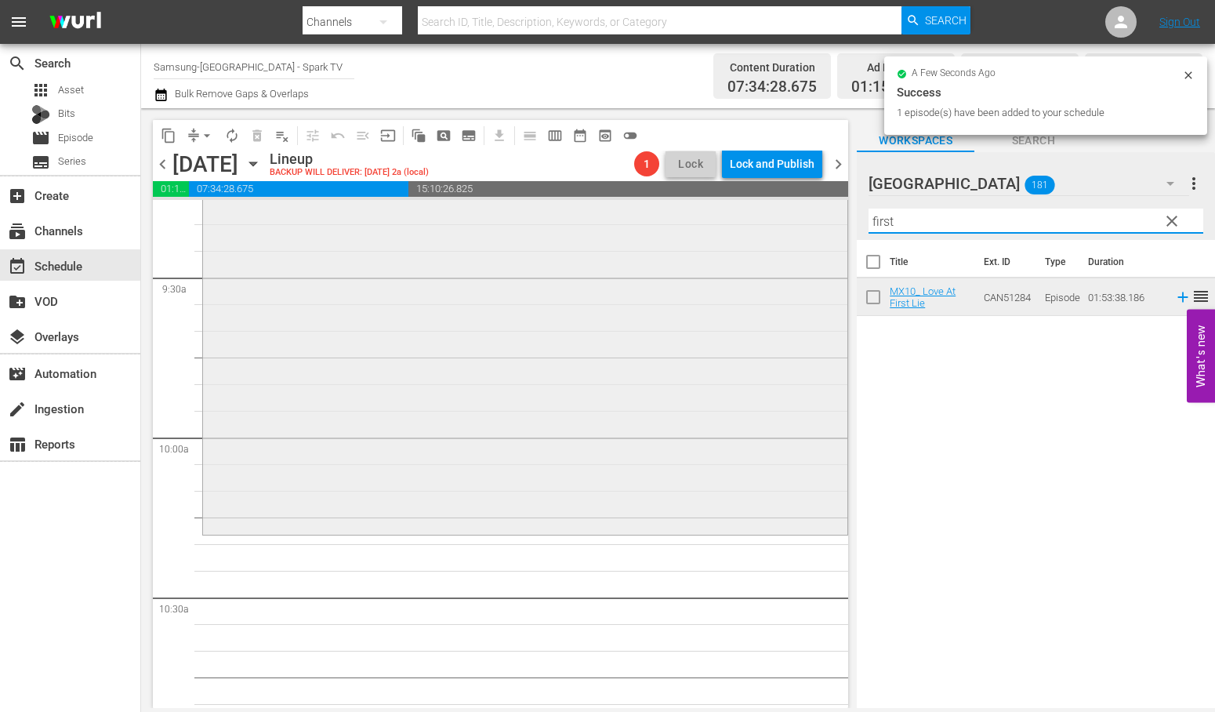
drag, startPoint x: 935, startPoint y: 223, endPoint x: 648, endPoint y: 223, distance: 286.2
click at [669, 220] on div "content_copy compress arrow_drop_down autorenew_outlined delete_forever_outline…" at bounding box center [678, 408] width 1074 height 600
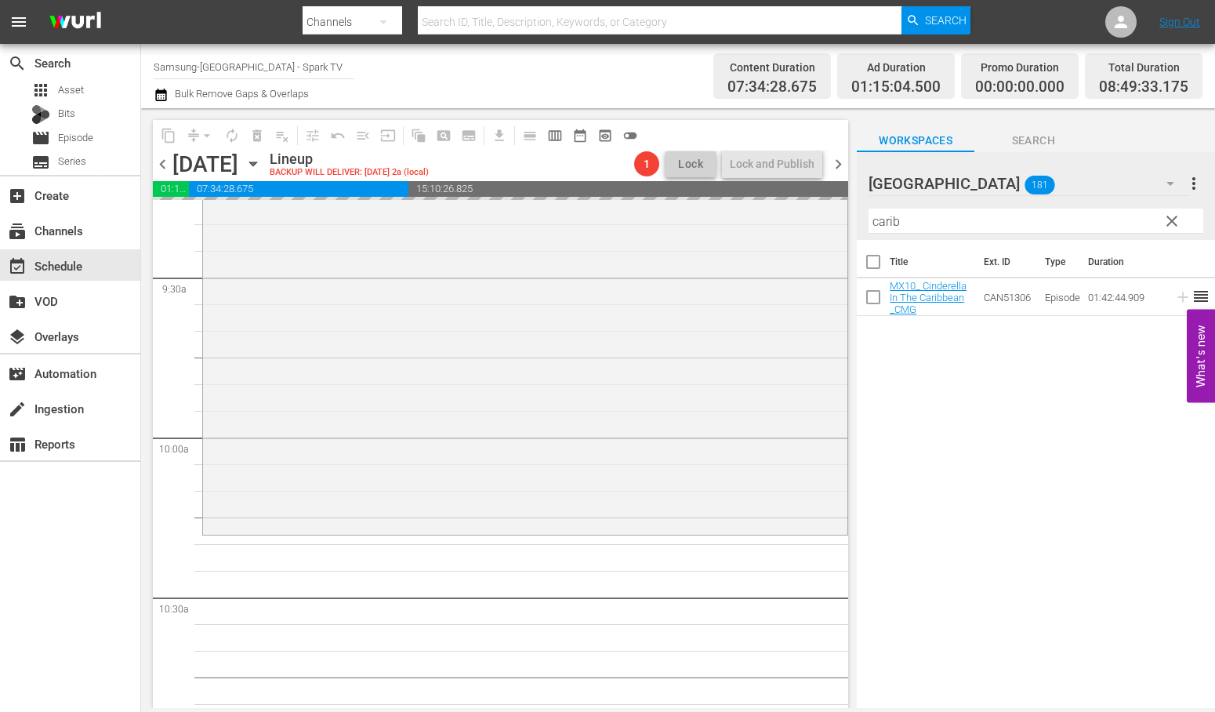
drag, startPoint x: 899, startPoint y: 294, endPoint x: 614, endPoint y: 542, distance: 377.9
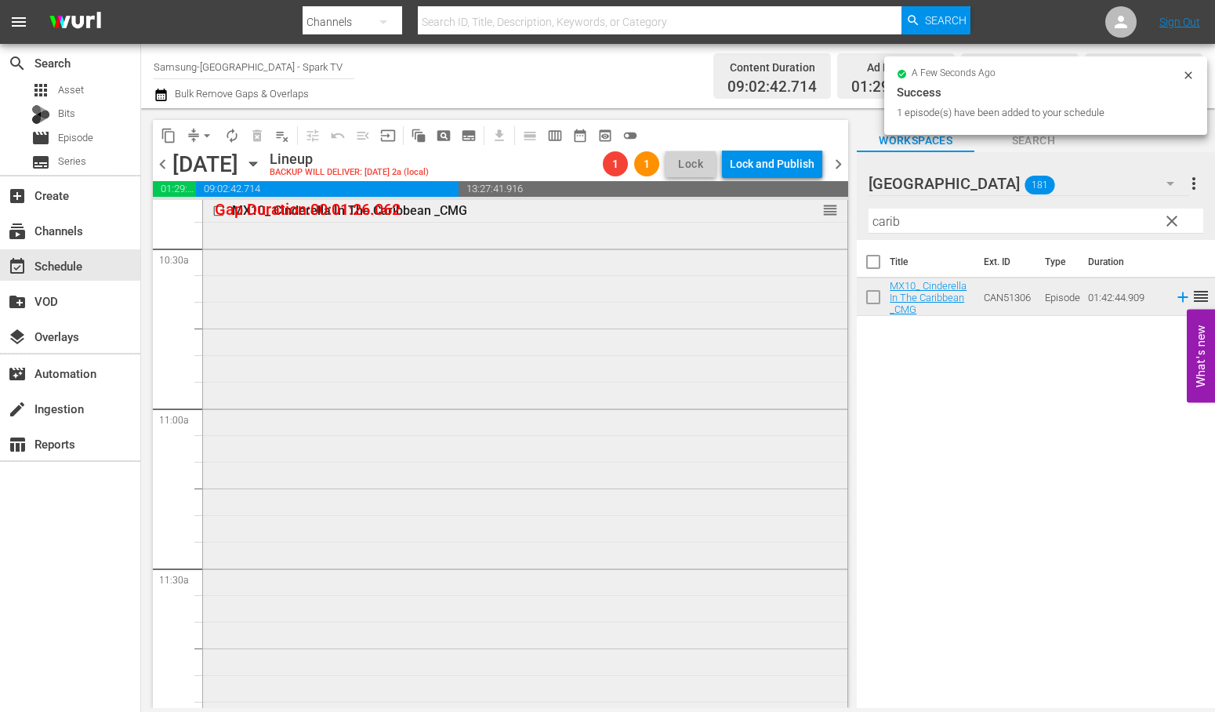
scroll to position [3658, 0]
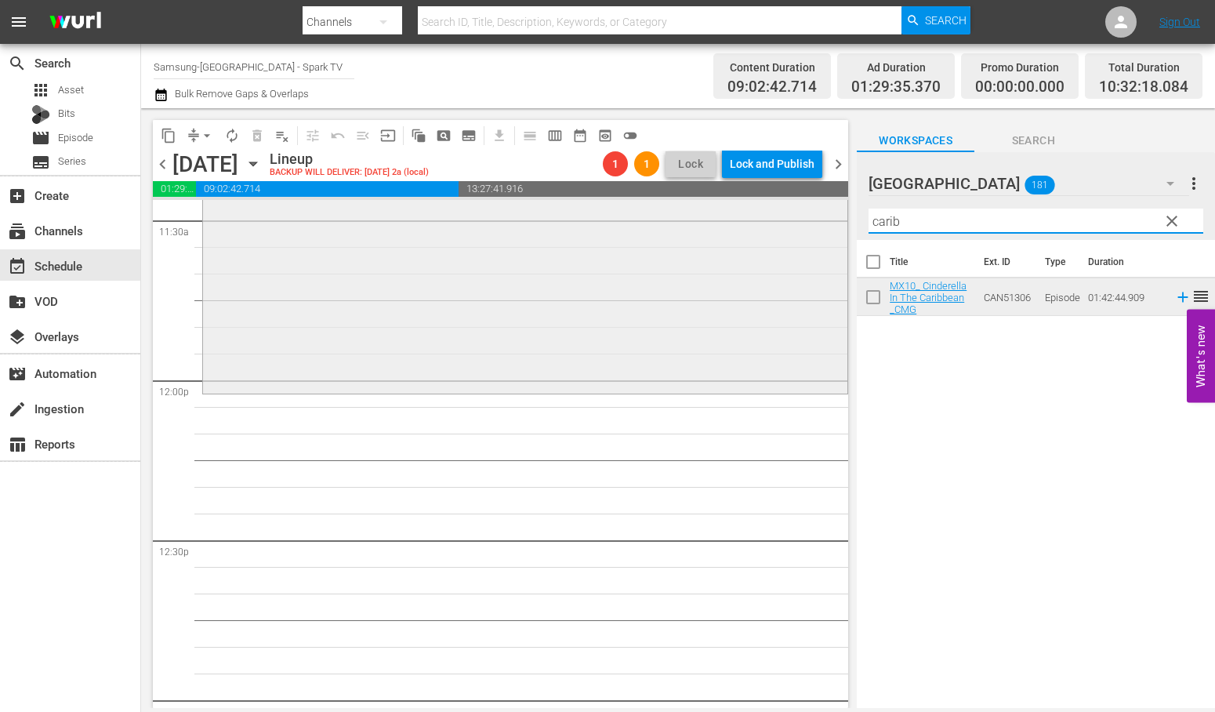
drag, startPoint x: 936, startPoint y: 227, endPoint x: 694, endPoint y: 222, distance: 242.3
click at [694, 222] on div "content_copy compress arrow_drop_down autorenew_outlined delete_forever_outline…" at bounding box center [678, 408] width 1074 height 600
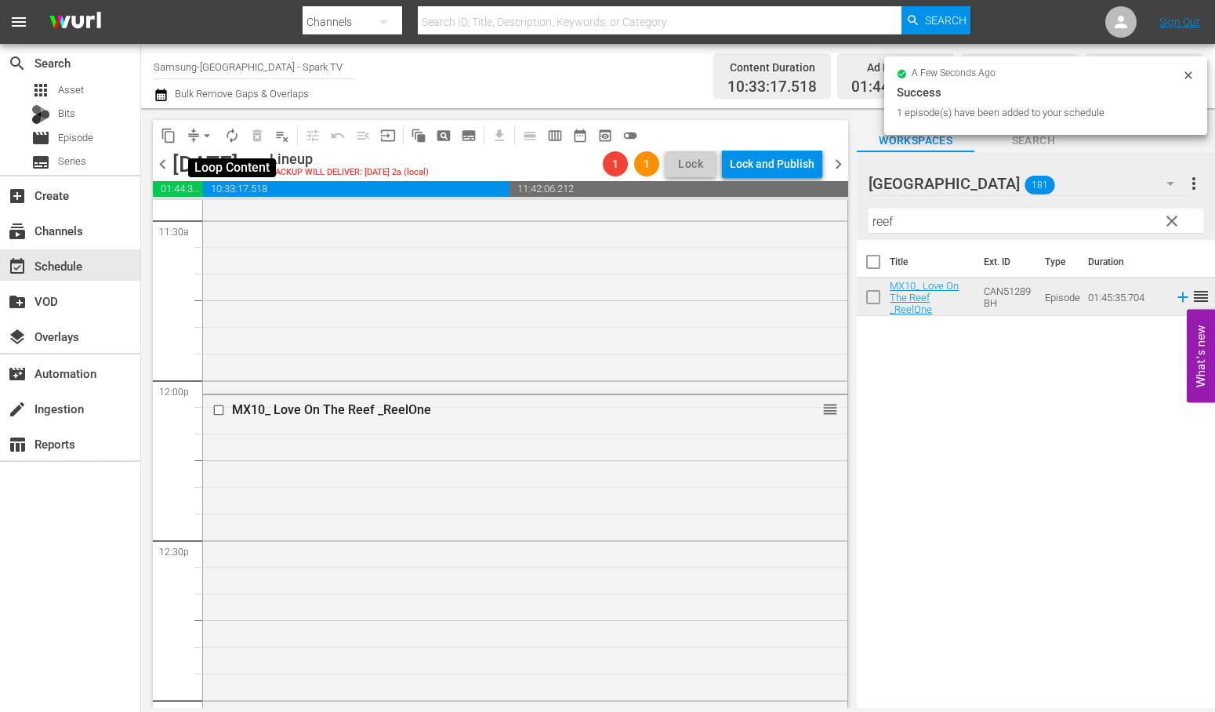
click at [230, 134] on span "autorenew_outlined" at bounding box center [232, 136] width 16 height 16
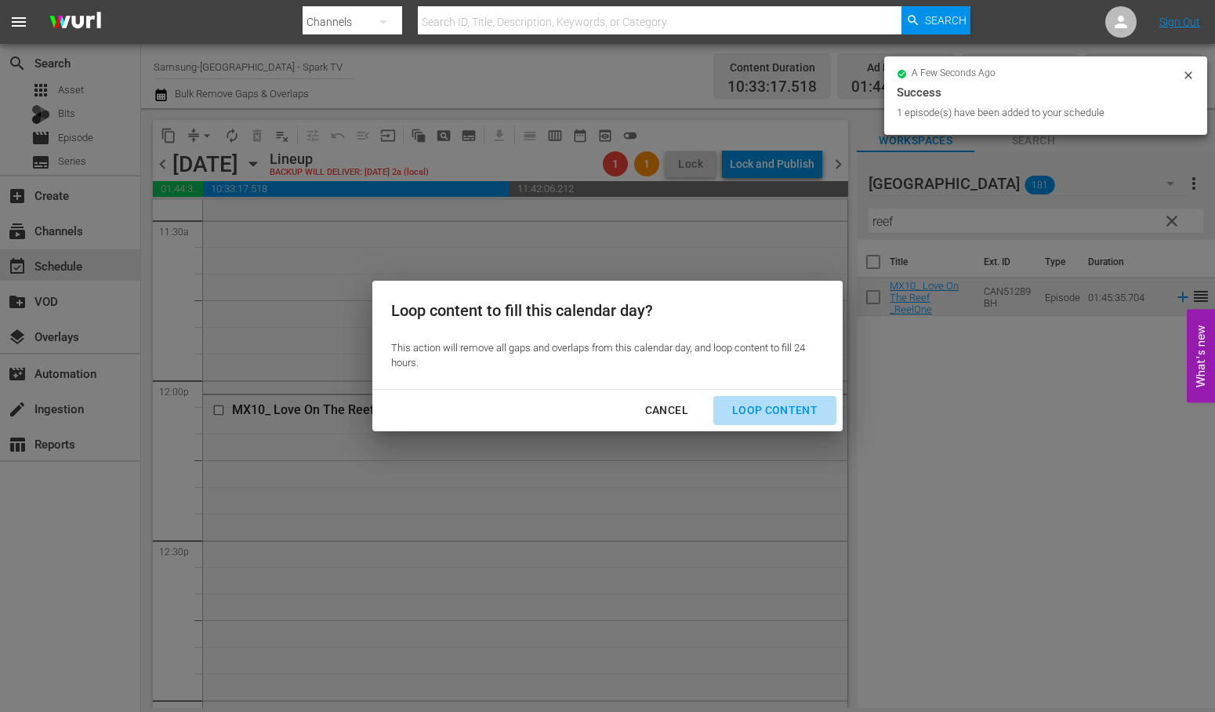
click at [784, 402] on div "Loop Content" at bounding box center [775, 411] width 111 height 20
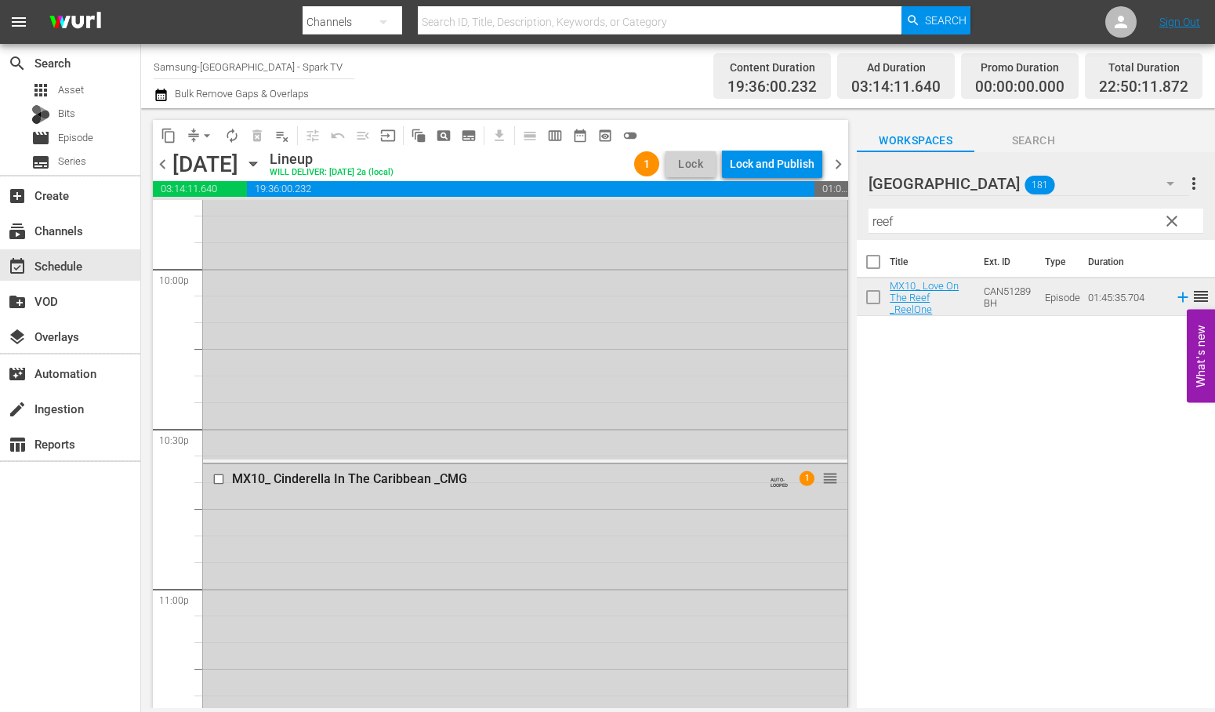
scroll to position [7270, 0]
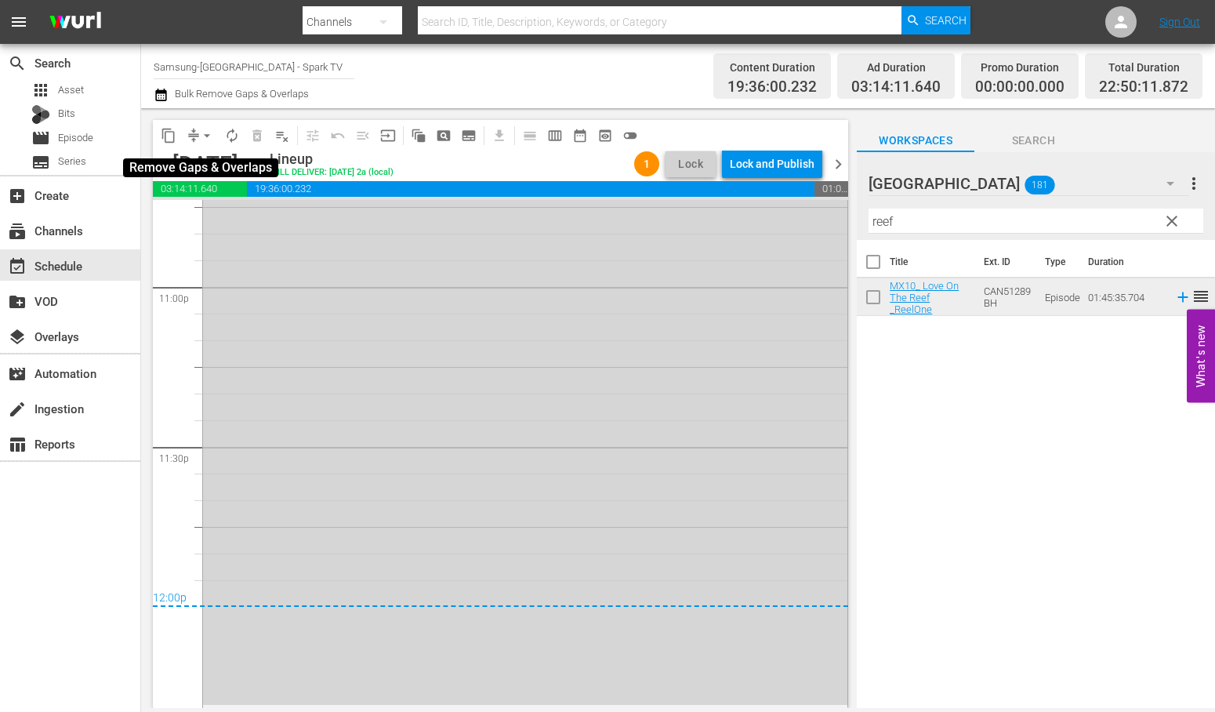
drag, startPoint x: 200, startPoint y: 134, endPoint x: 205, endPoint y: 143, distance: 10.5
click at [201, 134] on span "arrow_drop_down" at bounding box center [207, 136] width 16 height 16
drag, startPoint x: 233, startPoint y: 215, endPoint x: 241, endPoint y: 220, distance: 9.8
click at [241, 220] on li "Align to End of Previous Day" at bounding box center [207, 218] width 165 height 26
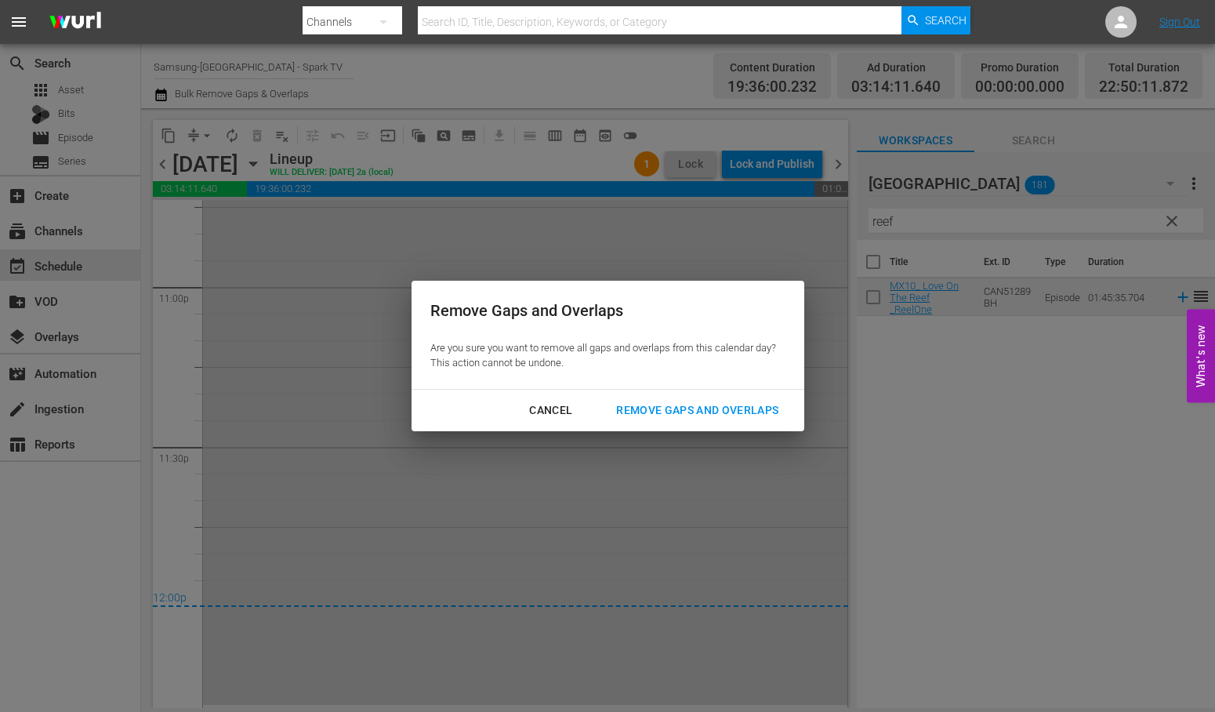
click at [699, 403] on div "Remove Gaps and Overlaps" at bounding box center [697, 411] width 187 height 20
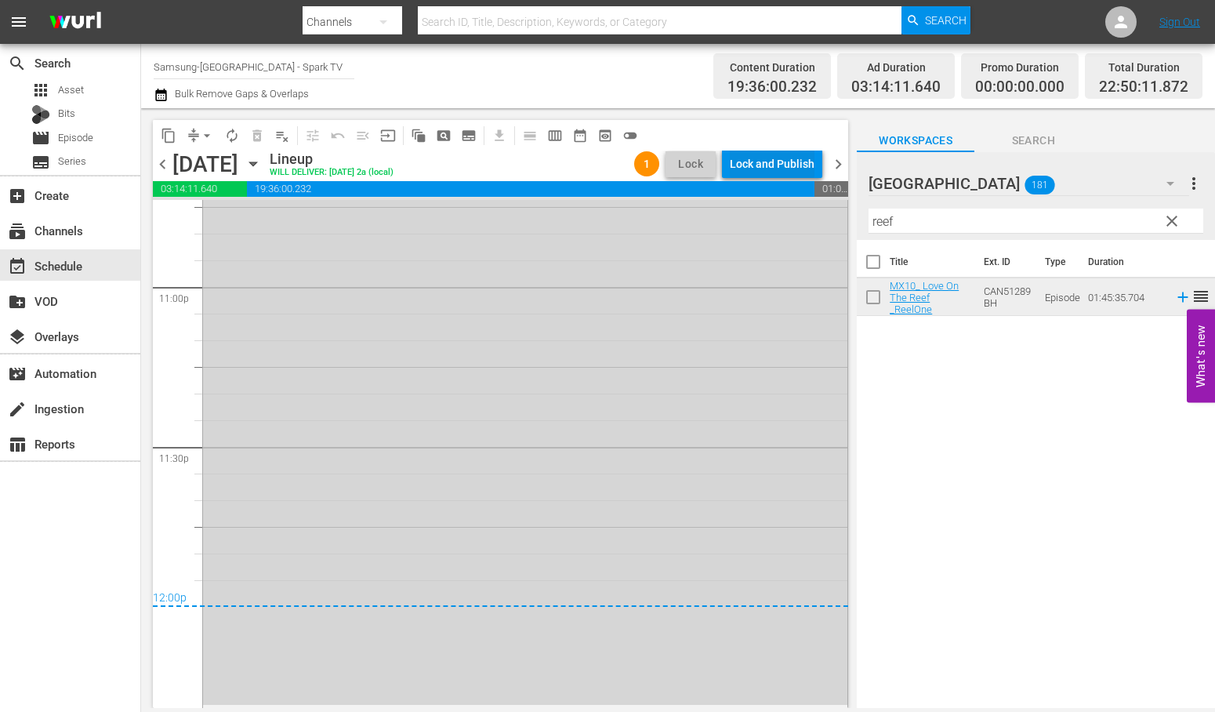
click at [759, 165] on div "Lock and Publish" at bounding box center [772, 164] width 85 height 28
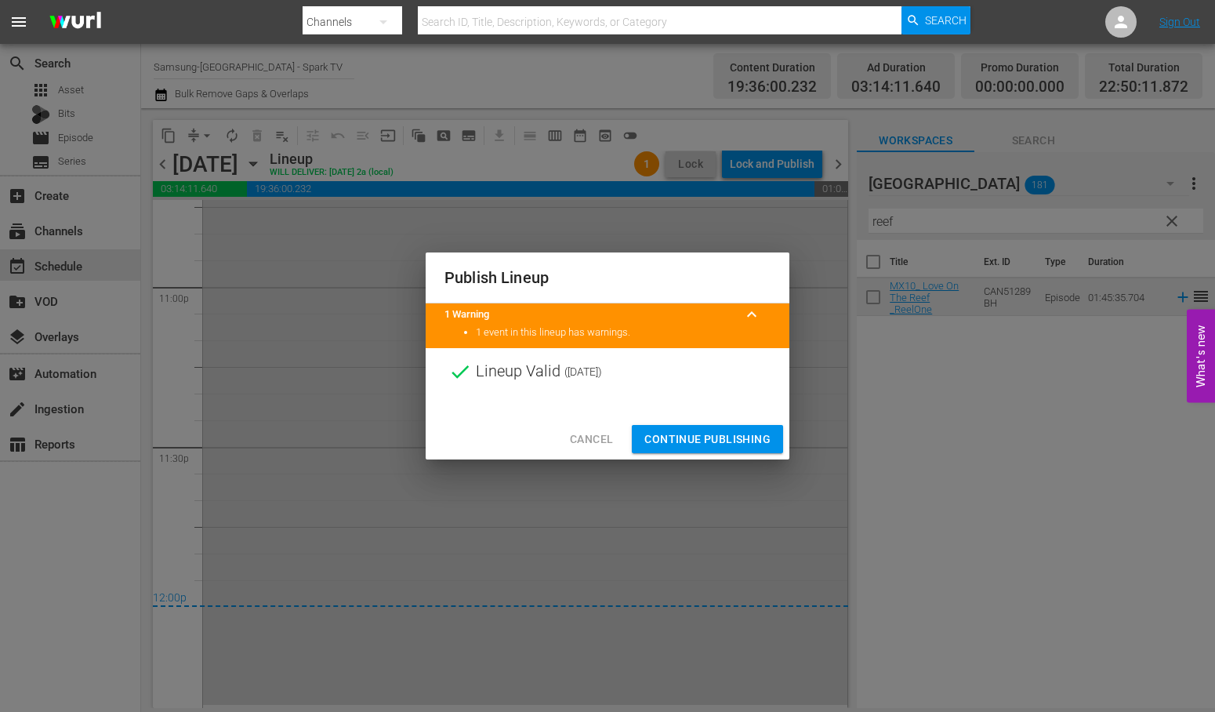
click at [708, 437] on span "Continue Publishing" at bounding box center [707, 440] width 126 height 20
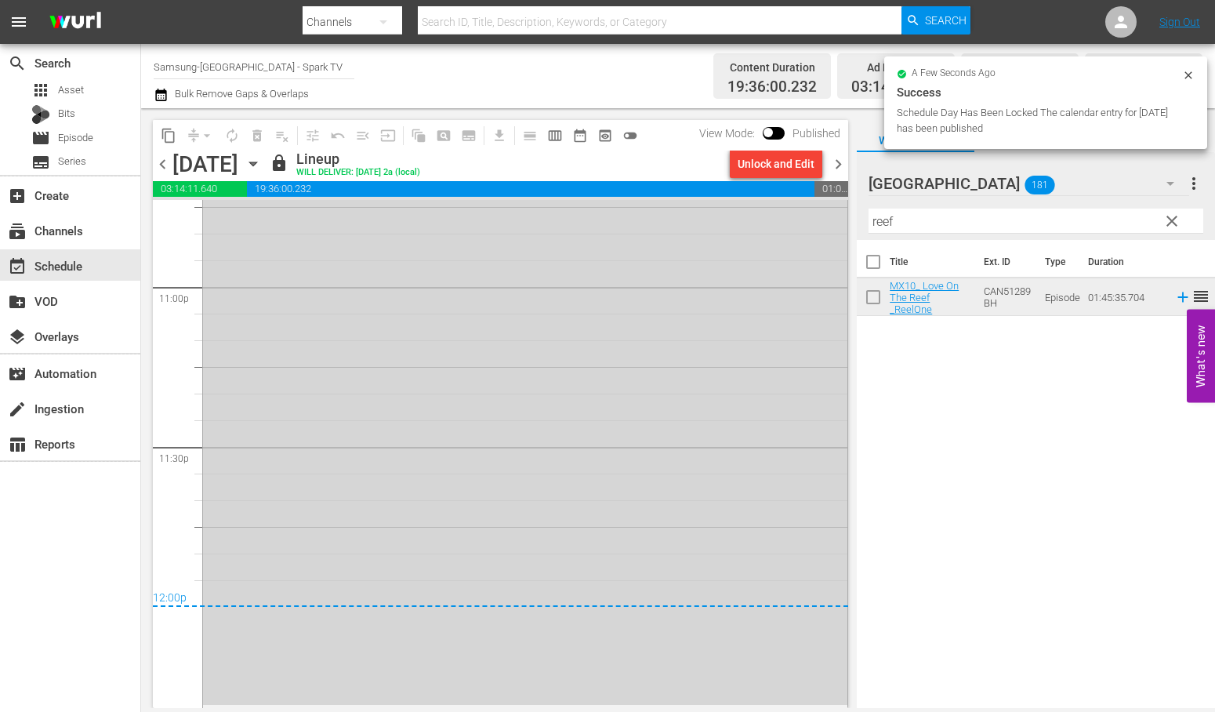
click at [262, 160] on icon "button" at bounding box center [253, 163] width 17 height 17
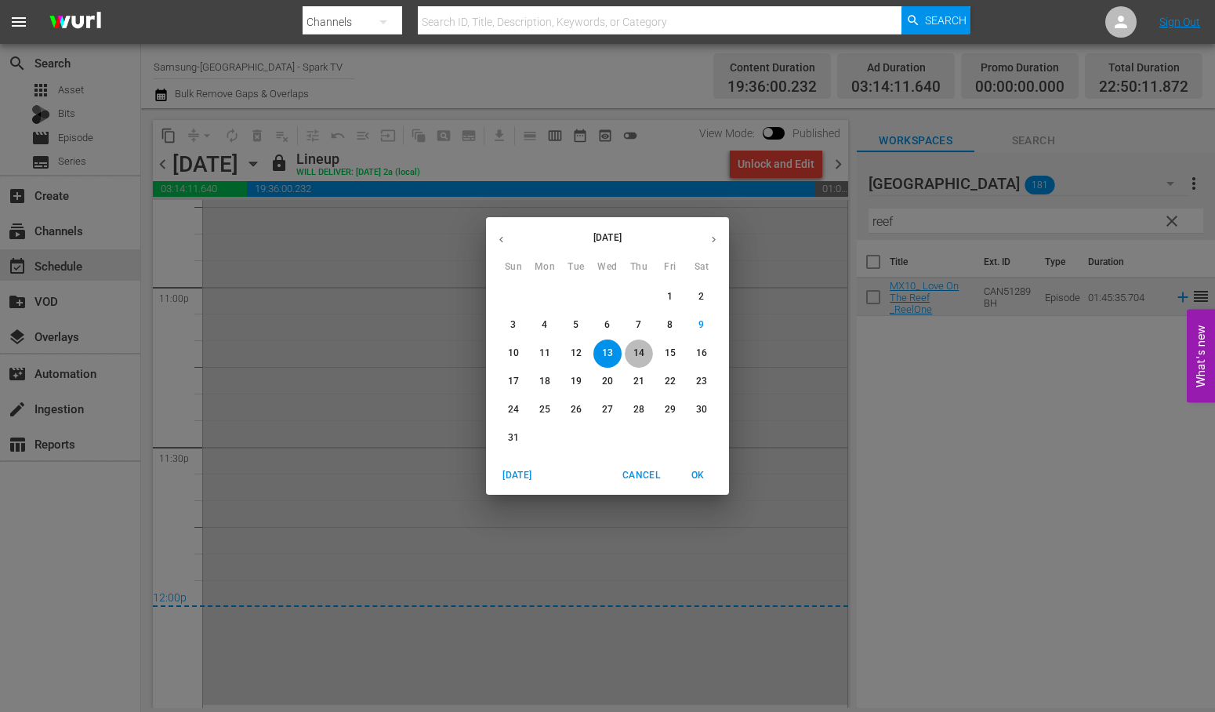
click at [643, 350] on p "14" at bounding box center [638, 353] width 11 height 13
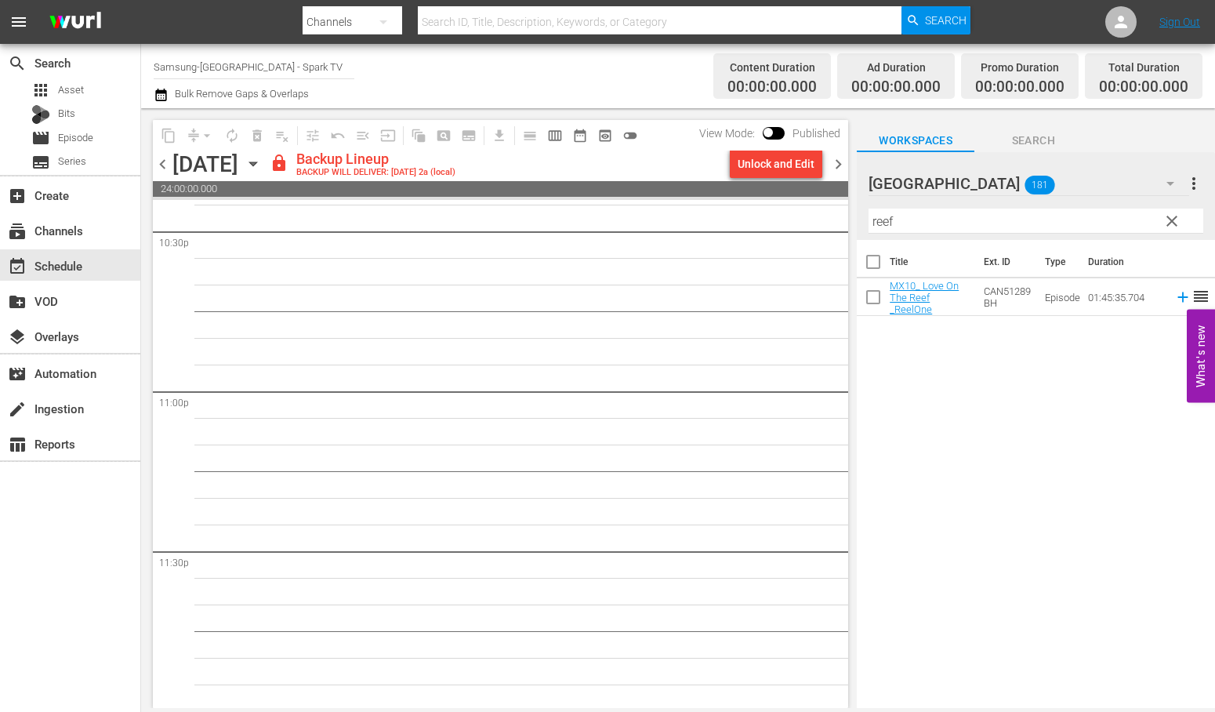
scroll to position [7168, 0]
click at [759, 159] on div "Unlock and Edit" at bounding box center [776, 164] width 77 height 28
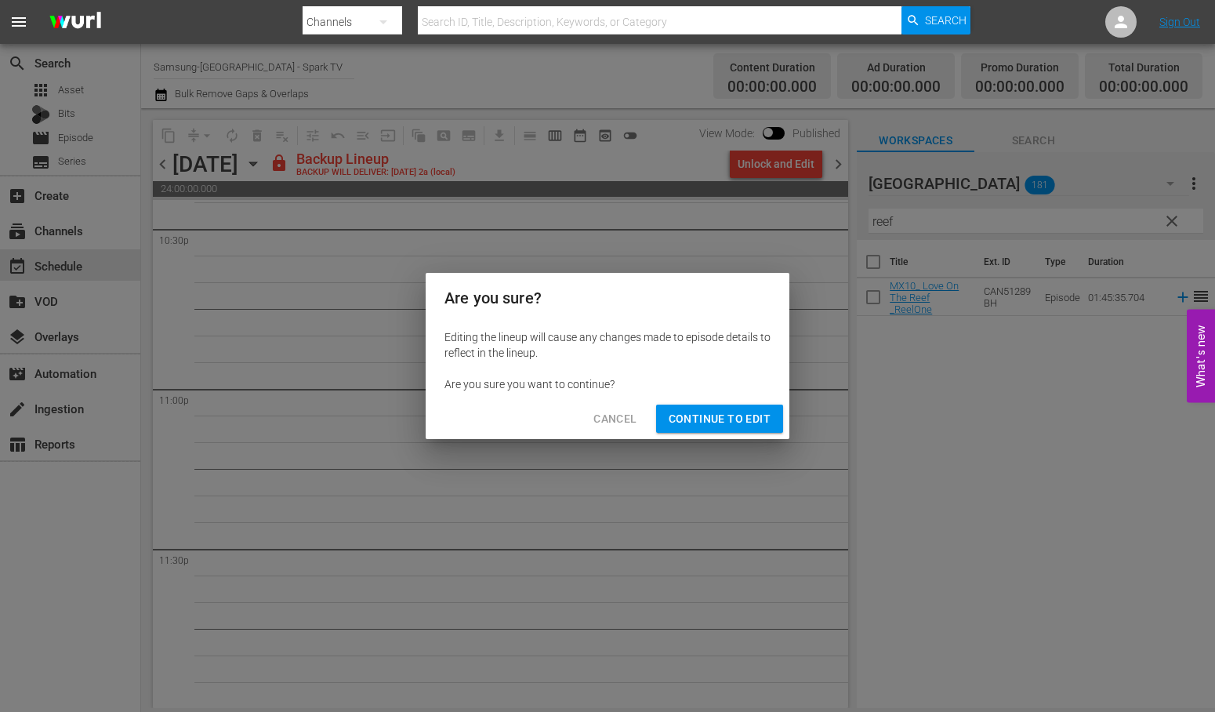
drag, startPoint x: 716, startPoint y: 416, endPoint x: 789, endPoint y: 530, distance: 136.1
click at [716, 416] on span "Continue to Edit" at bounding box center [720, 419] width 102 height 20
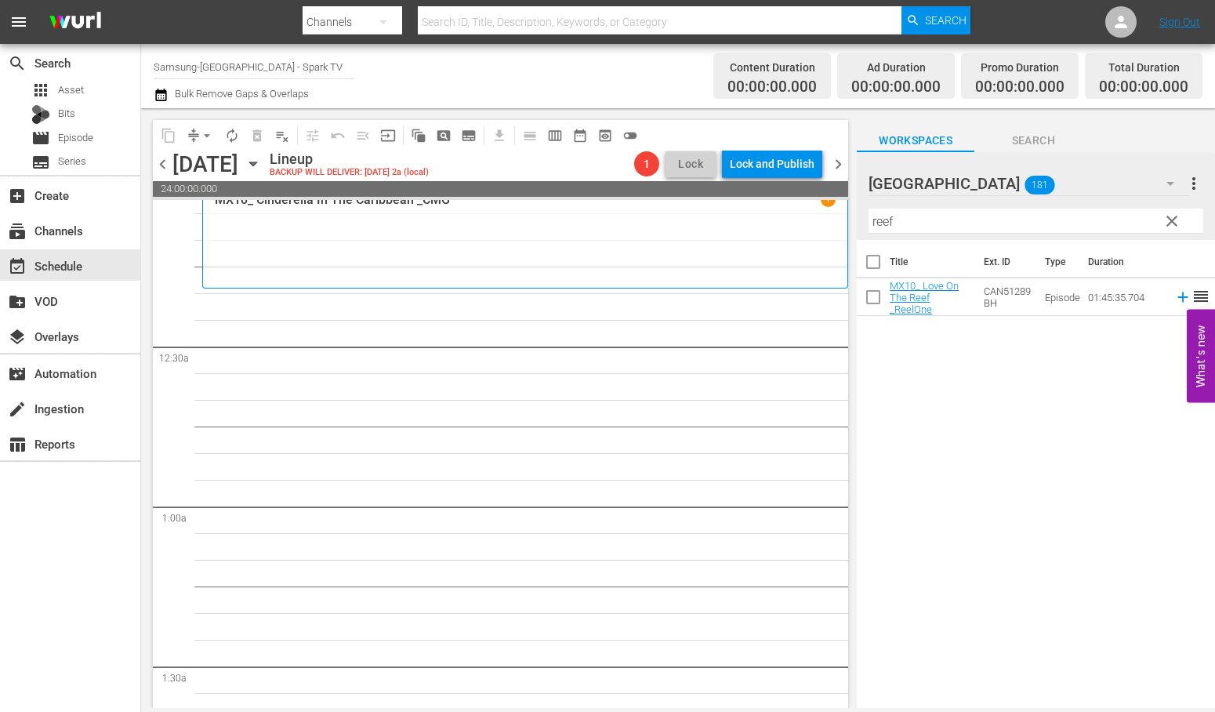
scroll to position [0, 0]
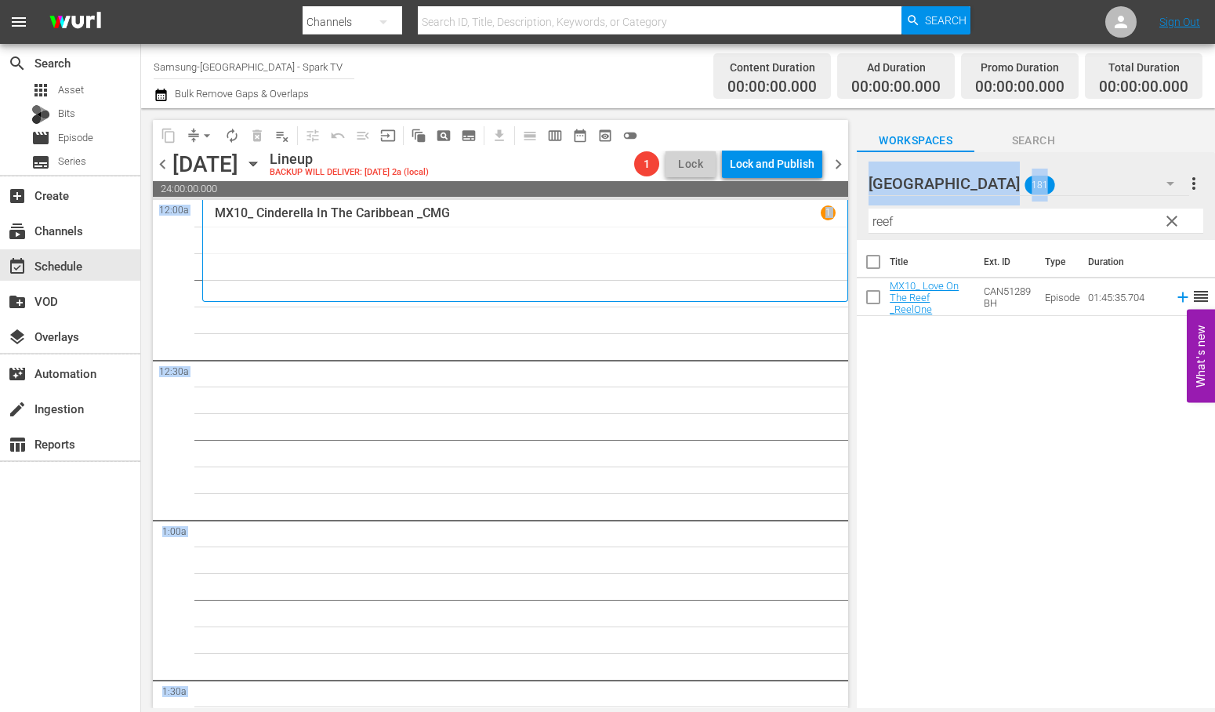
drag, startPoint x: 746, startPoint y: 212, endPoint x: 677, endPoint y: 210, distance: 69.0
click at [677, 212] on div "content_copy compress arrow_drop_down autorenew_outlined delete_forever_outline…" at bounding box center [678, 408] width 1074 height 600
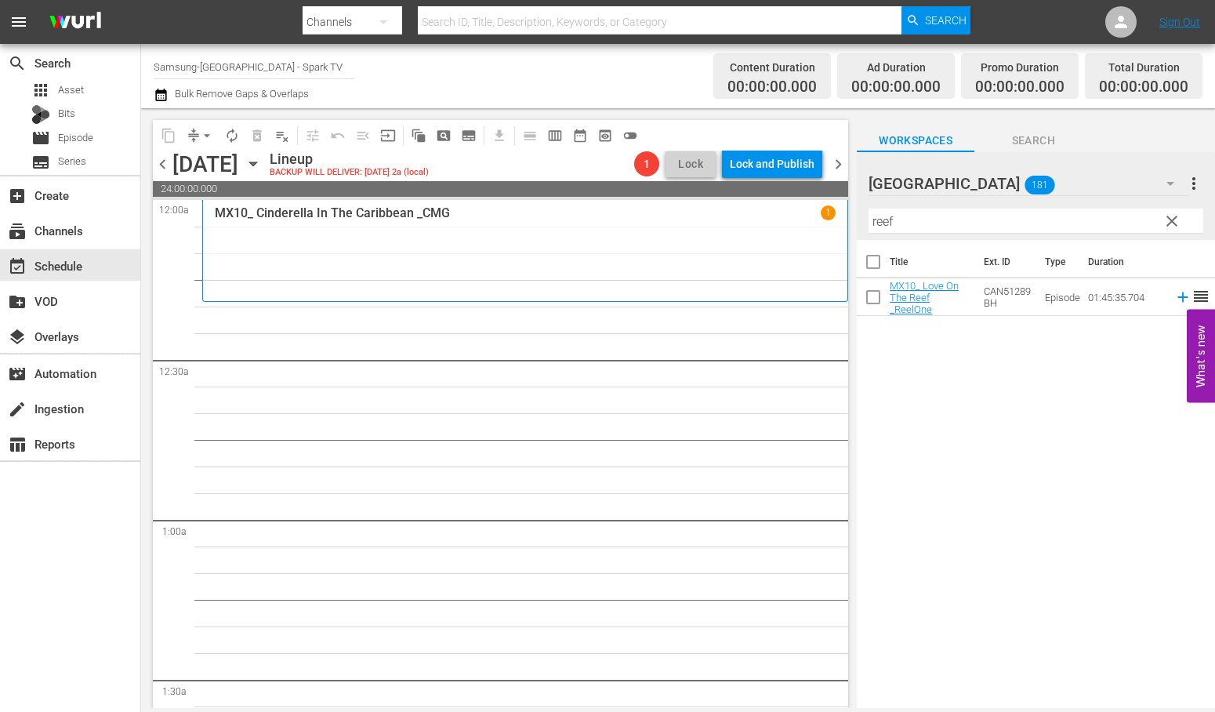
click at [924, 224] on input "reef" at bounding box center [1036, 221] width 335 height 25
drag, startPoint x: 924, startPoint y: 223, endPoint x: 843, endPoint y: 218, distance: 80.9
click at [843, 218] on div "content_copy compress arrow_drop_down autorenew_outlined delete_forever_outline…" at bounding box center [678, 408] width 1074 height 600
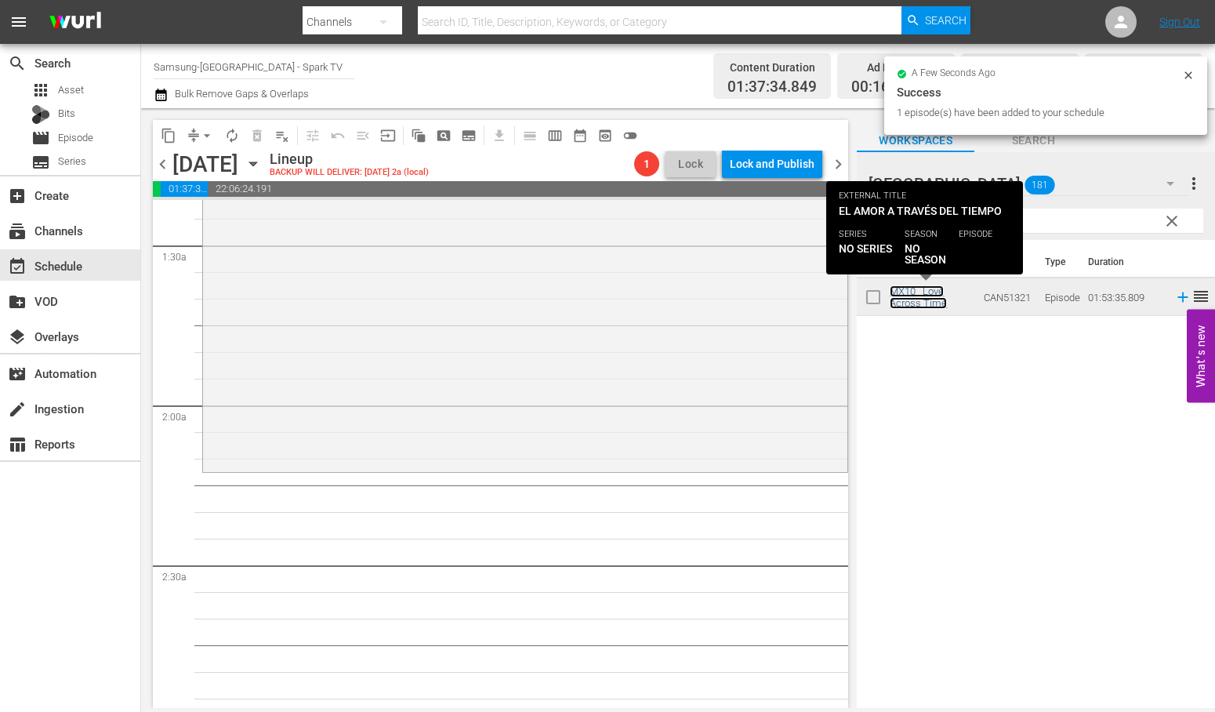
scroll to position [435, 0]
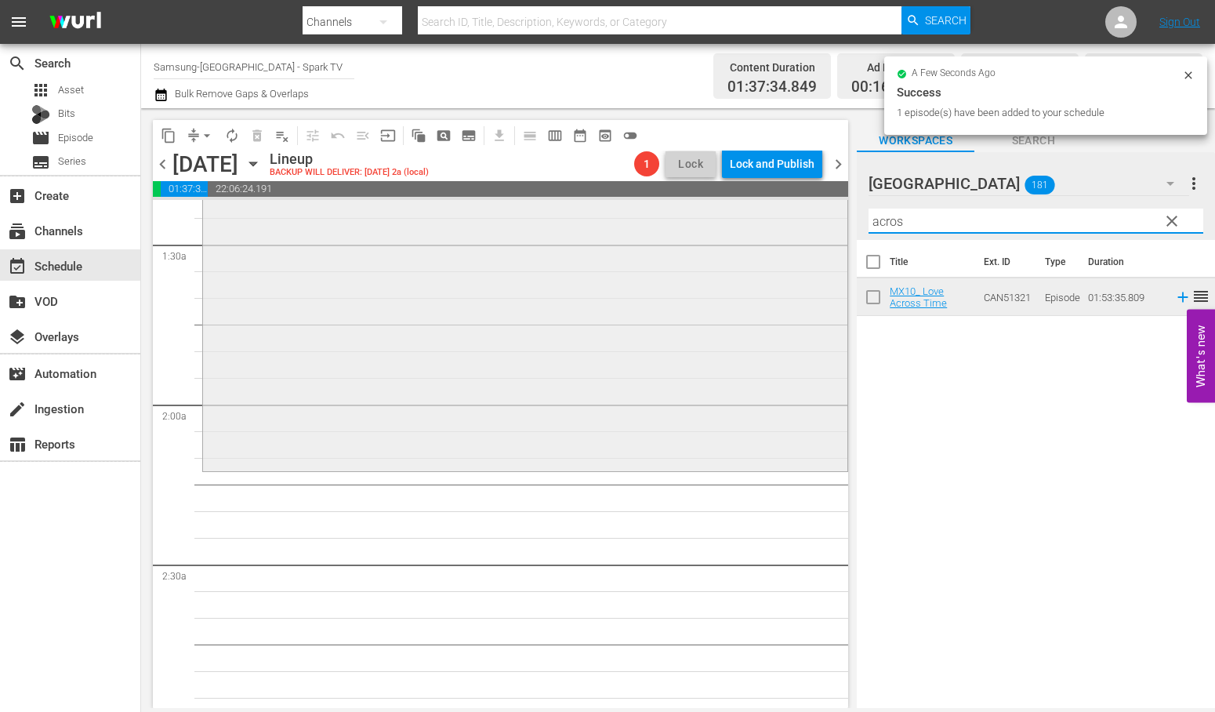
drag, startPoint x: 935, startPoint y: 220, endPoint x: 802, endPoint y: 213, distance: 133.5
click at [802, 213] on div "content_copy compress arrow_drop_down autorenew_outlined delete_forever_outline…" at bounding box center [678, 408] width 1074 height 600
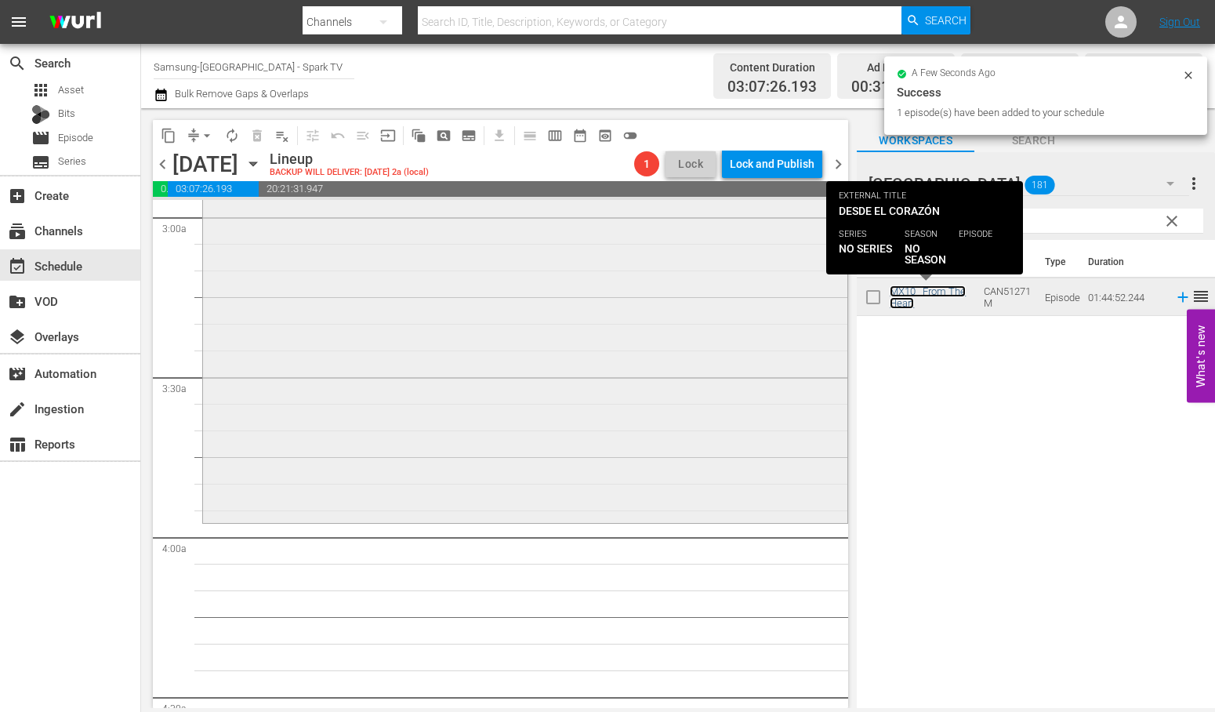
scroll to position [958, 0]
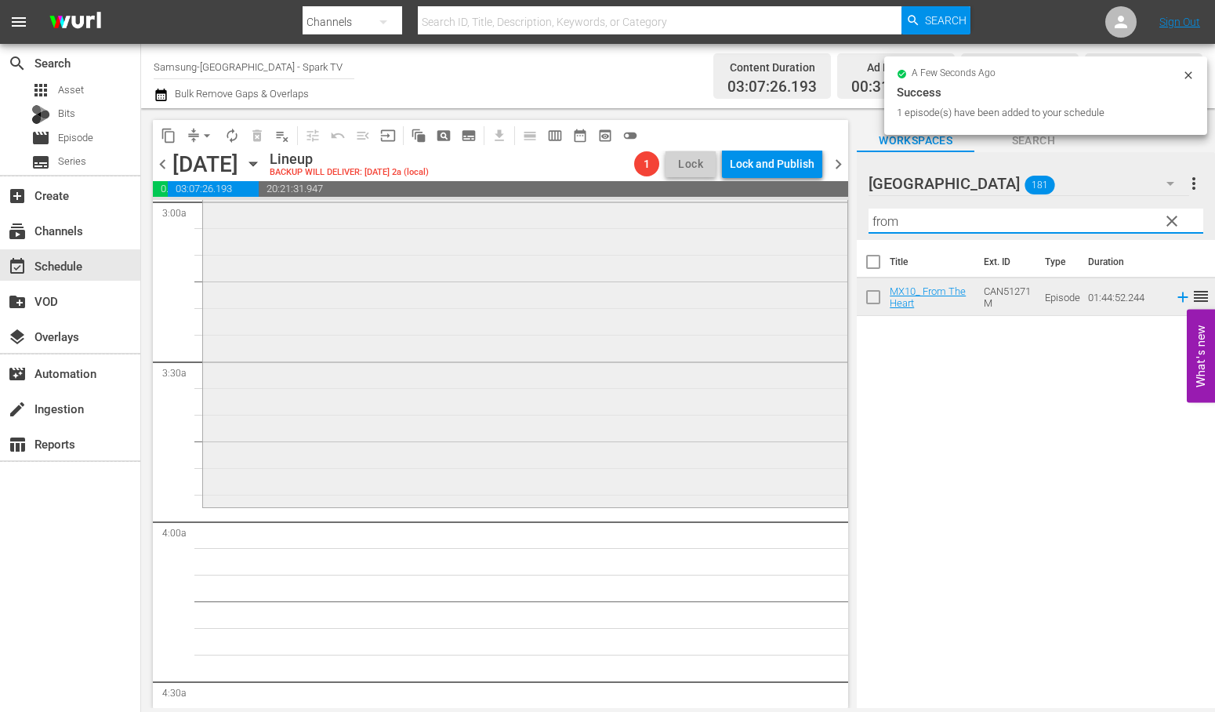
drag, startPoint x: 900, startPoint y: 218, endPoint x: 800, endPoint y: 217, distance: 99.6
click at [800, 217] on div "content_copy compress arrow_drop_down autorenew_outlined delete_forever_outline…" at bounding box center [678, 408] width 1074 height 600
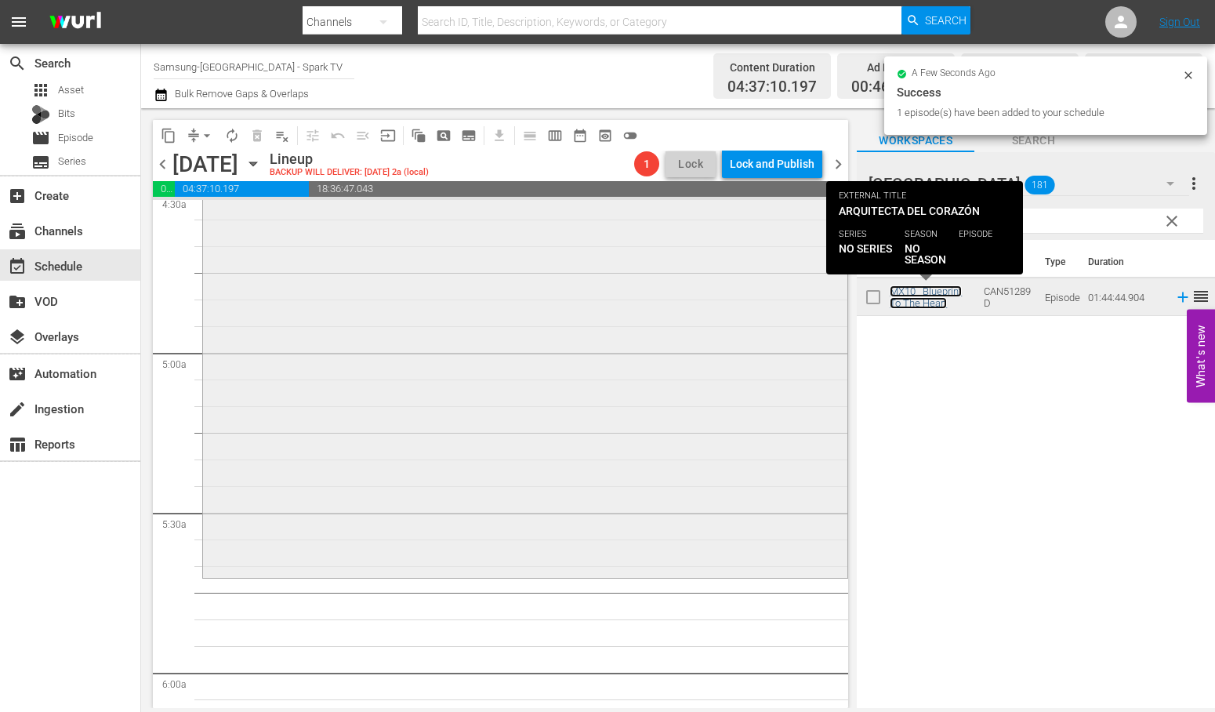
scroll to position [1480, 0]
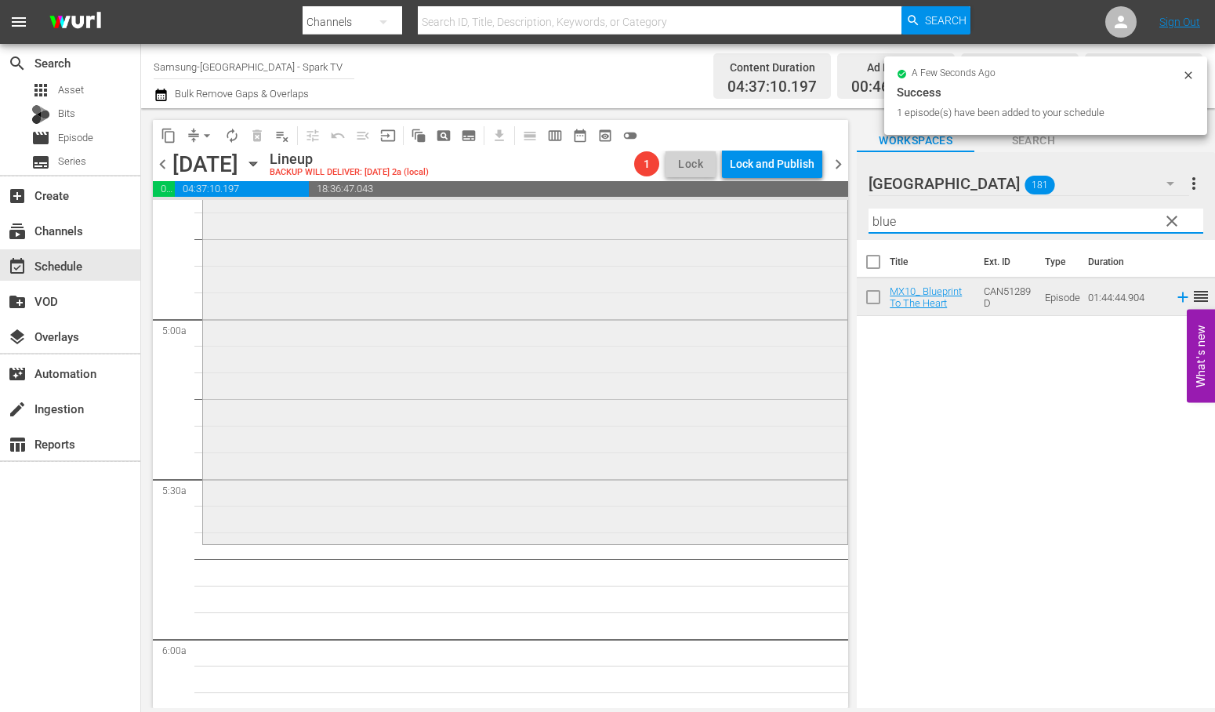
drag, startPoint x: 916, startPoint y: 224, endPoint x: 761, endPoint y: 224, distance: 154.4
click at [762, 223] on div "content_copy compress arrow_drop_down autorenew_outlined delete_forever_outline…" at bounding box center [678, 408] width 1074 height 600
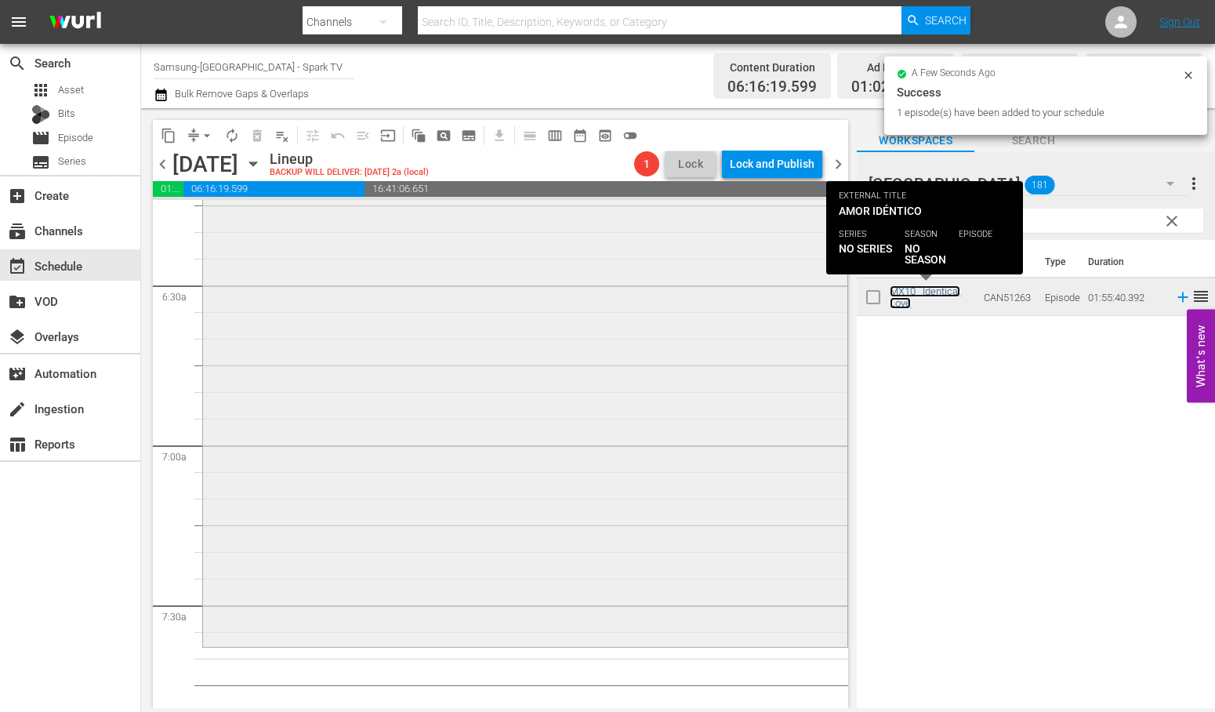
scroll to position [2003, 0]
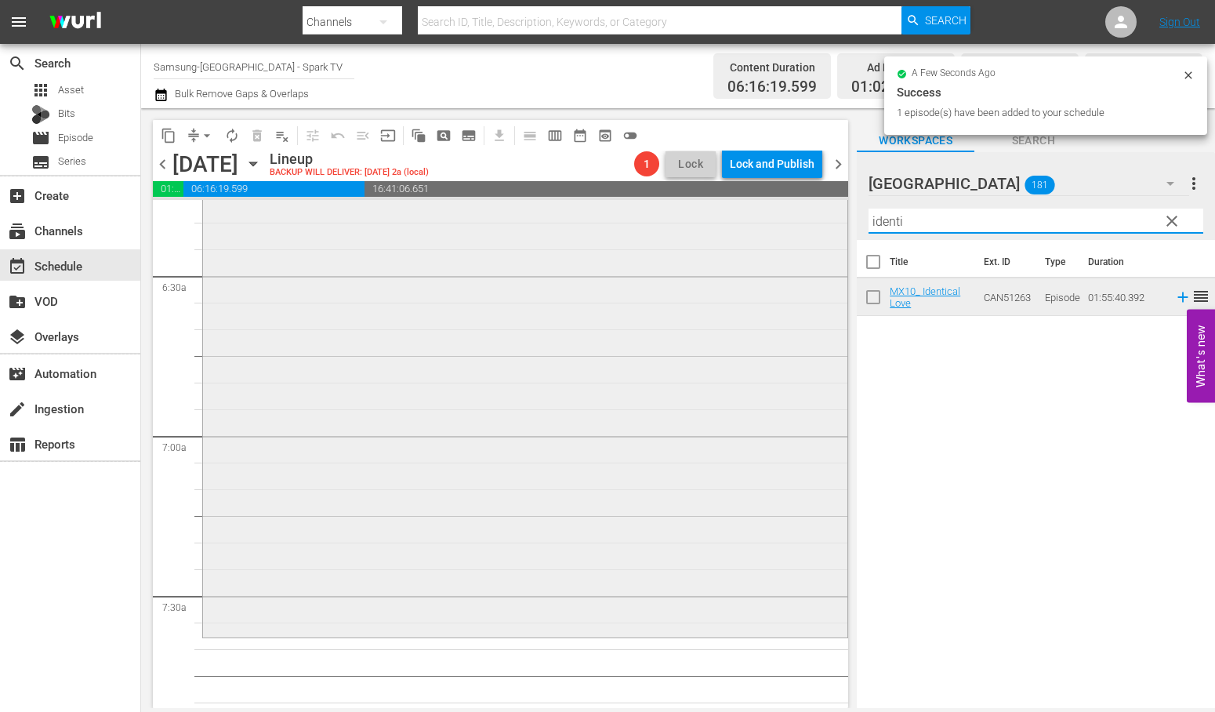
drag, startPoint x: 937, startPoint y: 227, endPoint x: 710, endPoint y: 229, distance: 227.4
click at [715, 228] on div "content_copy compress arrow_drop_down autorenew_outlined delete_forever_outline…" at bounding box center [678, 408] width 1074 height 600
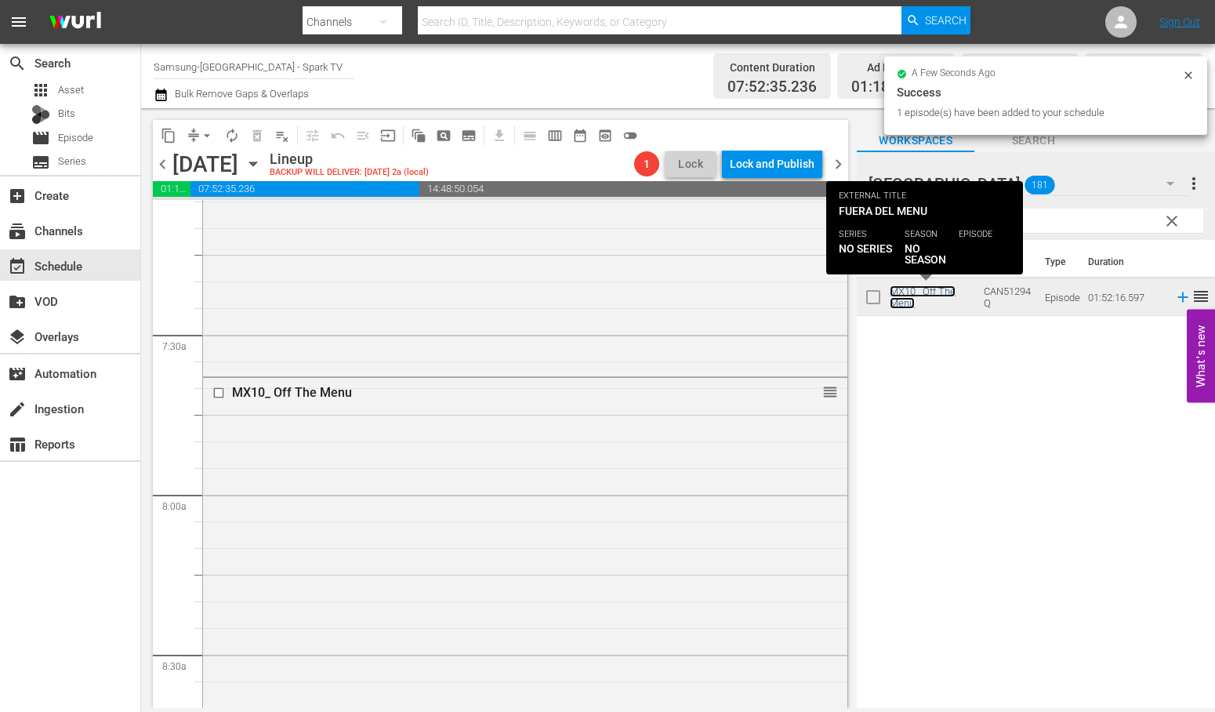
scroll to position [2700, 0]
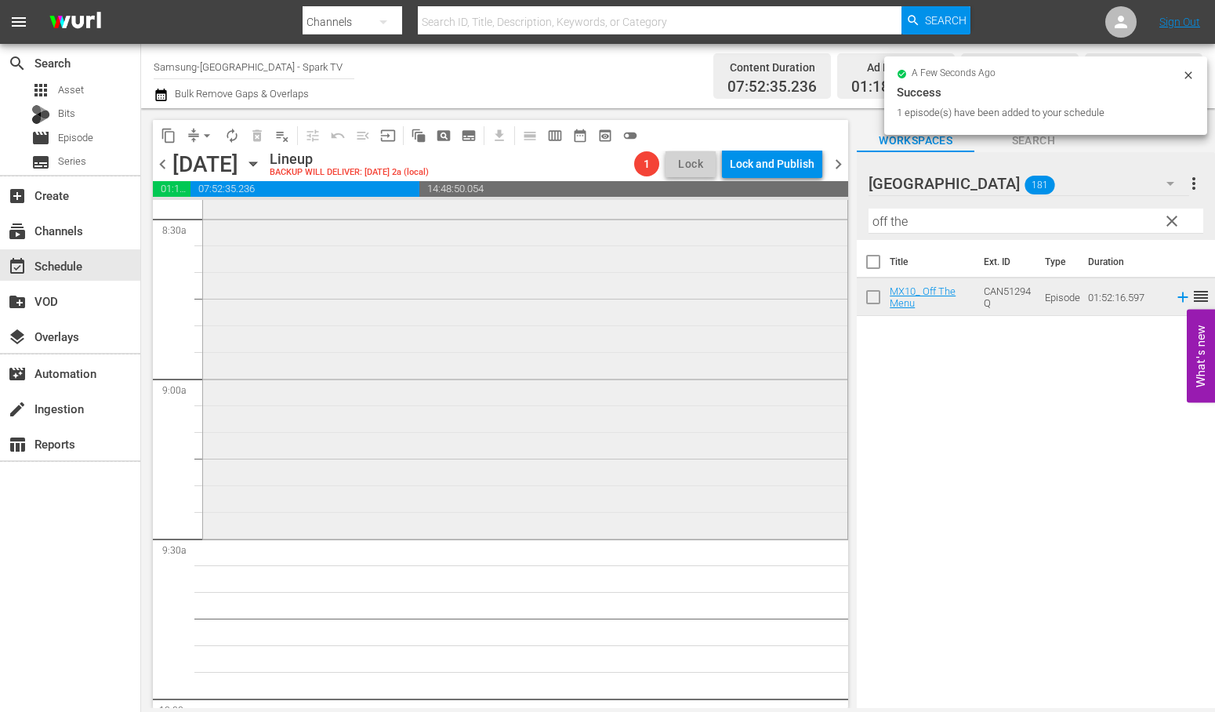
drag, startPoint x: 927, startPoint y: 220, endPoint x: 757, endPoint y: 217, distance: 170.1
click at [761, 217] on div "content_copy compress arrow_drop_down autorenew_outlined delete_forever_outline…" at bounding box center [678, 408] width 1074 height 600
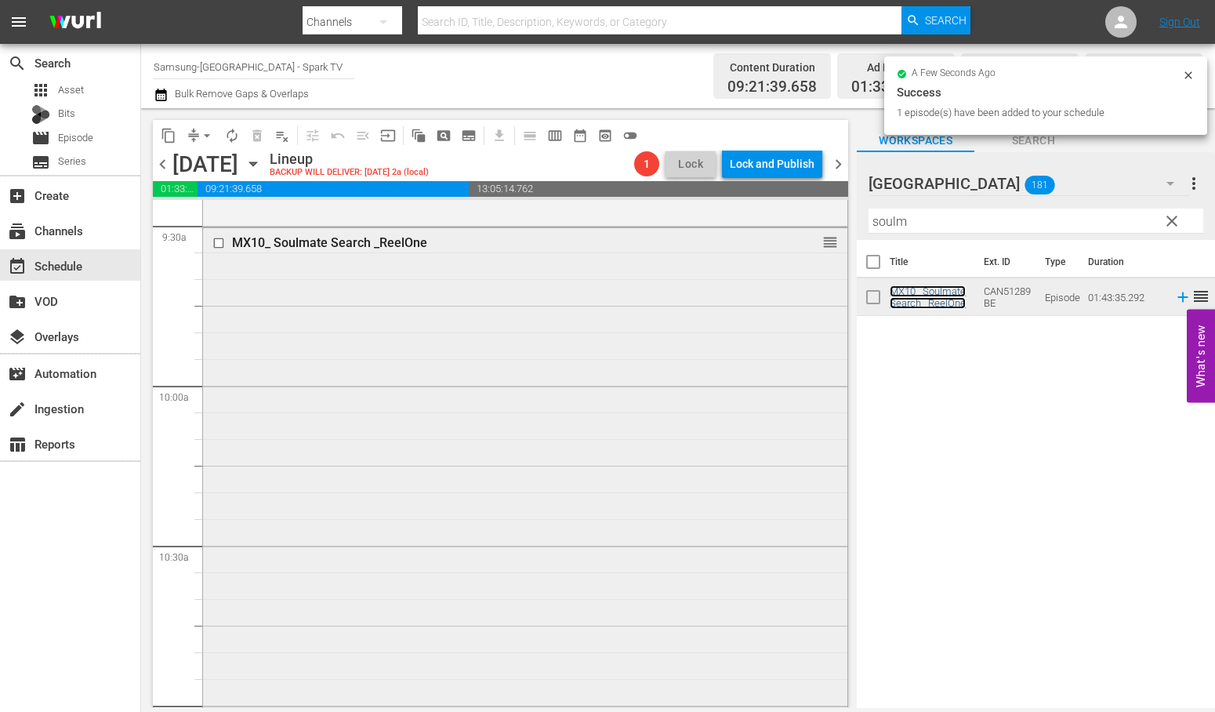
scroll to position [3223, 0]
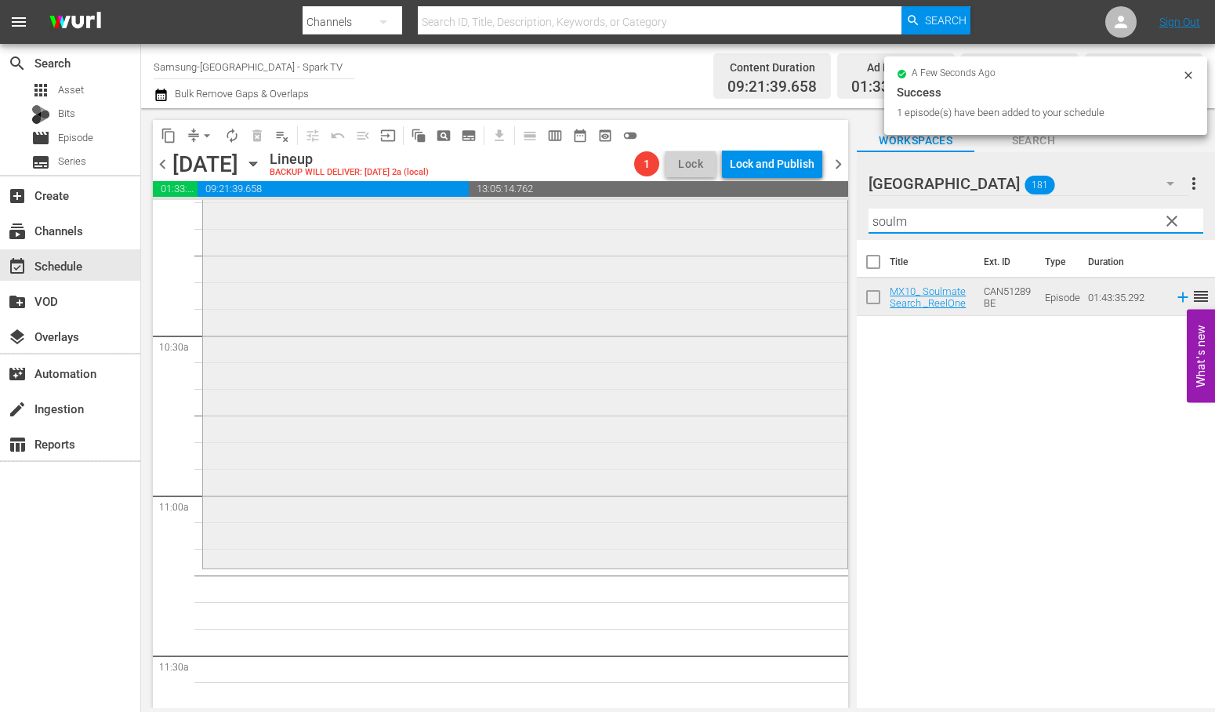
drag, startPoint x: 927, startPoint y: 220, endPoint x: 741, endPoint y: 220, distance: 185.8
click at [741, 220] on div "content_copy compress arrow_drop_down autorenew_outlined delete_forever_outline…" at bounding box center [678, 408] width 1074 height 600
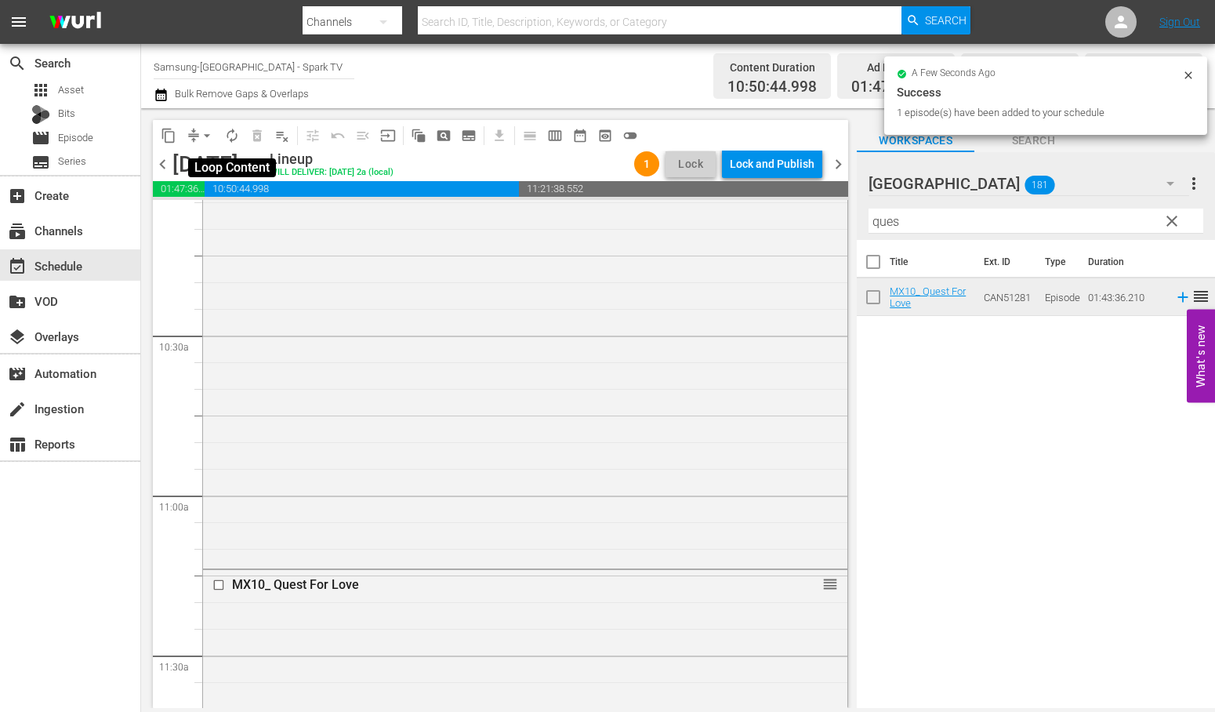
click at [230, 136] on span "autorenew_outlined" at bounding box center [232, 136] width 16 height 16
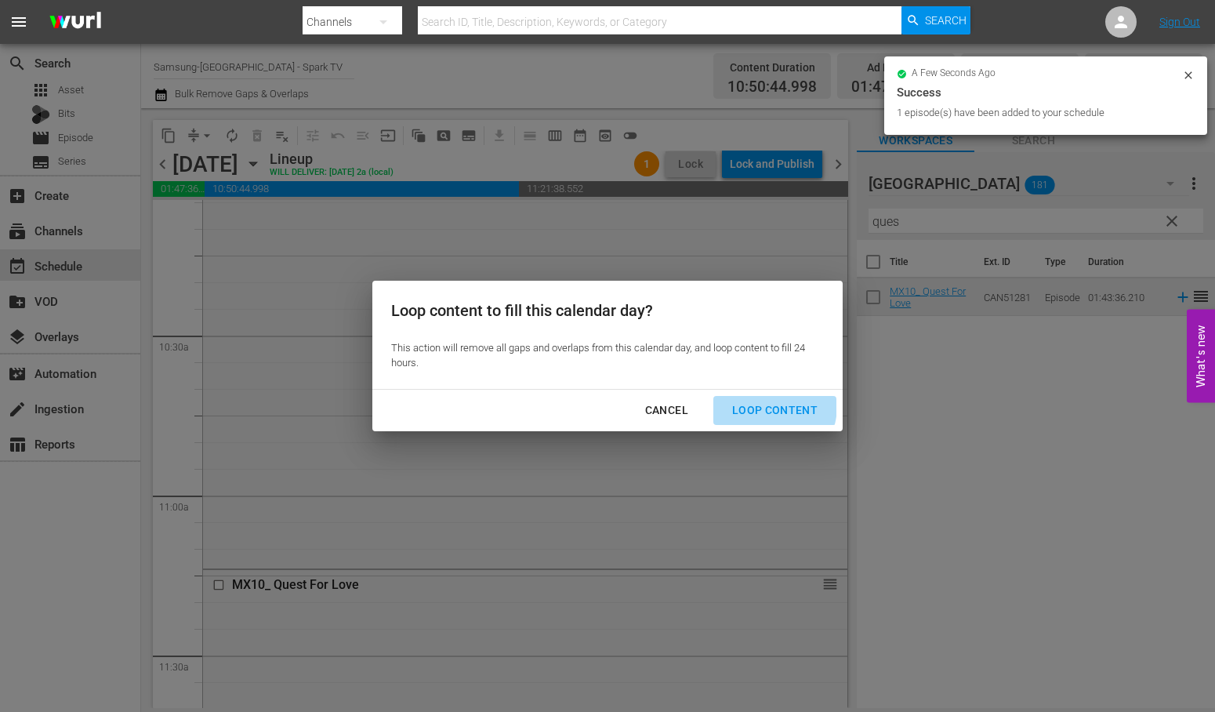
drag, startPoint x: 764, startPoint y: 406, endPoint x: 793, endPoint y: 416, distance: 31.2
click at [766, 406] on div "Loop Content" at bounding box center [775, 411] width 111 height 20
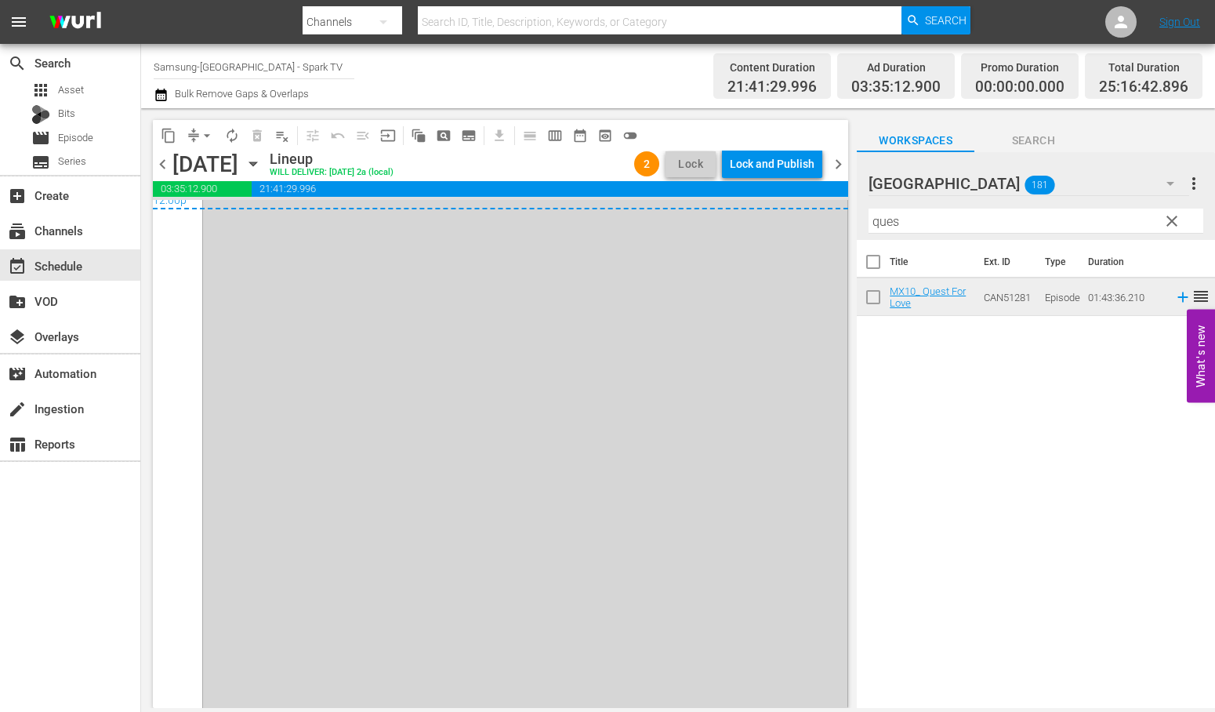
scroll to position [7679, 0]
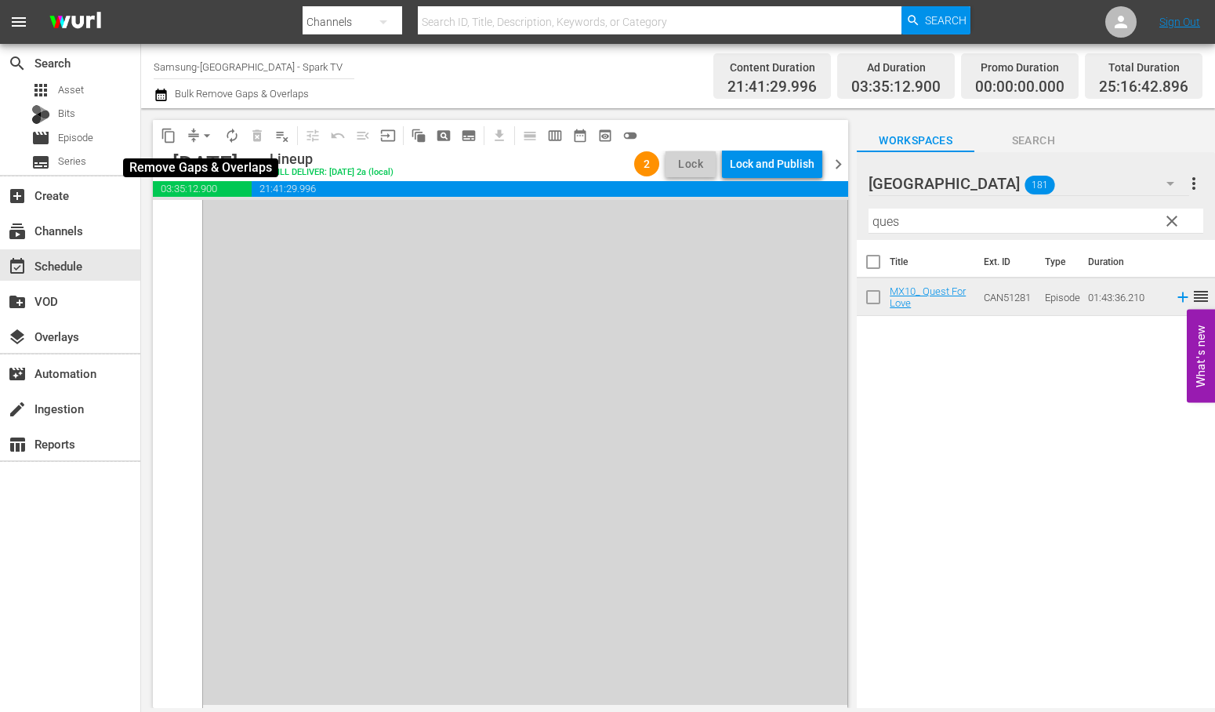
drag, startPoint x: 202, startPoint y: 134, endPoint x: 209, endPoint y: 146, distance: 13.3
click at [204, 134] on span "arrow_drop_down" at bounding box center [207, 136] width 16 height 16
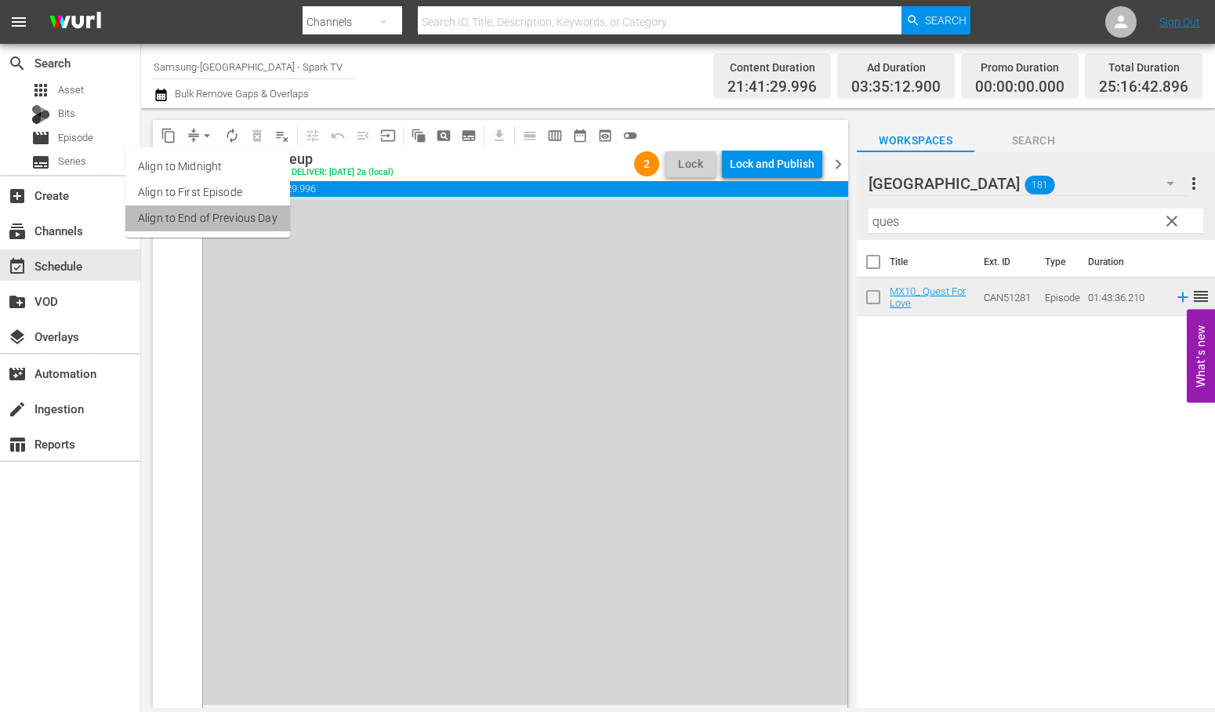
click at [247, 217] on li "Align to End of Previous Day" at bounding box center [207, 218] width 165 height 26
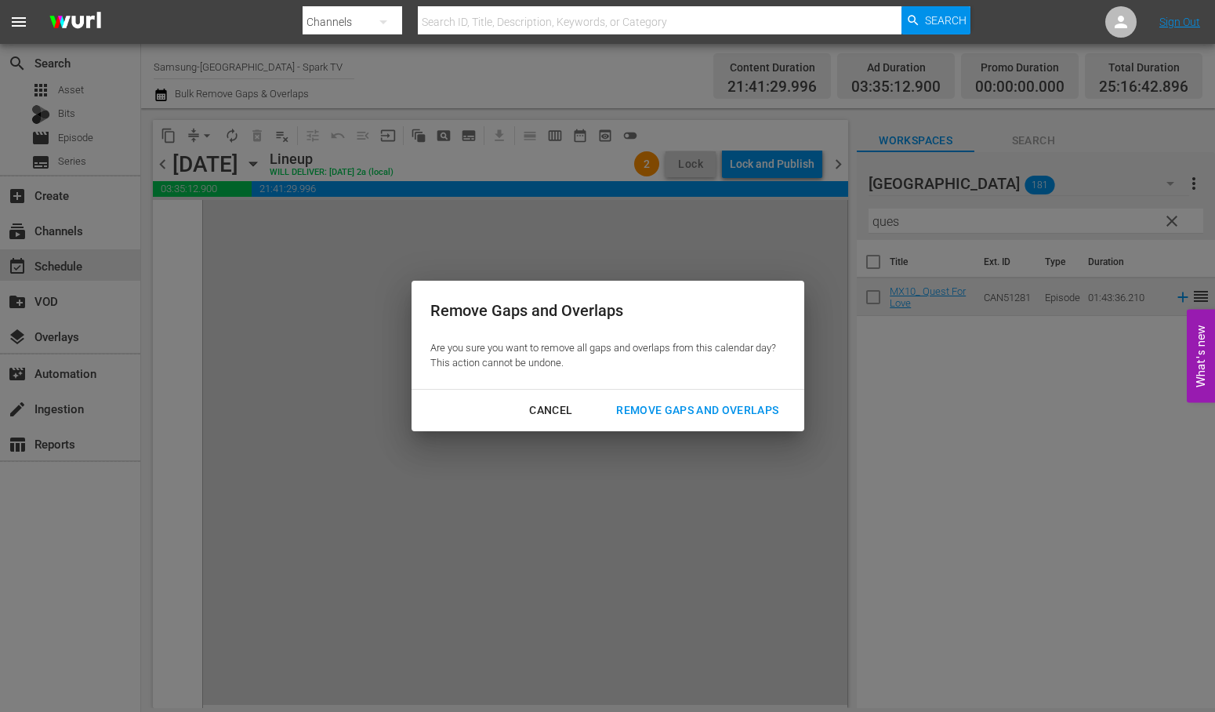
click at [734, 408] on div "Remove Gaps and Overlaps" at bounding box center [697, 411] width 187 height 20
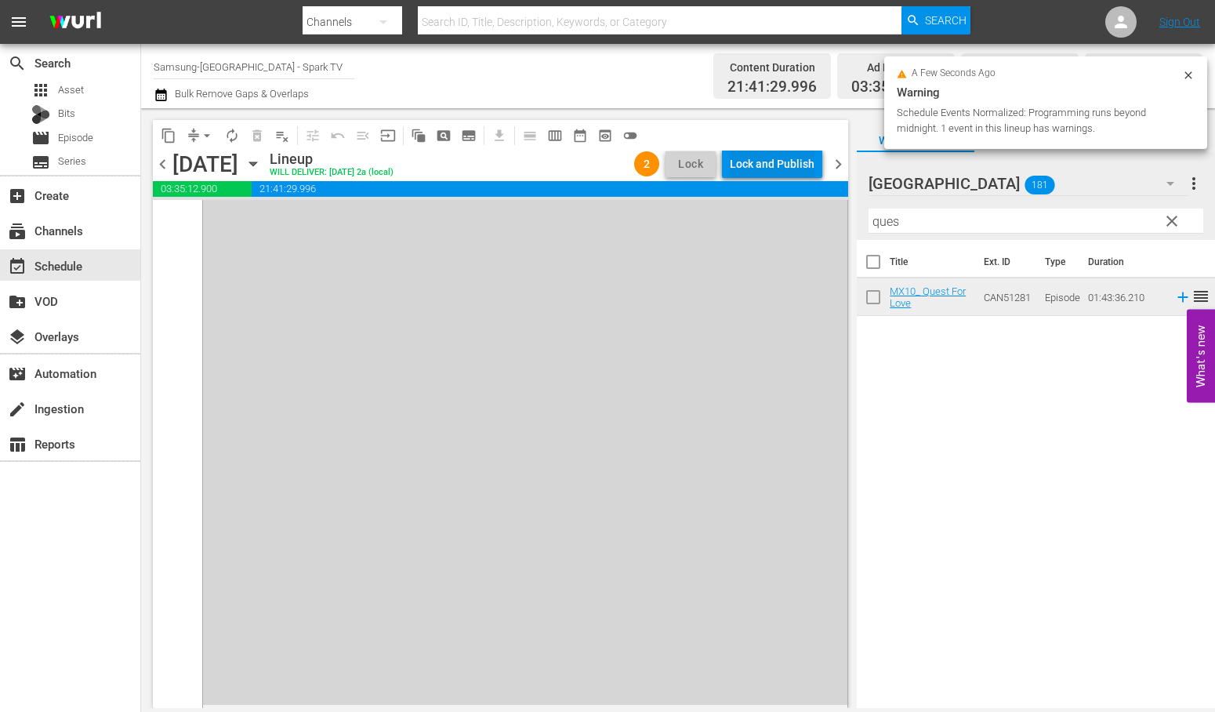
click at [763, 160] on div "Lock and Publish" at bounding box center [772, 164] width 85 height 28
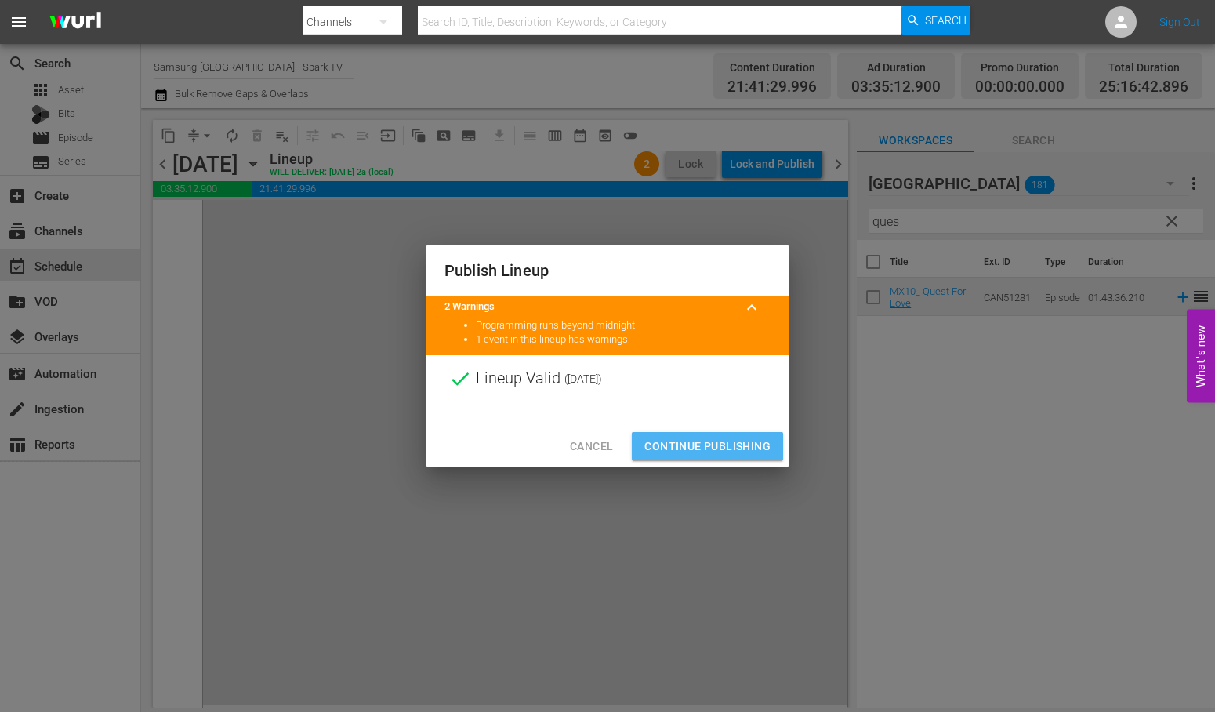
click at [718, 441] on span "Continue Publishing" at bounding box center [707, 447] width 126 height 20
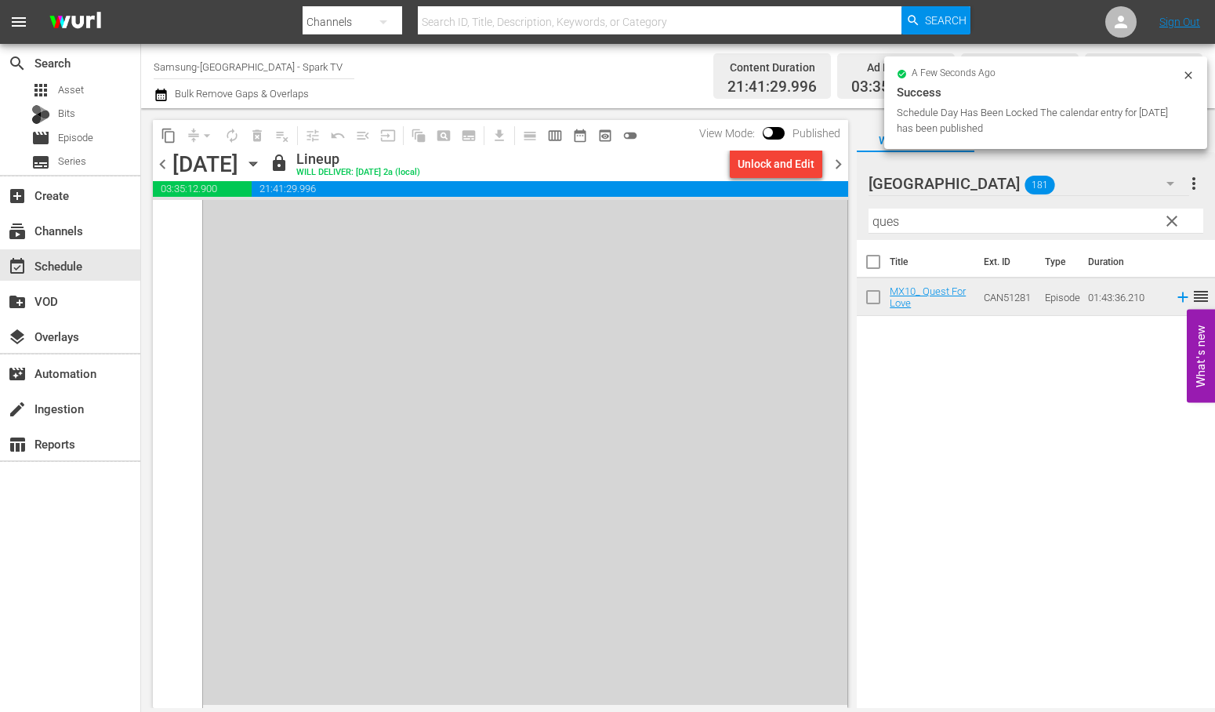
click at [262, 166] on icon "button" at bounding box center [253, 163] width 17 height 17
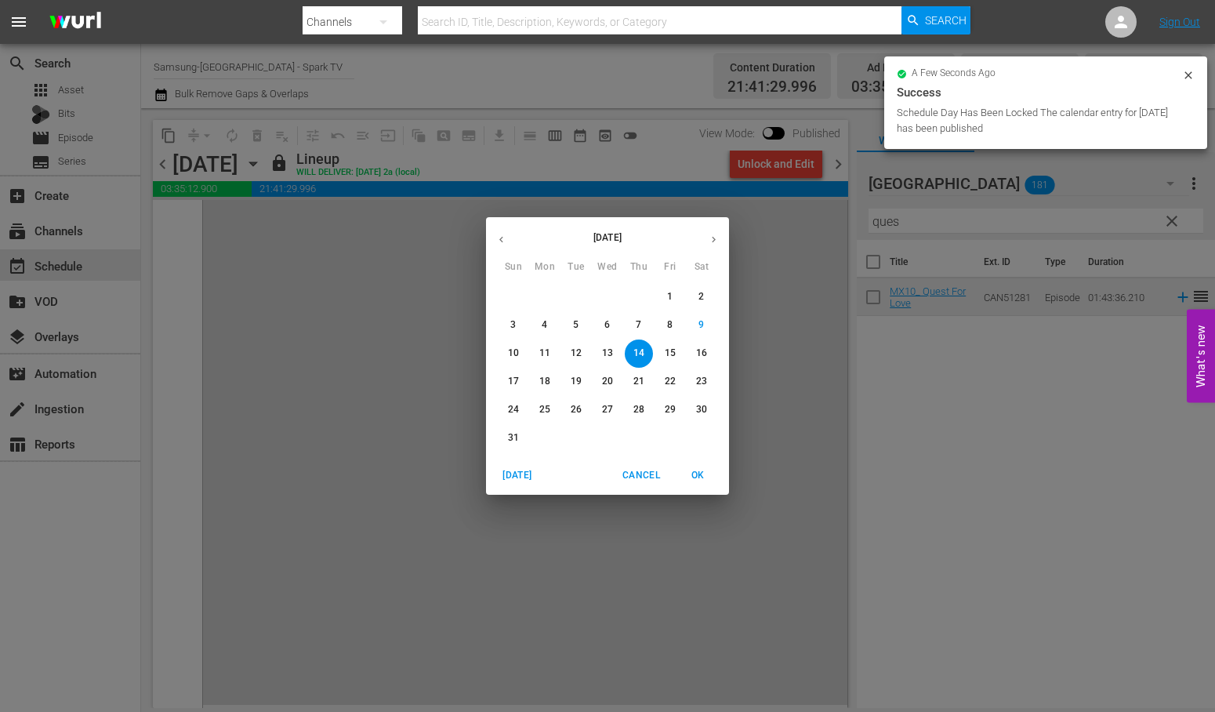
click at [674, 354] on p "15" at bounding box center [670, 353] width 11 height 13
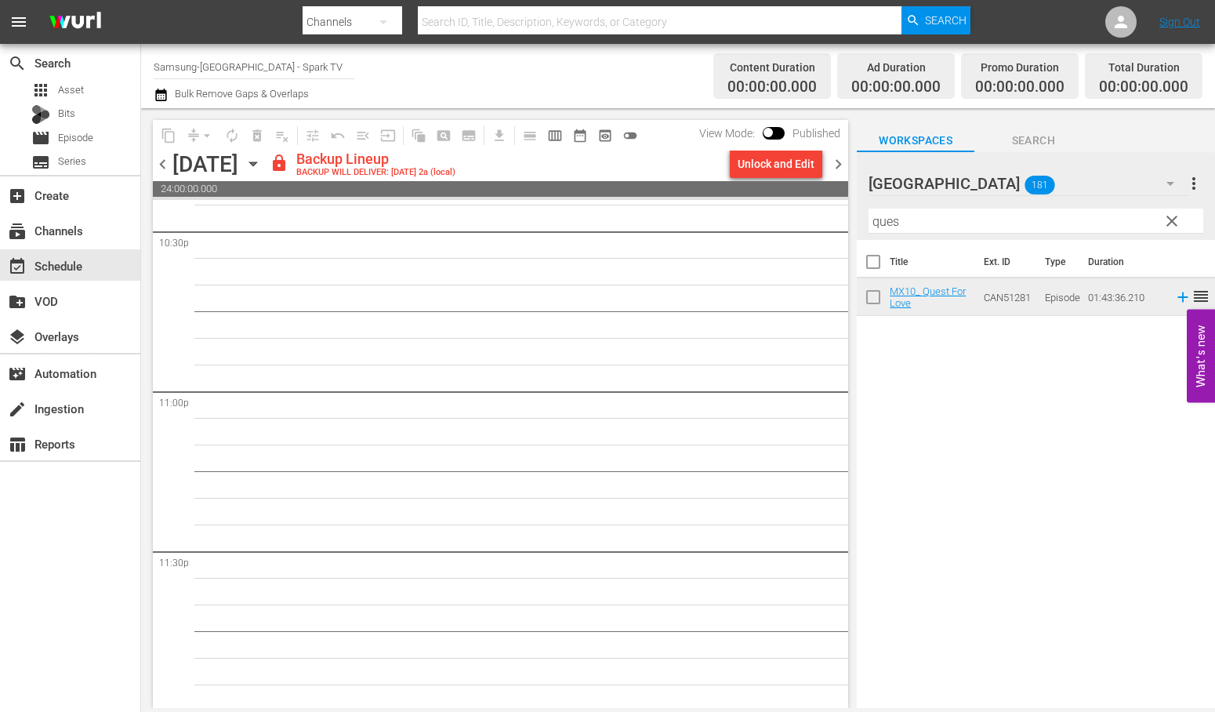
scroll to position [7168, 0]
click at [777, 160] on div "Unlock and Edit" at bounding box center [776, 164] width 77 height 28
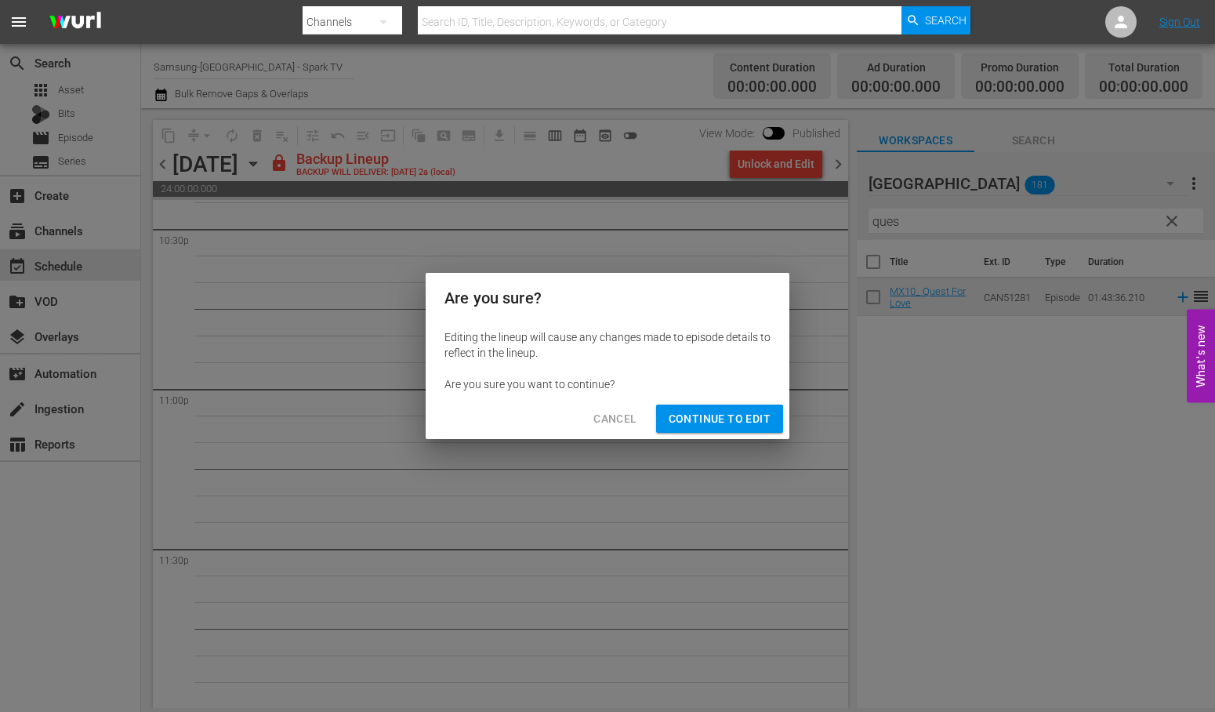
click at [724, 416] on span "Continue to Edit" at bounding box center [720, 419] width 102 height 20
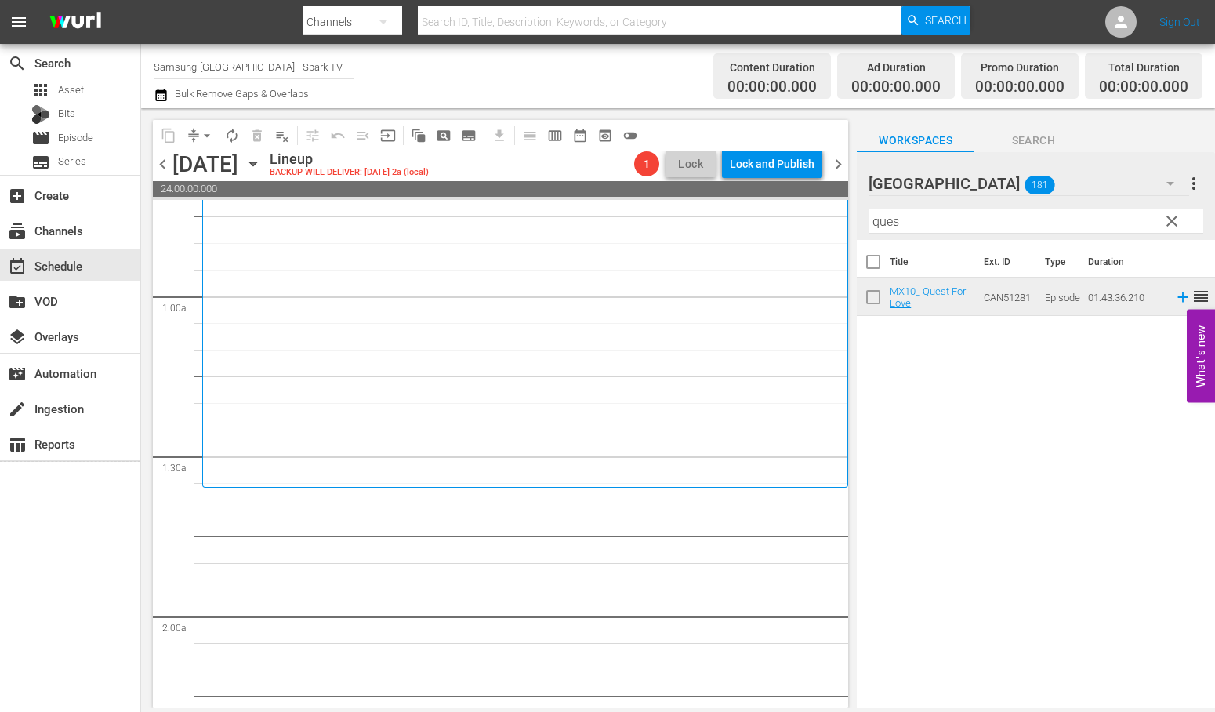
scroll to position [0, 0]
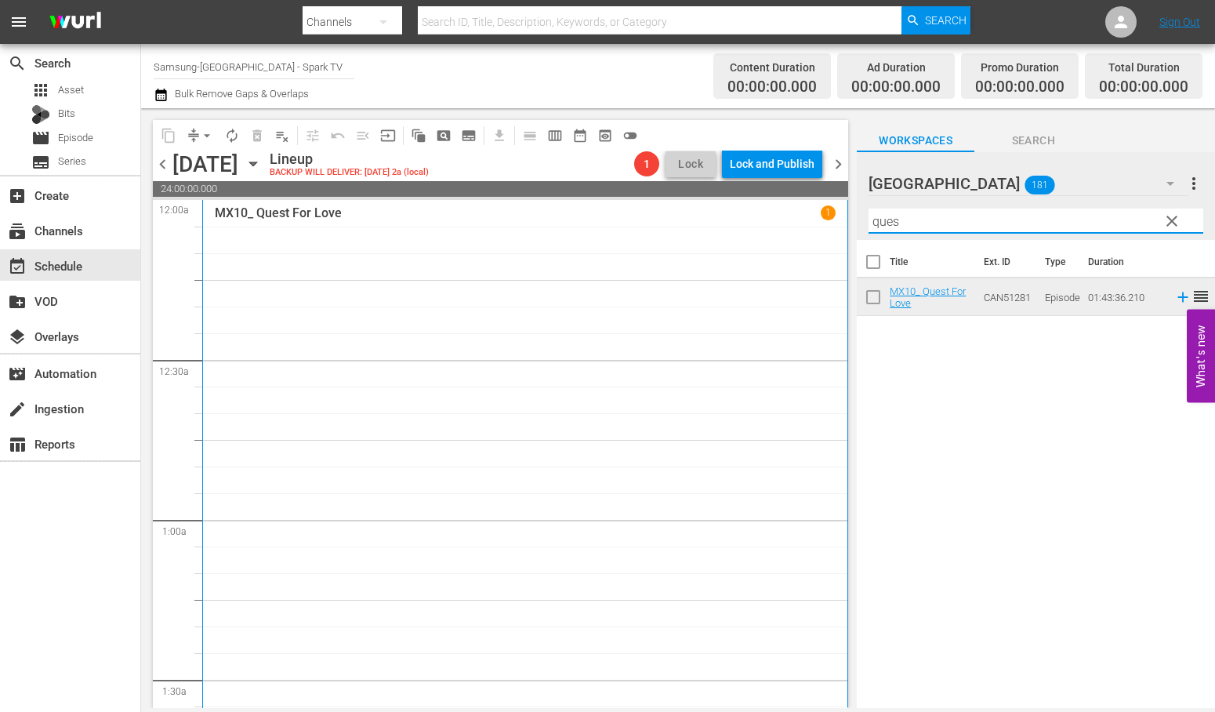
drag, startPoint x: 907, startPoint y: 220, endPoint x: 684, endPoint y: 209, distance: 223.7
click at [686, 209] on div "content_copy compress arrow_drop_down autorenew_outlined delete_forever_outline…" at bounding box center [678, 408] width 1074 height 600
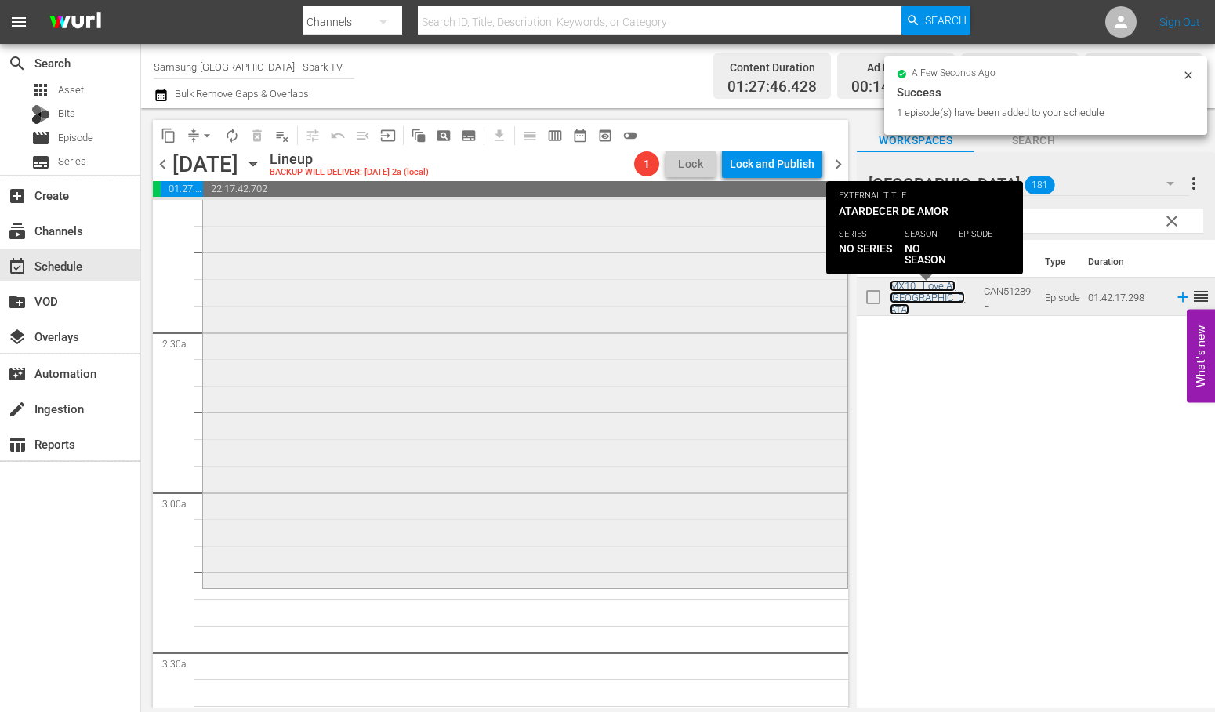
scroll to position [871, 0]
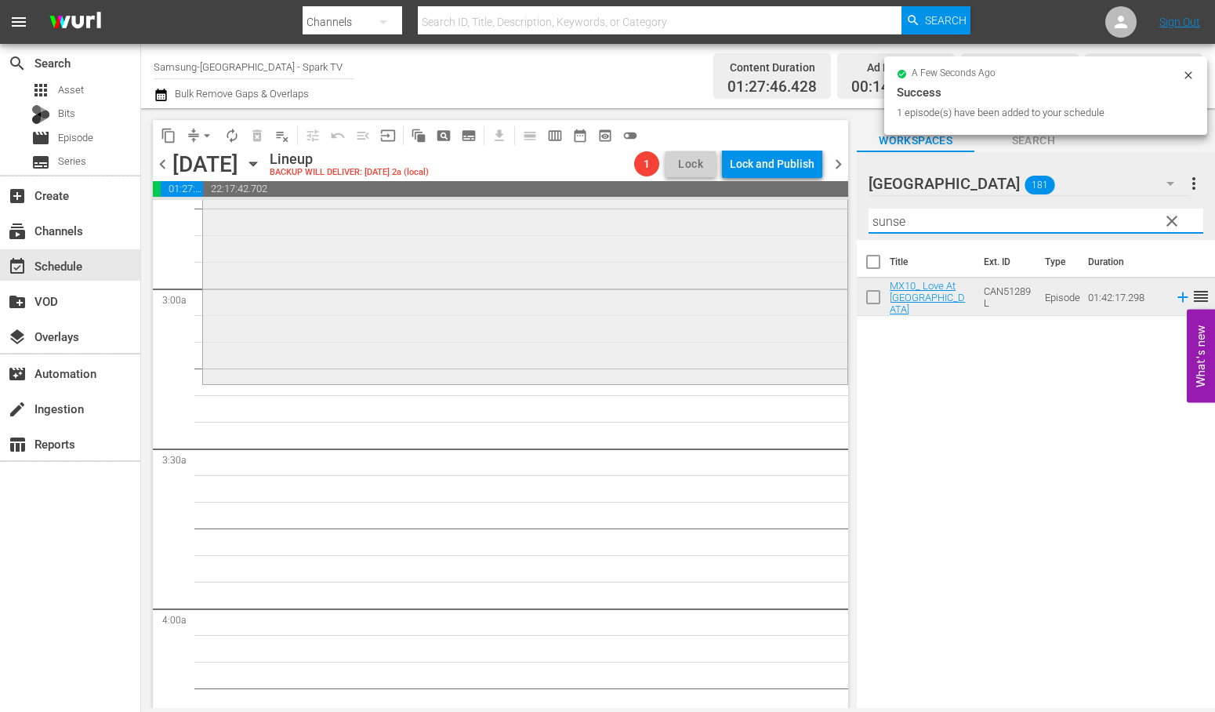
drag, startPoint x: 902, startPoint y: 223, endPoint x: 647, endPoint y: 218, distance: 255.6
click at [652, 218] on div "content_copy compress arrow_drop_down autorenew_outlined delete_forever_outline…" at bounding box center [678, 408] width 1074 height 600
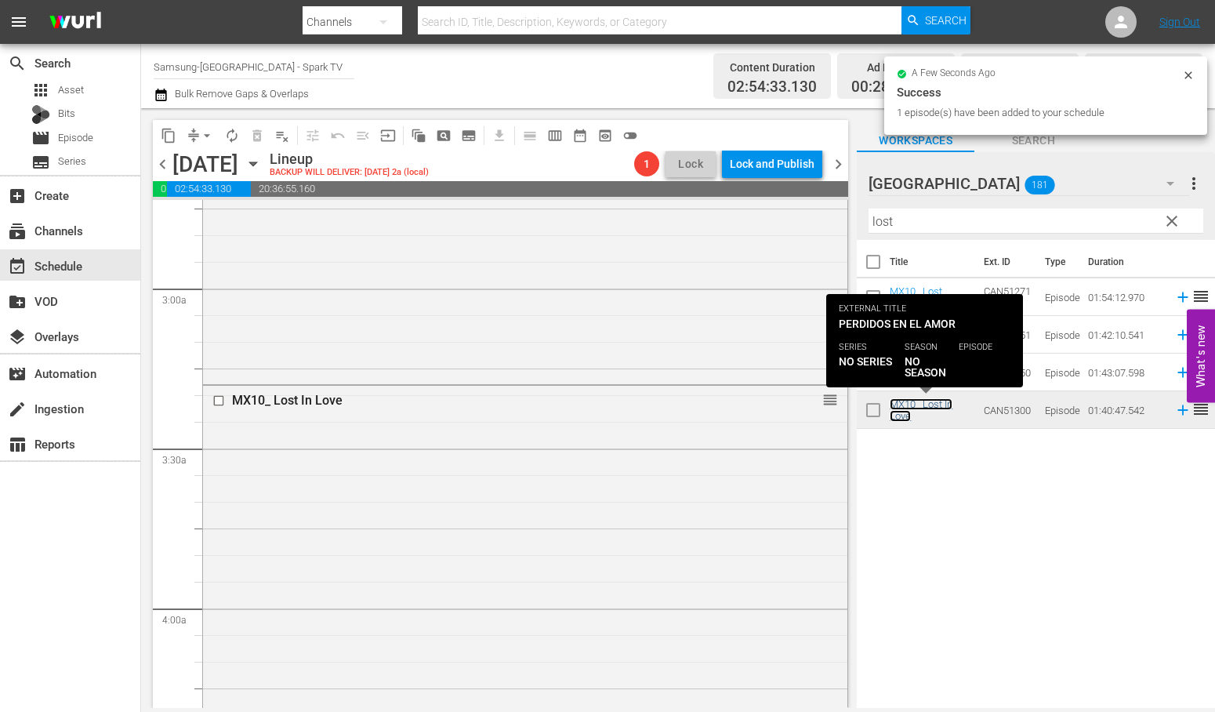
scroll to position [1393, 0]
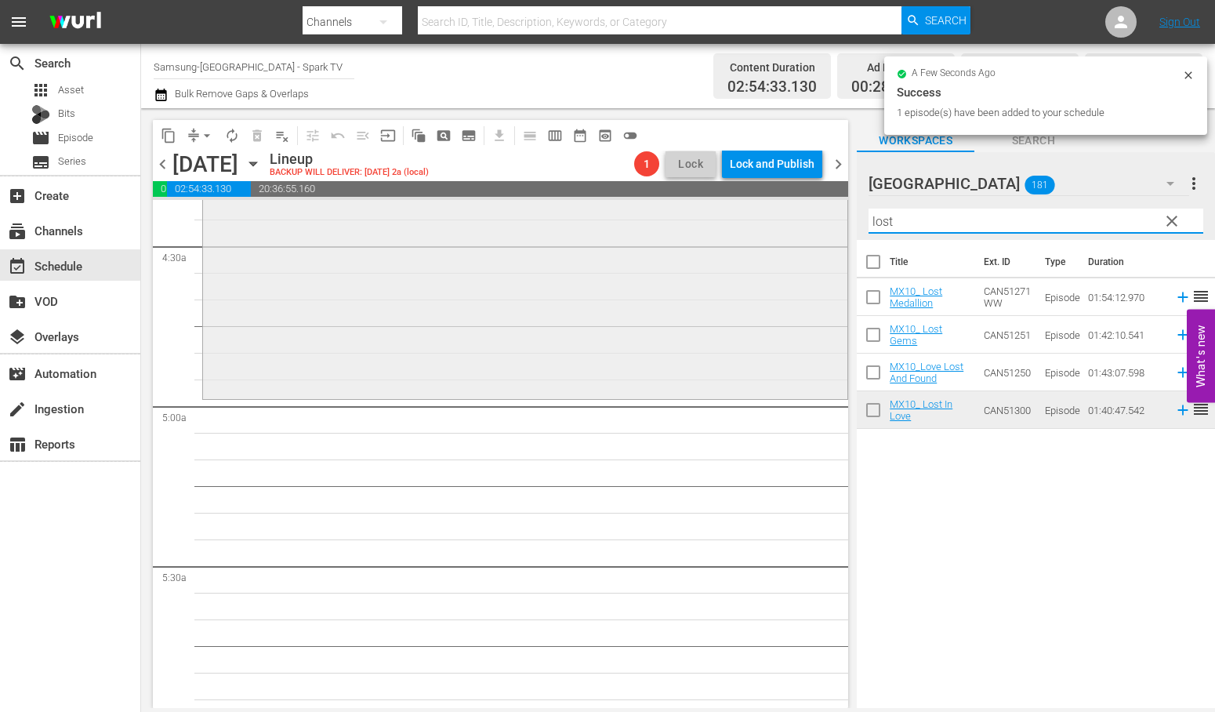
drag, startPoint x: 916, startPoint y: 224, endPoint x: 731, endPoint y: 212, distance: 184.7
click at [731, 212] on div "content_copy compress arrow_drop_down autorenew_outlined delete_forever_outline…" at bounding box center [678, 408] width 1074 height 600
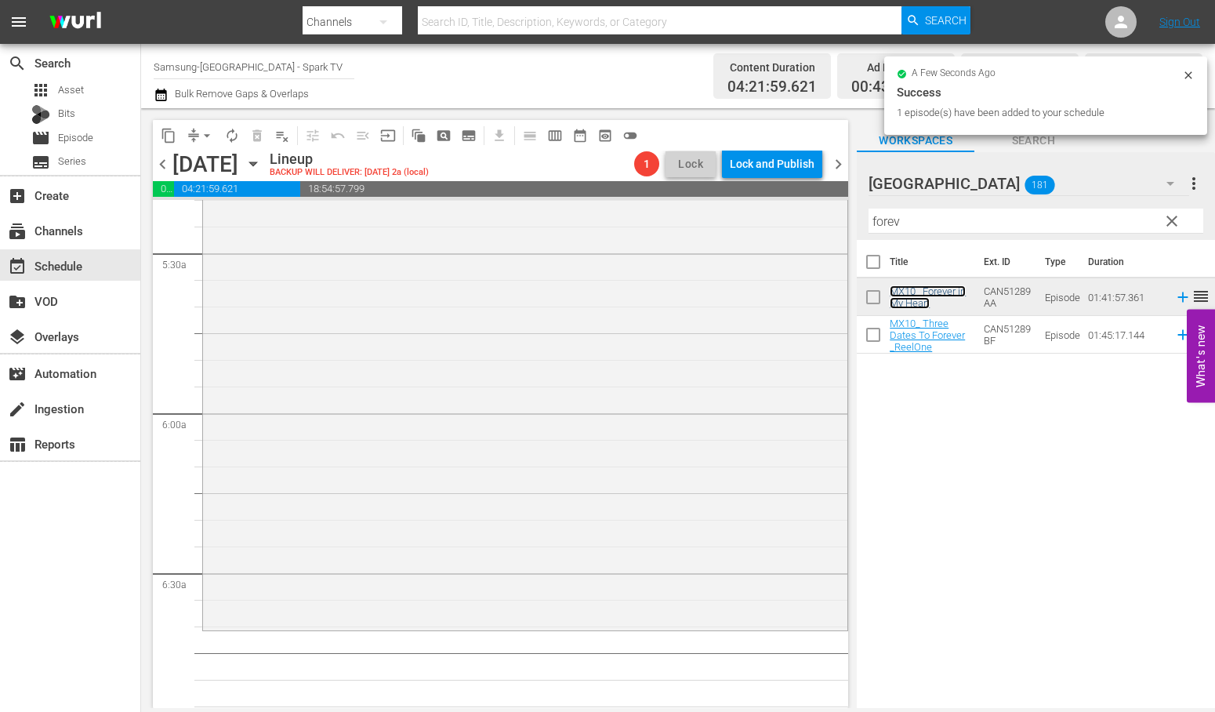
scroll to position [1742, 0]
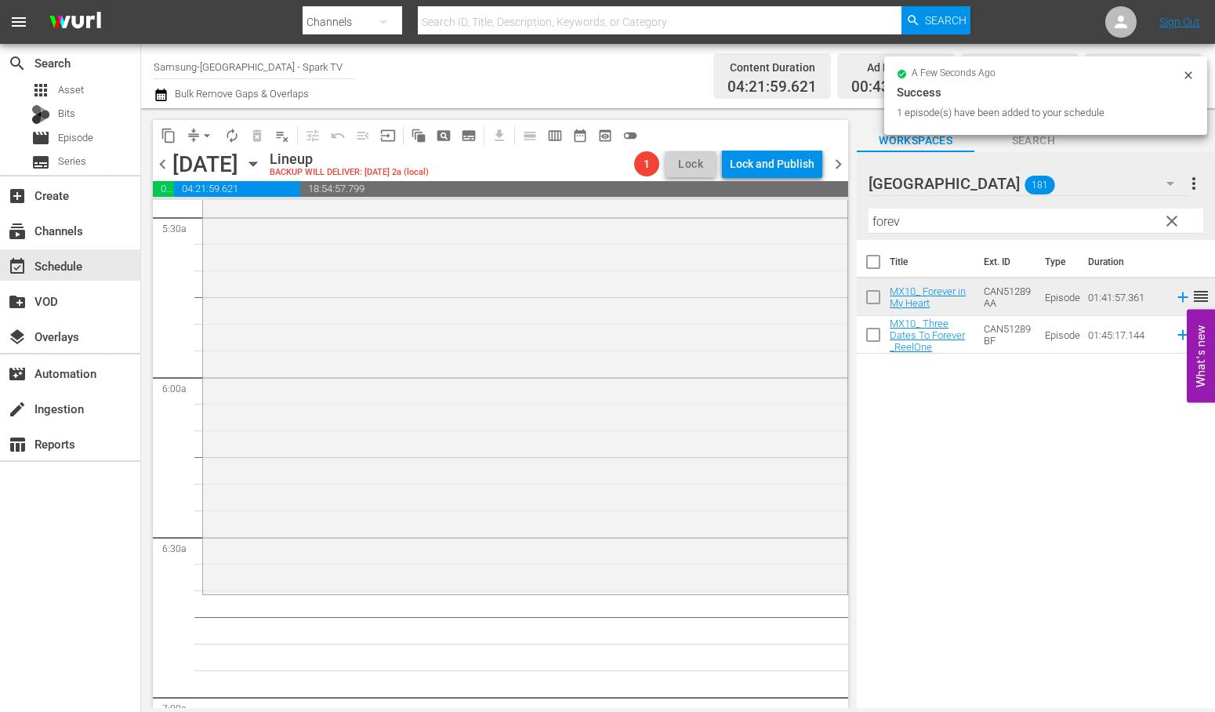
drag, startPoint x: 921, startPoint y: 223, endPoint x: 706, endPoint y: 198, distance: 216.3
click at [706, 198] on div "content_copy compress arrow_drop_down autorenew_outlined delete_forever_outline…" at bounding box center [678, 408] width 1074 height 600
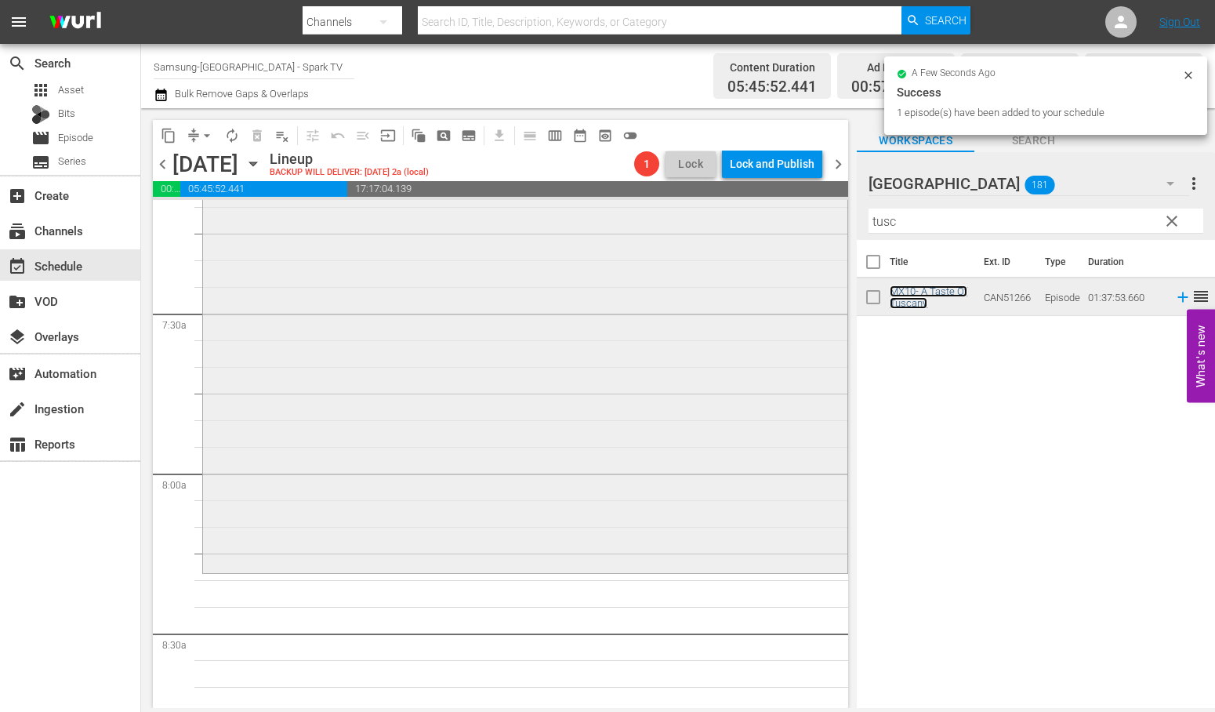
scroll to position [2439, 0]
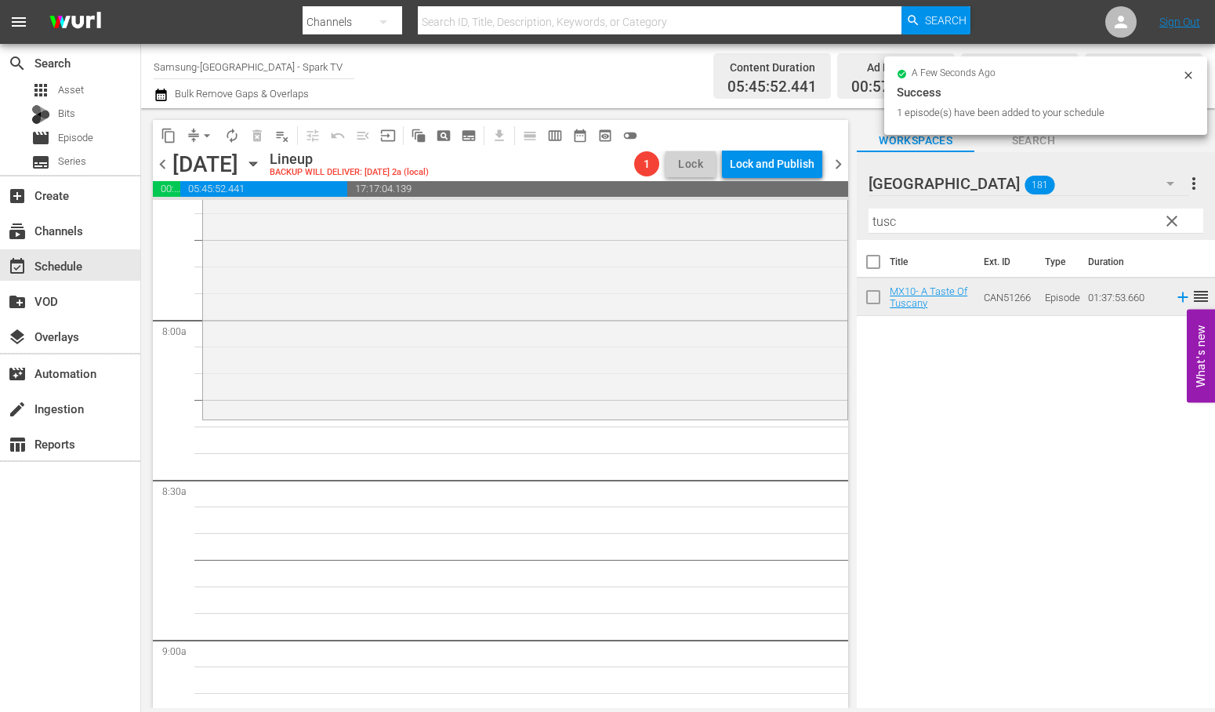
drag, startPoint x: 764, startPoint y: 201, endPoint x: 723, endPoint y: 197, distance: 41.0
click at [724, 197] on div "content_copy compress arrow_drop_down autorenew_outlined delete_forever_outline…" at bounding box center [678, 408] width 1074 height 600
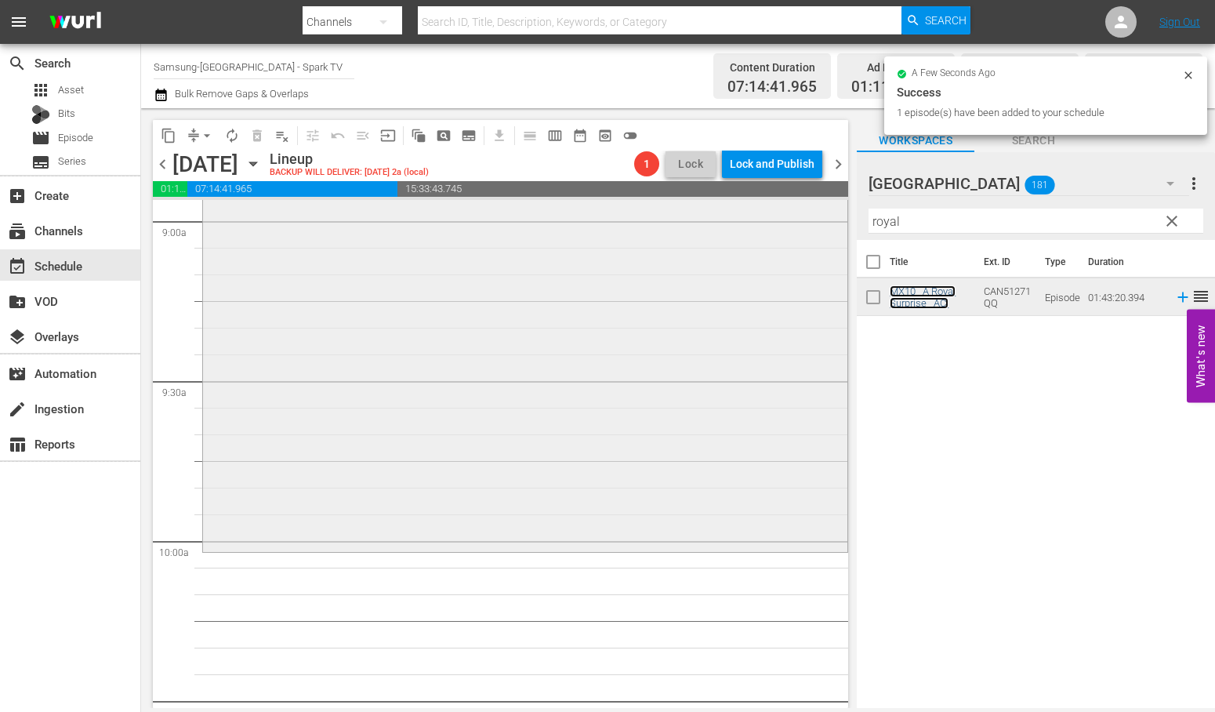
scroll to position [2874, 0]
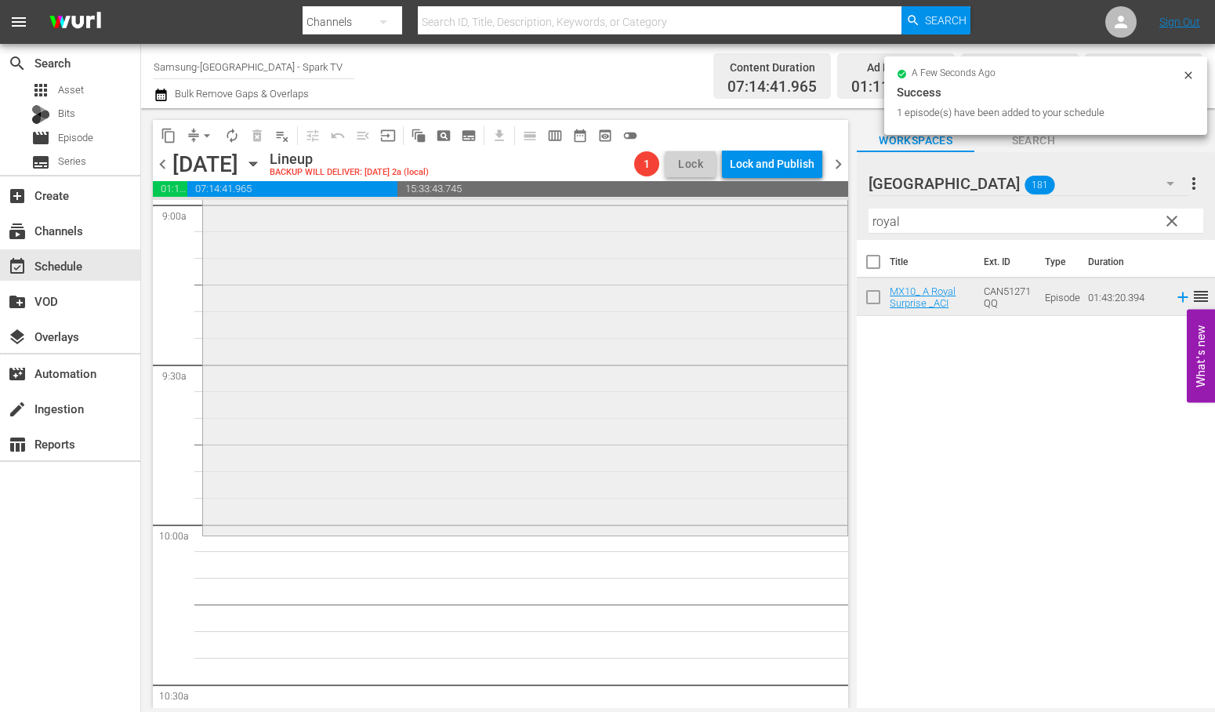
drag, startPoint x: 878, startPoint y: 223, endPoint x: 810, endPoint y: 226, distance: 68.2
click at [810, 226] on div "content_copy compress arrow_drop_down autorenew_outlined delete_forever_outline…" at bounding box center [678, 408] width 1074 height 600
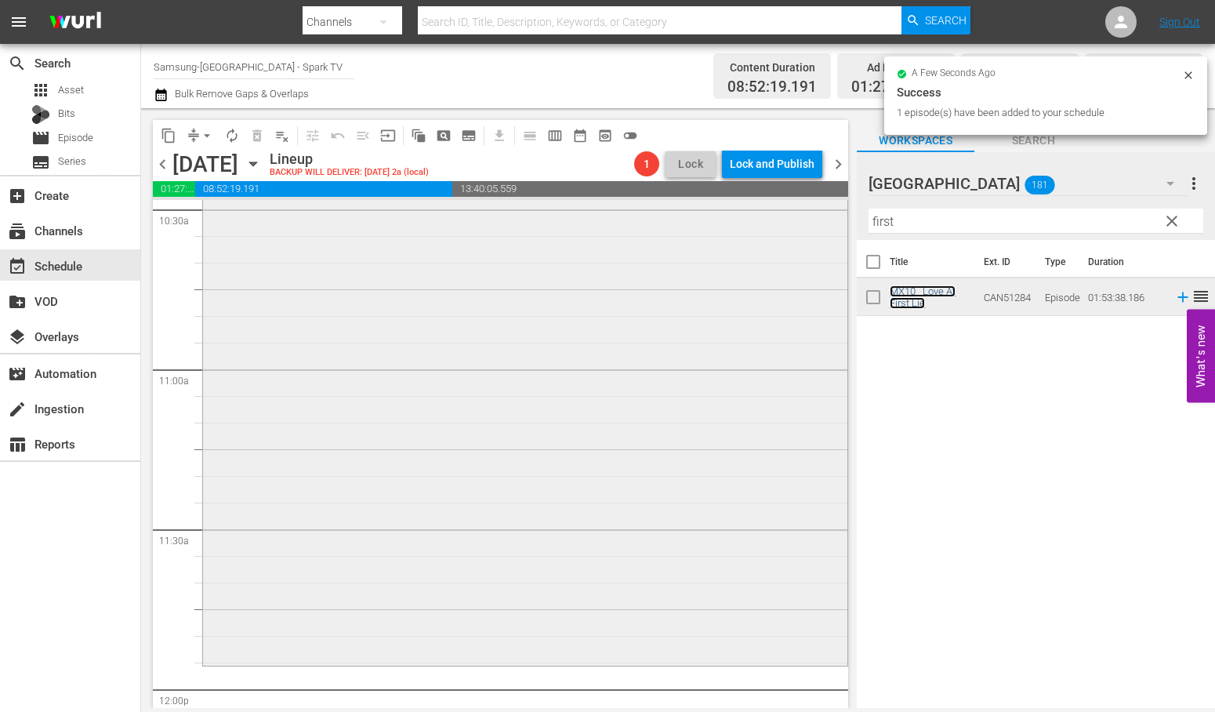
scroll to position [3484, 0]
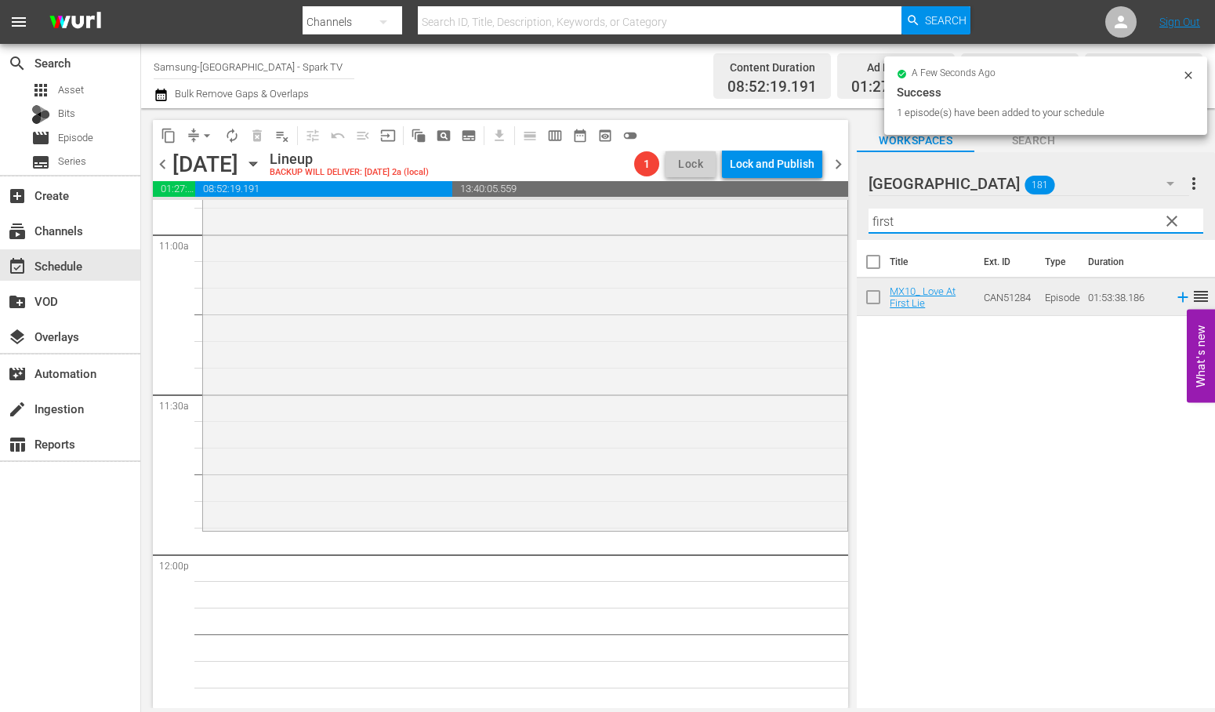
click at [726, 213] on div "content_copy compress arrow_drop_down autorenew_outlined delete_forever_outline…" at bounding box center [678, 408] width 1074 height 600
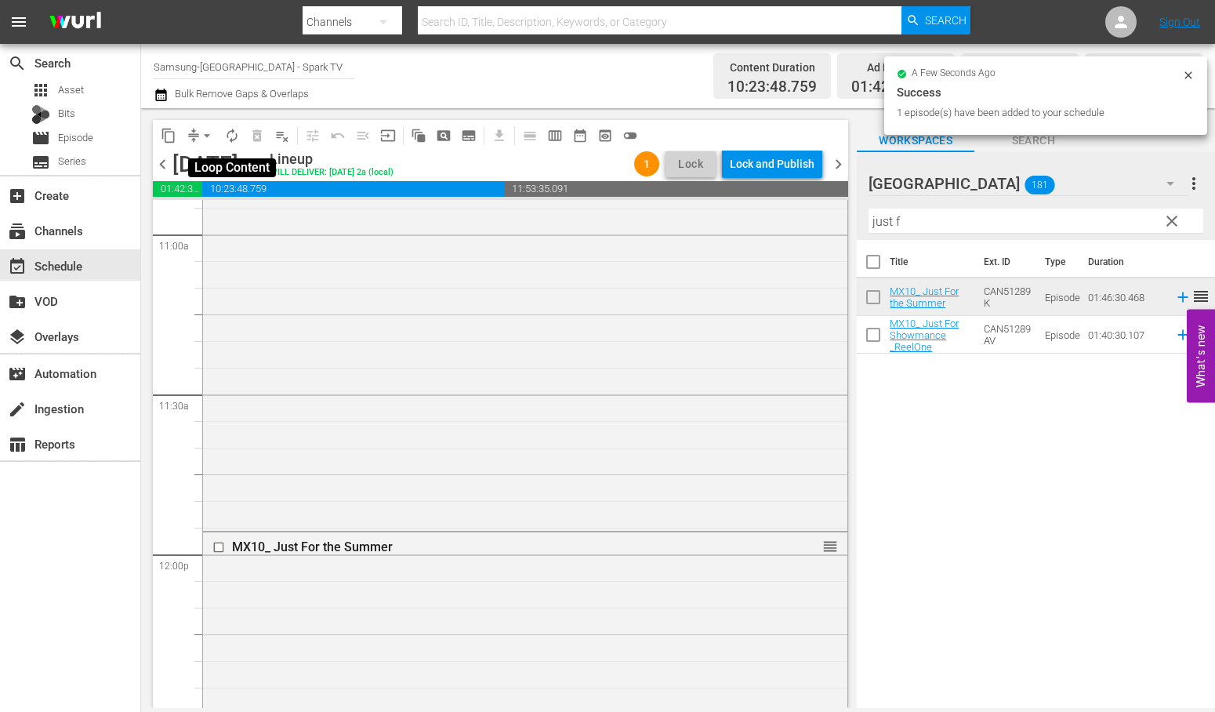
drag, startPoint x: 230, startPoint y: 134, endPoint x: 238, endPoint y: 138, distance: 9.5
click at [238, 138] on span "autorenew_outlined" at bounding box center [232, 136] width 16 height 16
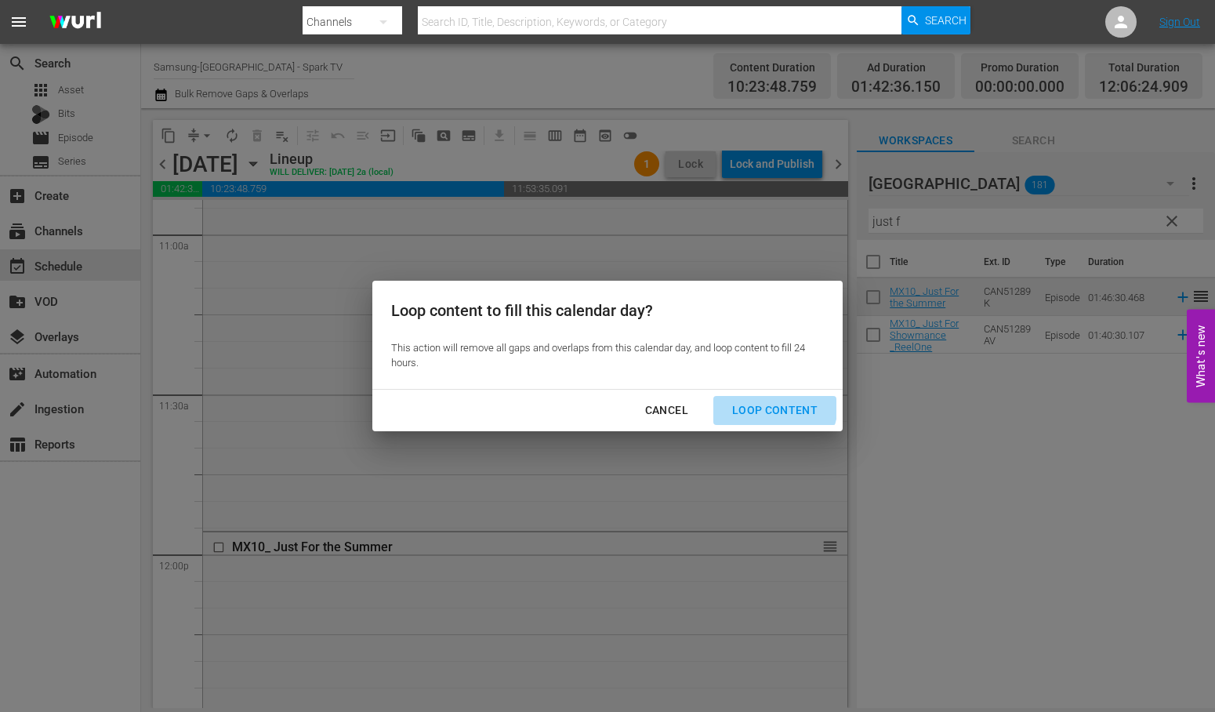
drag, startPoint x: 773, startPoint y: 405, endPoint x: 849, endPoint y: 445, distance: 85.9
click at [774, 406] on div "Loop Content" at bounding box center [775, 411] width 111 height 20
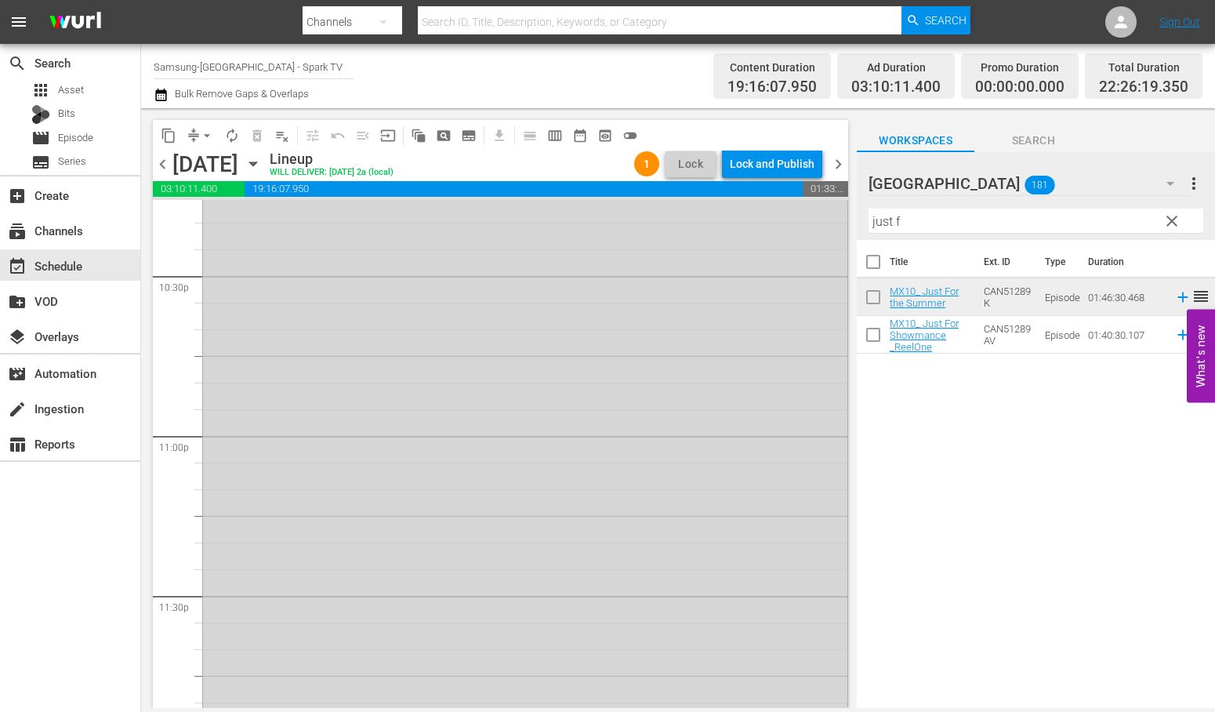
scroll to position [7180, 0]
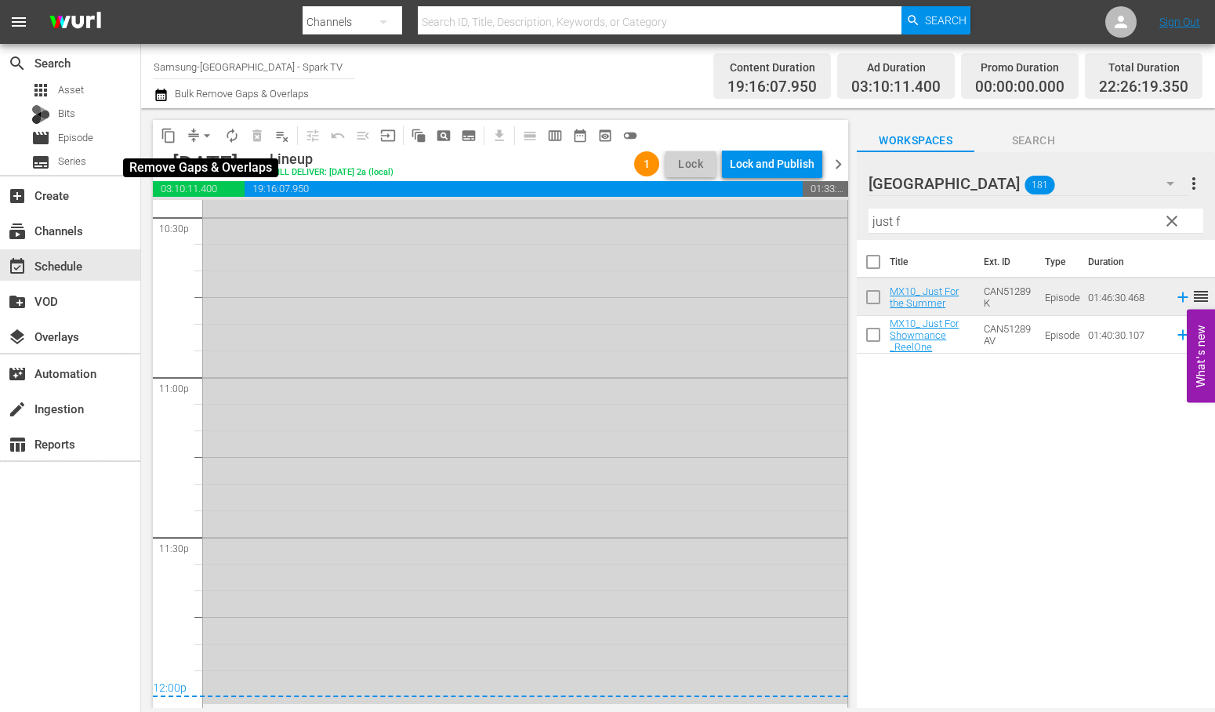
drag, startPoint x: 204, startPoint y: 133, endPoint x: 209, endPoint y: 142, distance: 9.8
click at [204, 133] on span "arrow_drop_down" at bounding box center [207, 136] width 16 height 16
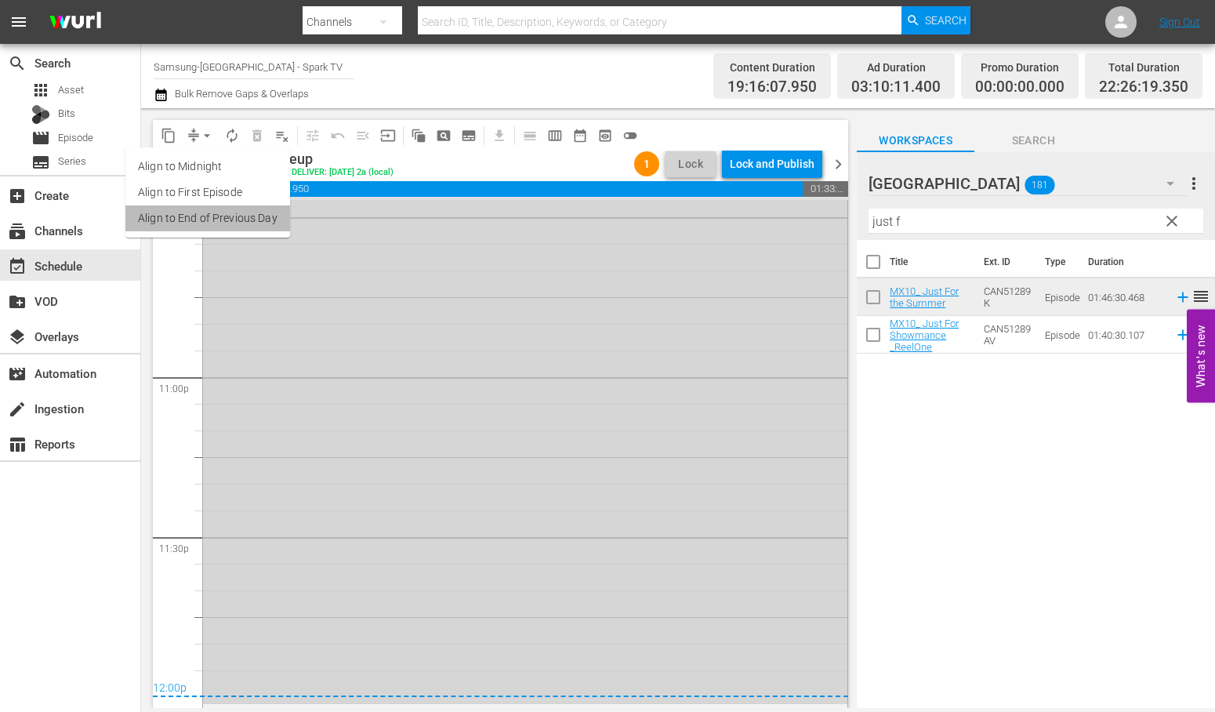
click at [241, 216] on li "Align to End of Previous Day" at bounding box center [207, 218] width 165 height 26
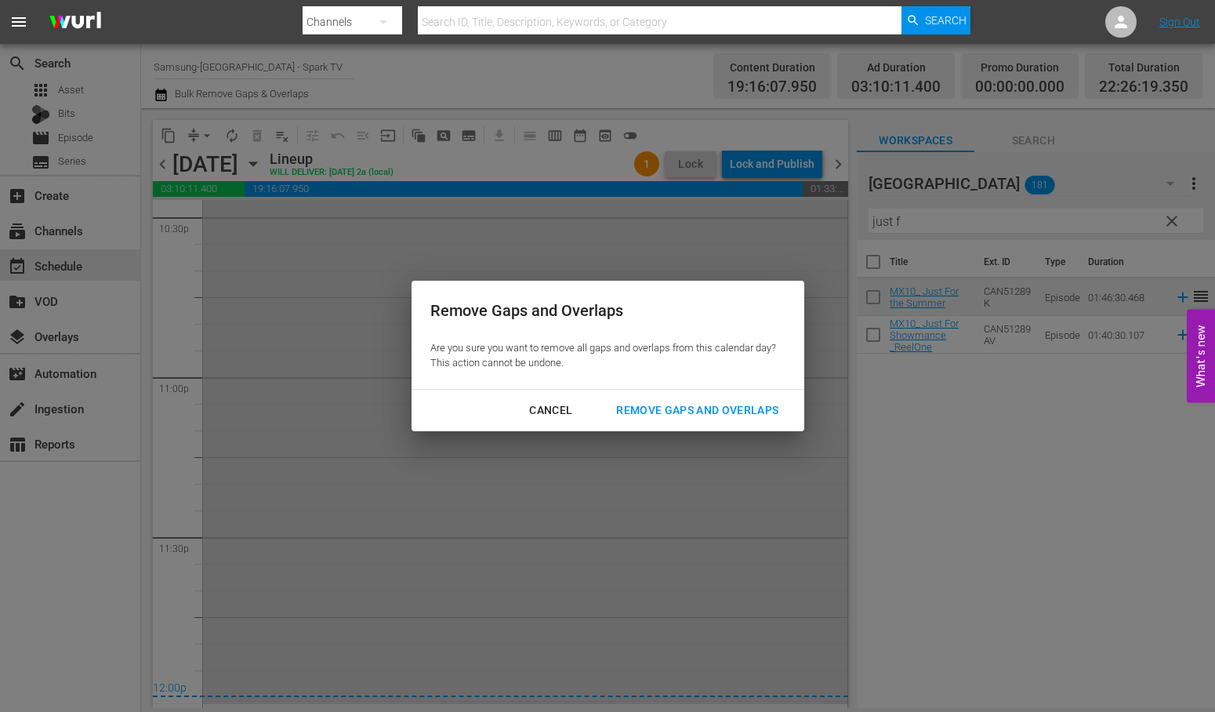
click at [703, 409] on div "Remove Gaps and Overlaps" at bounding box center [697, 411] width 187 height 20
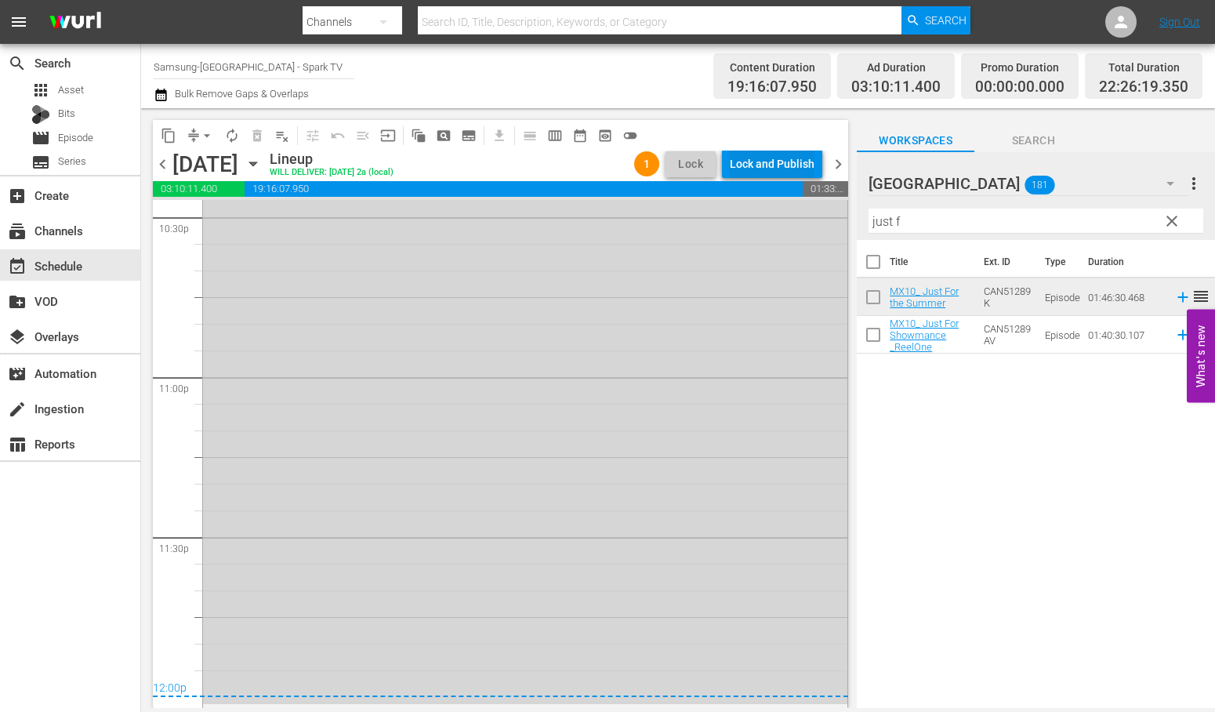
click at [764, 158] on div "Lock and Publish" at bounding box center [772, 164] width 85 height 28
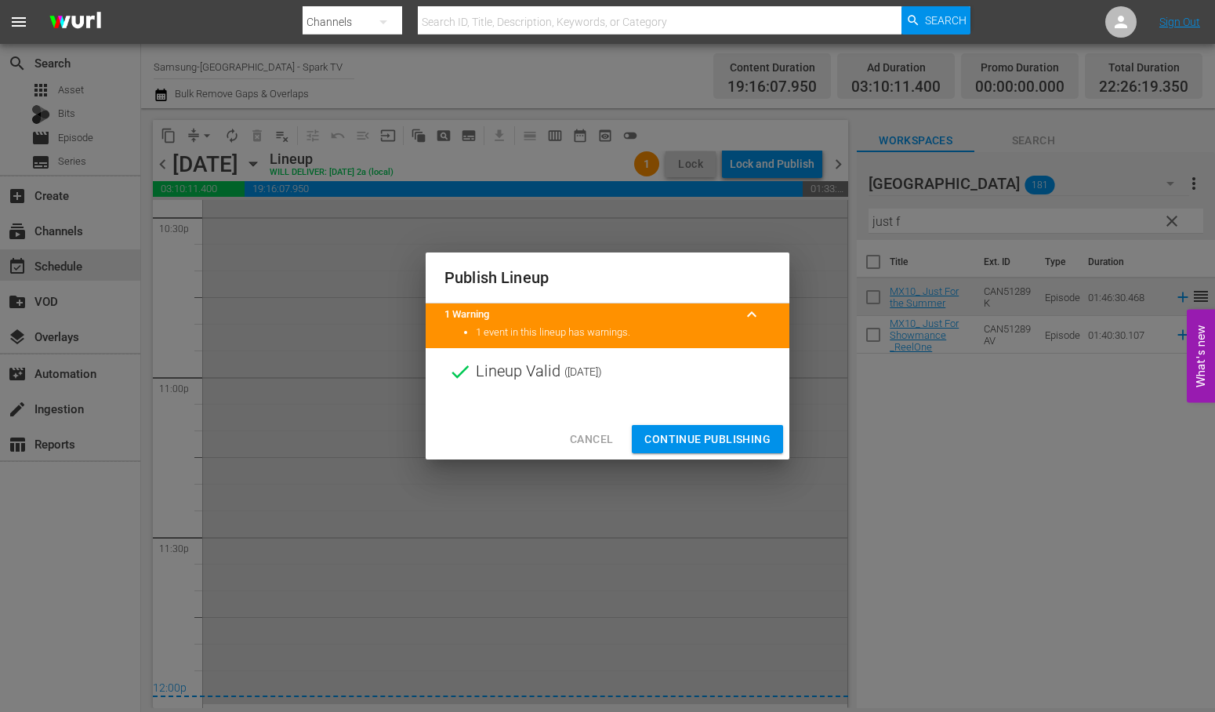
click at [741, 441] on span "Continue Publishing" at bounding box center [707, 440] width 126 height 20
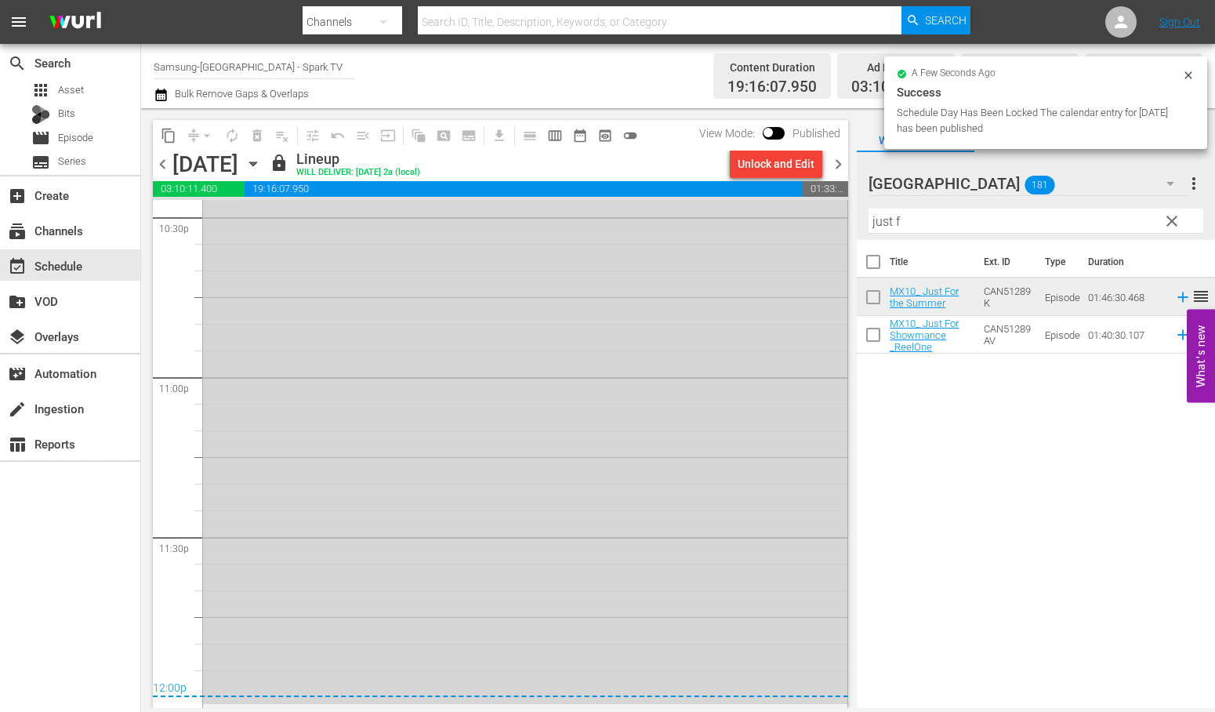
click at [256, 162] on icon "button" at bounding box center [252, 164] width 7 height 4
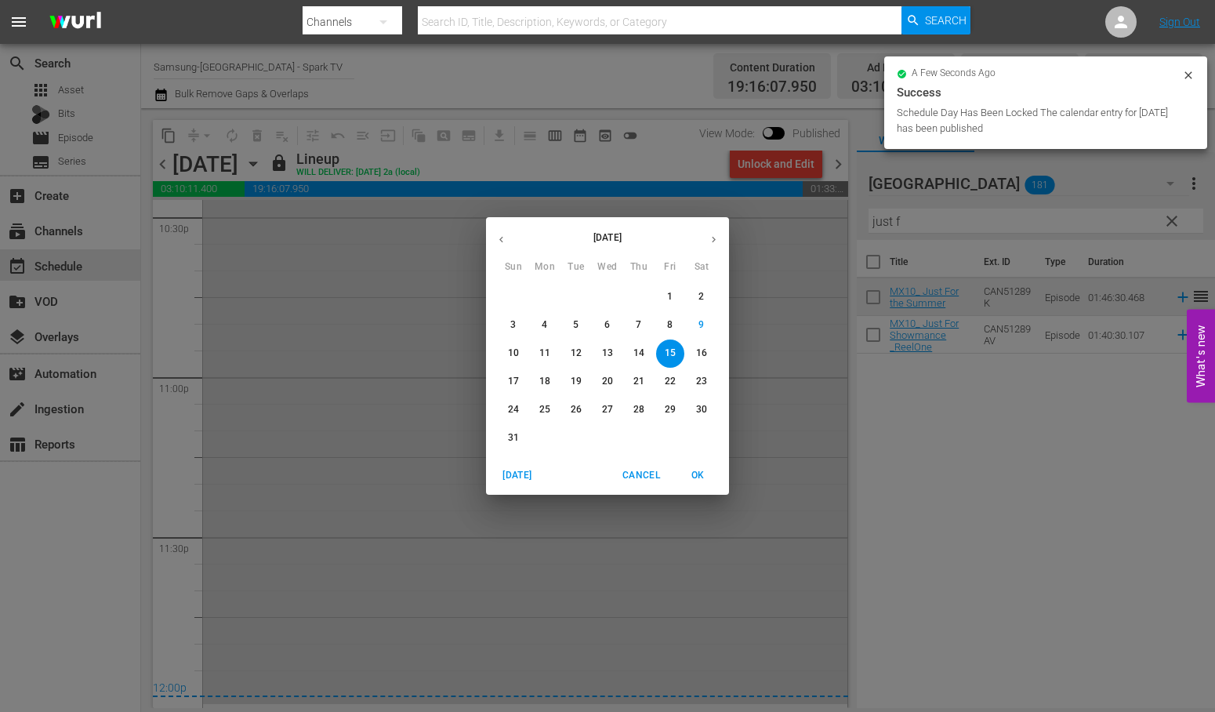
click at [702, 353] on p "16" at bounding box center [701, 353] width 11 height 13
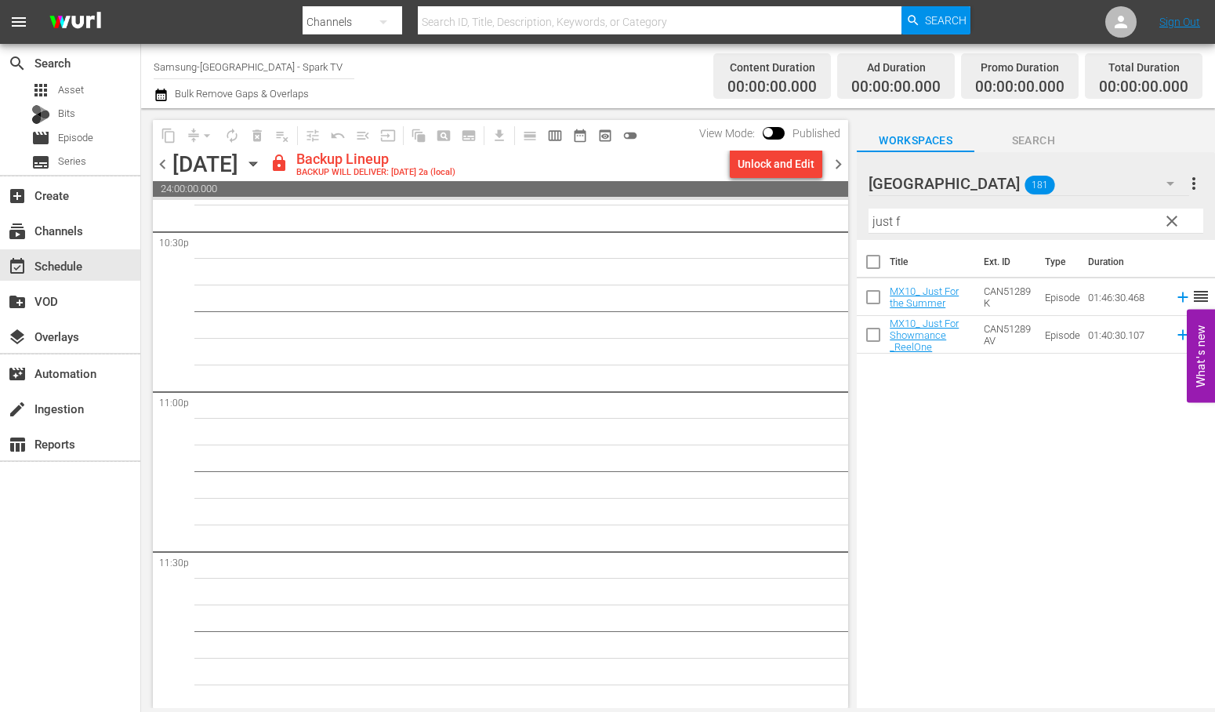
scroll to position [7168, 0]
click at [766, 157] on div "Unlock and Edit" at bounding box center [776, 164] width 77 height 28
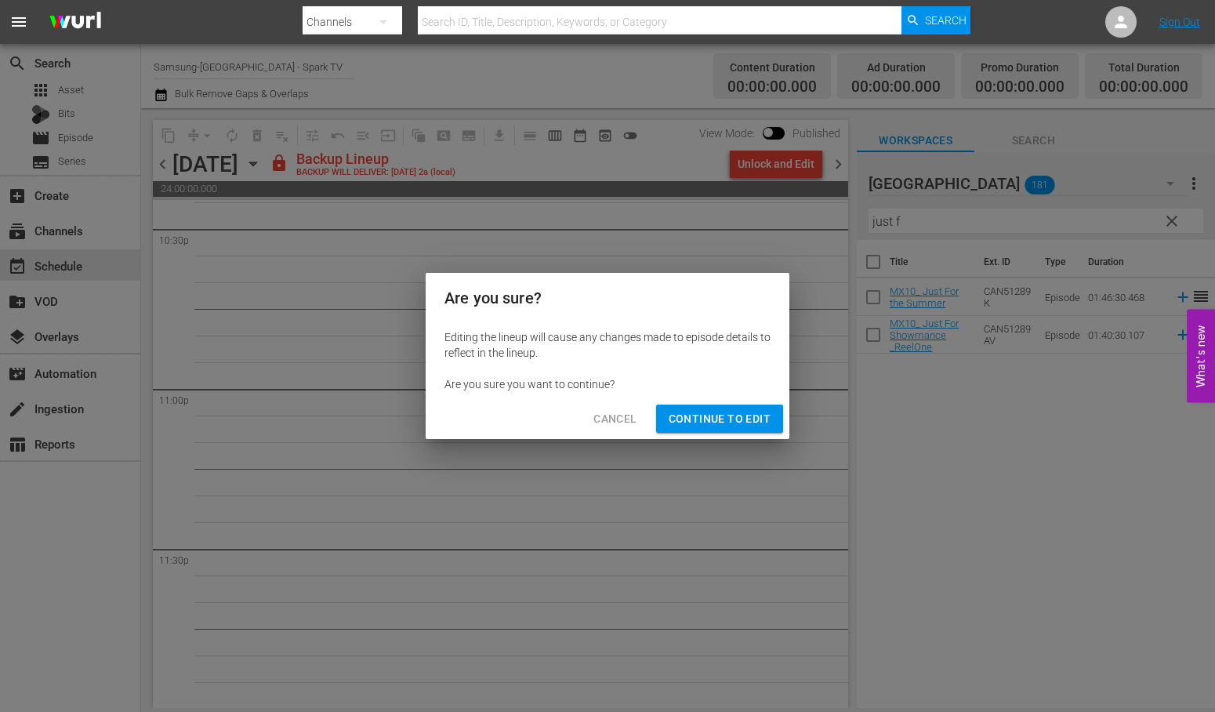
click at [704, 406] on button "Continue to Edit" at bounding box center [719, 419] width 127 height 29
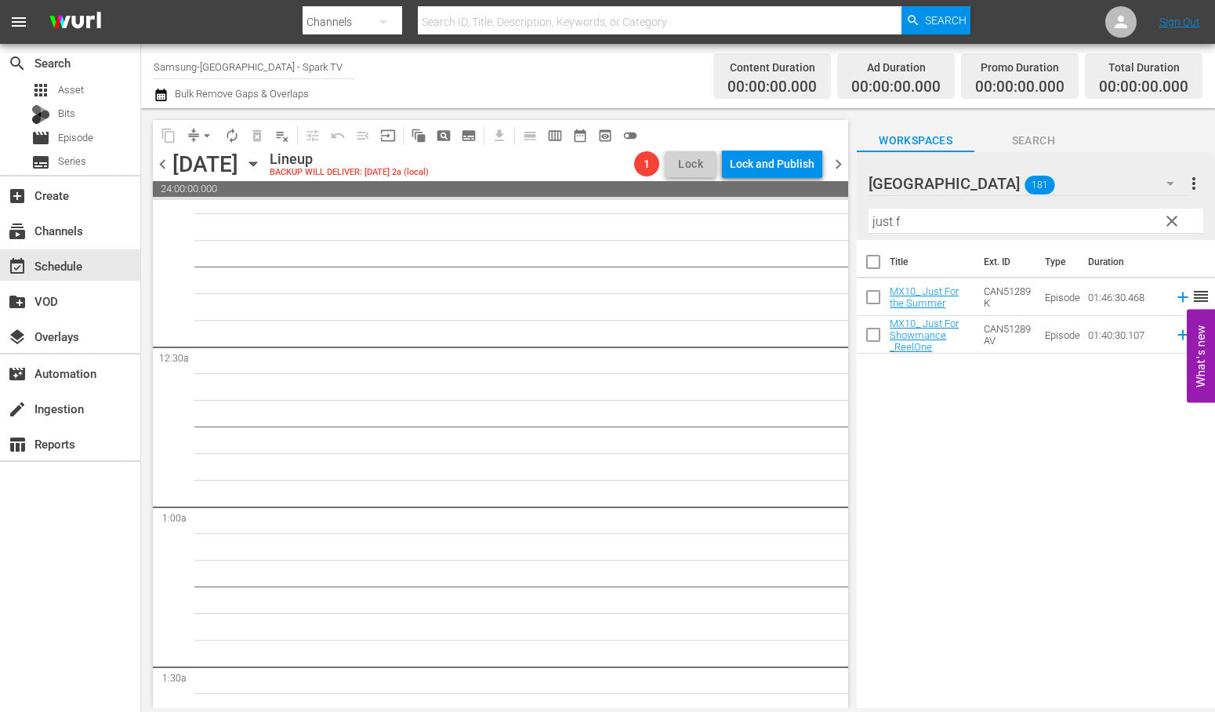
scroll to position [0, 0]
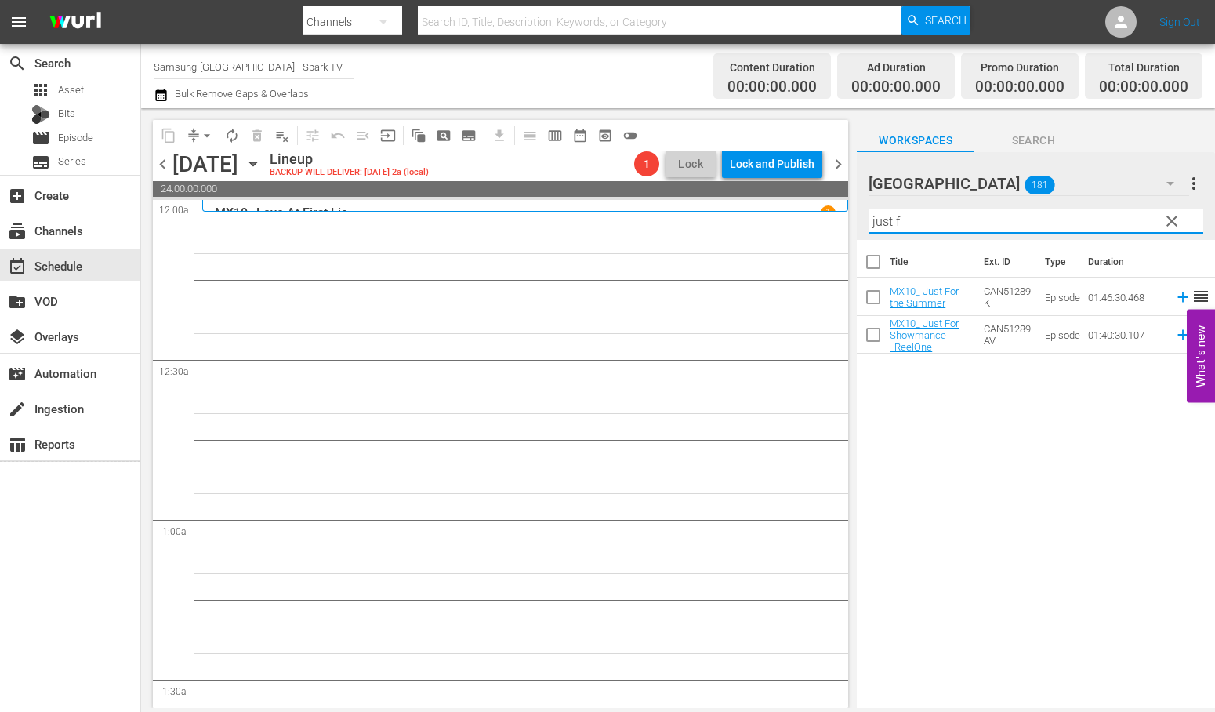
drag, startPoint x: 915, startPoint y: 222, endPoint x: 730, endPoint y: 228, distance: 185.1
click at [730, 228] on div "content_copy compress arrow_drop_down autorenew_outlined delete_forever_outline…" at bounding box center [678, 408] width 1074 height 600
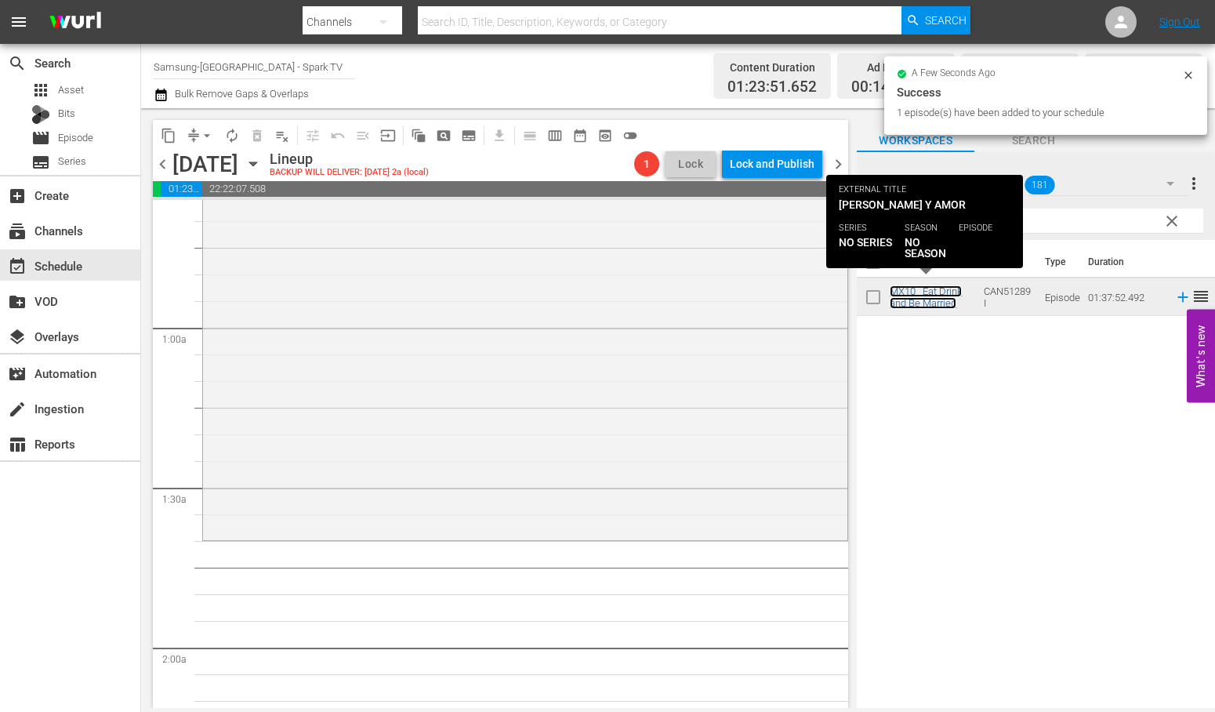
scroll to position [522, 0]
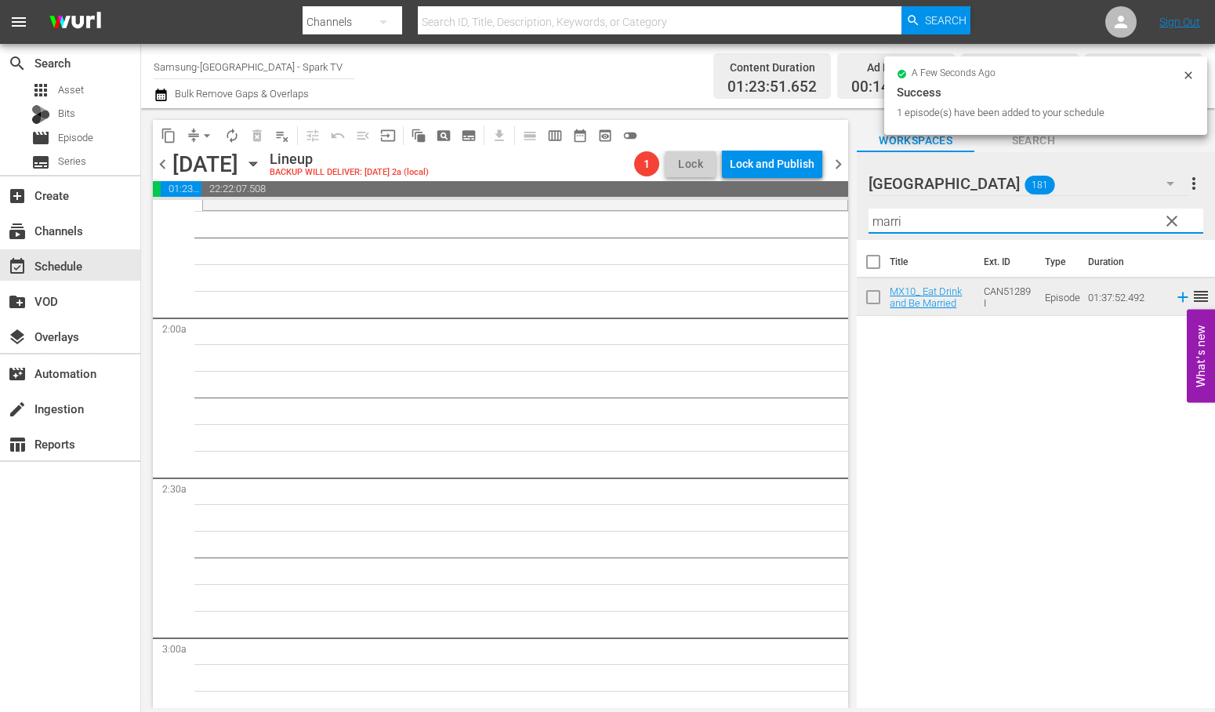
drag, startPoint x: 868, startPoint y: 217, endPoint x: 751, endPoint y: 216, distance: 116.8
click at [753, 216] on div "content_copy compress arrow_drop_down autorenew_outlined delete_forever_outline…" at bounding box center [678, 408] width 1074 height 600
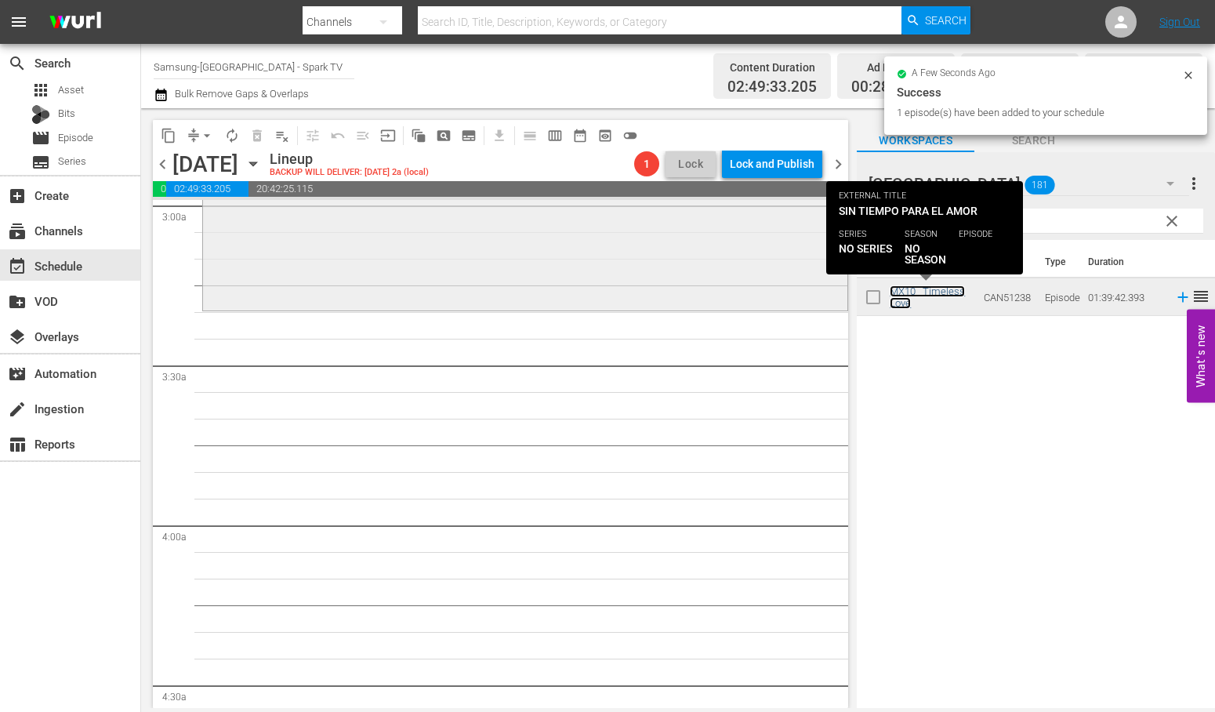
scroll to position [958, 0]
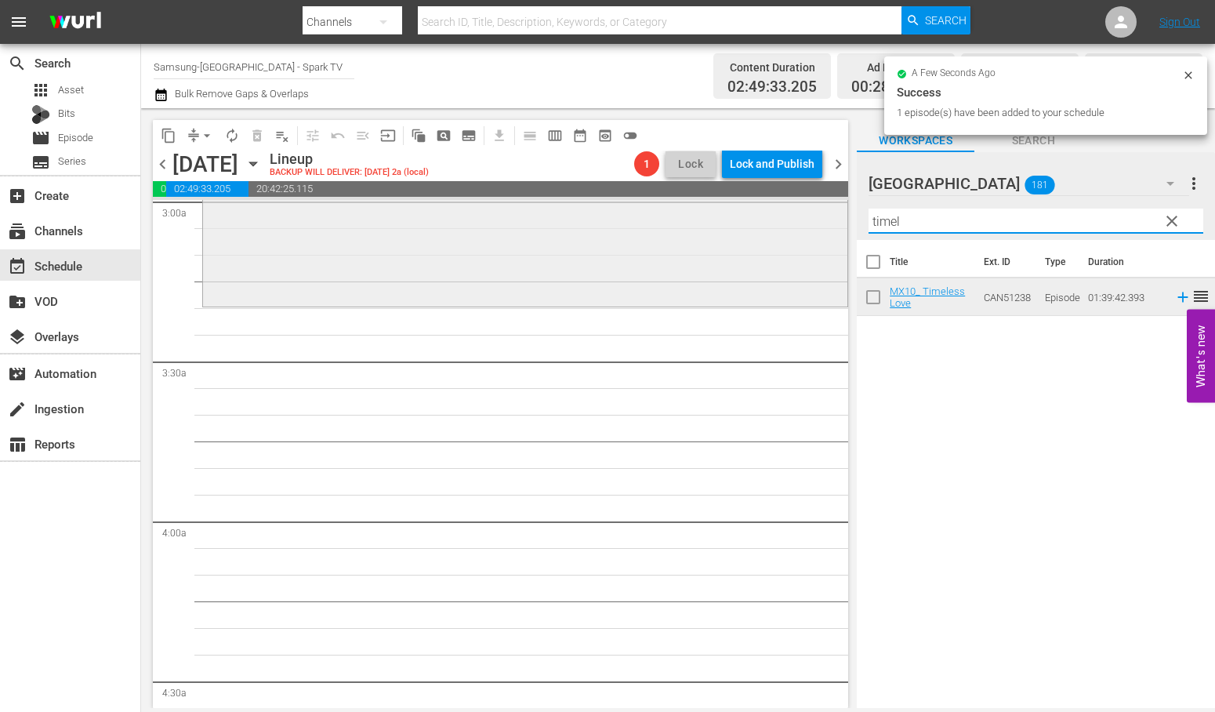
drag, startPoint x: 926, startPoint y: 221, endPoint x: 702, endPoint y: 224, distance: 223.5
click at [702, 224] on div "content_copy compress arrow_drop_down autorenew_outlined delete_forever_outline…" at bounding box center [678, 408] width 1074 height 600
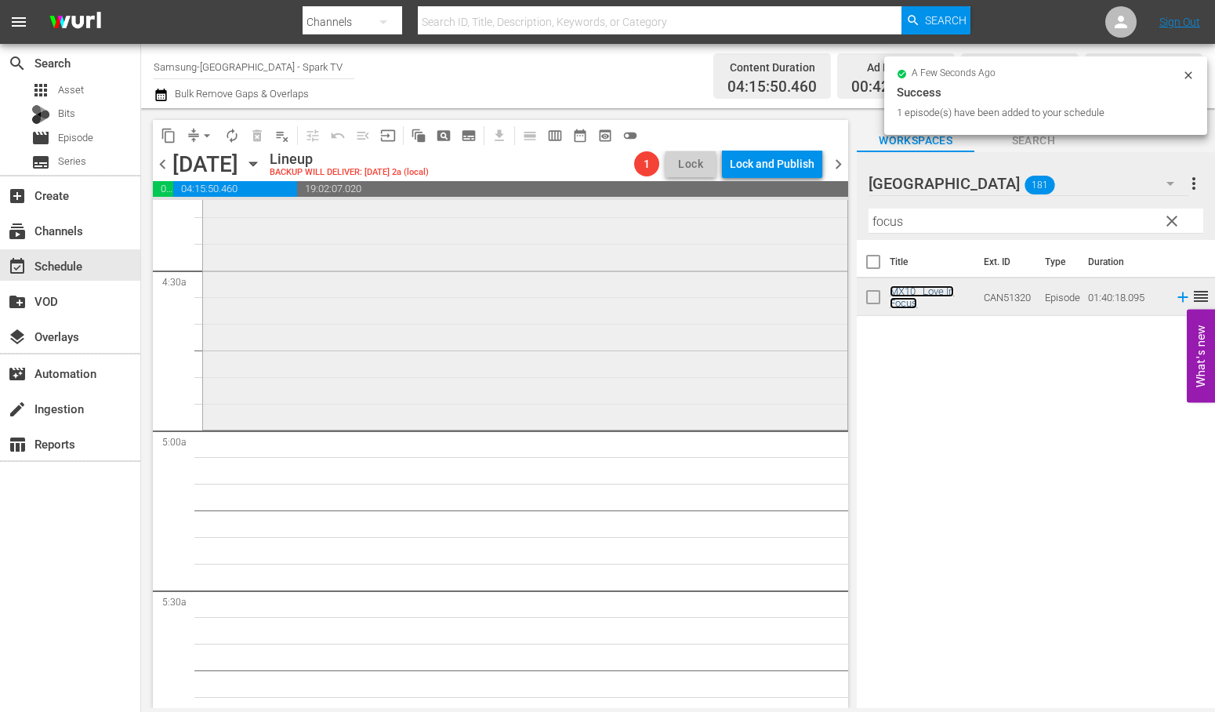
scroll to position [1393, 0]
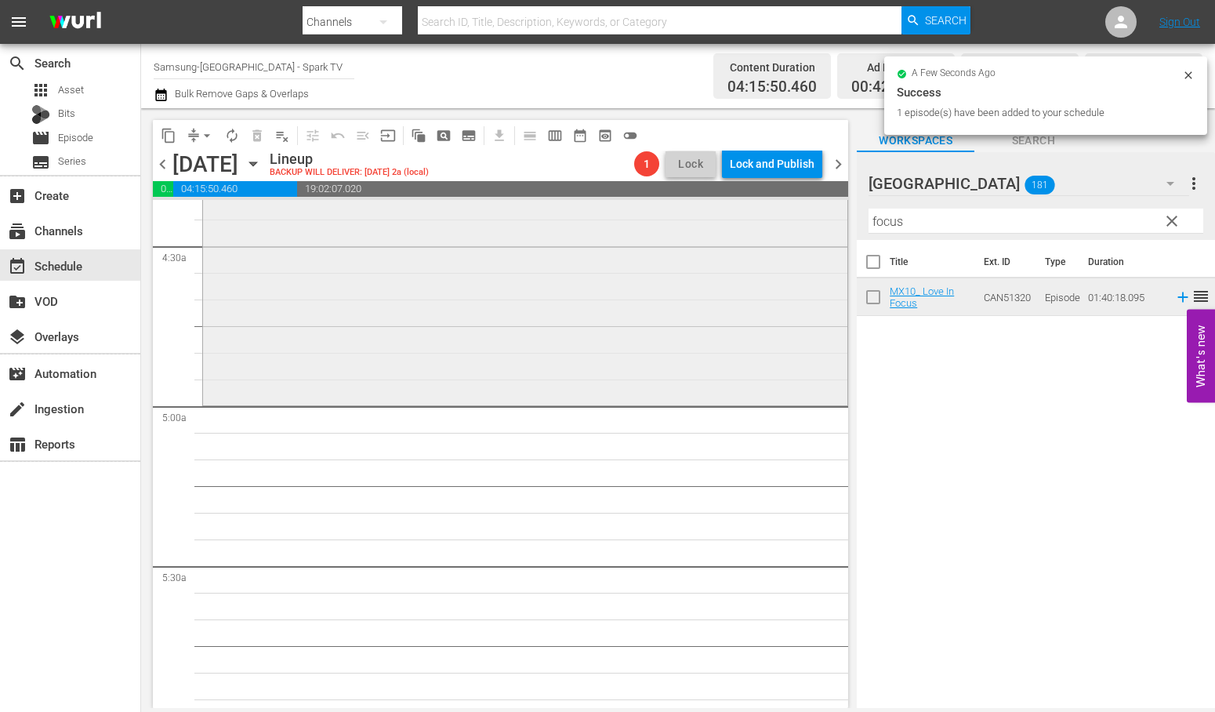
drag, startPoint x: 926, startPoint y: 225, endPoint x: 664, endPoint y: 224, distance: 261.9
click at [664, 224] on div "content_copy compress arrow_drop_down autorenew_outlined delete_forever_outline…" at bounding box center [678, 408] width 1074 height 600
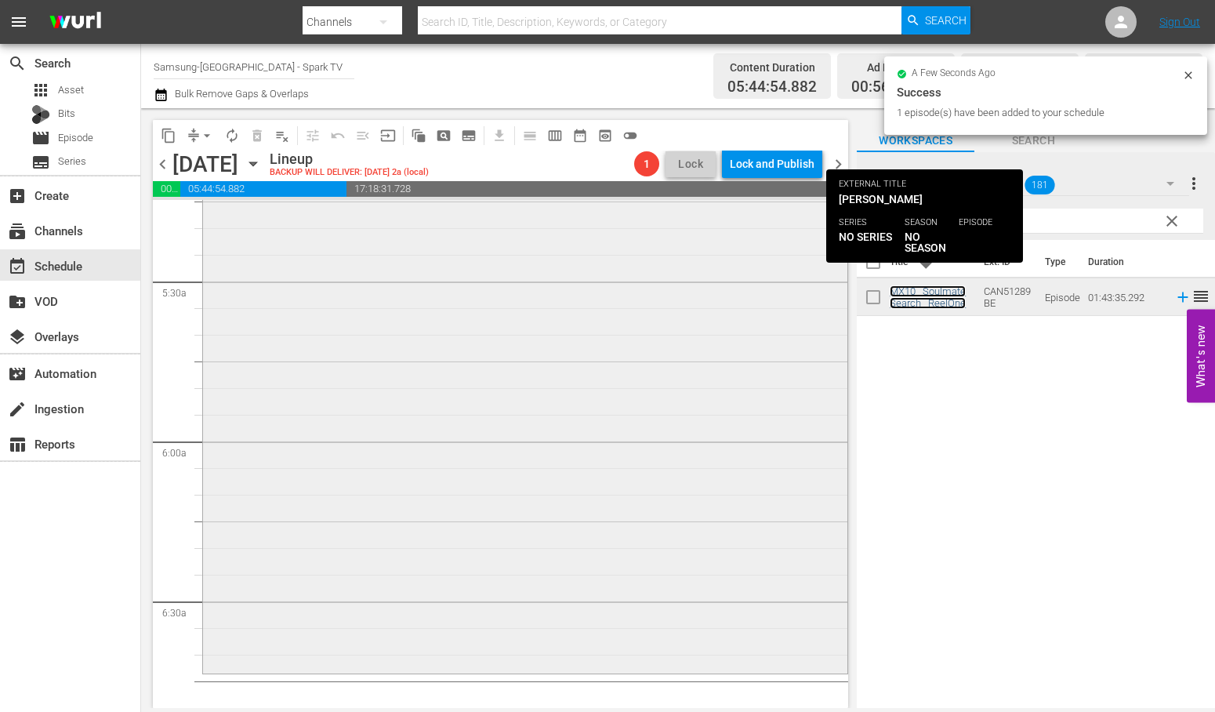
scroll to position [1829, 0]
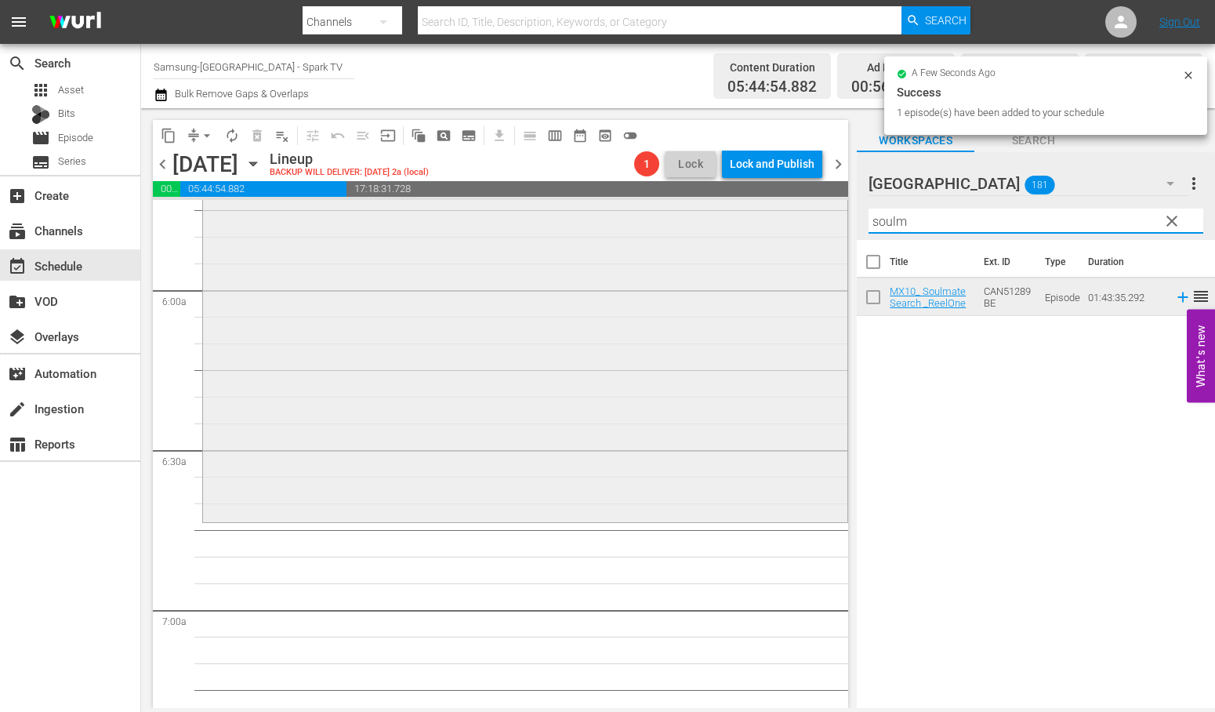
drag, startPoint x: 920, startPoint y: 227, endPoint x: 717, endPoint y: 220, distance: 204.0
click at [719, 220] on div "content_copy compress arrow_drop_down autorenew_outlined delete_forever_outline…" at bounding box center [678, 408] width 1074 height 600
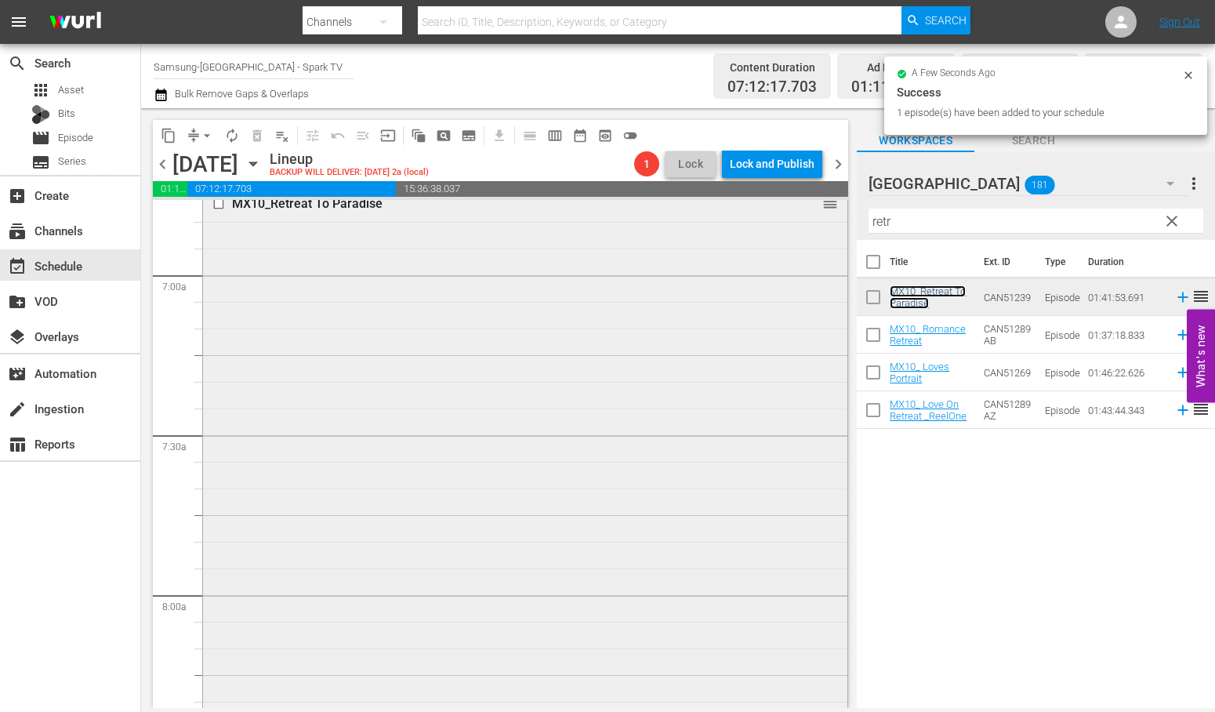
scroll to position [2264, 0]
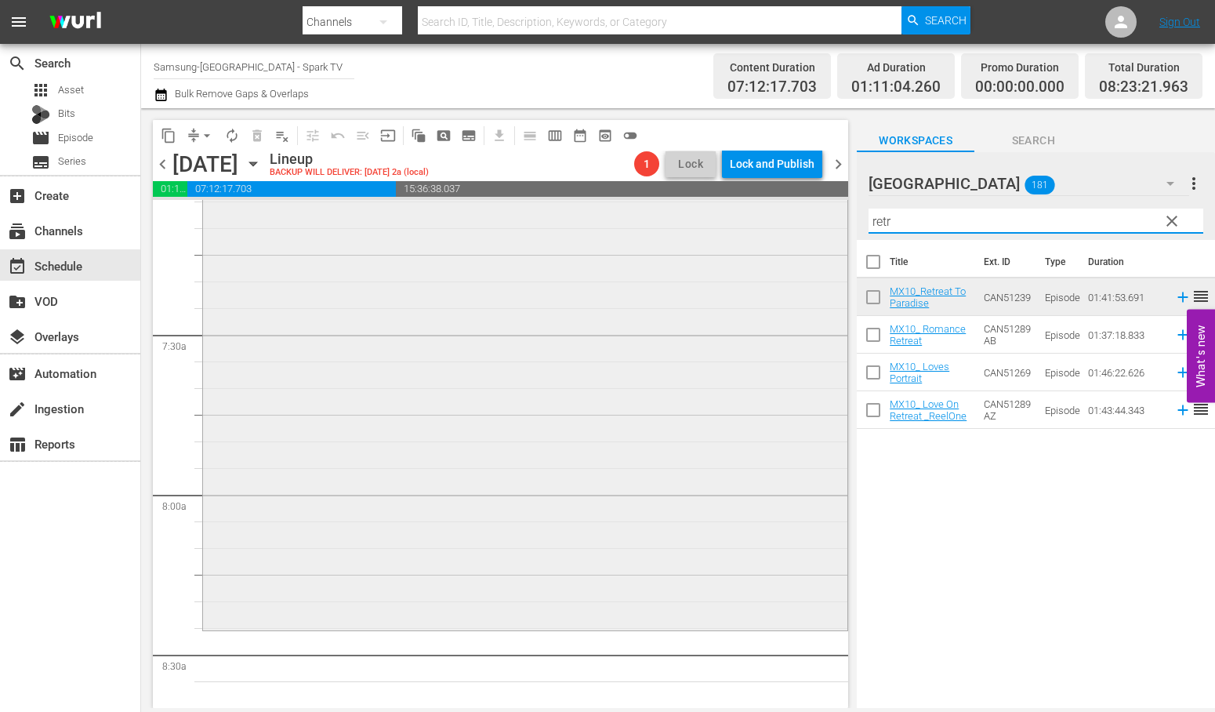
drag, startPoint x: 913, startPoint y: 222, endPoint x: 776, endPoint y: 216, distance: 137.3
click at [792, 220] on div "content_copy compress arrow_drop_down autorenew_outlined delete_forever_outline…" at bounding box center [678, 408] width 1074 height 600
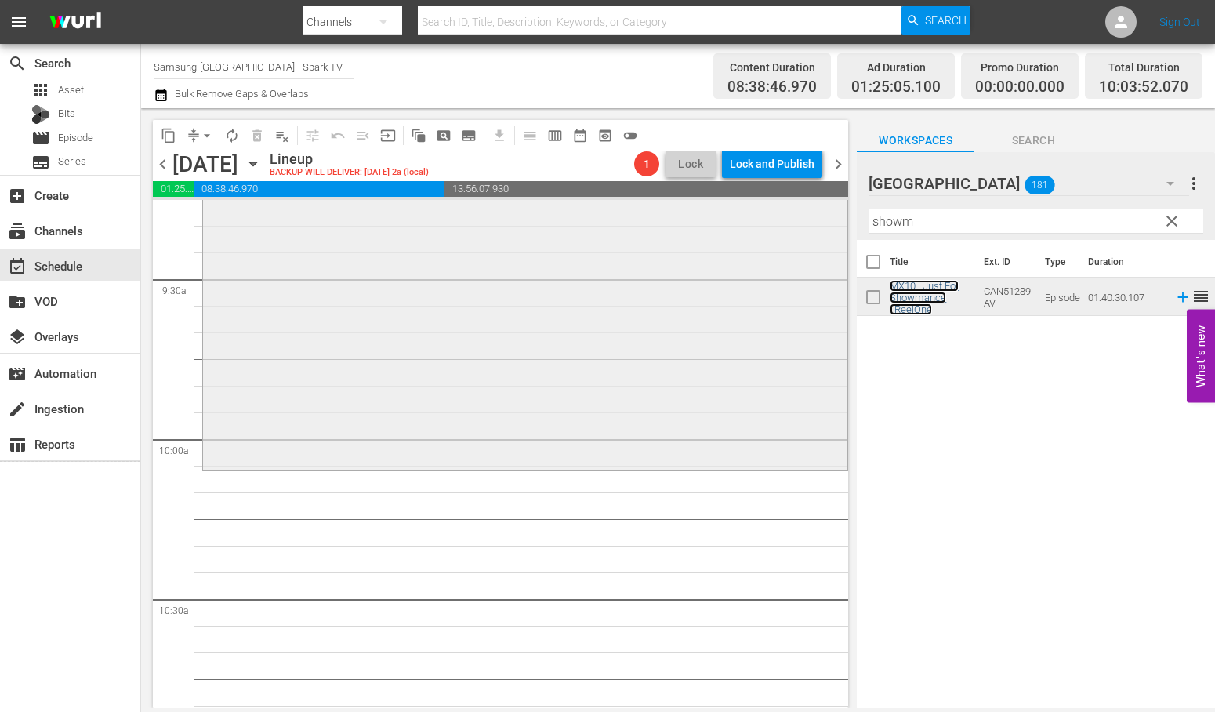
scroll to position [2961, 0]
drag, startPoint x: 929, startPoint y: 223, endPoint x: 678, endPoint y: 221, distance: 250.9
click at [695, 221] on div "content_copy compress arrow_drop_down autorenew_outlined delete_forever_outline…" at bounding box center [678, 408] width 1074 height 600
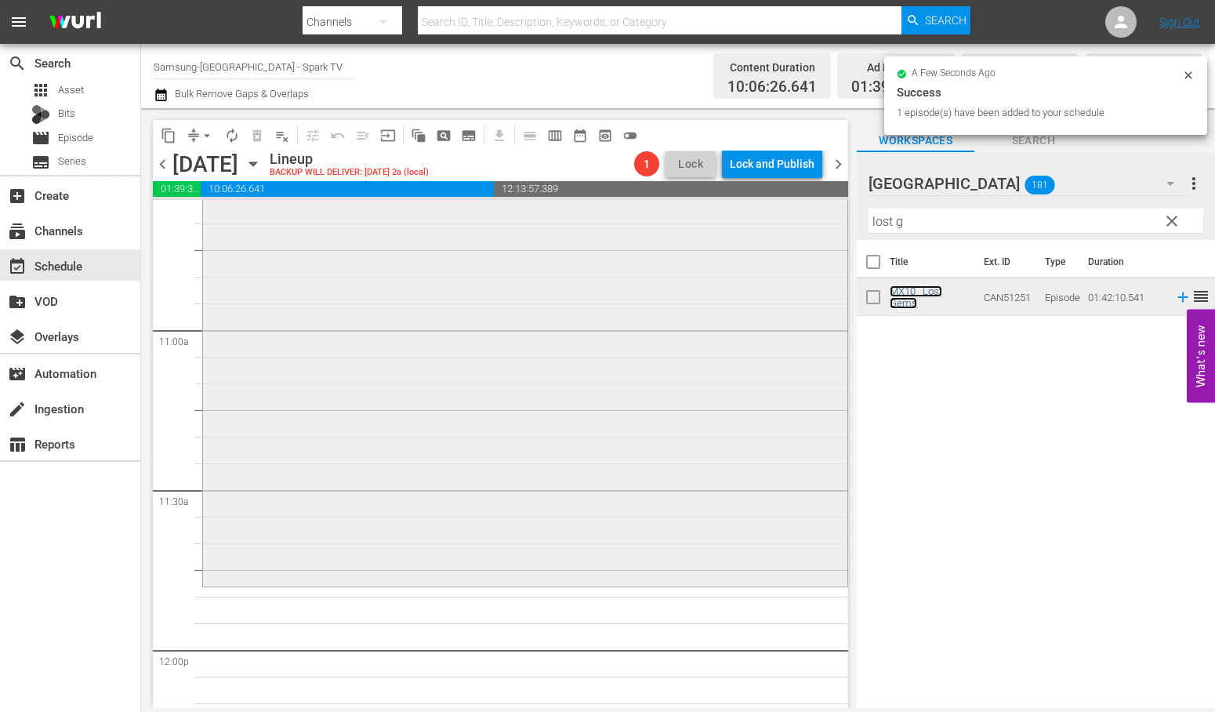
scroll to position [3397, 0]
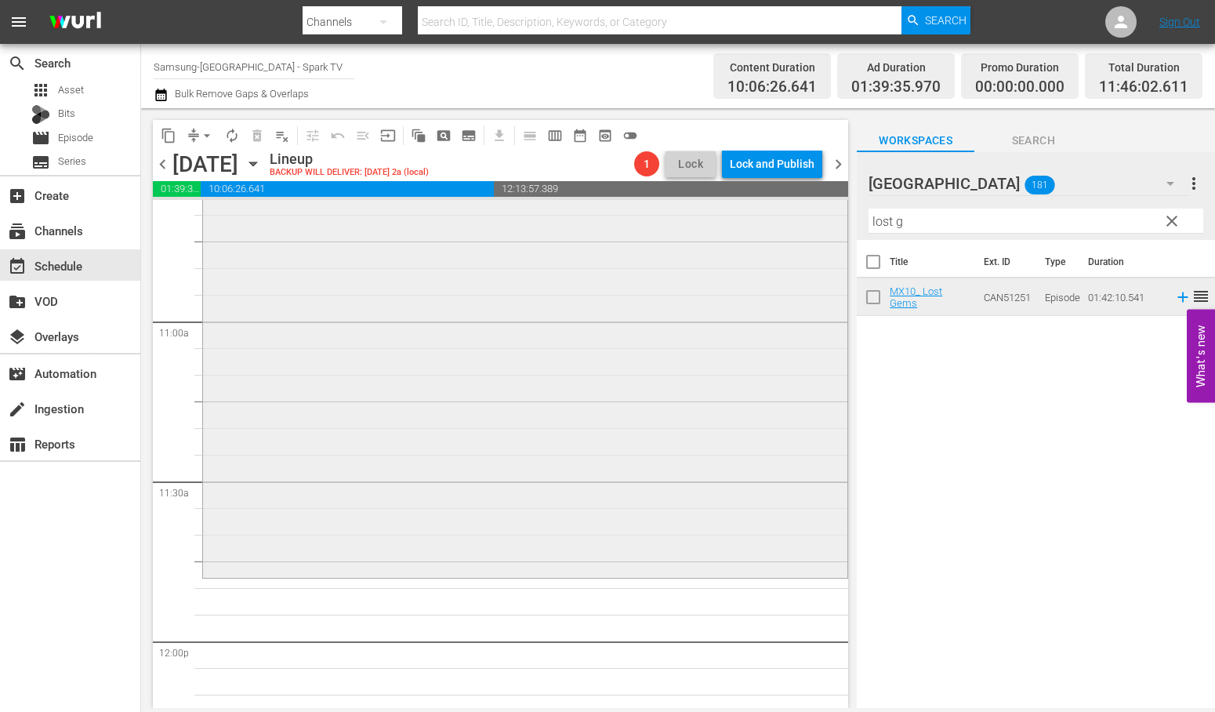
drag, startPoint x: 930, startPoint y: 223, endPoint x: 714, endPoint y: 225, distance: 215.6
click at [717, 225] on div "content_copy compress arrow_drop_down autorenew_outlined delete_forever_outline…" at bounding box center [678, 408] width 1074 height 600
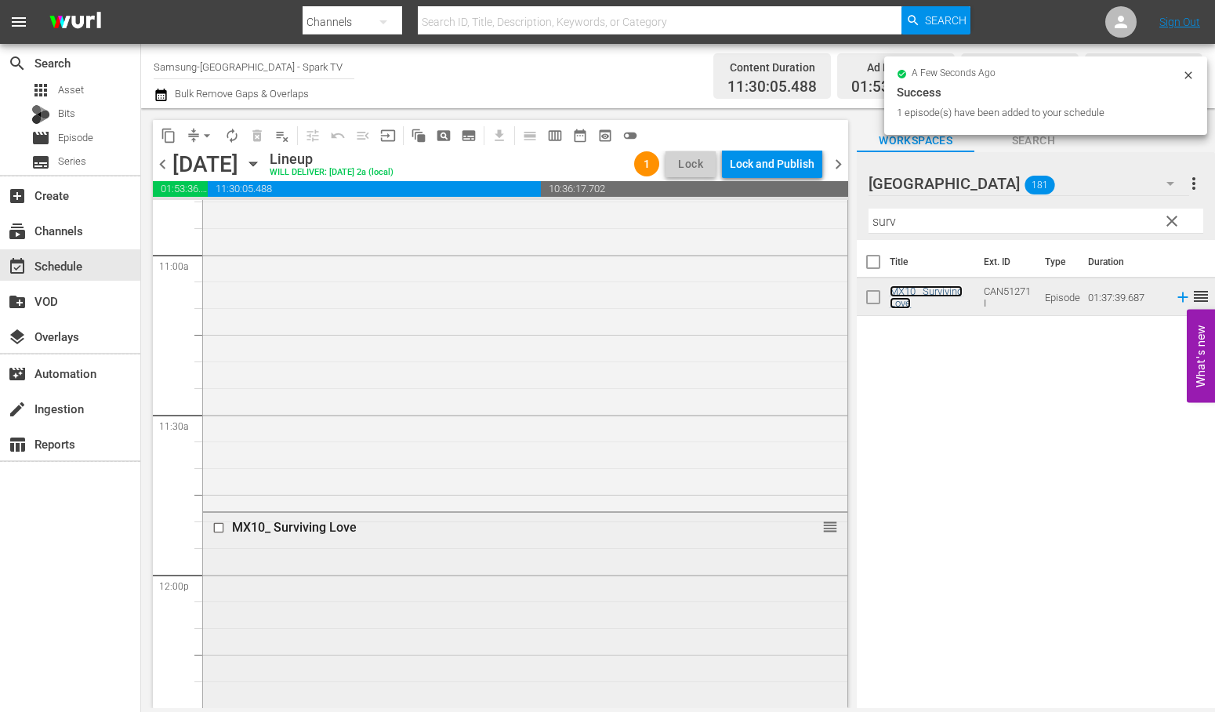
scroll to position [3745, 0]
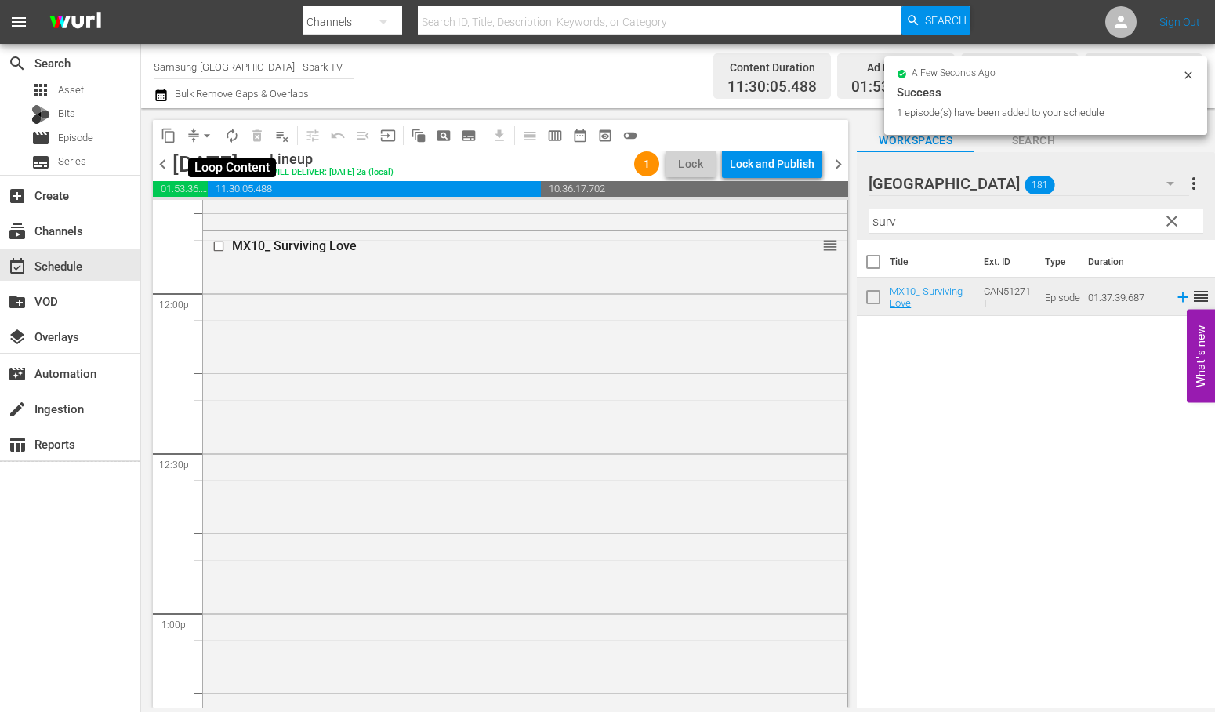
click at [232, 140] on span "autorenew_outlined" at bounding box center [232, 136] width 16 height 16
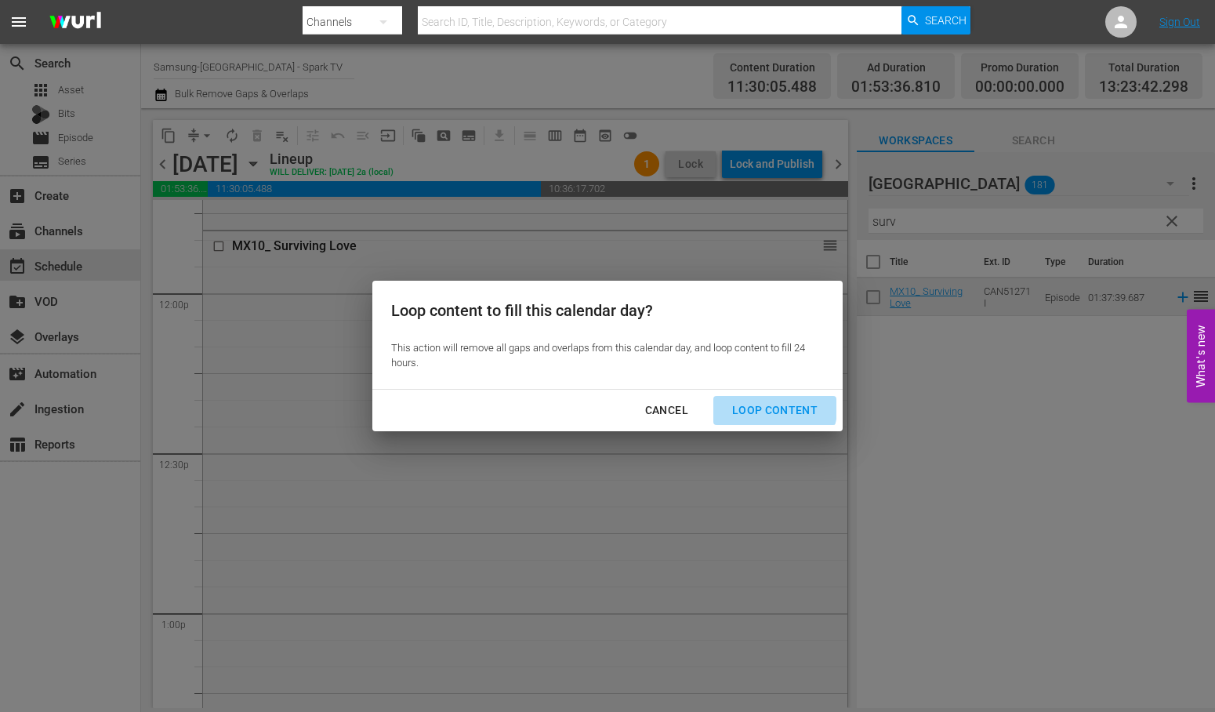
click at [764, 405] on div "Loop Content" at bounding box center [775, 411] width 111 height 20
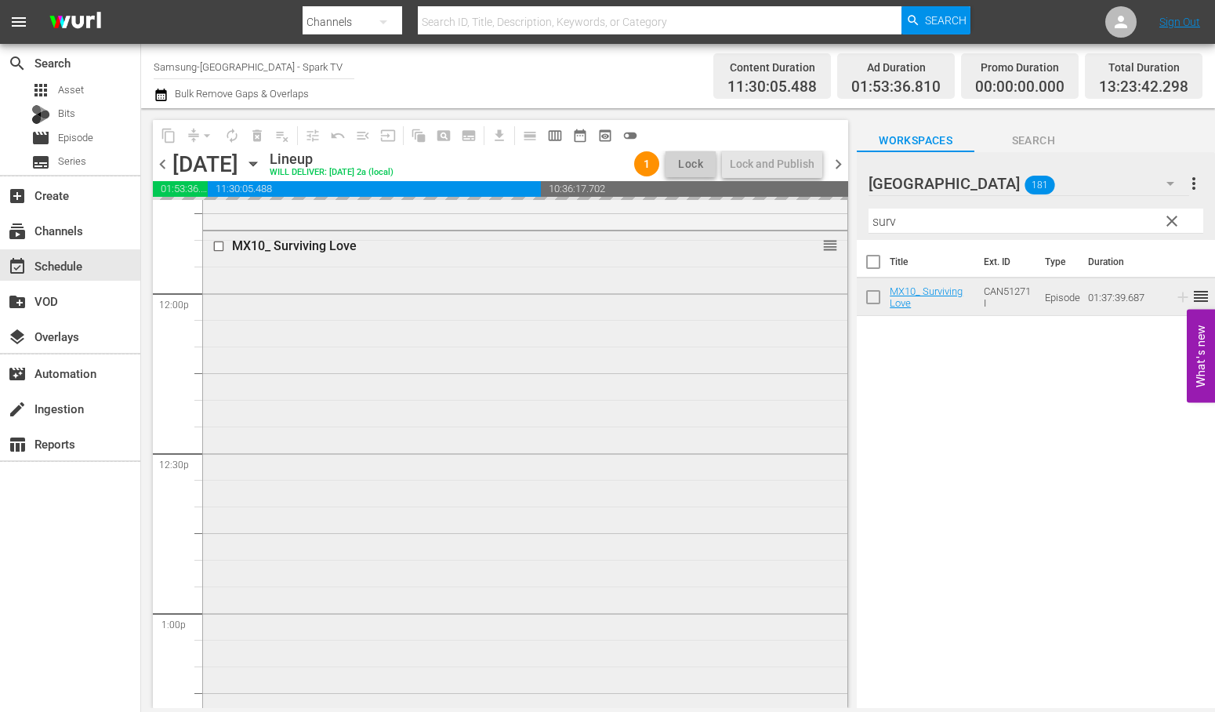
scroll to position [4007, 0]
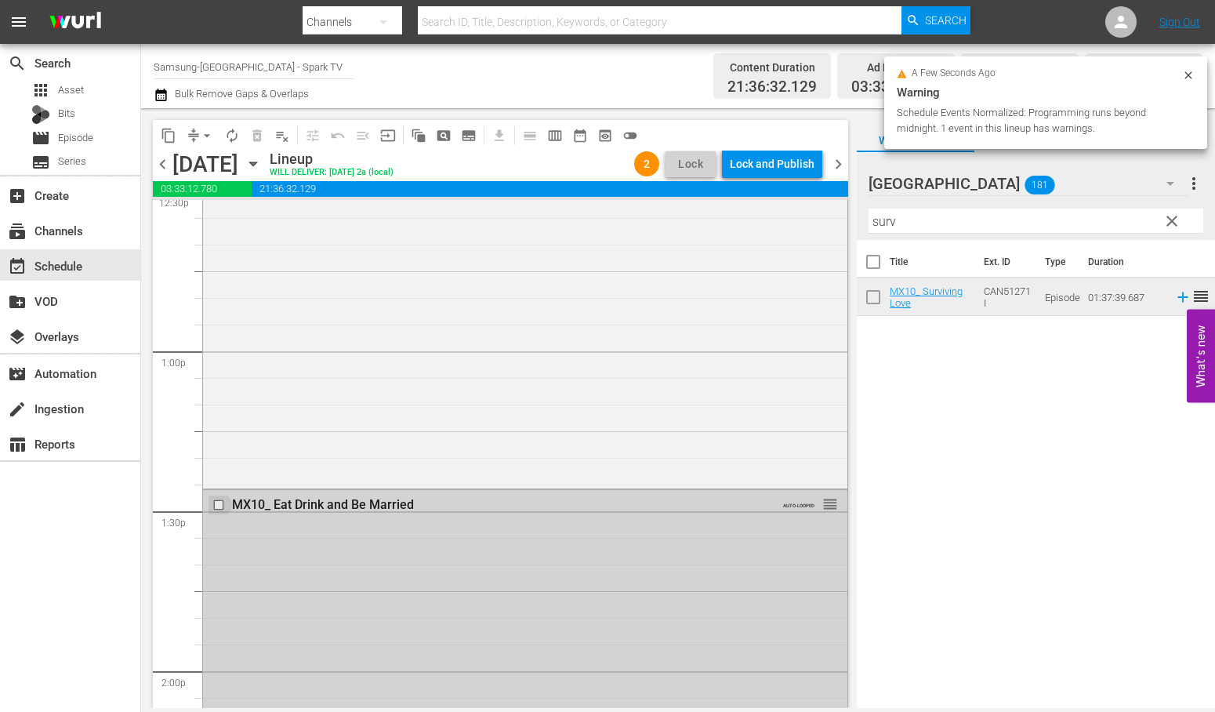
click at [217, 504] on input "checkbox" at bounding box center [220, 505] width 16 height 13
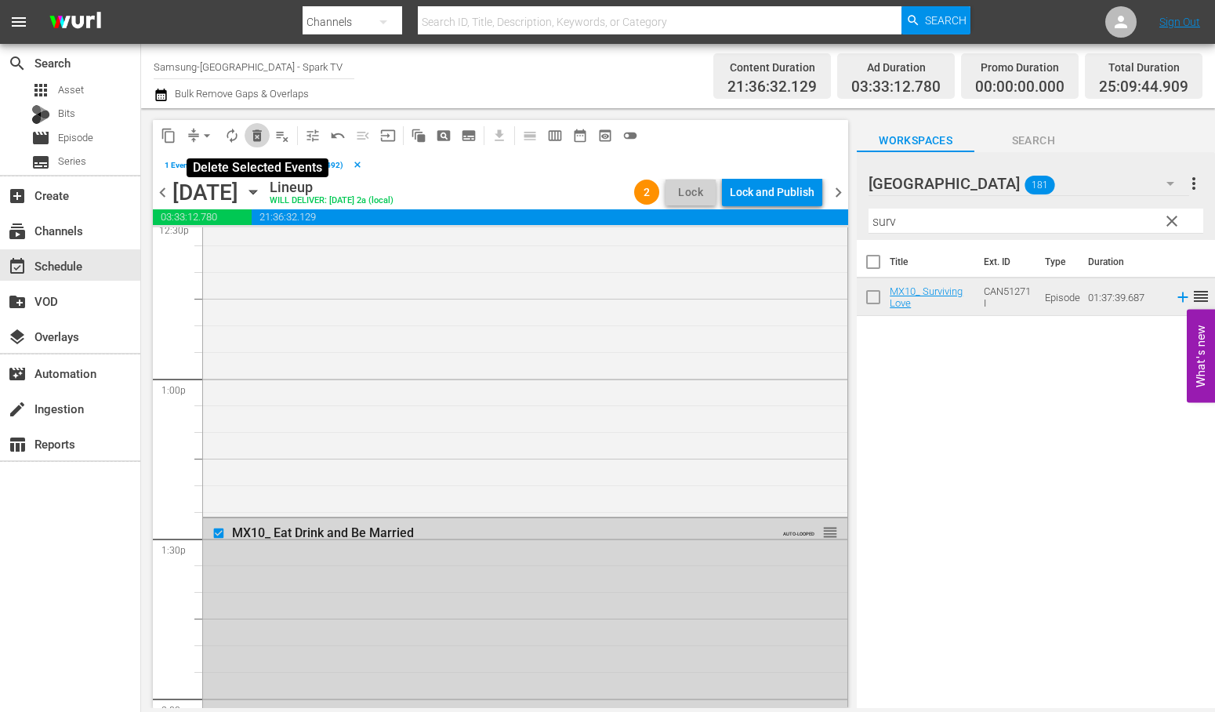
click at [256, 133] on span "delete_forever_outlined" at bounding box center [257, 136] width 16 height 16
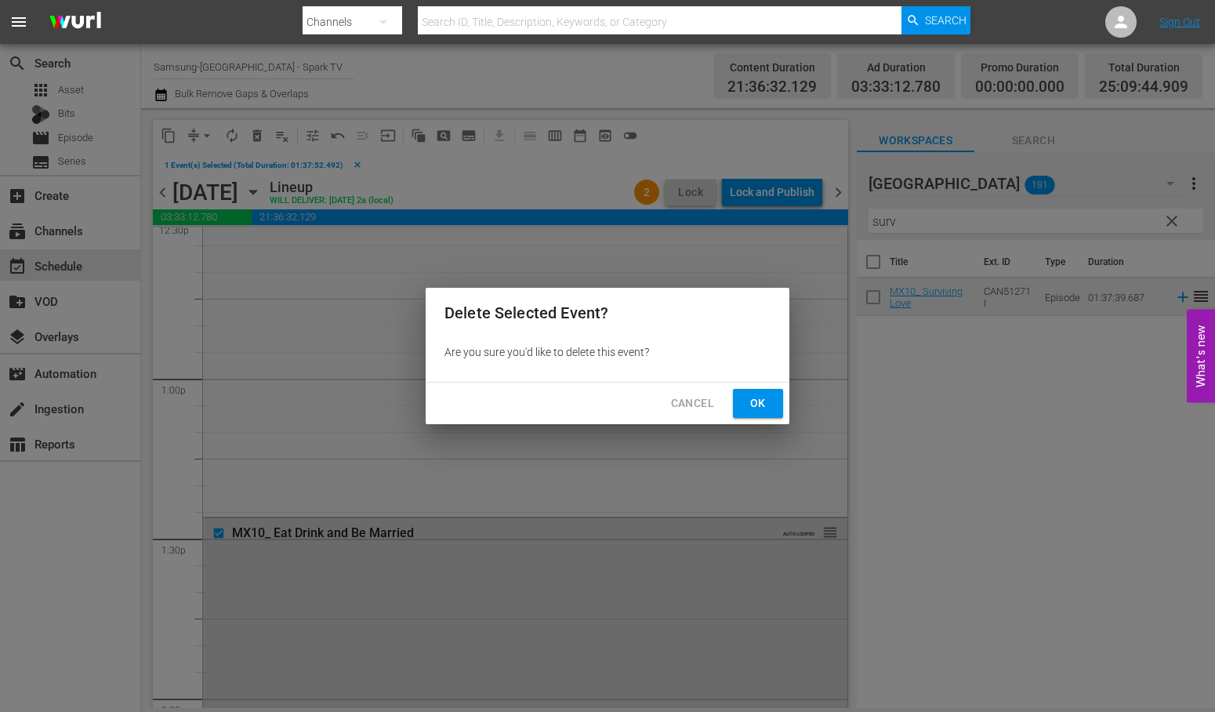
click at [757, 401] on span "Ok" at bounding box center [758, 404] width 25 height 20
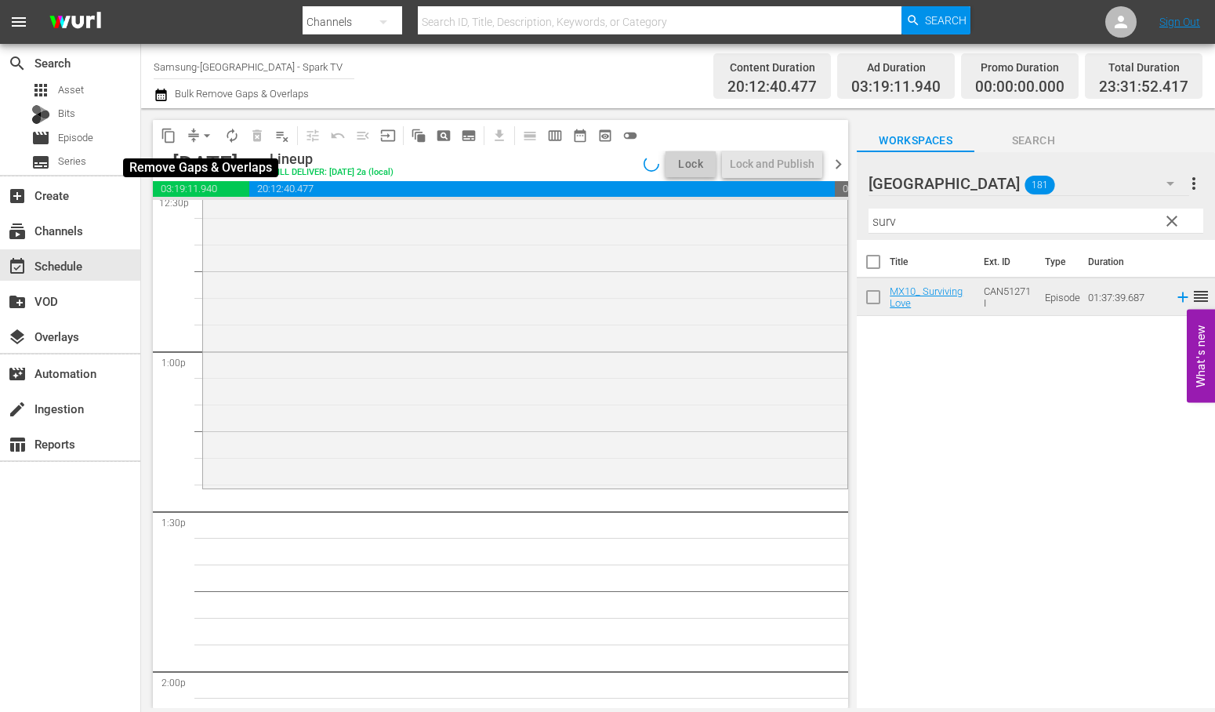
click at [207, 133] on span "arrow_drop_down" at bounding box center [207, 136] width 16 height 16
click at [209, 218] on li "Align to End of Previous Day" at bounding box center [207, 218] width 165 height 26
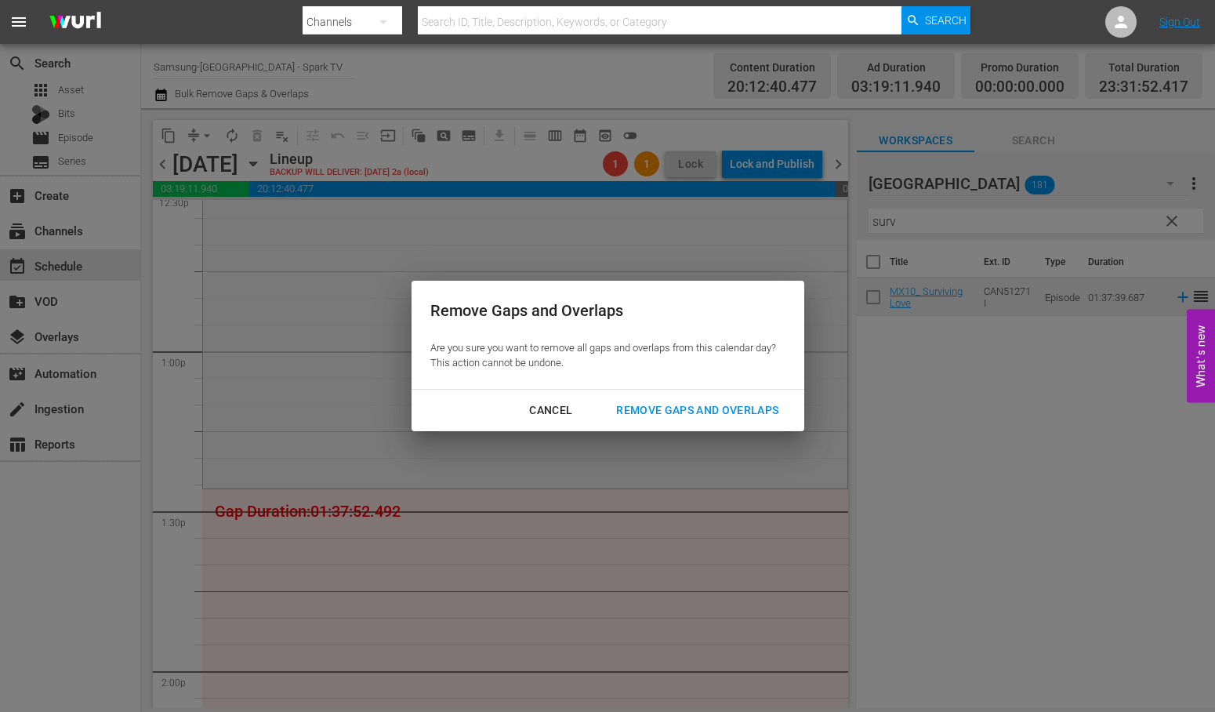
click at [763, 410] on div "Remove Gaps and Overlaps" at bounding box center [697, 411] width 187 height 20
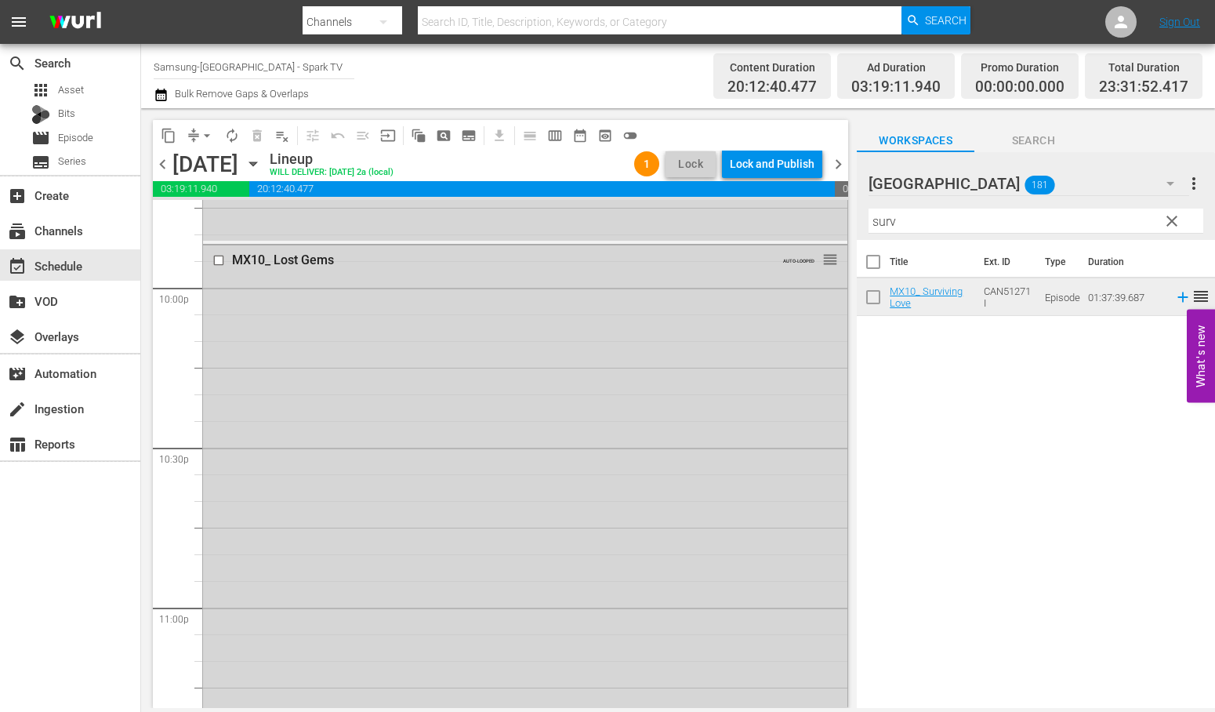
scroll to position [6881, 0]
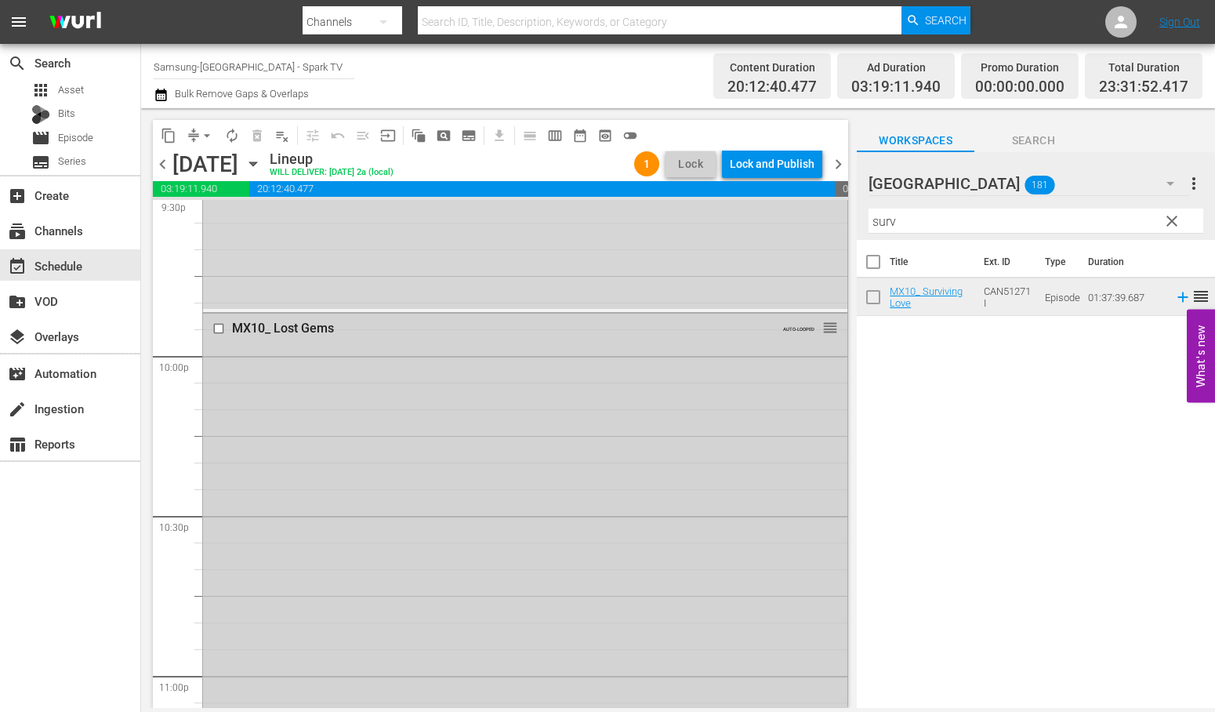
click at [220, 325] on input "checkbox" at bounding box center [220, 328] width 16 height 13
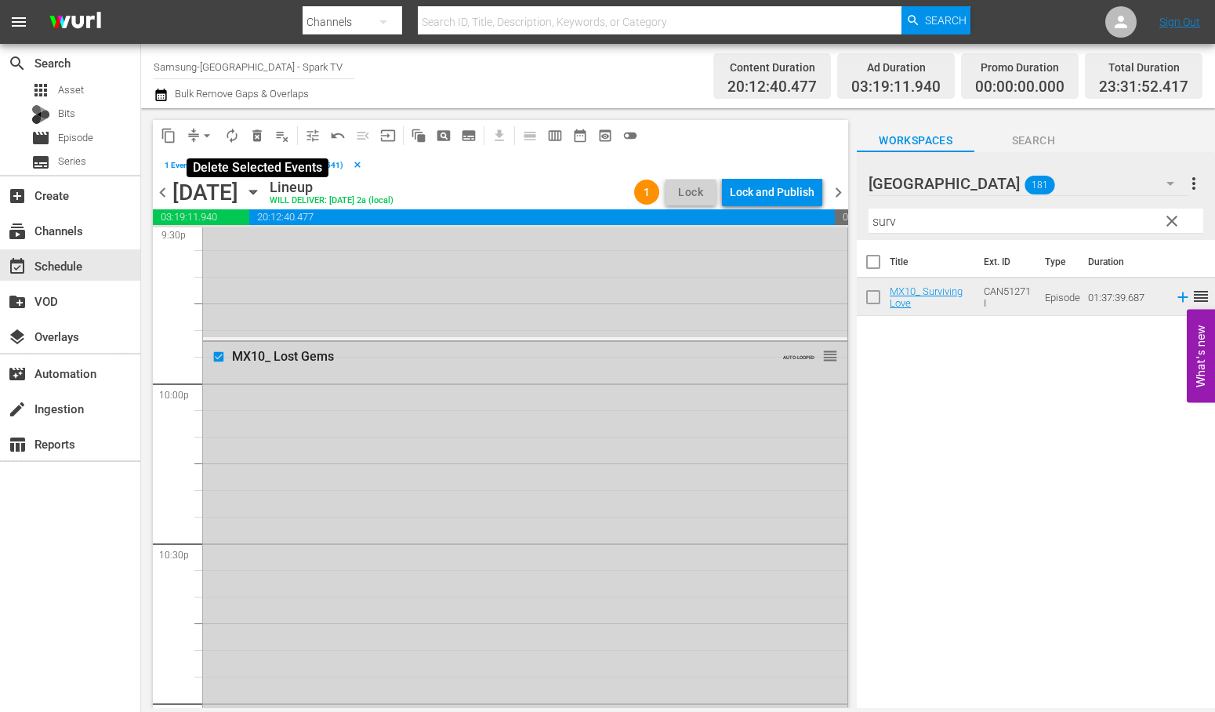
click at [257, 135] on span "delete_forever_outlined" at bounding box center [257, 136] width 16 height 16
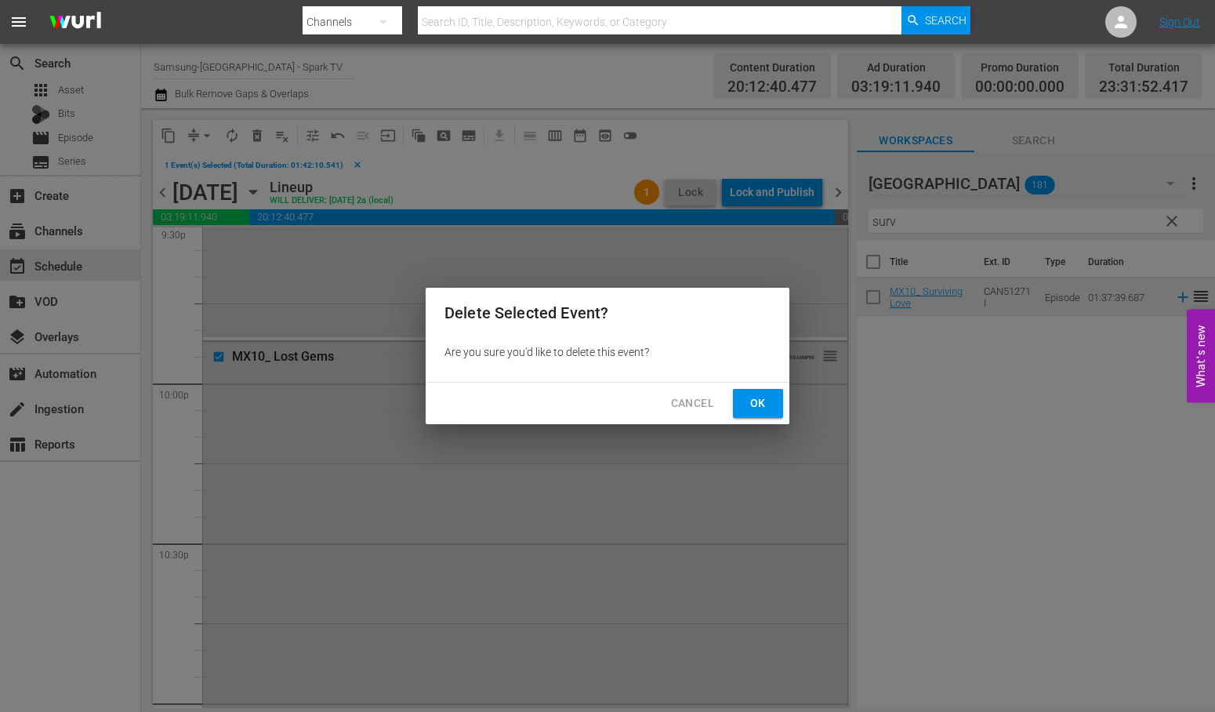
click at [753, 398] on span "Ok" at bounding box center [758, 404] width 25 height 20
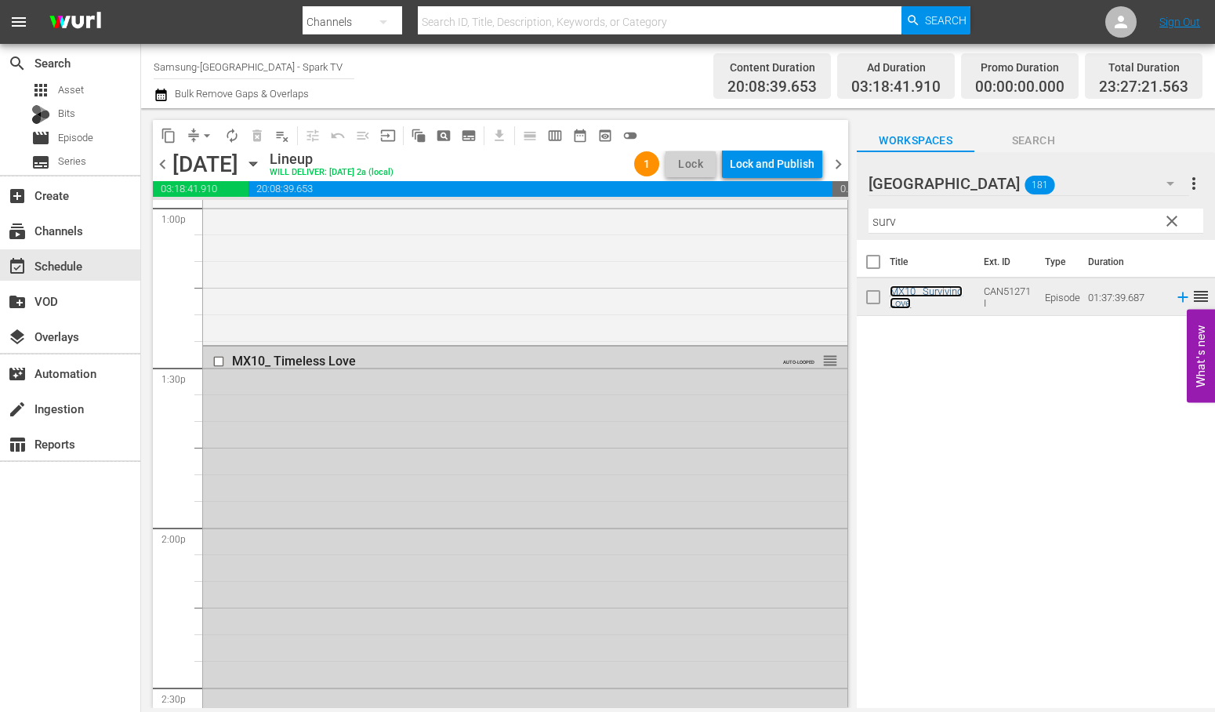
scroll to position [4119, 0]
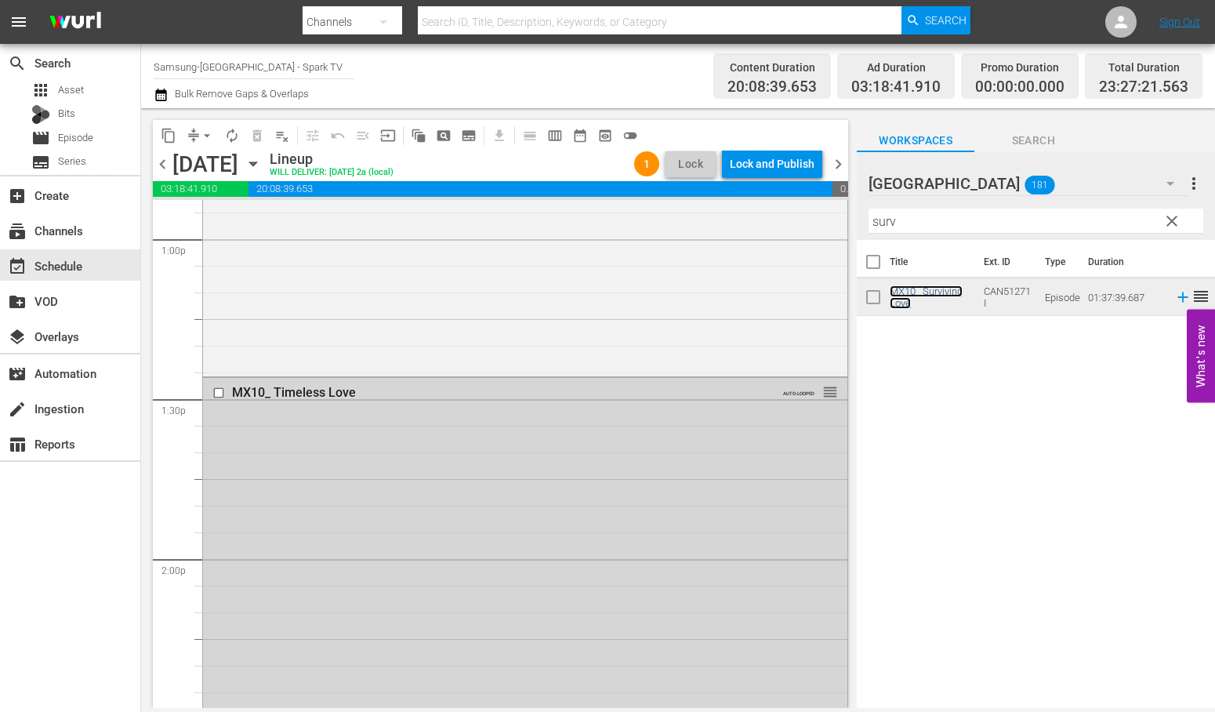
drag, startPoint x: 816, startPoint y: 389, endPoint x: 800, endPoint y: 456, distance: 68.5
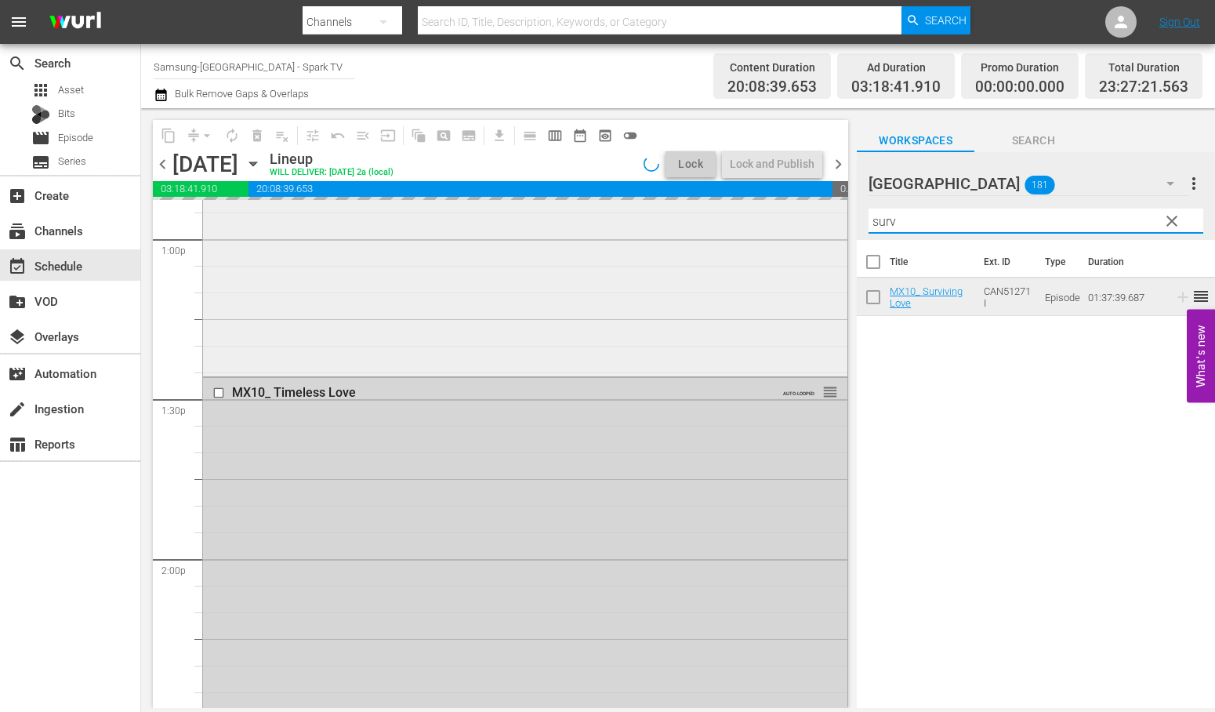
drag, startPoint x: 950, startPoint y: 228, endPoint x: 828, endPoint y: 217, distance: 122.8
click at [828, 217] on div "content_copy compress arrow_drop_down autorenew_outlined delete_forever_outline…" at bounding box center [678, 408] width 1074 height 600
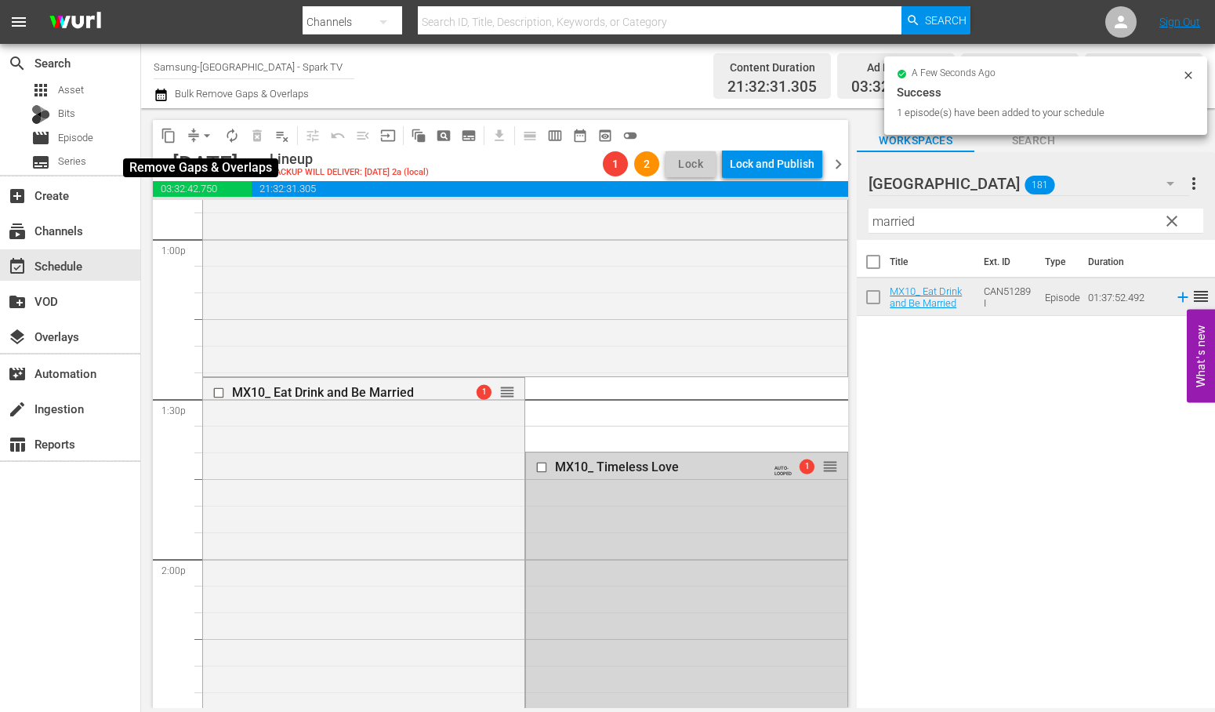
click at [207, 137] on span "arrow_drop_down" at bounding box center [207, 136] width 16 height 16
click at [207, 212] on li "Align to End of Previous Day" at bounding box center [207, 218] width 165 height 26
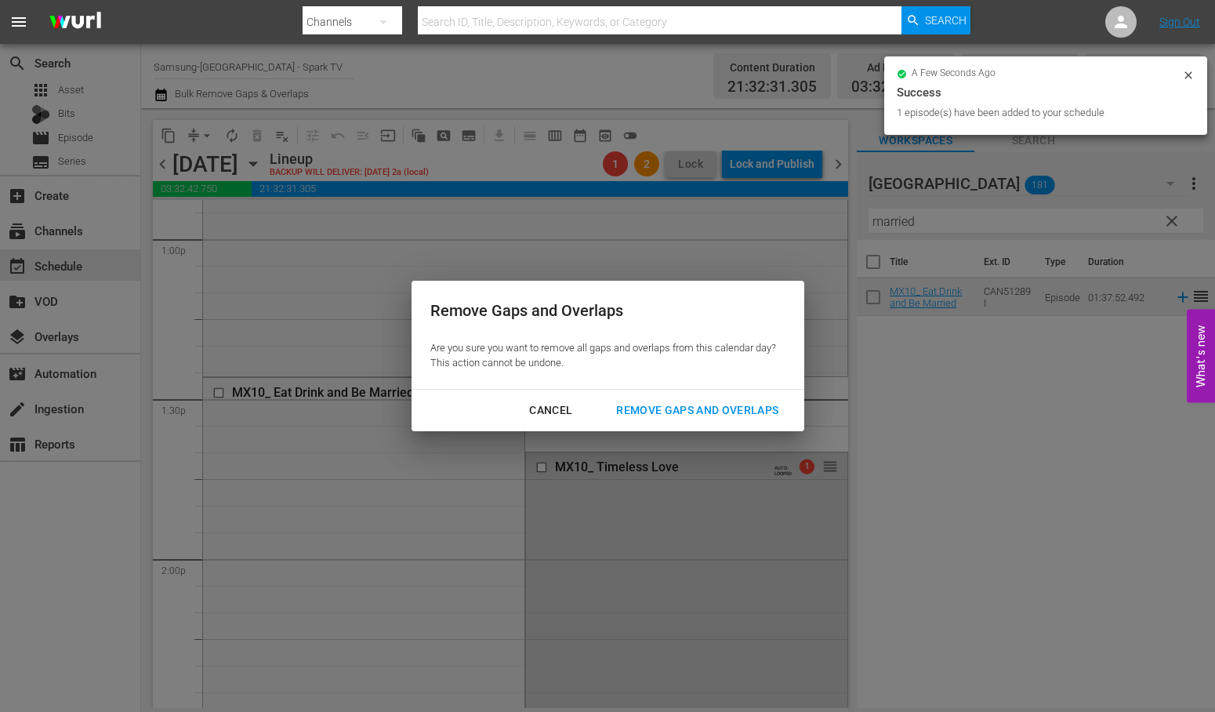
click at [718, 409] on div "Remove Gaps and Overlaps" at bounding box center [697, 411] width 187 height 20
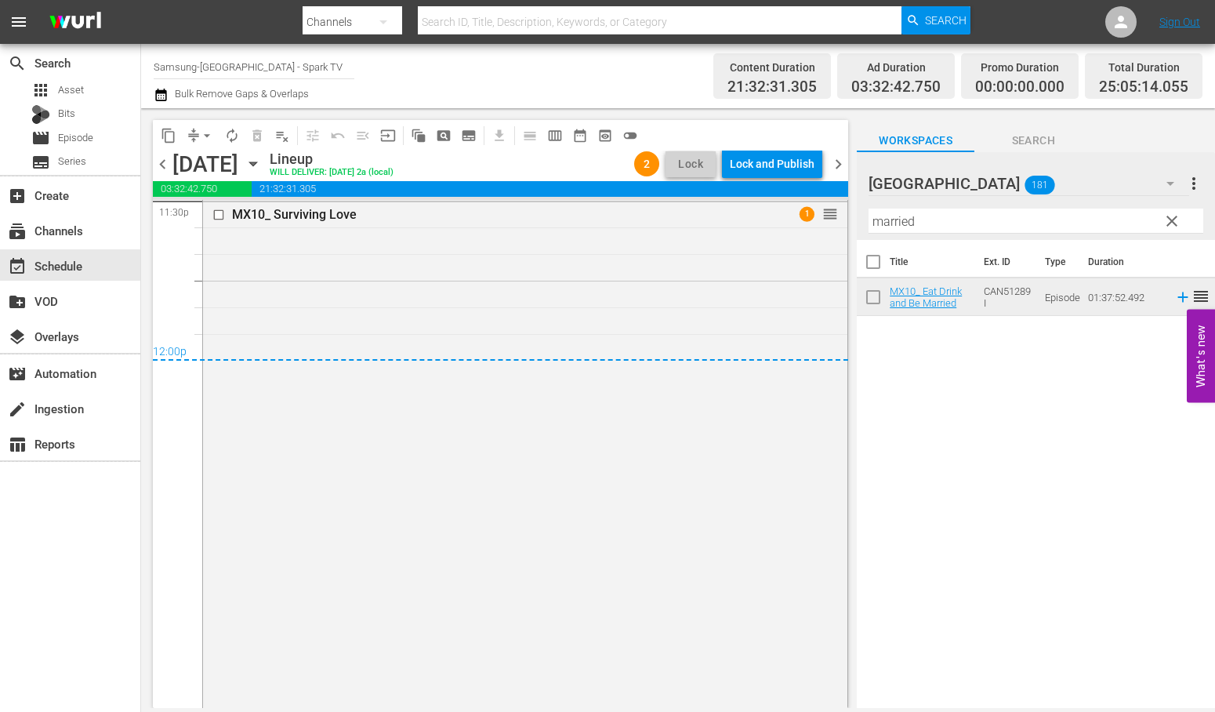
scroll to position [7528, 0]
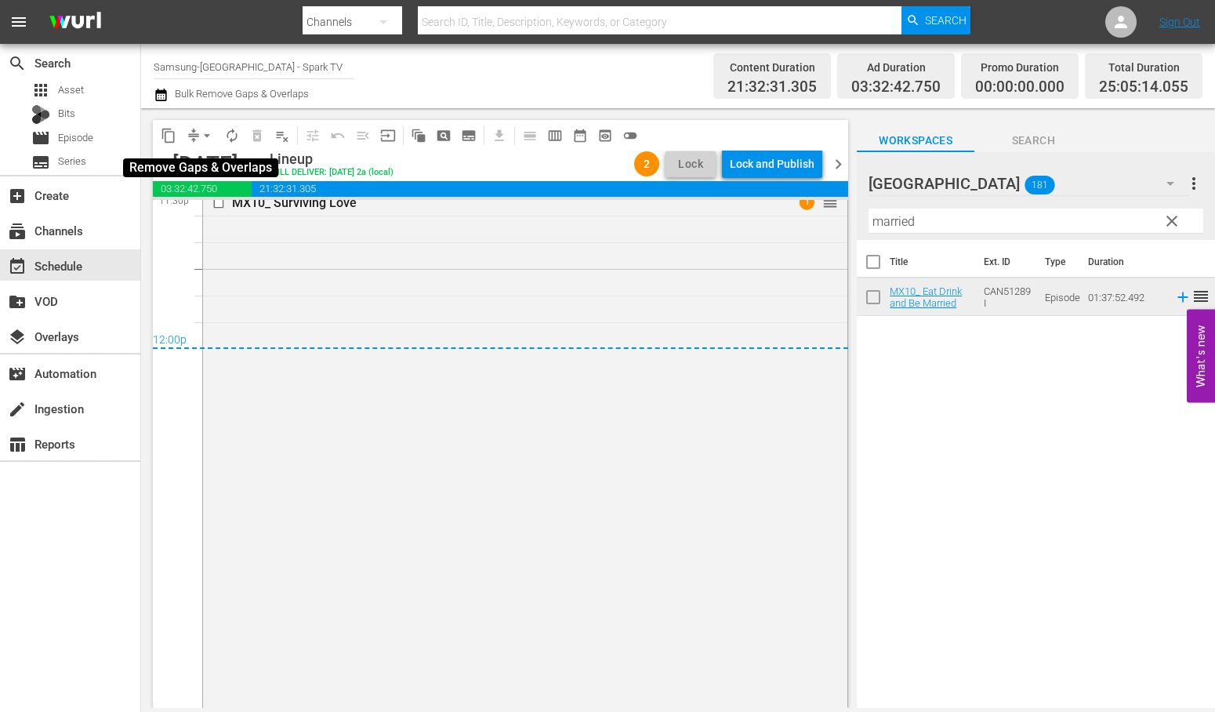
click at [202, 136] on span "arrow_drop_down" at bounding box center [207, 136] width 16 height 16
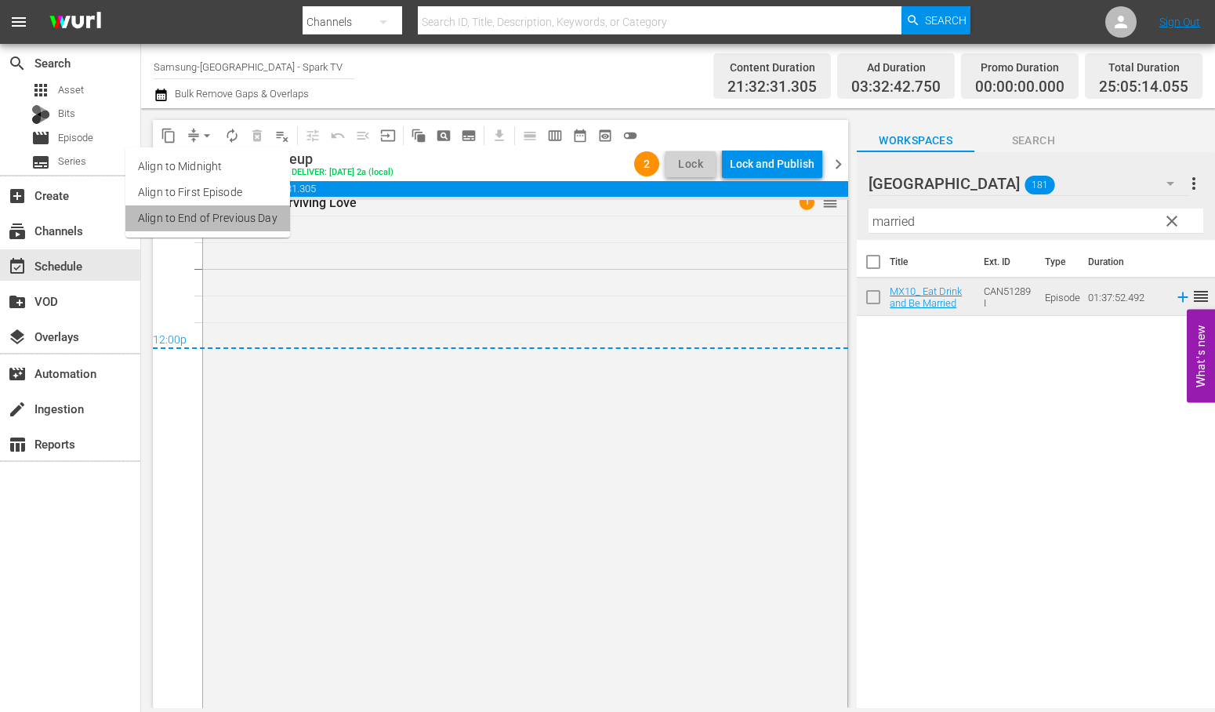
click at [216, 215] on li "Align to End of Previous Day" at bounding box center [207, 218] width 165 height 26
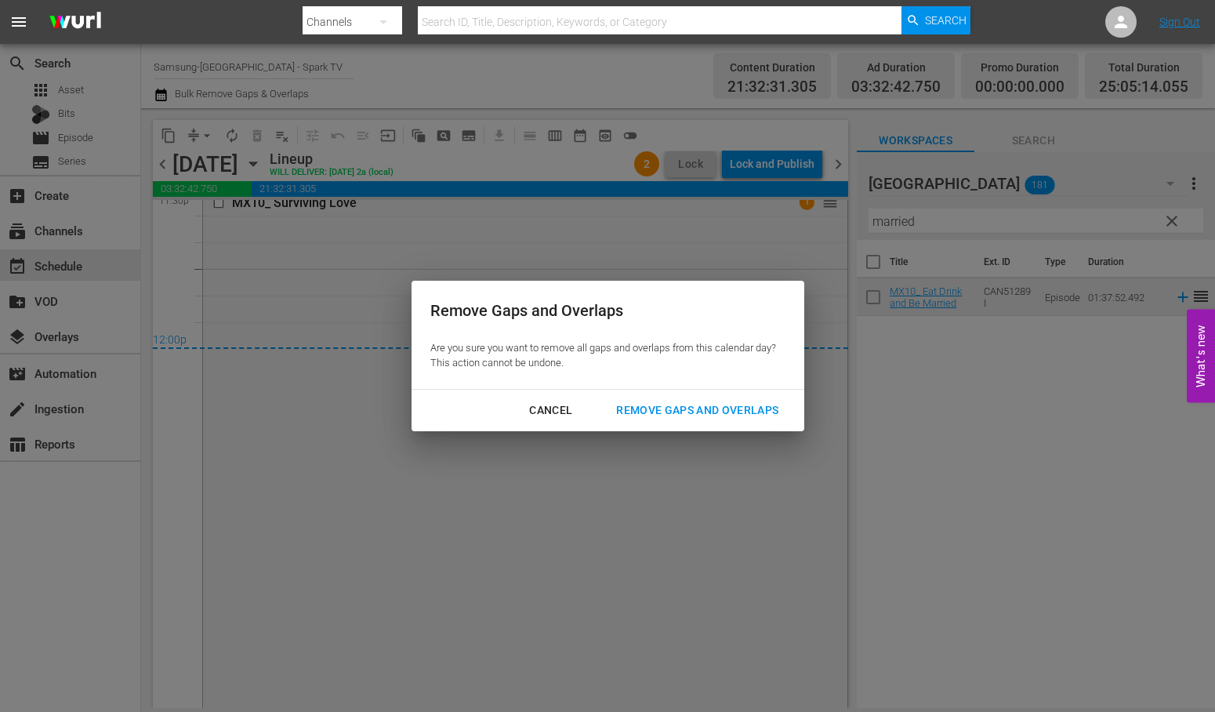
click at [704, 411] on div "Remove Gaps and Overlaps" at bounding box center [697, 411] width 187 height 20
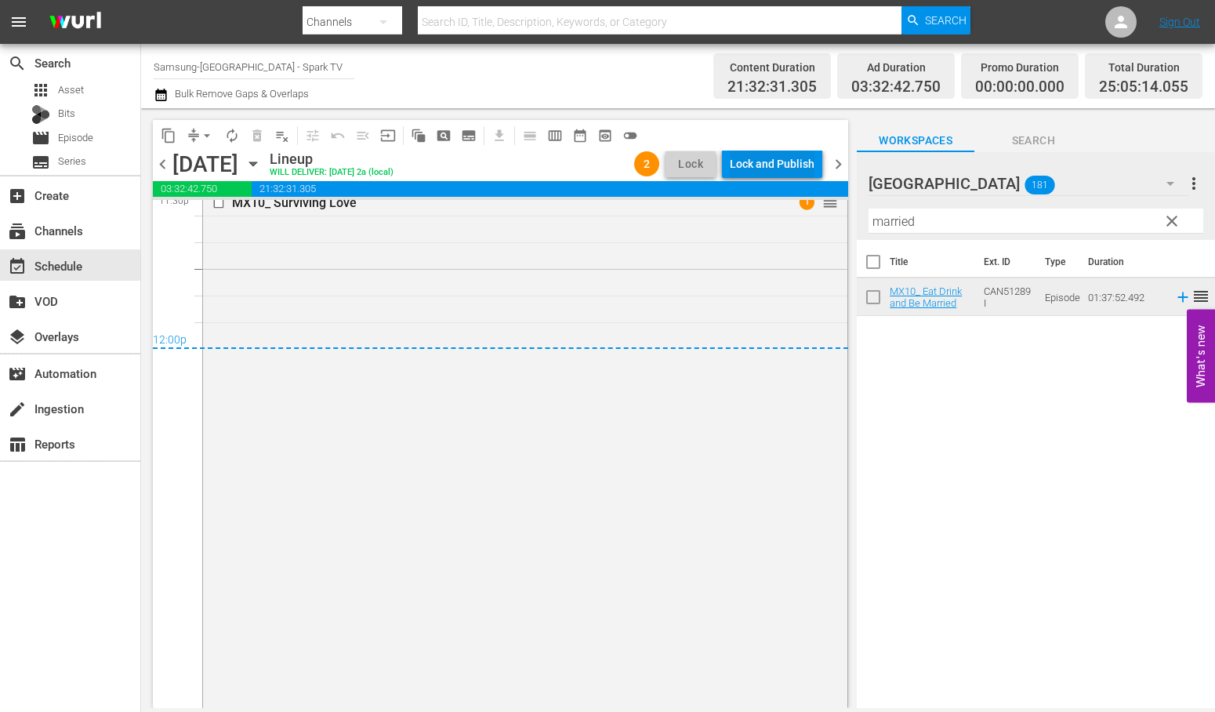
click at [772, 158] on div "Lock and Publish" at bounding box center [772, 164] width 85 height 28
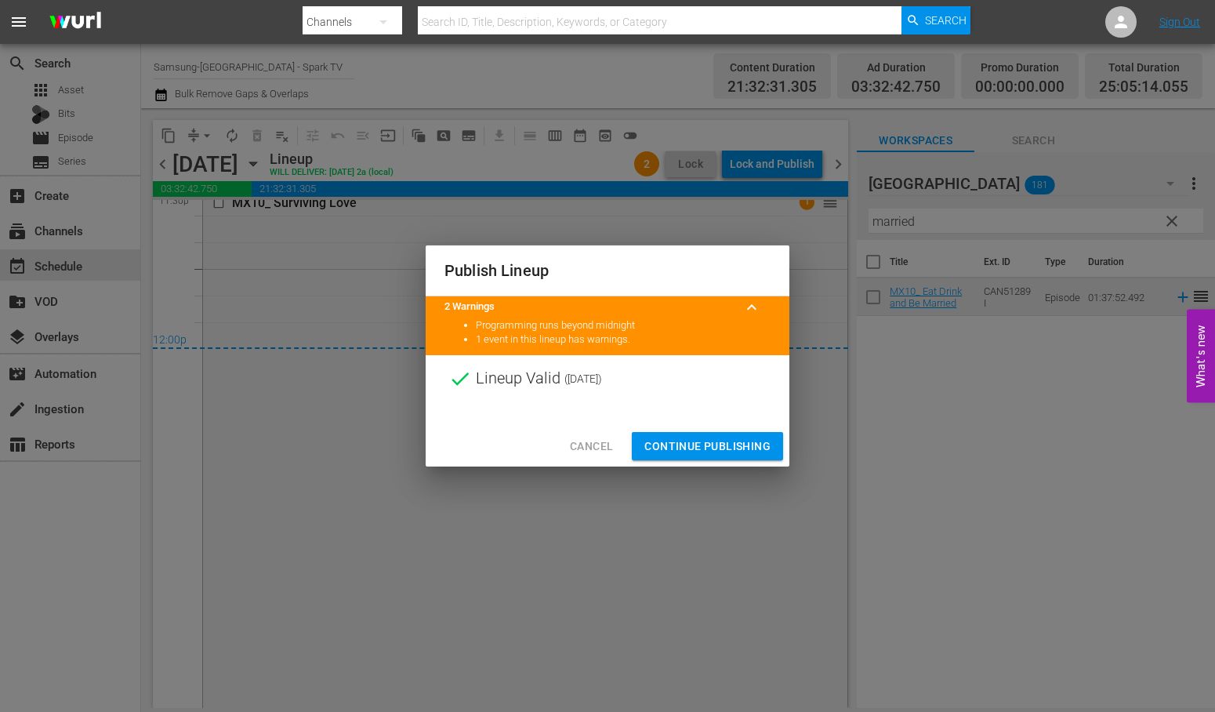
click at [708, 439] on span "Continue Publishing" at bounding box center [707, 447] width 126 height 20
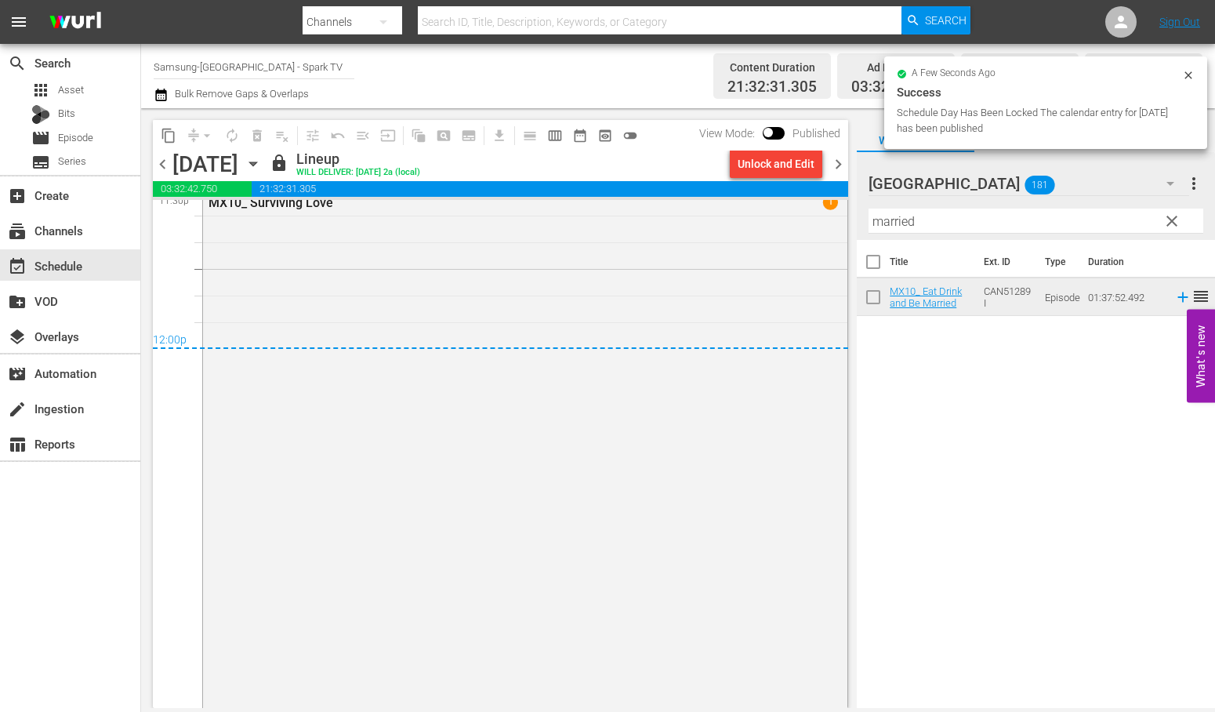
click at [262, 158] on icon "button" at bounding box center [253, 163] width 17 height 17
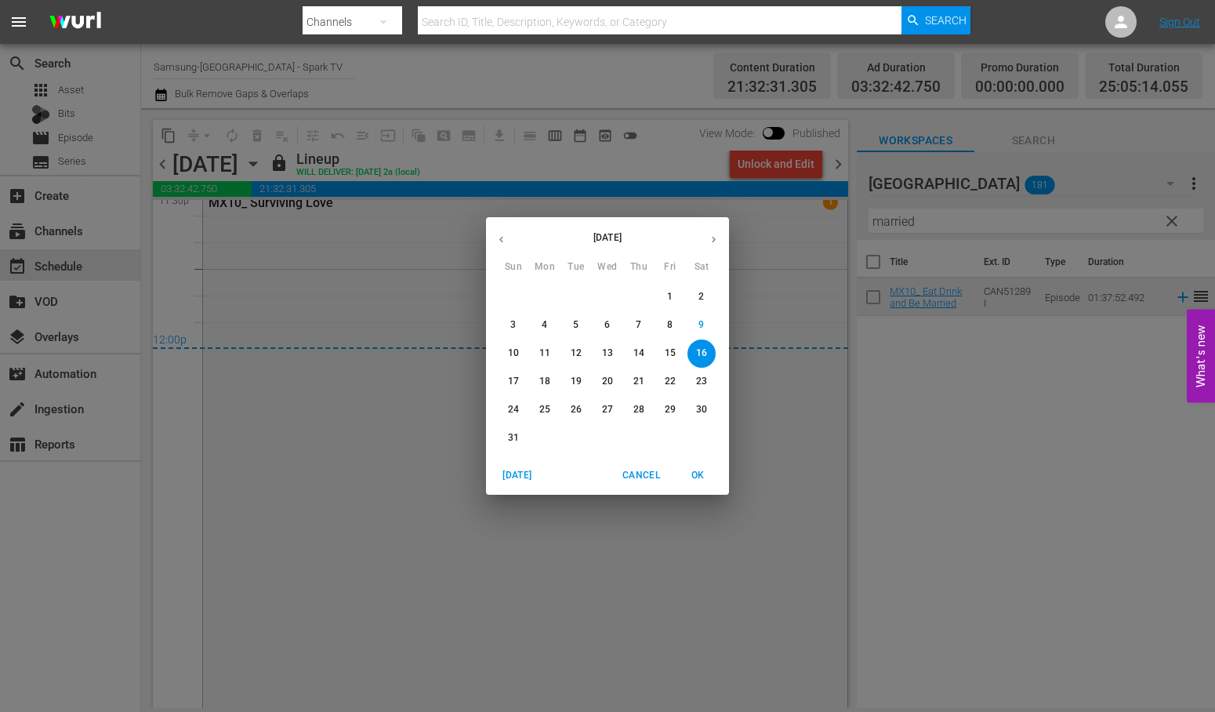
click at [510, 379] on p "17" at bounding box center [513, 381] width 11 height 13
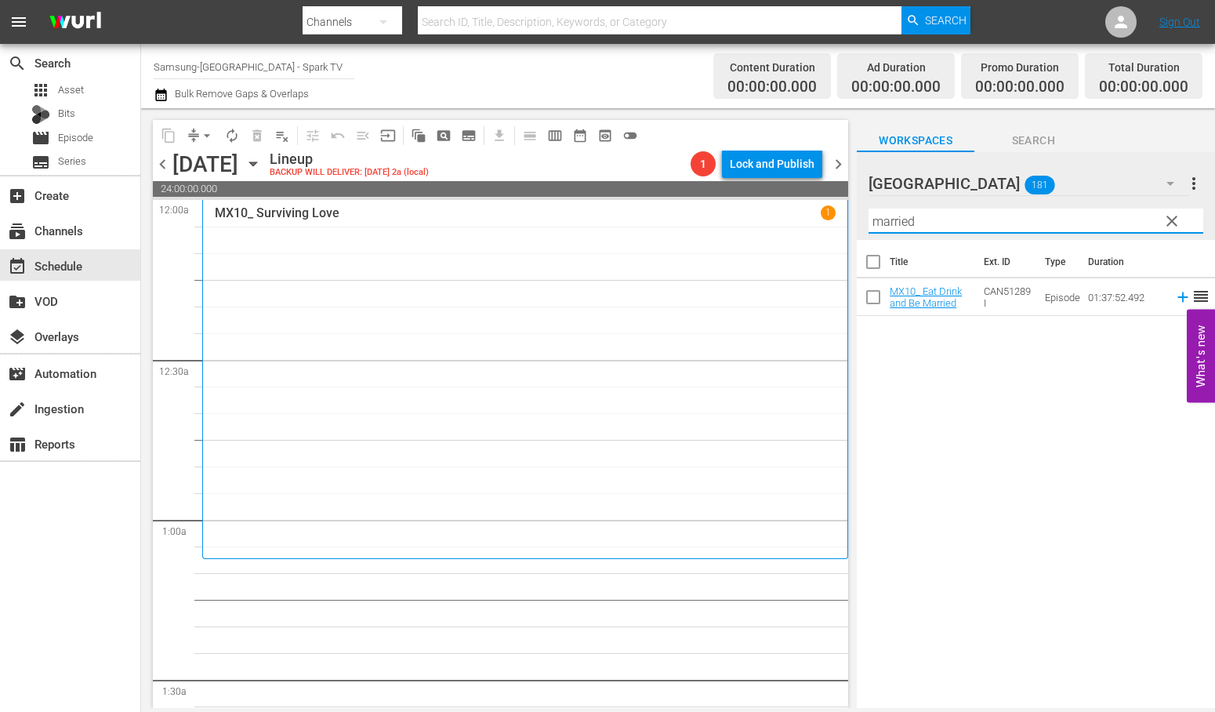
drag, startPoint x: 927, startPoint y: 223, endPoint x: 593, endPoint y: 222, distance: 334.0
click at [593, 222] on div "content_copy compress arrow_drop_down autorenew_outlined delete_forever_outline…" at bounding box center [678, 408] width 1074 height 600
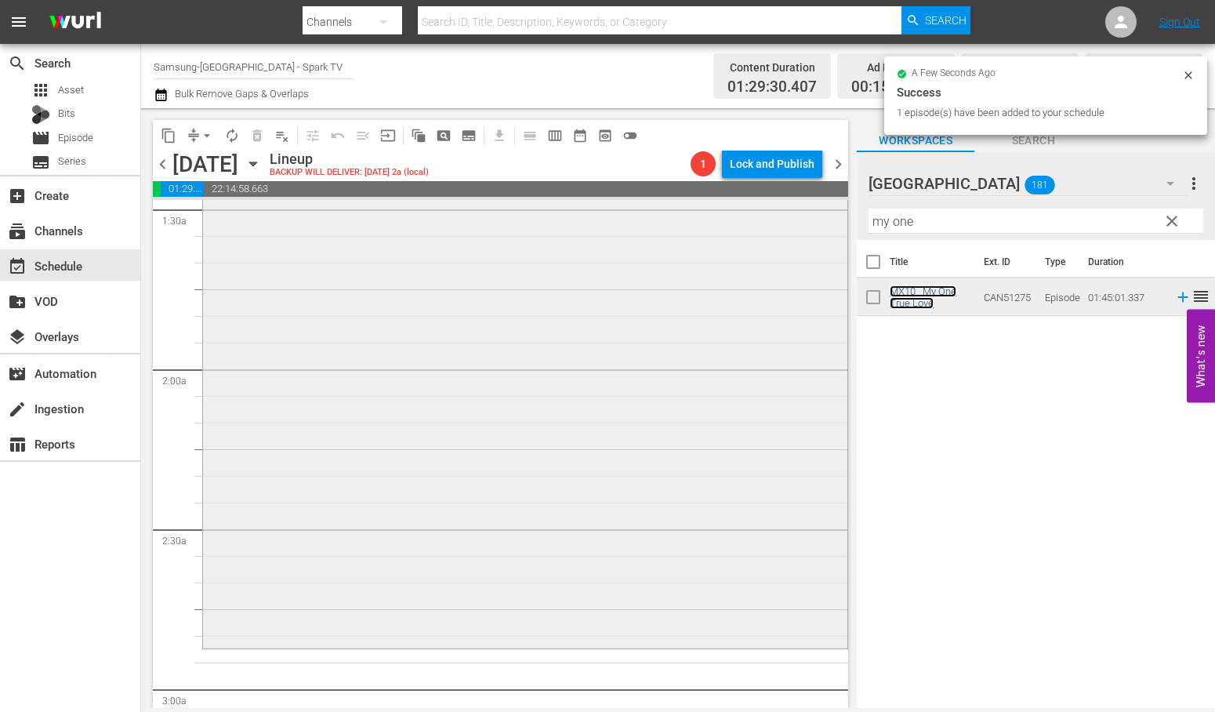
scroll to position [696, 0]
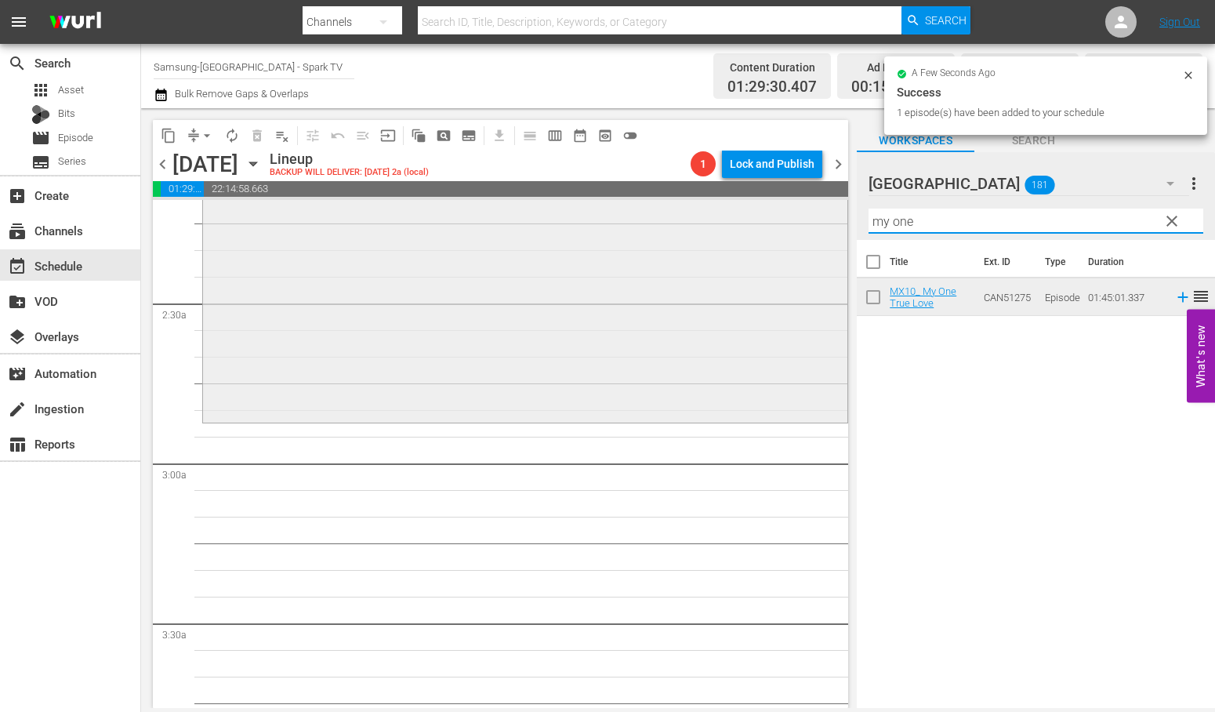
drag, startPoint x: 897, startPoint y: 221, endPoint x: 704, endPoint y: 213, distance: 193.0
click at [704, 213] on div "content_copy compress arrow_drop_down autorenew_outlined delete_forever_outline…" at bounding box center [678, 408] width 1074 height 600
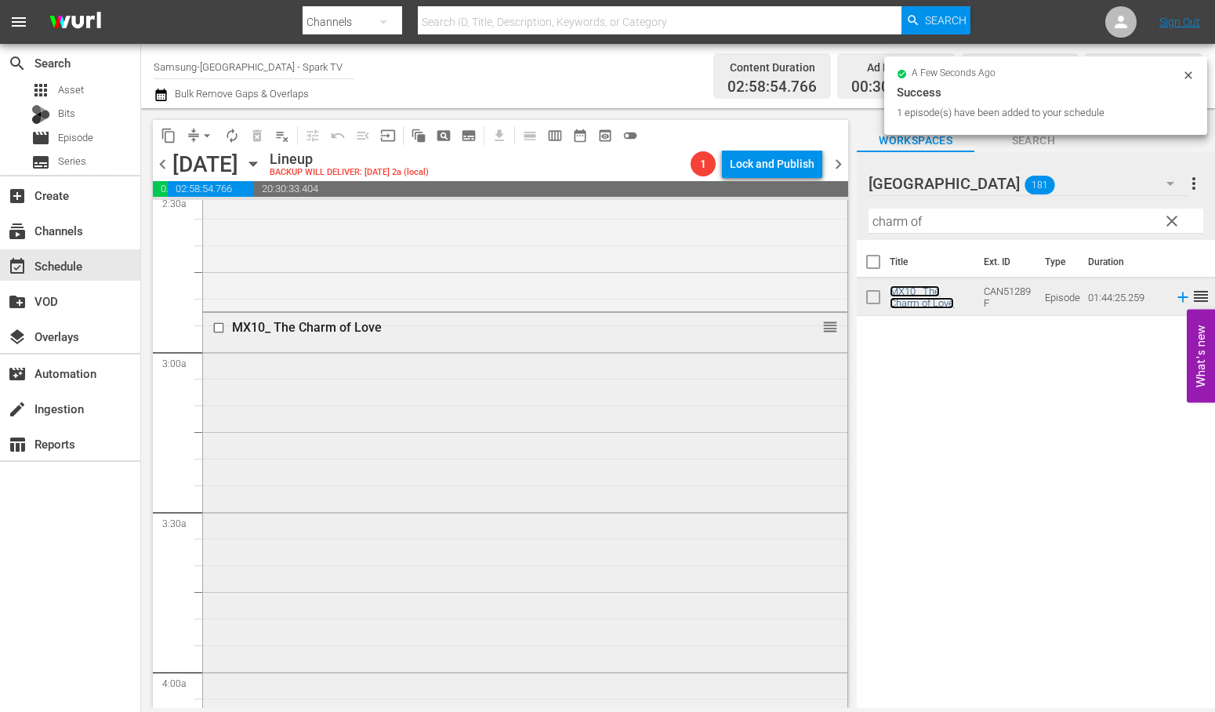
scroll to position [1219, 0]
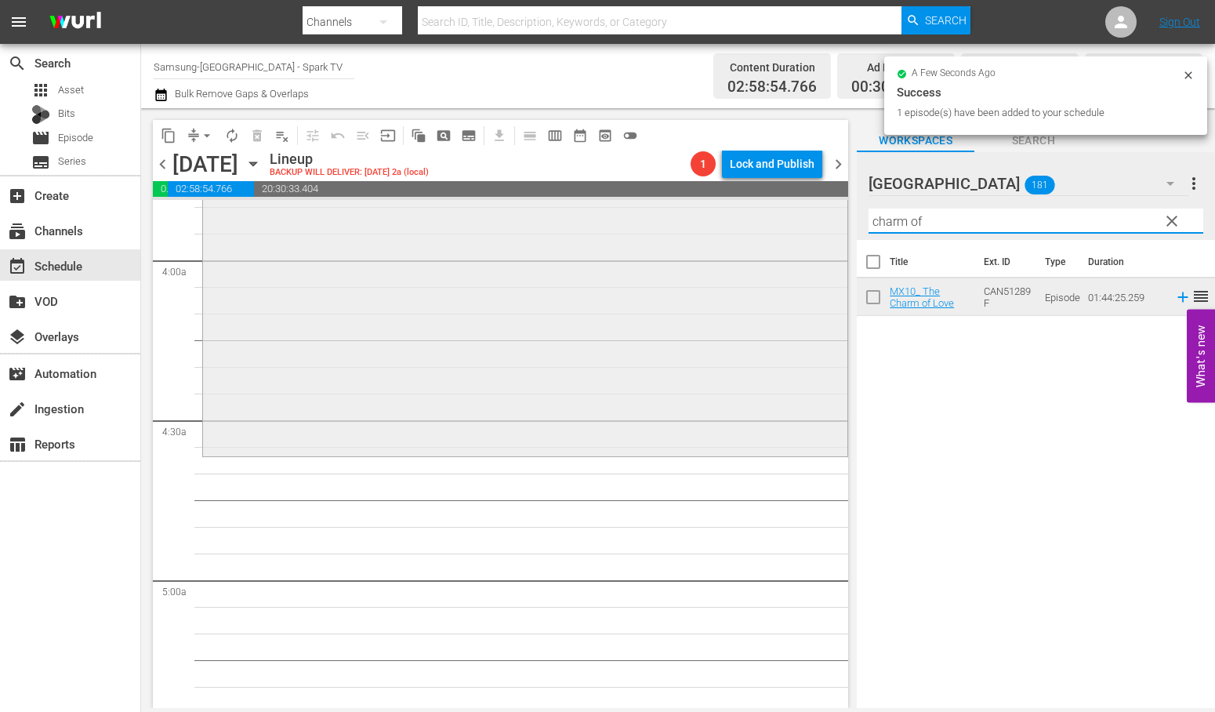
drag, startPoint x: 949, startPoint y: 223, endPoint x: 638, endPoint y: 223, distance: 310.5
click at [640, 223] on div "content_copy compress arrow_drop_down autorenew_outlined delete_forever_outline…" at bounding box center [678, 408] width 1074 height 600
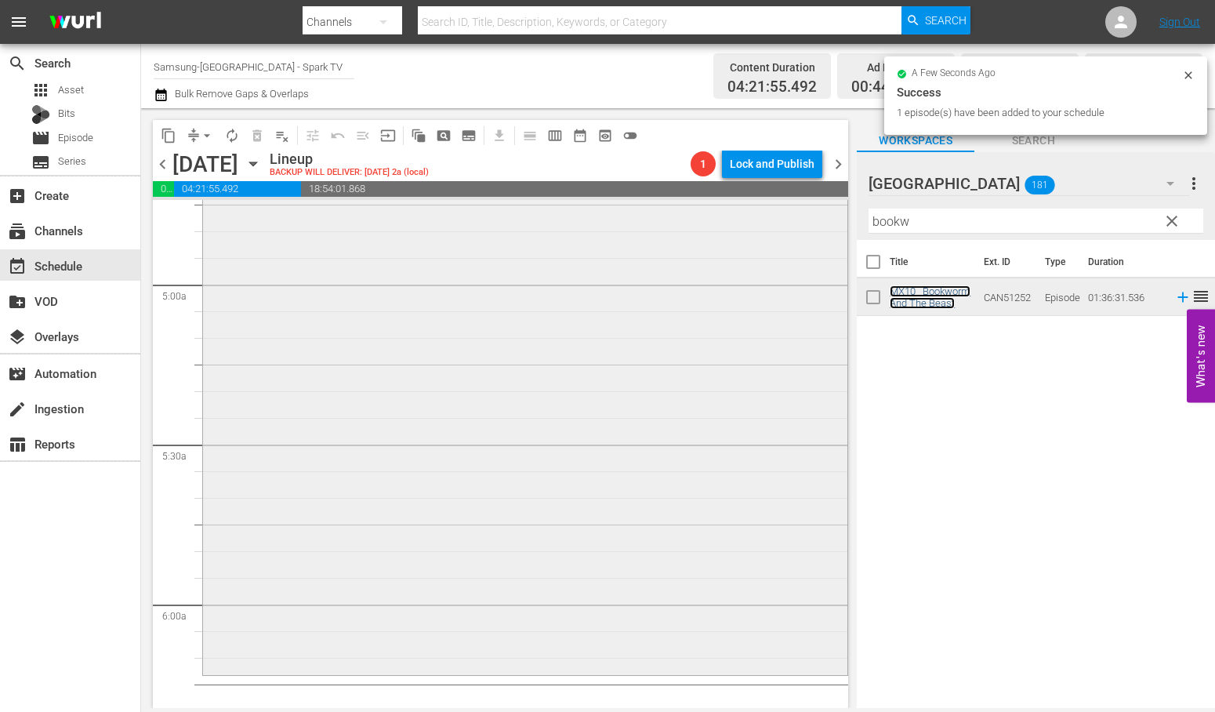
scroll to position [1742, 0]
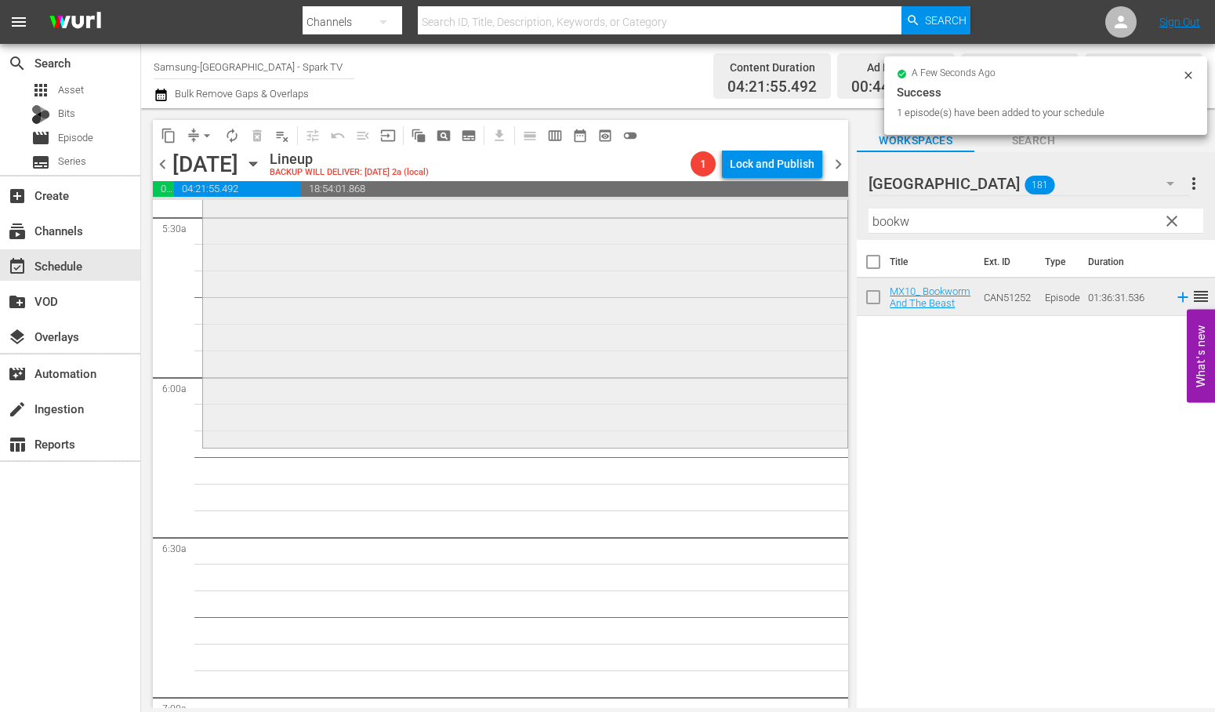
drag, startPoint x: 941, startPoint y: 221, endPoint x: 635, endPoint y: 226, distance: 305.8
click at [635, 226] on div "content_copy compress arrow_drop_down autorenew_outlined delete_forever_outline…" at bounding box center [678, 408] width 1074 height 600
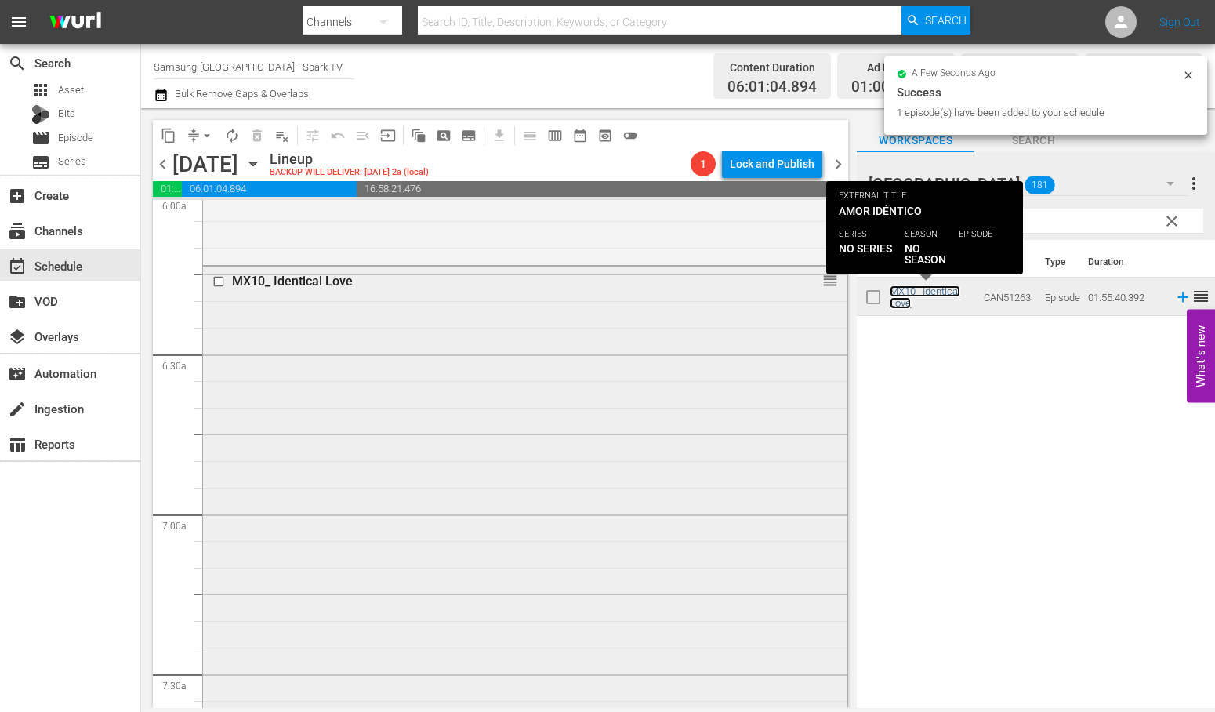
scroll to position [2177, 0]
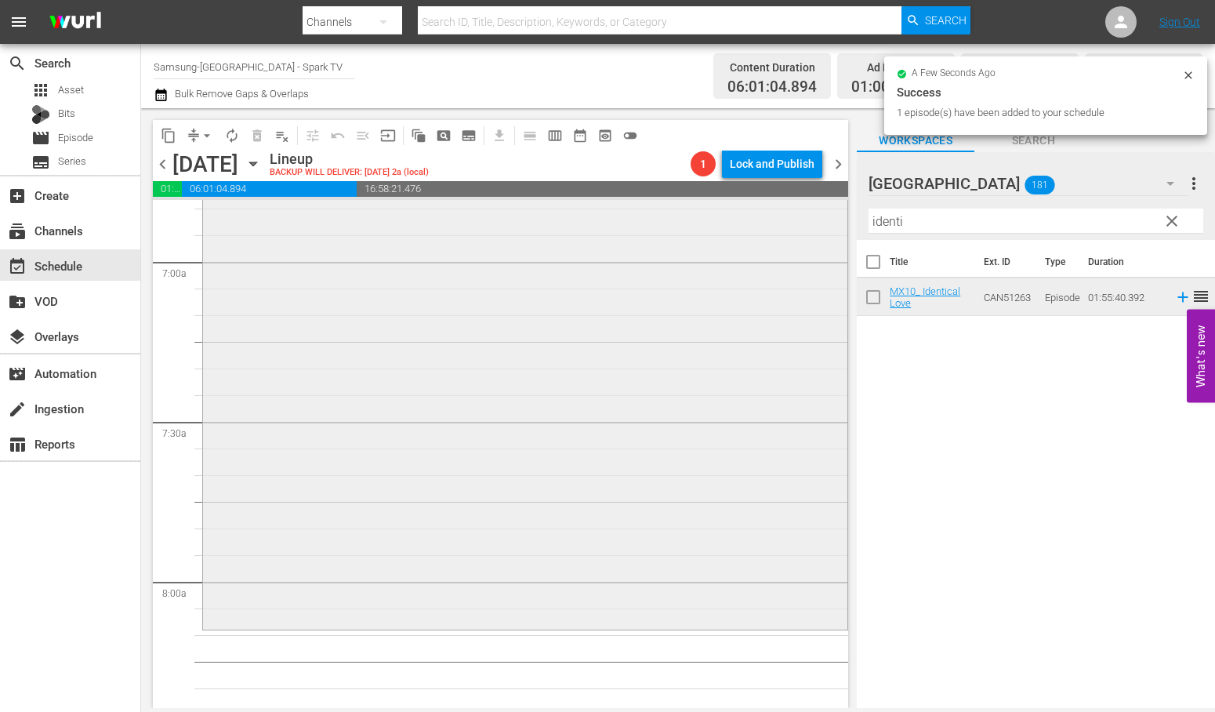
drag, startPoint x: 945, startPoint y: 218, endPoint x: 629, endPoint y: 223, distance: 316.0
click at [641, 223] on div "content_copy compress arrow_drop_down autorenew_outlined delete_forever_outline…" at bounding box center [678, 408] width 1074 height 600
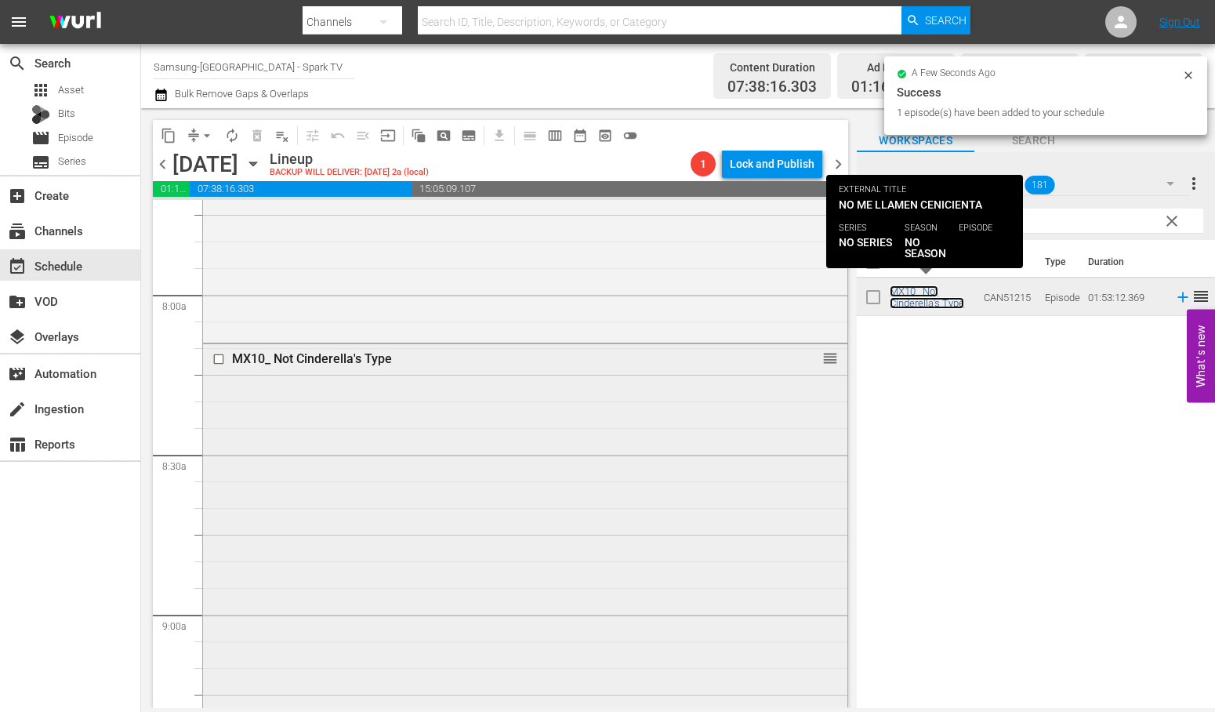
scroll to position [2787, 0]
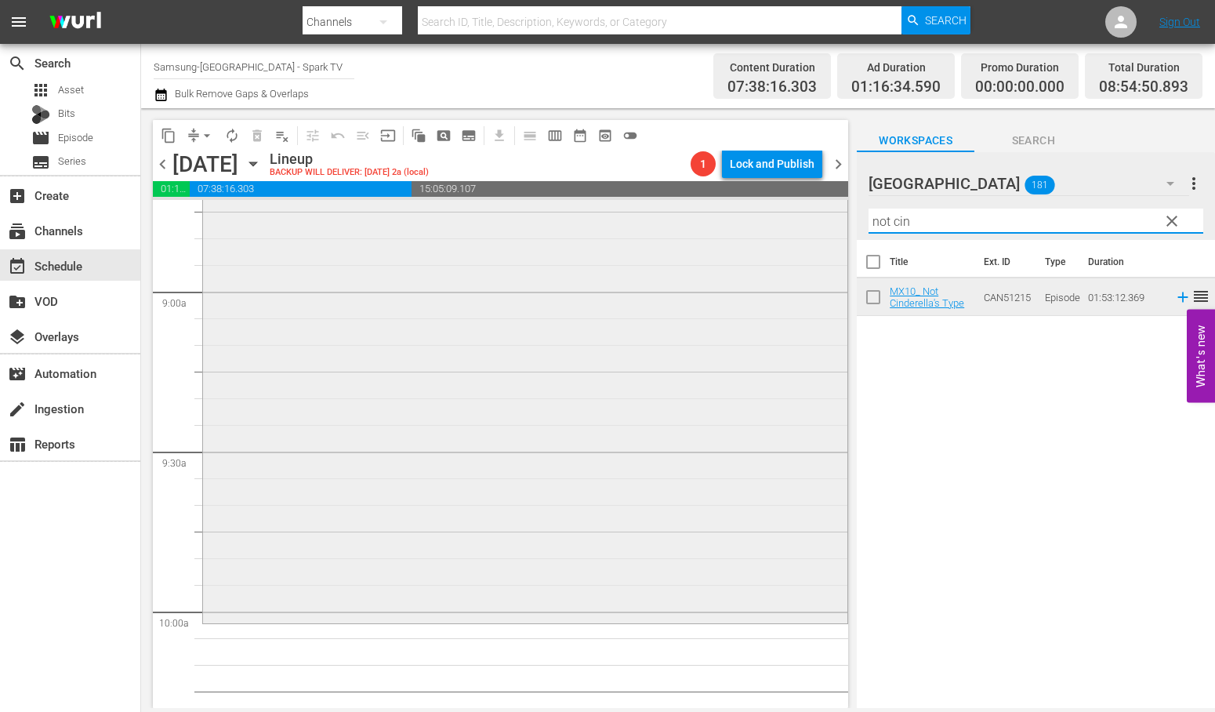
drag, startPoint x: 845, startPoint y: 221, endPoint x: 654, endPoint y: 221, distance: 191.3
click at [665, 221] on div "content_copy compress arrow_drop_down autorenew_outlined delete_forever_outline…" at bounding box center [678, 408] width 1074 height 600
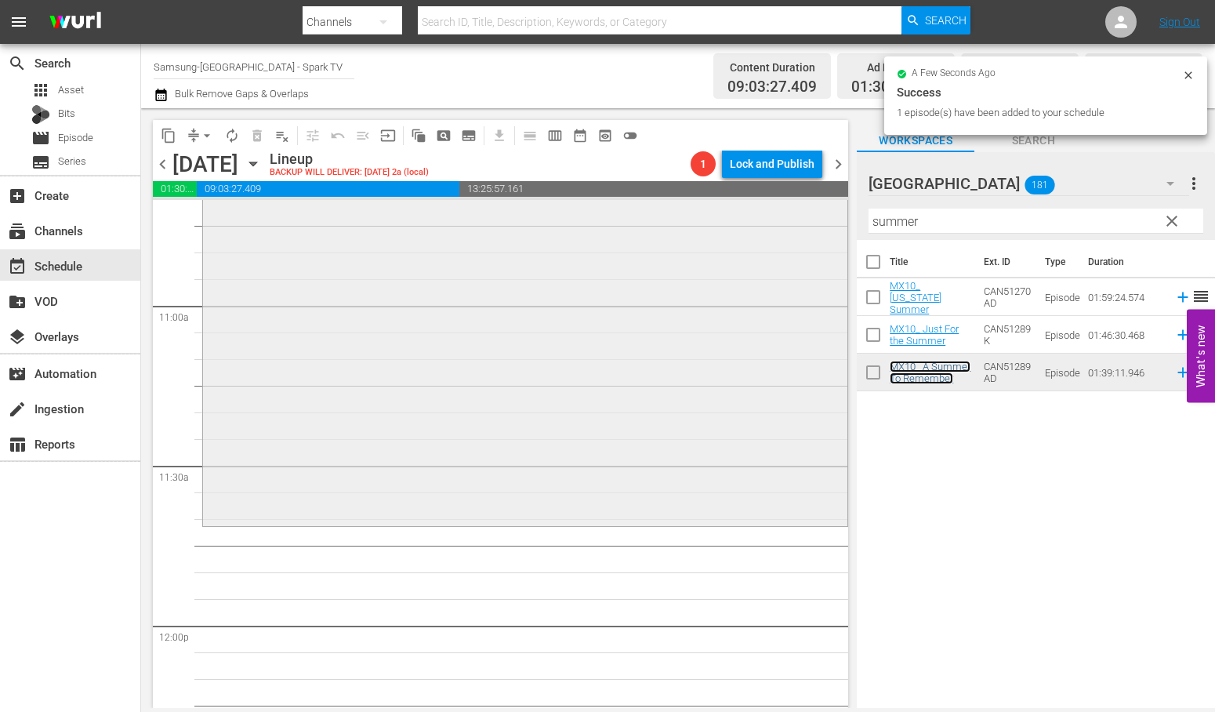
scroll to position [3571, 0]
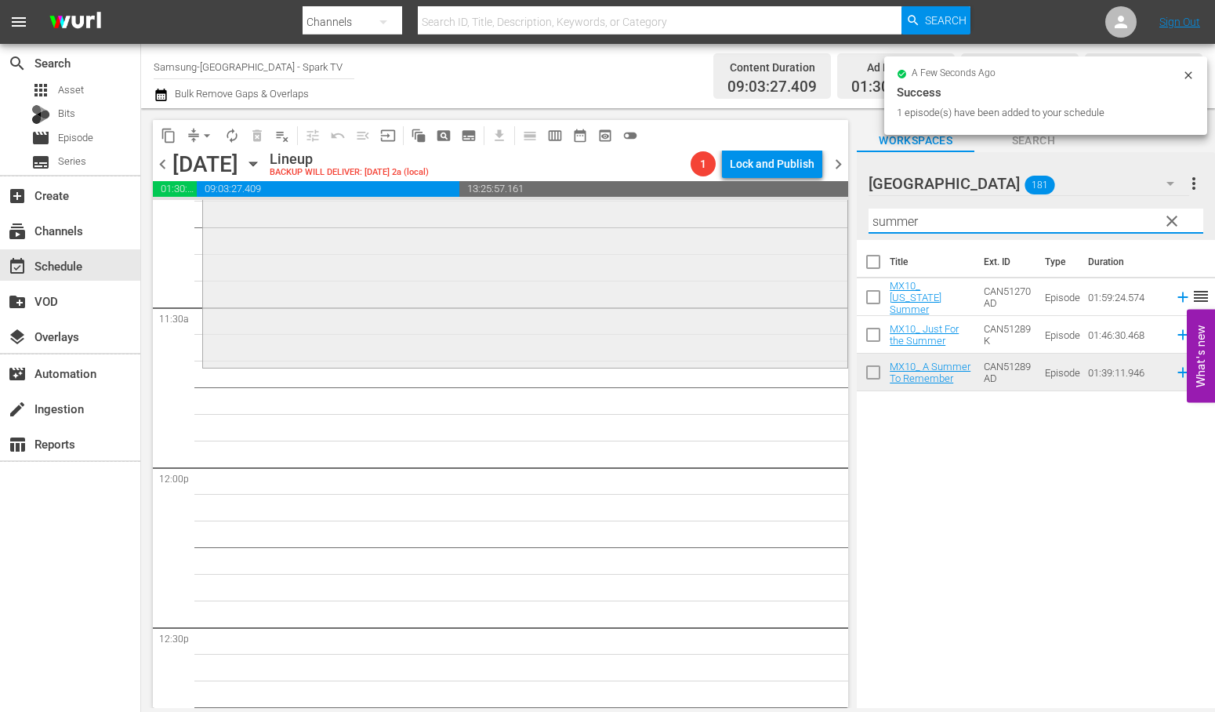
drag, startPoint x: 934, startPoint y: 221, endPoint x: 622, endPoint y: 223, distance: 312.0
click at [631, 221] on div "content_copy compress arrow_drop_down autorenew_outlined delete_forever_outline…" at bounding box center [678, 408] width 1074 height 600
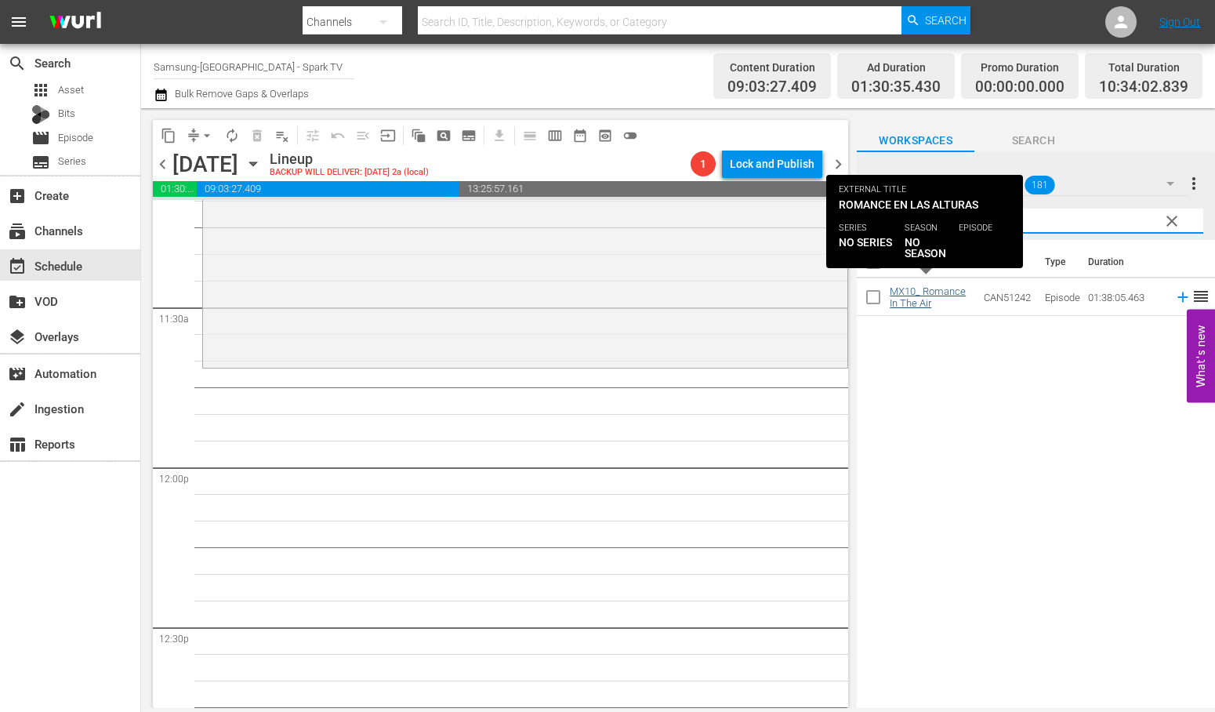
type input "in the a"
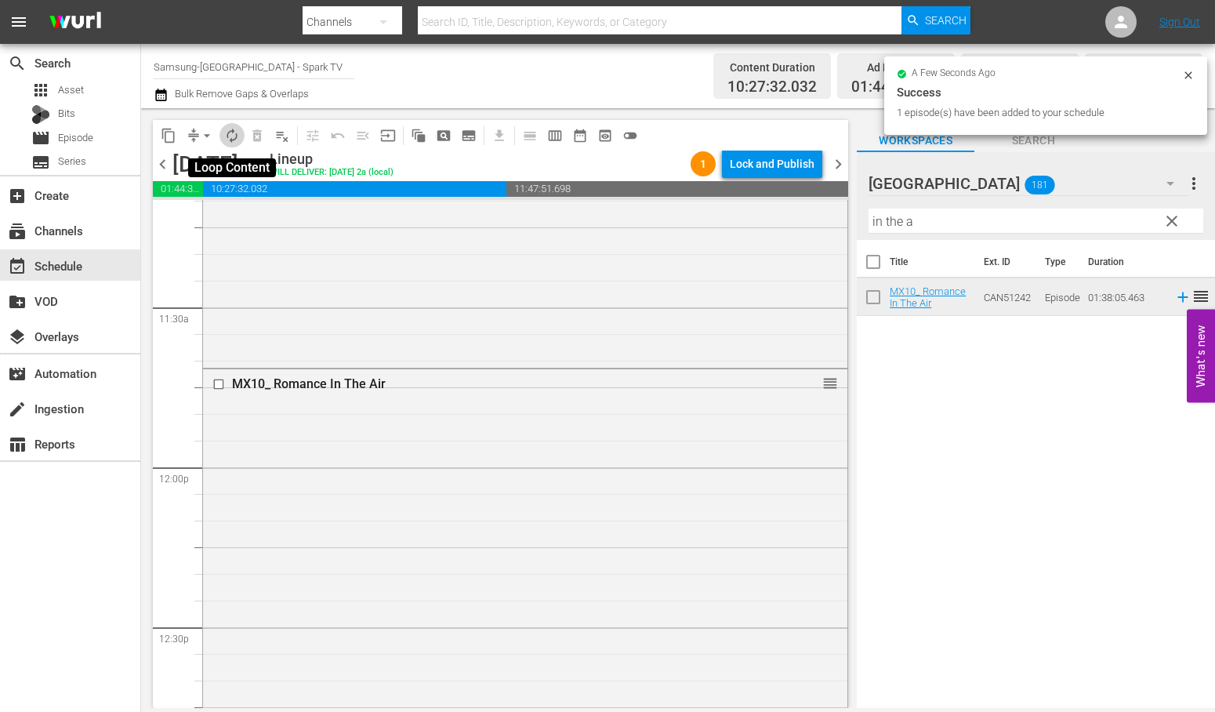
click at [232, 133] on span "autorenew_outlined" at bounding box center [232, 136] width 16 height 16
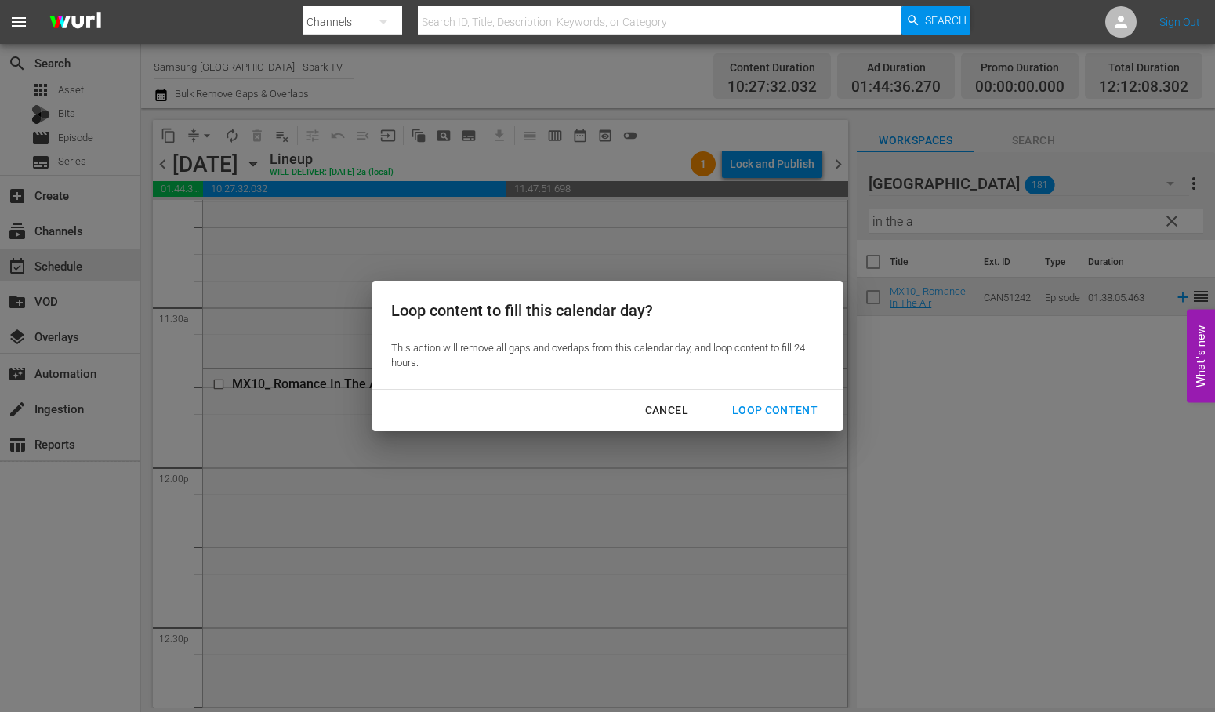
click at [792, 406] on div "Loop Content" at bounding box center [775, 411] width 111 height 20
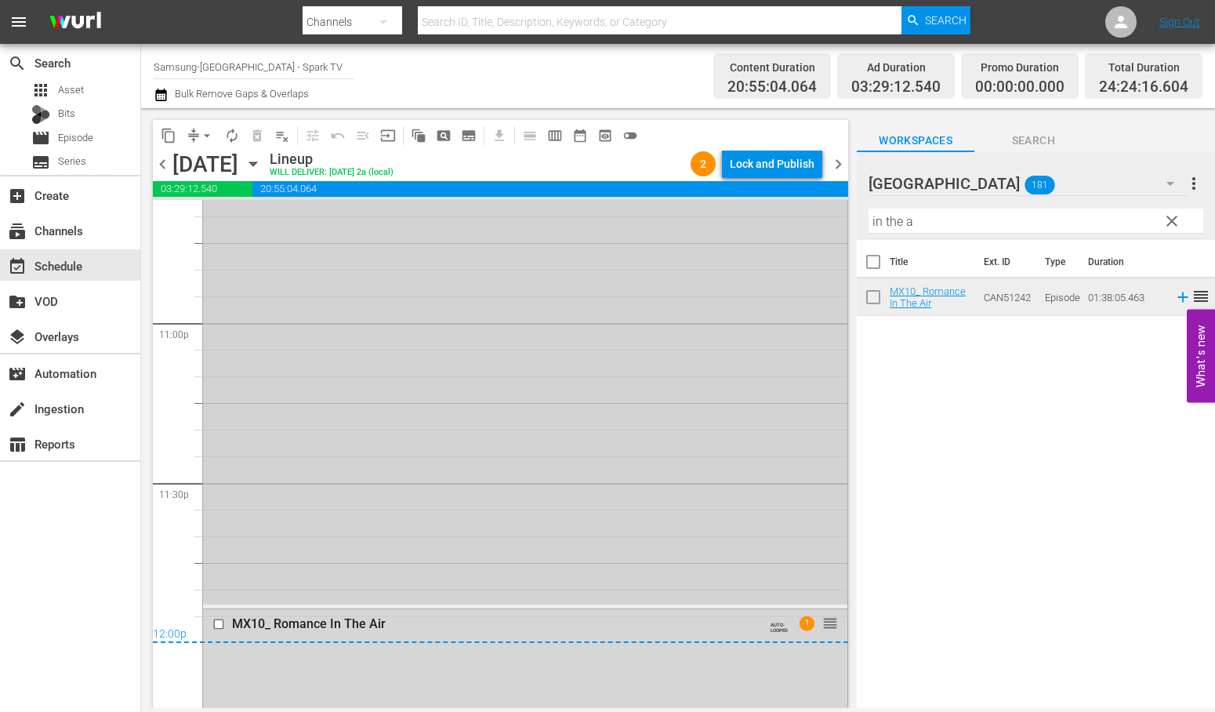
scroll to position [7404, 0]
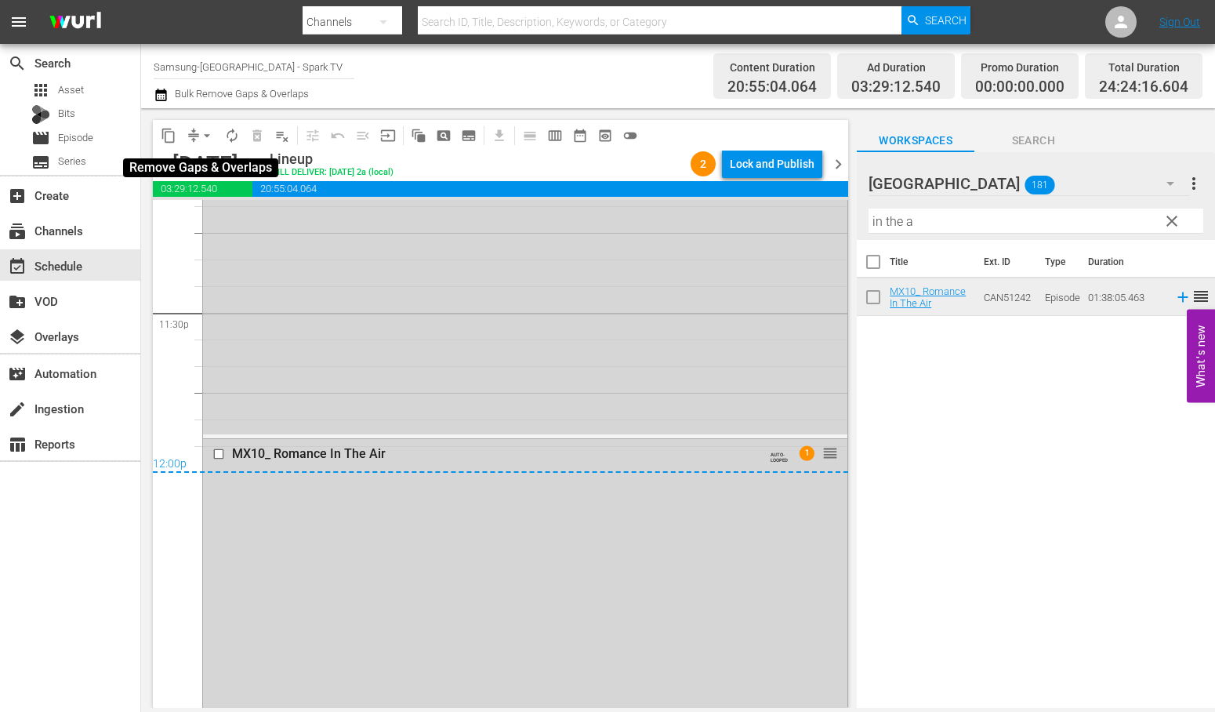
click at [205, 135] on span "arrow_drop_down" at bounding box center [207, 136] width 16 height 16
click at [224, 215] on li "Align to End of Previous Day" at bounding box center [207, 218] width 165 height 26
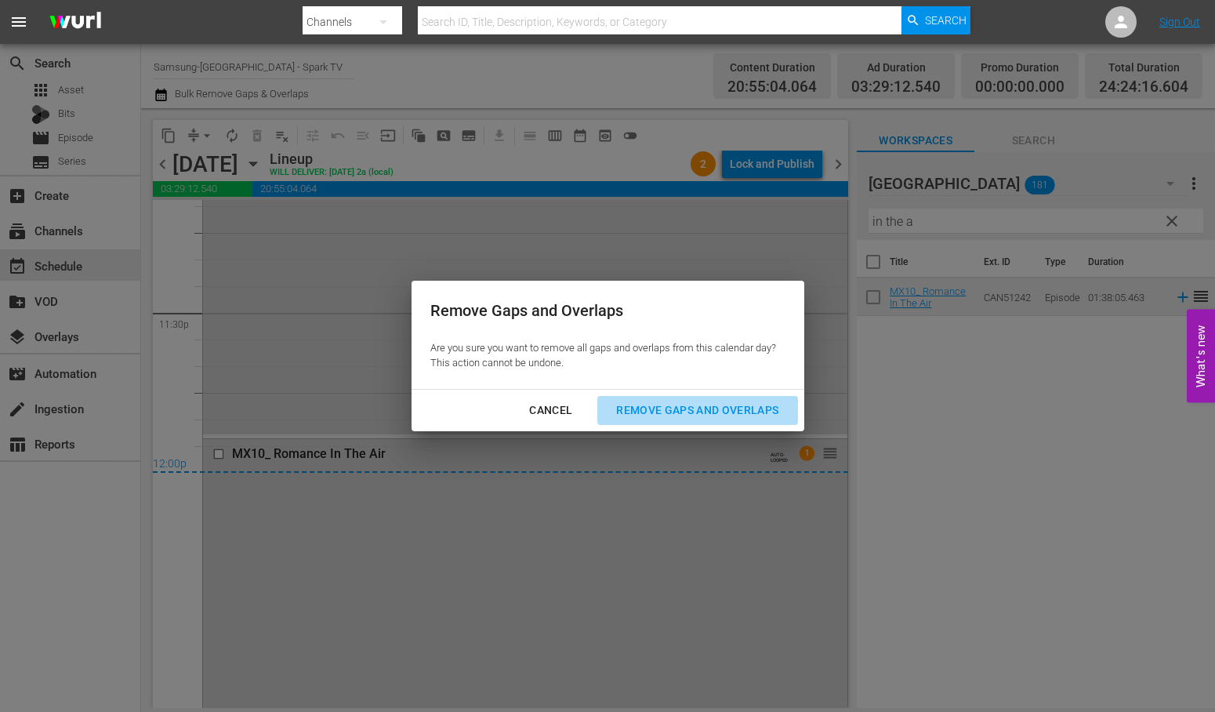
click at [757, 422] on button "Remove Gaps and Overlaps" at bounding box center [697, 410] width 200 height 29
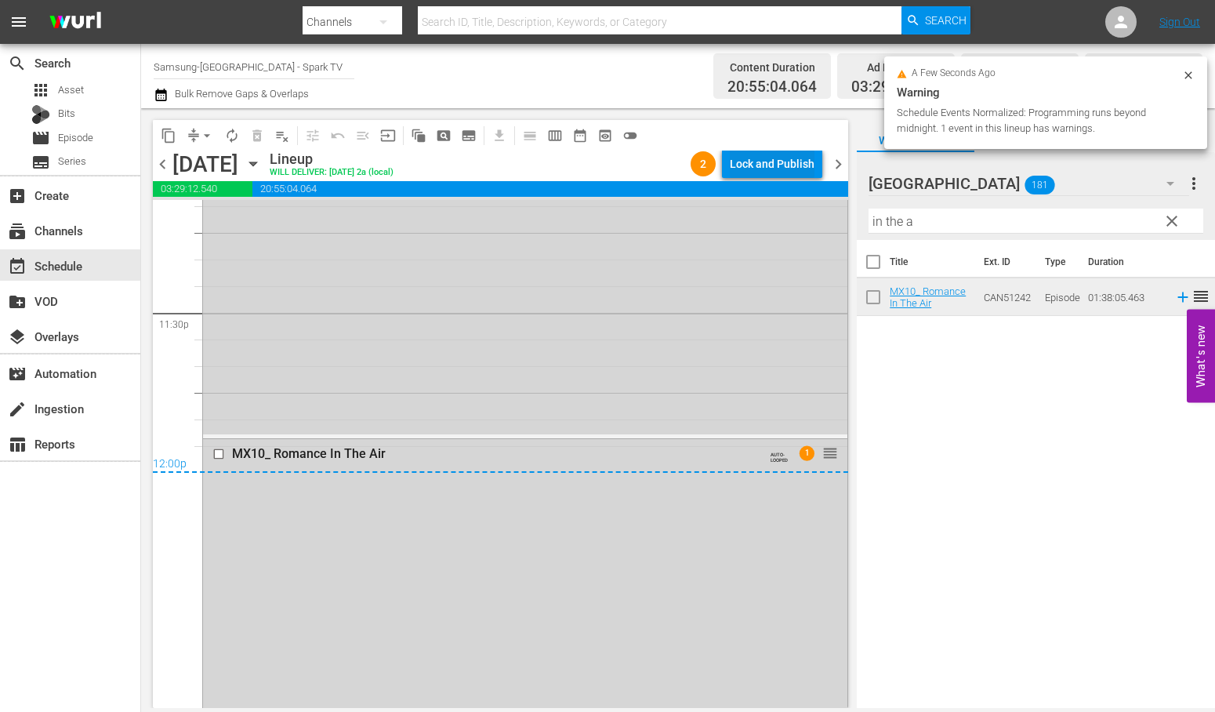
click at [757, 158] on div "Lock and Publish" at bounding box center [772, 164] width 85 height 28
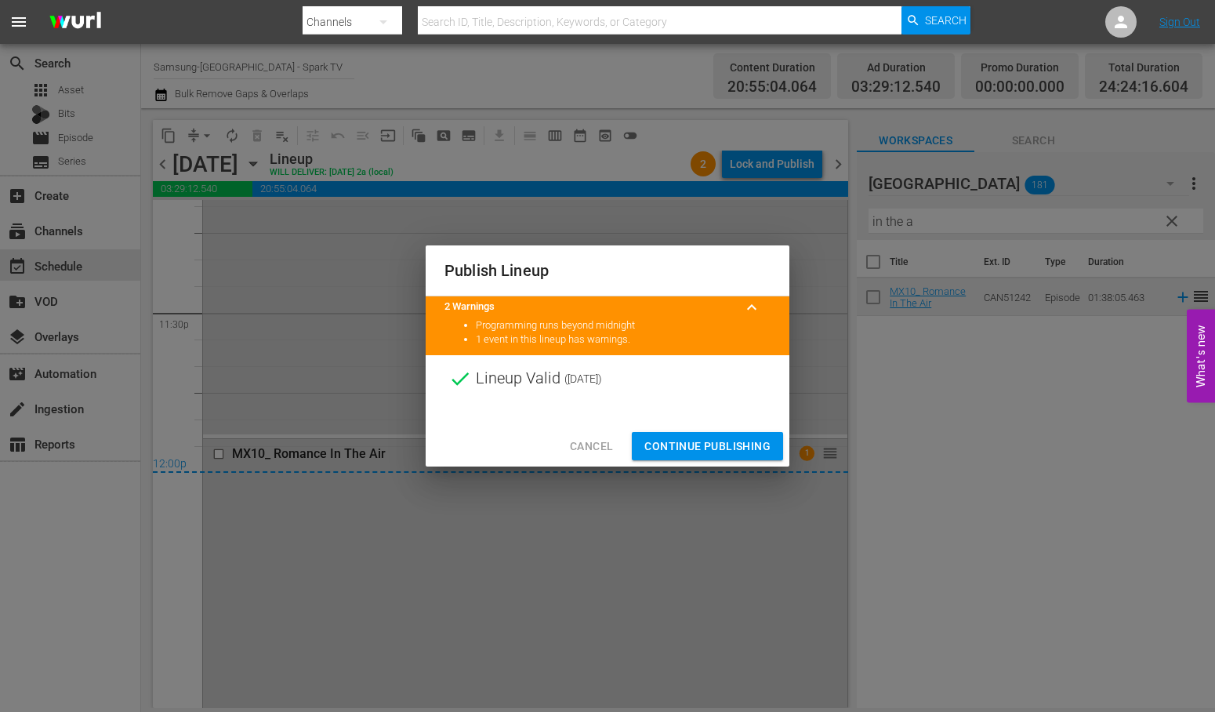
click at [729, 439] on span "Continue Publishing" at bounding box center [707, 447] width 126 height 20
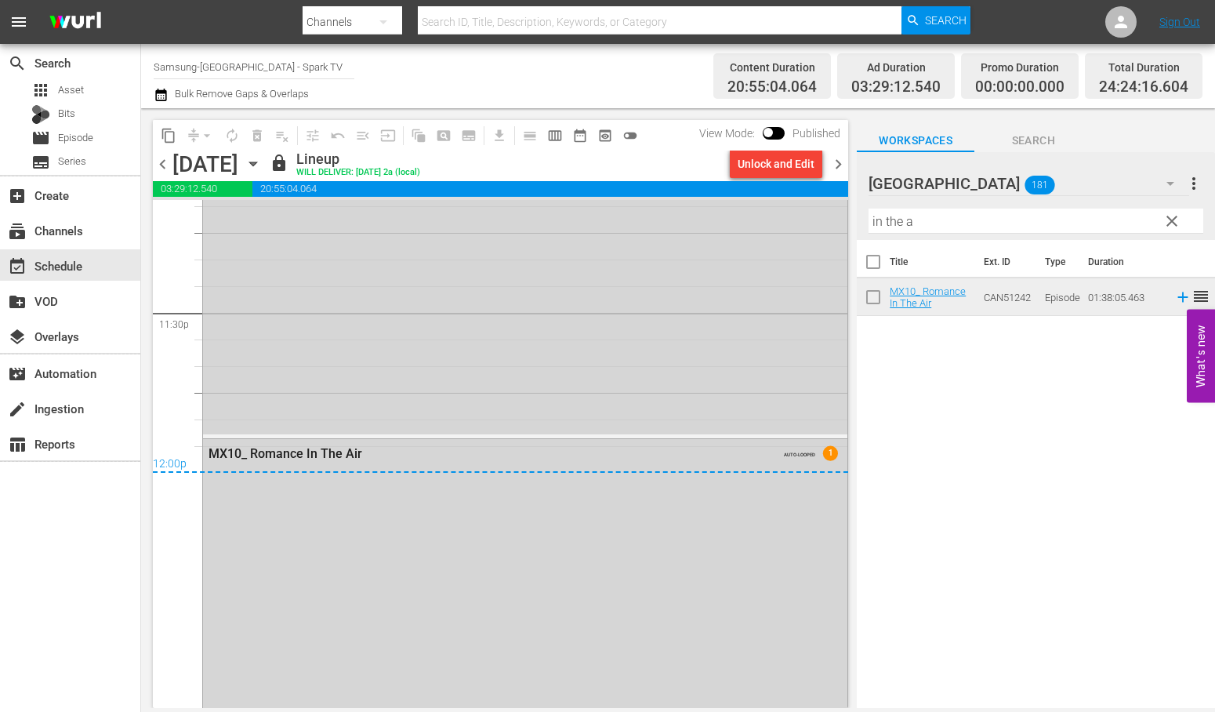
click at [262, 161] on icon "button" at bounding box center [253, 163] width 17 height 17
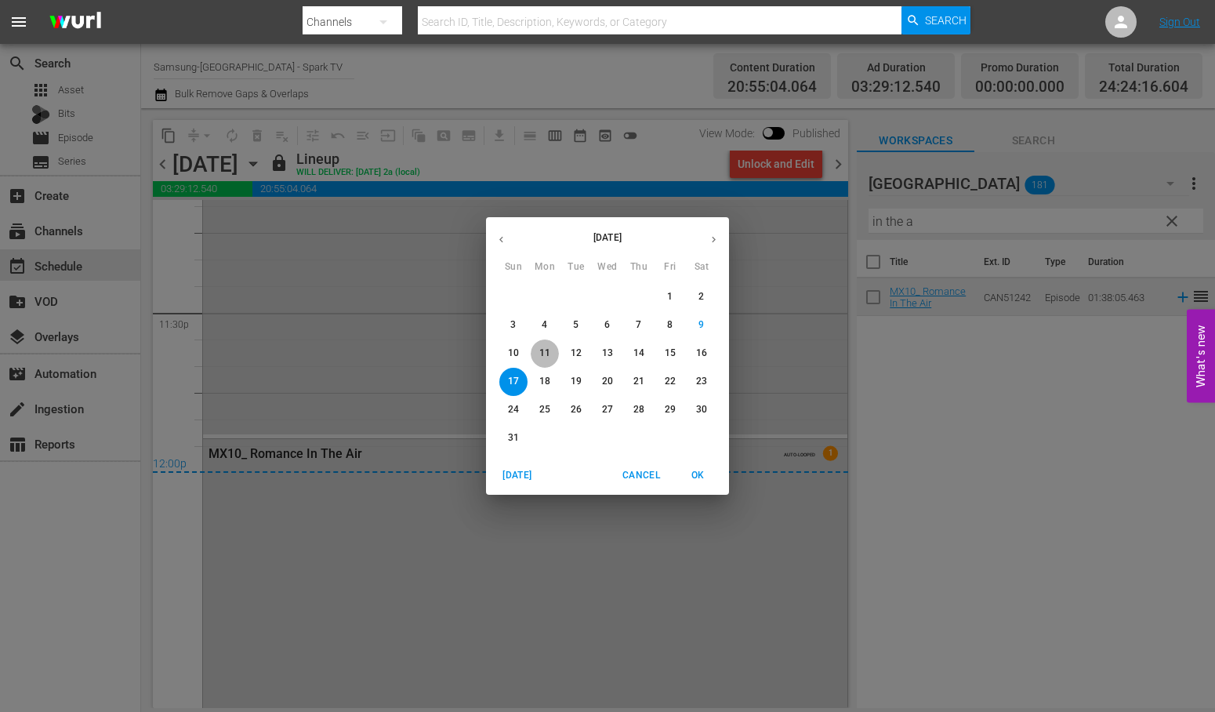
click at [539, 349] on p "11" at bounding box center [544, 353] width 11 height 13
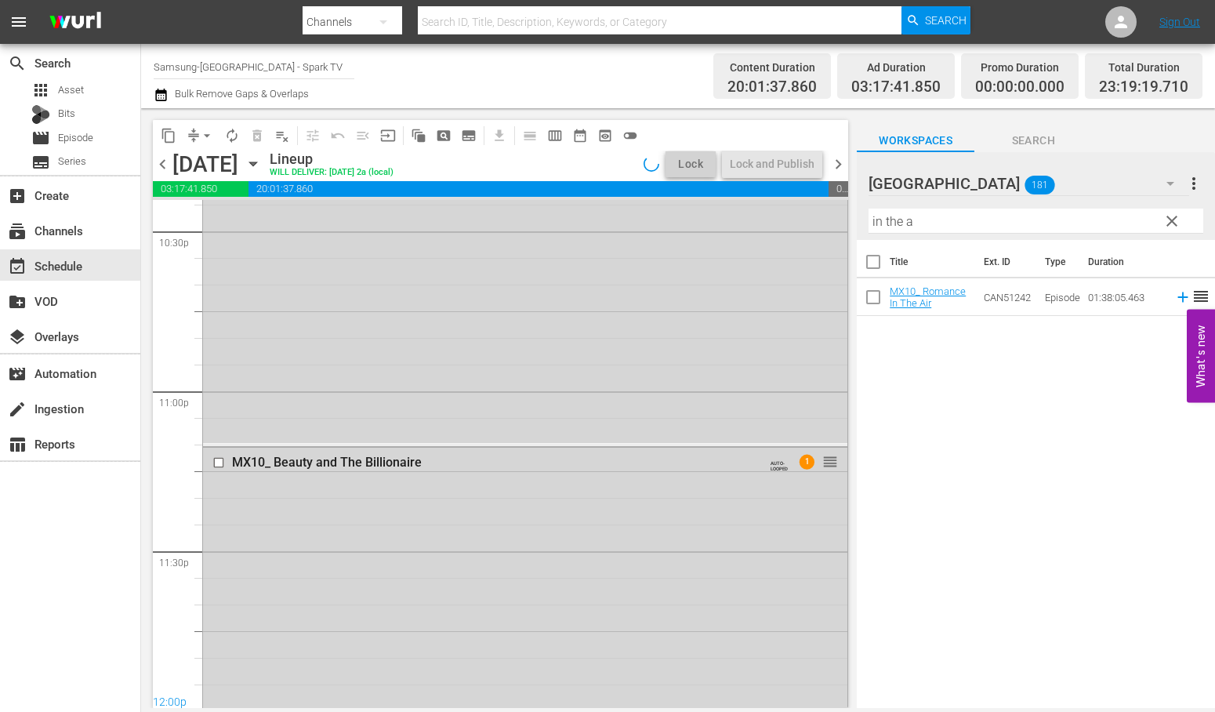
scroll to position [7351, 0]
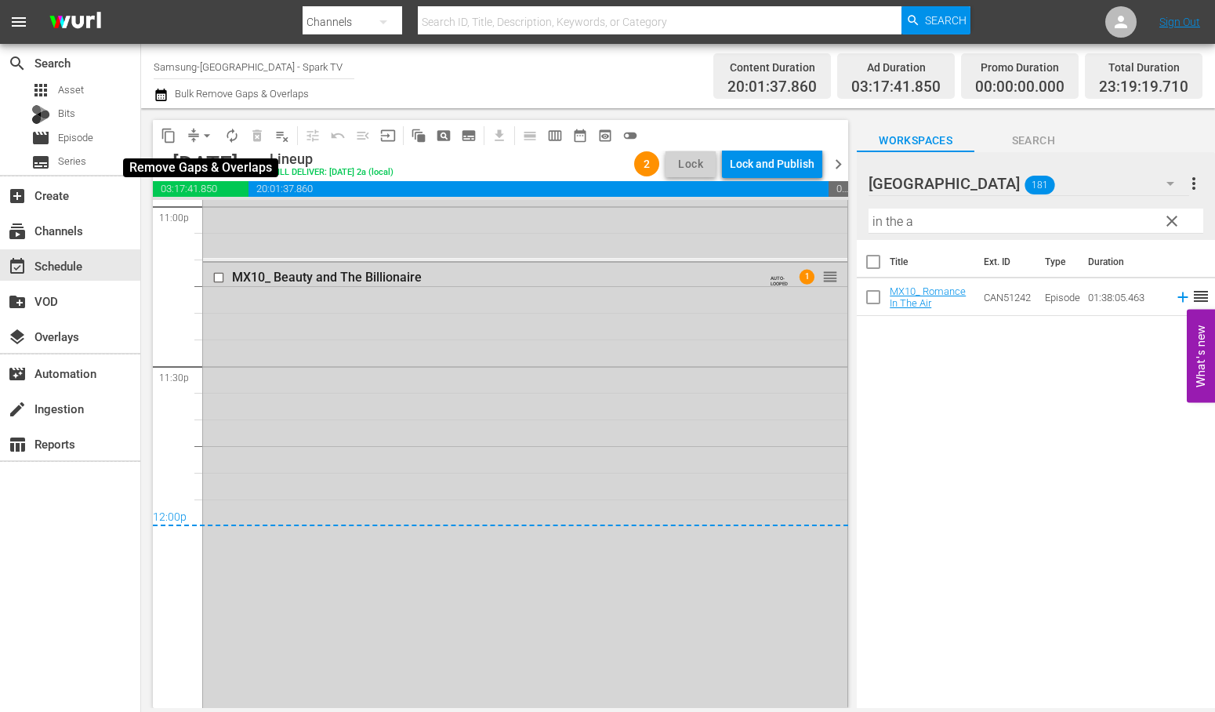
click at [207, 137] on span "arrow_drop_down" at bounding box center [207, 136] width 16 height 16
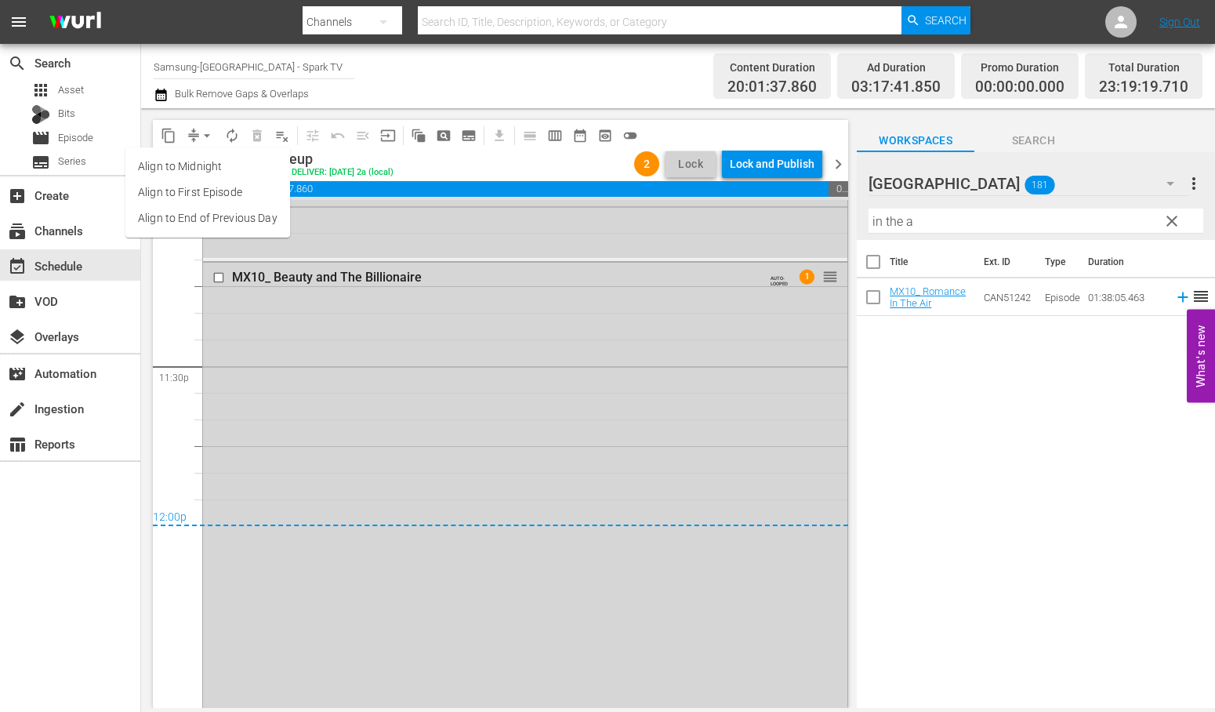
click at [225, 220] on li "Align to End of Previous Day" at bounding box center [207, 218] width 165 height 26
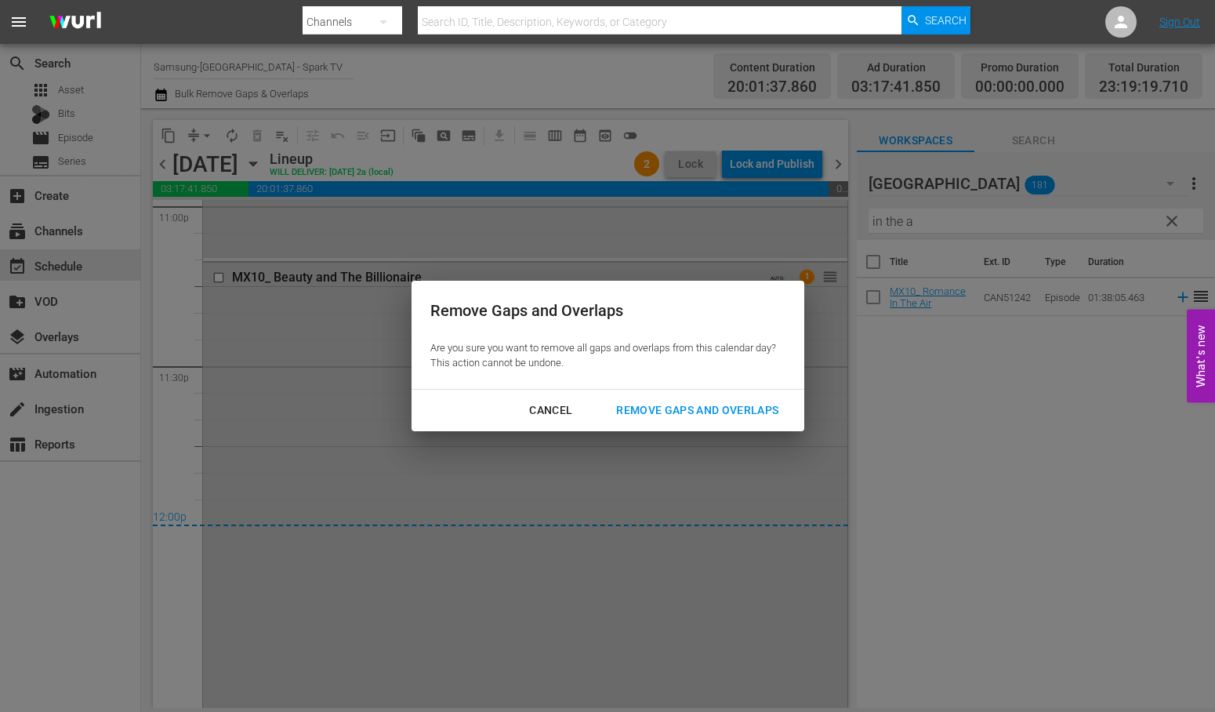
click at [733, 412] on div "Remove Gaps and Overlaps" at bounding box center [697, 411] width 187 height 20
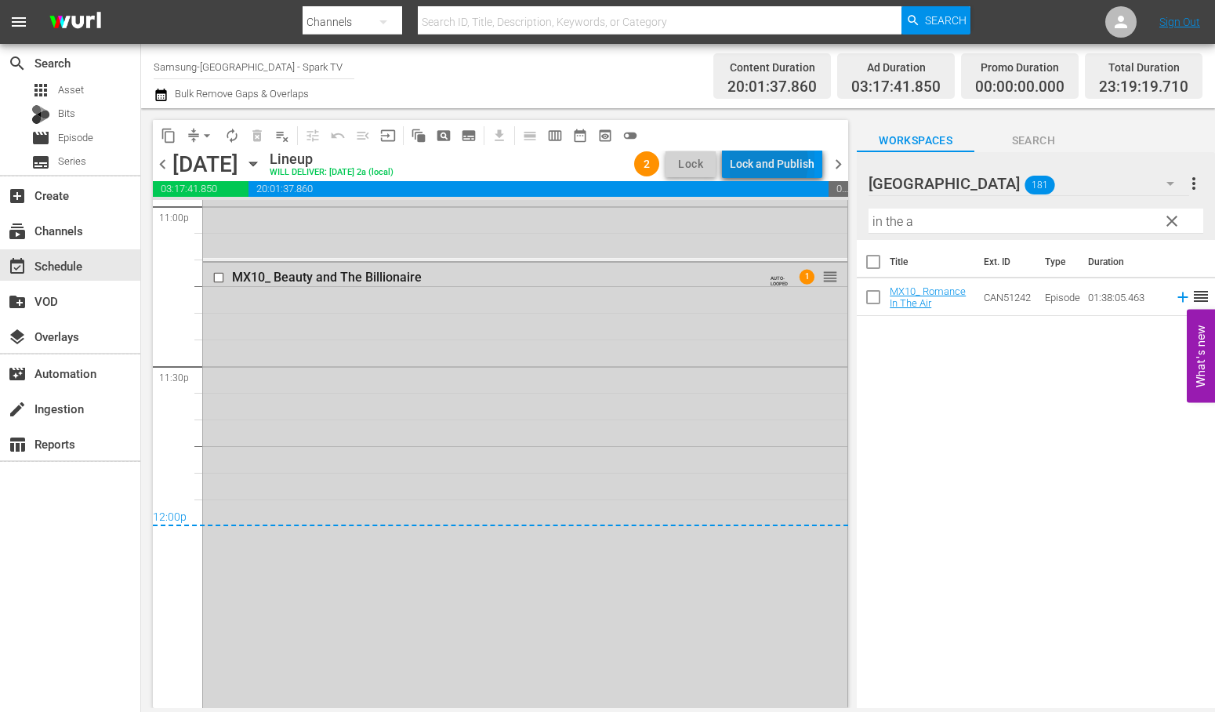
click at [763, 162] on div "Lock and Publish" at bounding box center [772, 164] width 85 height 28
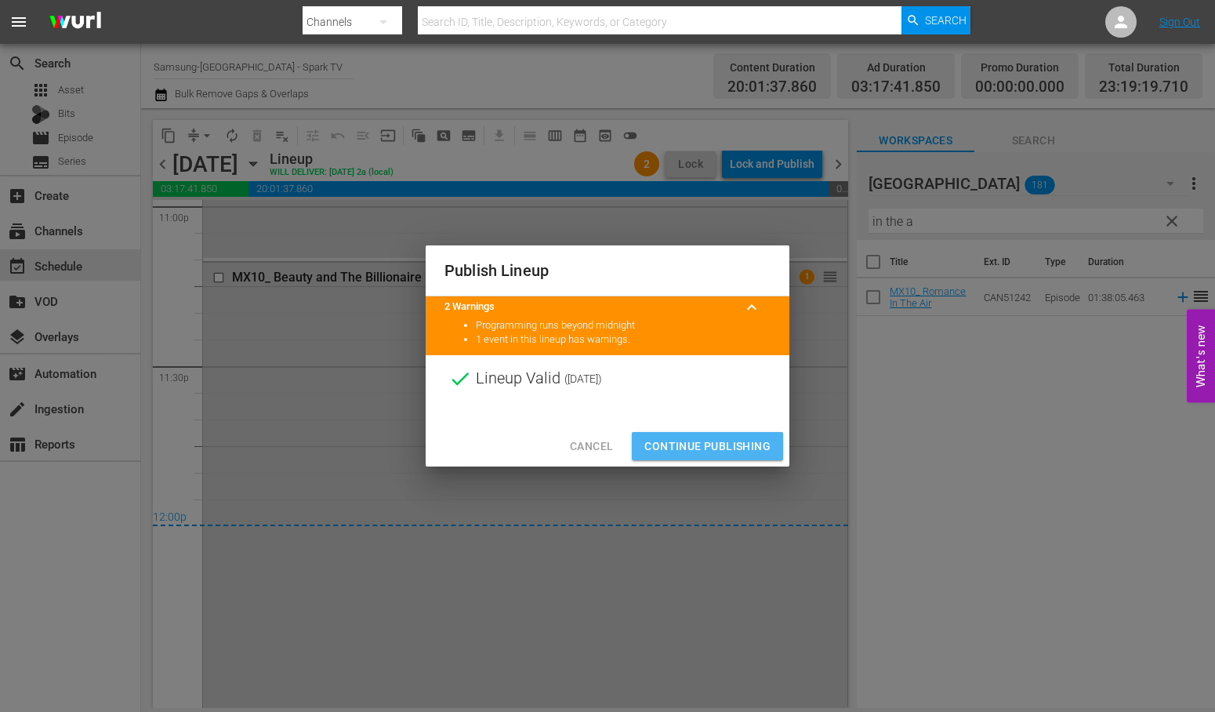
click at [711, 439] on span "Continue Publishing" at bounding box center [707, 447] width 126 height 20
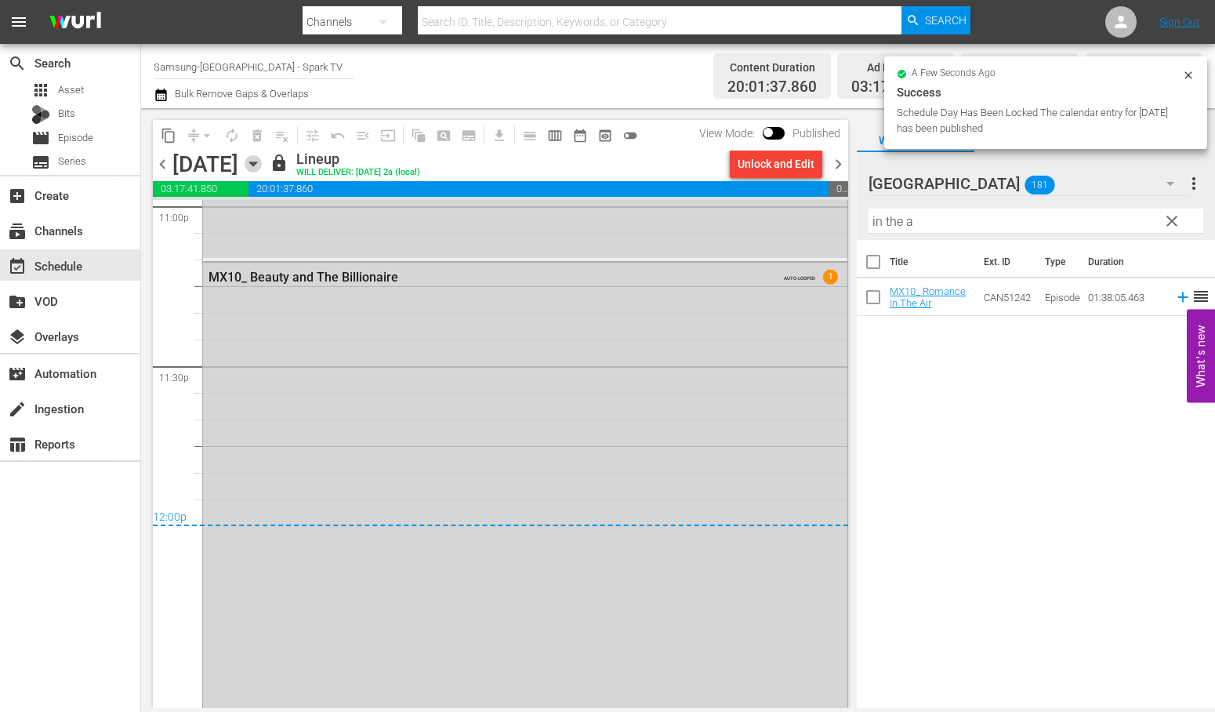
click at [262, 160] on icon "button" at bounding box center [253, 163] width 17 height 17
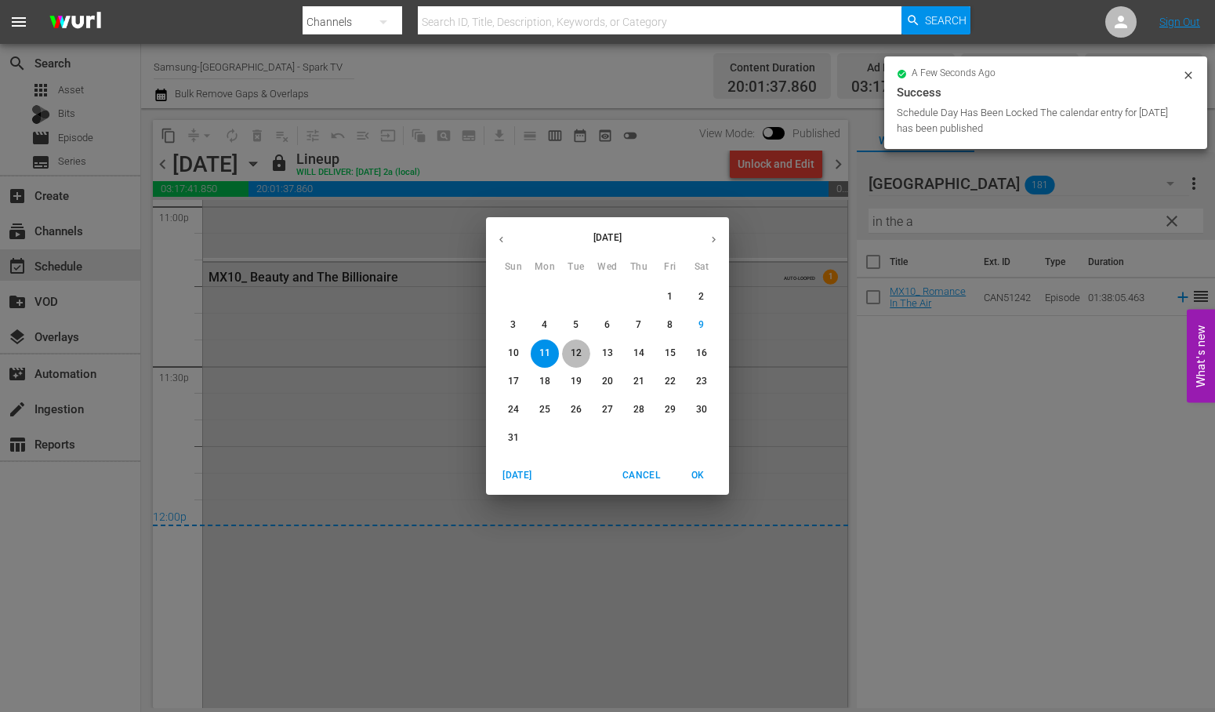
click at [574, 356] on p "12" at bounding box center [576, 353] width 11 height 13
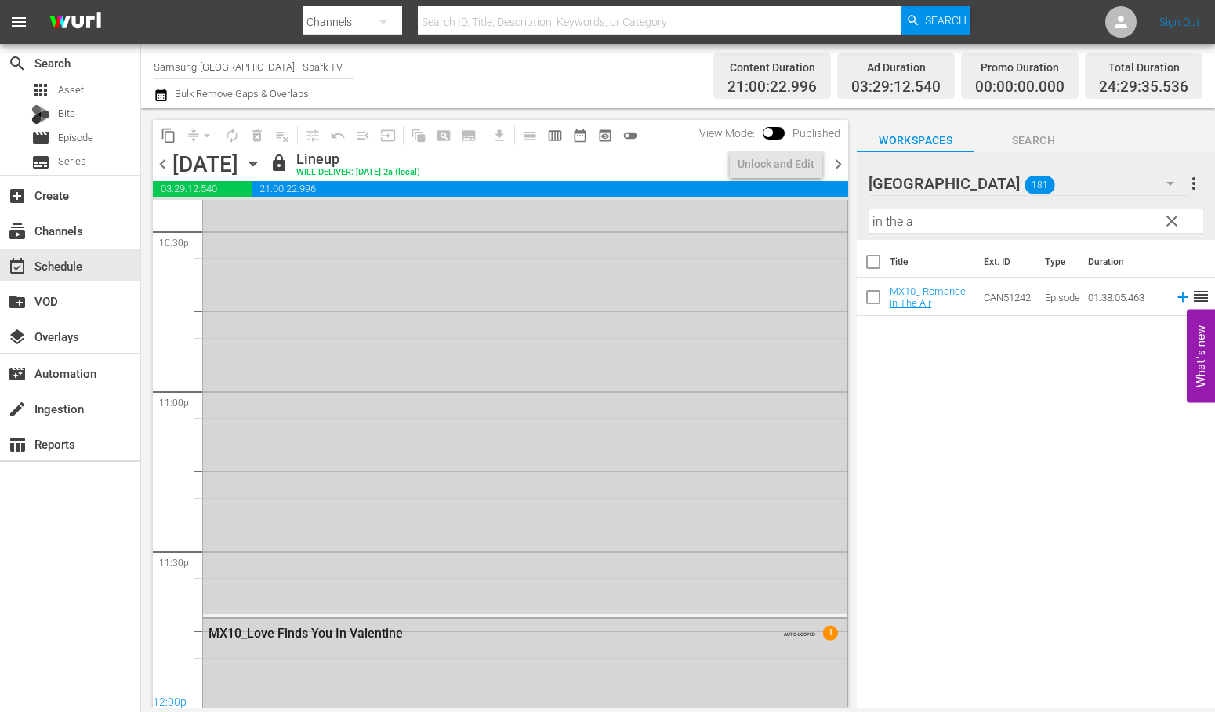
scroll to position [7404, 0]
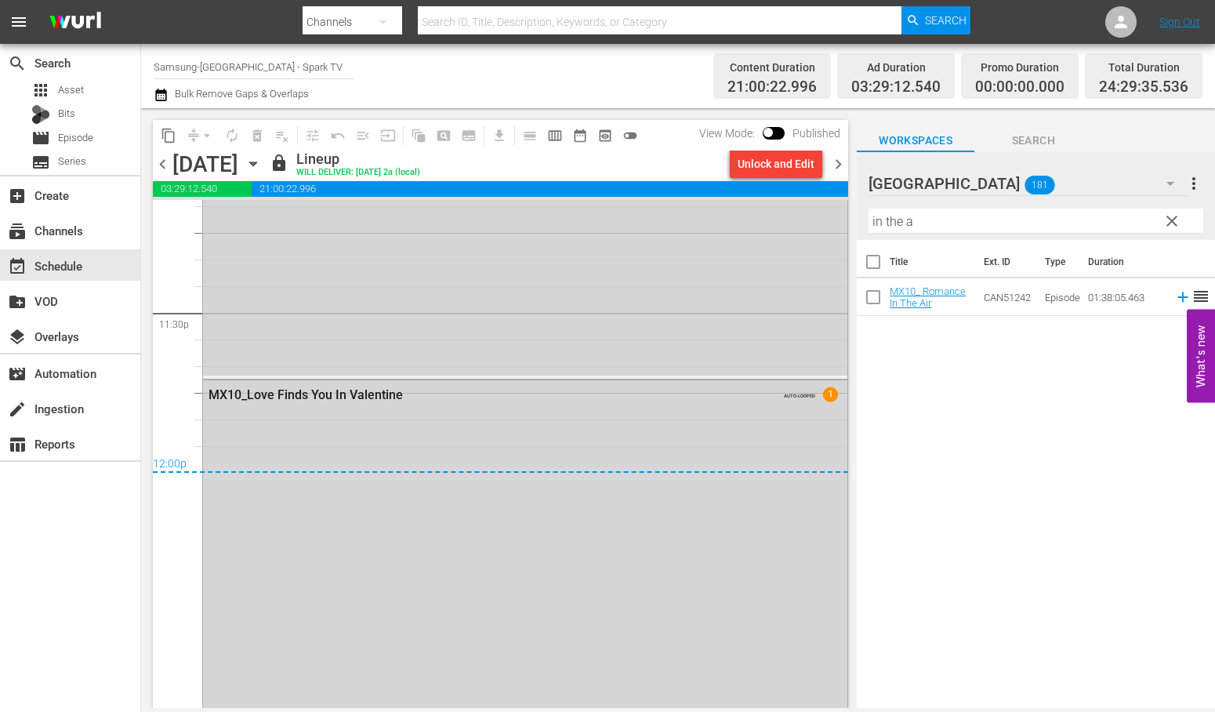
click at [262, 165] on icon "button" at bounding box center [253, 163] width 17 height 17
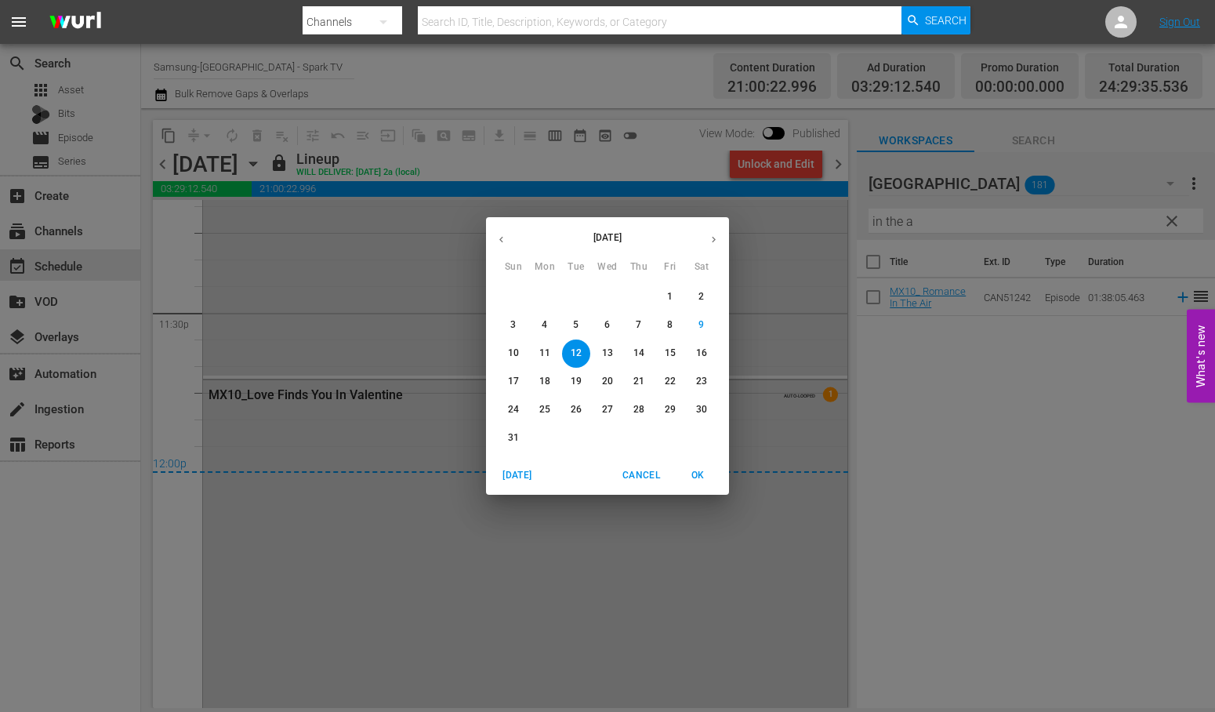
click at [607, 356] on p "13" at bounding box center [607, 353] width 11 height 13
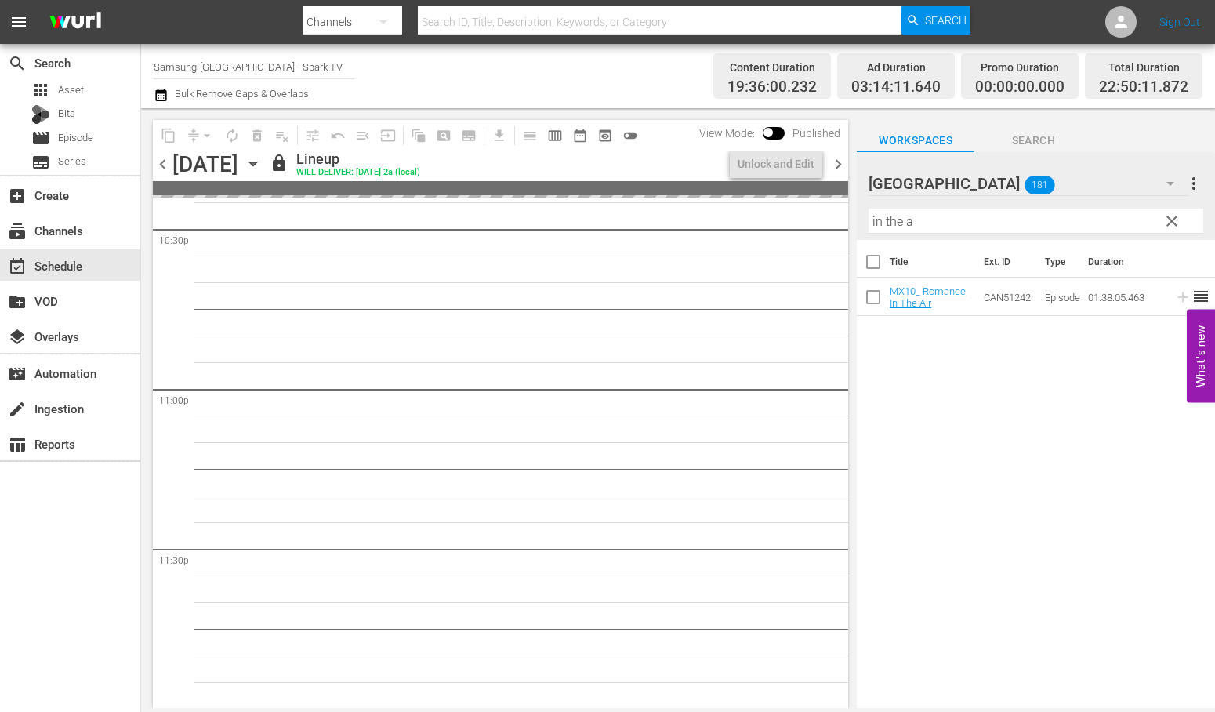
scroll to position [7270, 0]
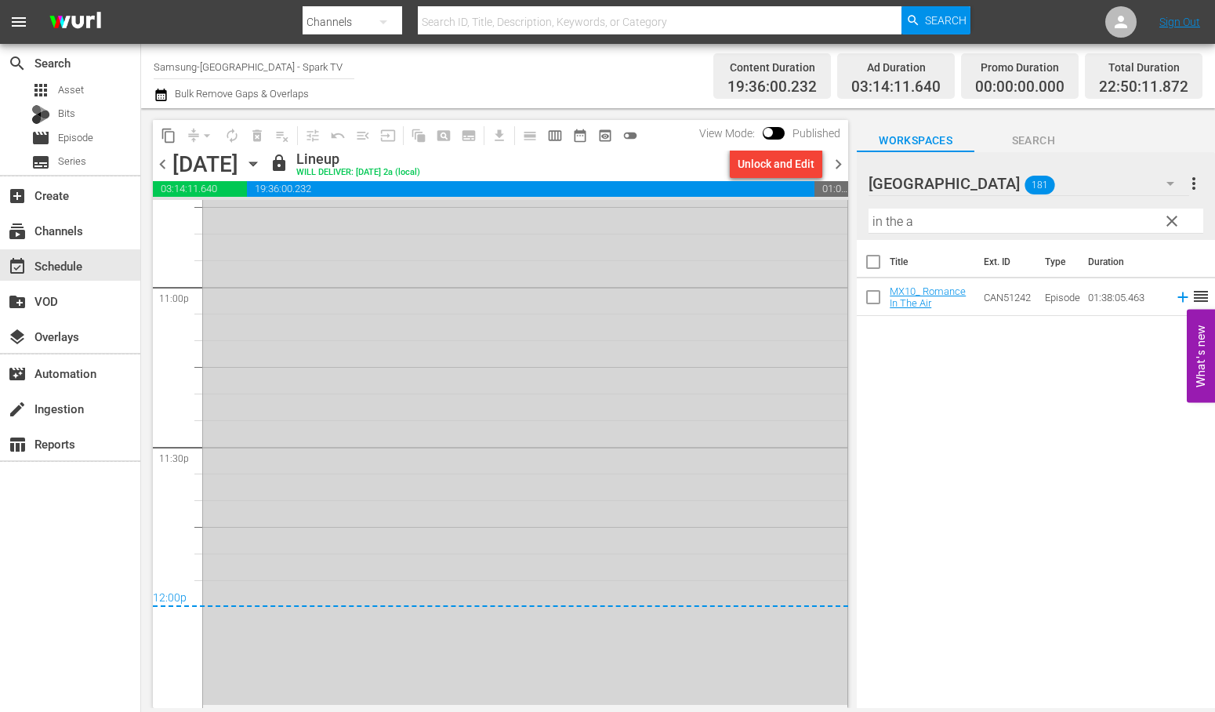
click at [256, 162] on icon "button" at bounding box center [252, 164] width 7 height 4
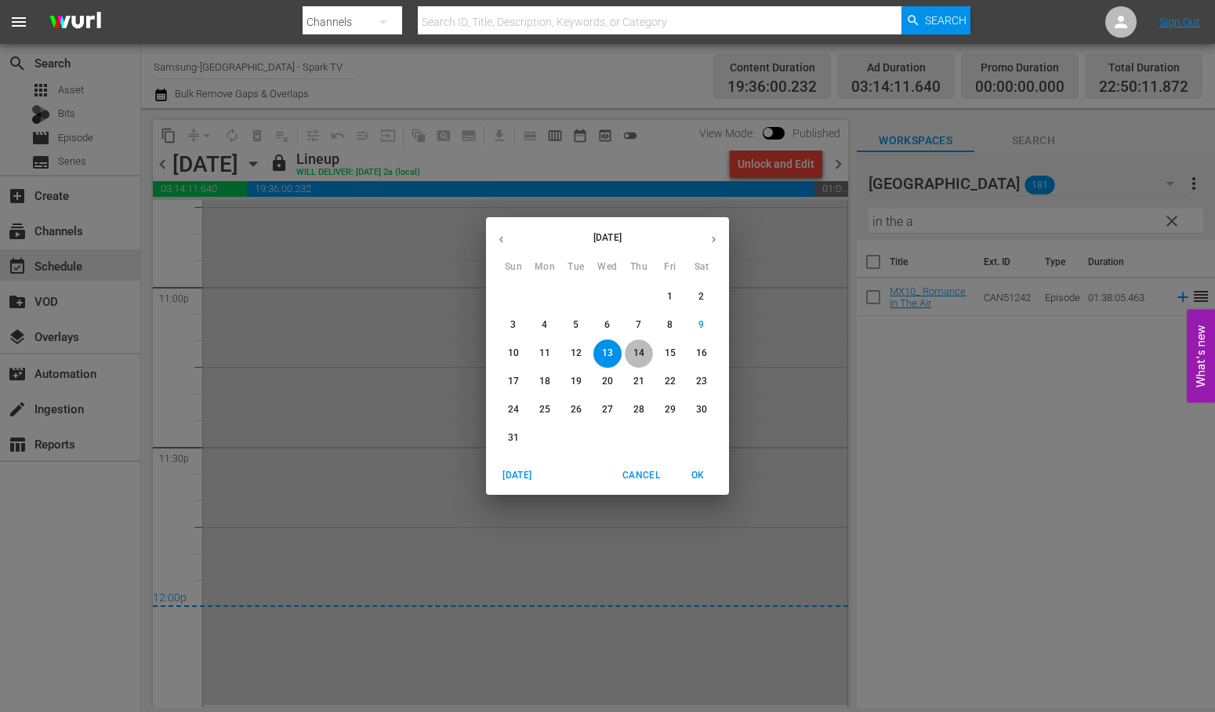
click at [638, 358] on p "14" at bounding box center [638, 353] width 11 height 13
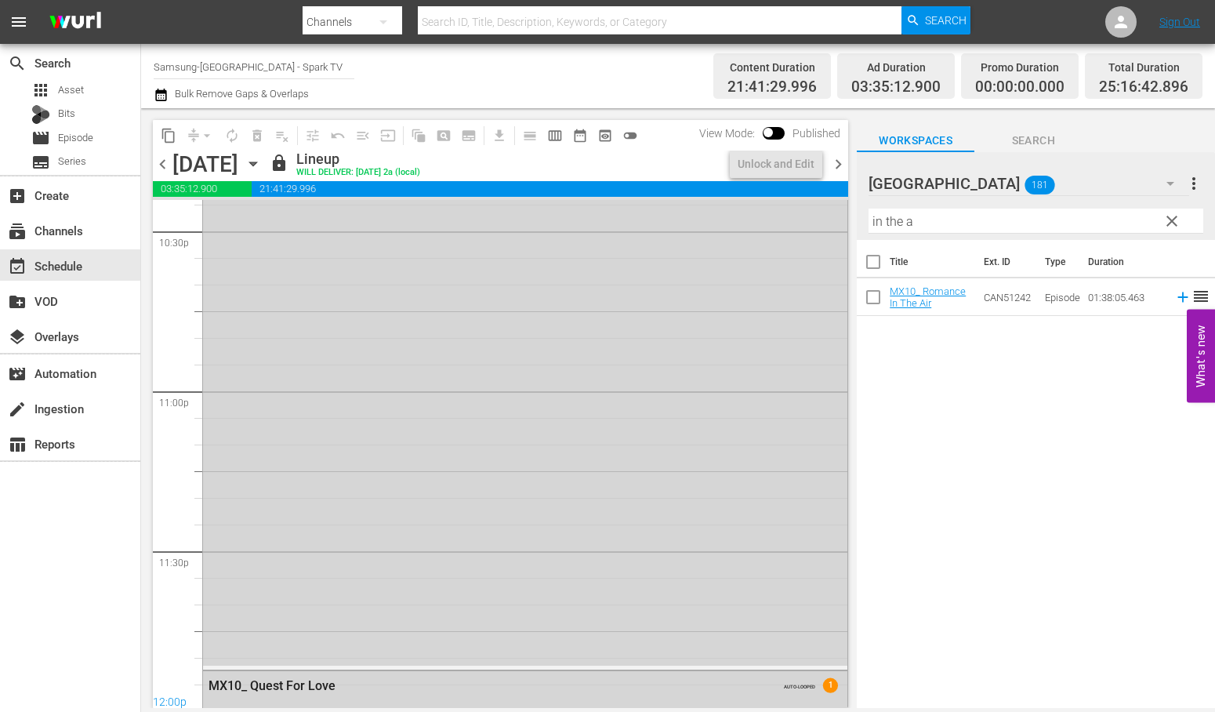
scroll to position [7325, 0]
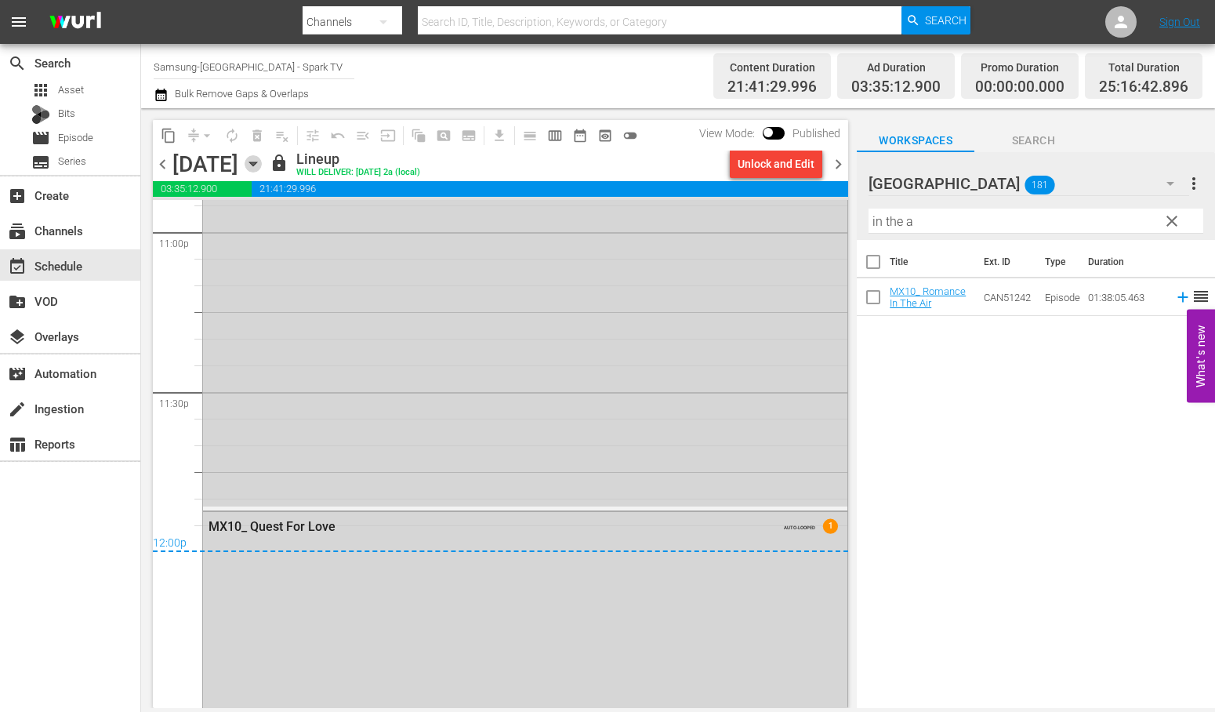
click at [256, 162] on icon "button" at bounding box center [252, 164] width 7 height 4
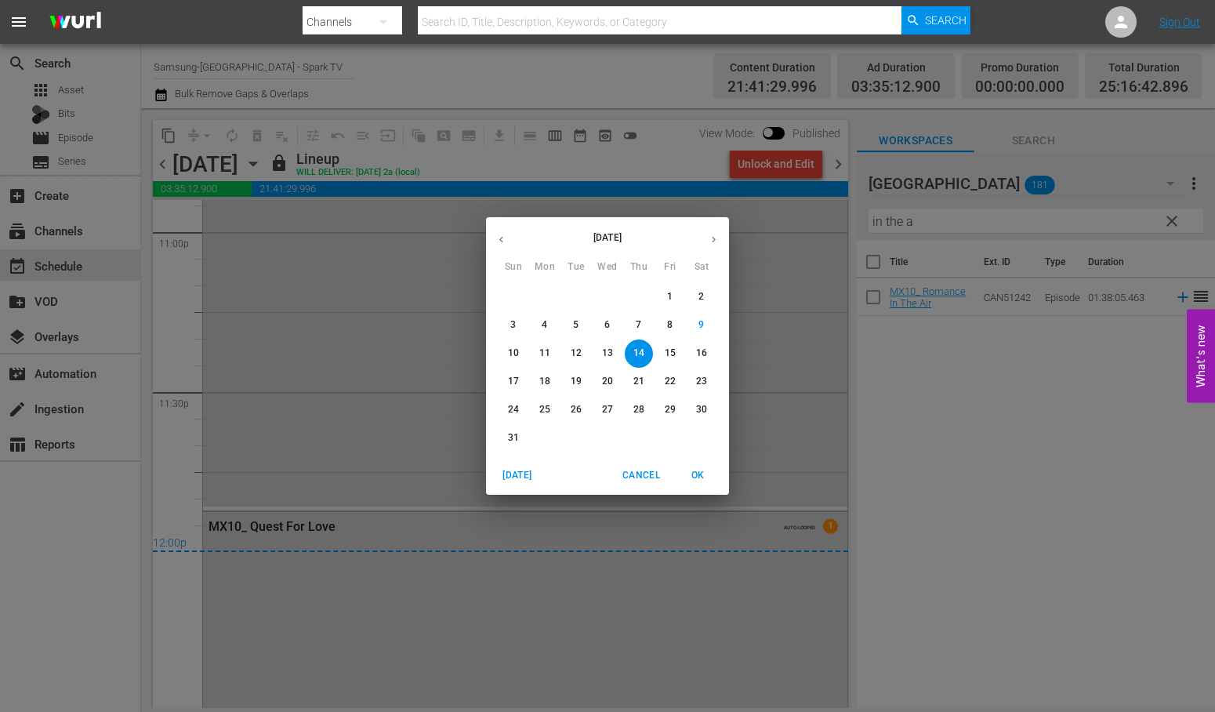
click at [674, 350] on p "15" at bounding box center [670, 353] width 11 height 13
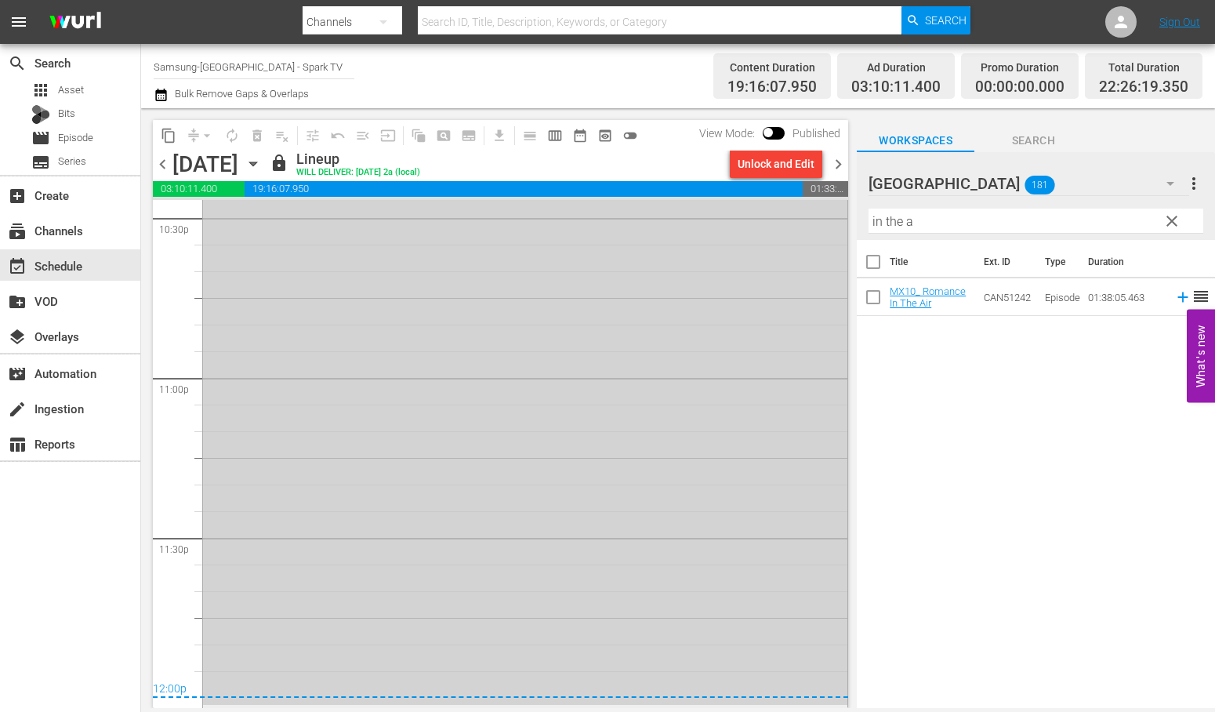
scroll to position [7180, 0]
click at [262, 160] on icon "button" at bounding box center [253, 163] width 17 height 17
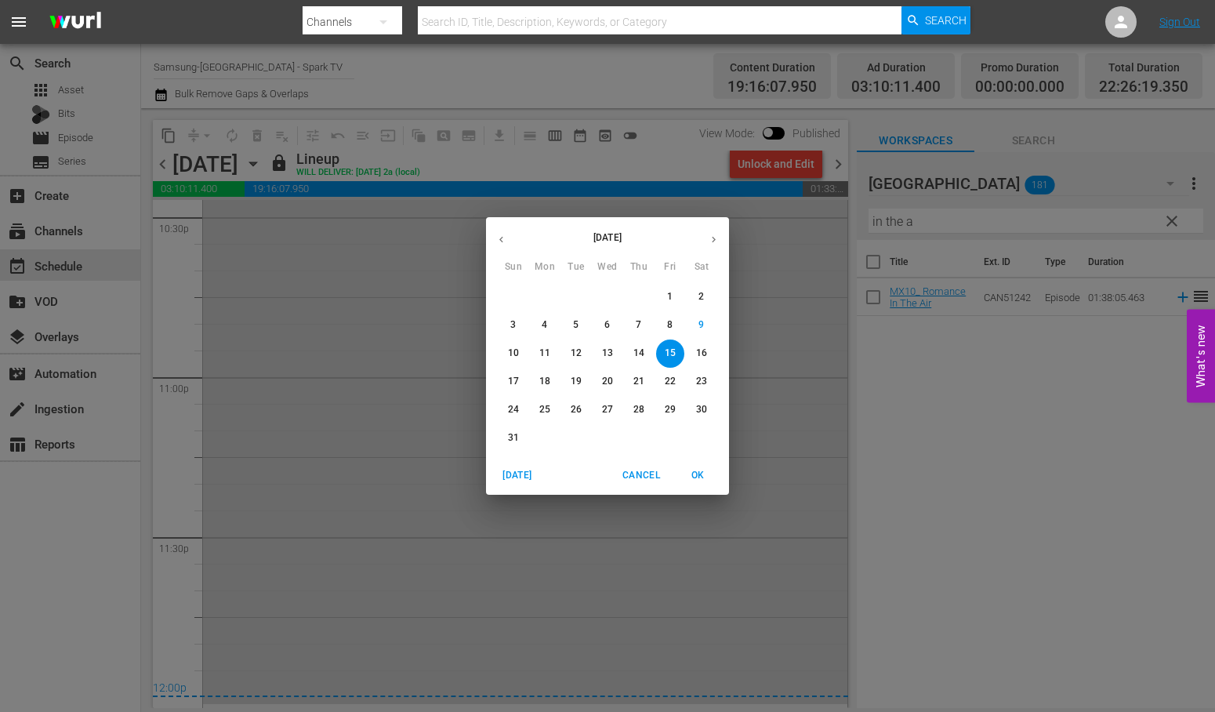
click at [706, 353] on p "16" at bounding box center [701, 353] width 11 height 13
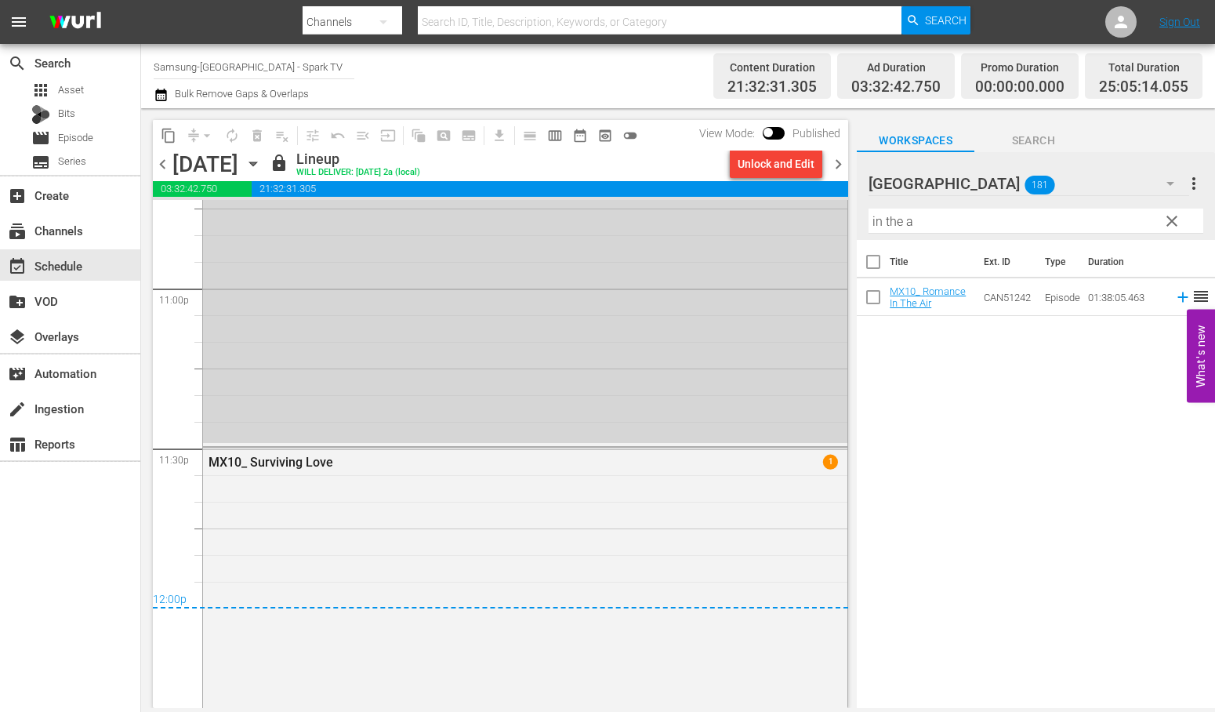
scroll to position [7266, 0]
click at [256, 165] on icon "button" at bounding box center [252, 164] width 7 height 4
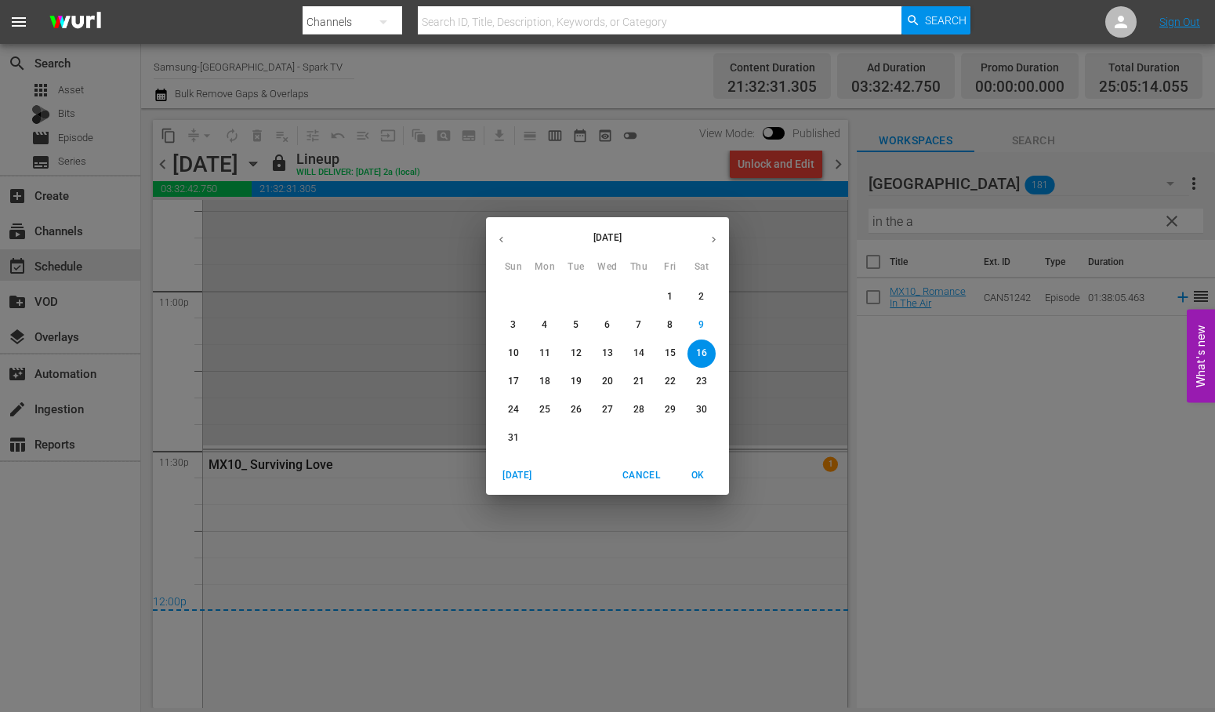
click at [513, 380] on p "17" at bounding box center [513, 381] width 11 height 13
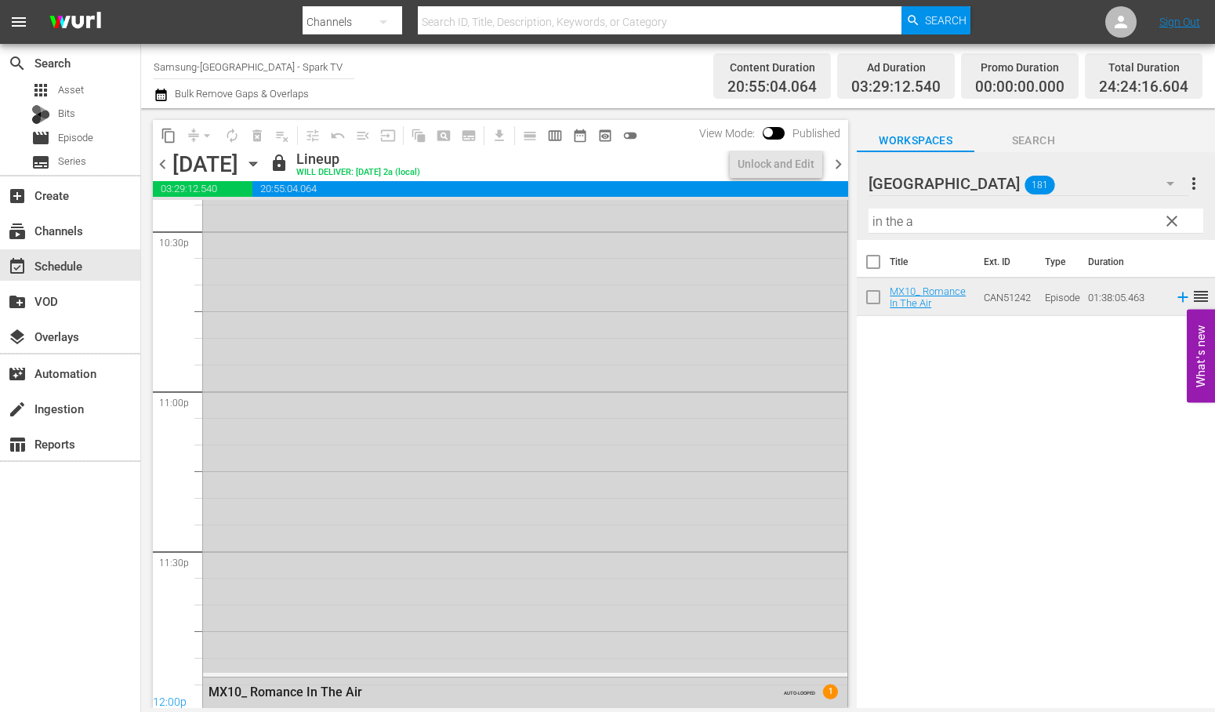
scroll to position [7294, 0]
